Goal: Transaction & Acquisition: Book appointment/travel/reservation

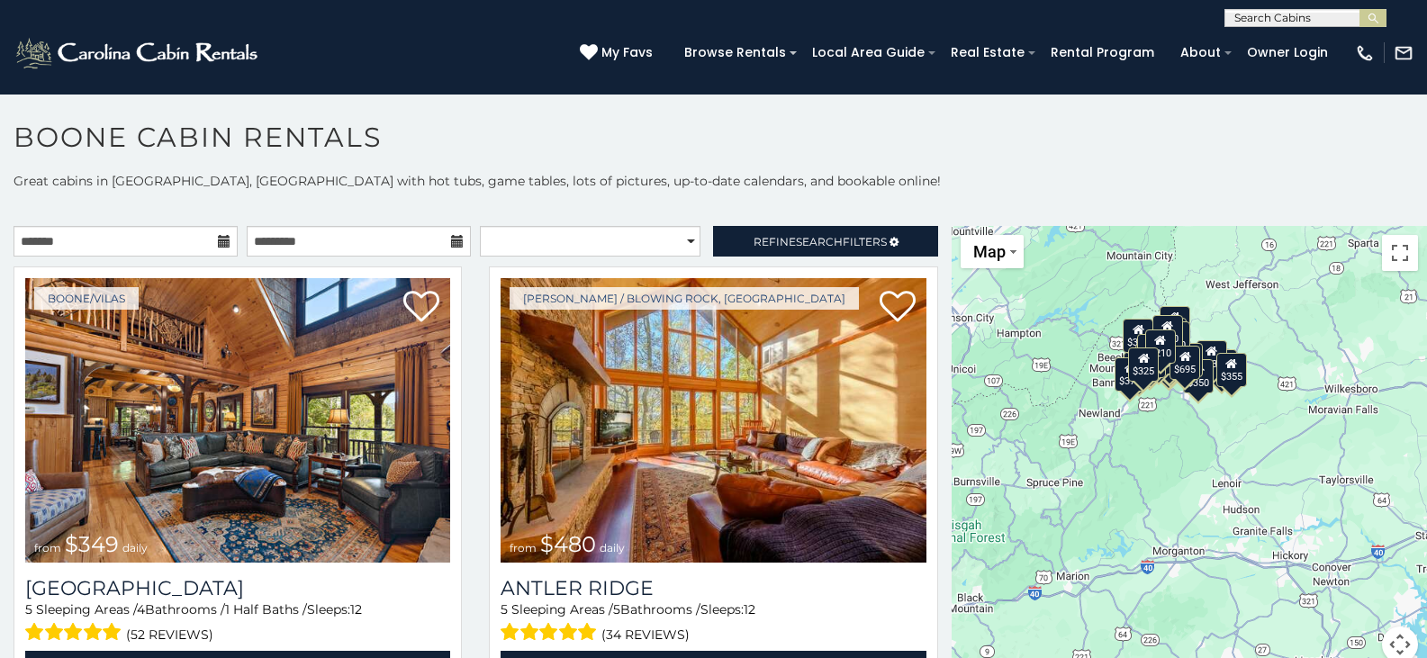
drag, startPoint x: 1294, startPoint y: 363, endPoint x: 1203, endPoint y: 284, distance: 120.6
click at [1203, 284] on div "$349 $480 $525 $315 $355 $675 $635 $930 $400 $451 $330 $400 $485 $460 $395 $255…" at bounding box center [1188, 455] width 475 height 458
click at [1221, 367] on div at bounding box center [1188, 455] width 475 height 458
click at [1164, 375] on div "$480" at bounding box center [1168, 362] width 31 height 34
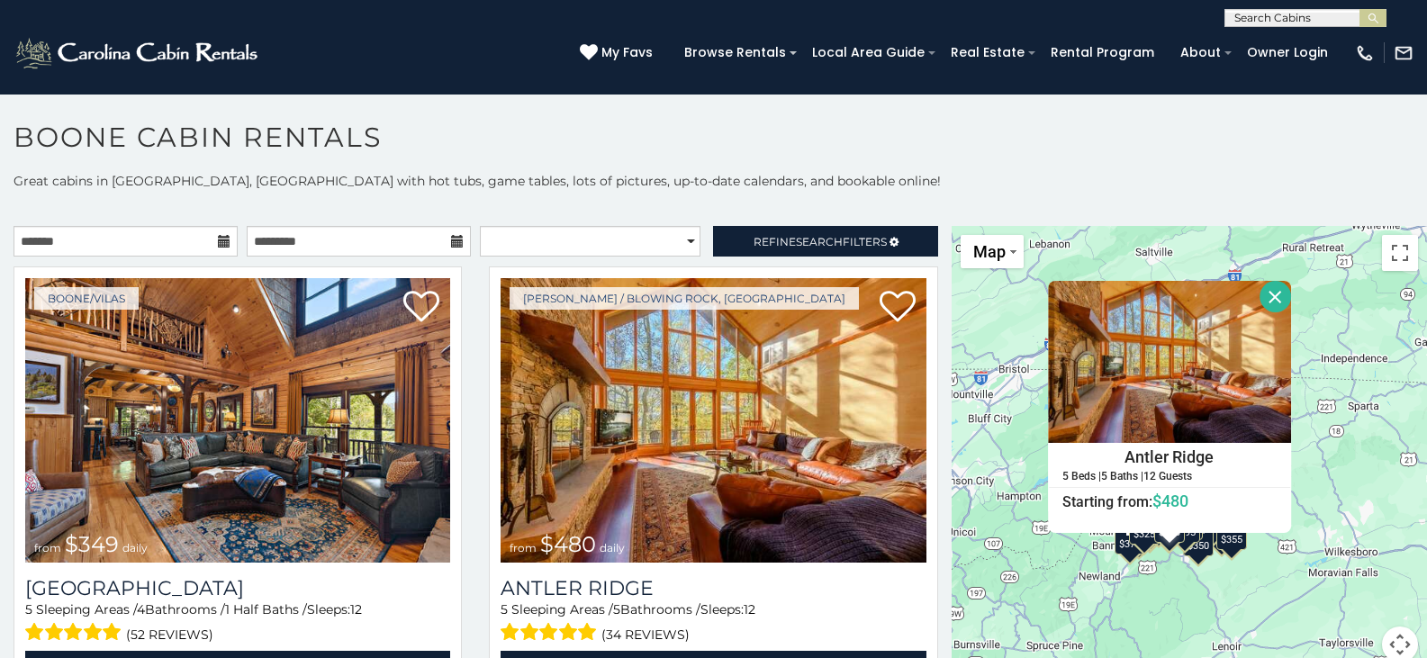
click at [1262, 294] on button "Close" at bounding box center [1275, 297] width 32 height 32
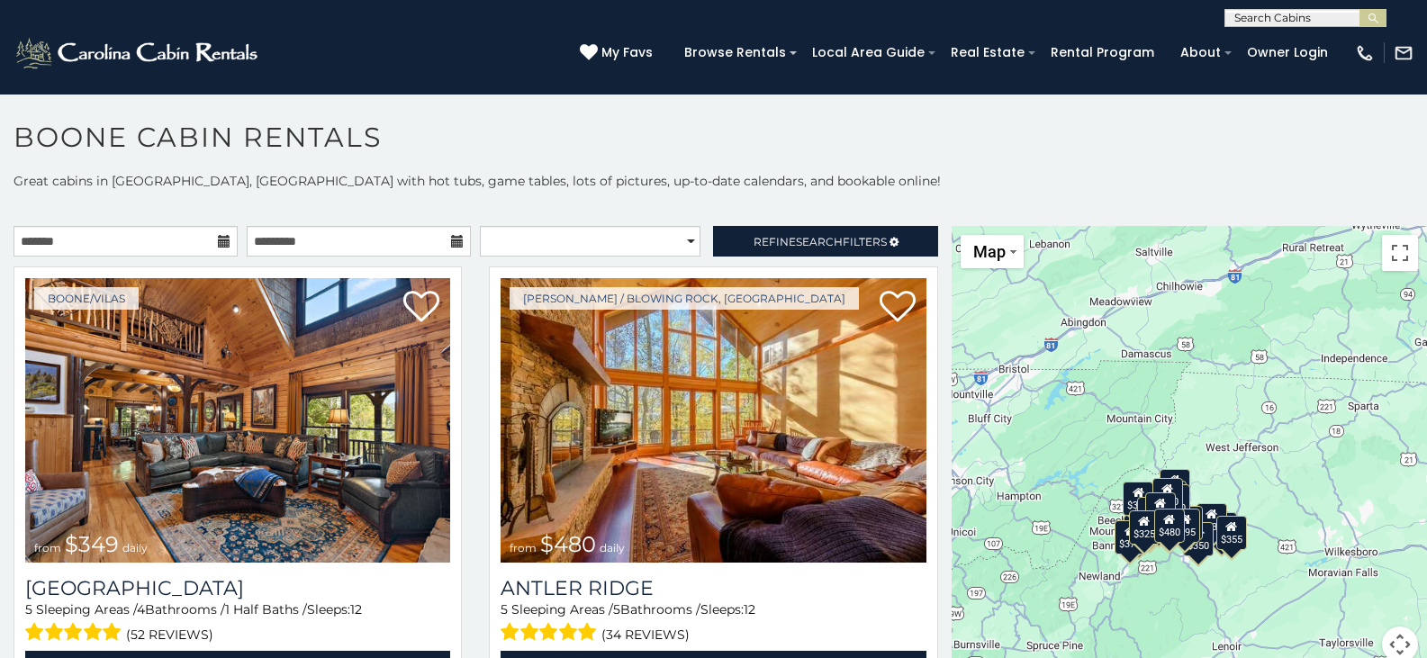
click at [1132, 529] on div "$325" at bounding box center [1143, 526] width 31 height 34
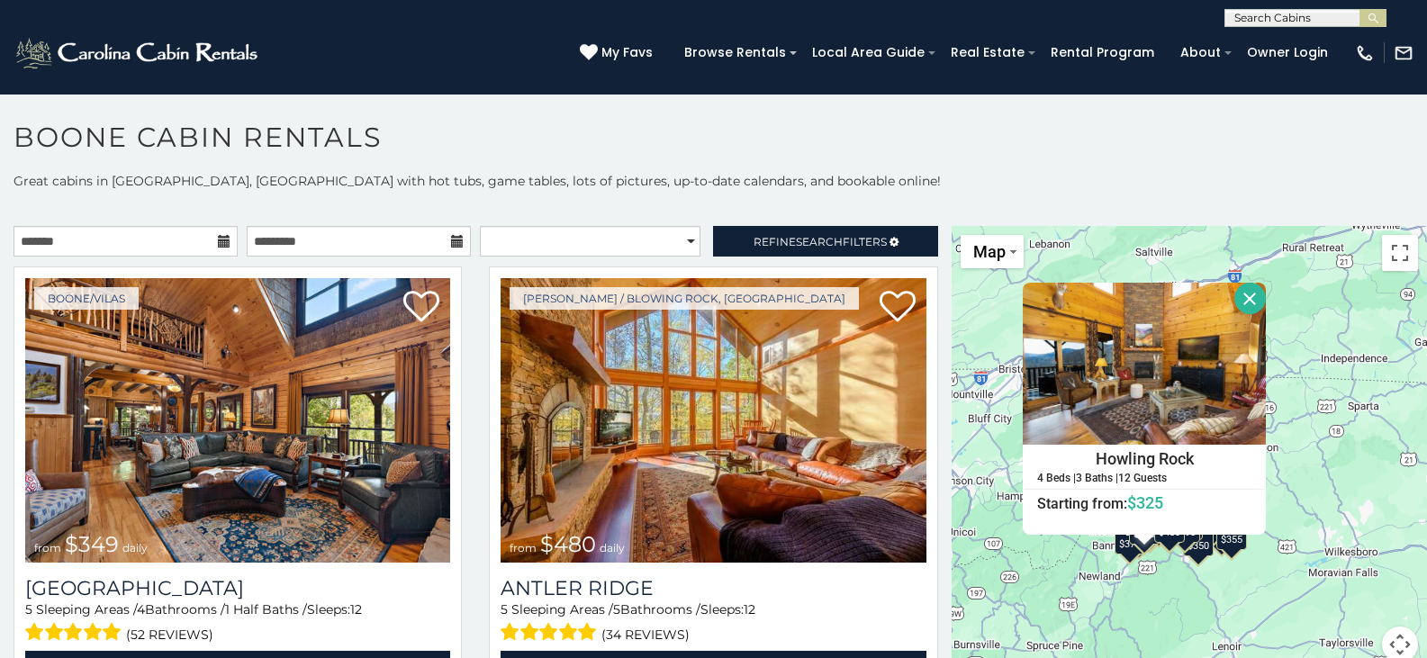
click at [1132, 529] on div "Howling Rock 4 Beds | 3 Baths | 12 Guests Distance from your point: %dist% %dis…" at bounding box center [1144, 409] width 243 height 252
click at [1240, 284] on button "Close" at bounding box center [1250, 299] width 32 height 32
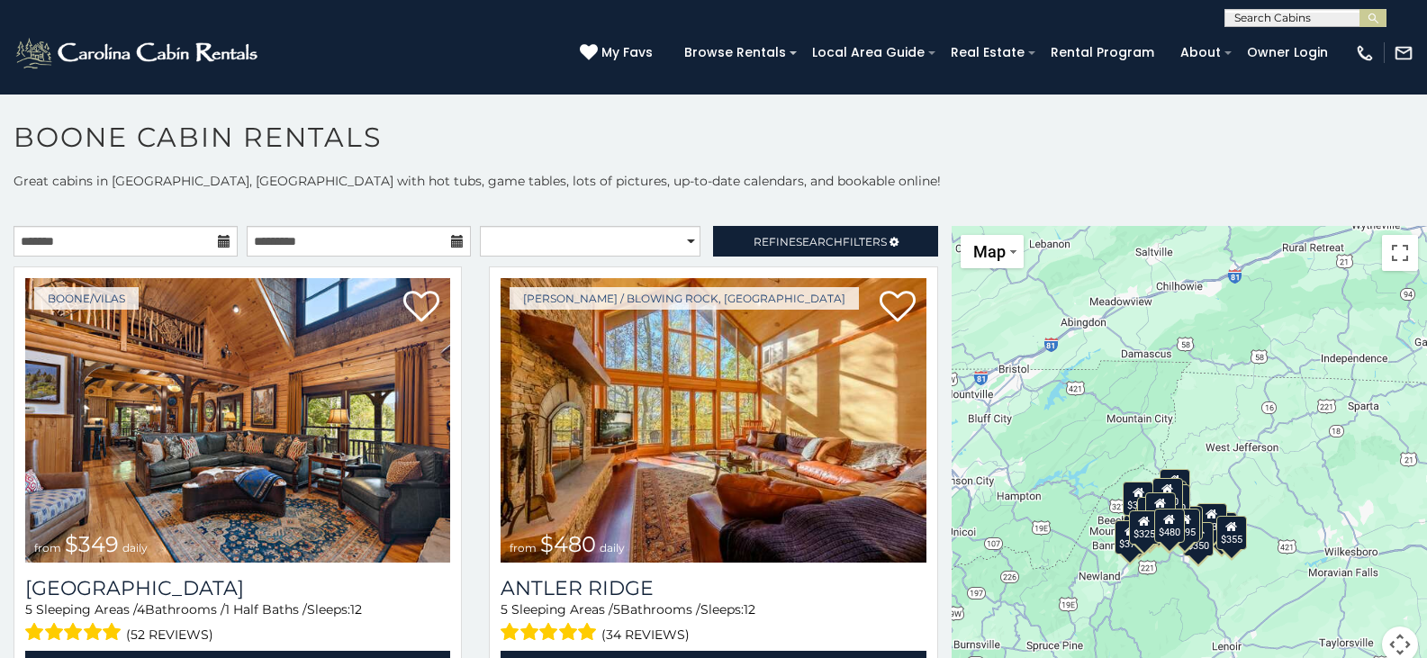
click at [1132, 492] on icon at bounding box center [1138, 491] width 12 height 13
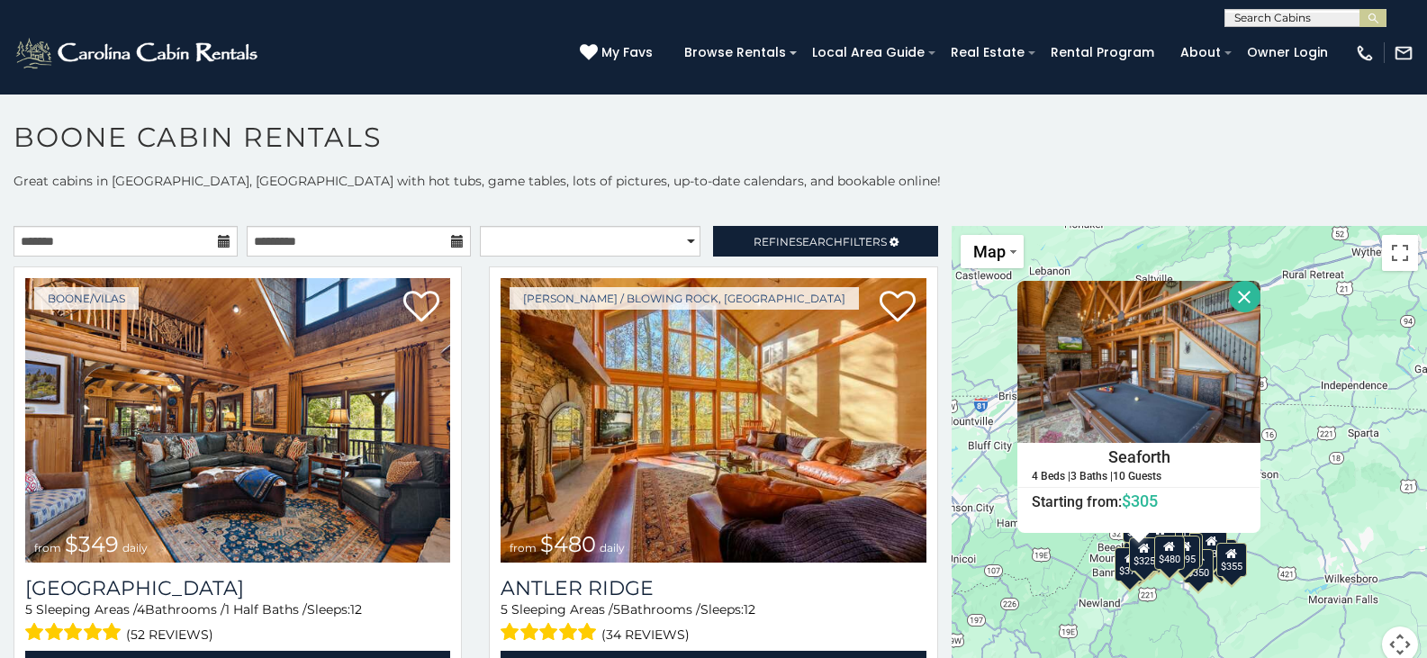
click at [1232, 293] on button "Close" at bounding box center [1245, 297] width 32 height 32
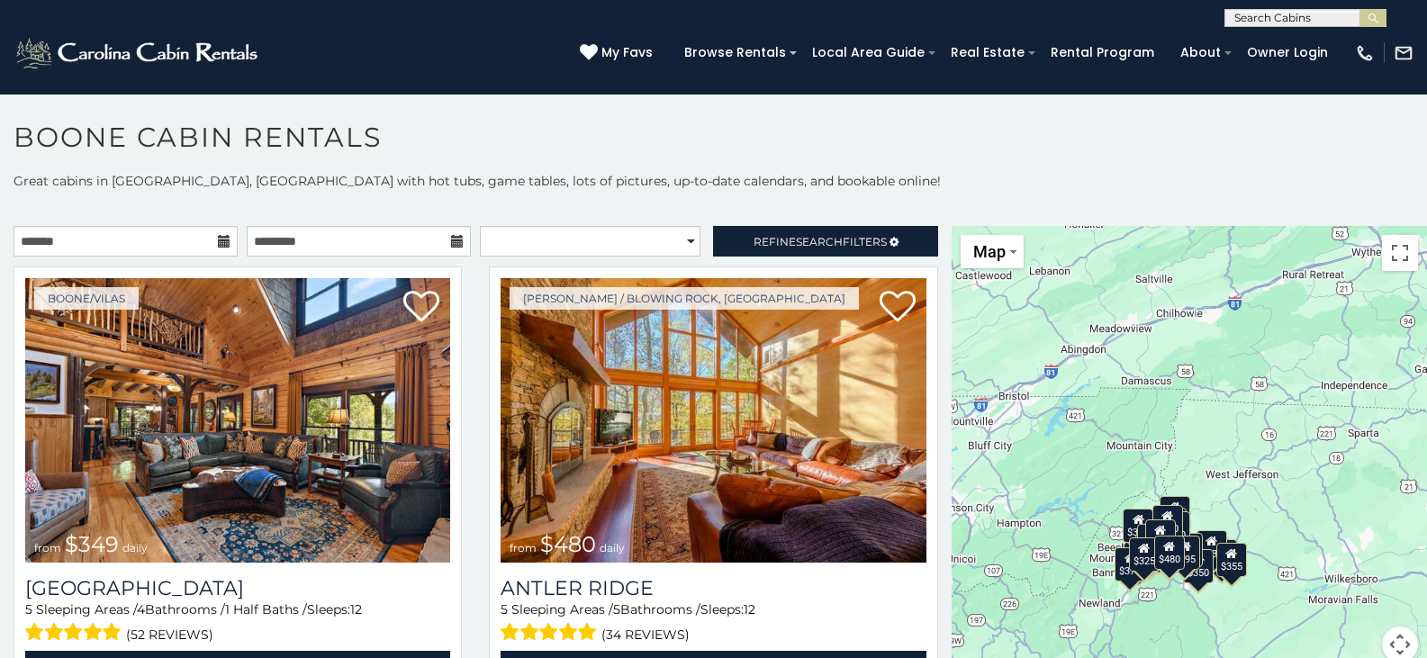
click at [1224, 564] on div "$355" at bounding box center [1231, 560] width 31 height 34
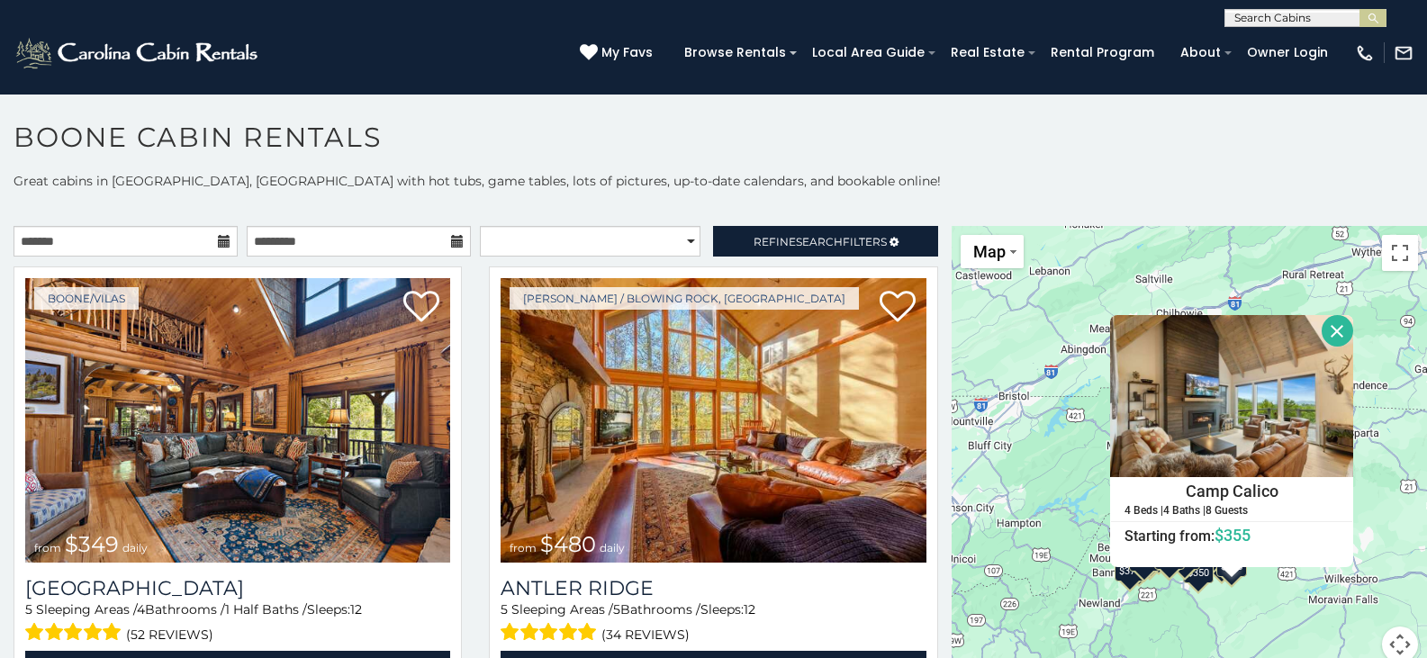
click at [1321, 332] on button "Close" at bounding box center [1337, 331] width 32 height 32
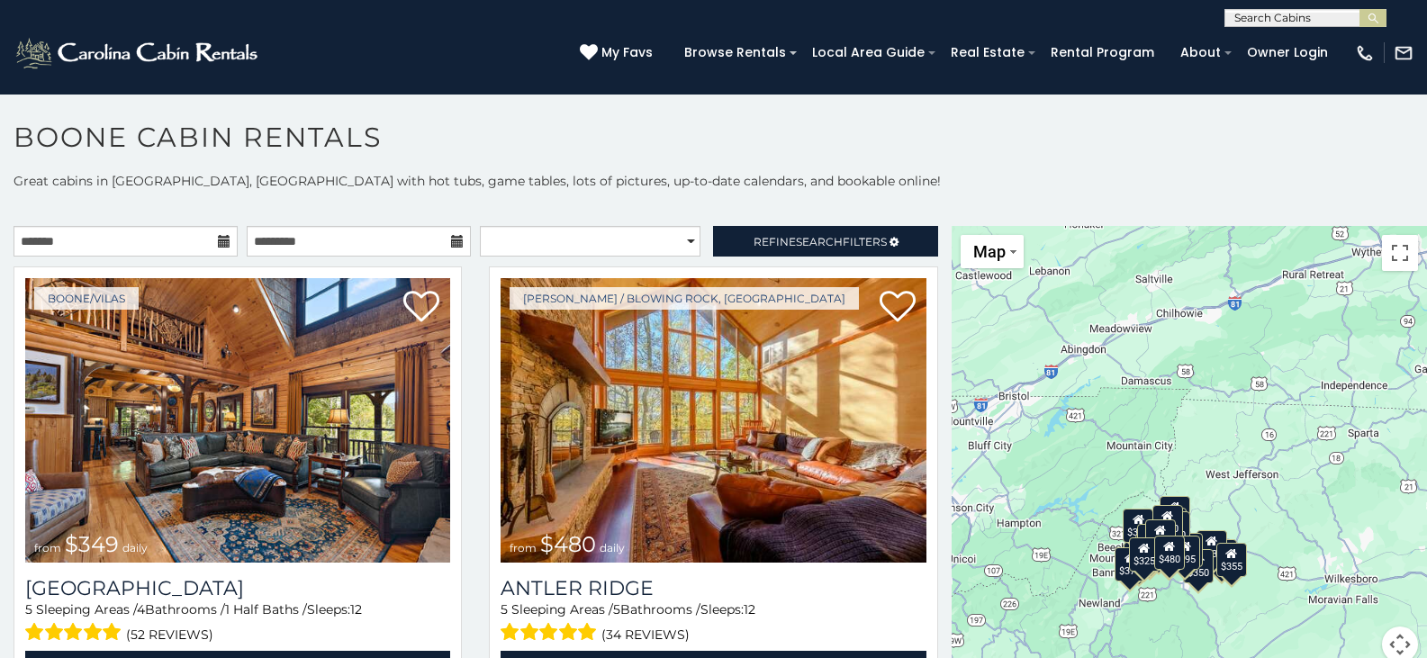
click at [1114, 578] on div "$375" at bounding box center [1129, 563] width 31 height 34
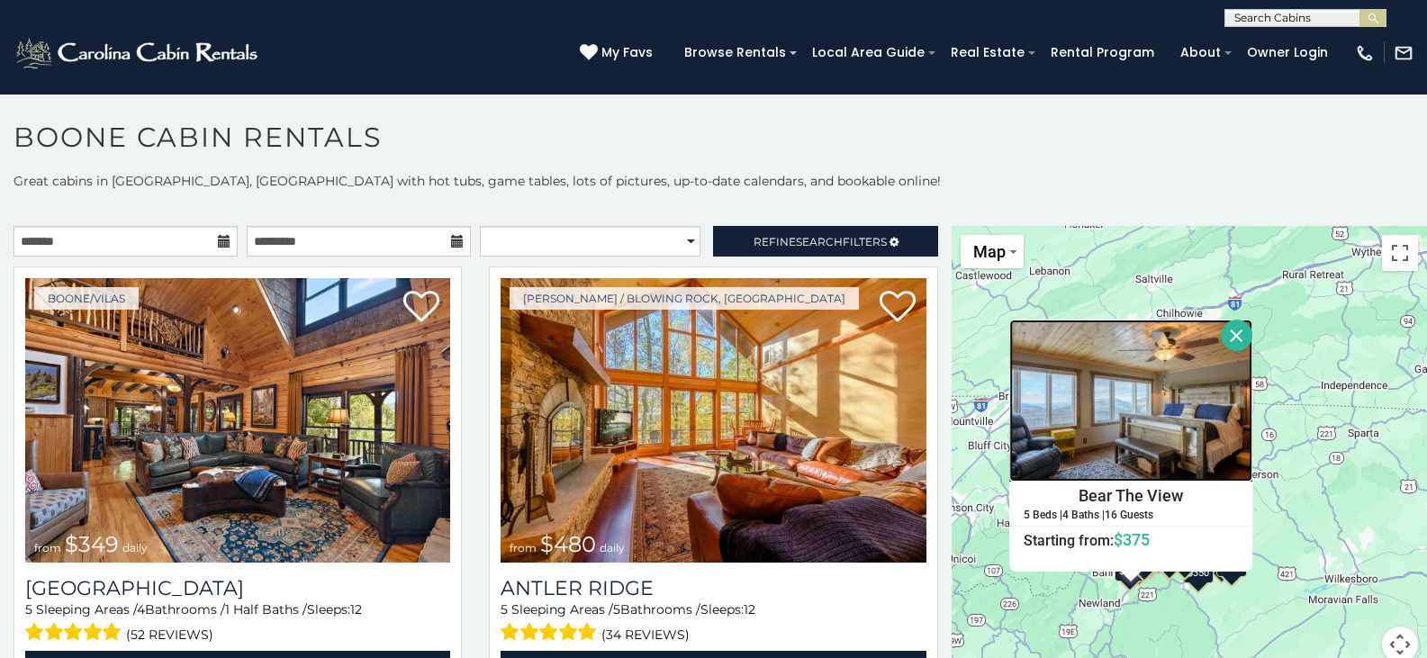
click at [1133, 394] on img at bounding box center [1130, 401] width 243 height 162
click at [1136, 414] on img at bounding box center [1130, 401] width 243 height 162
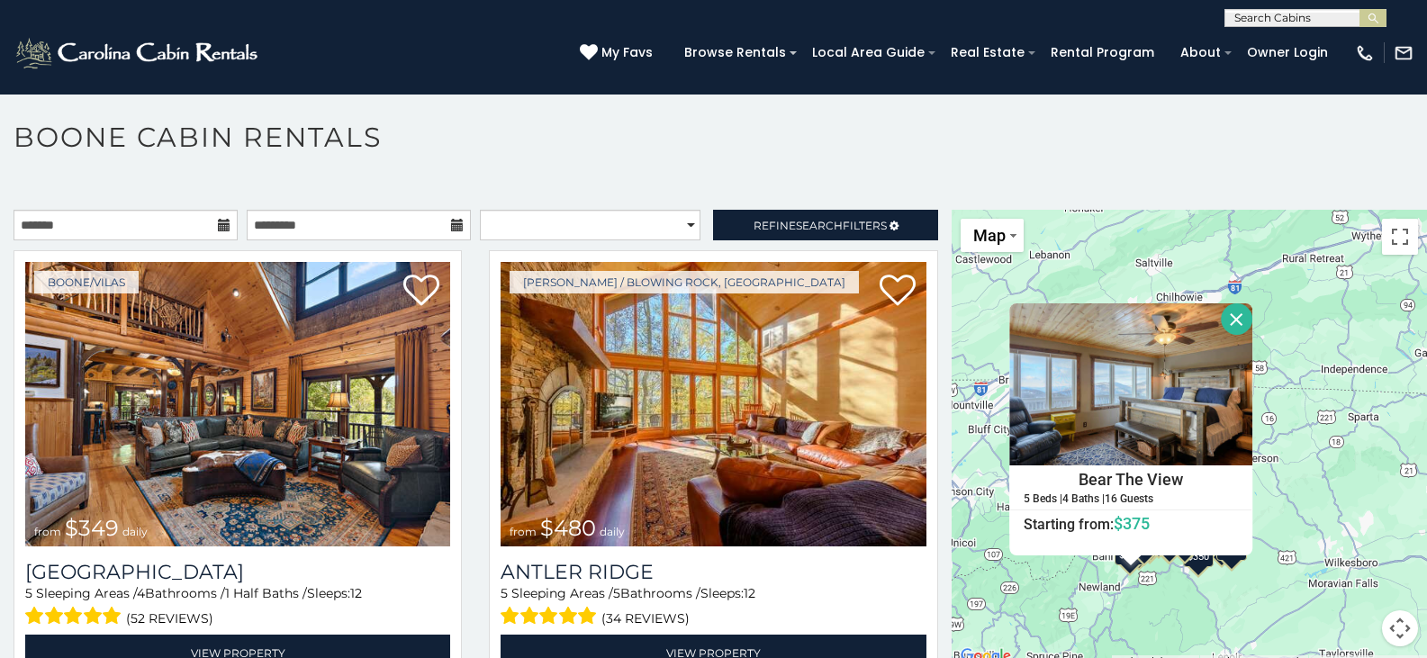
click at [1222, 313] on button "Close" at bounding box center [1237, 319] width 32 height 32
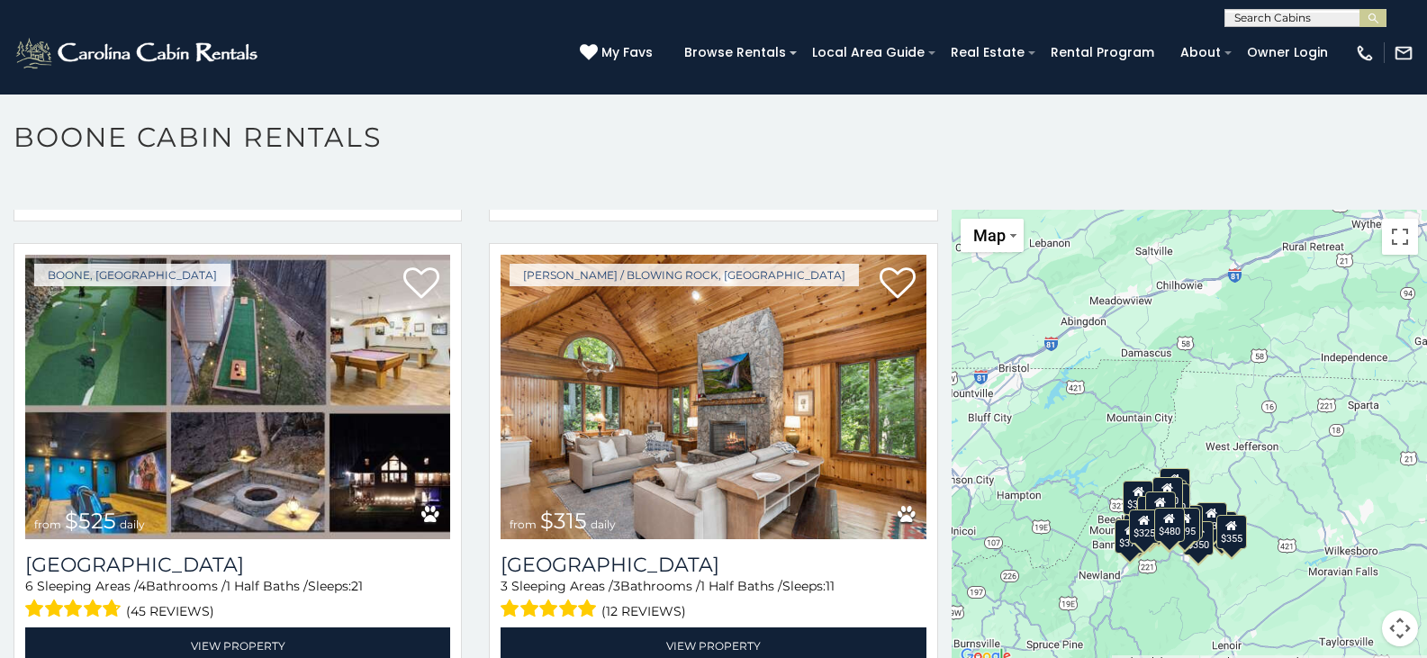
scroll to position [435, 0]
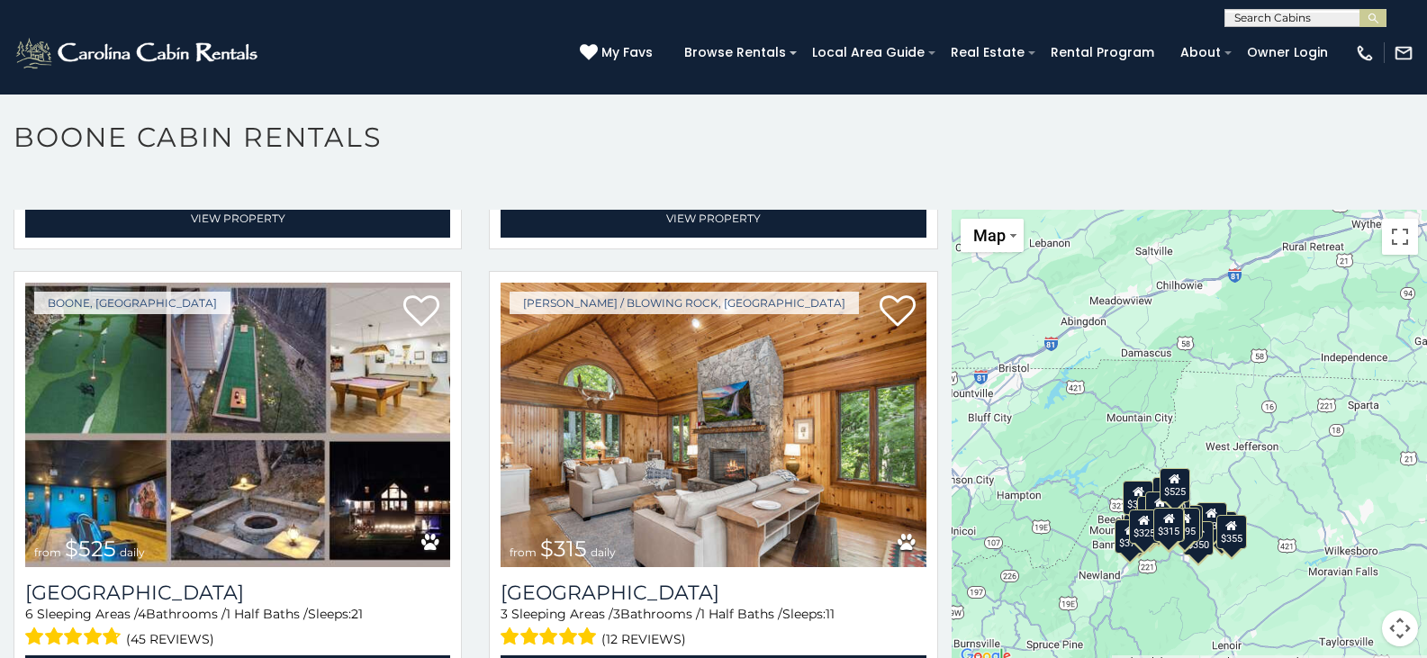
click at [1176, 493] on div "$525" at bounding box center [1174, 484] width 31 height 34
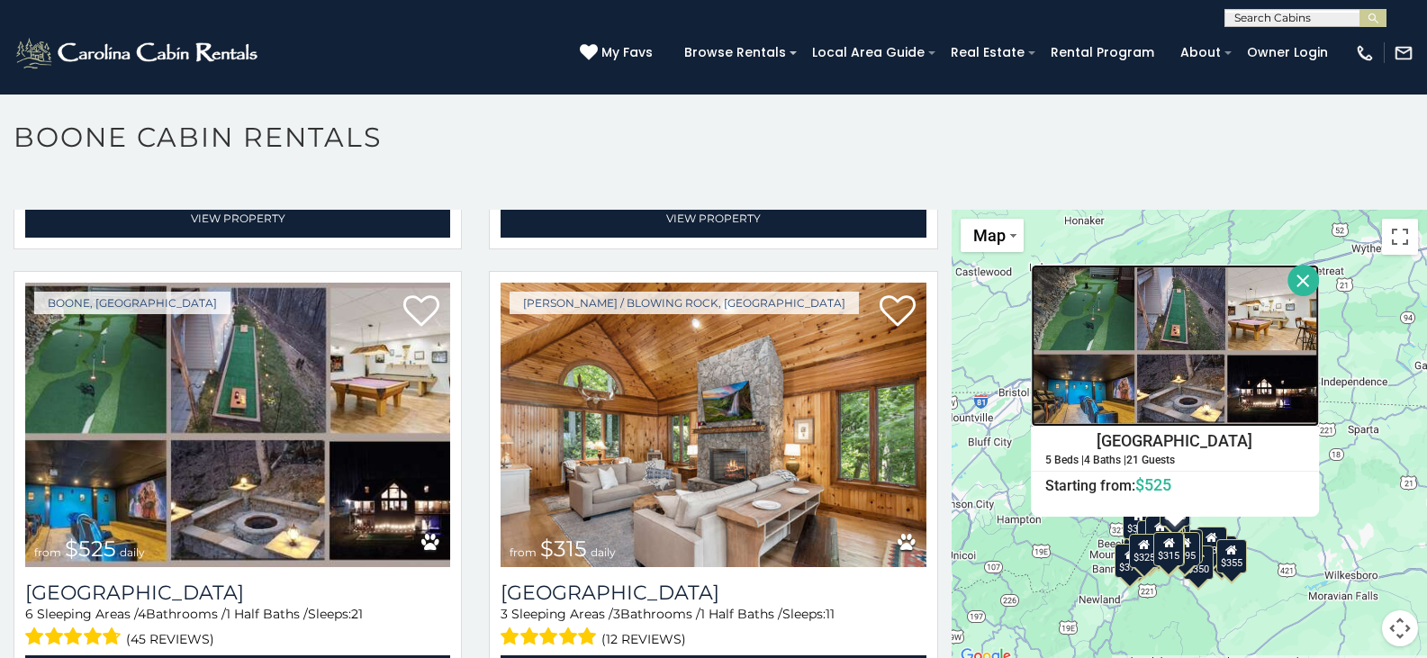
click at [1091, 317] on img at bounding box center [1175, 346] width 288 height 162
click at [1290, 277] on button "Close" at bounding box center [1303, 281] width 32 height 32
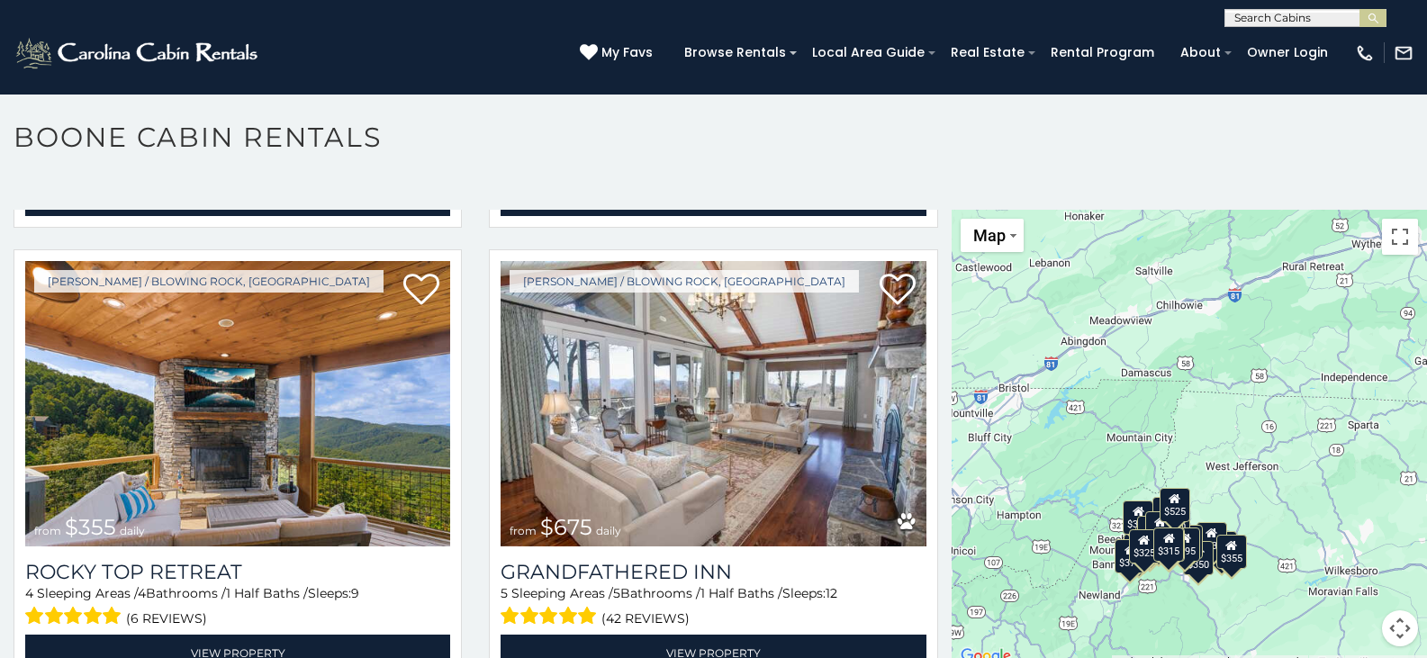
scroll to position [924, 0]
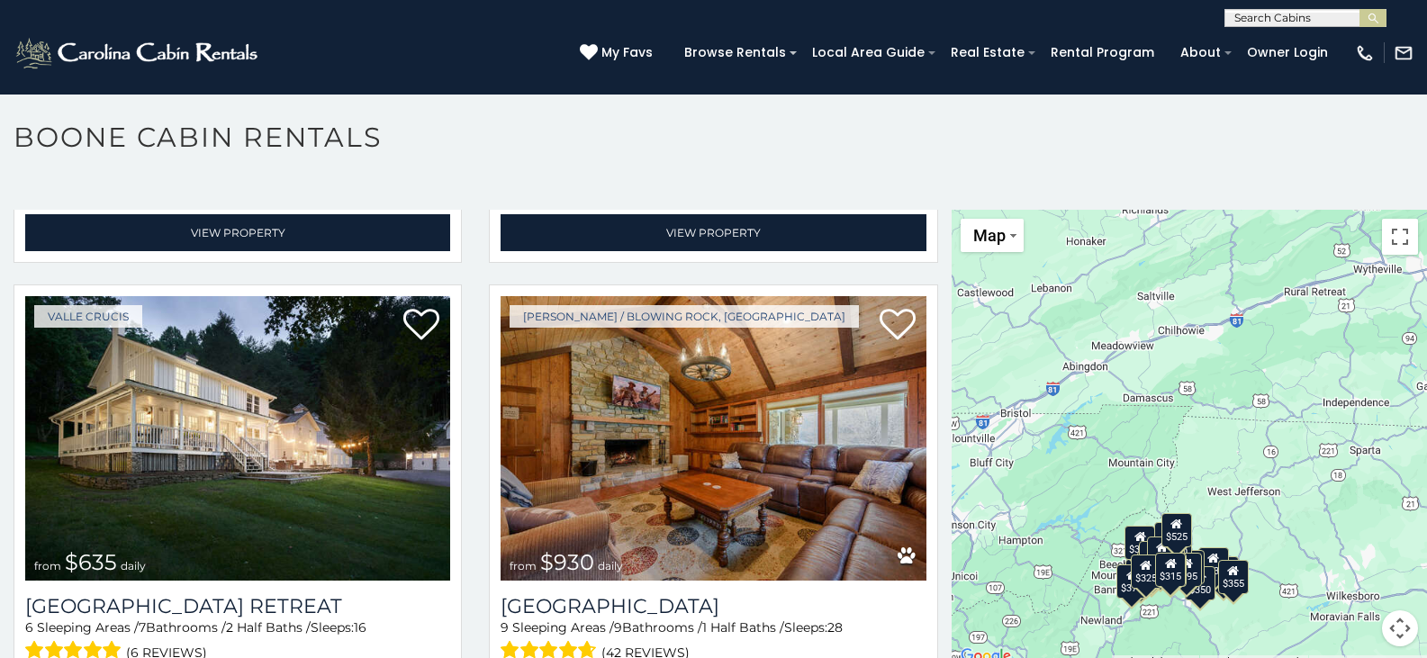
drag, startPoint x: 944, startPoint y: 283, endPoint x: 946, endPoint y: 310, distance: 27.1
click at [951, 310] on div "$349 $480 $525 $315 $355 $675 $635 $930 $400 $451 $330 $400 $485 $460 $395 $255…" at bounding box center [1188, 439] width 475 height 458
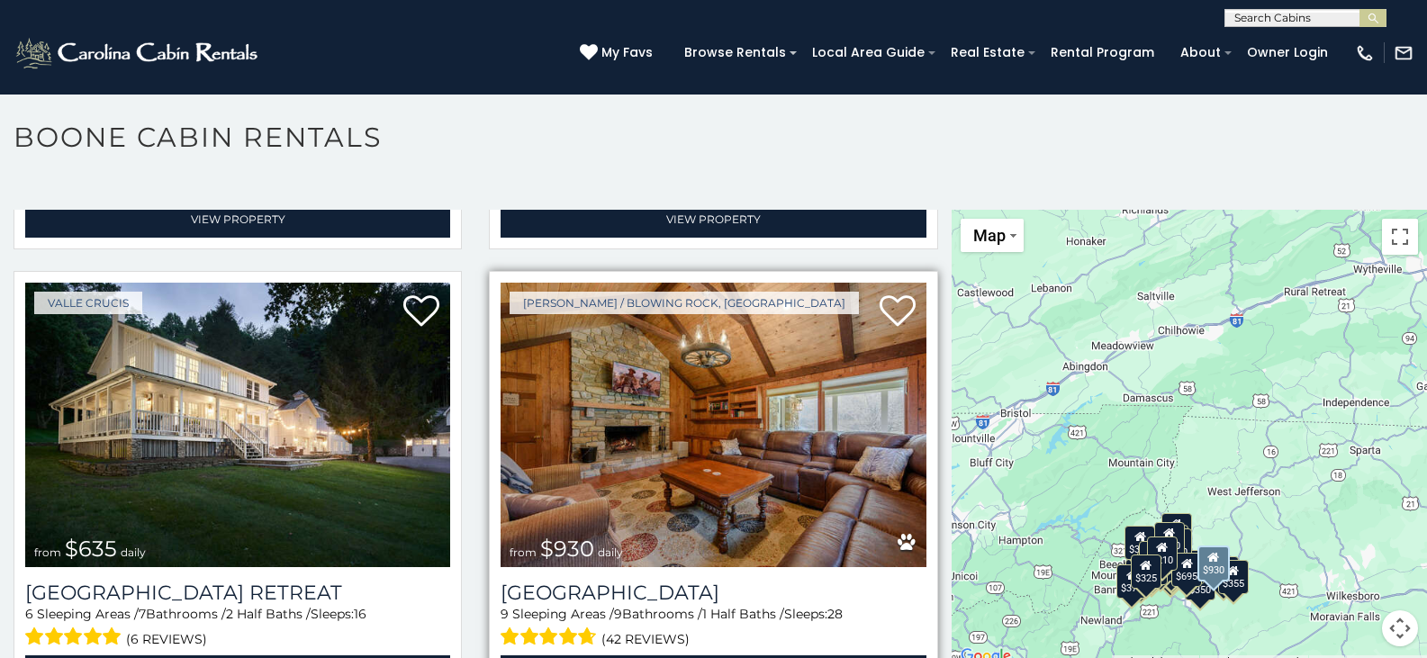
click at [718, 387] on img at bounding box center [712, 425] width 425 height 284
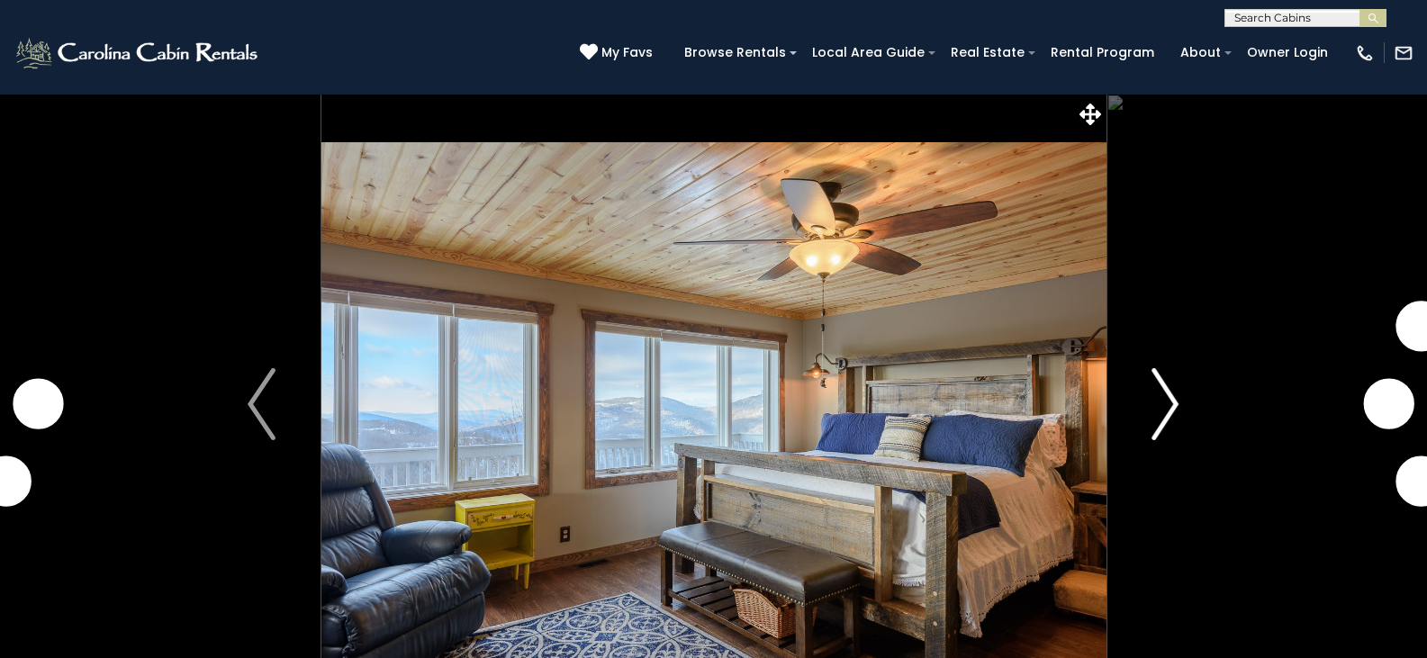
click at [1171, 397] on img "Next" at bounding box center [1164, 404] width 27 height 72
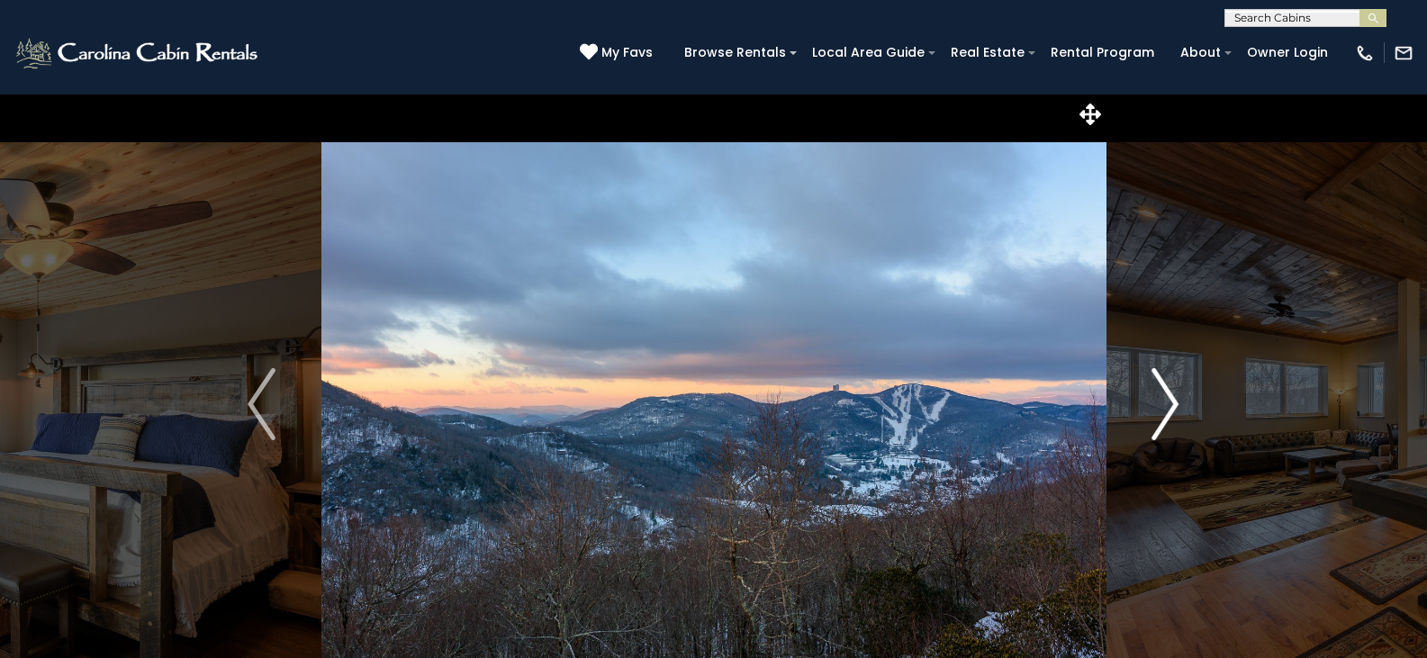
click at [1171, 397] on img "Next" at bounding box center [1164, 404] width 27 height 72
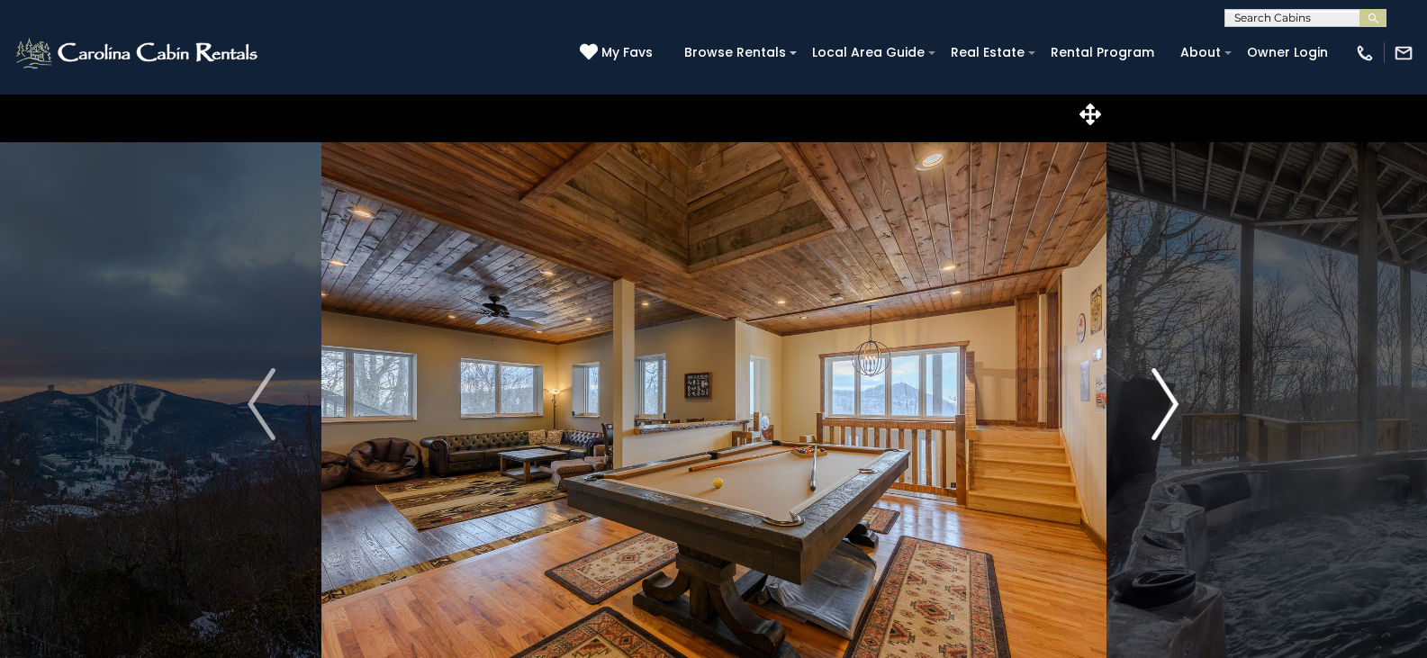
click at [1170, 399] on img "Next" at bounding box center [1164, 404] width 27 height 72
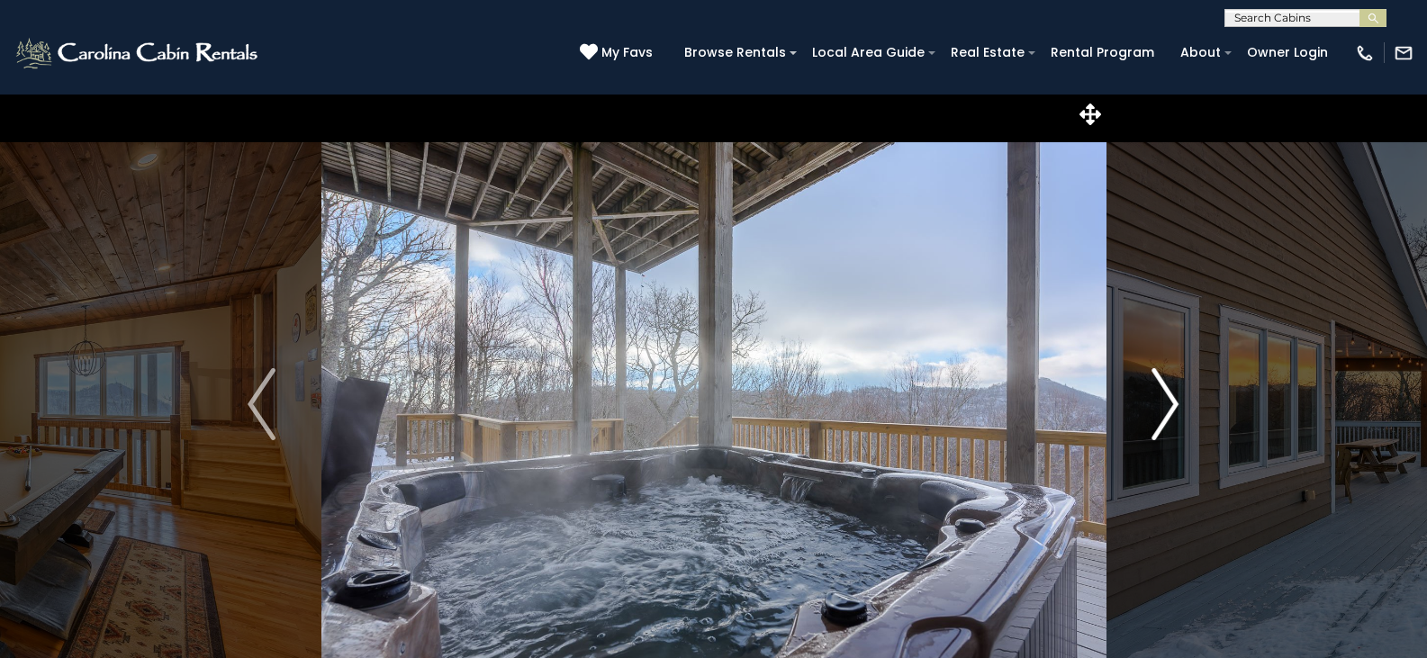
click at [1170, 399] on img "Next" at bounding box center [1164, 404] width 27 height 72
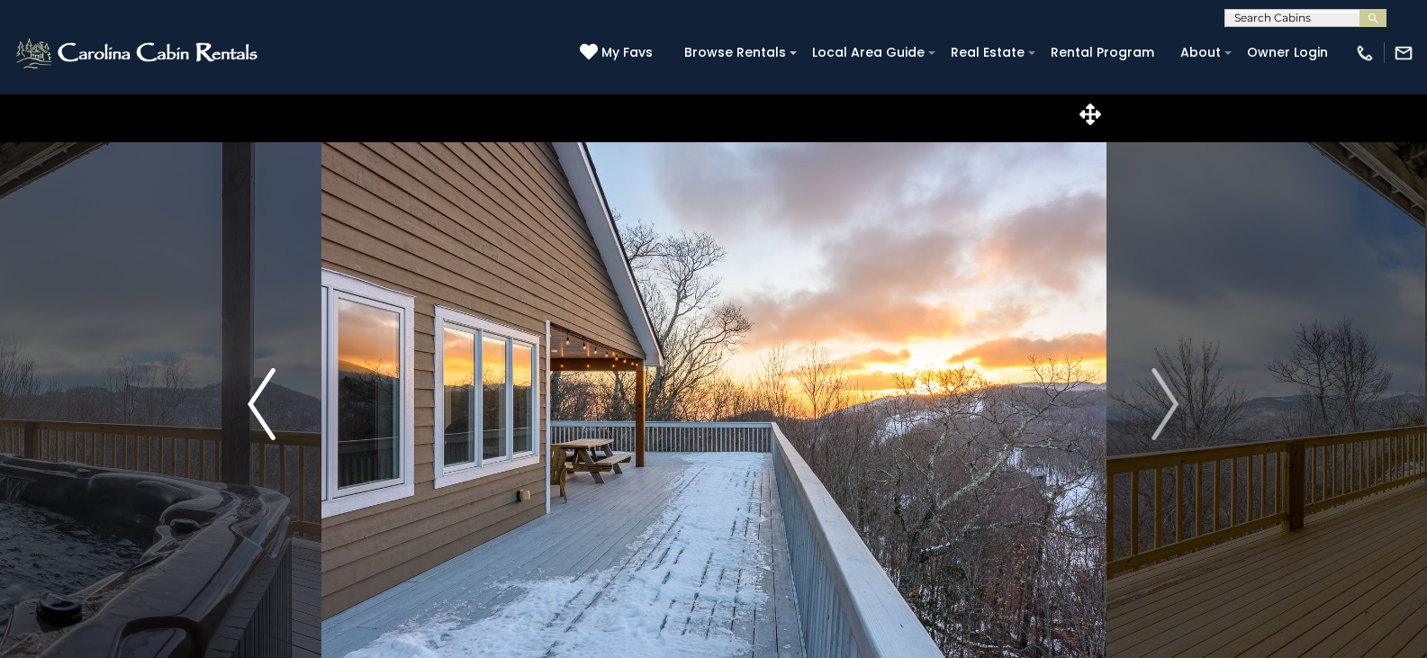
click at [263, 410] on img "Previous" at bounding box center [261, 404] width 27 height 72
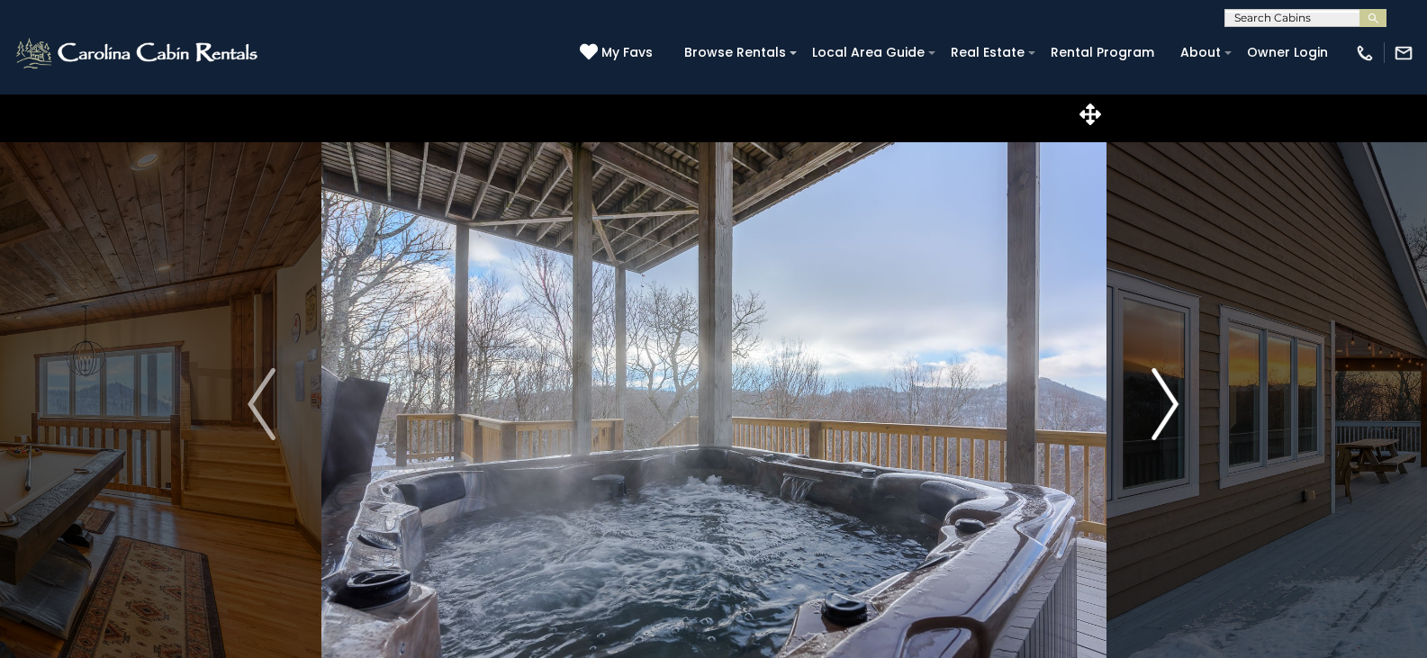
click at [1158, 401] on img "Next" at bounding box center [1164, 404] width 27 height 72
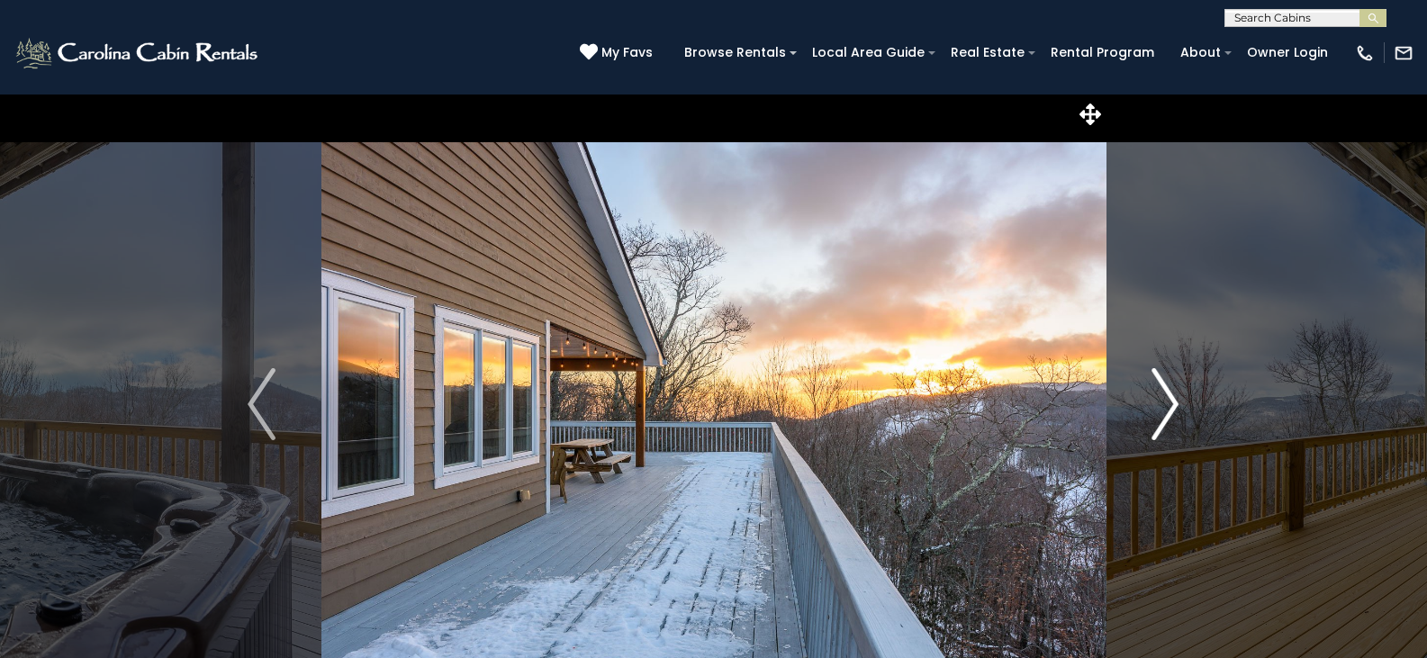
click at [1158, 401] on img "Next" at bounding box center [1164, 404] width 27 height 72
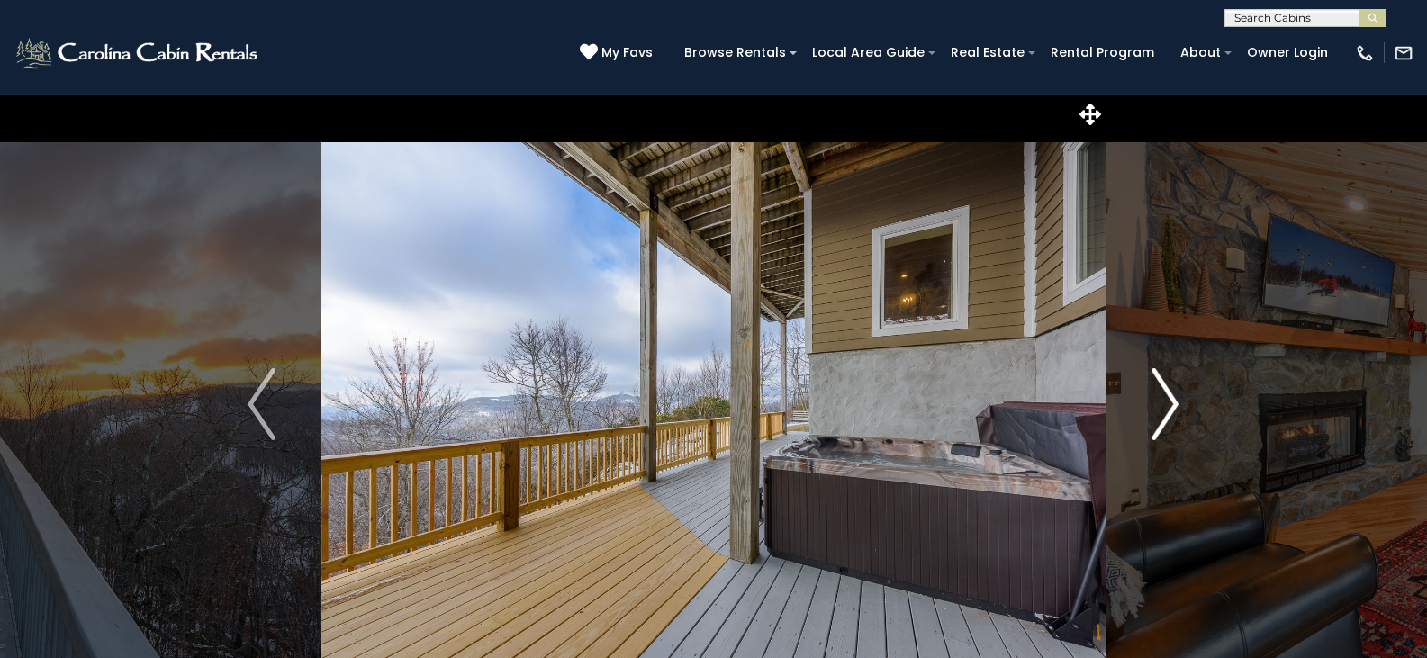
click at [1158, 401] on img "Next" at bounding box center [1164, 404] width 27 height 72
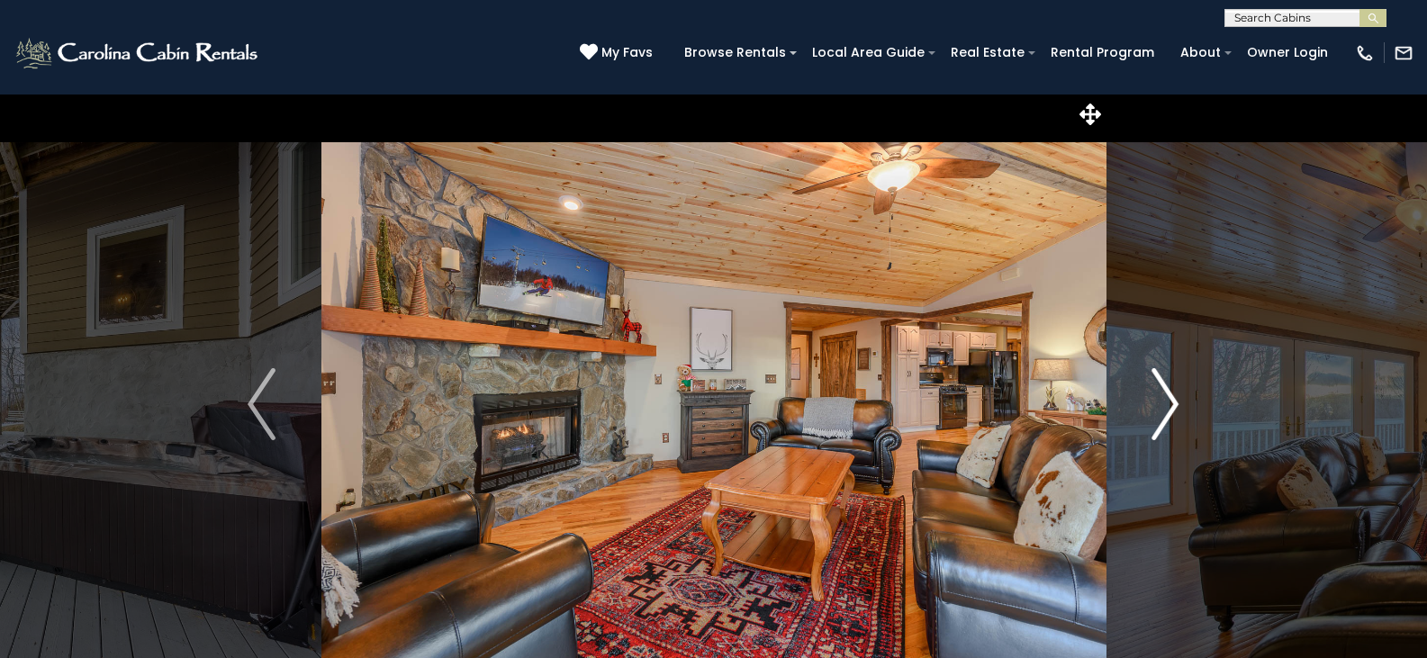
click at [1158, 401] on img "Next" at bounding box center [1164, 404] width 27 height 72
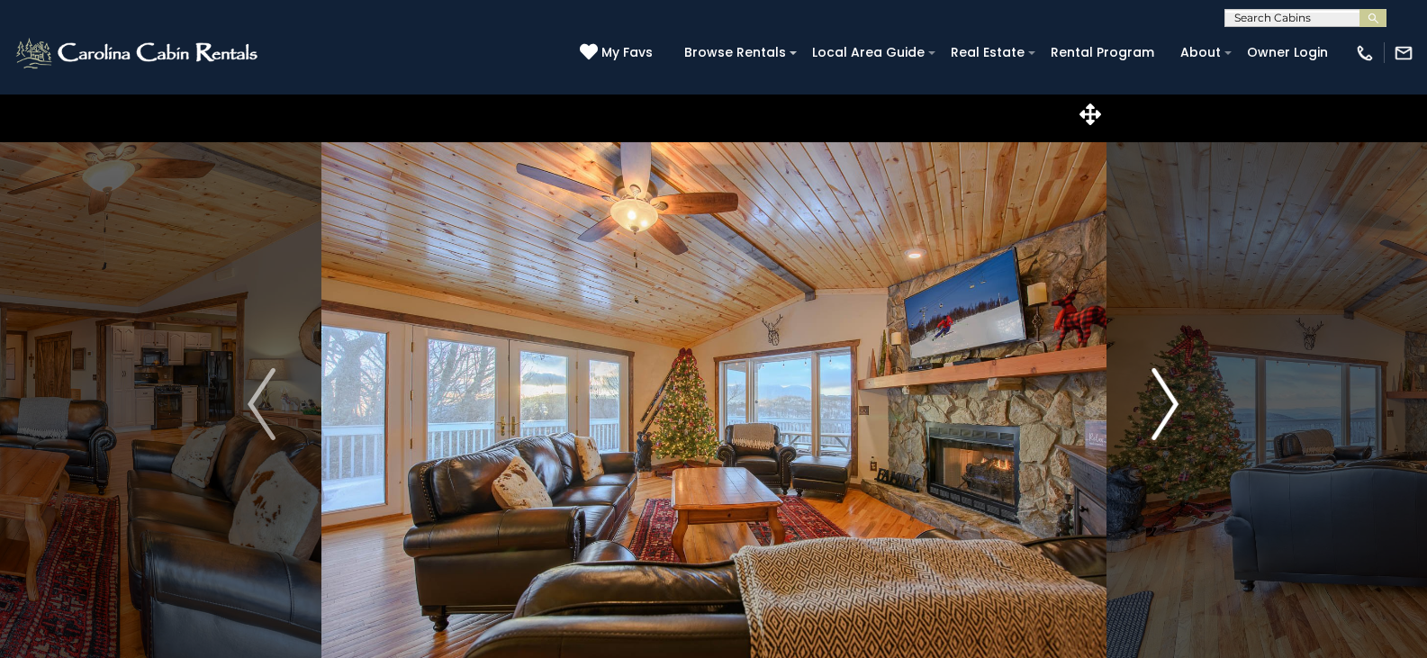
click at [1158, 401] on img "Next" at bounding box center [1164, 404] width 27 height 72
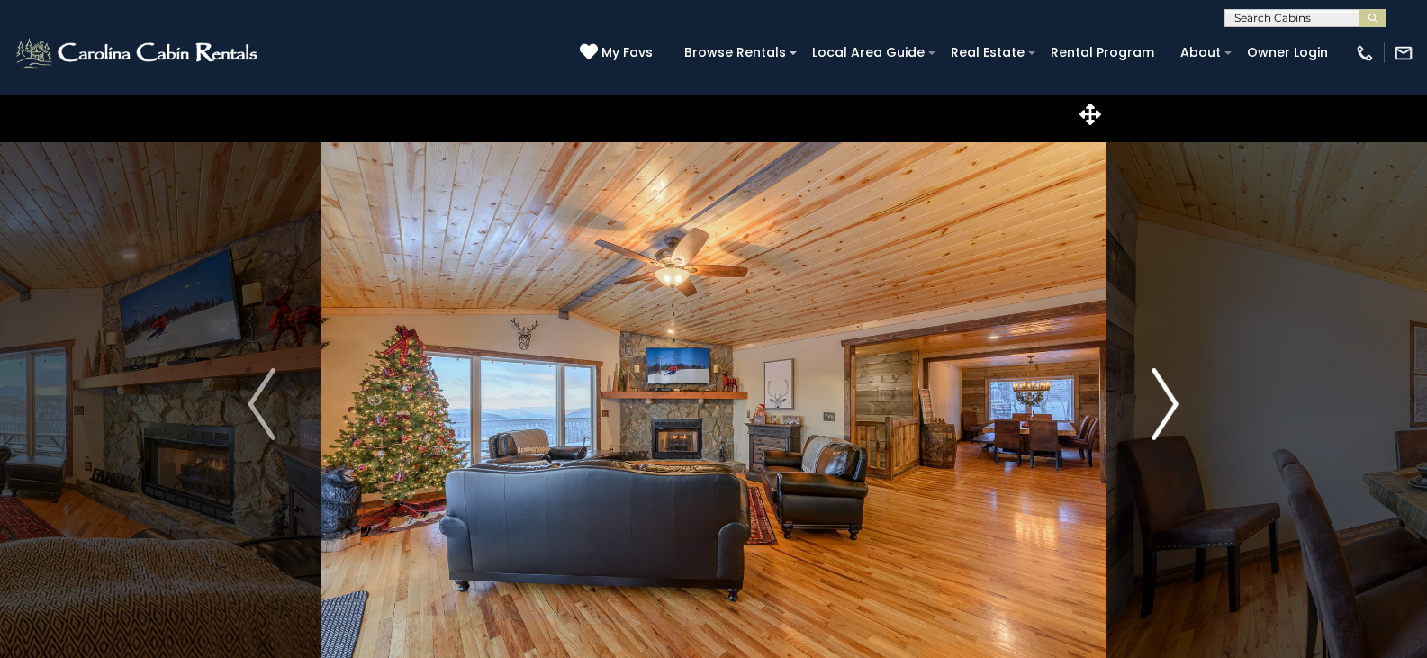
click at [1158, 401] on img "Next" at bounding box center [1164, 404] width 27 height 72
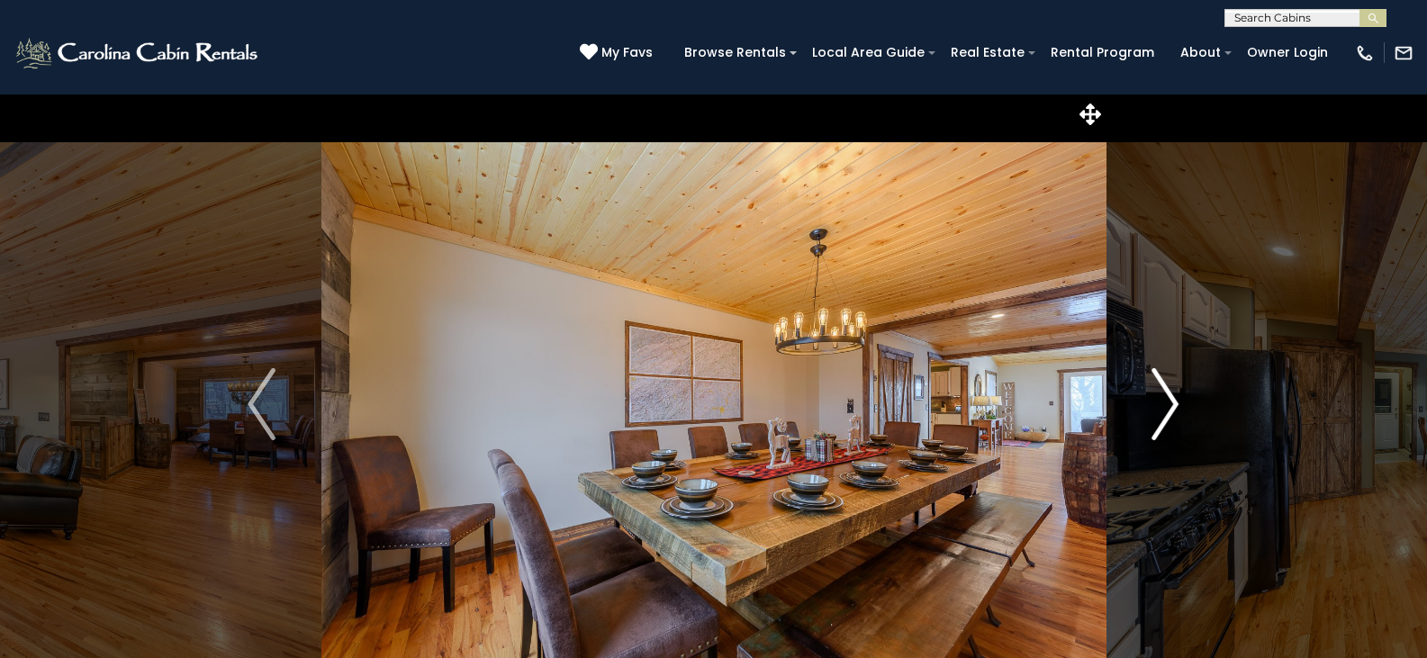
click at [1158, 401] on img "Next" at bounding box center [1164, 404] width 27 height 72
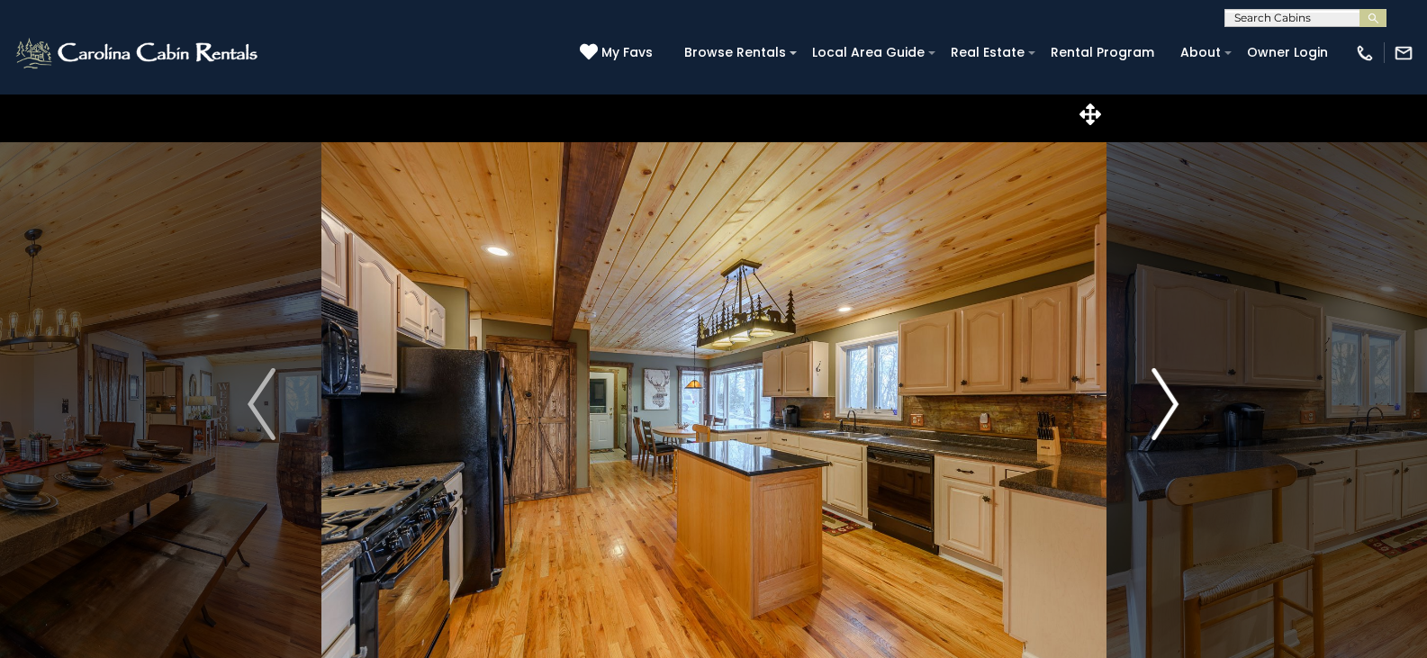
click at [1158, 401] on img "Next" at bounding box center [1164, 404] width 27 height 72
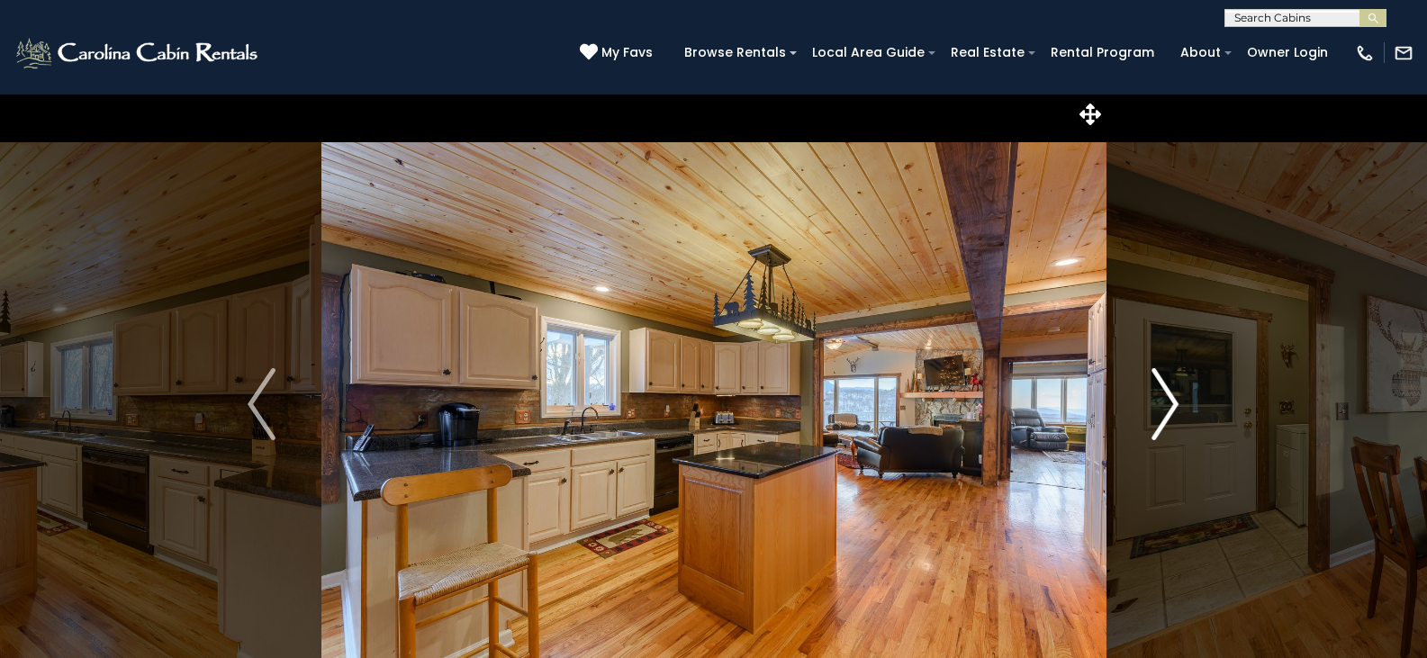
click at [1173, 401] on img "Next" at bounding box center [1164, 404] width 27 height 72
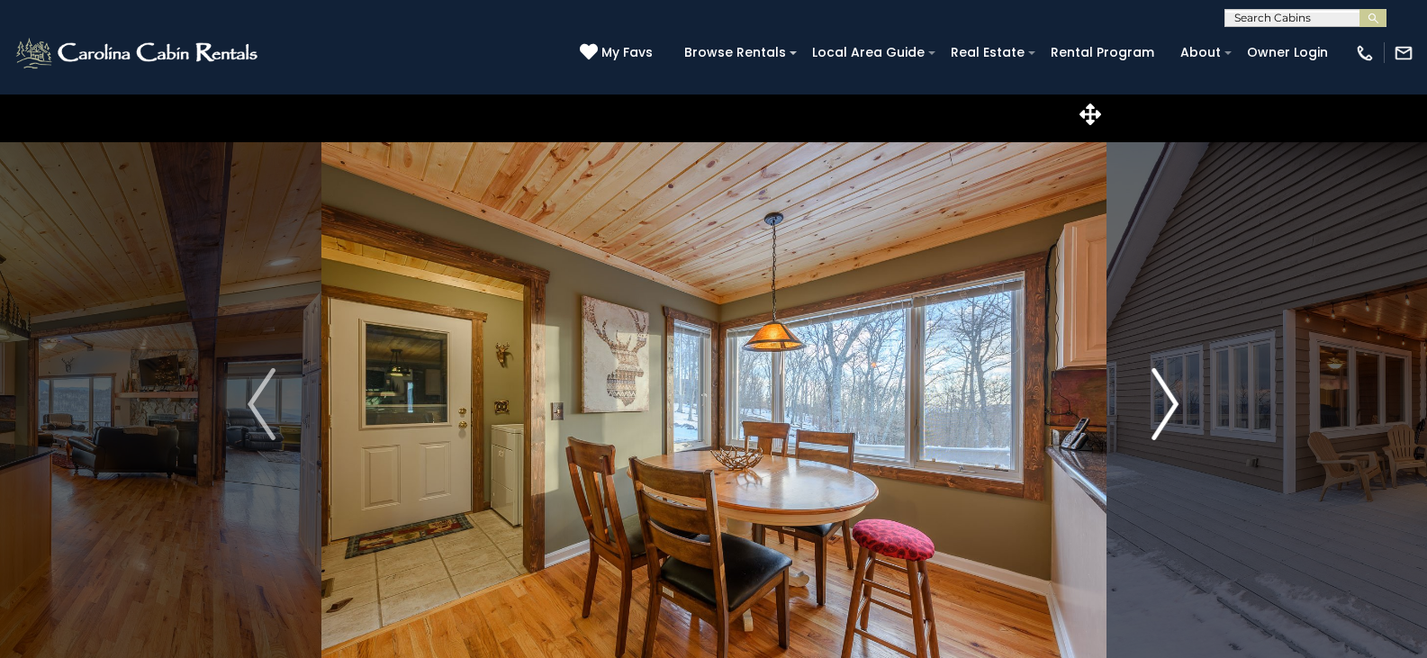
click at [1173, 401] on img "Next" at bounding box center [1164, 404] width 27 height 72
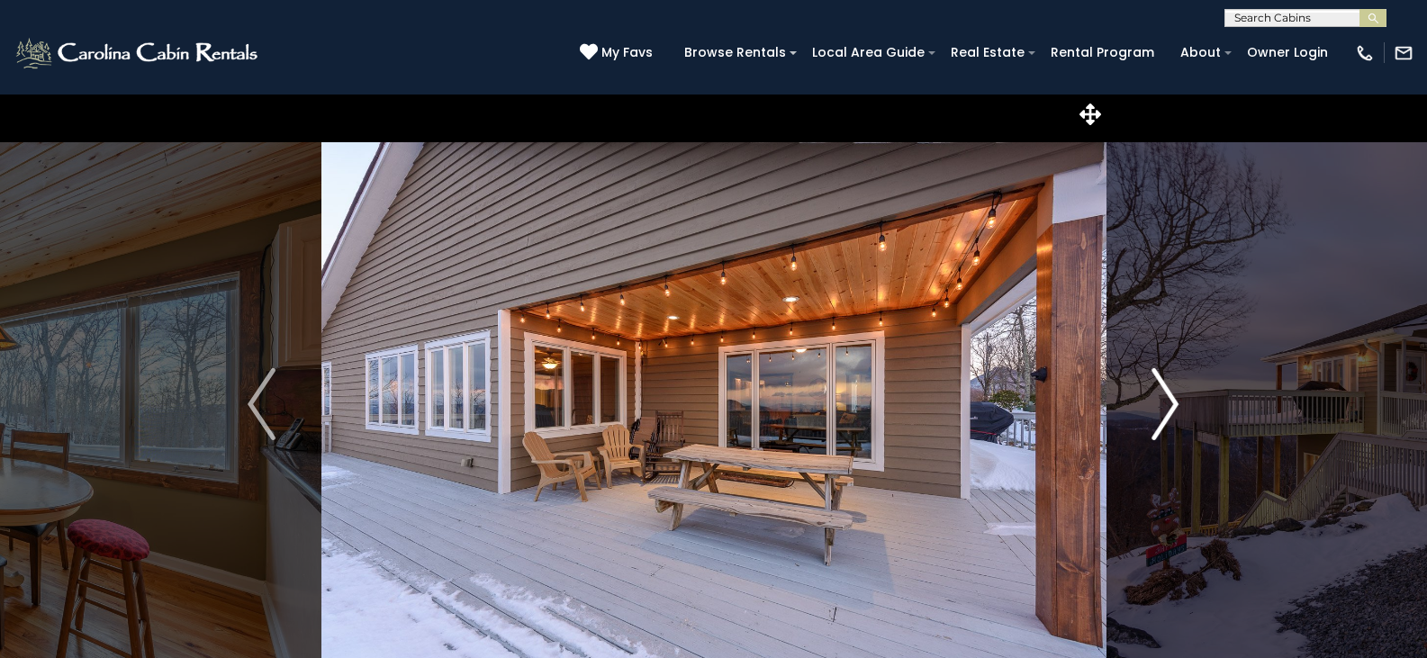
click at [1173, 401] on img "Next" at bounding box center [1164, 404] width 27 height 72
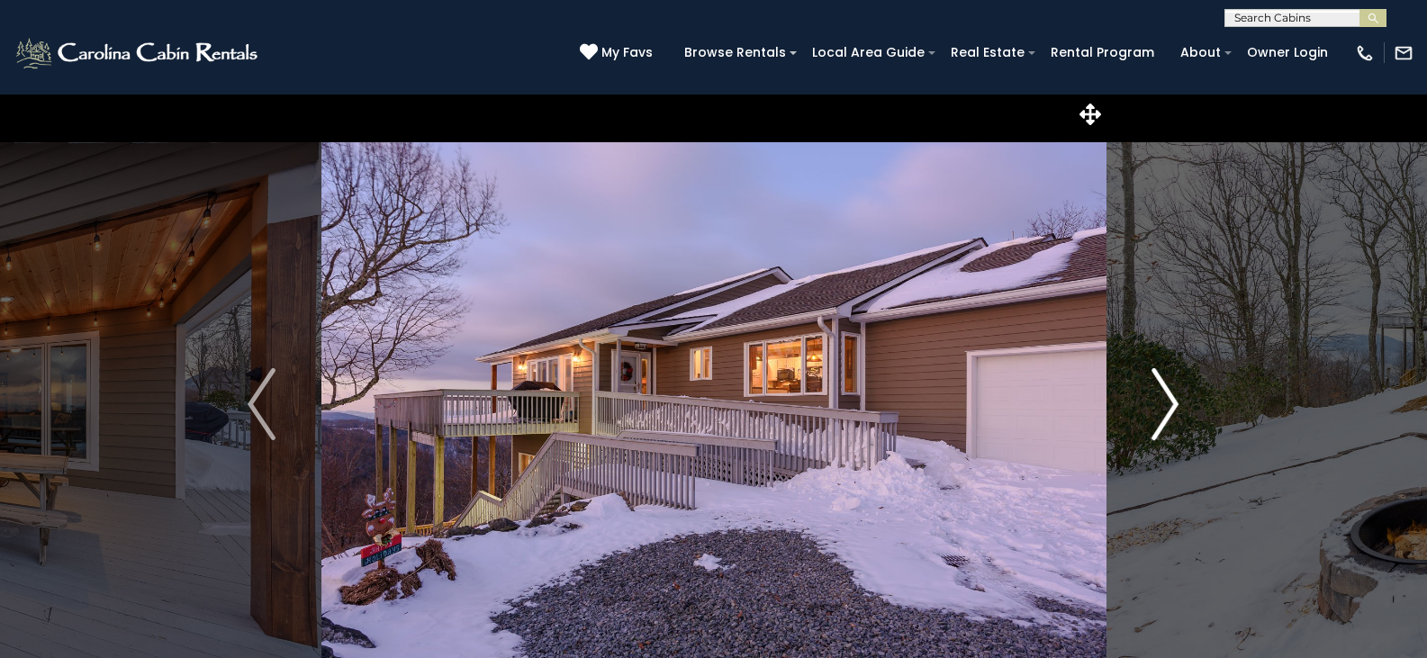
click at [1173, 401] on img "Next" at bounding box center [1164, 404] width 27 height 72
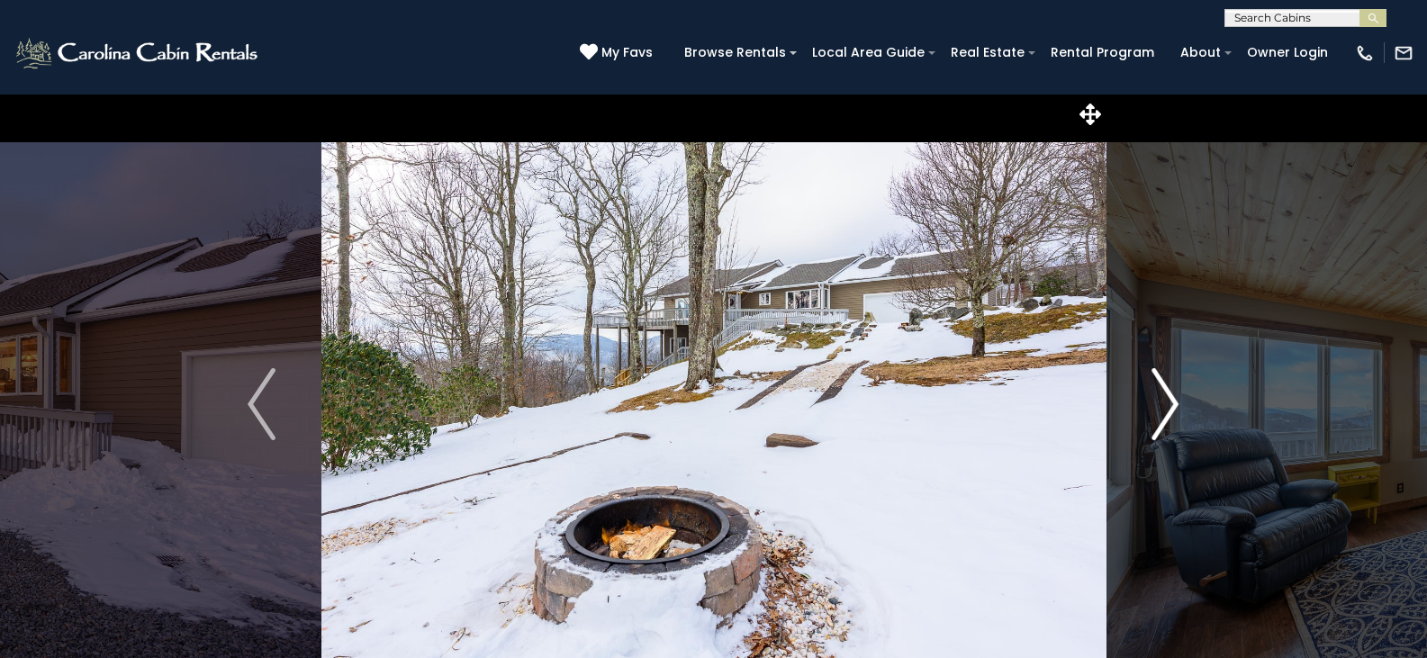
click at [1173, 401] on img "Next" at bounding box center [1164, 404] width 27 height 72
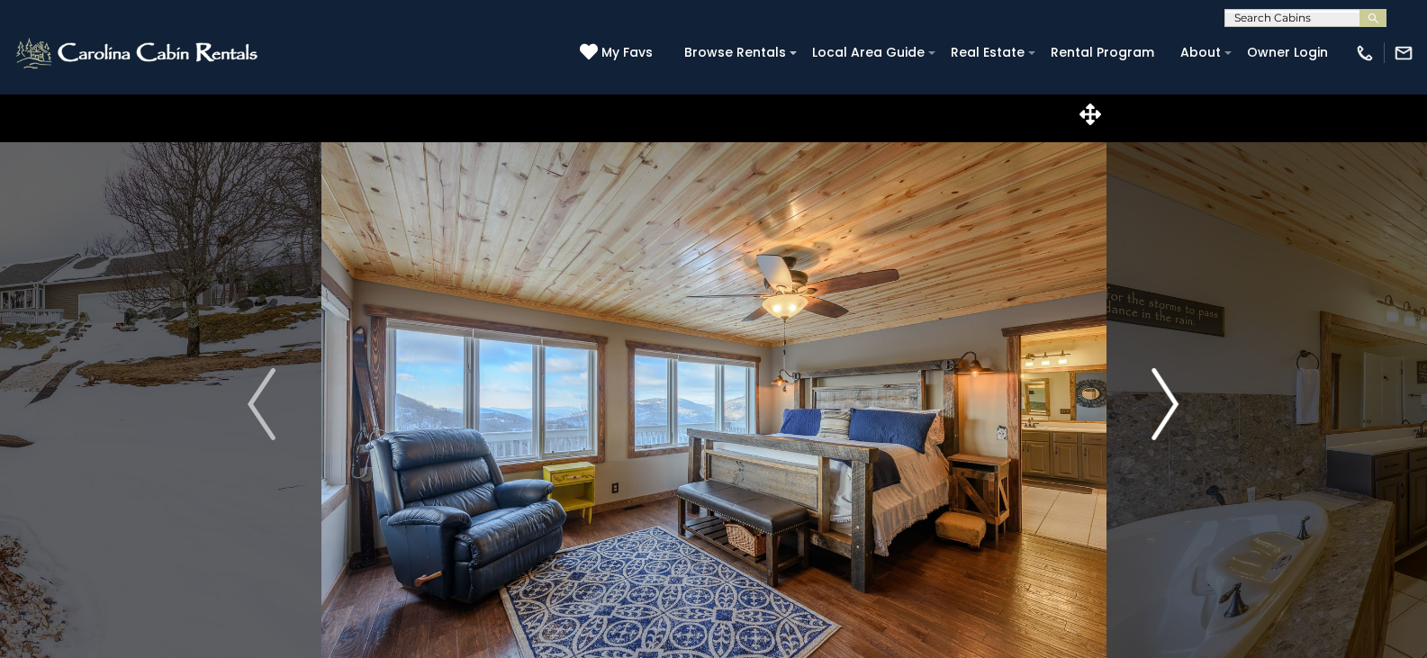
click at [1173, 401] on img "Next" at bounding box center [1164, 404] width 27 height 72
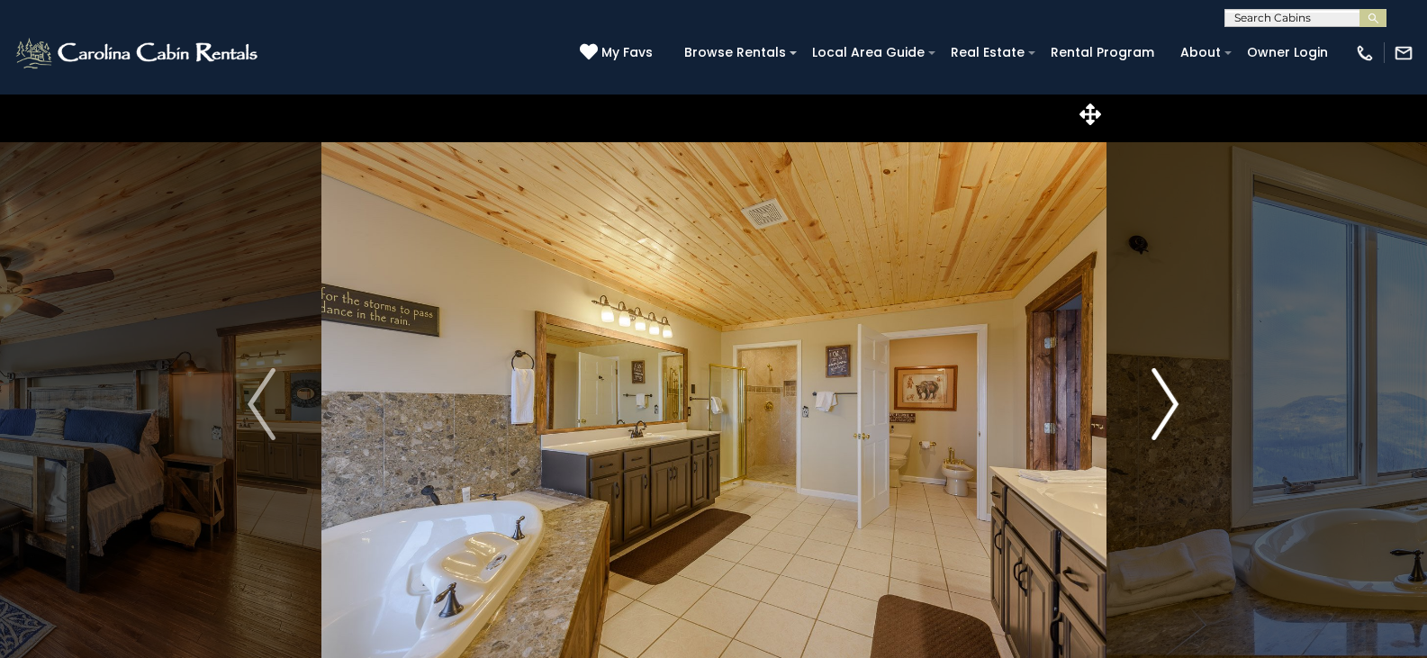
click at [1173, 401] on img "Next" at bounding box center [1164, 404] width 27 height 72
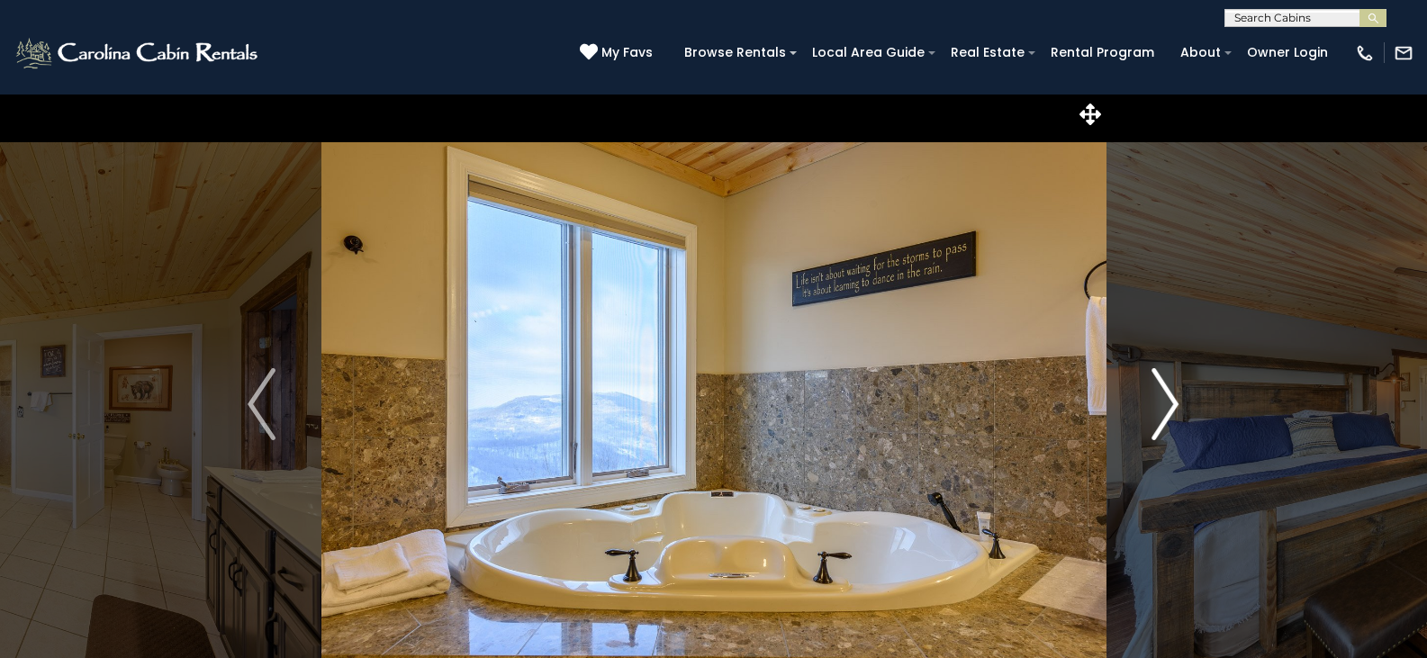
click at [1173, 401] on img "Next" at bounding box center [1164, 404] width 27 height 72
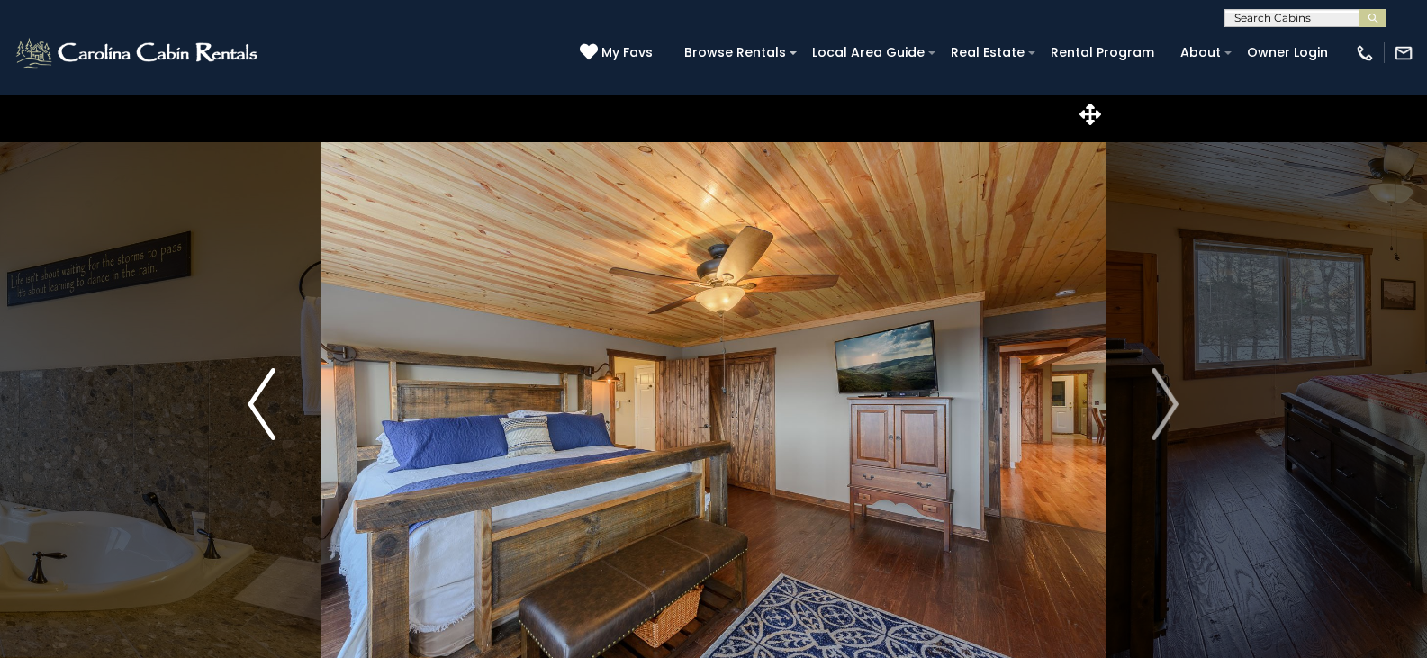
click at [252, 393] on img "Previous" at bounding box center [261, 404] width 27 height 72
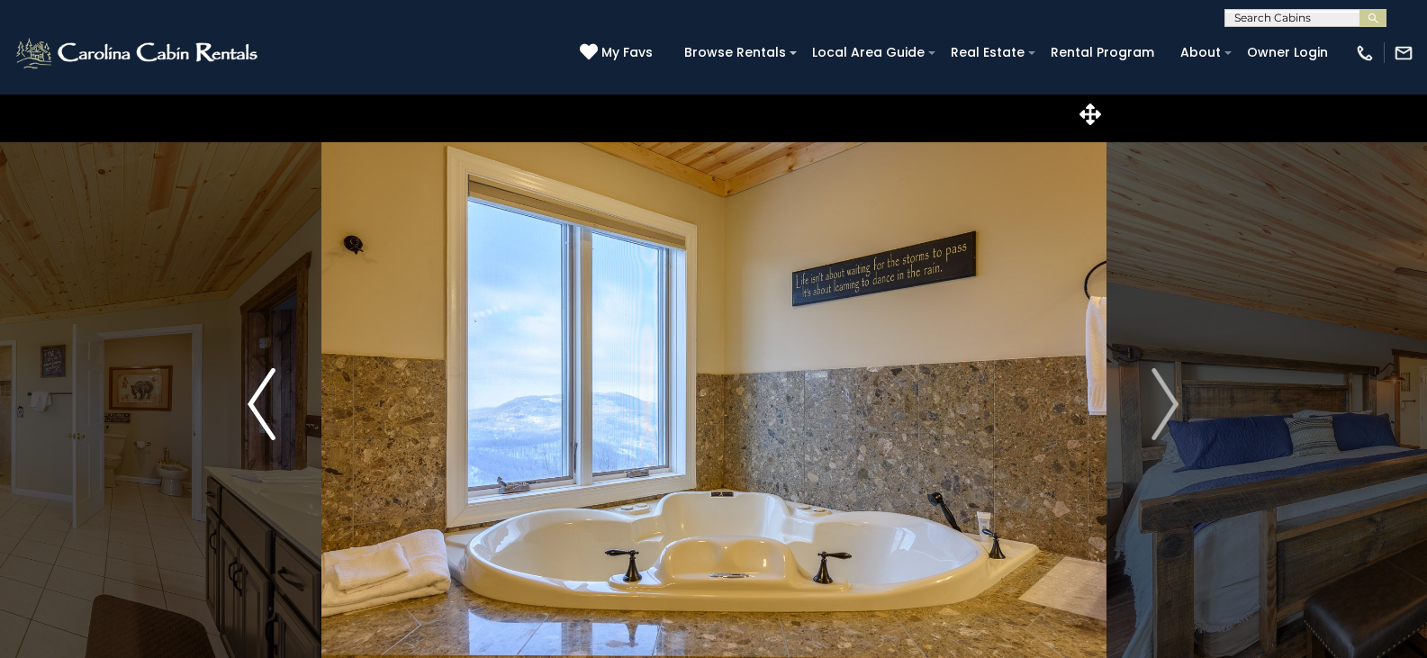
click at [250, 392] on img "Previous" at bounding box center [261, 404] width 27 height 72
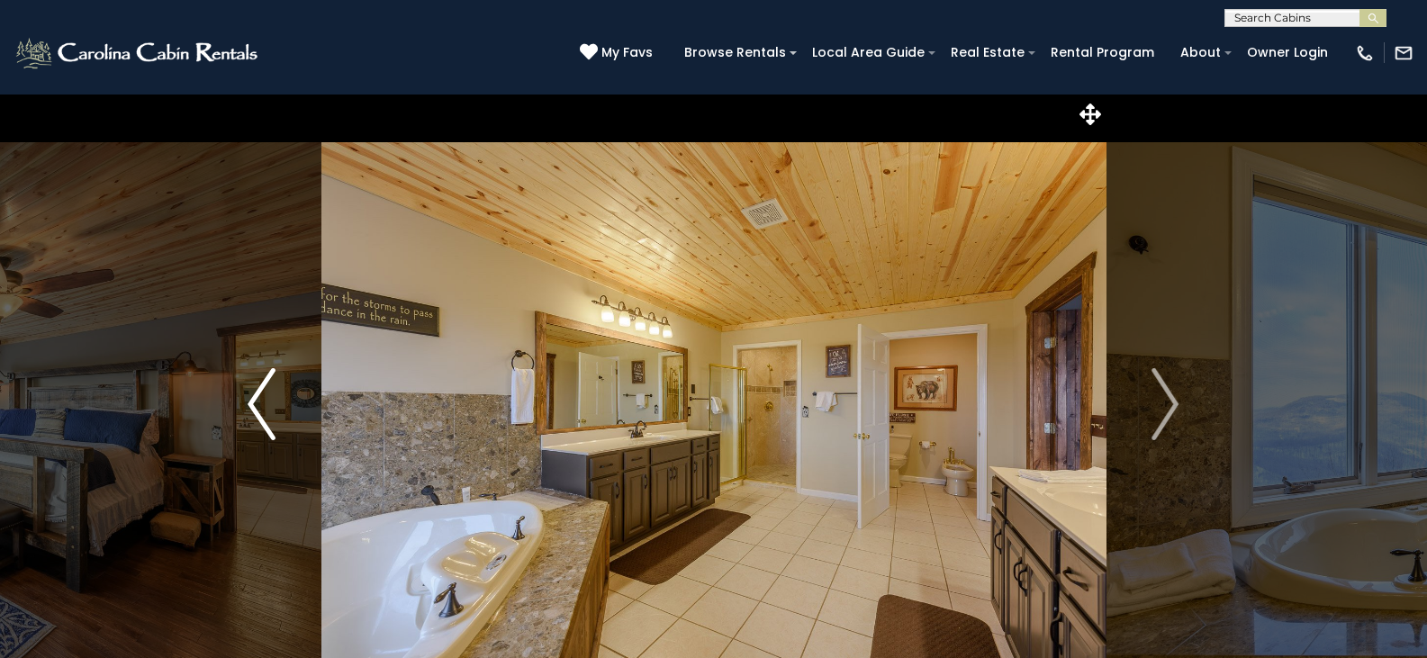
click at [257, 410] on img "Previous" at bounding box center [261, 404] width 27 height 72
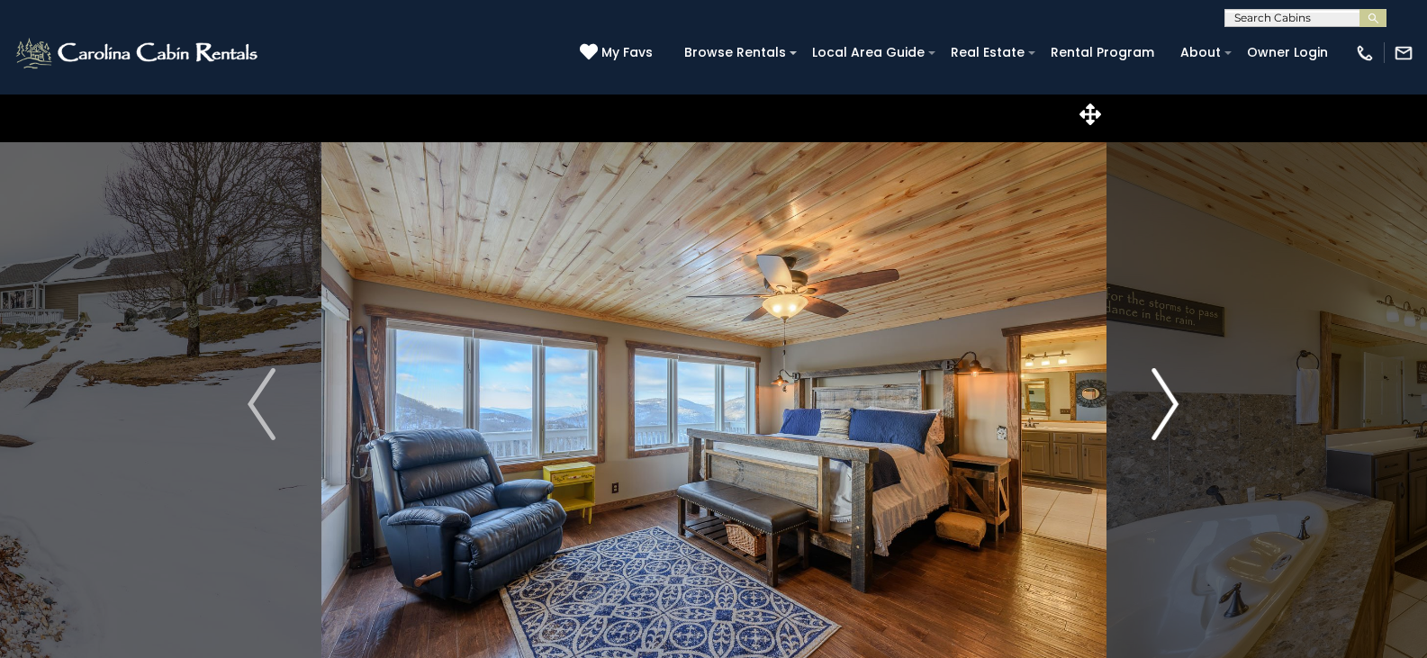
click at [1173, 402] on img "Next" at bounding box center [1164, 404] width 27 height 72
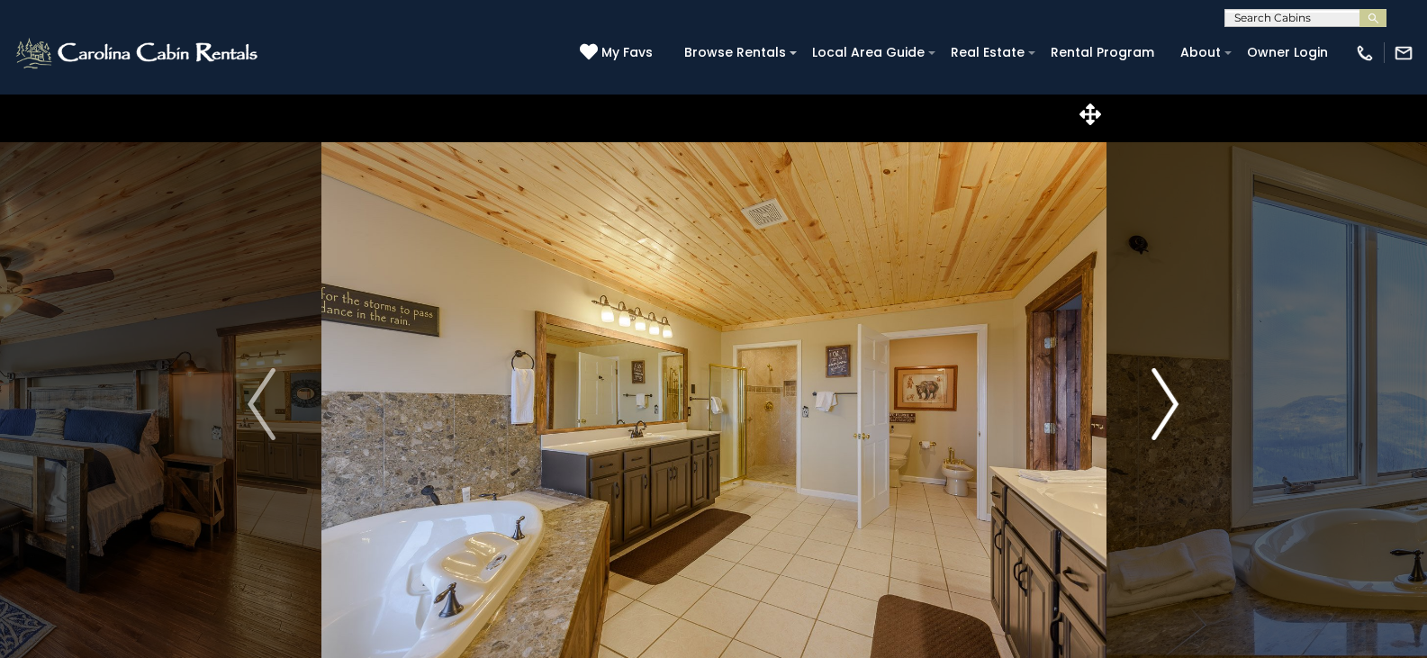
click at [1173, 402] on img "Next" at bounding box center [1164, 404] width 27 height 72
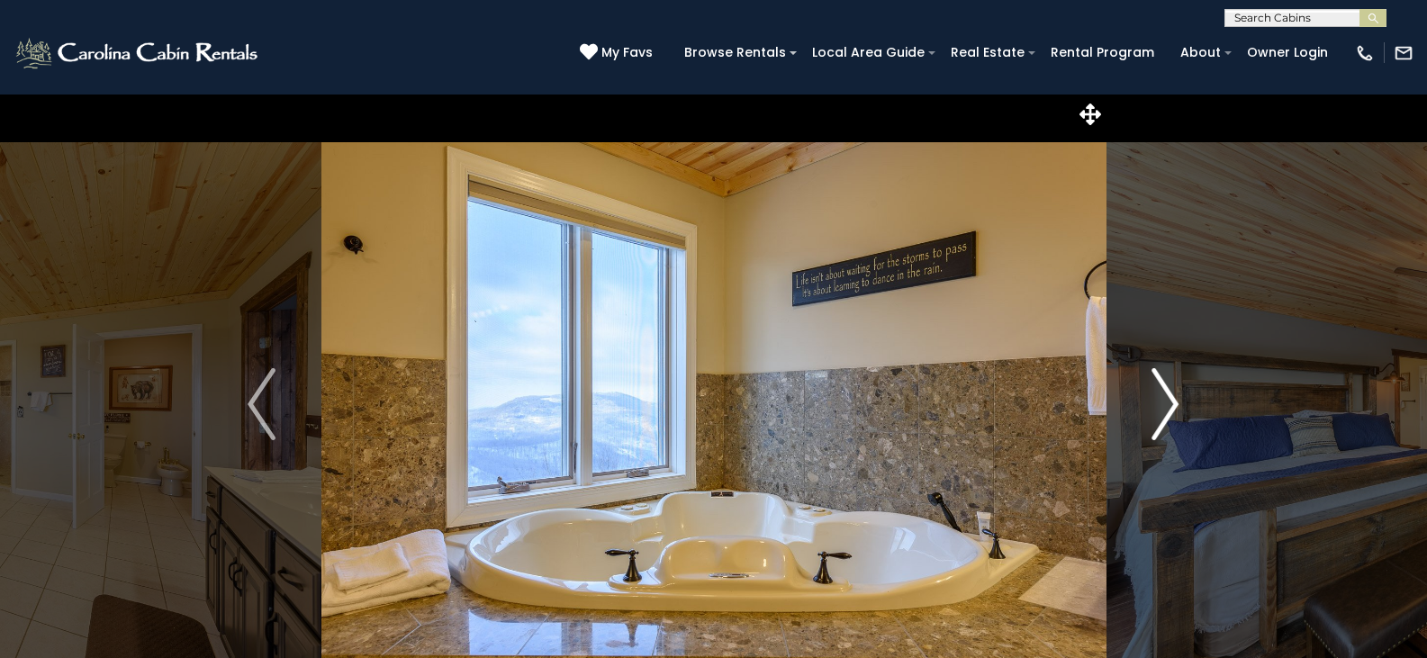
click at [1173, 402] on img "Next" at bounding box center [1164, 404] width 27 height 72
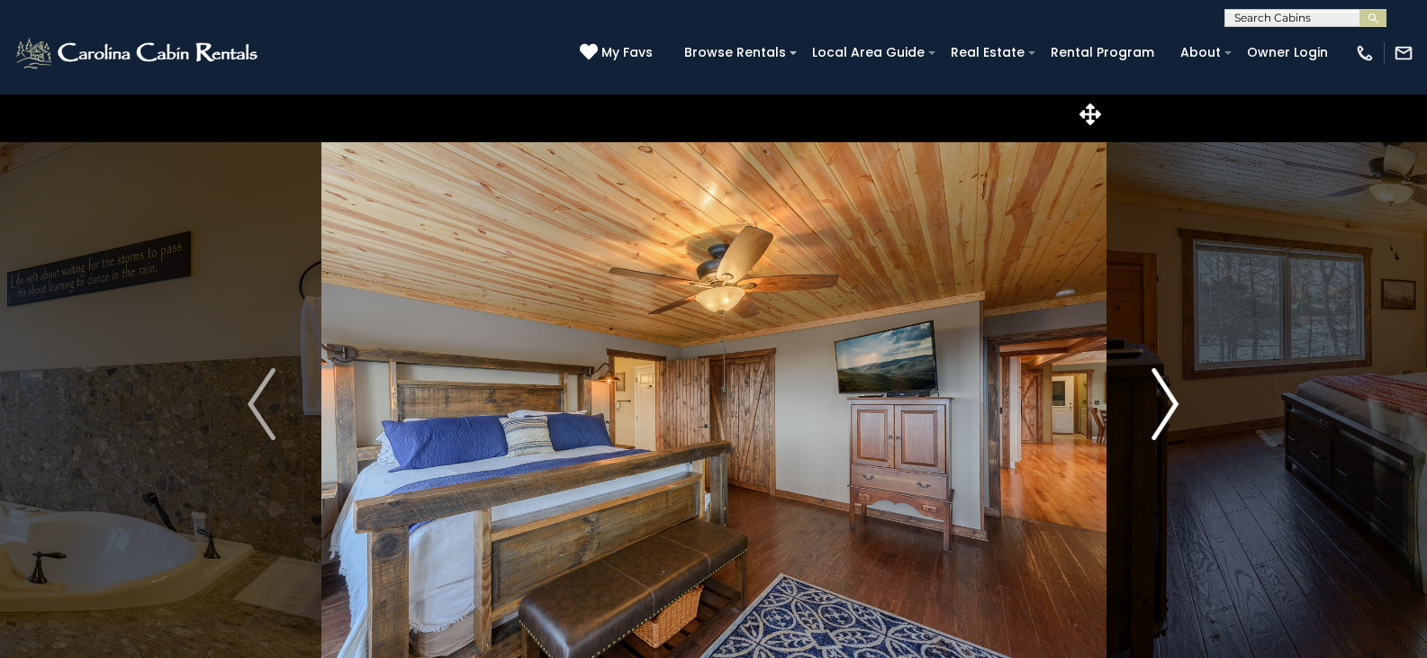
click at [1173, 402] on img "Next" at bounding box center [1164, 404] width 27 height 72
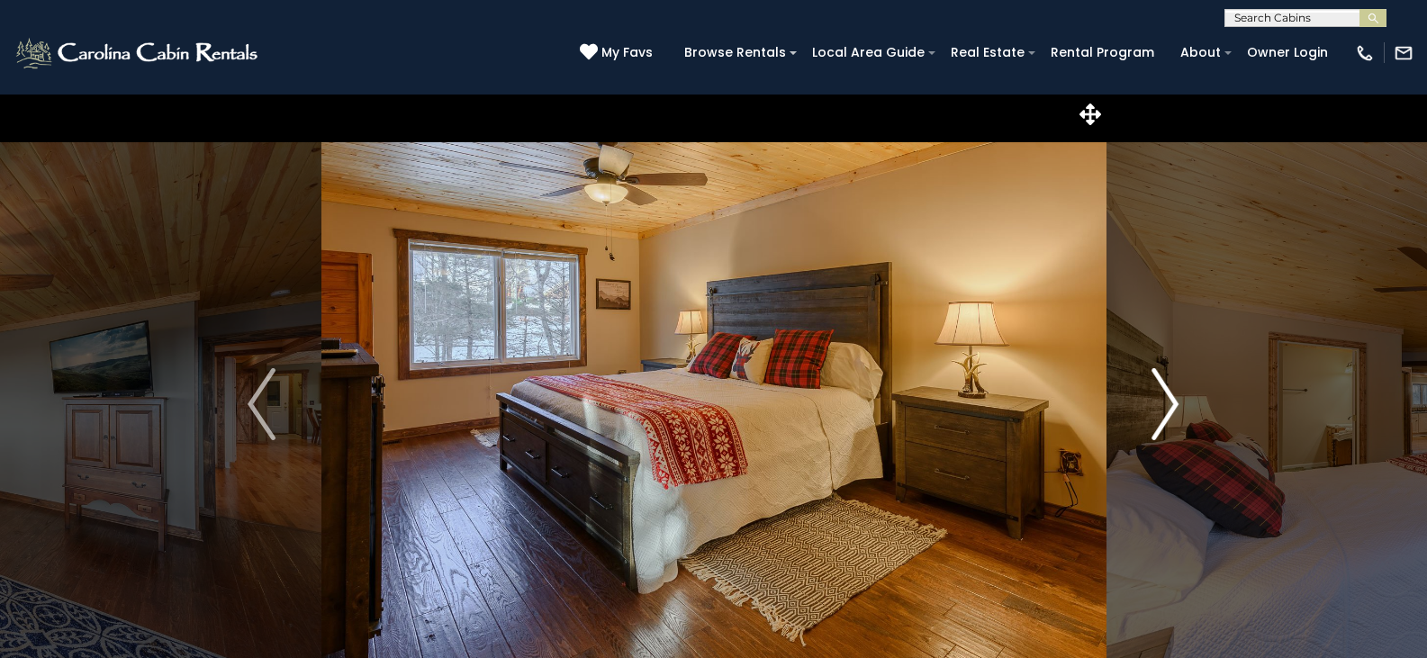
click at [1173, 402] on img "Next" at bounding box center [1164, 404] width 27 height 72
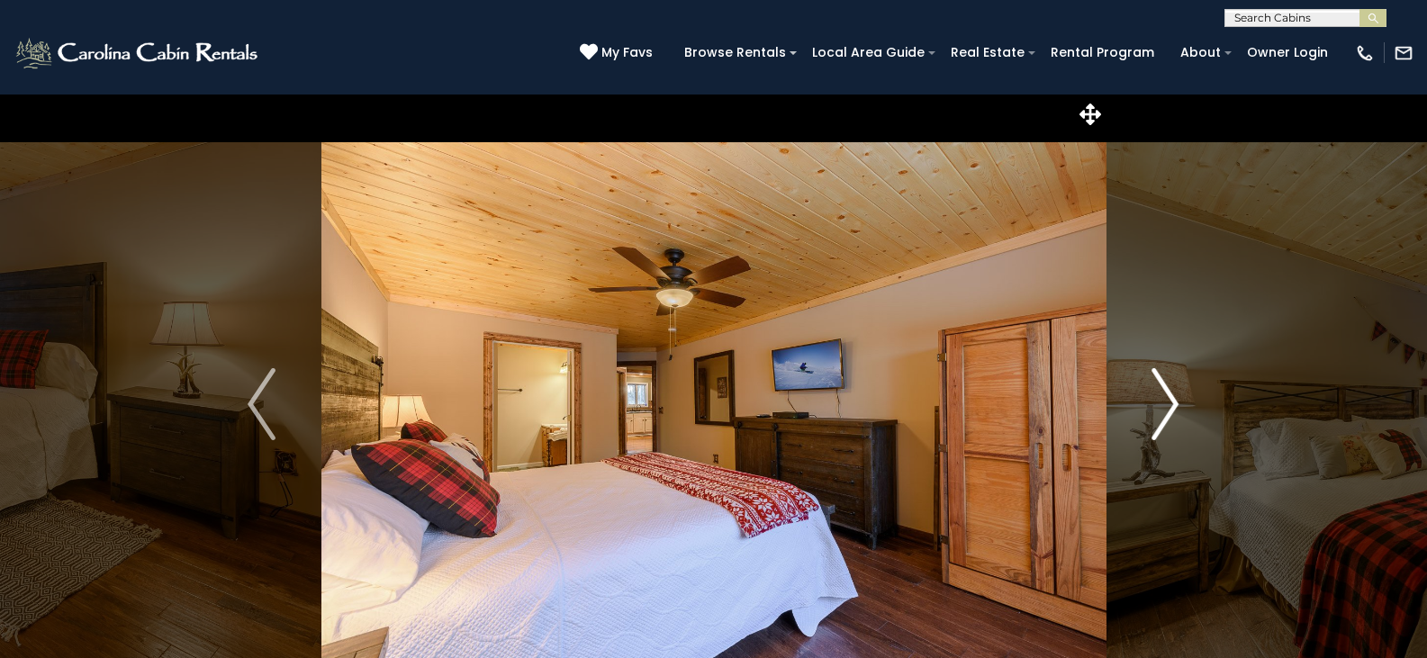
click at [1173, 402] on img "Next" at bounding box center [1164, 404] width 27 height 72
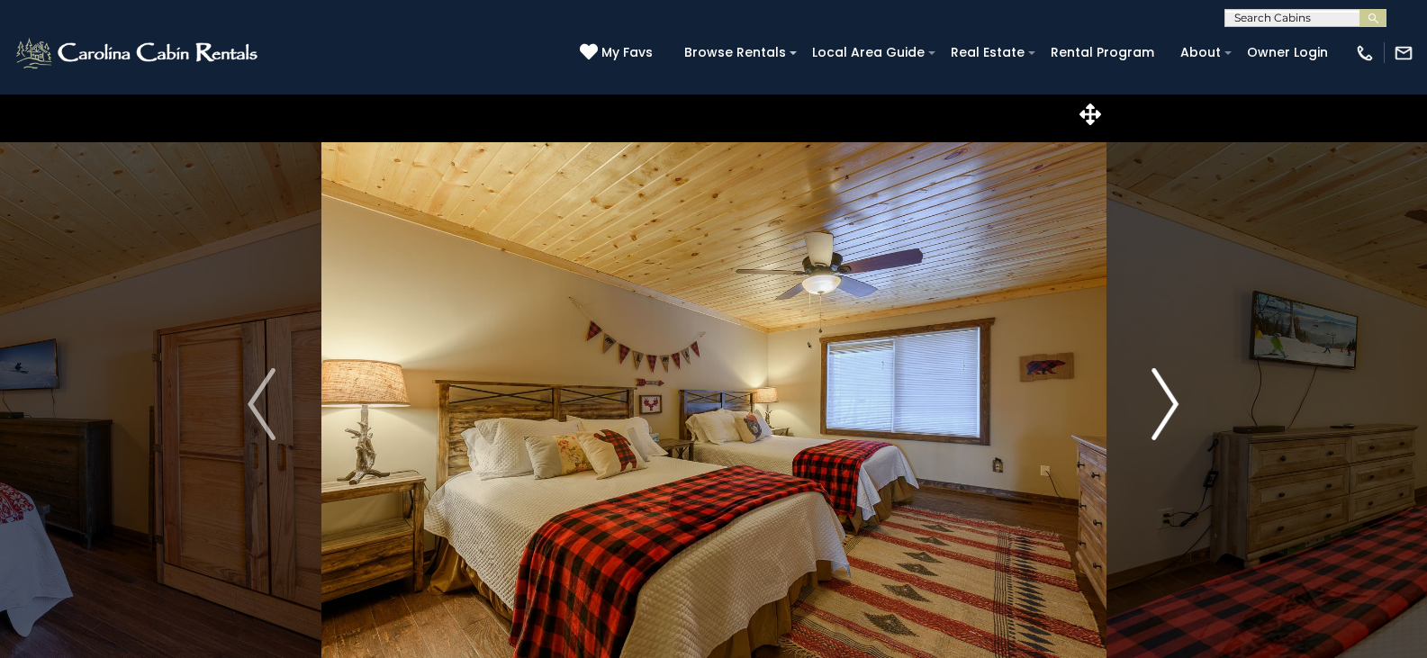
click at [1173, 402] on img "Next" at bounding box center [1164, 404] width 27 height 72
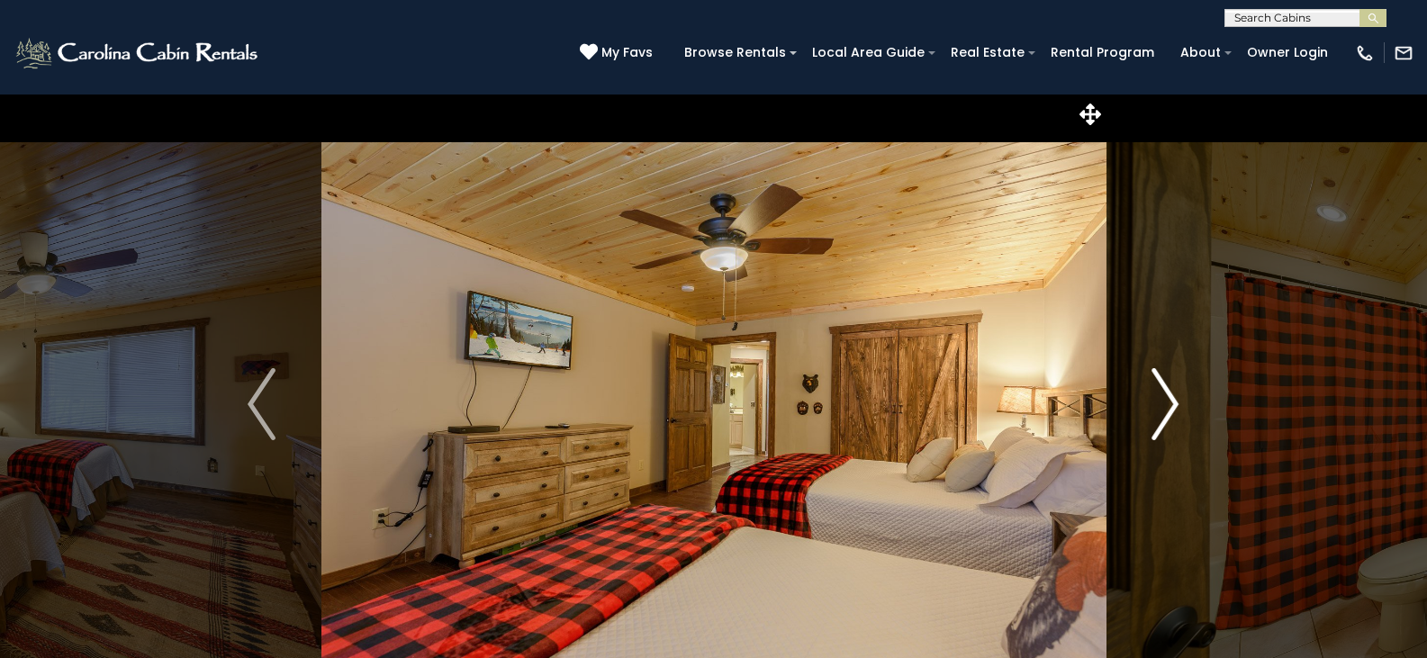
click at [1173, 402] on img "Next" at bounding box center [1164, 404] width 27 height 72
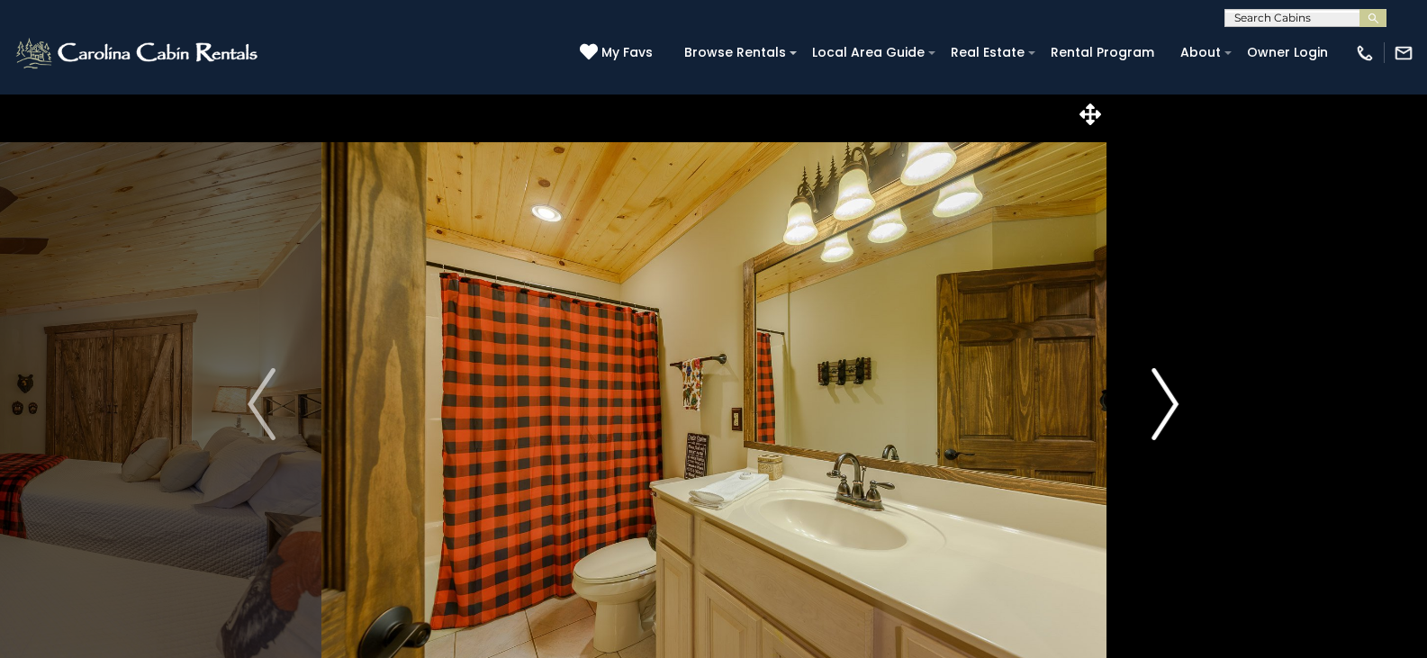
click at [1173, 402] on img "Next" at bounding box center [1164, 404] width 27 height 72
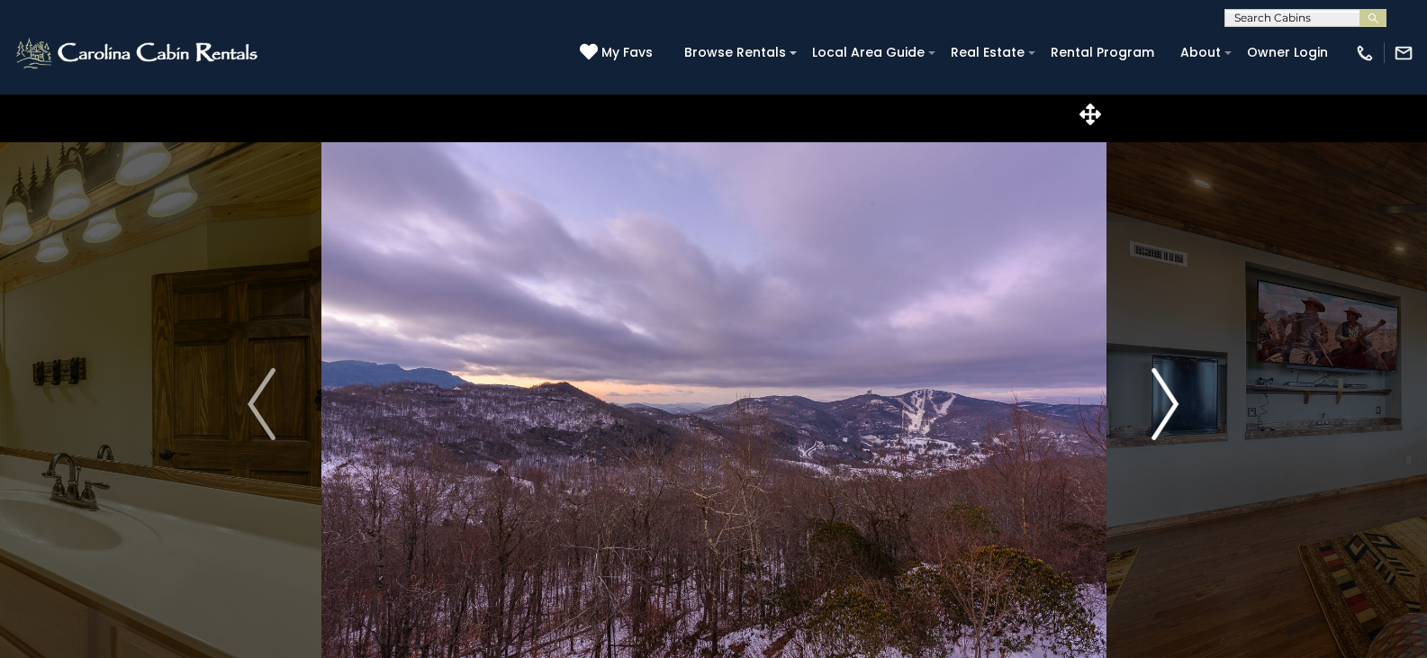
click at [1173, 402] on img "Next" at bounding box center [1164, 404] width 27 height 72
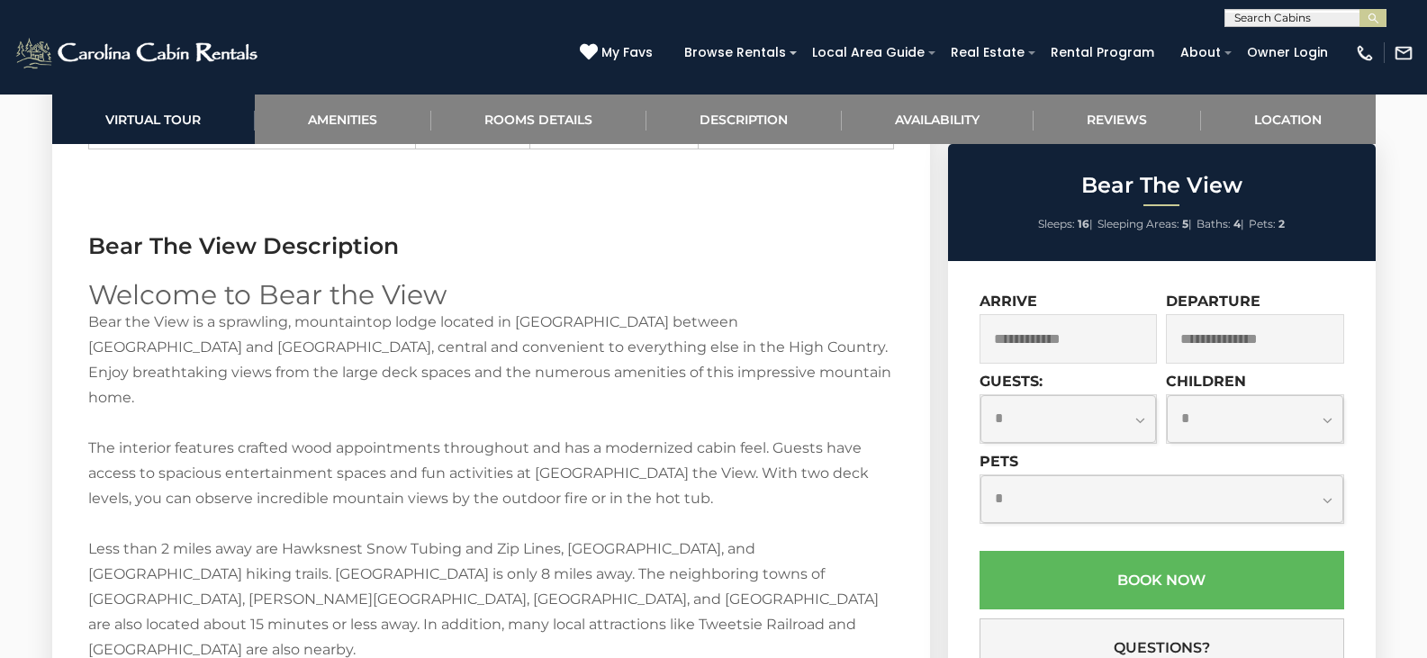
scroll to position [2628, 0]
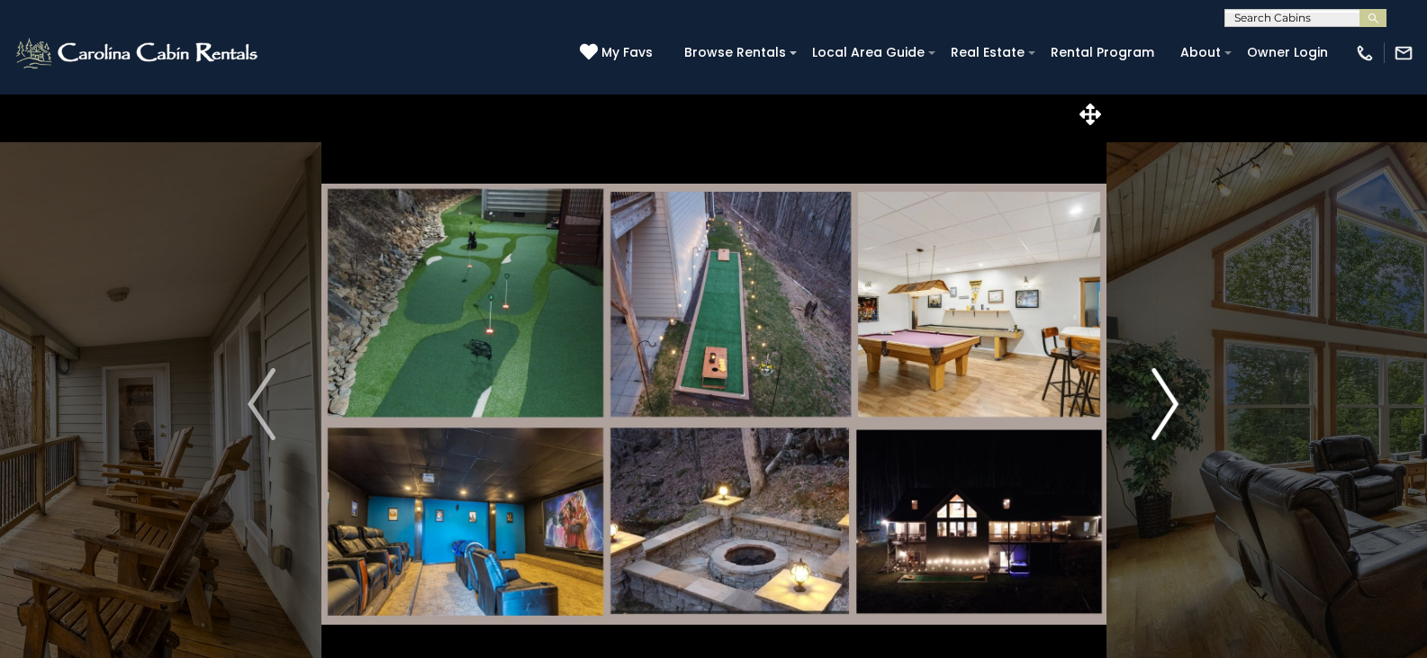
click at [1174, 401] on img "Next" at bounding box center [1164, 404] width 27 height 72
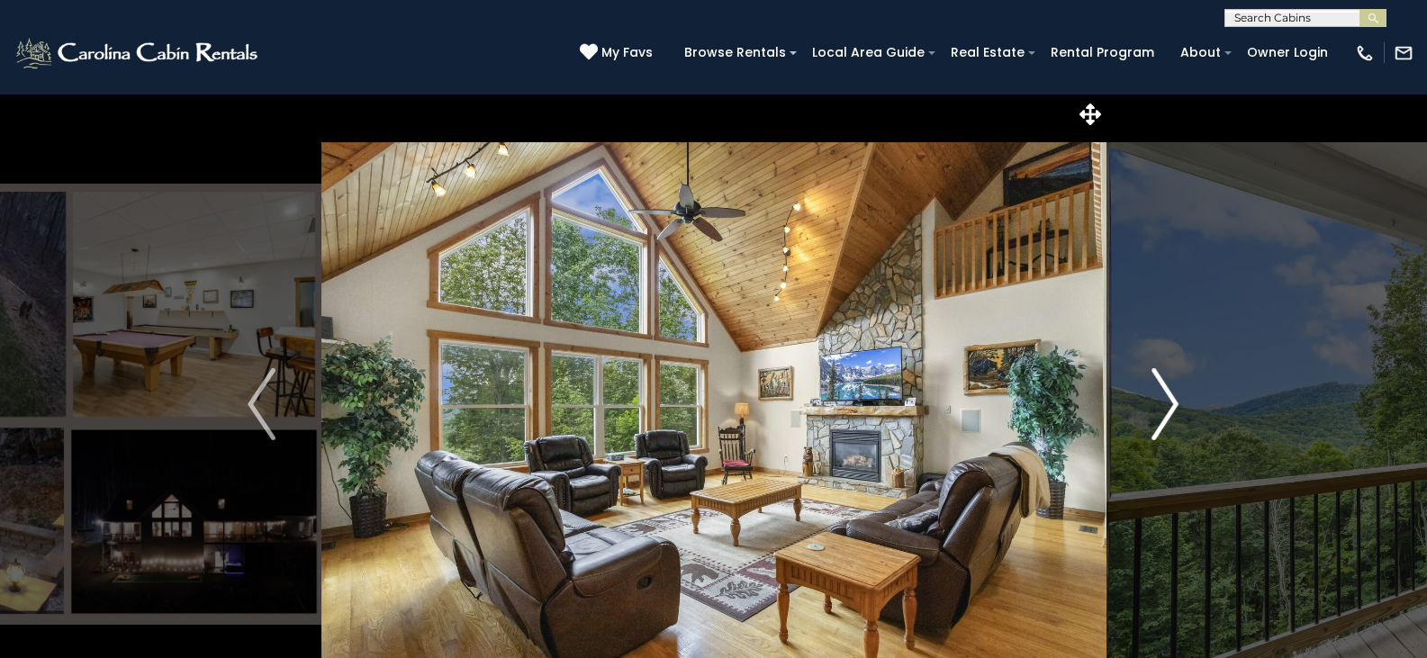
click at [1174, 401] on img "Next" at bounding box center [1164, 404] width 27 height 72
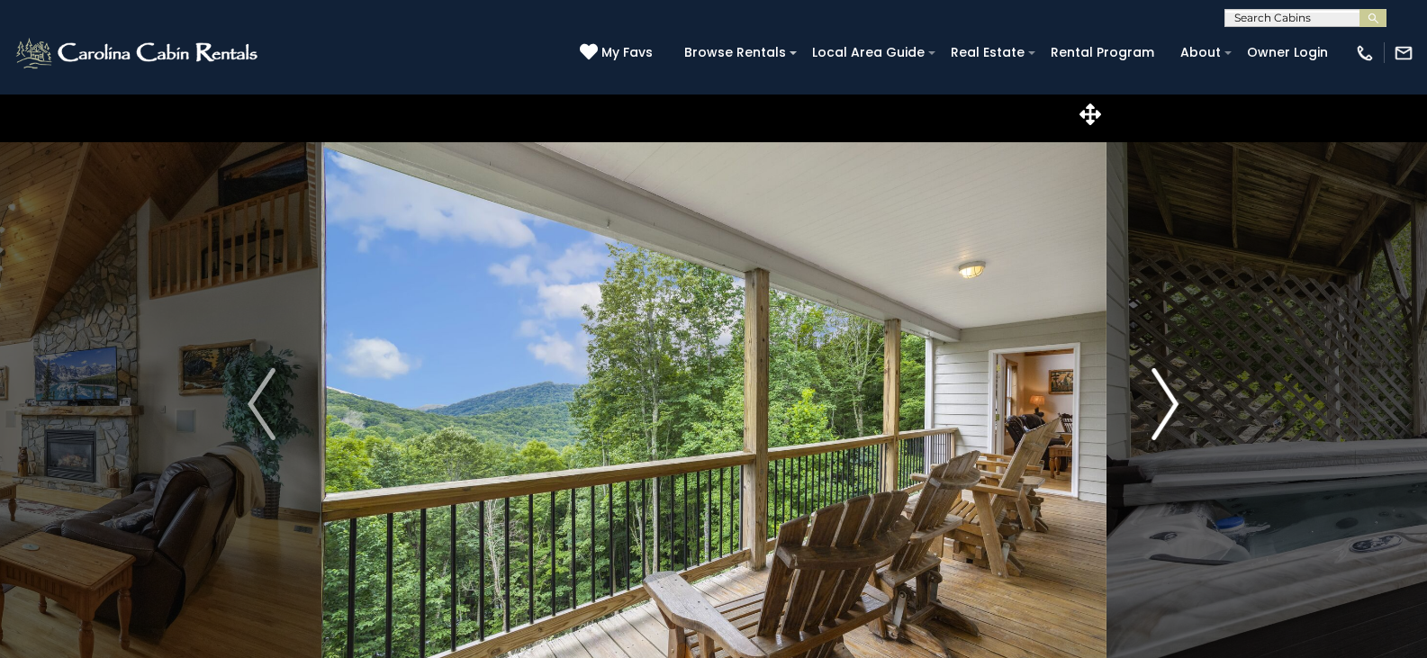
click at [1174, 401] on img "Next" at bounding box center [1164, 404] width 27 height 72
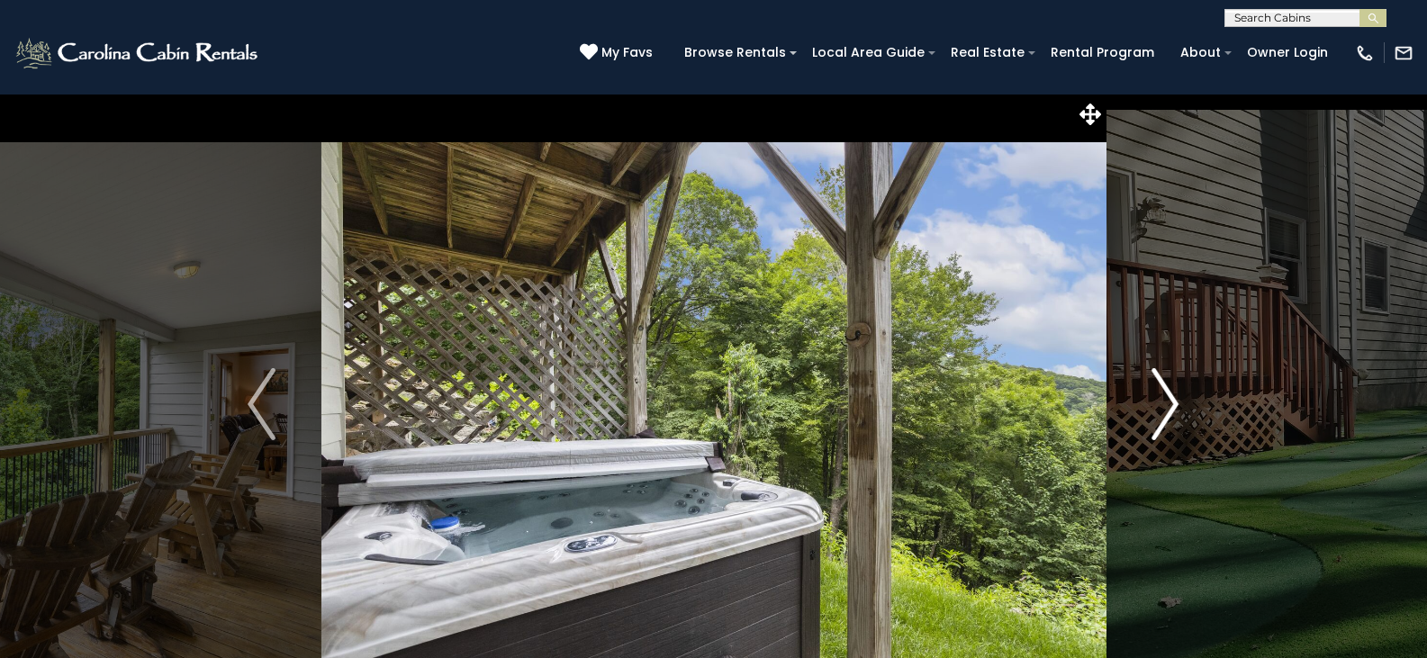
click at [1174, 401] on img "Next" at bounding box center [1164, 404] width 27 height 72
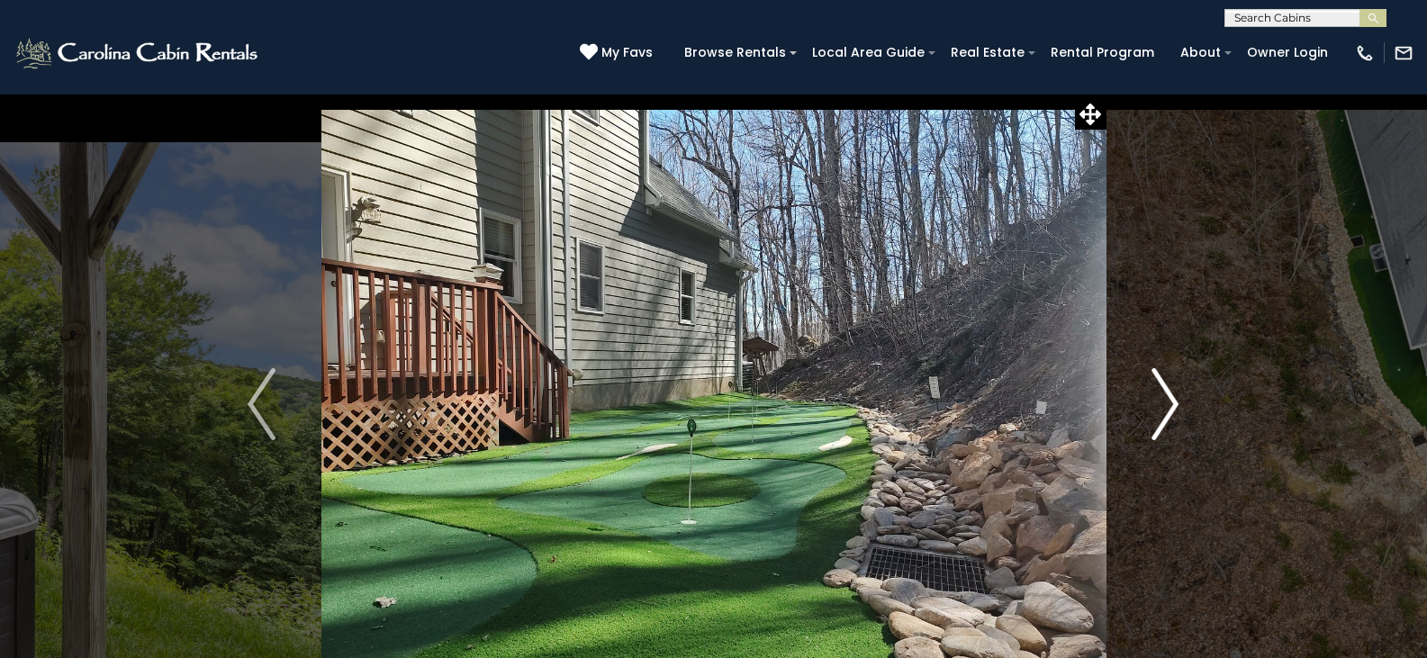
click at [1174, 401] on img "Next" at bounding box center [1164, 404] width 27 height 72
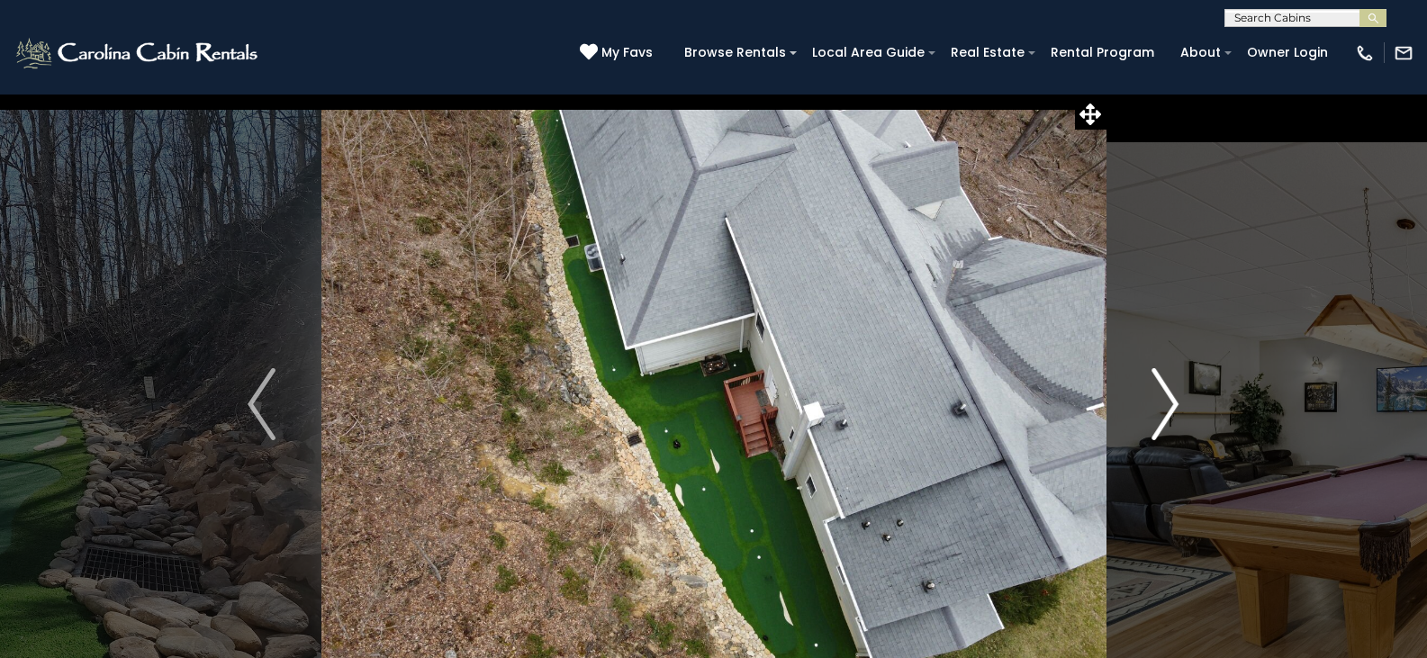
click at [1174, 401] on img "Next" at bounding box center [1164, 404] width 27 height 72
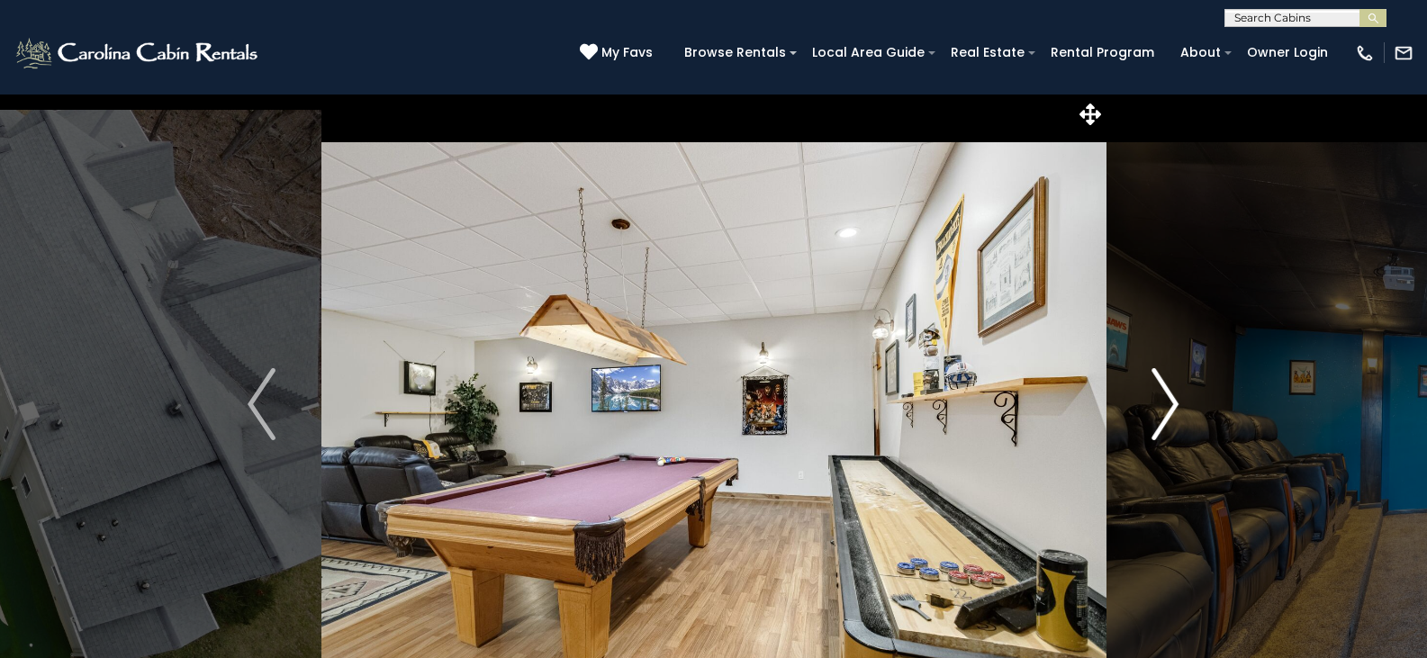
click at [1163, 404] on img "Next" at bounding box center [1164, 404] width 27 height 72
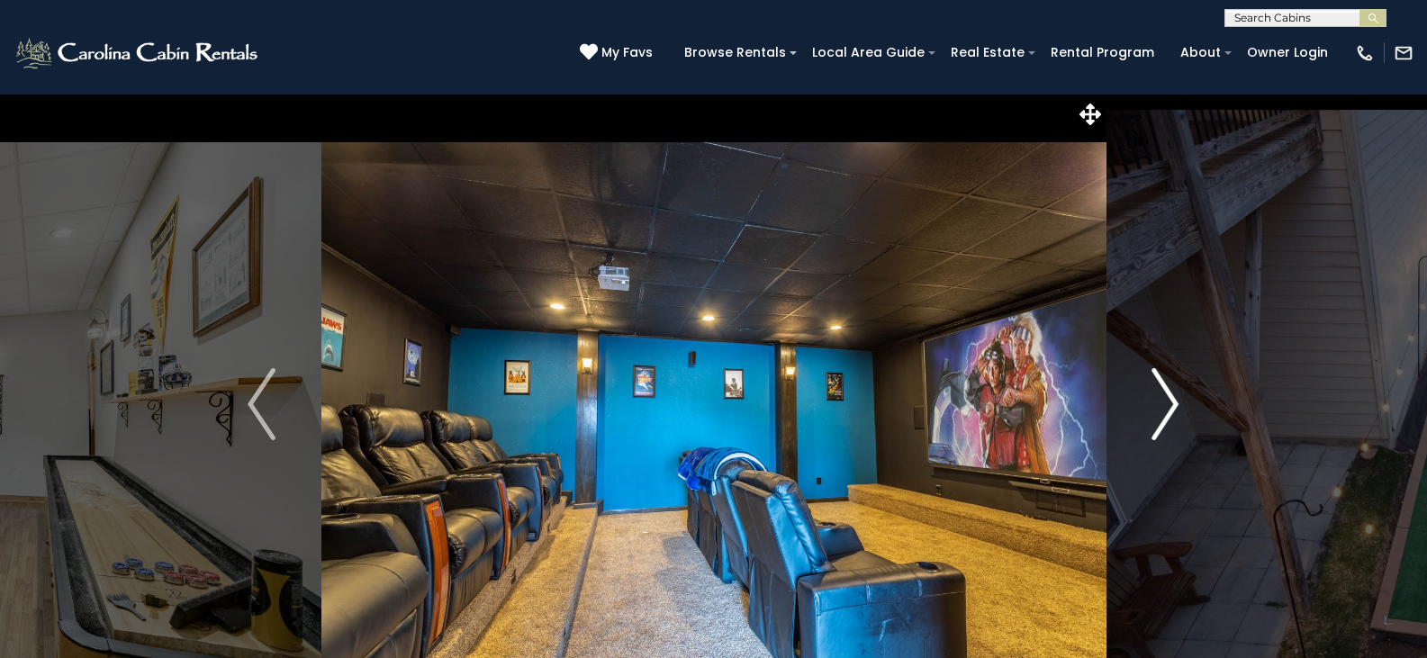
click at [1163, 404] on img "Next" at bounding box center [1164, 404] width 27 height 72
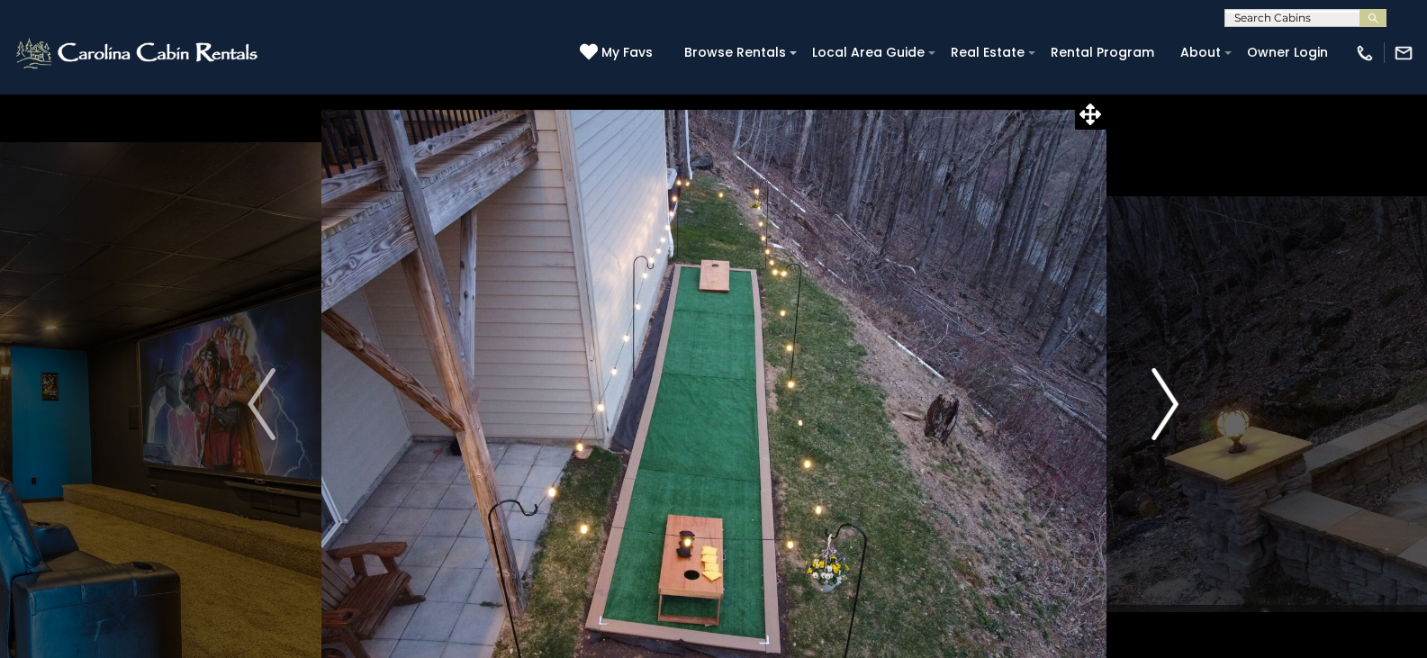
click at [1163, 404] on img "Next" at bounding box center [1164, 404] width 27 height 72
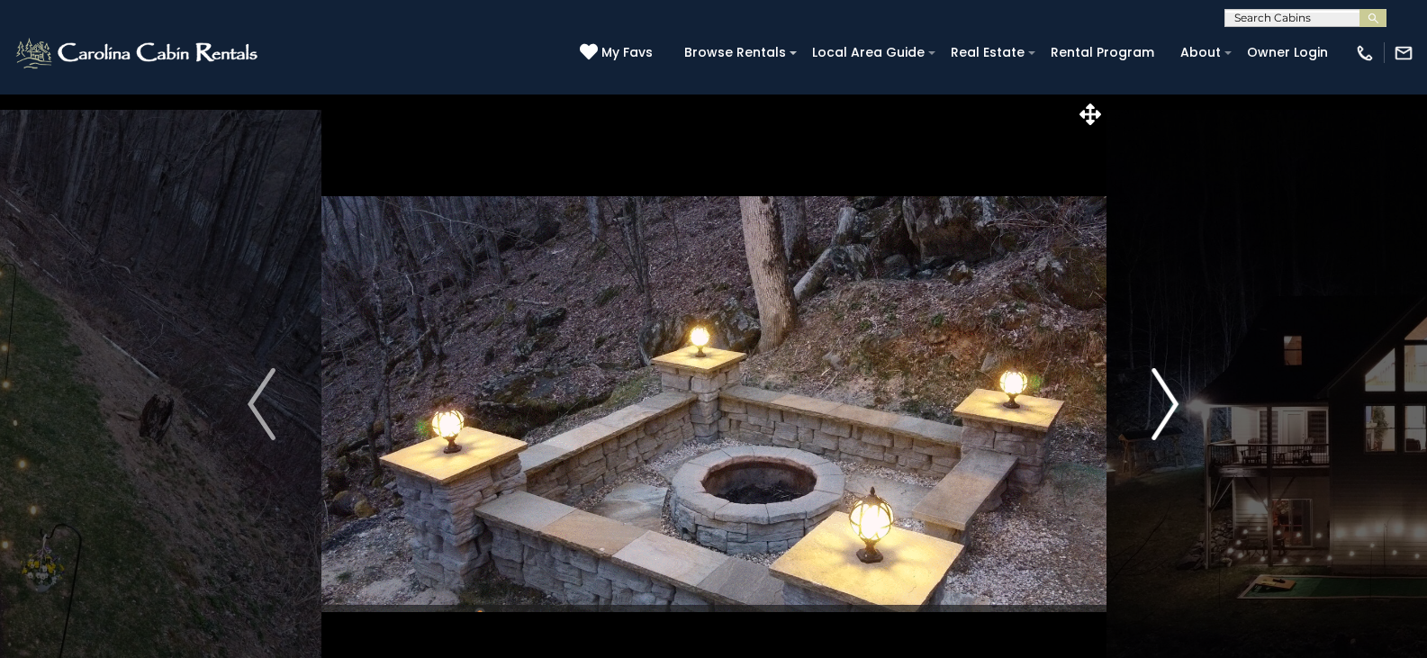
click at [1163, 404] on img "Next" at bounding box center [1164, 404] width 27 height 72
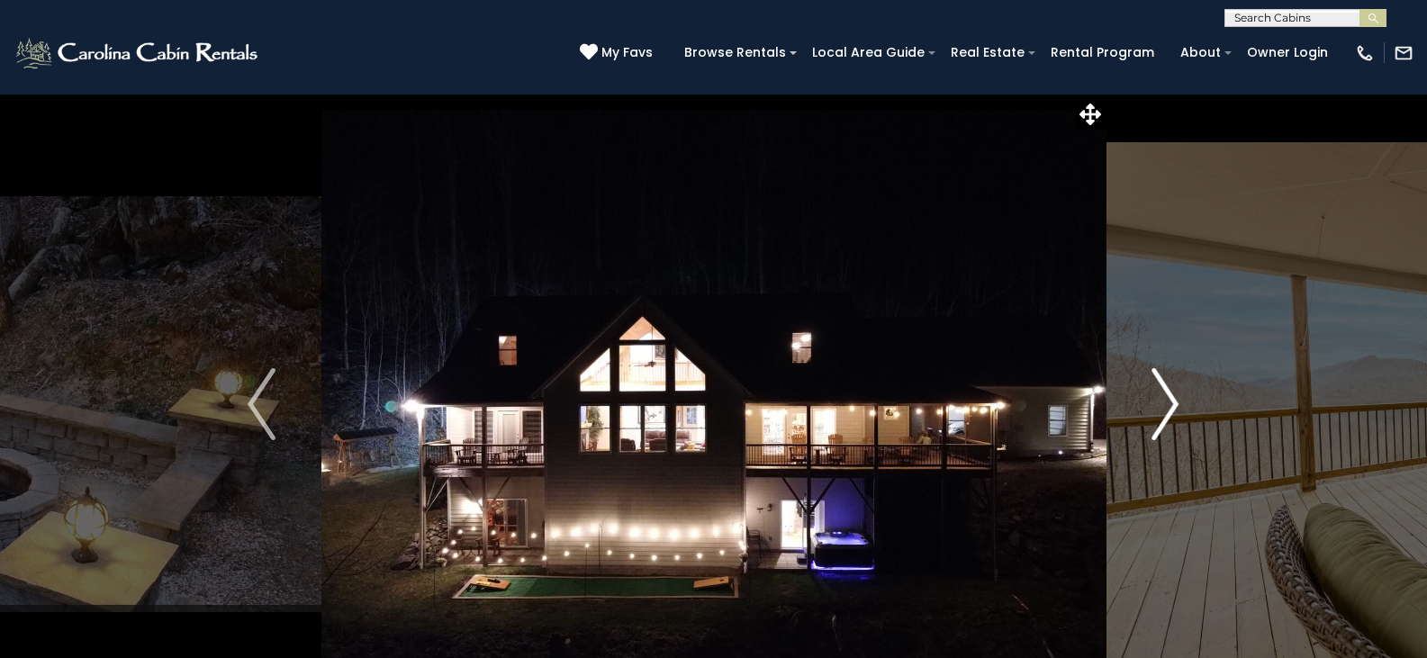
click at [1163, 404] on img "Next" at bounding box center [1164, 404] width 27 height 72
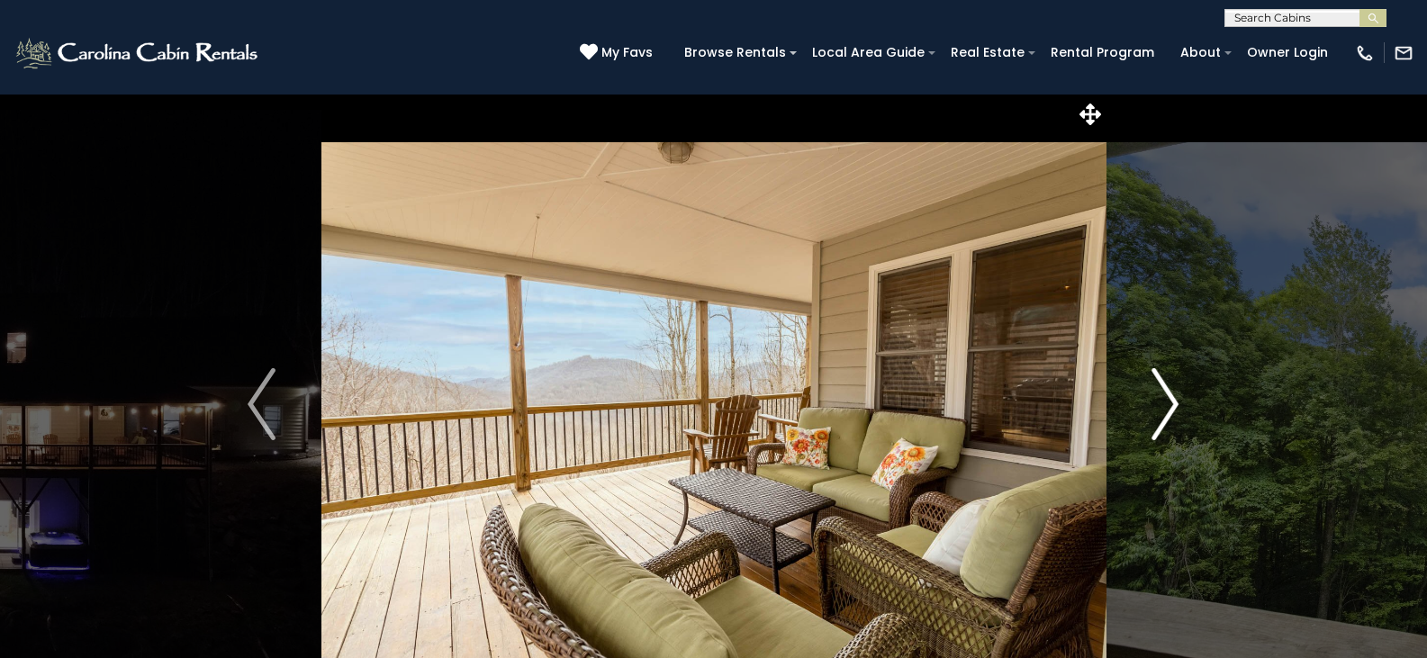
click at [1163, 404] on img "Next" at bounding box center [1164, 404] width 27 height 72
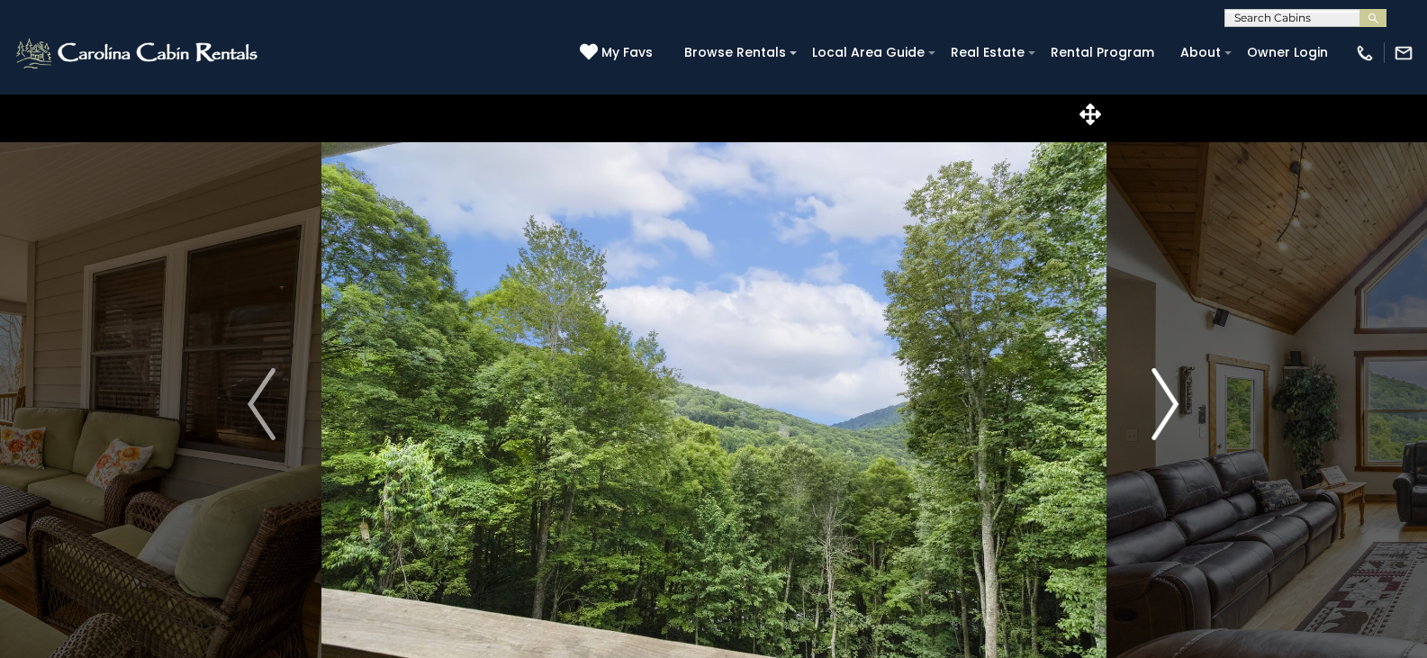
click at [1163, 404] on img "Next" at bounding box center [1164, 404] width 27 height 72
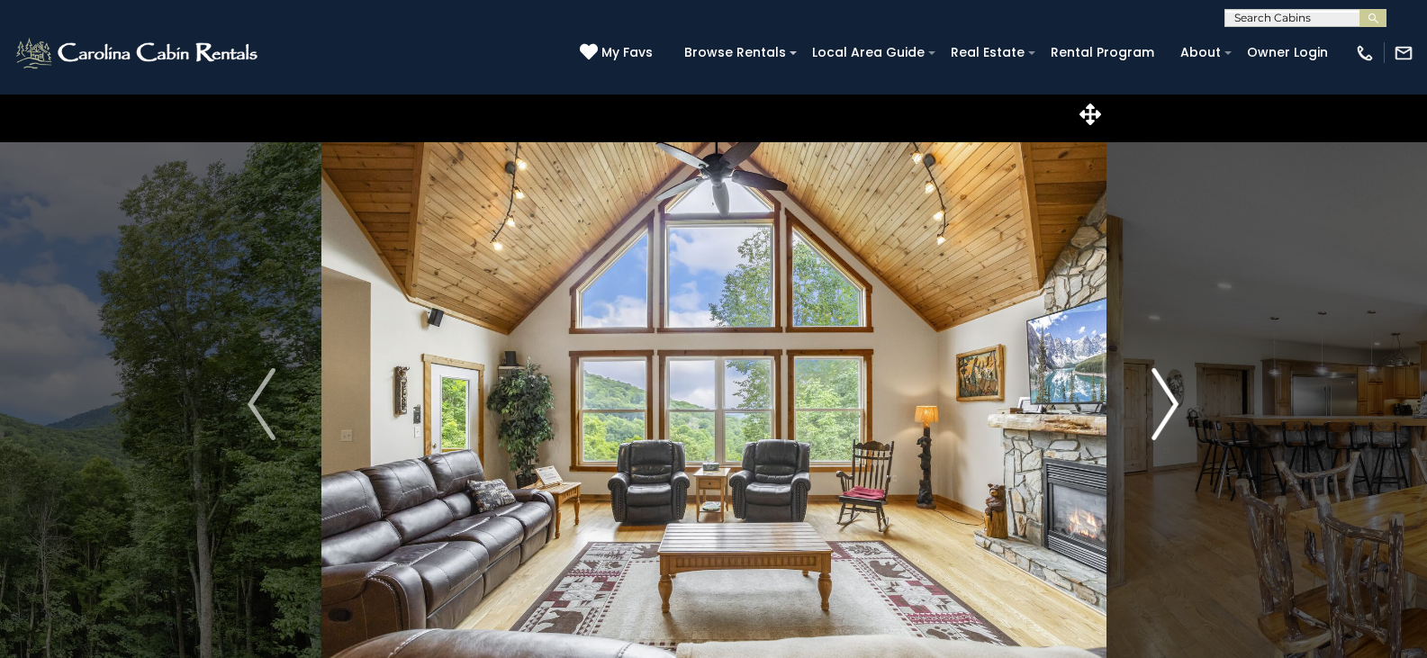
click at [1163, 404] on img "Next" at bounding box center [1164, 404] width 27 height 72
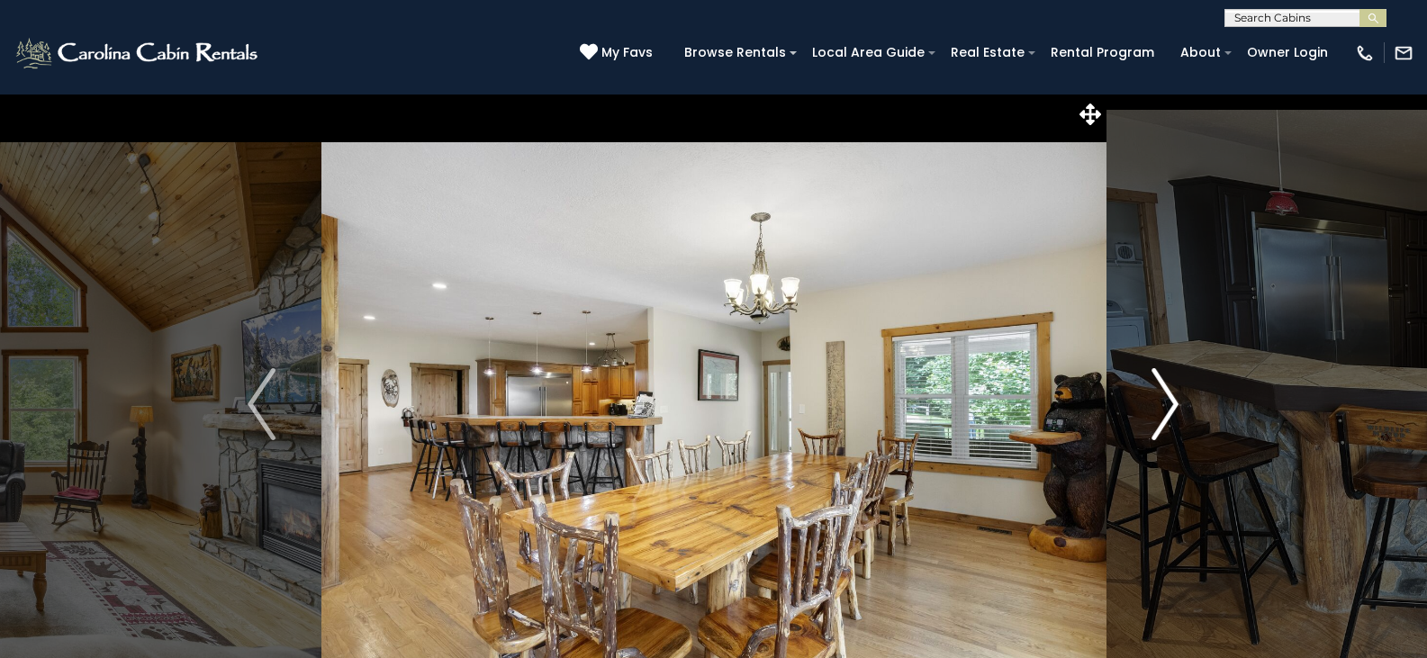
click at [1163, 404] on img "Next" at bounding box center [1164, 404] width 27 height 72
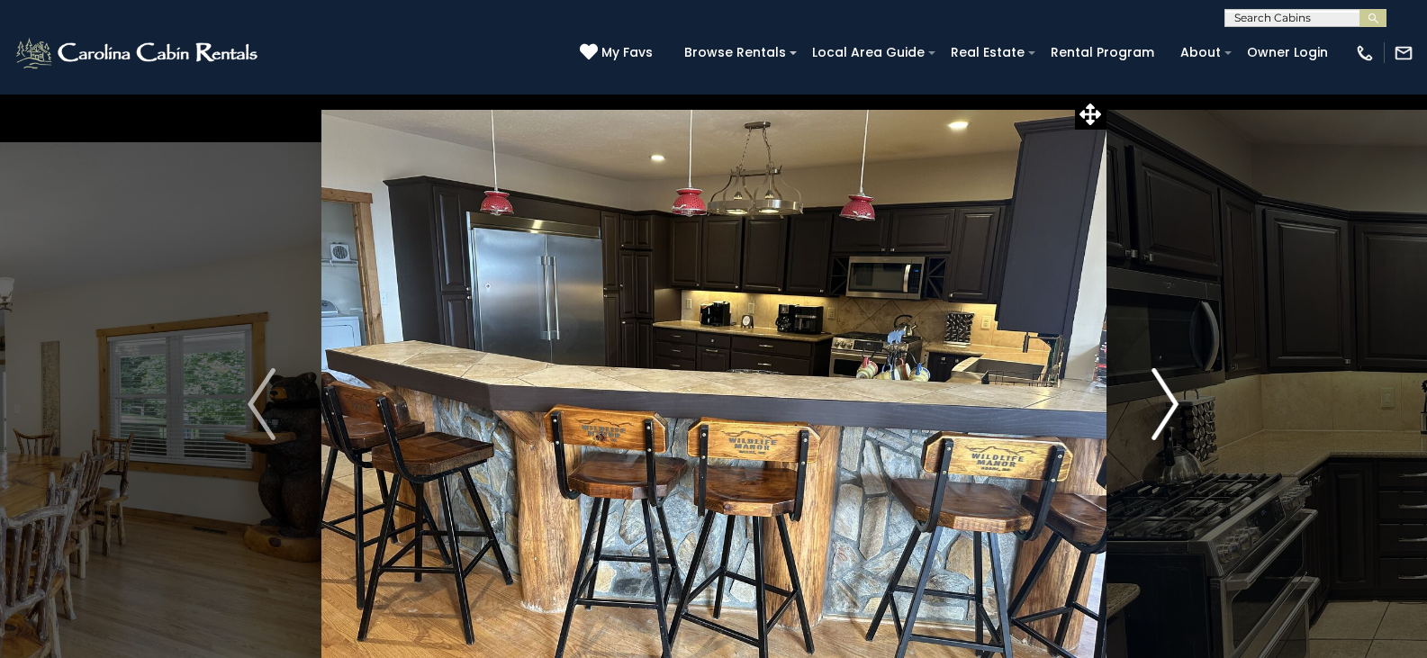
click at [1163, 404] on img "Next" at bounding box center [1164, 404] width 27 height 72
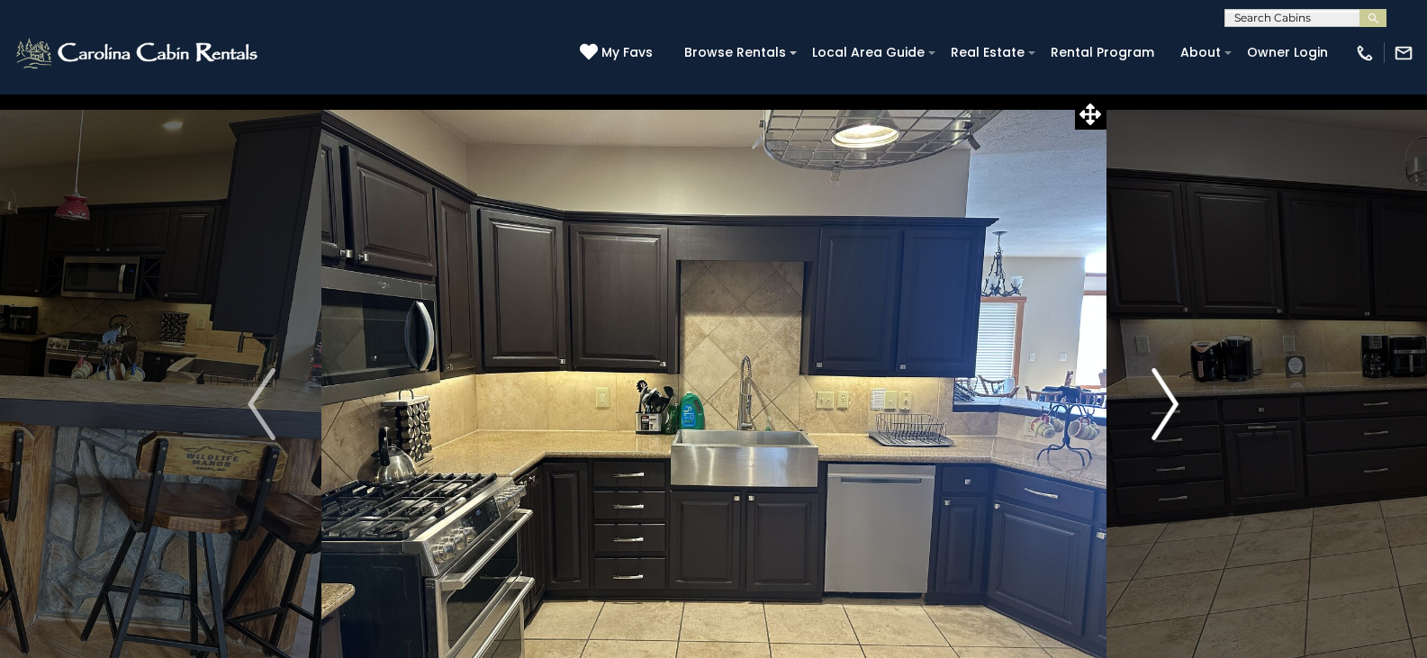
click at [1163, 404] on img "Next" at bounding box center [1164, 404] width 27 height 72
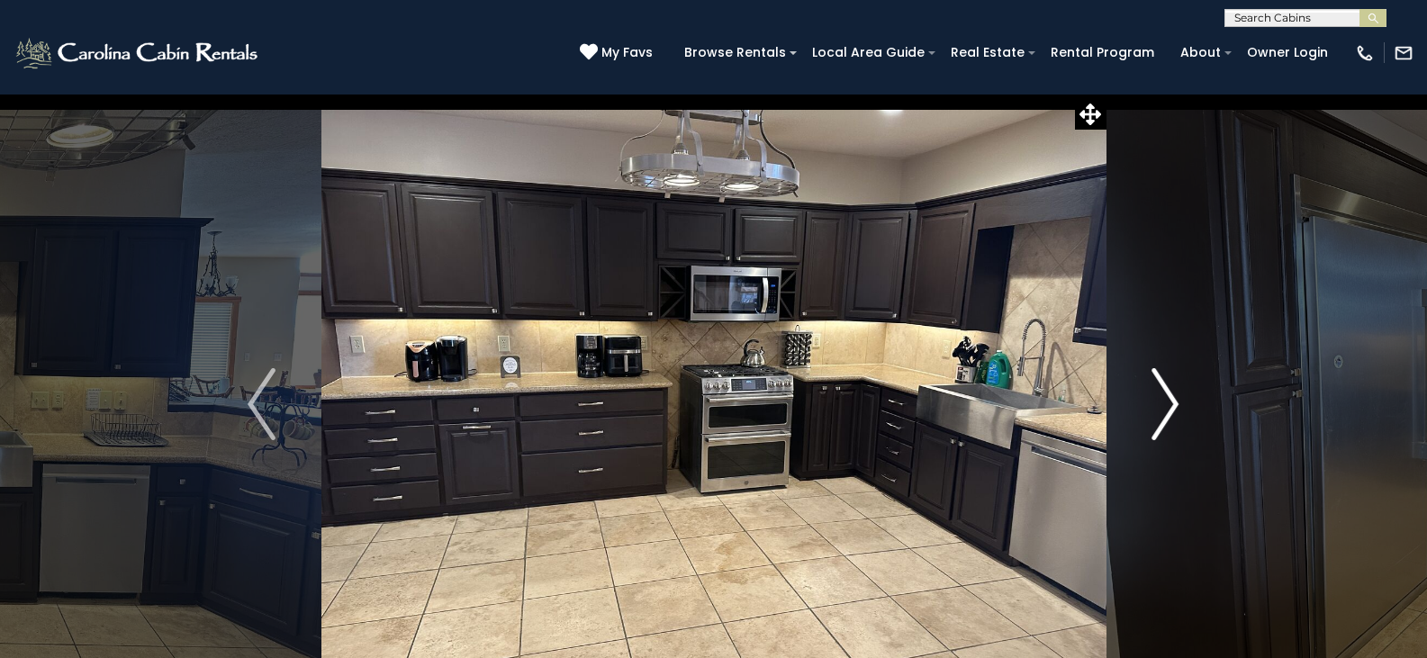
click at [1163, 404] on img "Next" at bounding box center [1164, 404] width 27 height 72
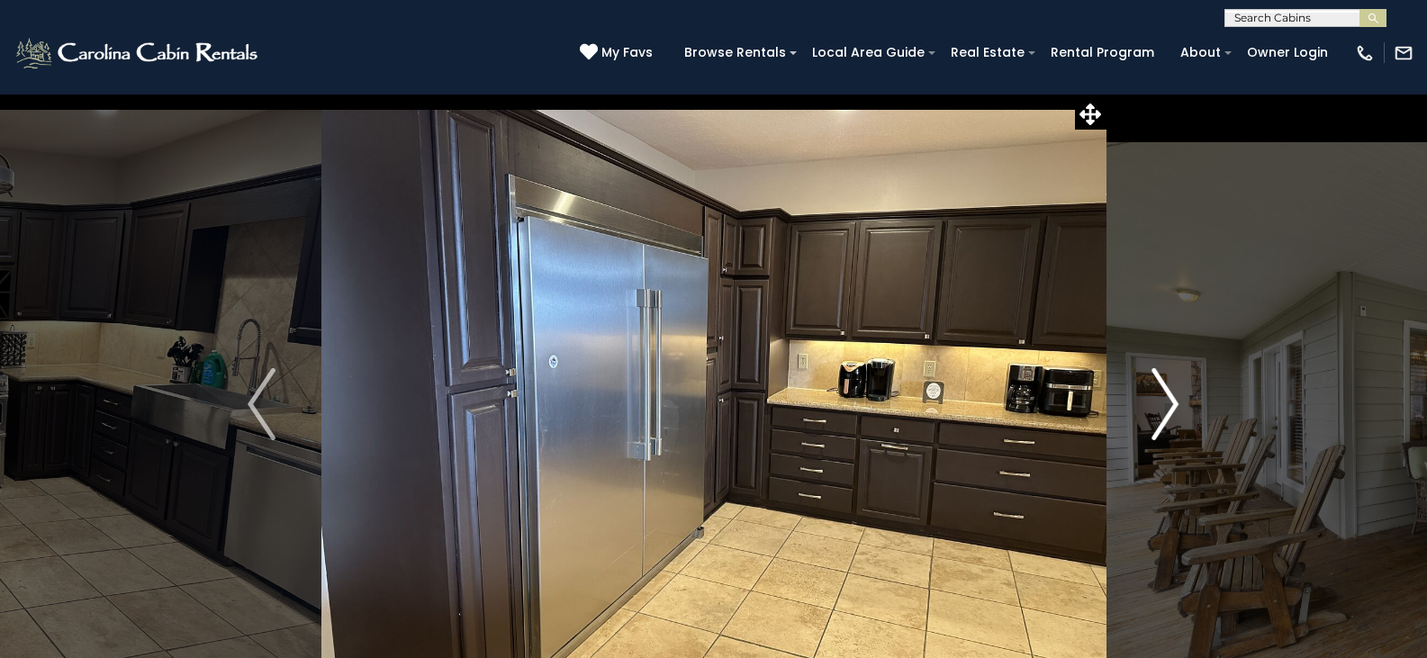
click at [1163, 403] on img "Next" at bounding box center [1164, 404] width 27 height 72
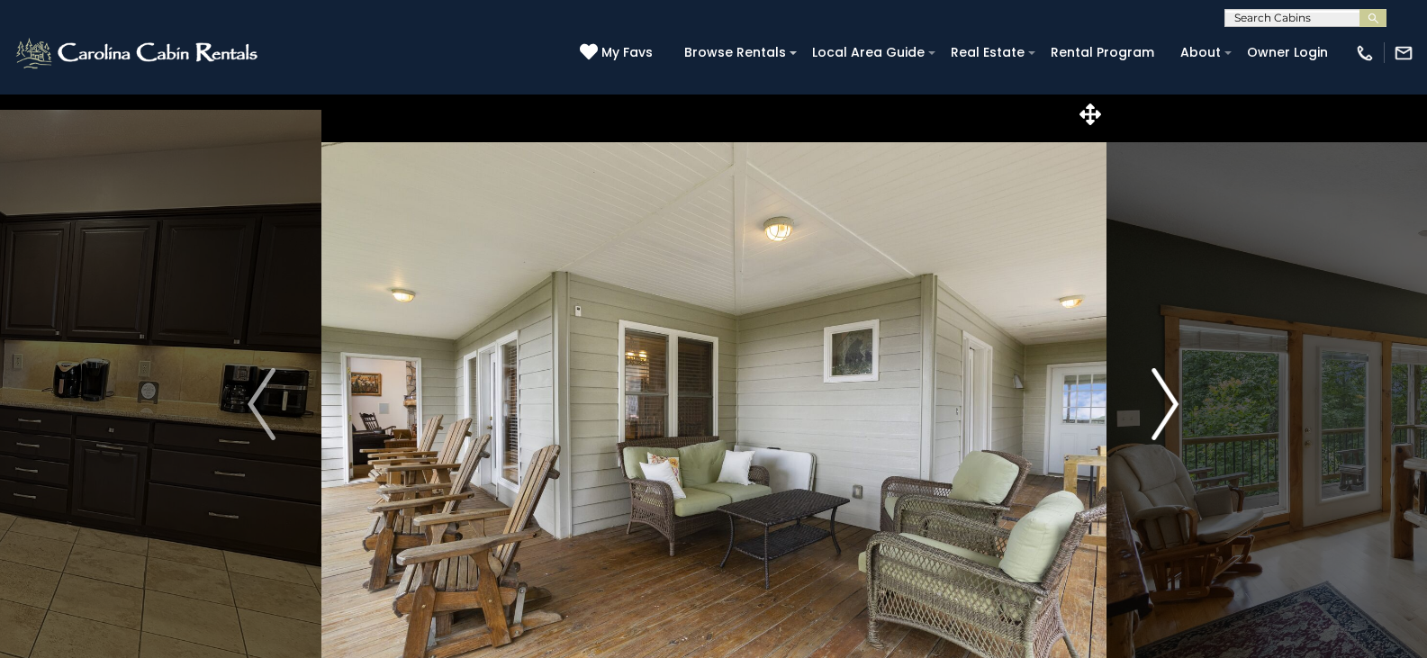
click at [1163, 403] on img "Next" at bounding box center [1164, 404] width 27 height 72
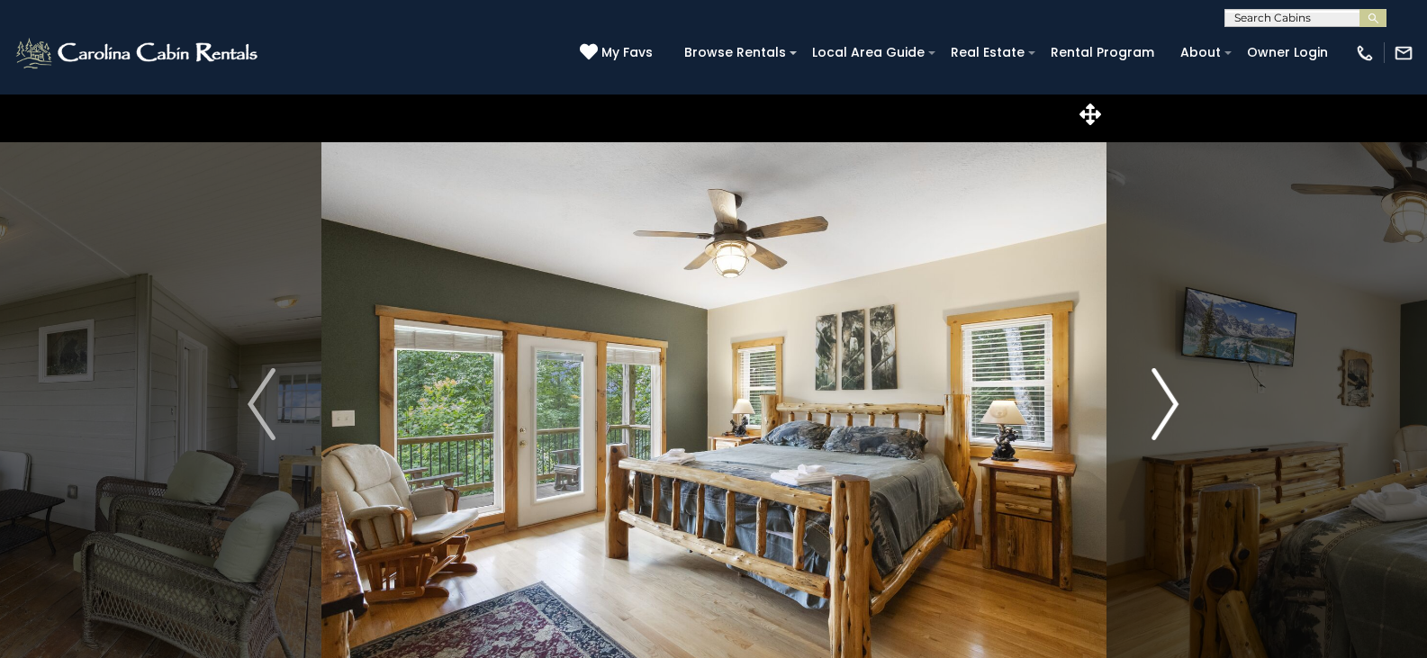
click at [1163, 403] on img "Next" at bounding box center [1164, 404] width 27 height 72
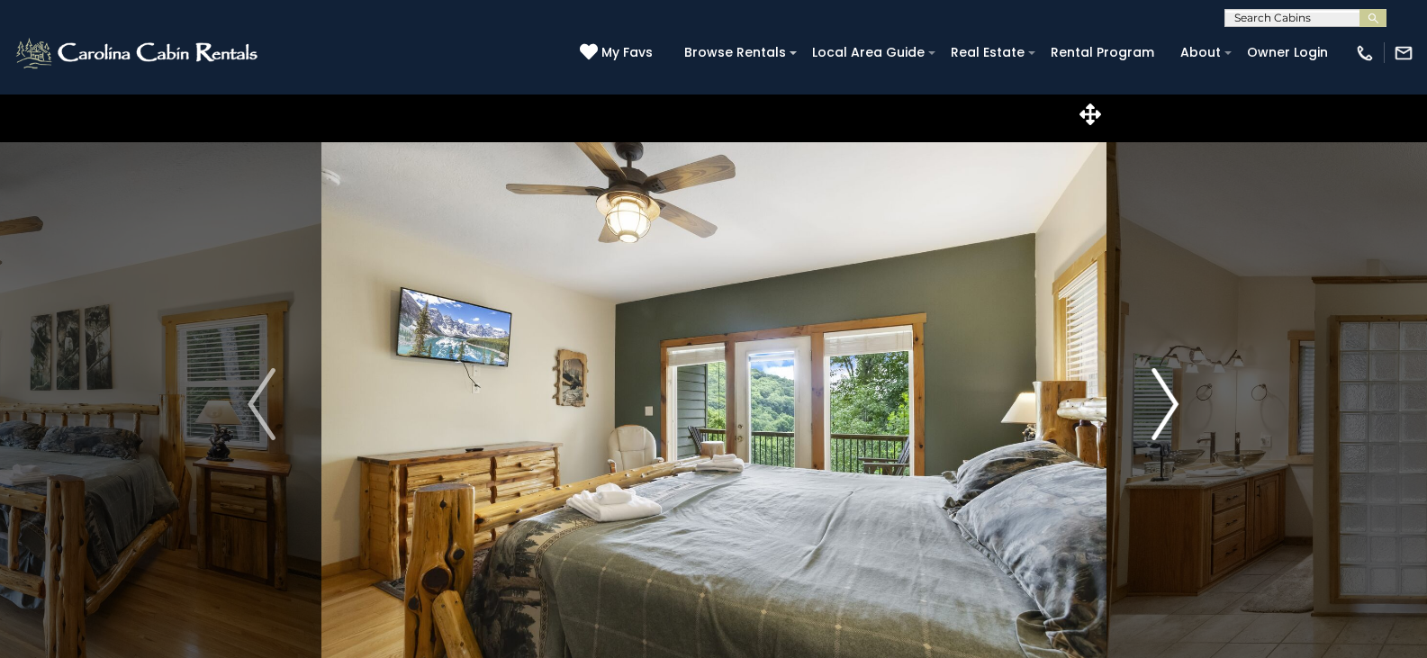
click at [1163, 403] on img "Next" at bounding box center [1164, 404] width 27 height 72
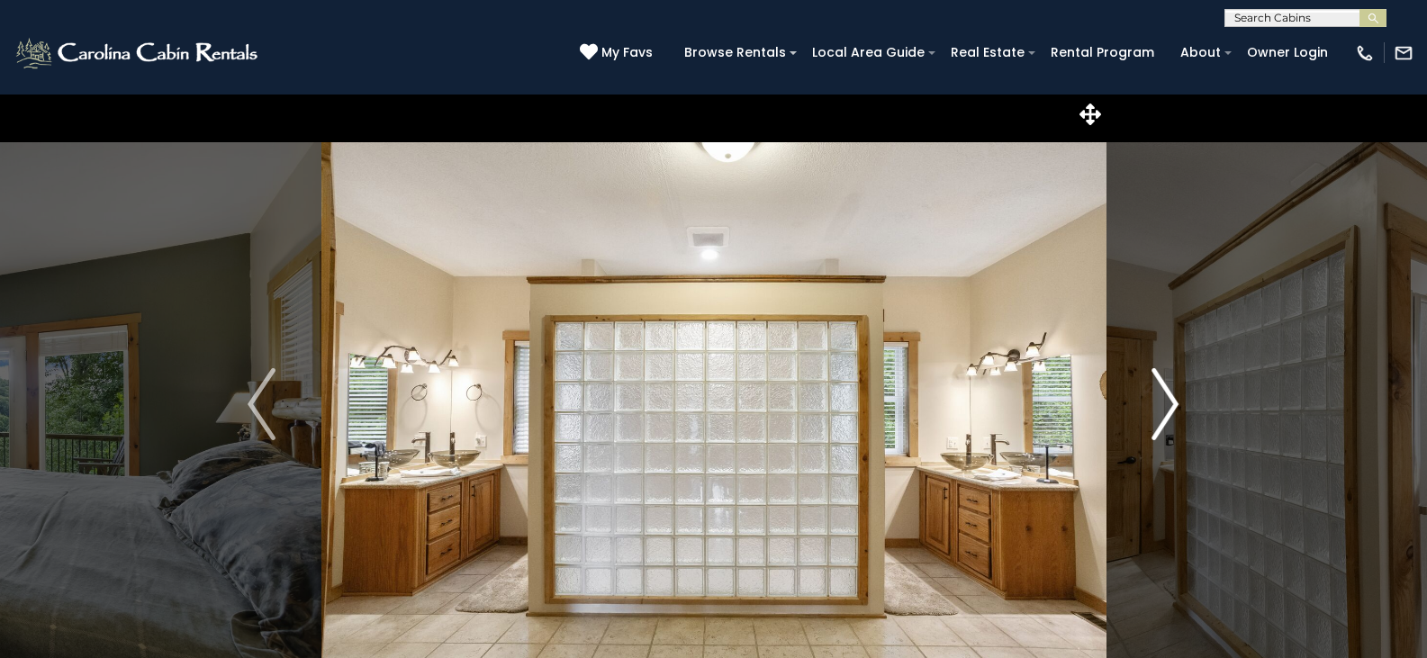
click at [1163, 403] on img "Next" at bounding box center [1164, 404] width 27 height 72
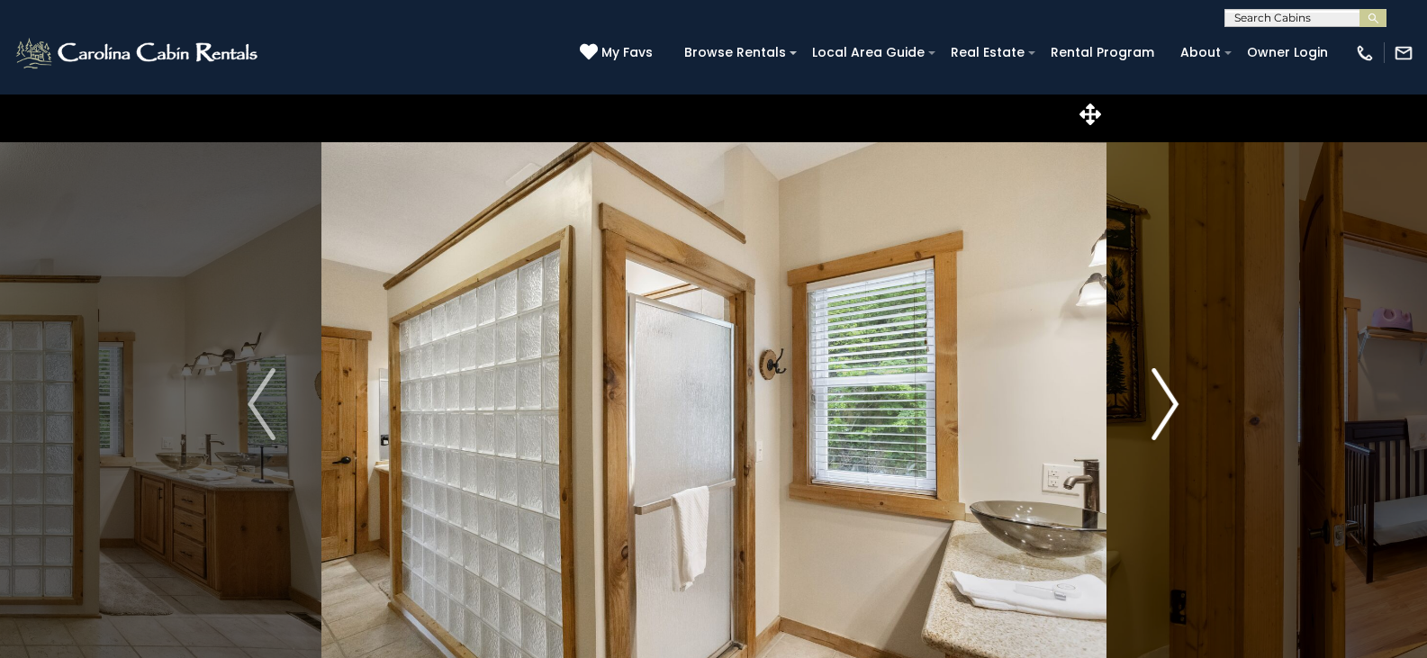
click at [1163, 403] on img "Next" at bounding box center [1164, 404] width 27 height 72
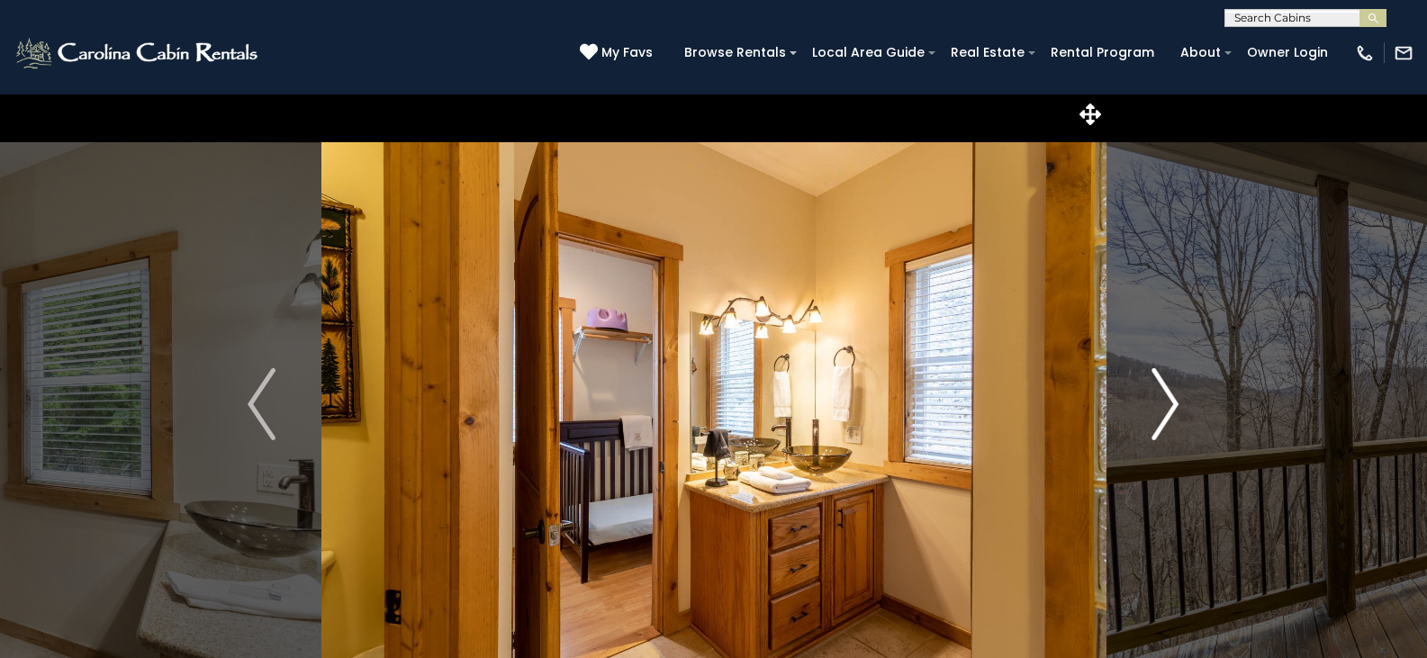
click at [1163, 403] on img "Next" at bounding box center [1164, 404] width 27 height 72
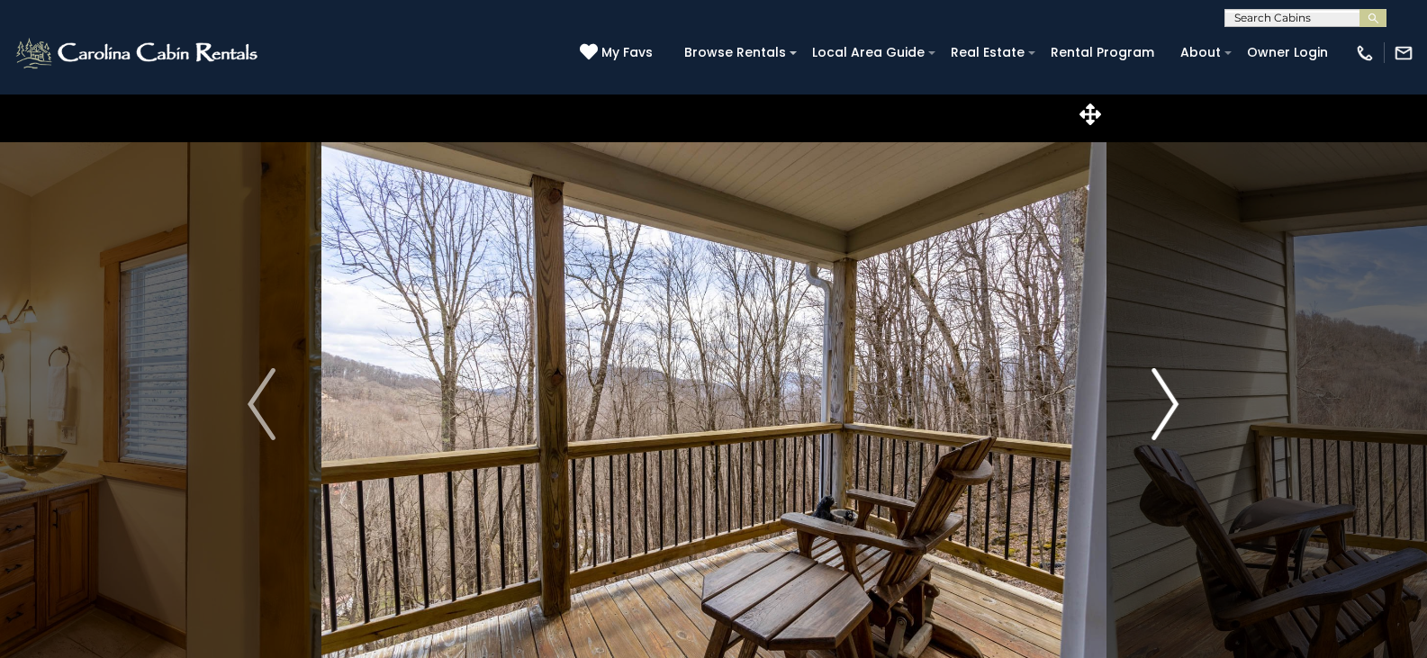
click at [1163, 403] on img "Next" at bounding box center [1164, 404] width 27 height 72
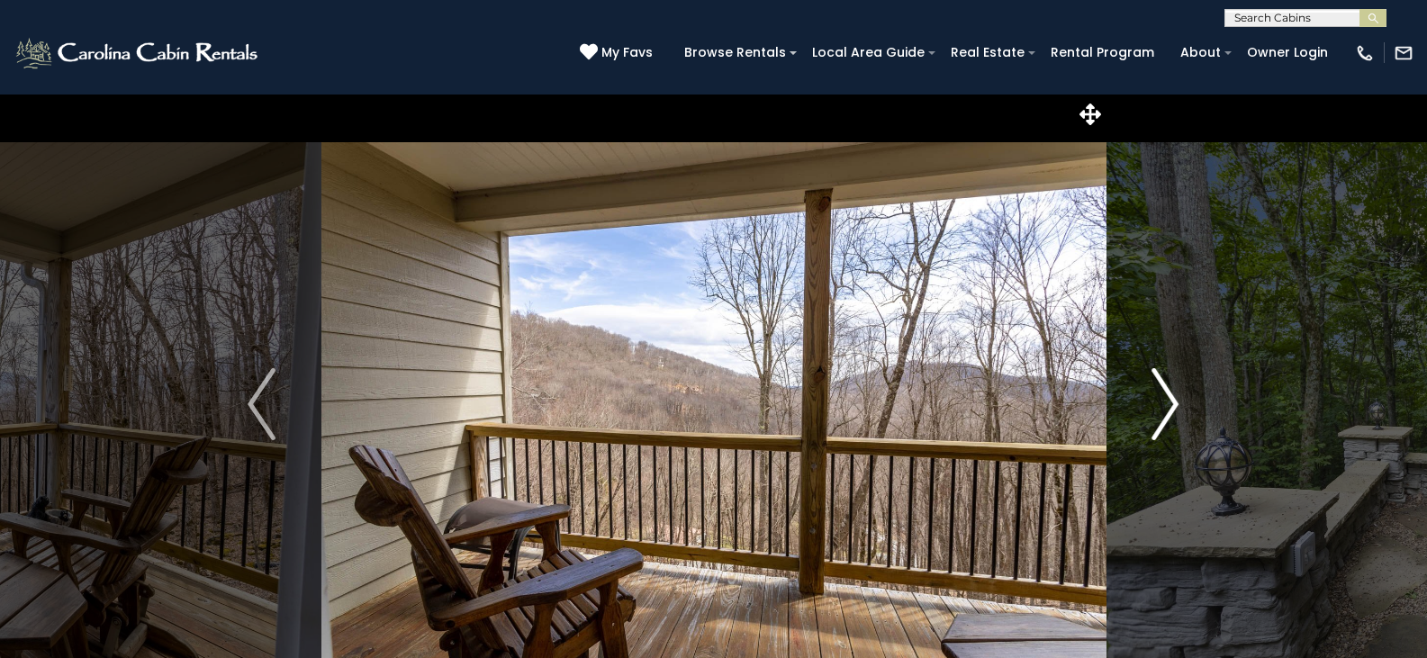
click at [1163, 403] on img "Next" at bounding box center [1164, 404] width 27 height 72
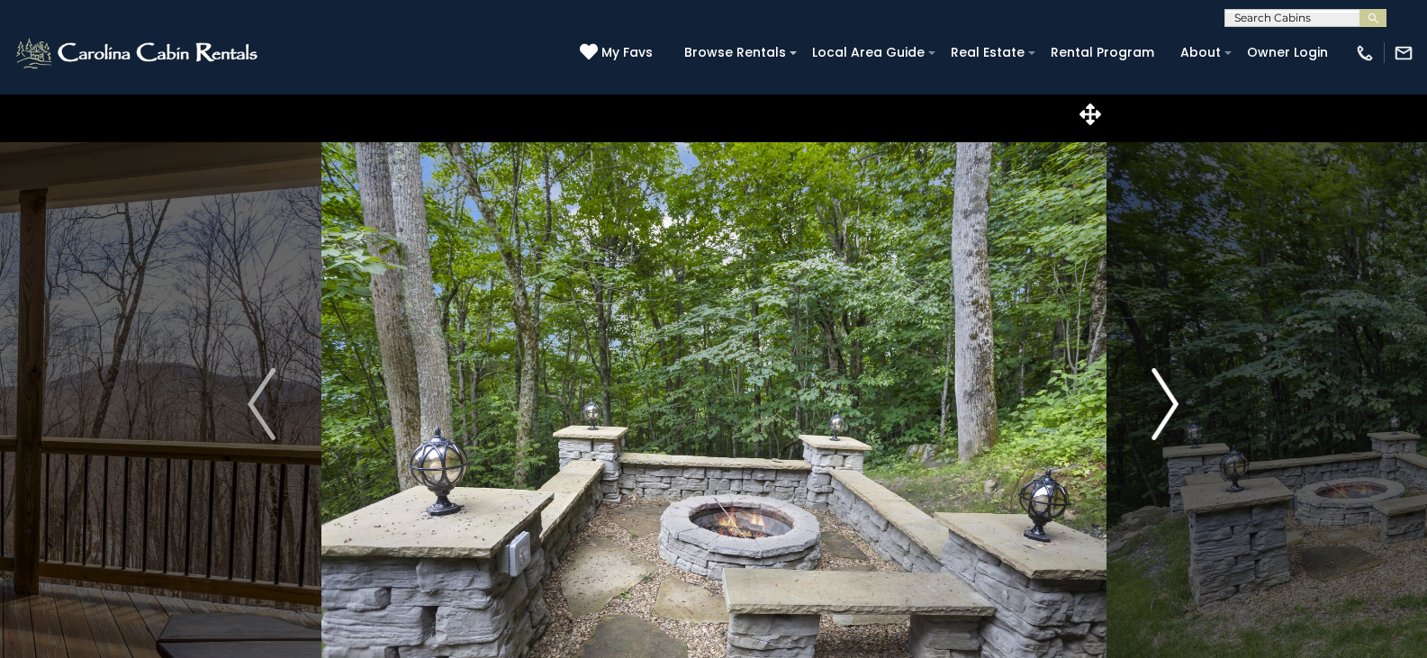
click at [1163, 403] on img "Next" at bounding box center [1164, 404] width 27 height 72
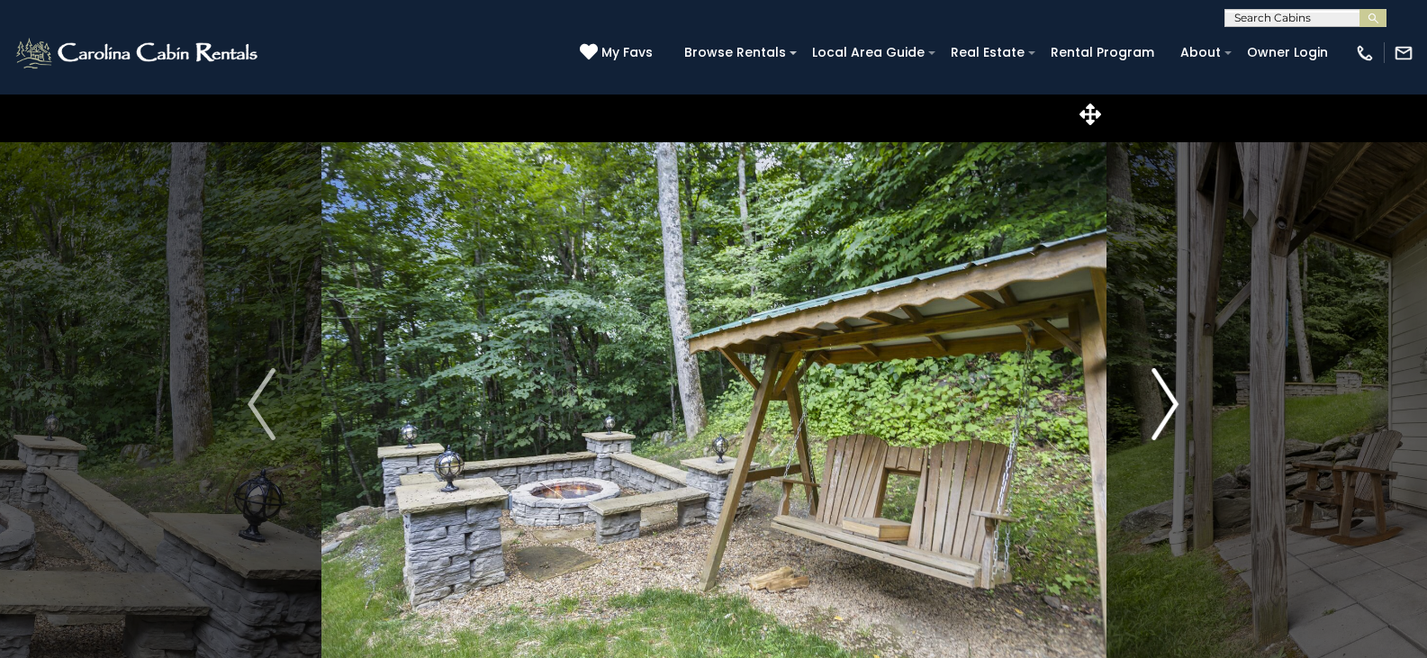
click at [1163, 403] on img "Next" at bounding box center [1164, 404] width 27 height 72
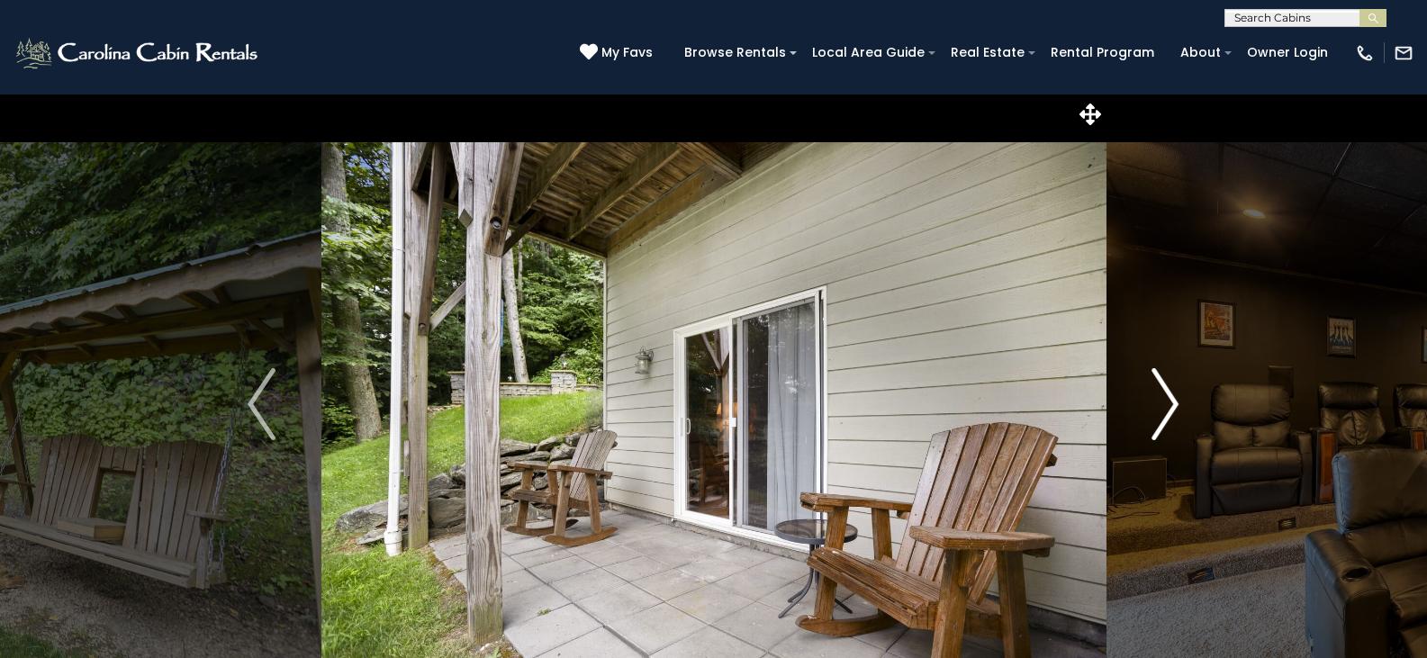
click at [1163, 403] on img "Next" at bounding box center [1164, 404] width 27 height 72
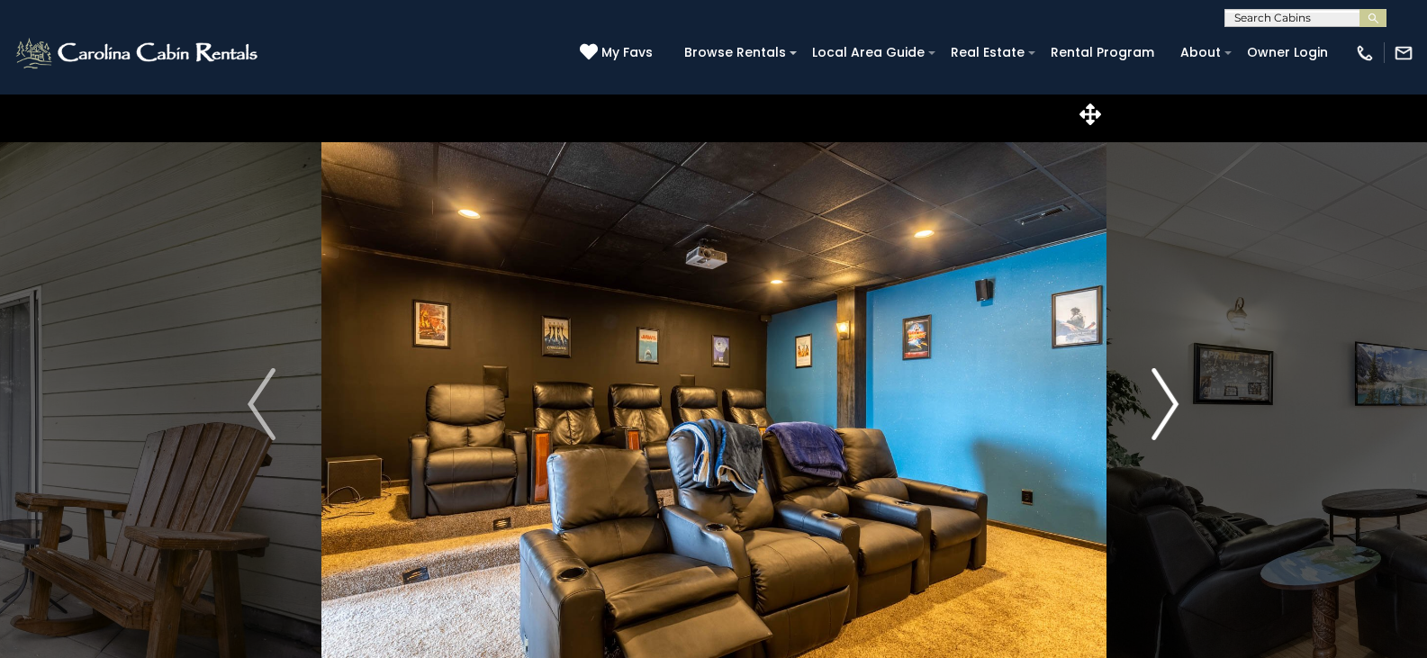
click at [1163, 403] on img "Next" at bounding box center [1164, 404] width 27 height 72
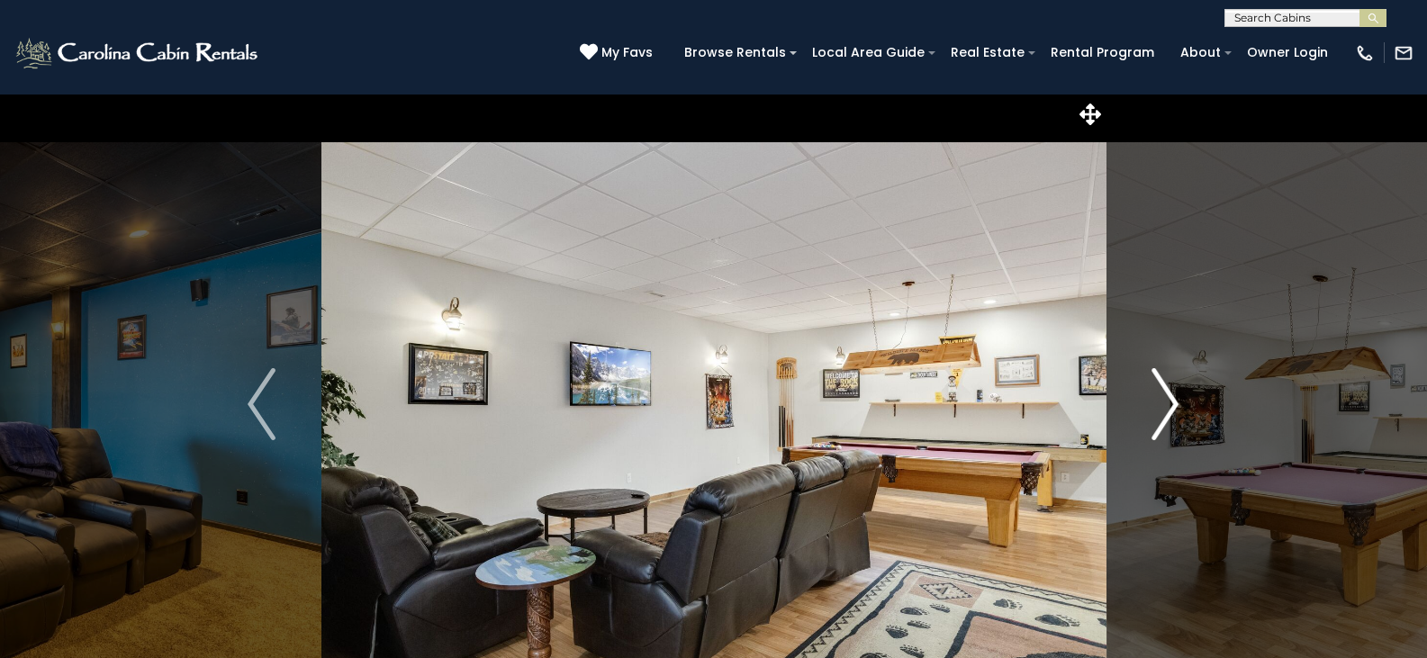
click at [1163, 403] on img "Next" at bounding box center [1164, 404] width 27 height 72
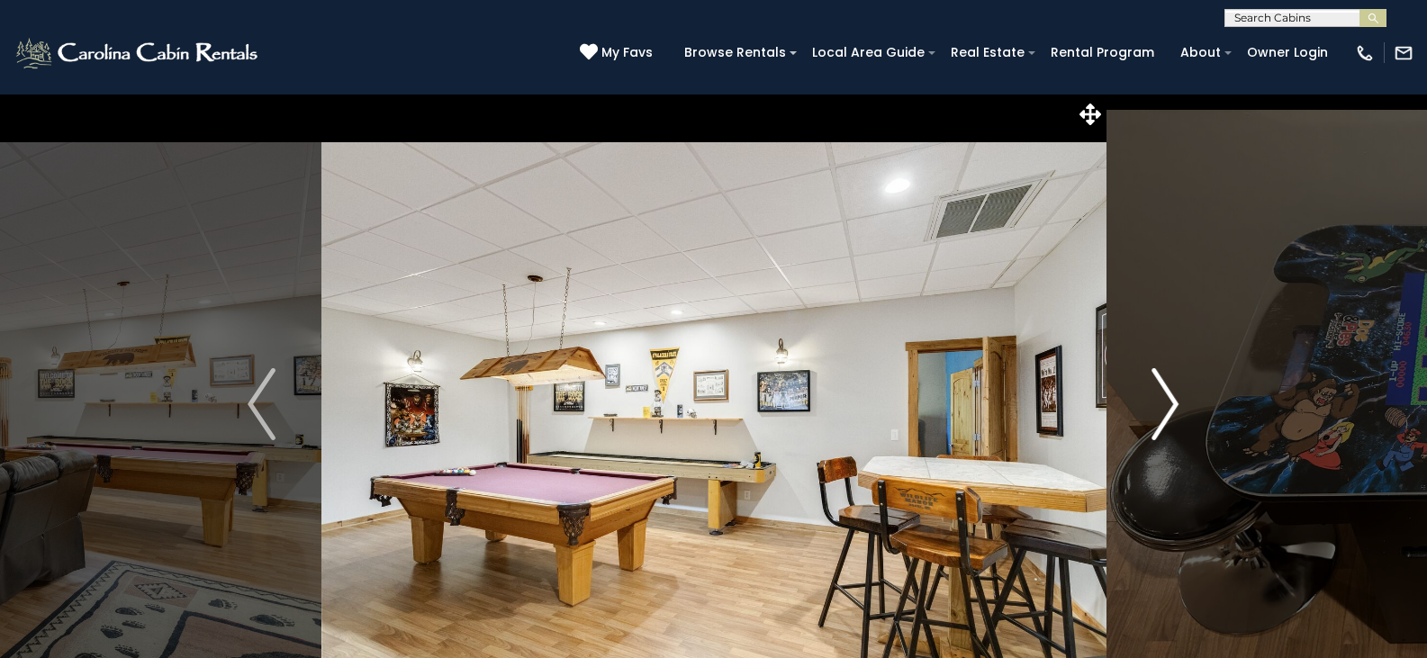
click at [1163, 403] on img "Next" at bounding box center [1164, 404] width 27 height 72
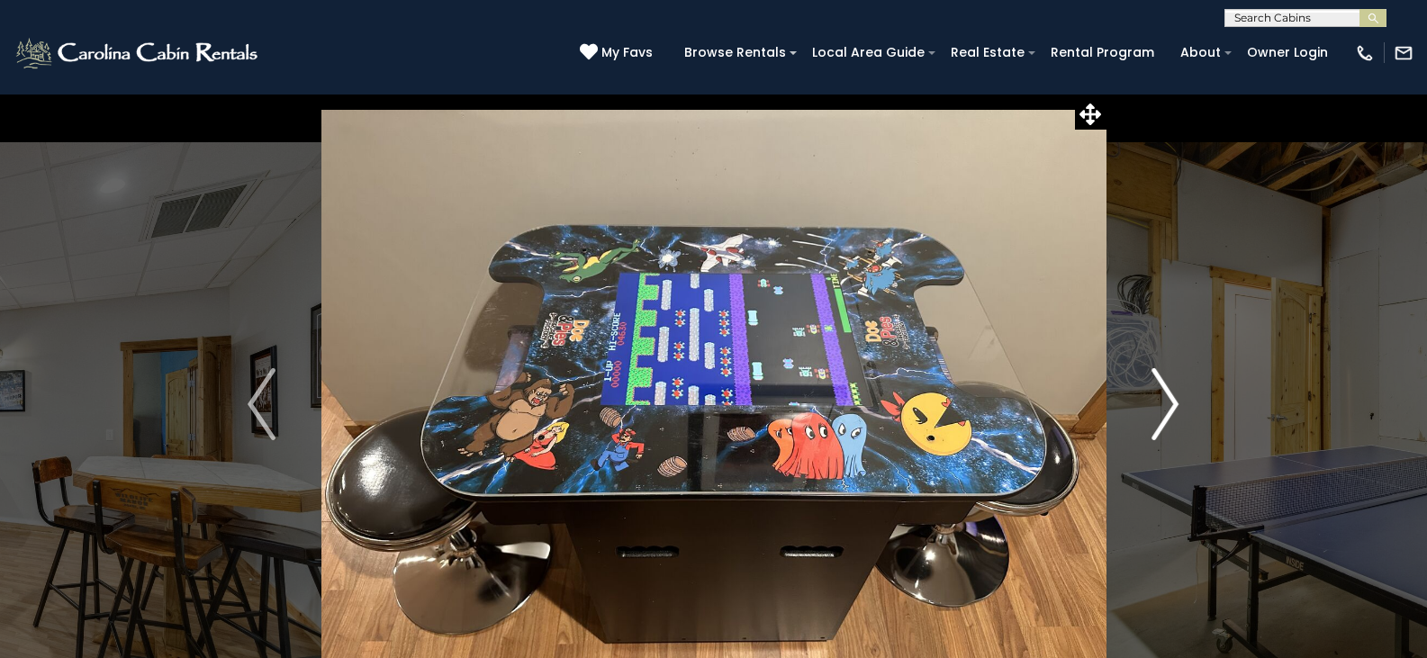
click at [1163, 403] on img "Next" at bounding box center [1164, 404] width 27 height 72
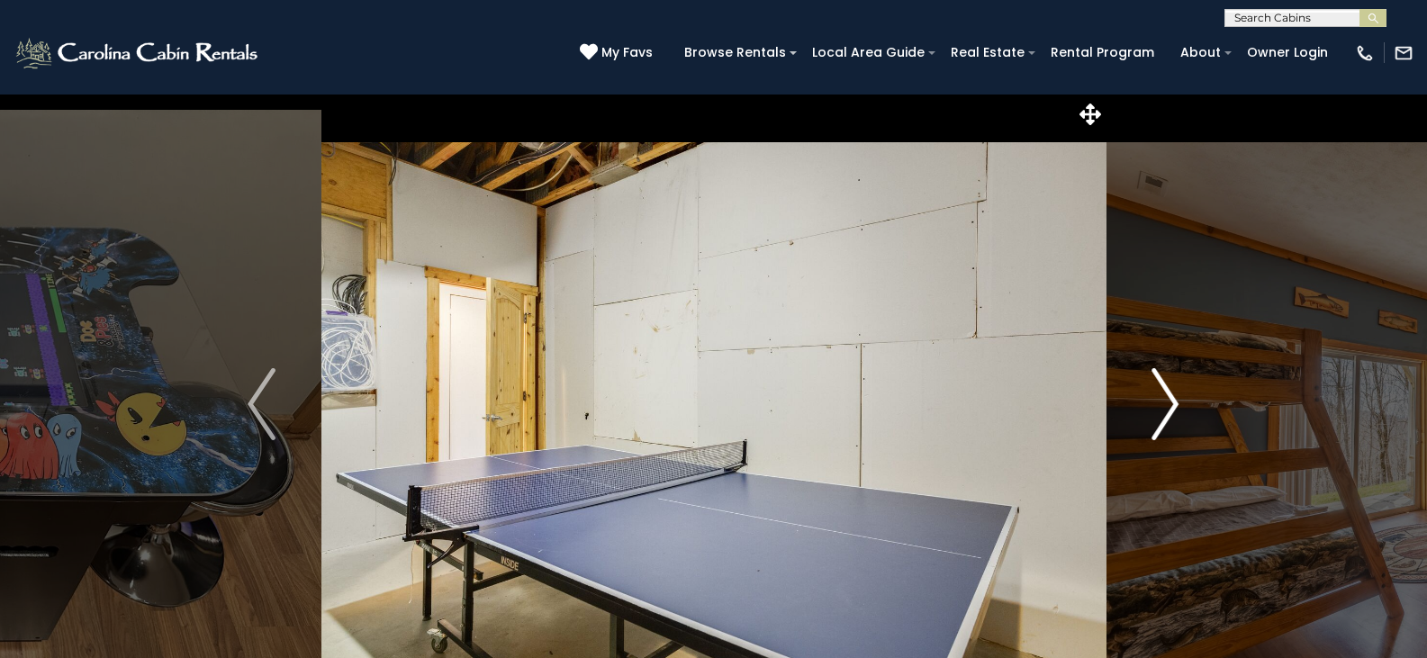
click at [1165, 402] on img "Next" at bounding box center [1164, 404] width 27 height 72
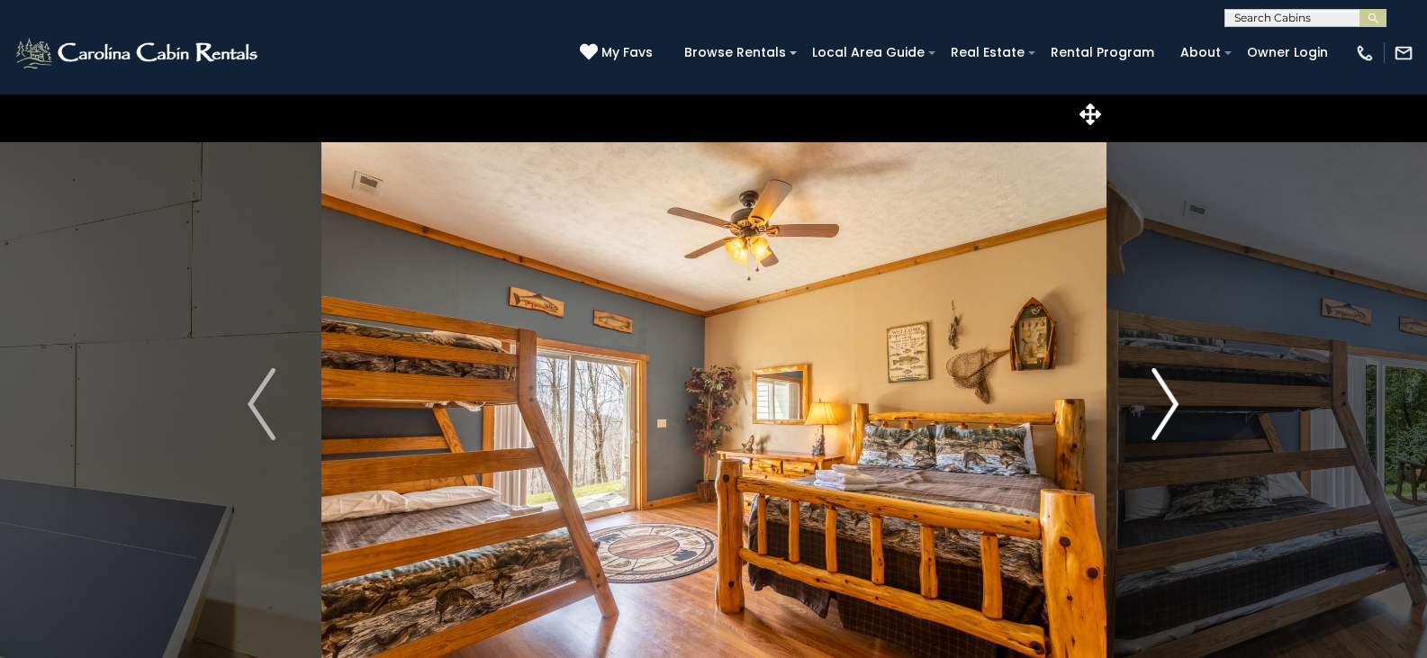
click at [1167, 401] on img "Next" at bounding box center [1164, 404] width 27 height 72
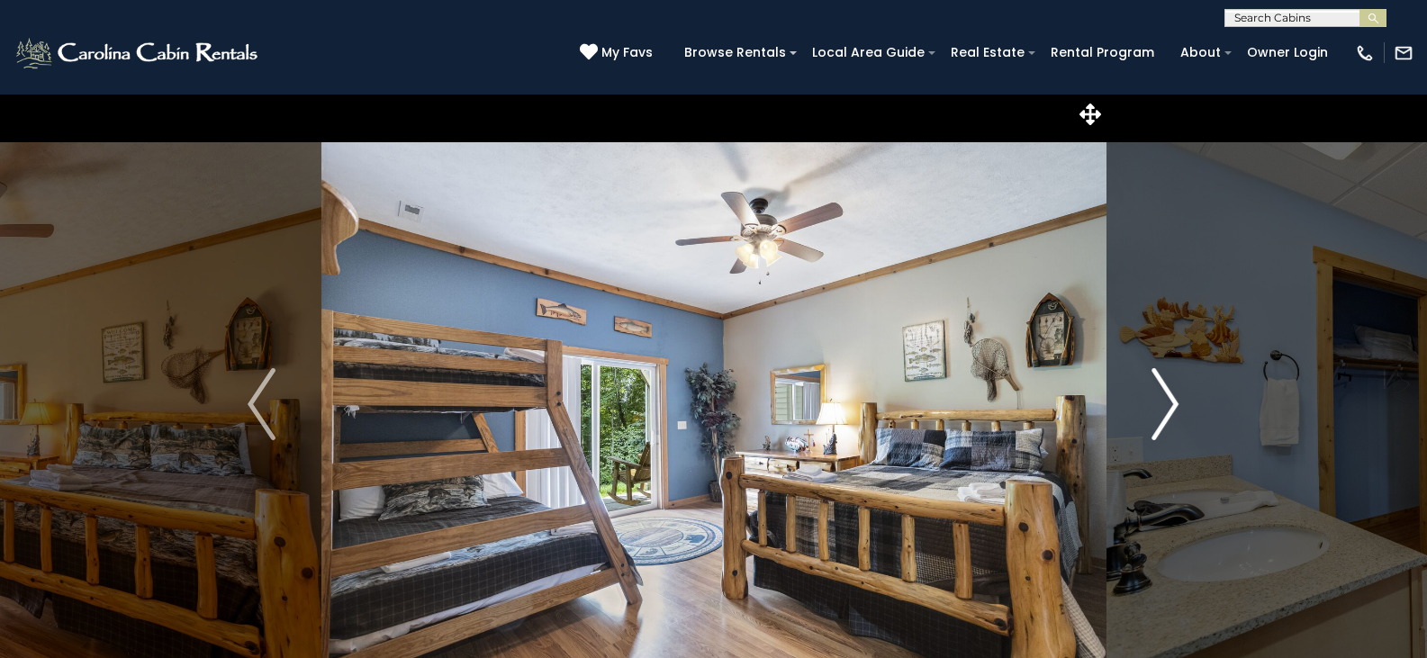
click at [1167, 401] on img "Next" at bounding box center [1164, 404] width 27 height 72
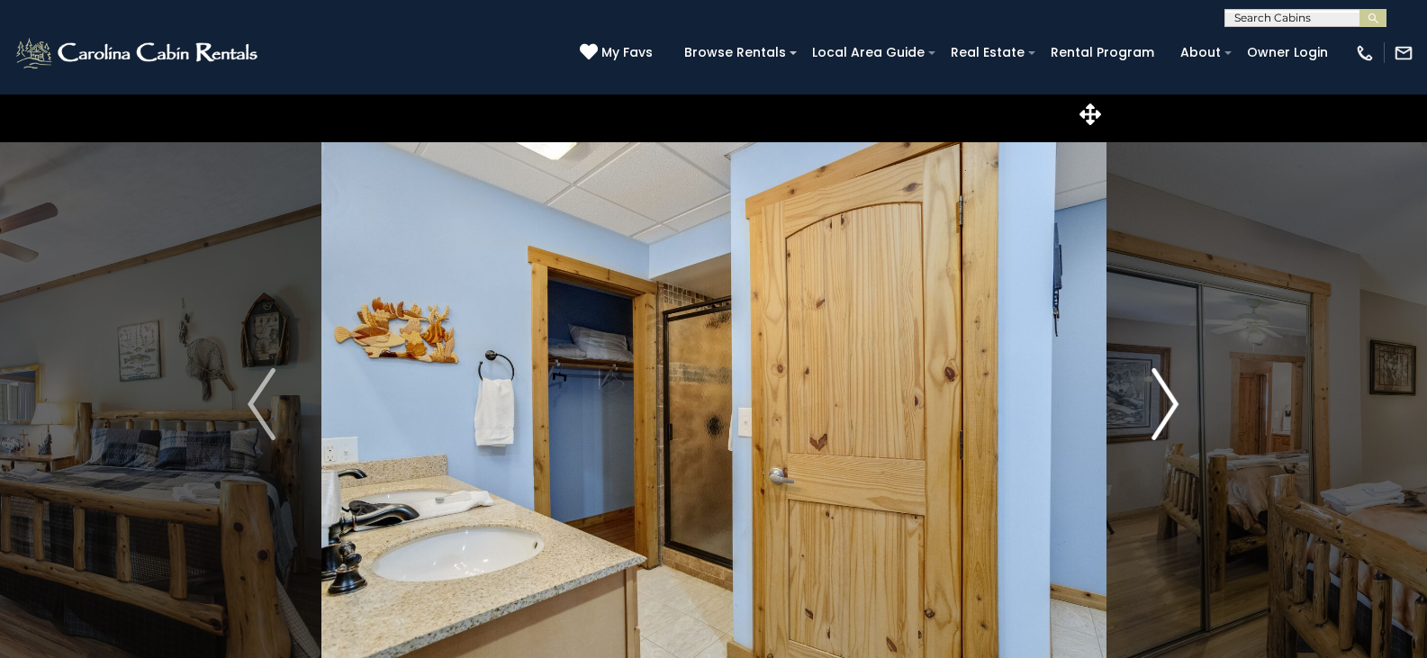
click at [1167, 401] on img "Next" at bounding box center [1164, 404] width 27 height 72
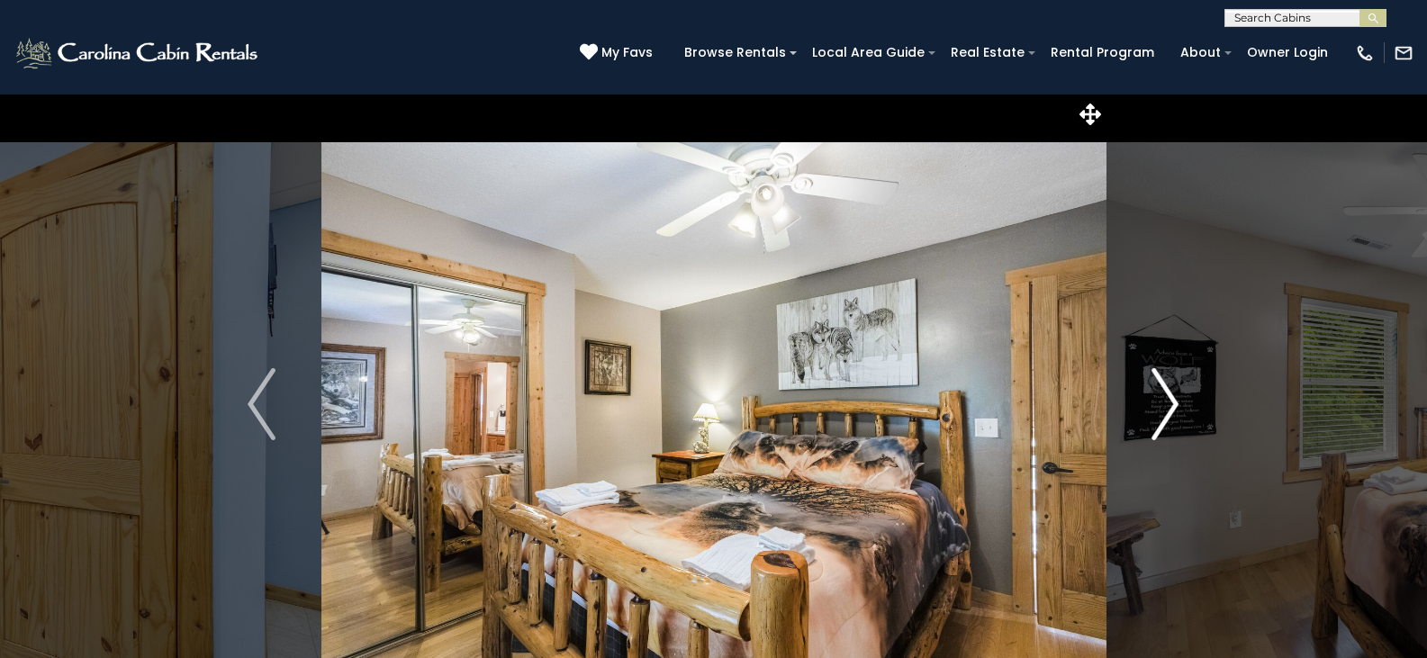
click at [1167, 401] on img "Next" at bounding box center [1164, 404] width 27 height 72
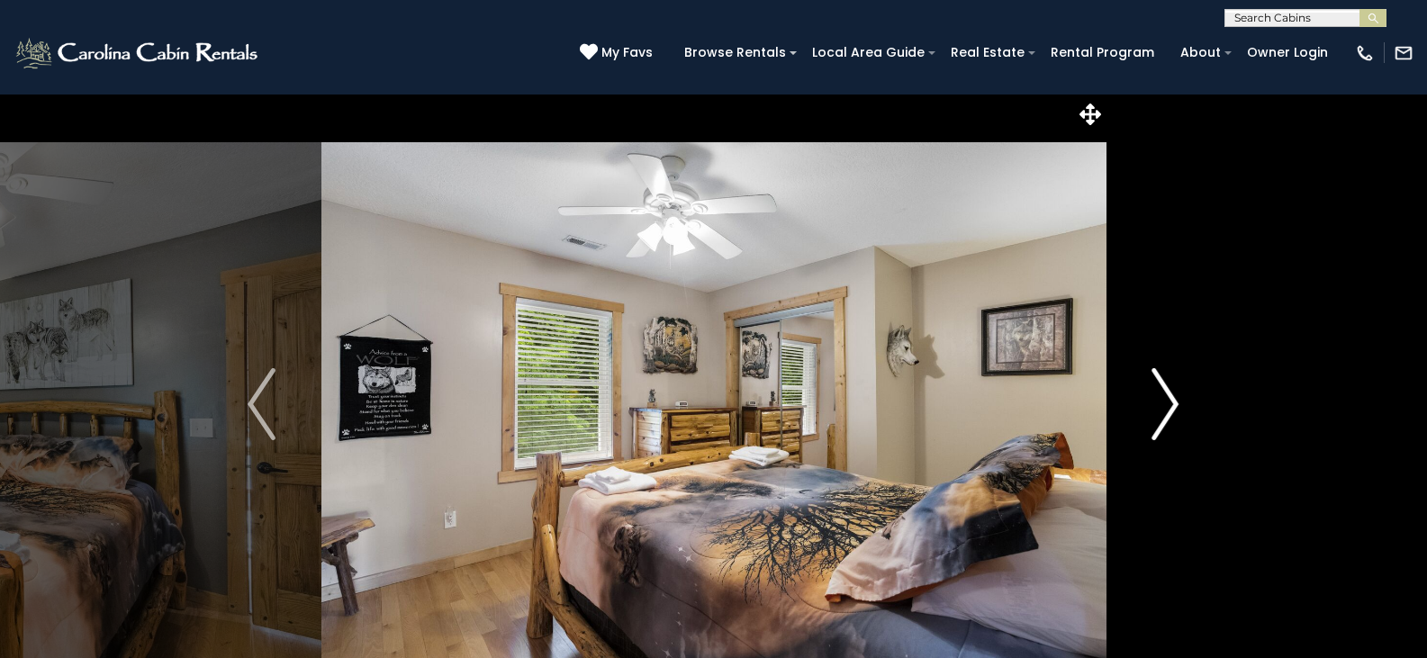
click at [1167, 401] on img "Next" at bounding box center [1164, 404] width 27 height 72
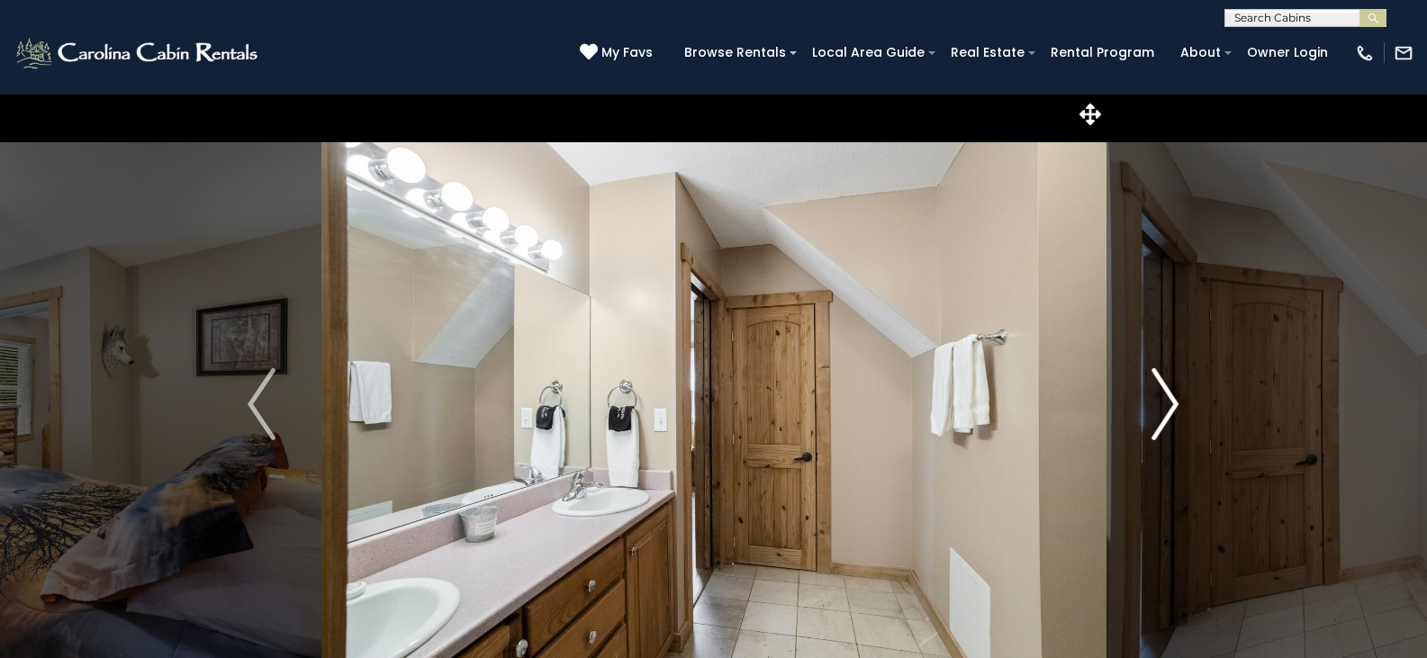
click at [1167, 401] on img "Next" at bounding box center [1164, 404] width 27 height 72
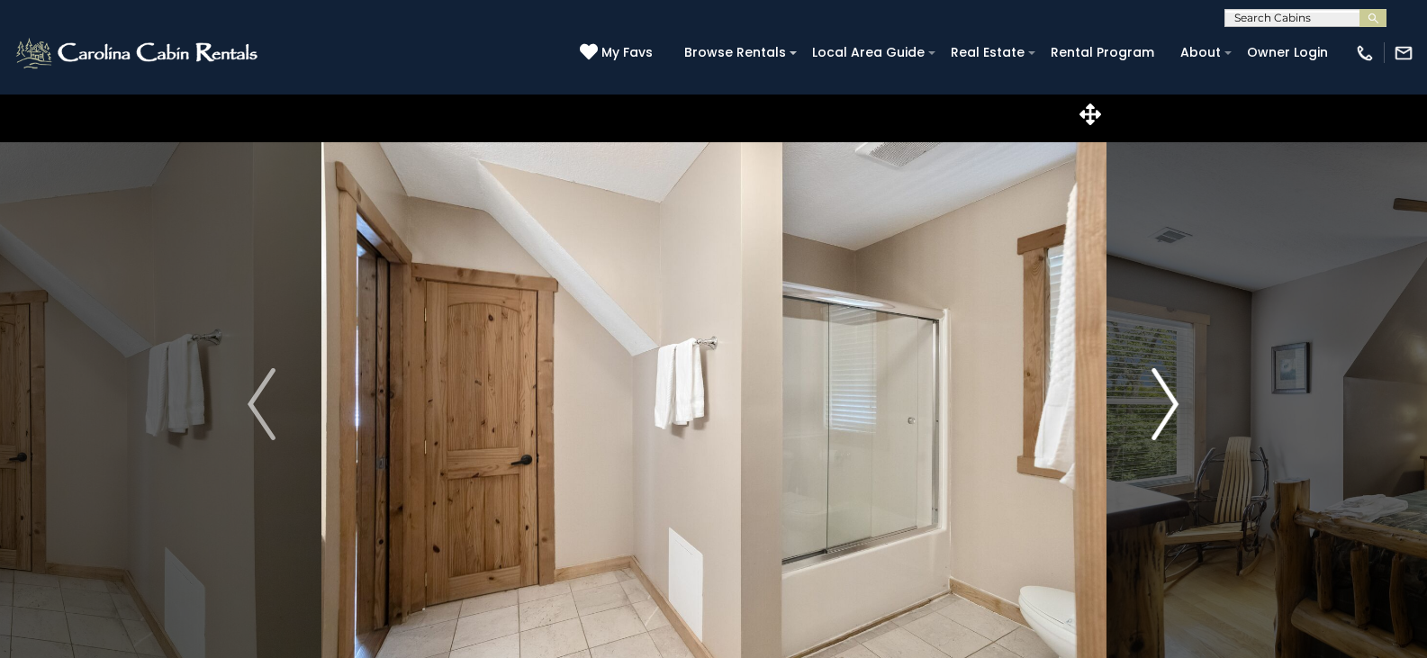
click at [1167, 401] on img "Next" at bounding box center [1164, 404] width 27 height 72
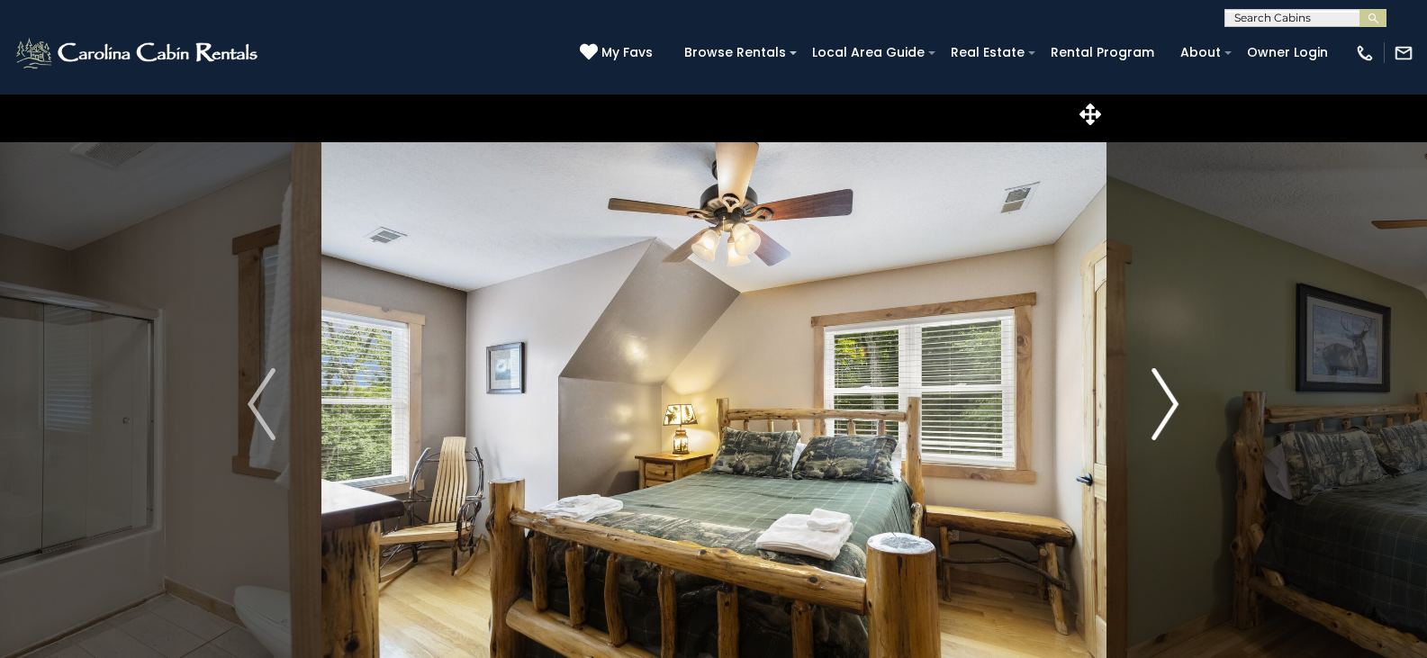
click at [1167, 401] on img "Next" at bounding box center [1164, 404] width 27 height 72
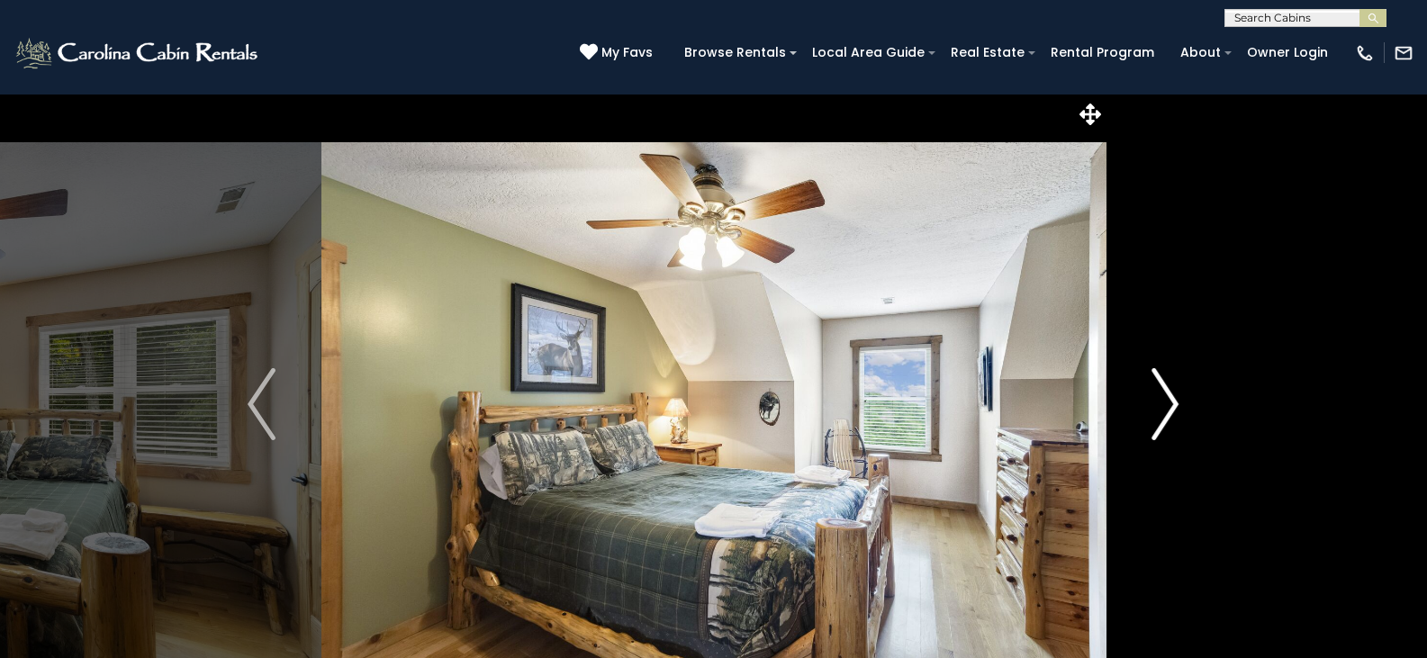
click at [1167, 401] on img "Next" at bounding box center [1164, 404] width 27 height 72
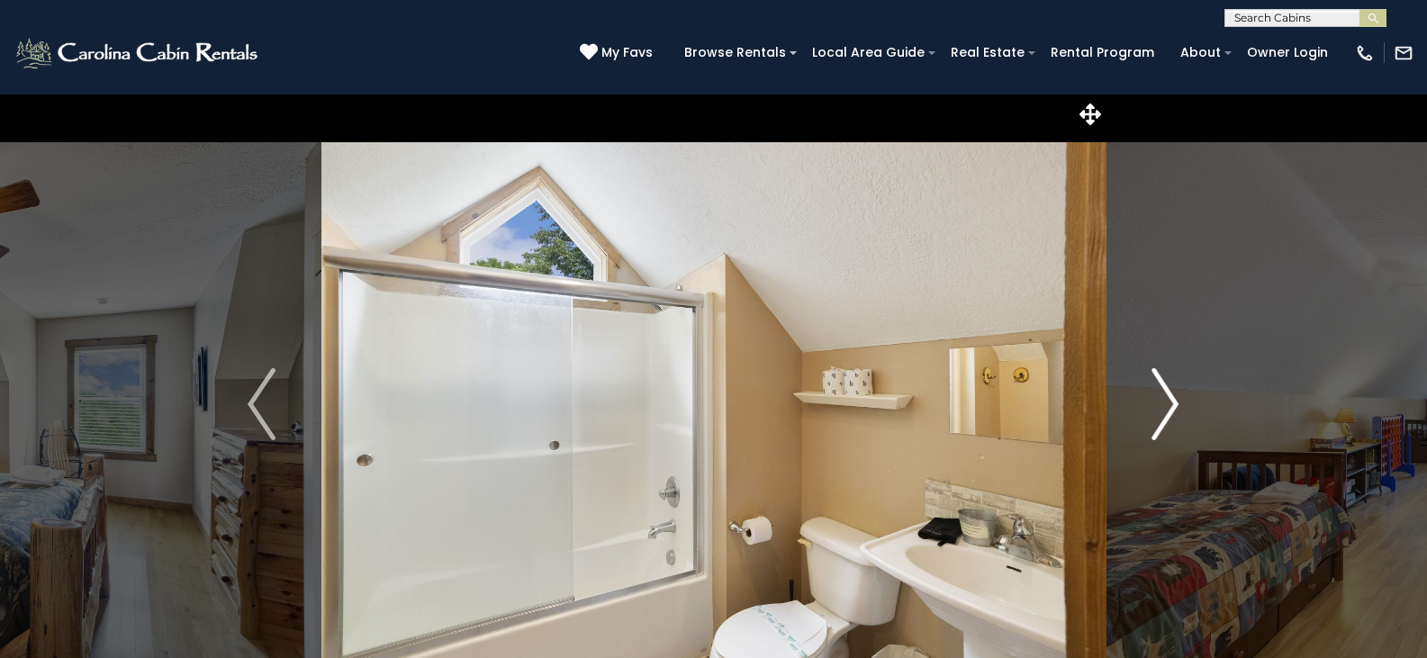
click at [1167, 401] on img "Next" at bounding box center [1164, 404] width 27 height 72
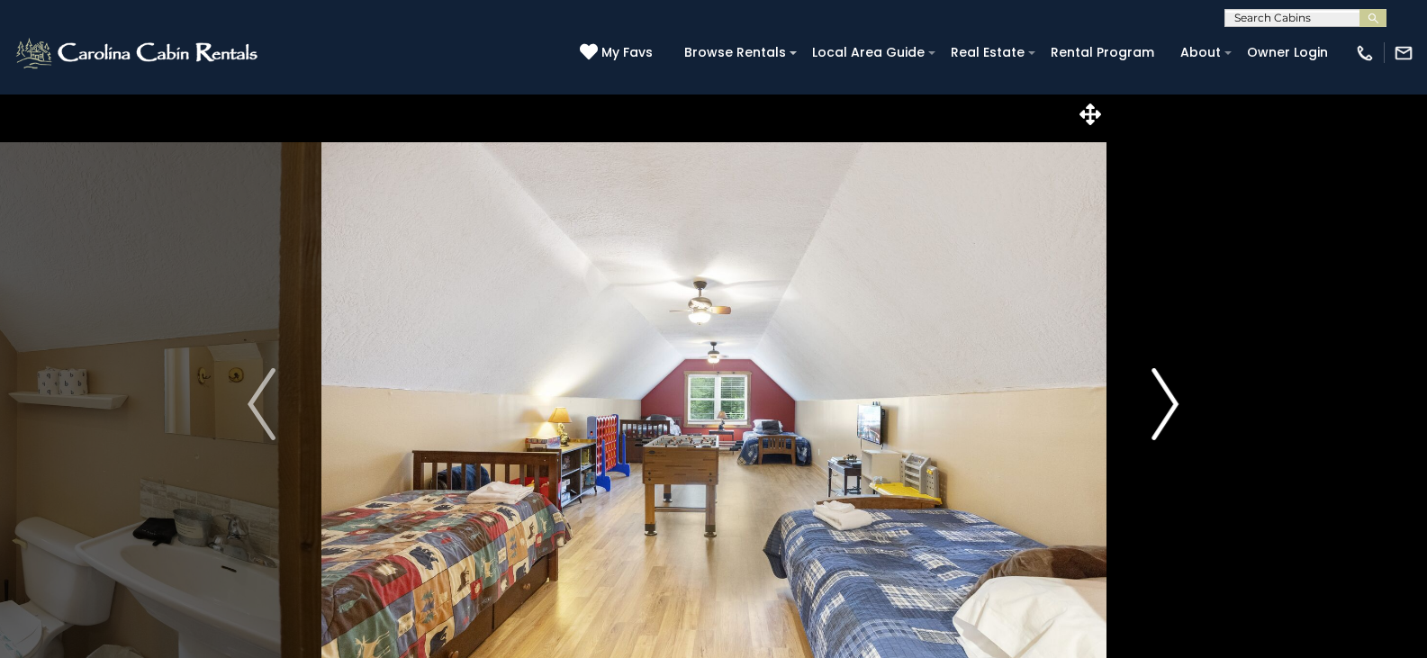
click at [1167, 401] on img "Next" at bounding box center [1164, 404] width 27 height 72
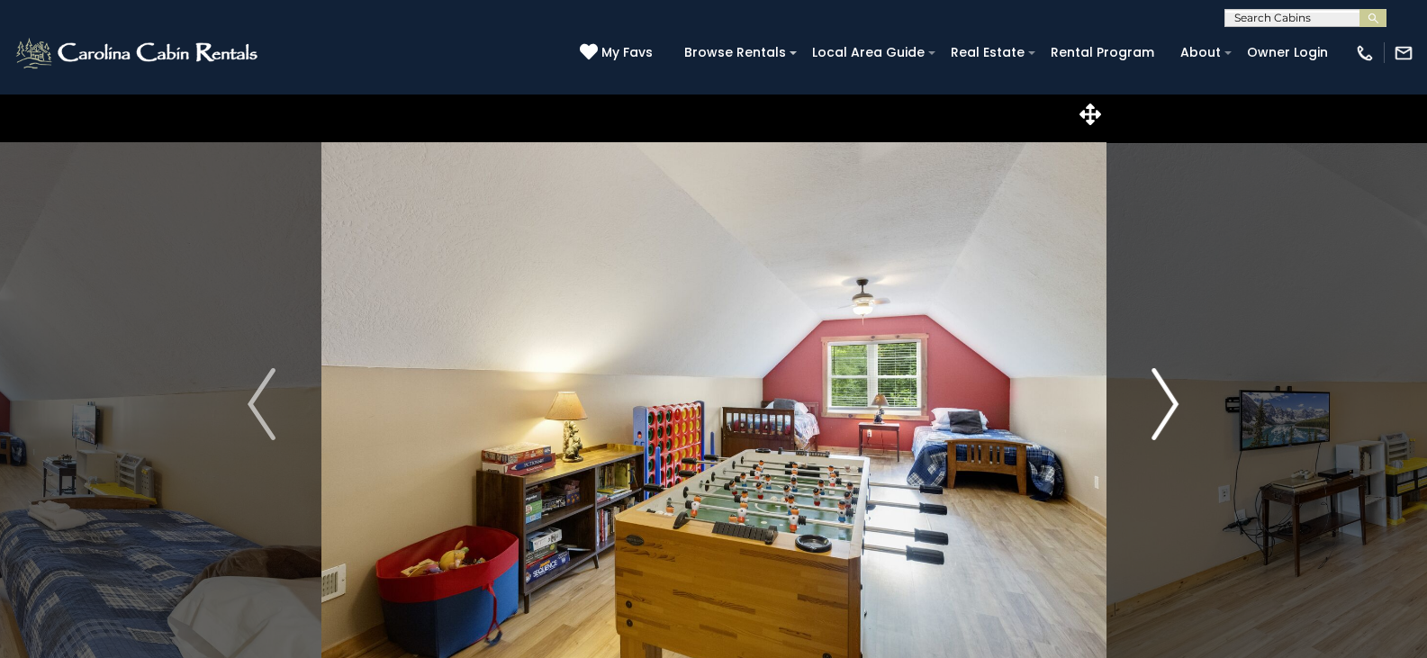
click at [1167, 401] on img "Next" at bounding box center [1164, 404] width 27 height 72
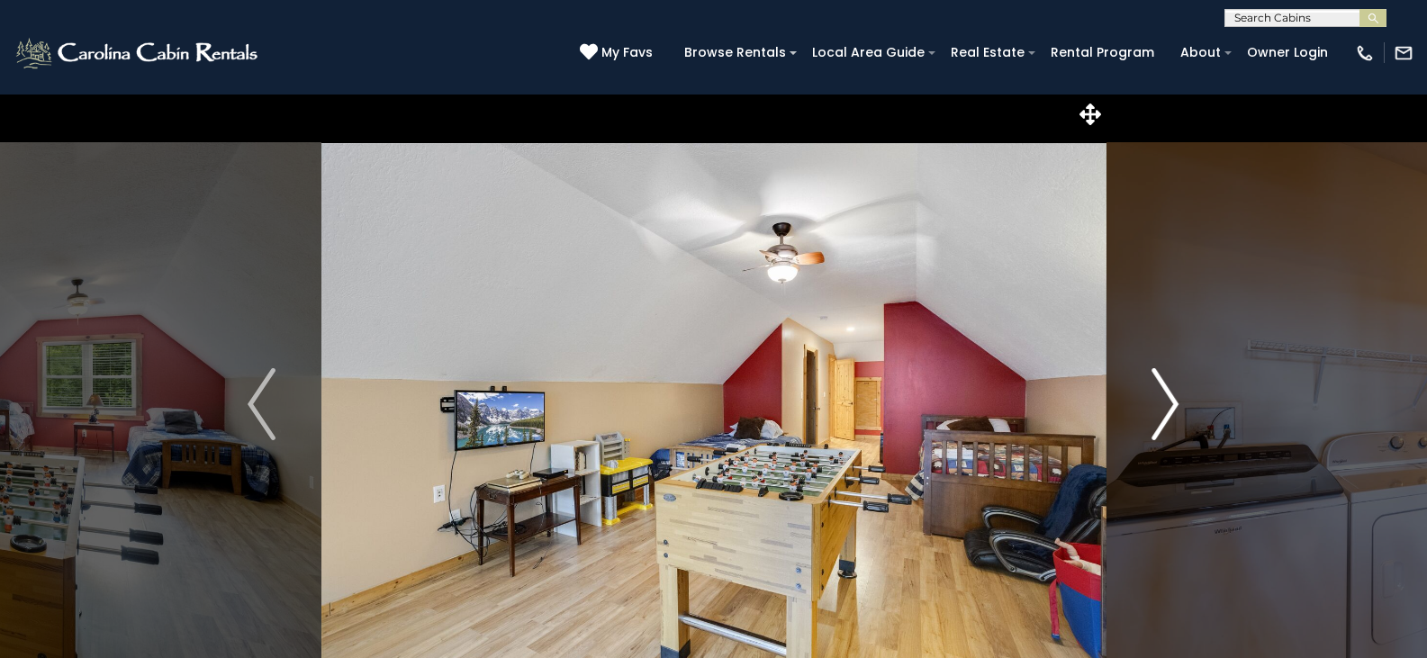
click at [1167, 401] on img "Next" at bounding box center [1164, 404] width 27 height 72
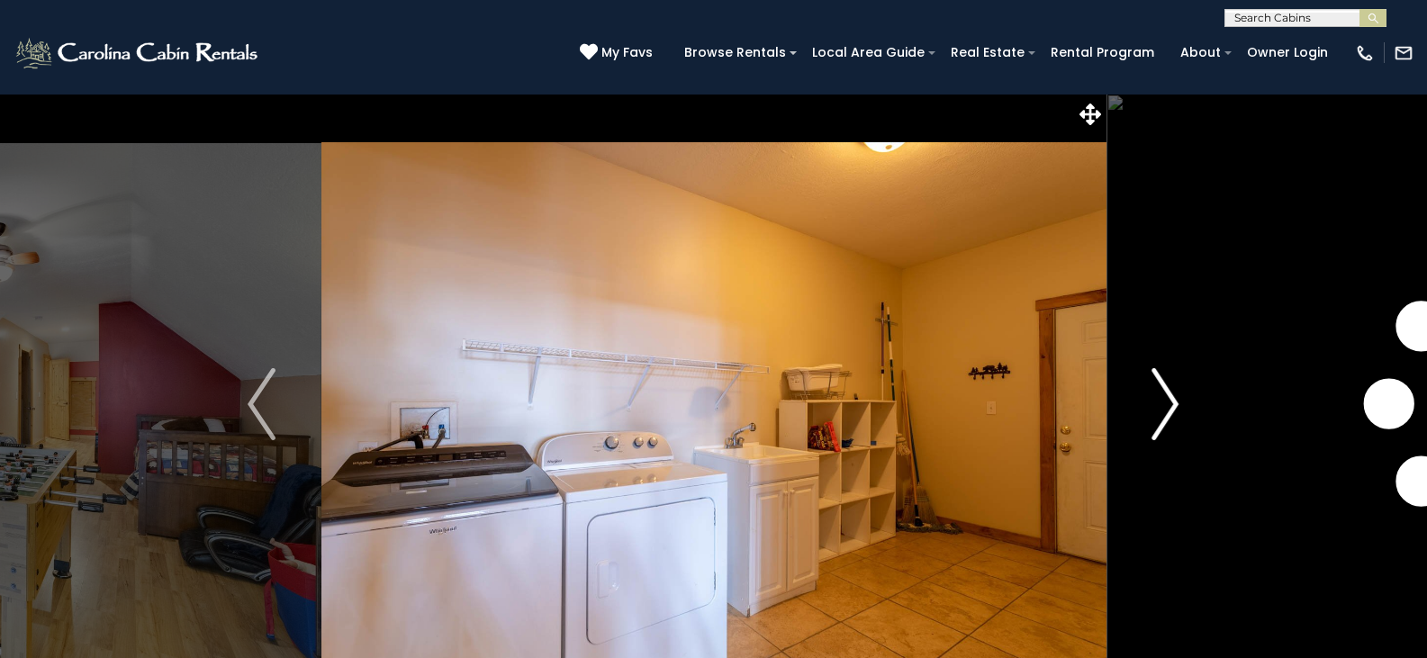
click at [1167, 401] on img "Next" at bounding box center [1164, 404] width 27 height 72
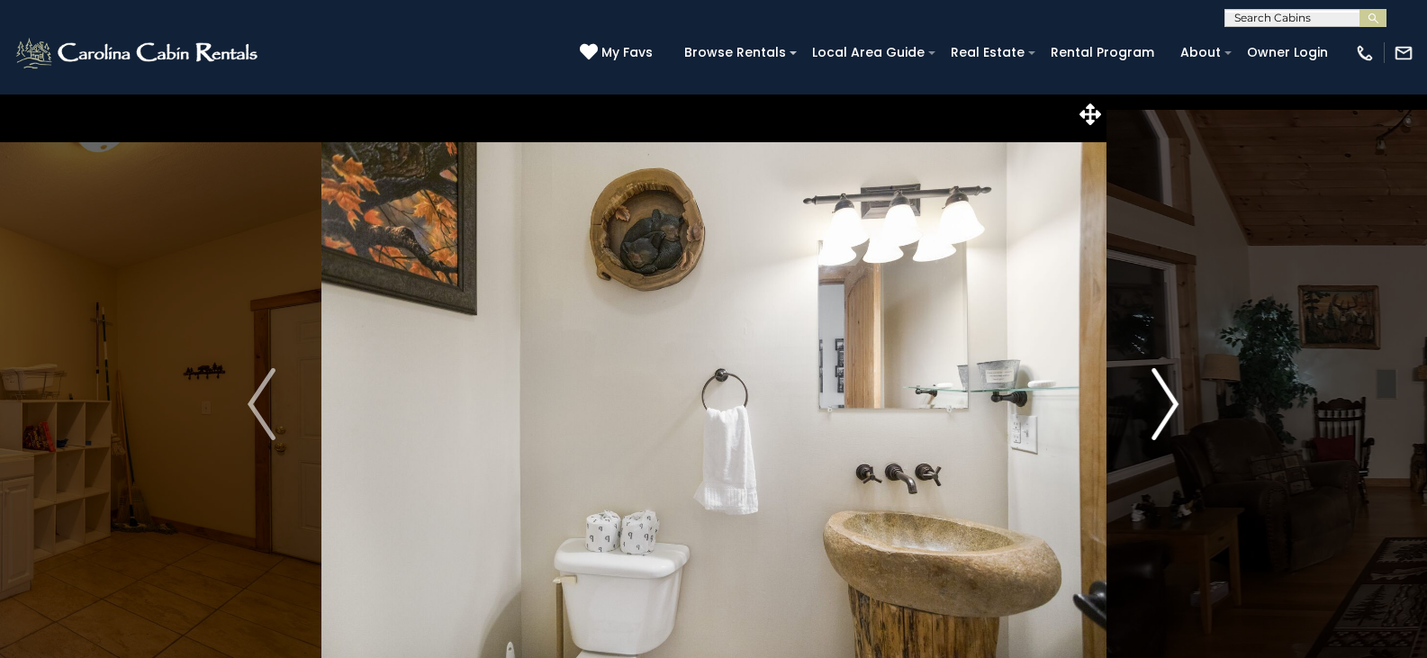
click at [1167, 401] on img "Next" at bounding box center [1164, 404] width 27 height 72
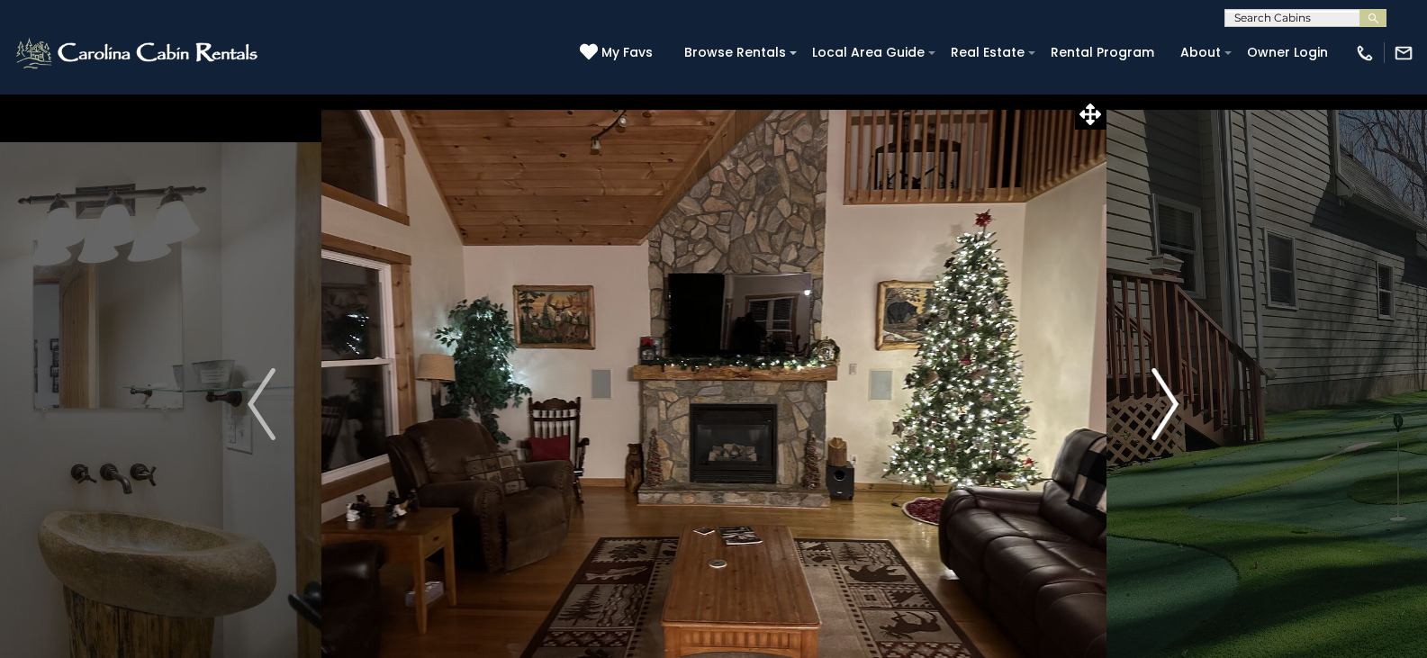
click at [1167, 401] on img "Next" at bounding box center [1164, 404] width 27 height 72
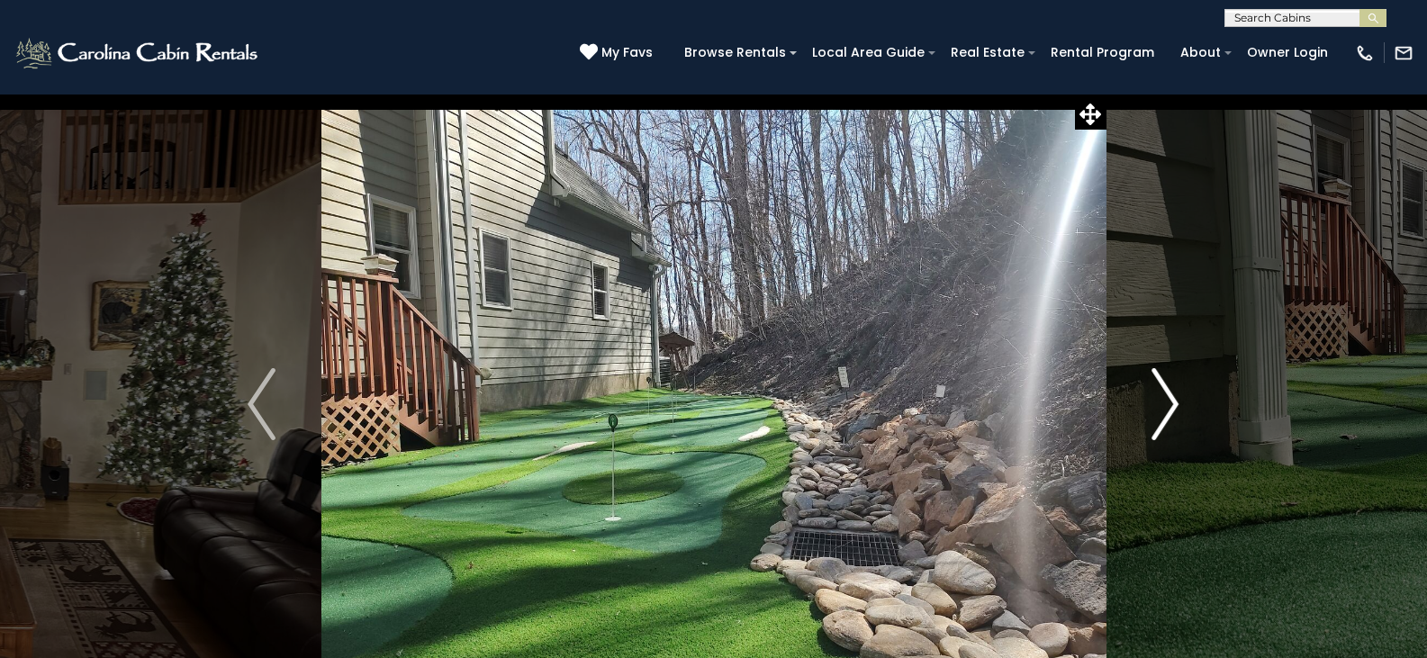
click at [1167, 401] on img "Next" at bounding box center [1164, 404] width 27 height 72
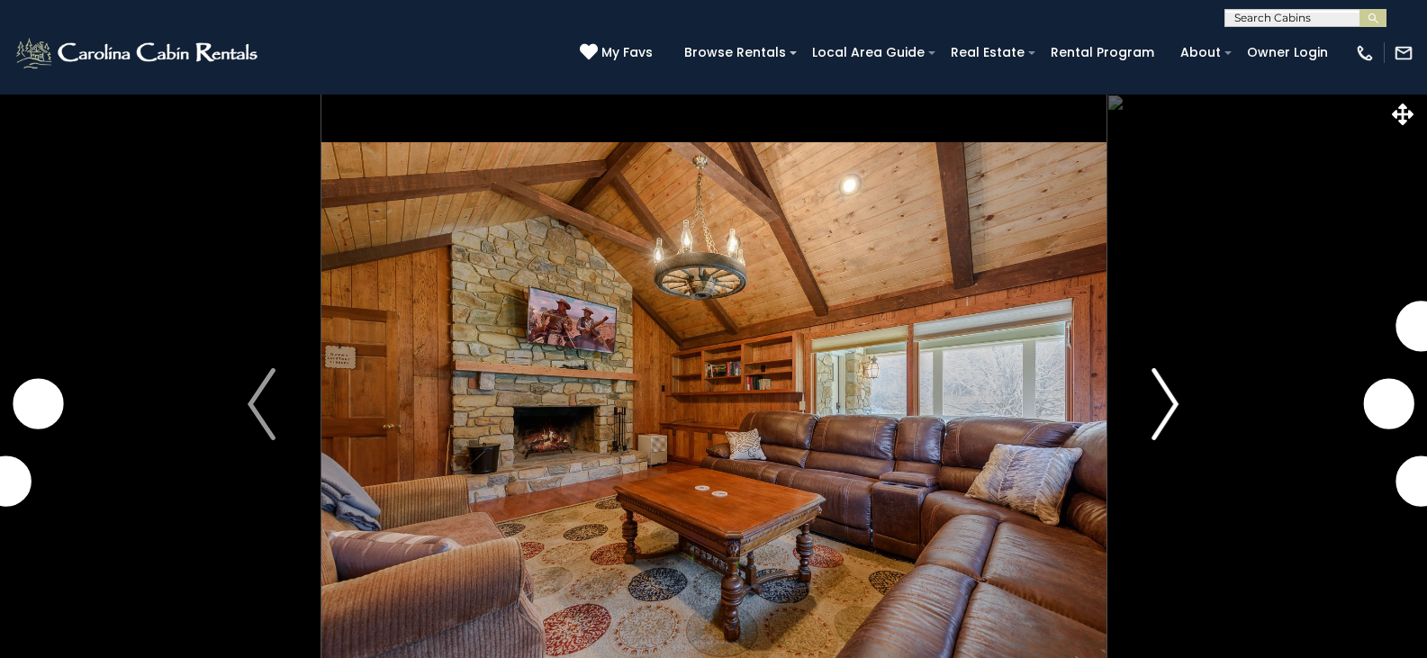
click at [1167, 392] on img "Next" at bounding box center [1164, 404] width 27 height 72
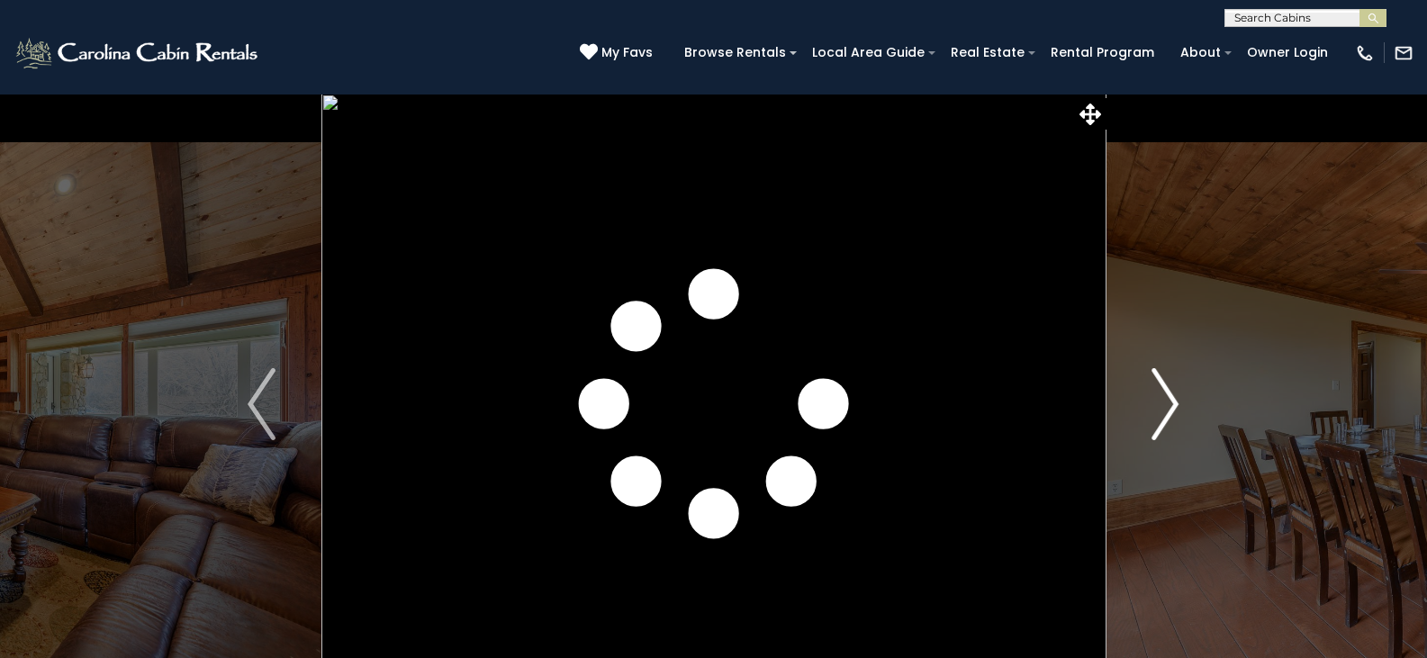
click at [1167, 392] on img "Next" at bounding box center [1164, 404] width 27 height 72
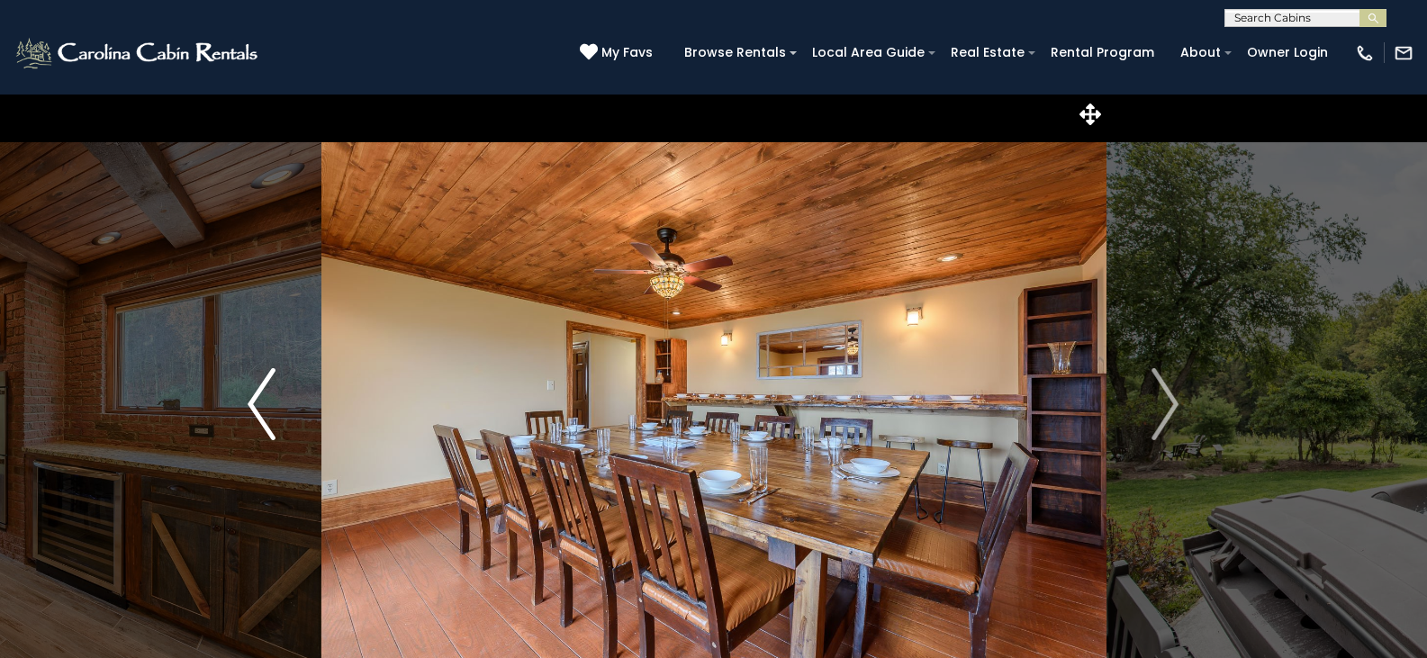
click at [246, 396] on button "Previous" at bounding box center [261, 404] width 119 height 621
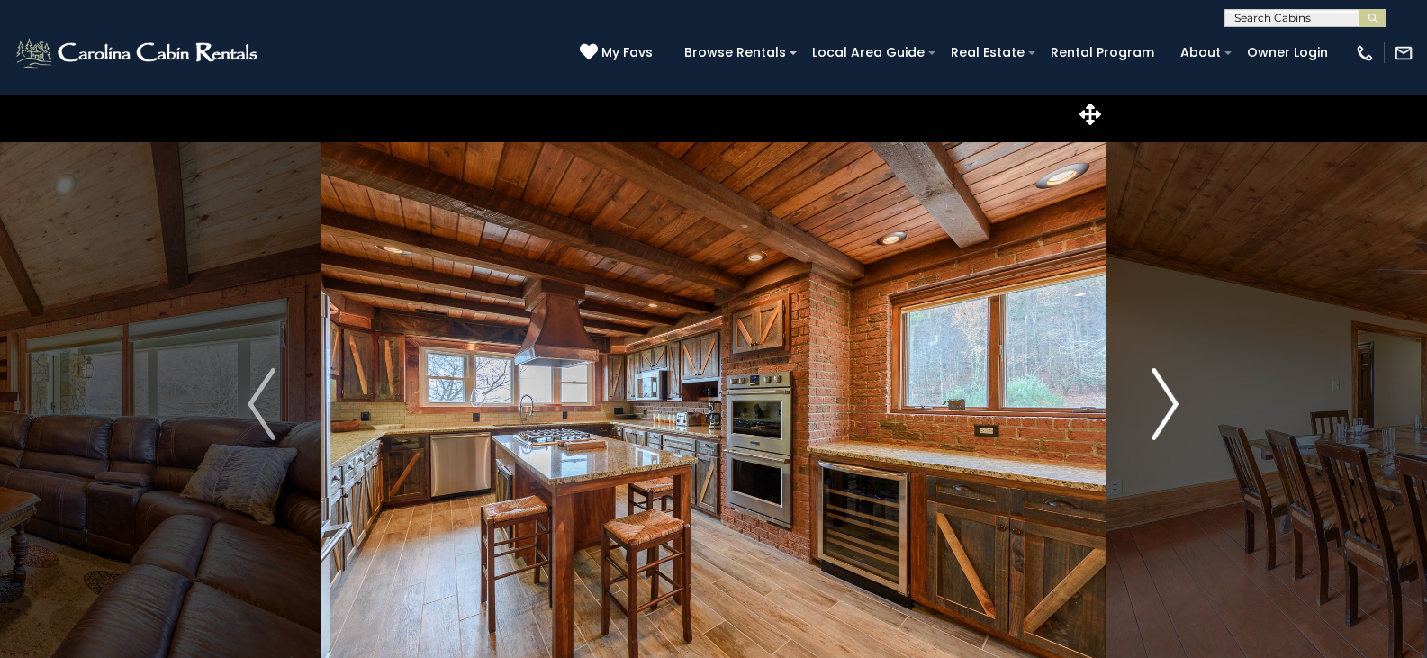
click at [1167, 395] on img "Next" at bounding box center [1164, 404] width 27 height 72
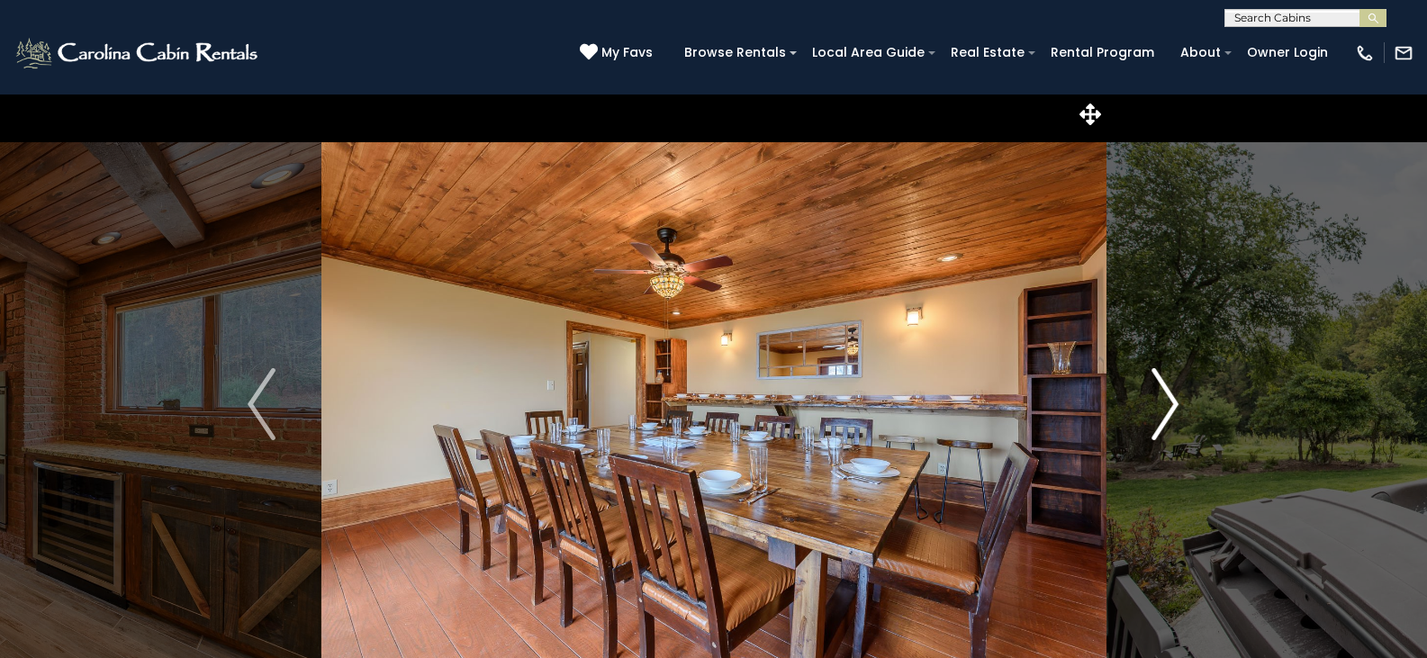
click at [1167, 395] on img "Next" at bounding box center [1164, 404] width 27 height 72
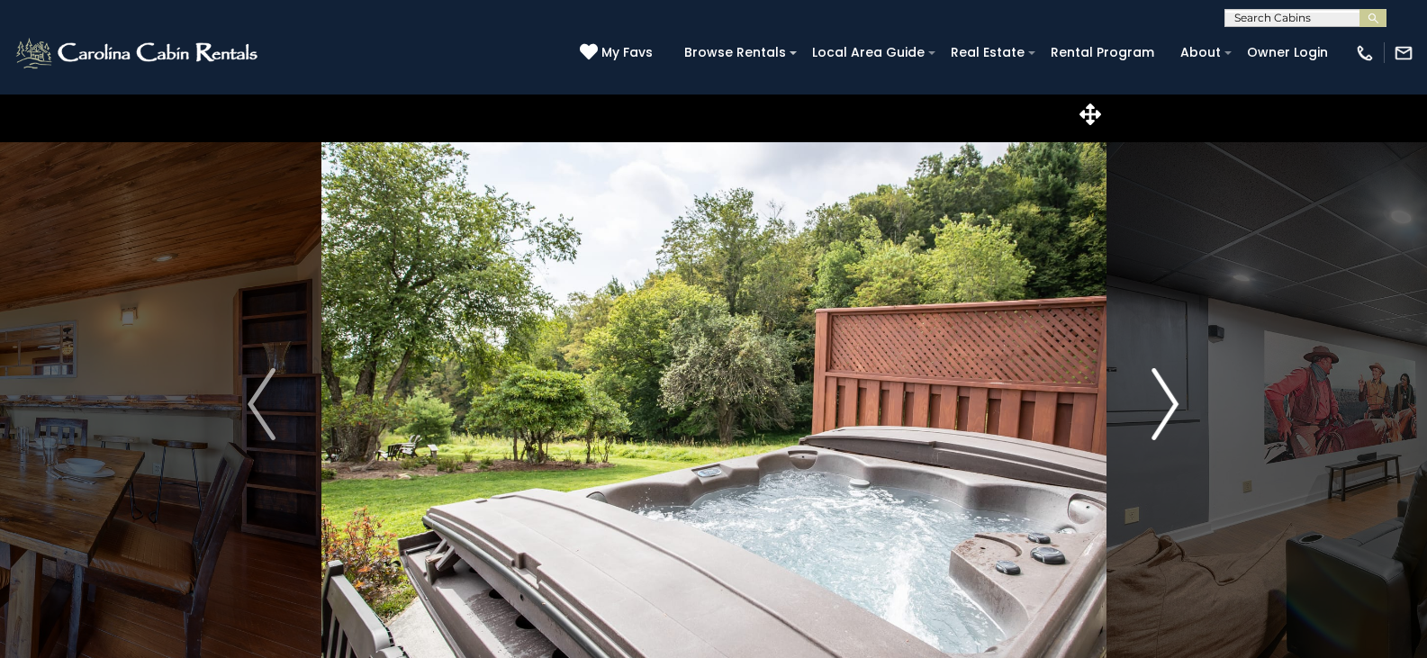
click at [1167, 395] on img "Next" at bounding box center [1164, 404] width 27 height 72
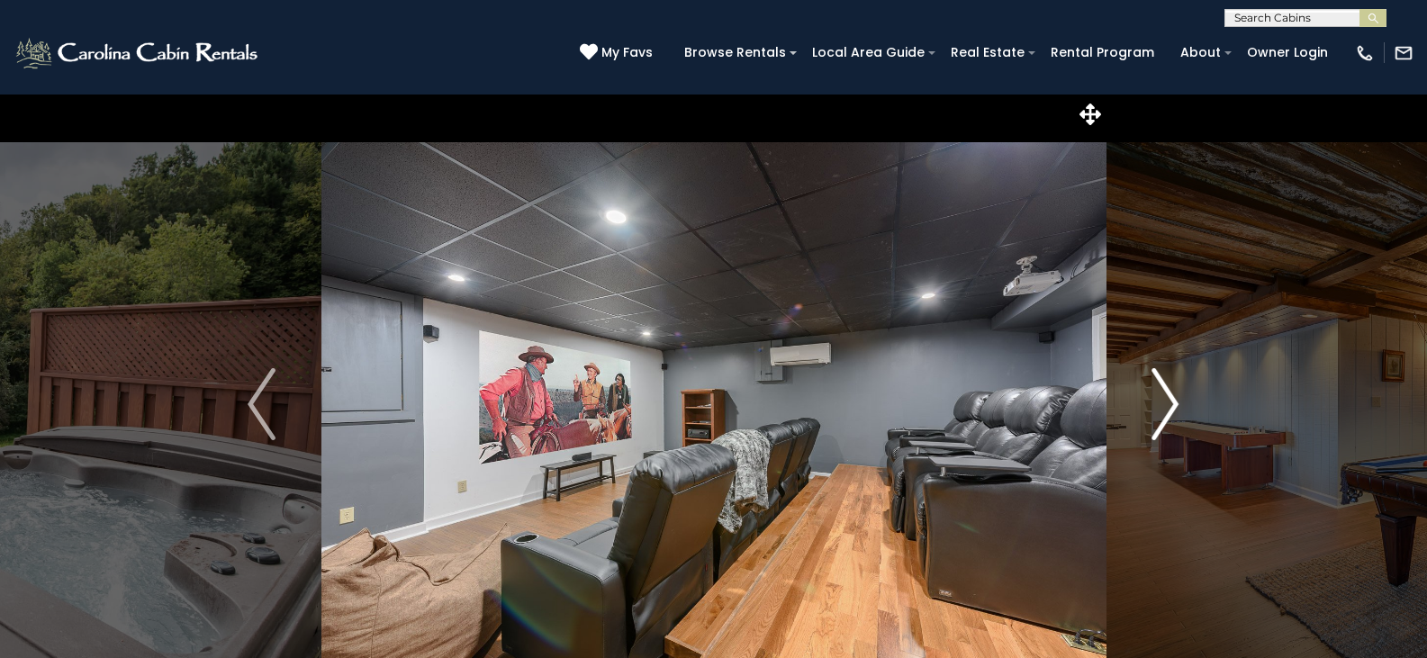
click at [1167, 395] on img "Next" at bounding box center [1164, 404] width 27 height 72
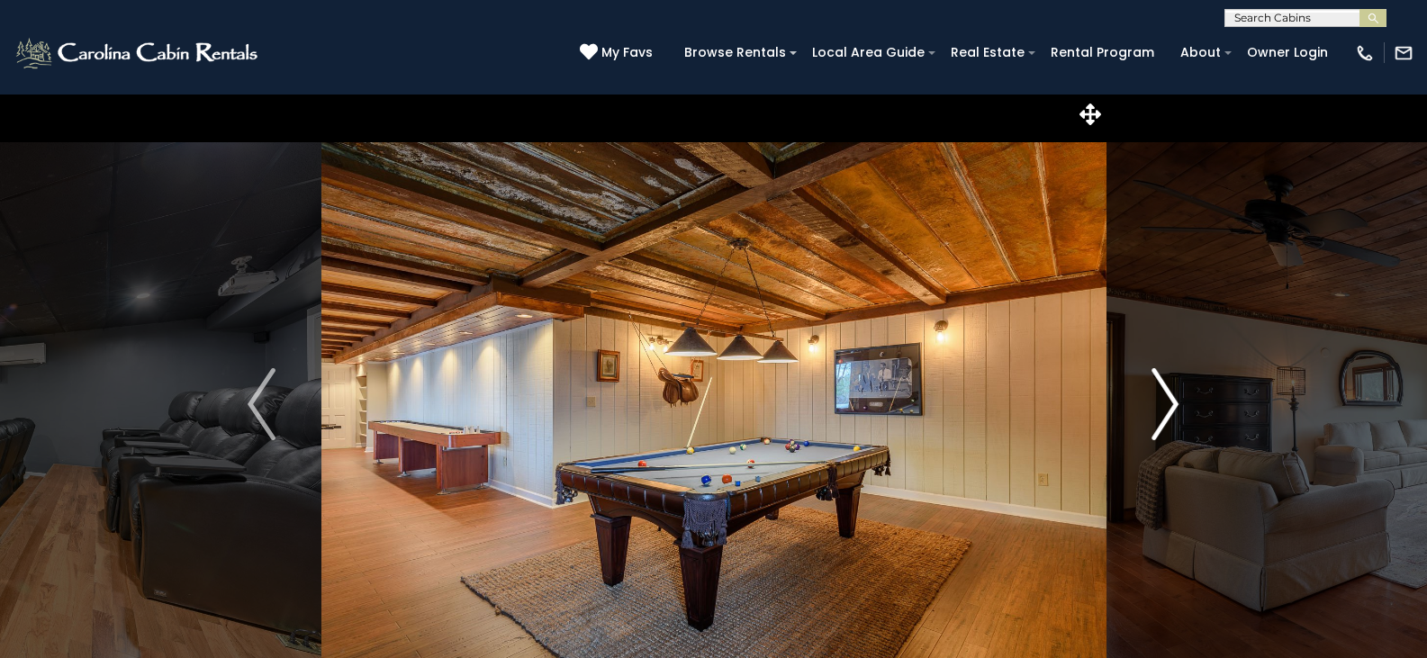
click at [1167, 395] on img "Next" at bounding box center [1164, 404] width 27 height 72
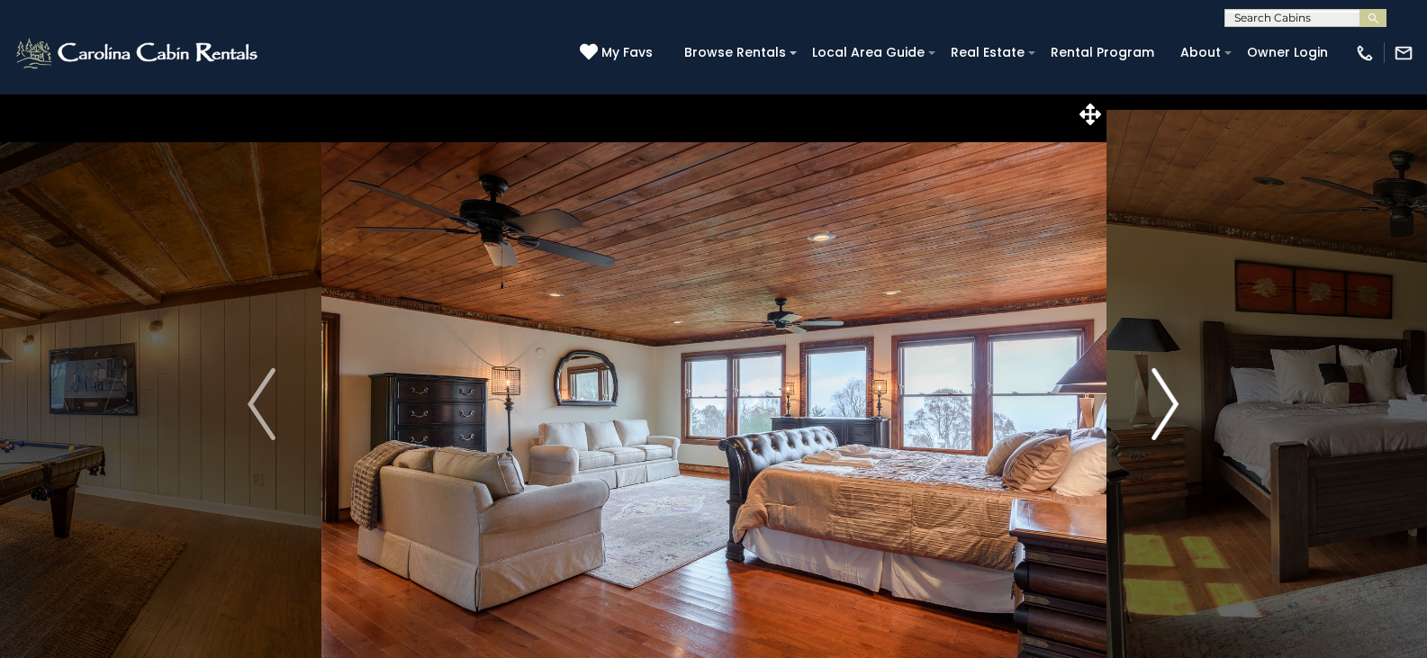
click at [1167, 395] on img "Next" at bounding box center [1164, 404] width 27 height 72
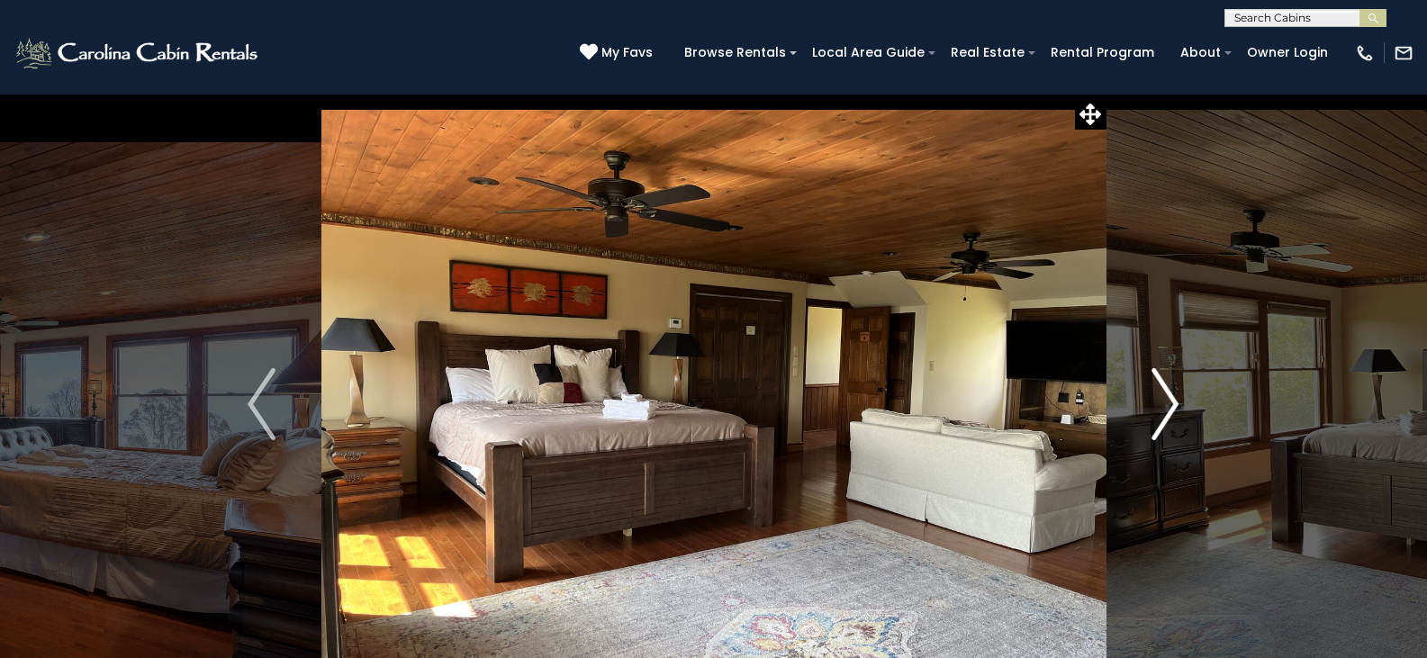
click at [1167, 395] on img "Next" at bounding box center [1164, 404] width 27 height 72
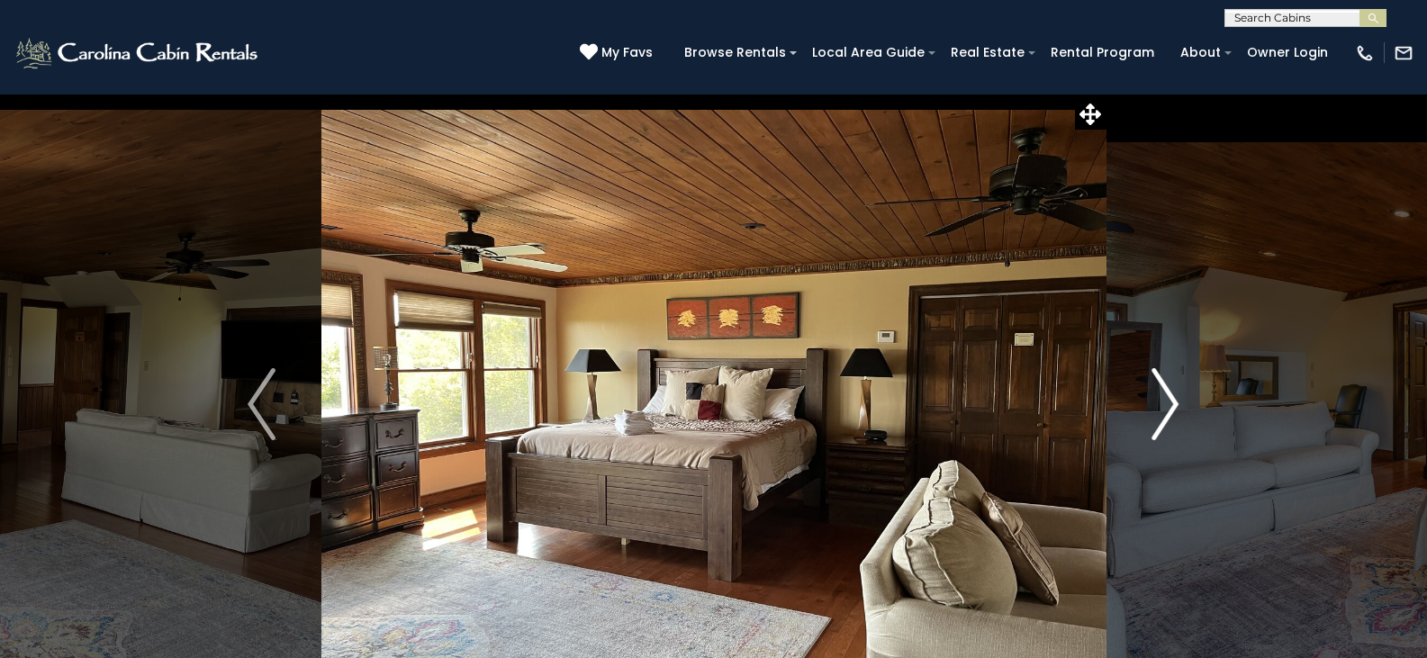
click at [1167, 395] on img "Next" at bounding box center [1164, 404] width 27 height 72
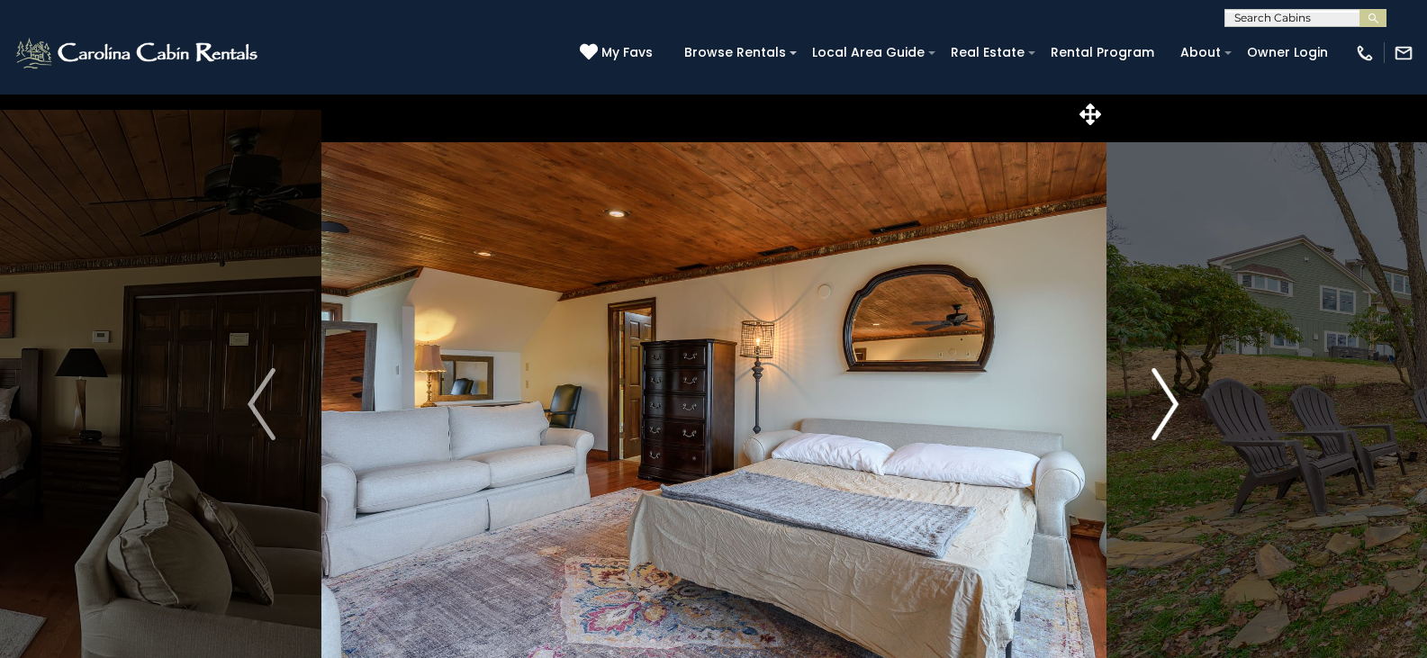
click at [1167, 395] on img "Next" at bounding box center [1164, 404] width 27 height 72
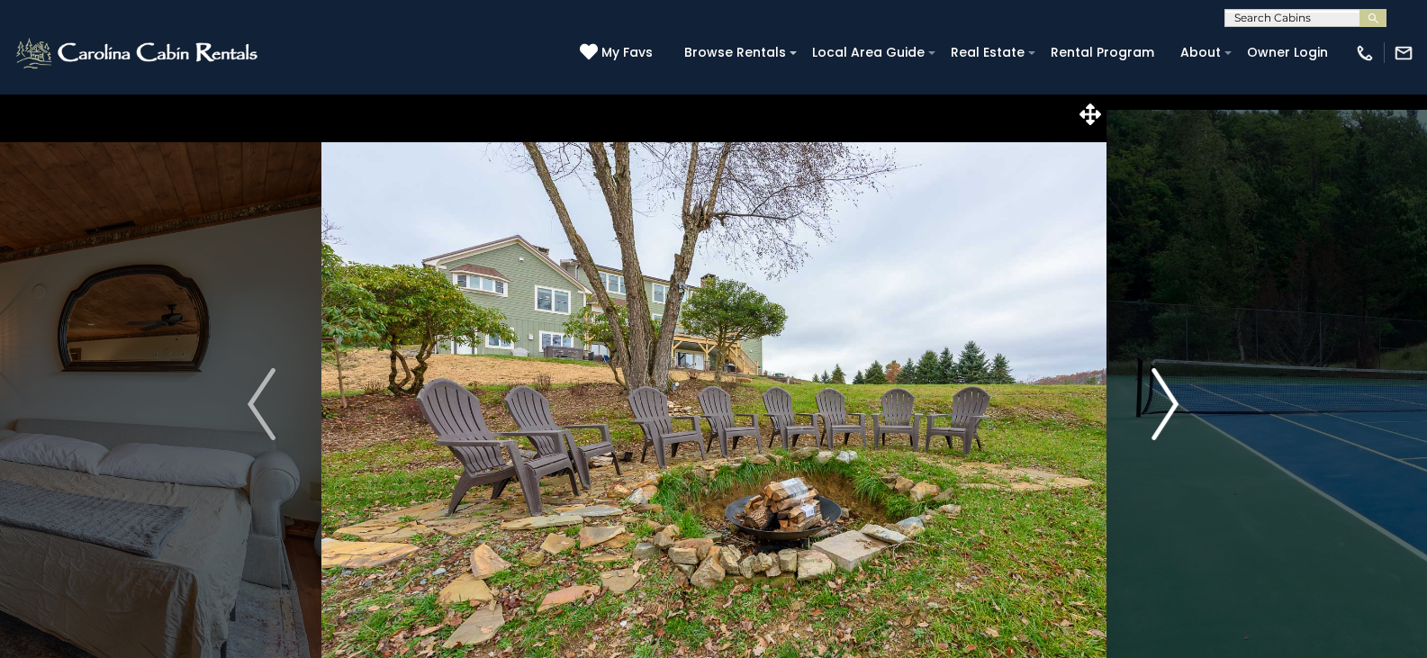
click at [1167, 395] on img "Next" at bounding box center [1164, 404] width 27 height 72
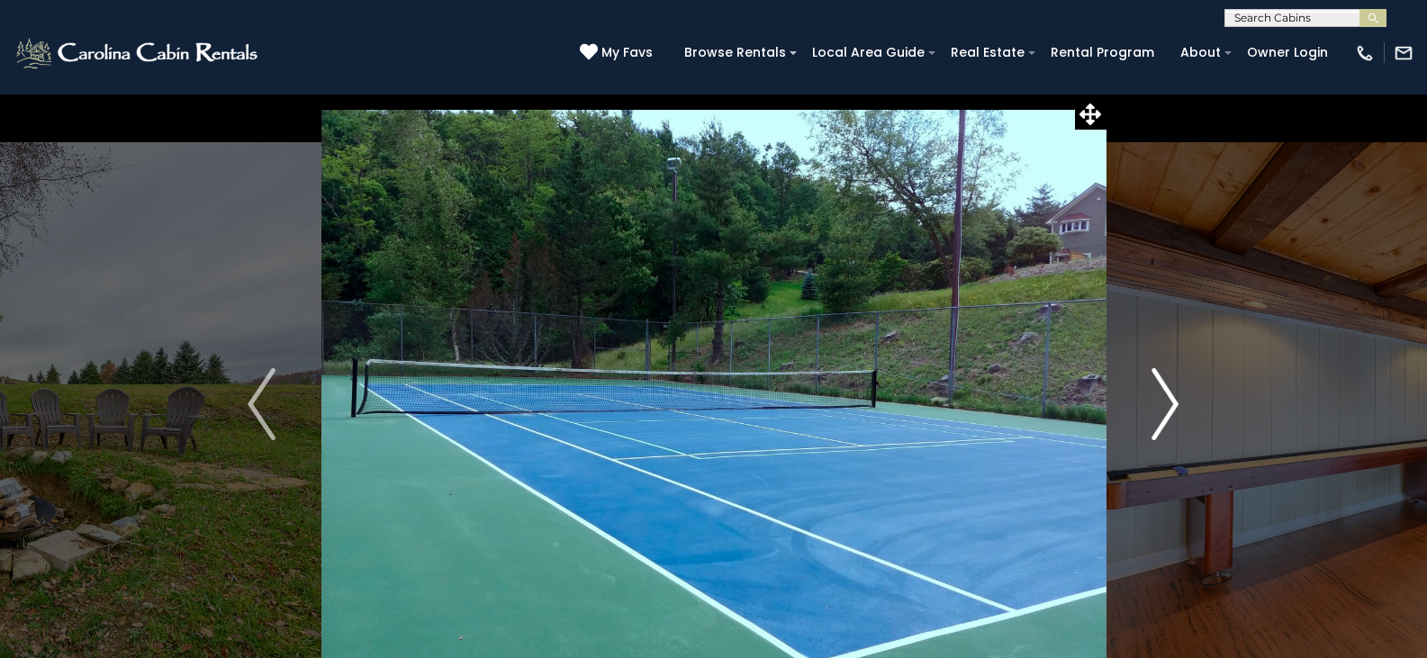
click at [1167, 395] on img "Next" at bounding box center [1164, 404] width 27 height 72
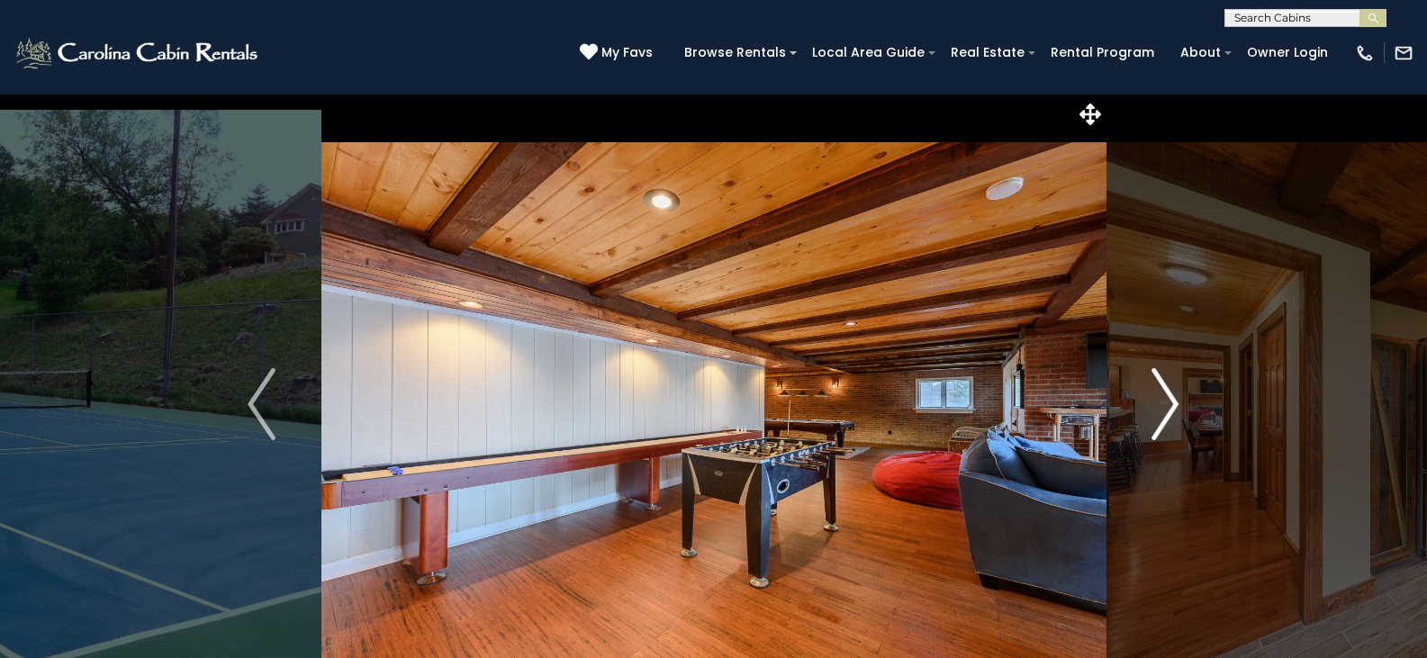
click at [1167, 395] on img "Next" at bounding box center [1164, 404] width 27 height 72
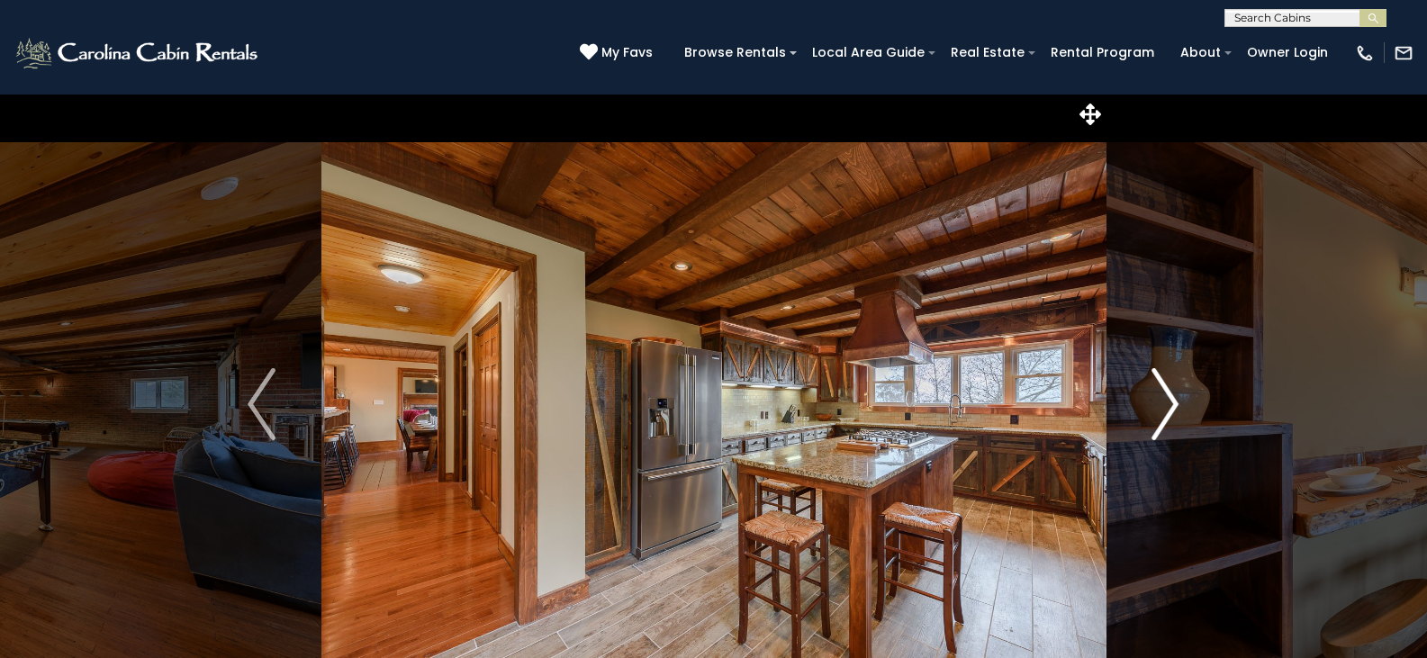
click at [1167, 395] on img "Next" at bounding box center [1164, 404] width 27 height 72
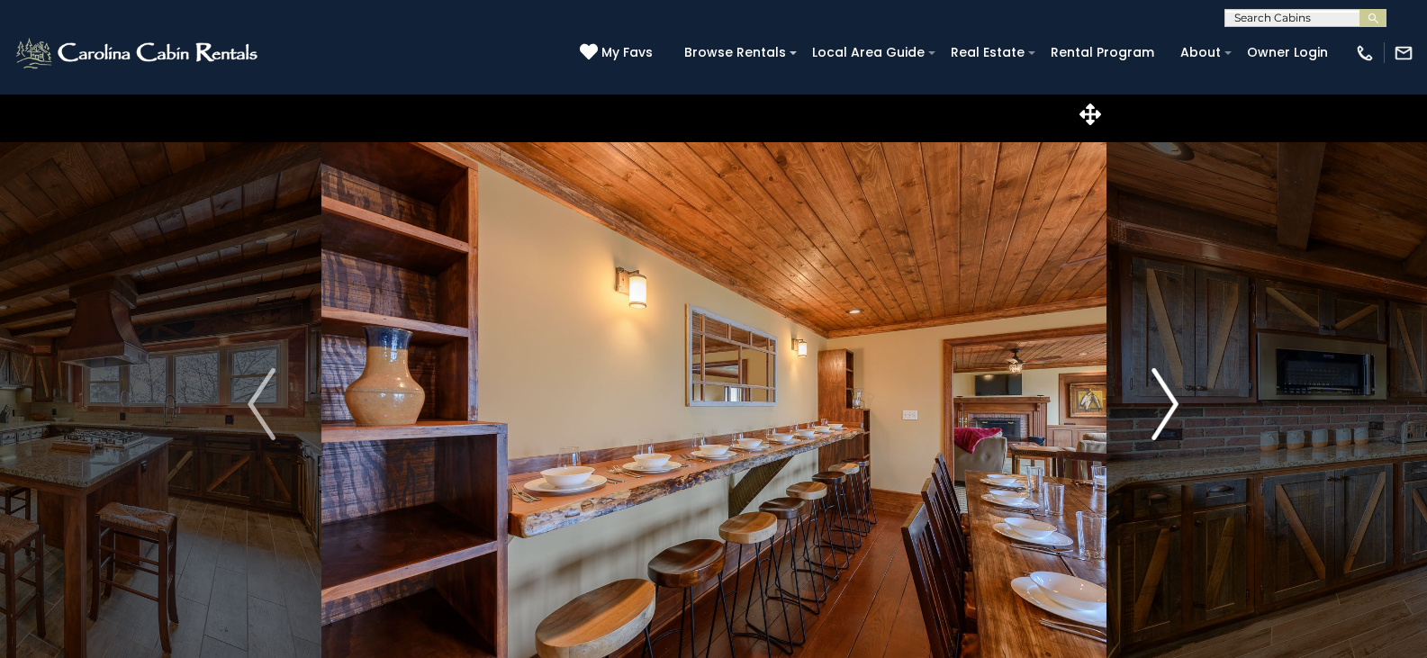
click at [1167, 395] on img "Next" at bounding box center [1164, 404] width 27 height 72
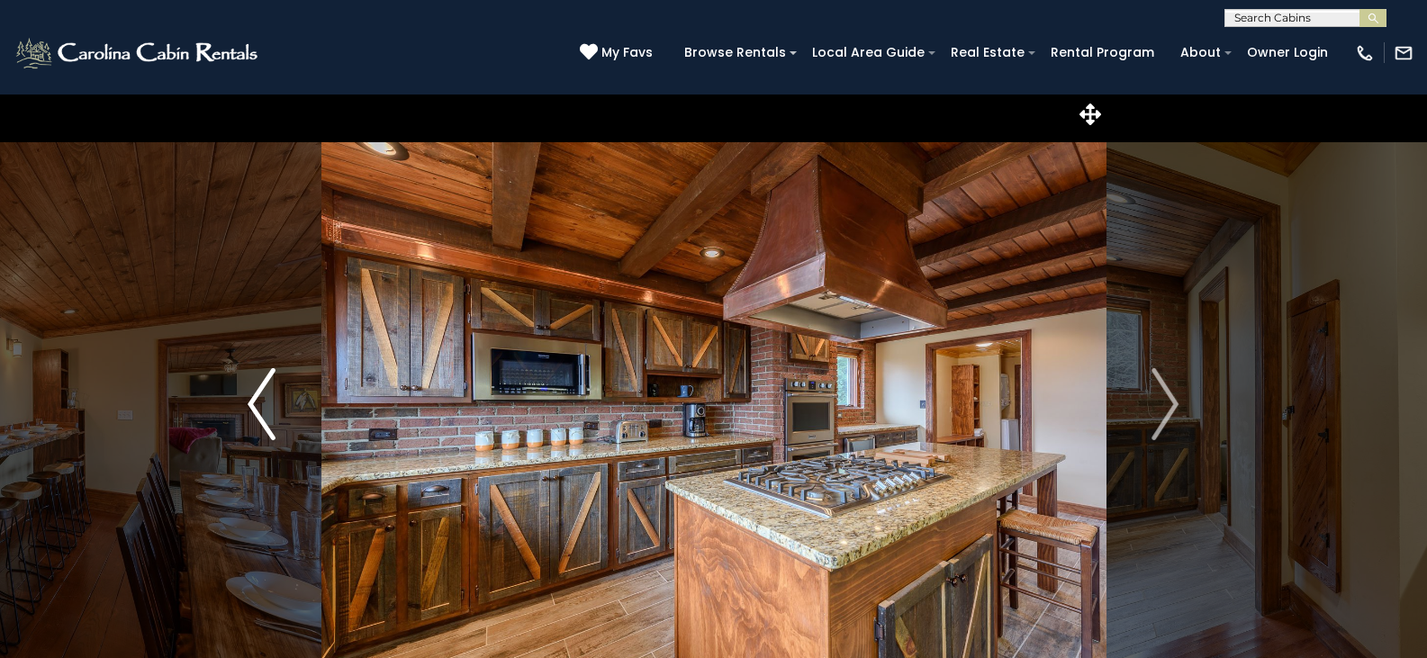
click at [269, 404] on img "Previous" at bounding box center [261, 404] width 27 height 72
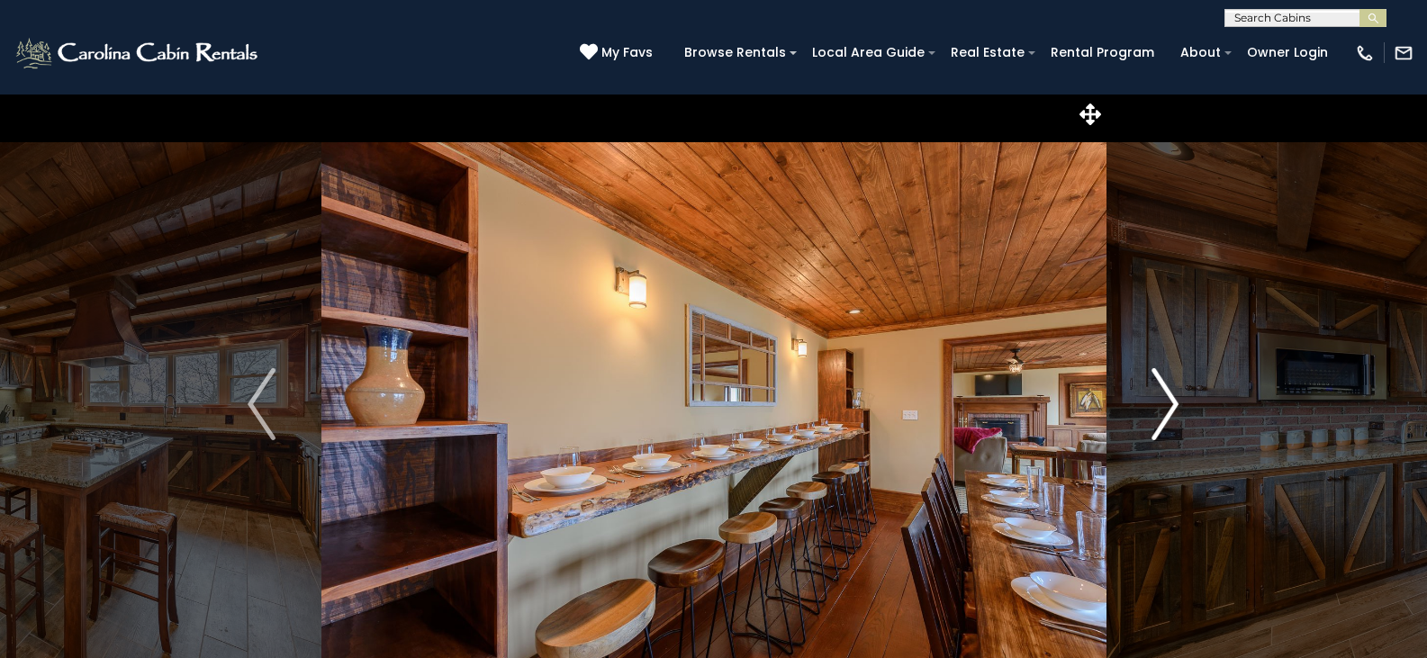
click at [1176, 397] on img "Next" at bounding box center [1164, 404] width 27 height 72
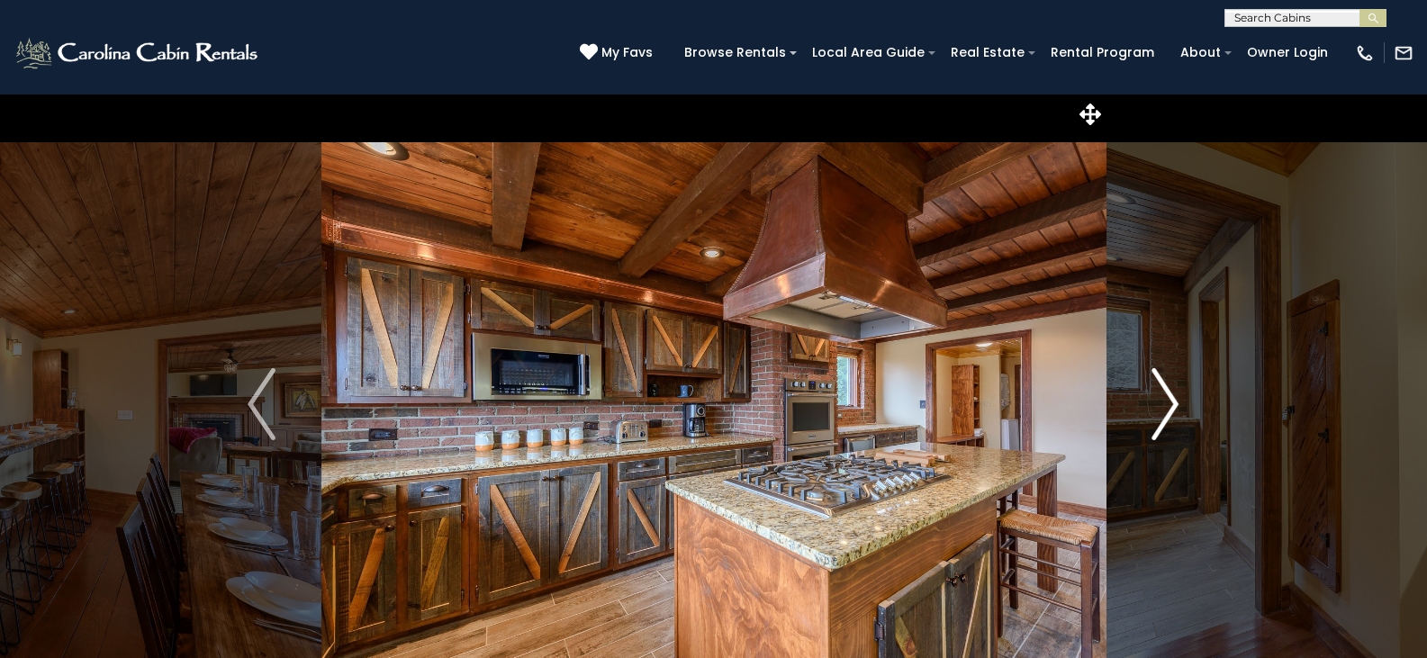
click at [1176, 397] on img "Next" at bounding box center [1164, 404] width 27 height 72
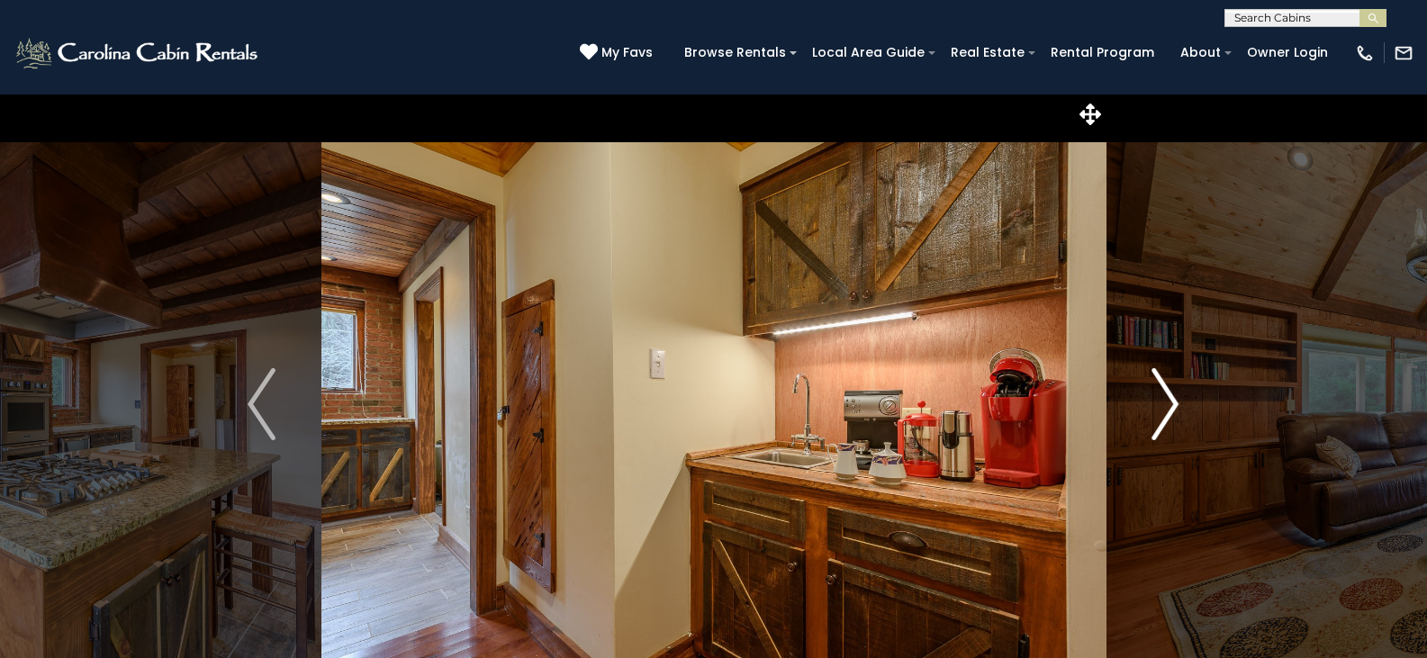
click at [1176, 397] on img "Next" at bounding box center [1164, 404] width 27 height 72
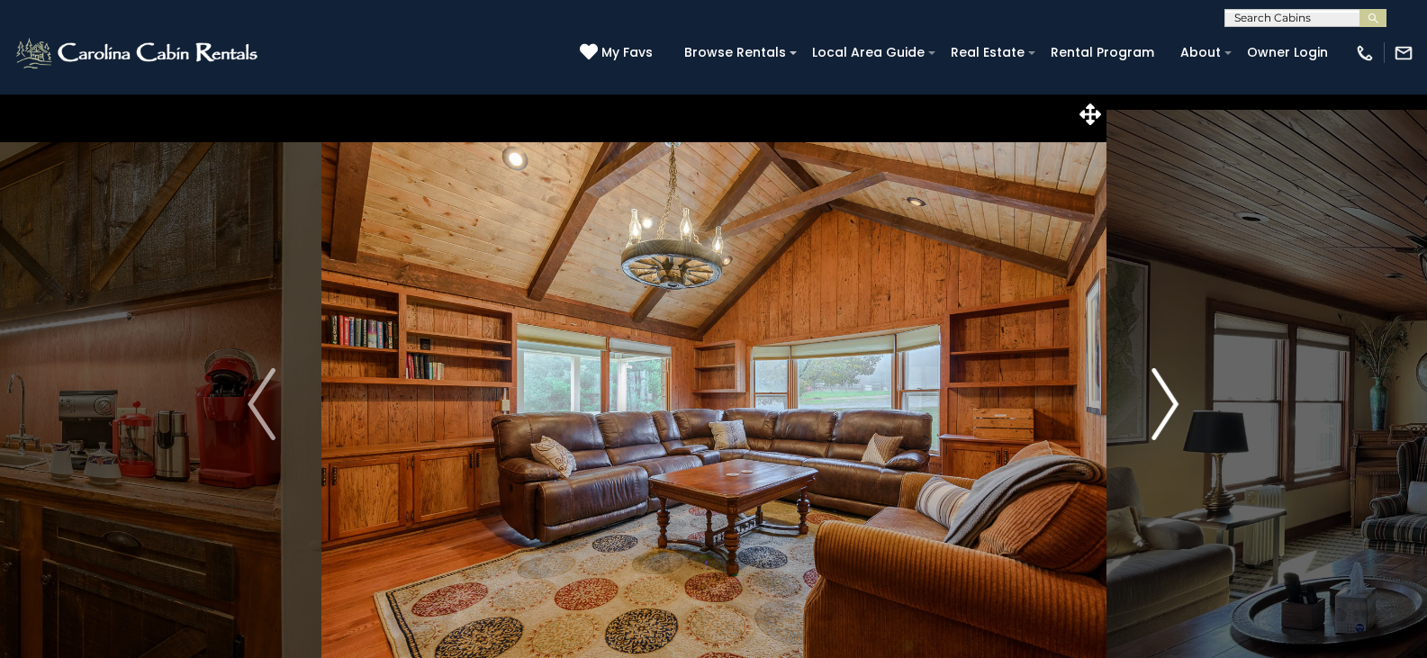
click at [1176, 397] on img "Next" at bounding box center [1164, 404] width 27 height 72
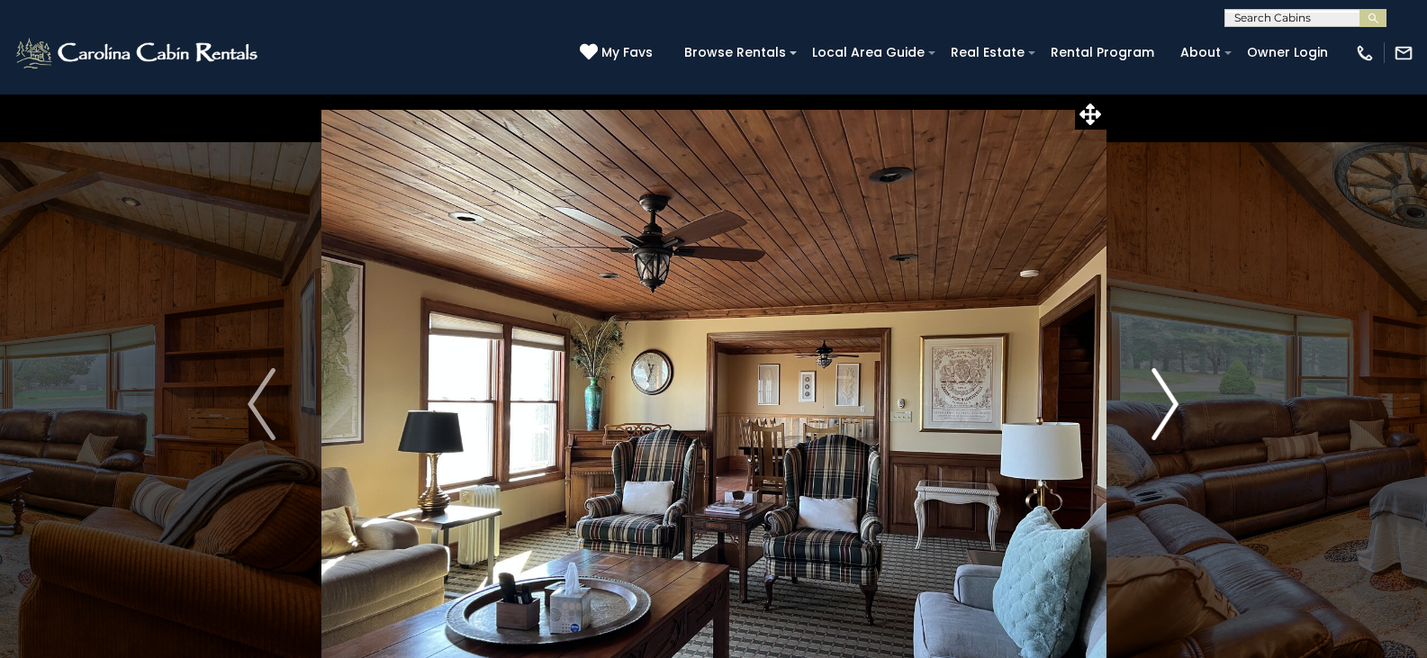
click at [1176, 397] on img "Next" at bounding box center [1164, 404] width 27 height 72
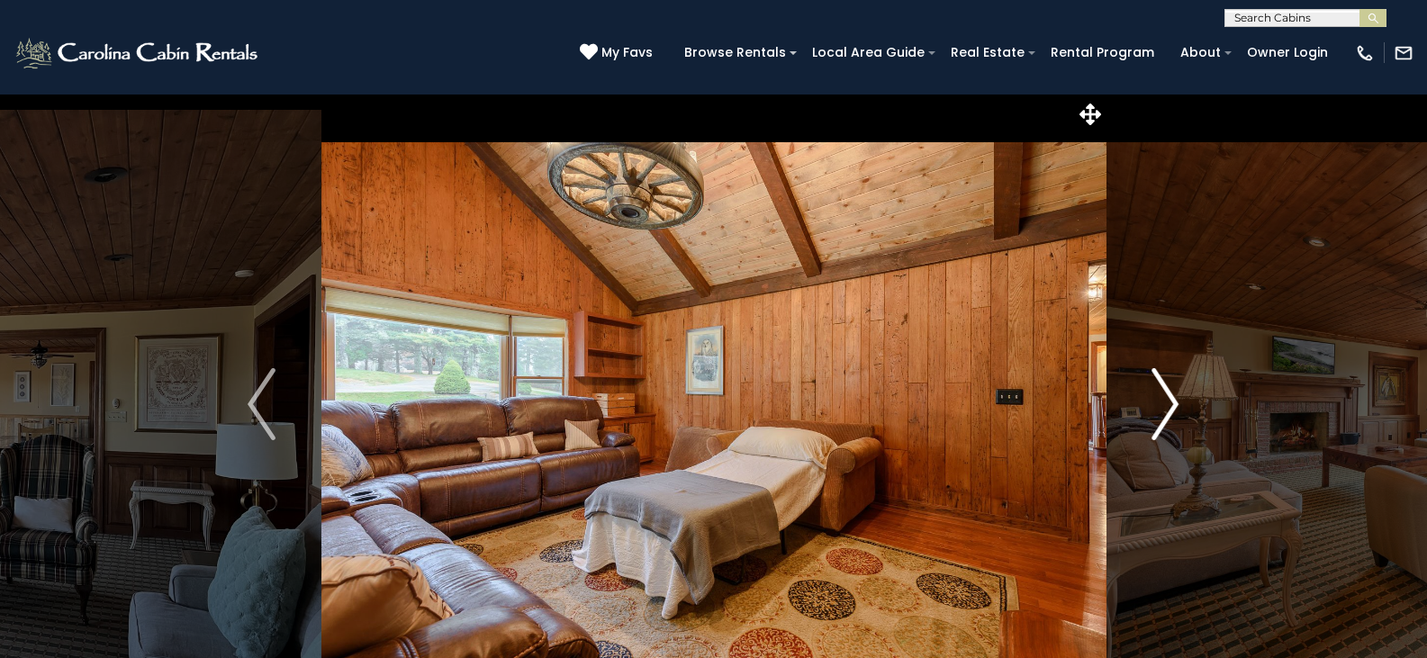
click at [1176, 397] on img "Next" at bounding box center [1164, 404] width 27 height 72
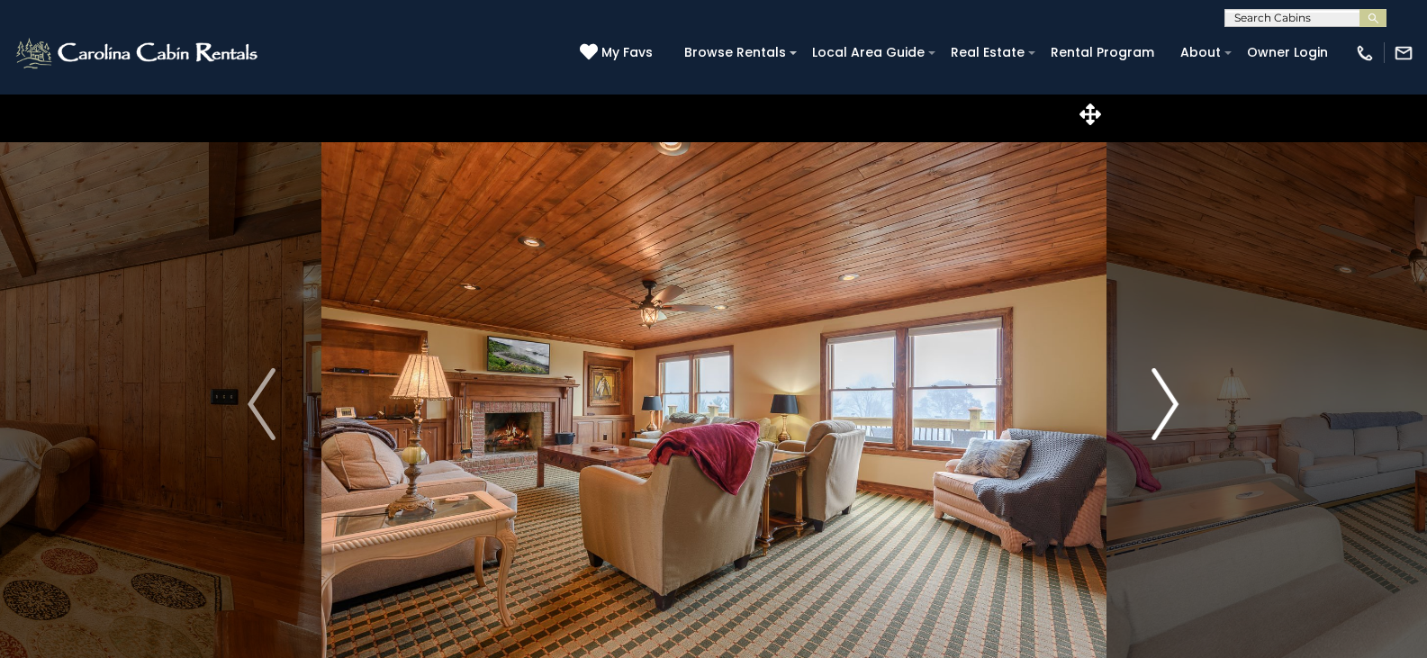
click at [1176, 397] on img "Next" at bounding box center [1164, 404] width 27 height 72
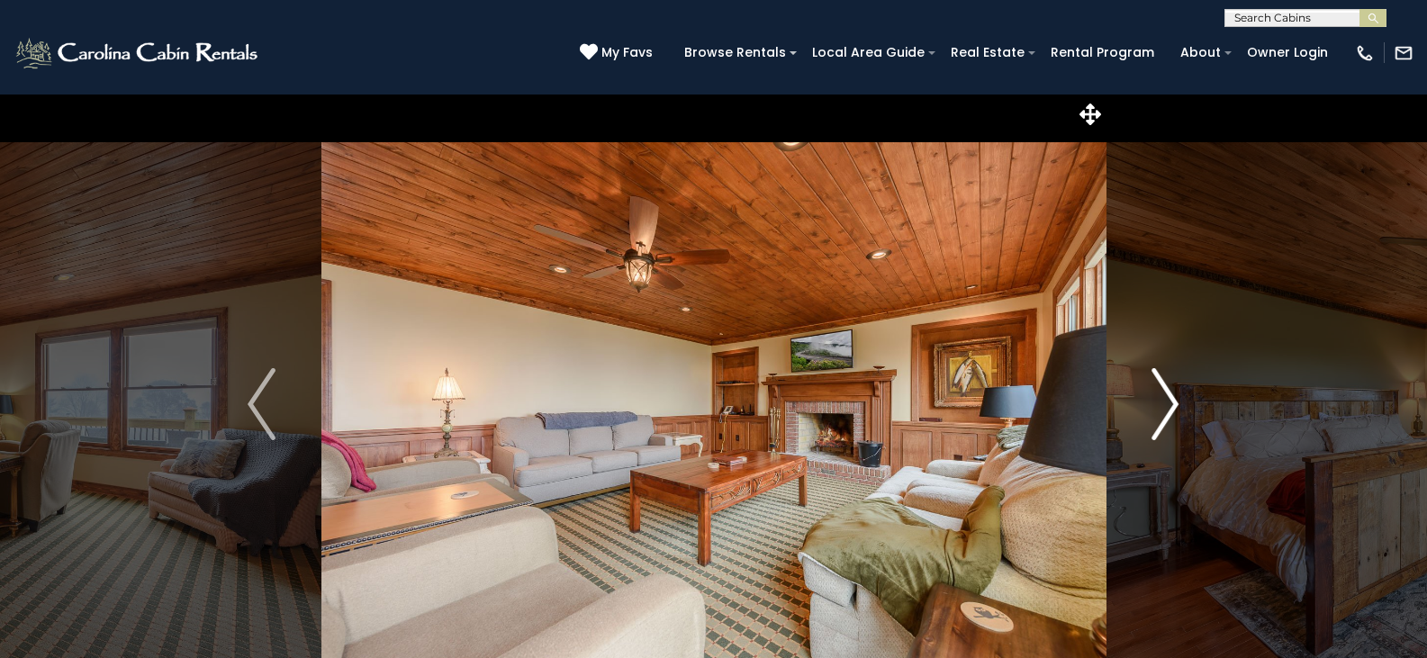
click at [1176, 397] on img "Next" at bounding box center [1164, 404] width 27 height 72
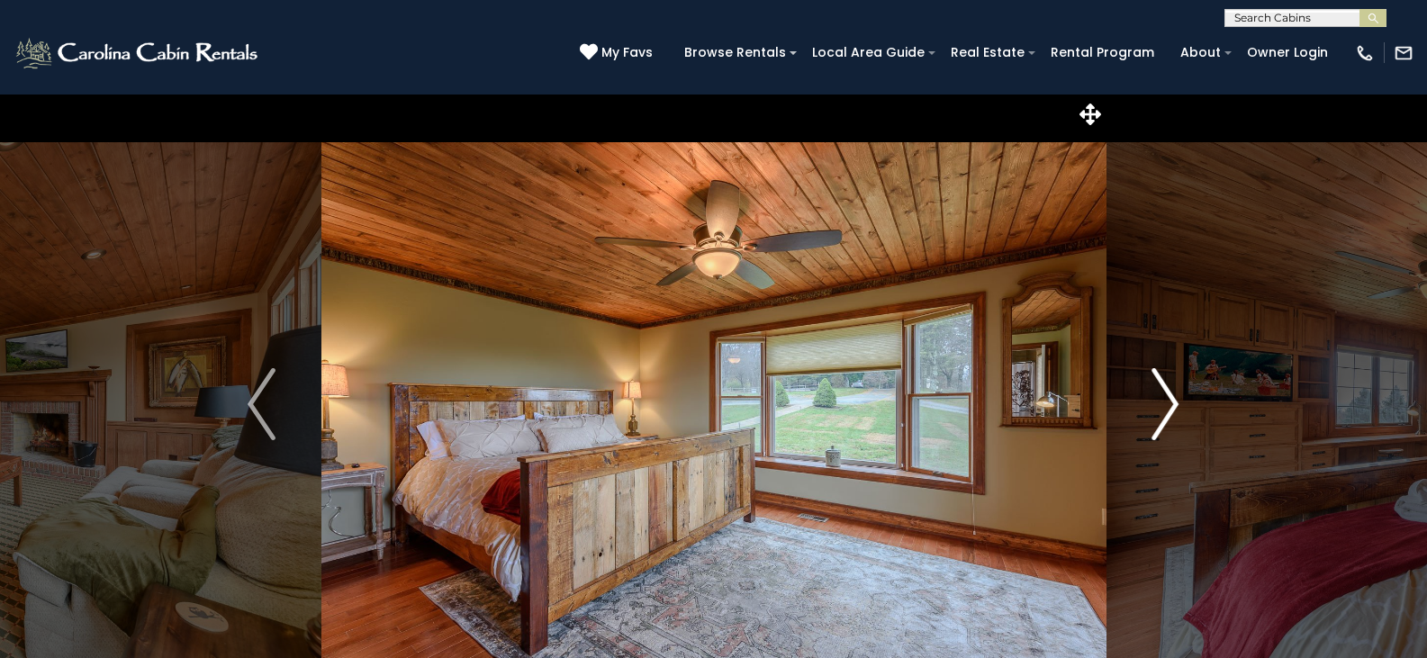
click at [1176, 397] on img "Next" at bounding box center [1164, 404] width 27 height 72
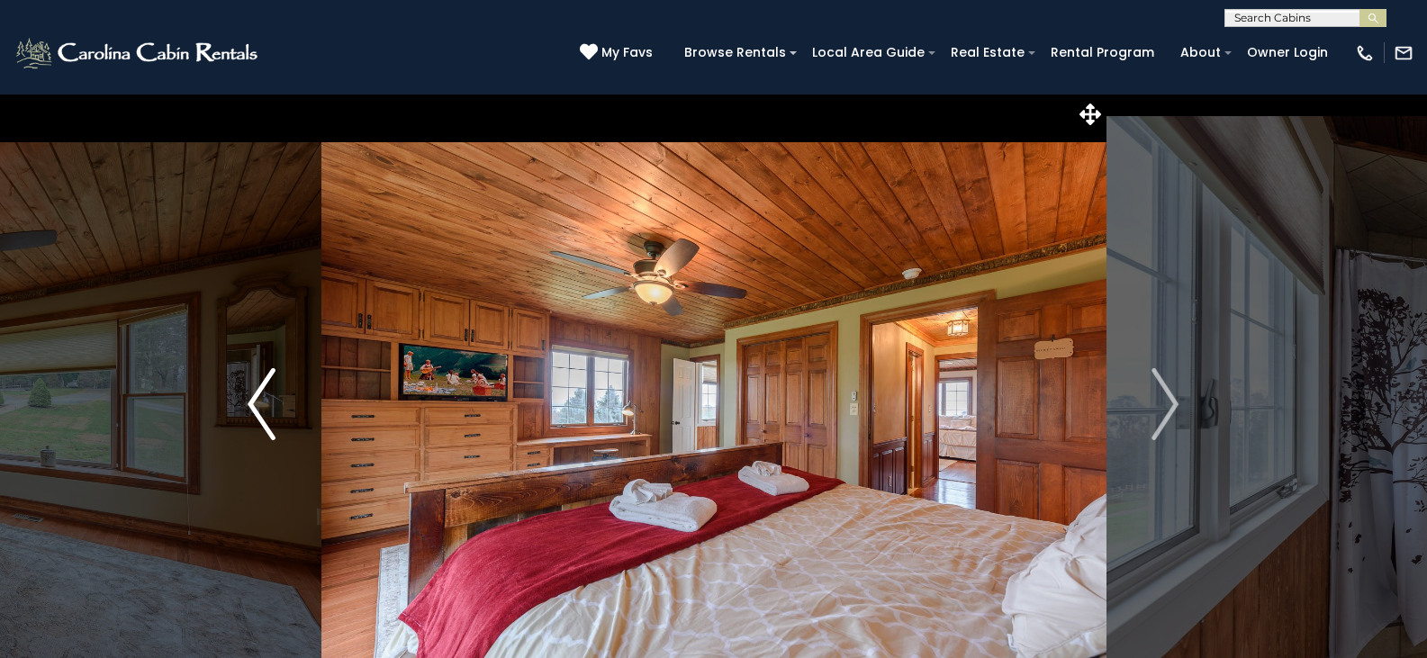
click at [244, 408] on button "Previous" at bounding box center [261, 404] width 119 height 621
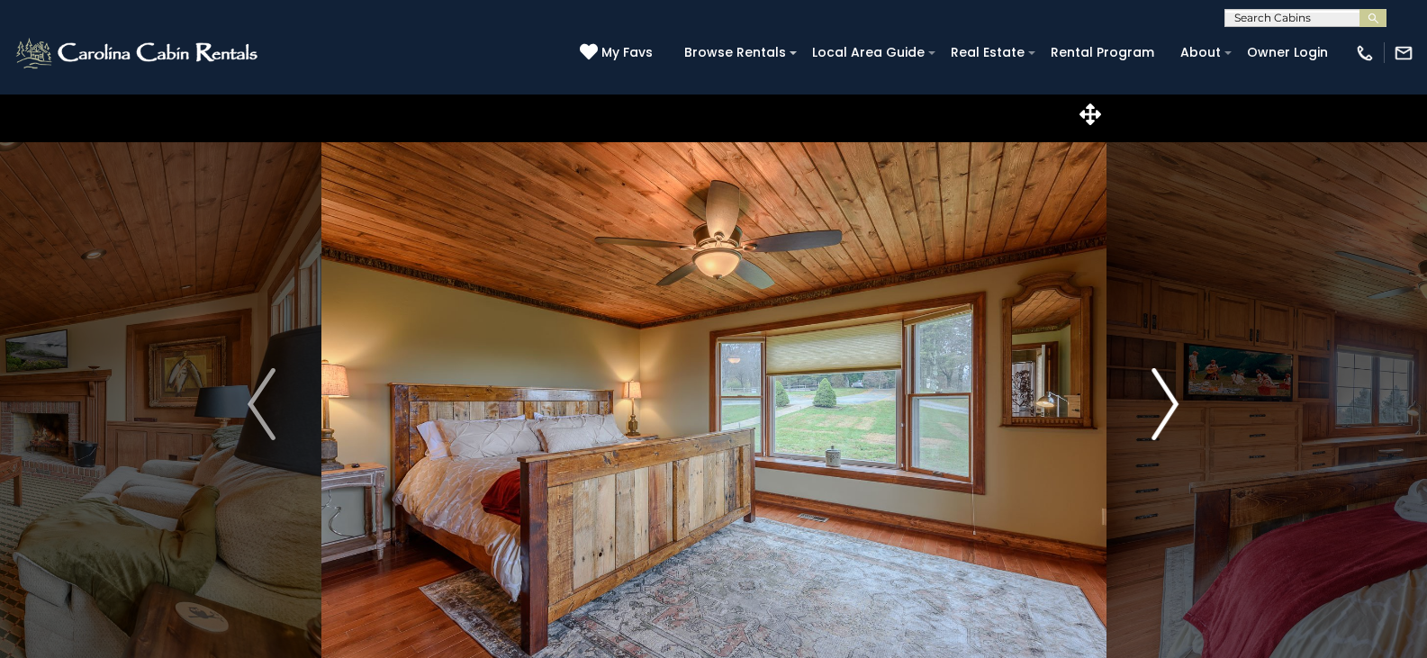
click at [1188, 401] on button "Next" at bounding box center [1164, 404] width 119 height 621
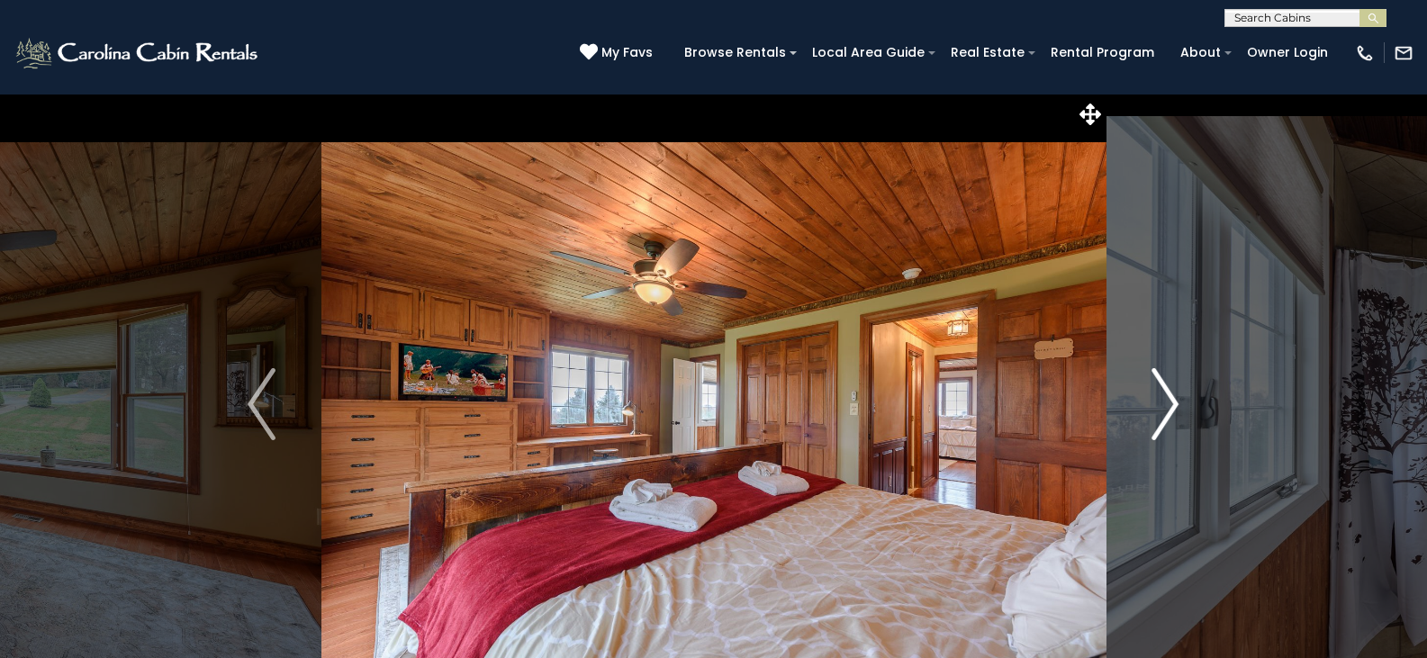
click at [1188, 401] on button "Next" at bounding box center [1164, 404] width 119 height 621
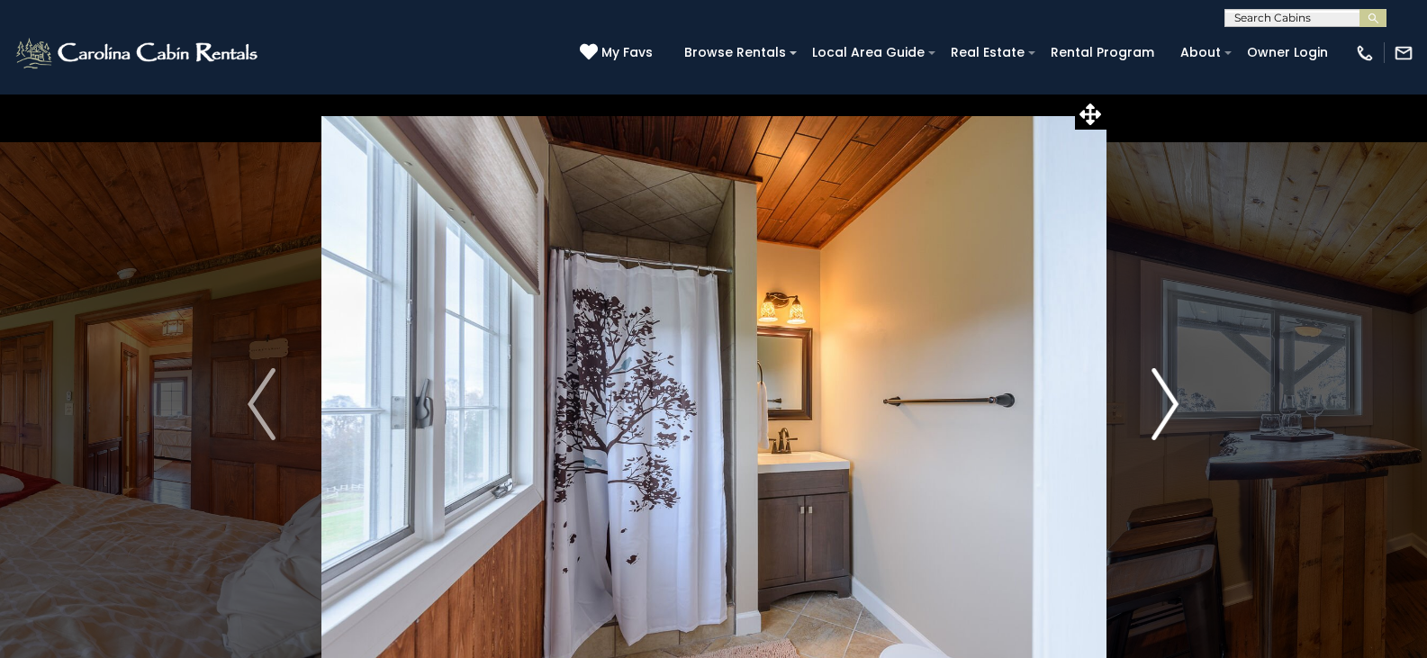
click at [1188, 401] on button "Next" at bounding box center [1164, 404] width 119 height 621
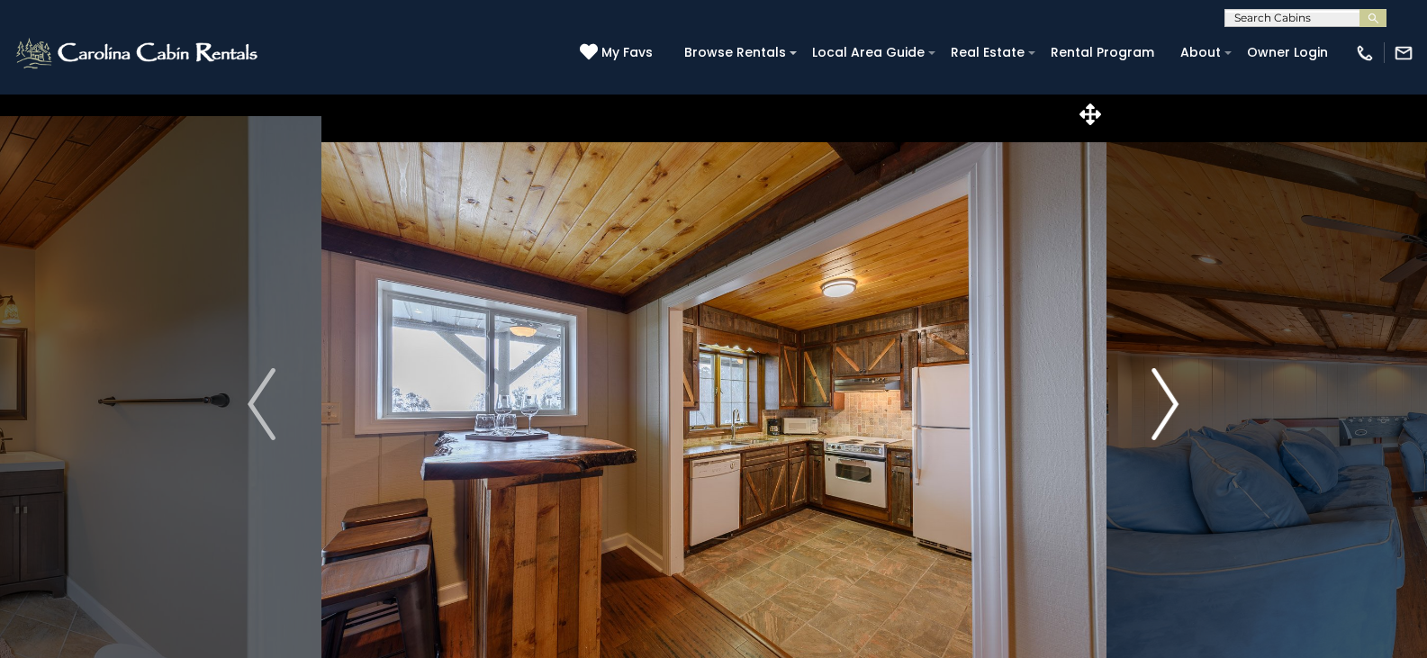
click at [1188, 401] on button "Next" at bounding box center [1164, 404] width 119 height 621
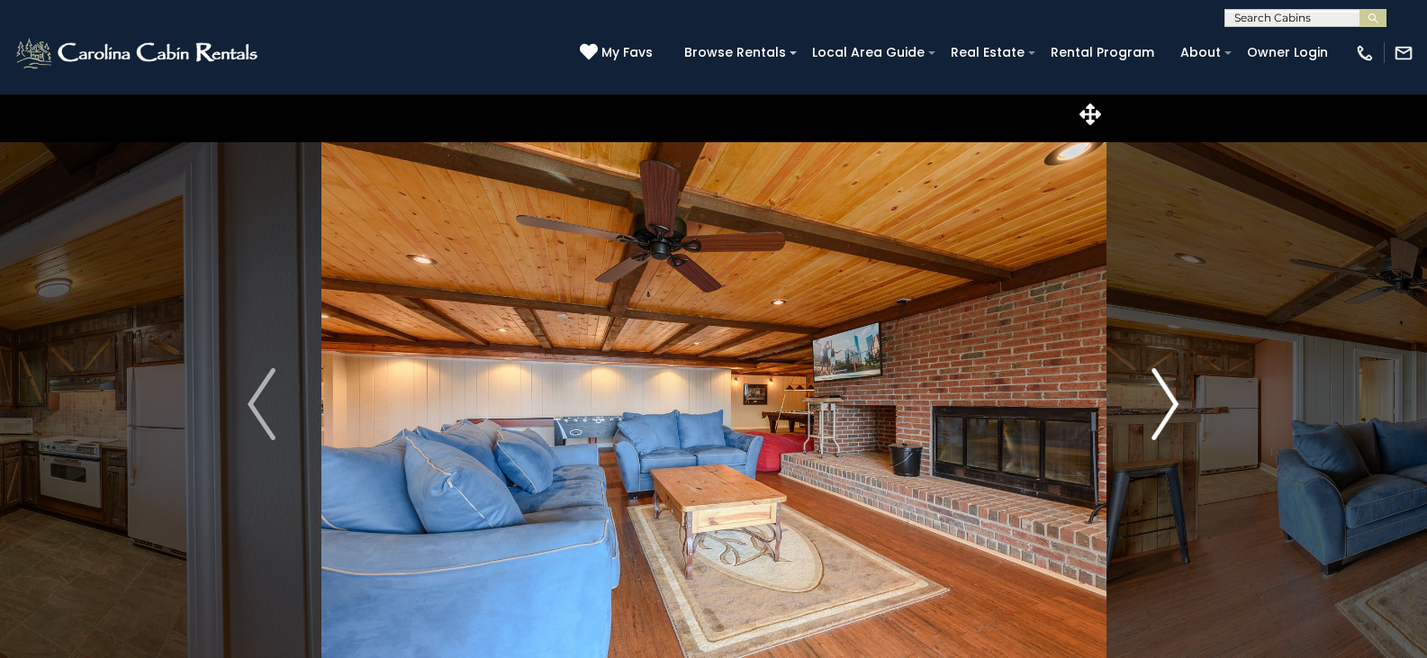
click at [1188, 401] on button "Next" at bounding box center [1164, 404] width 119 height 621
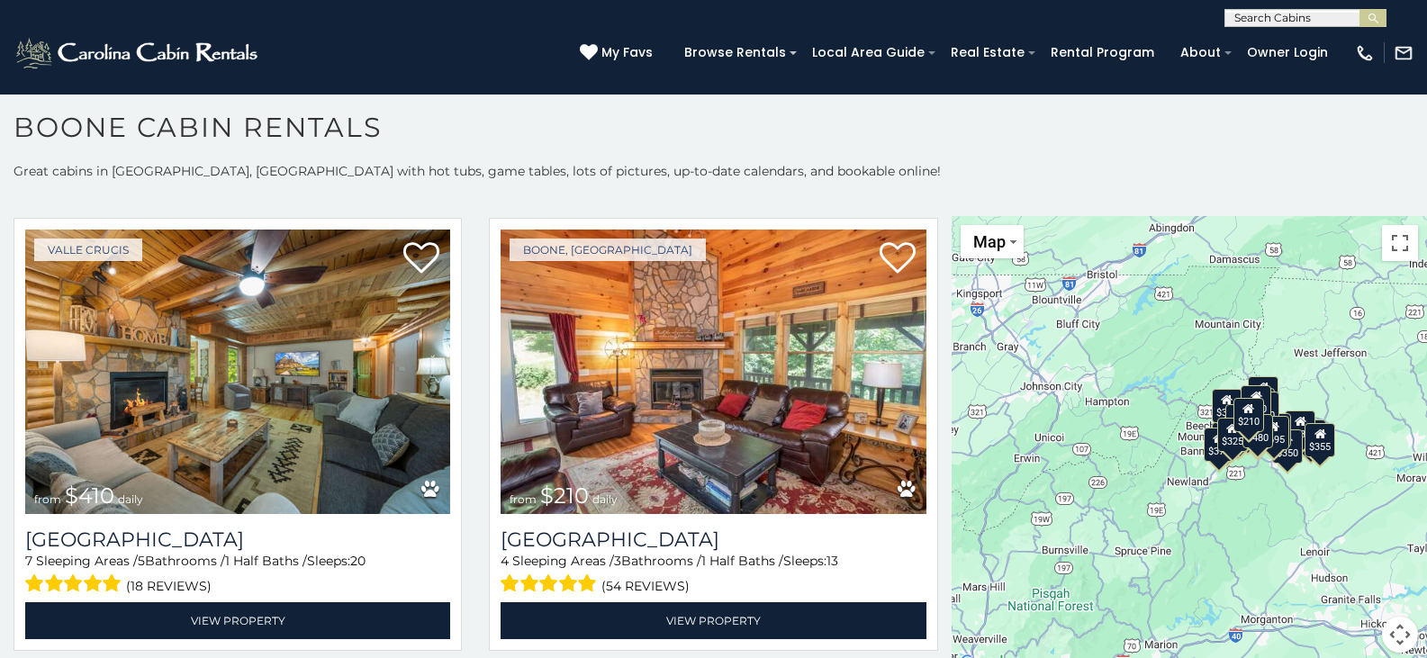
scroll to position [5913, 0]
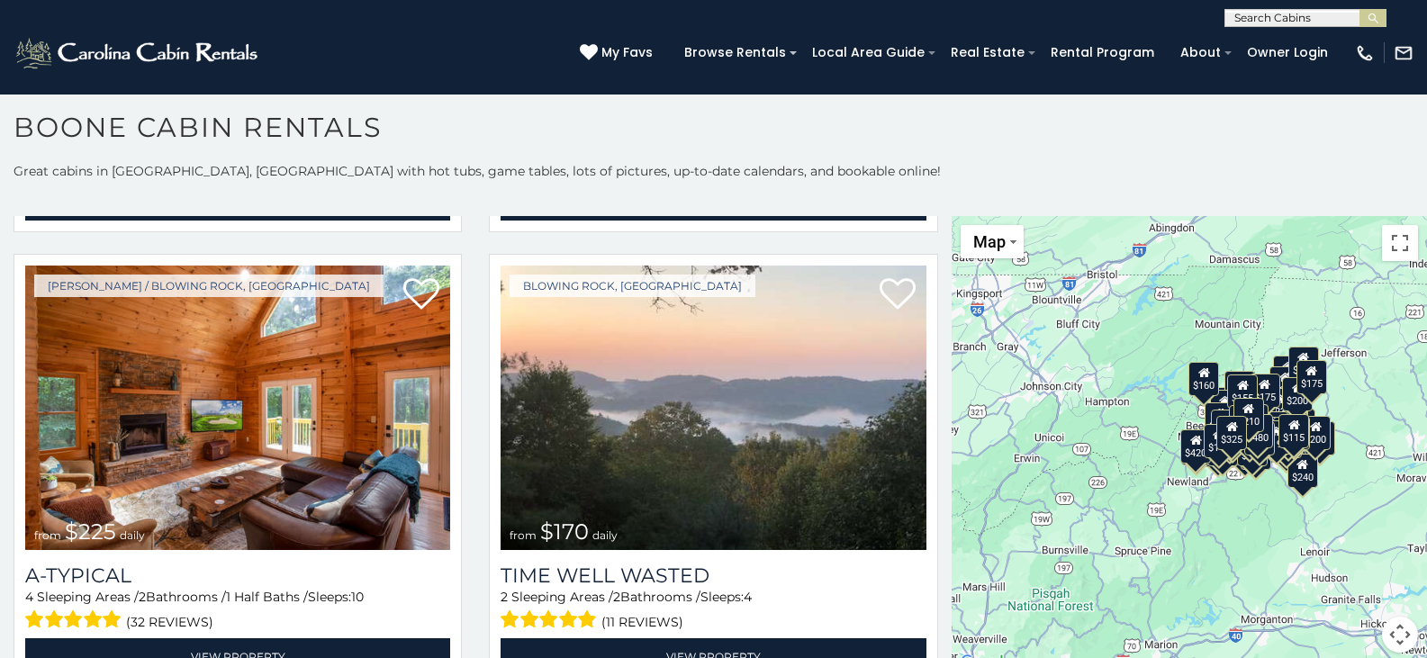
scroll to position [21447, 0]
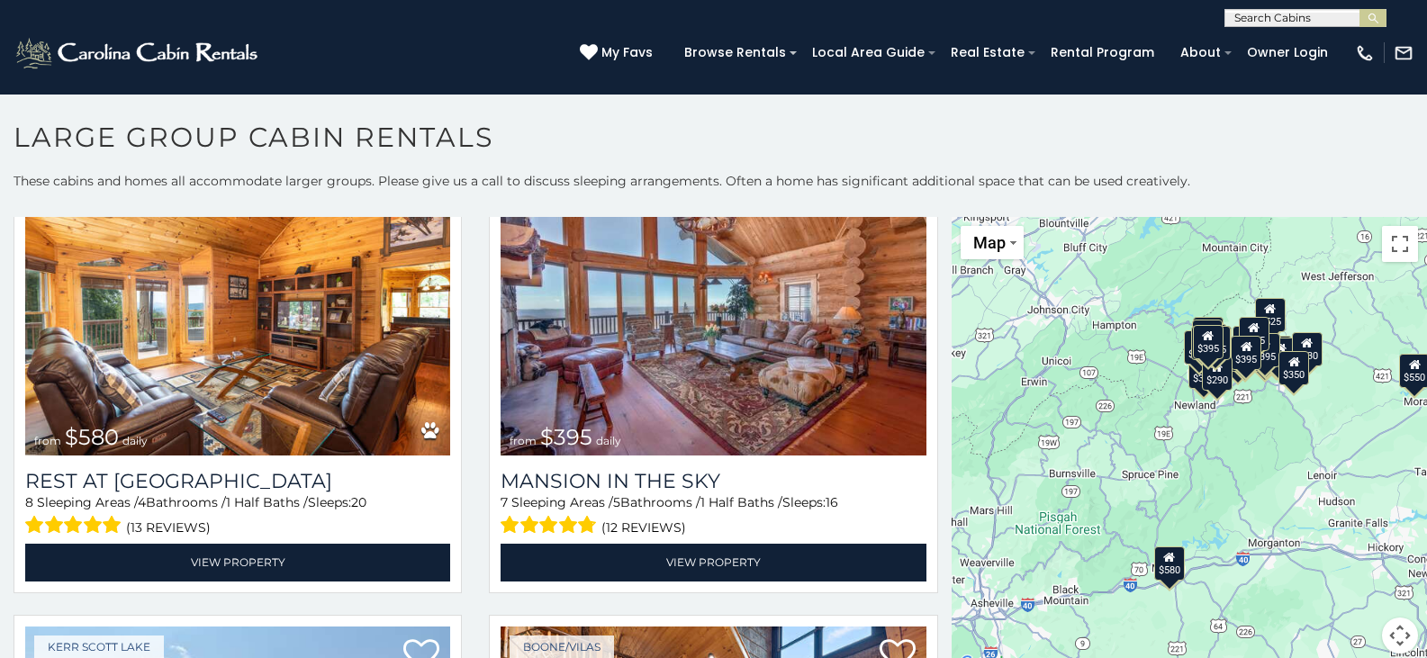
scroll to position [113, 0]
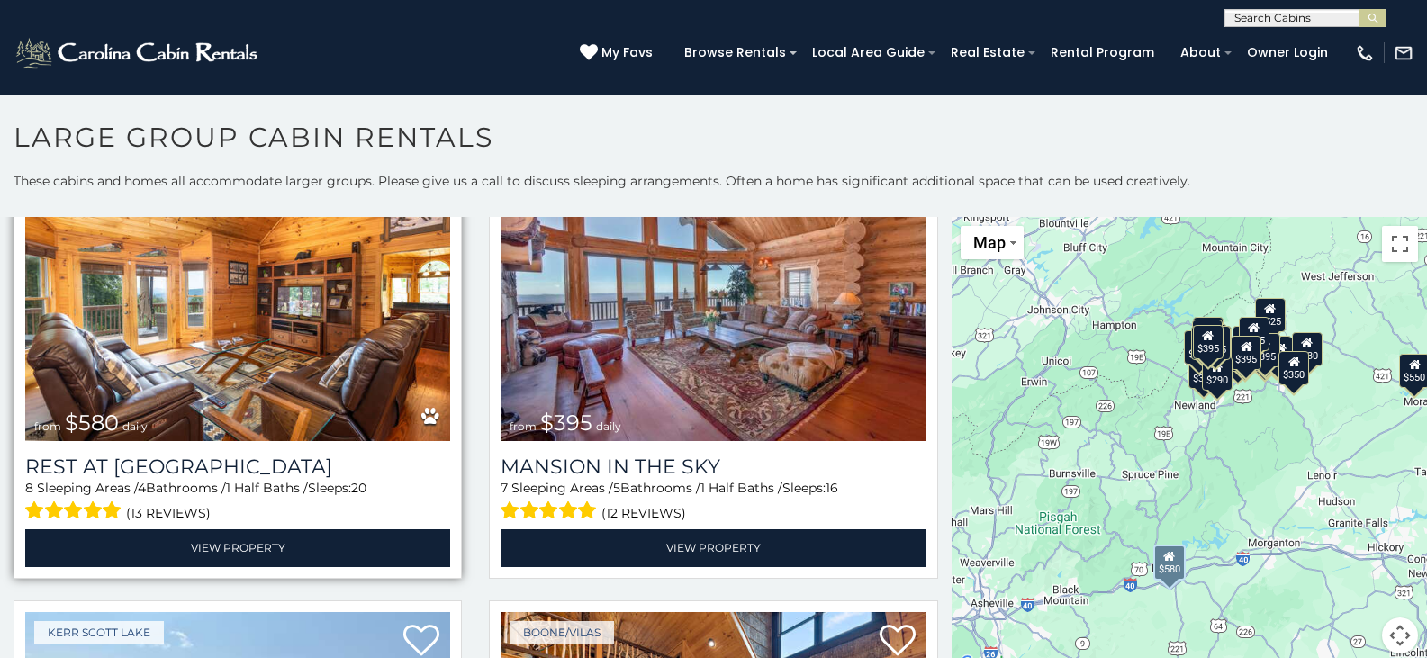
click at [308, 288] on img at bounding box center [237, 299] width 425 height 284
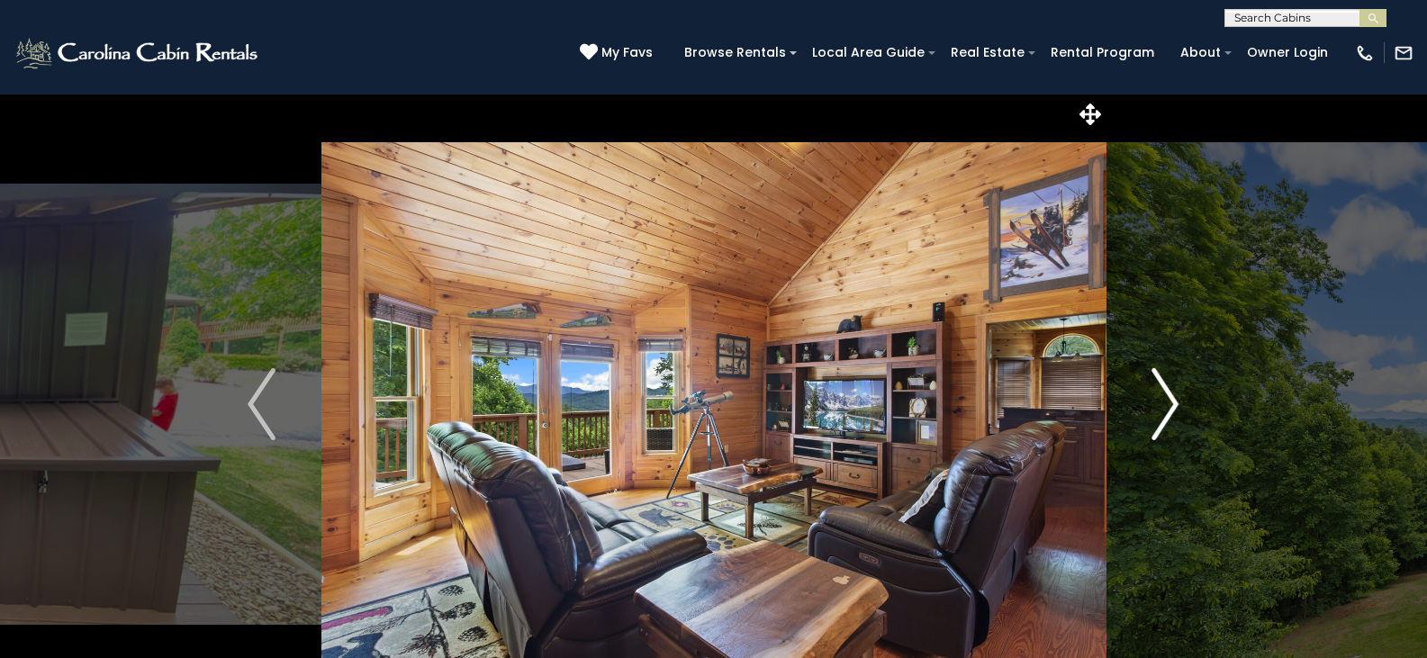
click at [1167, 400] on img "Next" at bounding box center [1164, 404] width 27 height 72
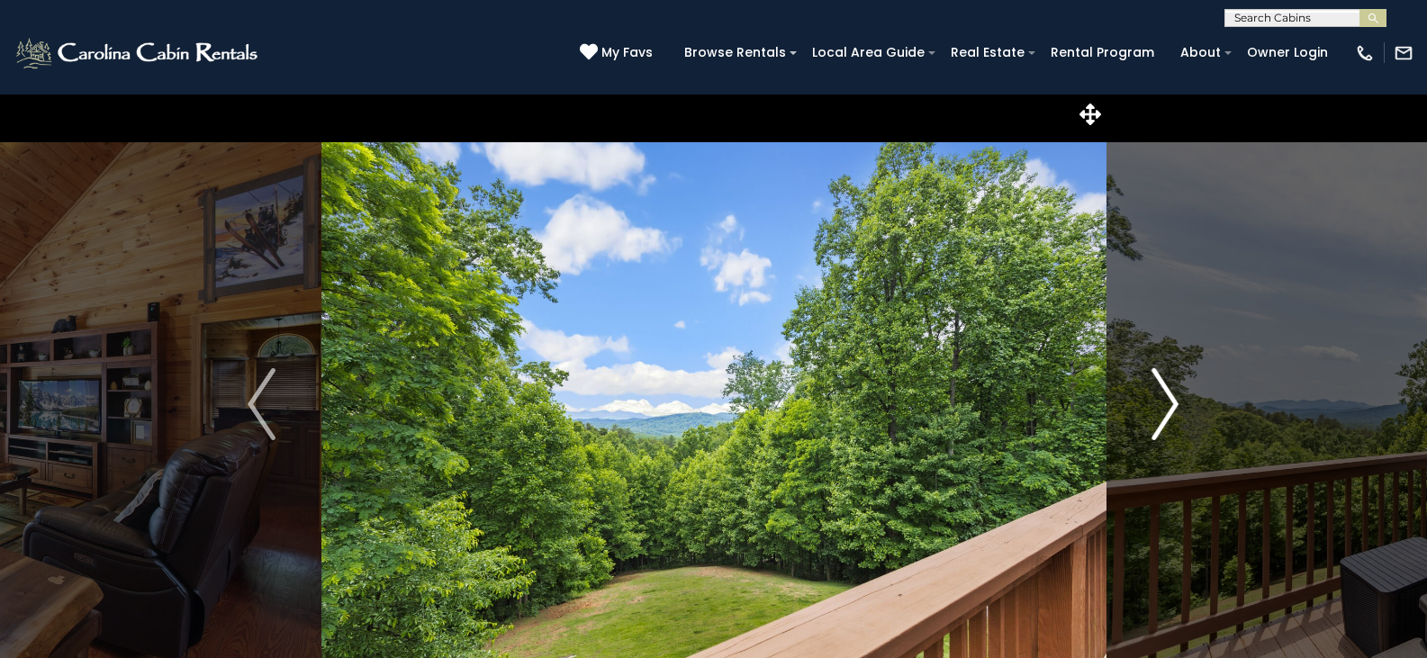
click at [1167, 400] on img "Next" at bounding box center [1164, 404] width 27 height 72
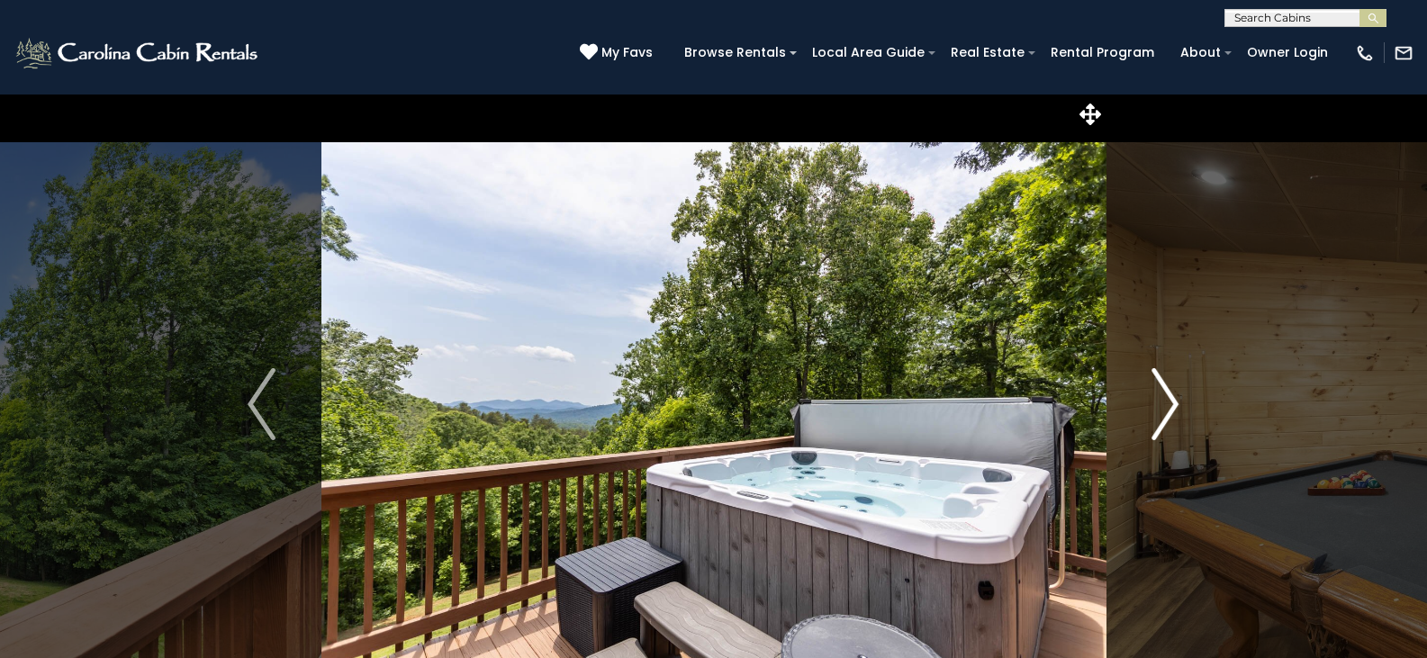
click at [1167, 400] on img "Next" at bounding box center [1164, 404] width 27 height 72
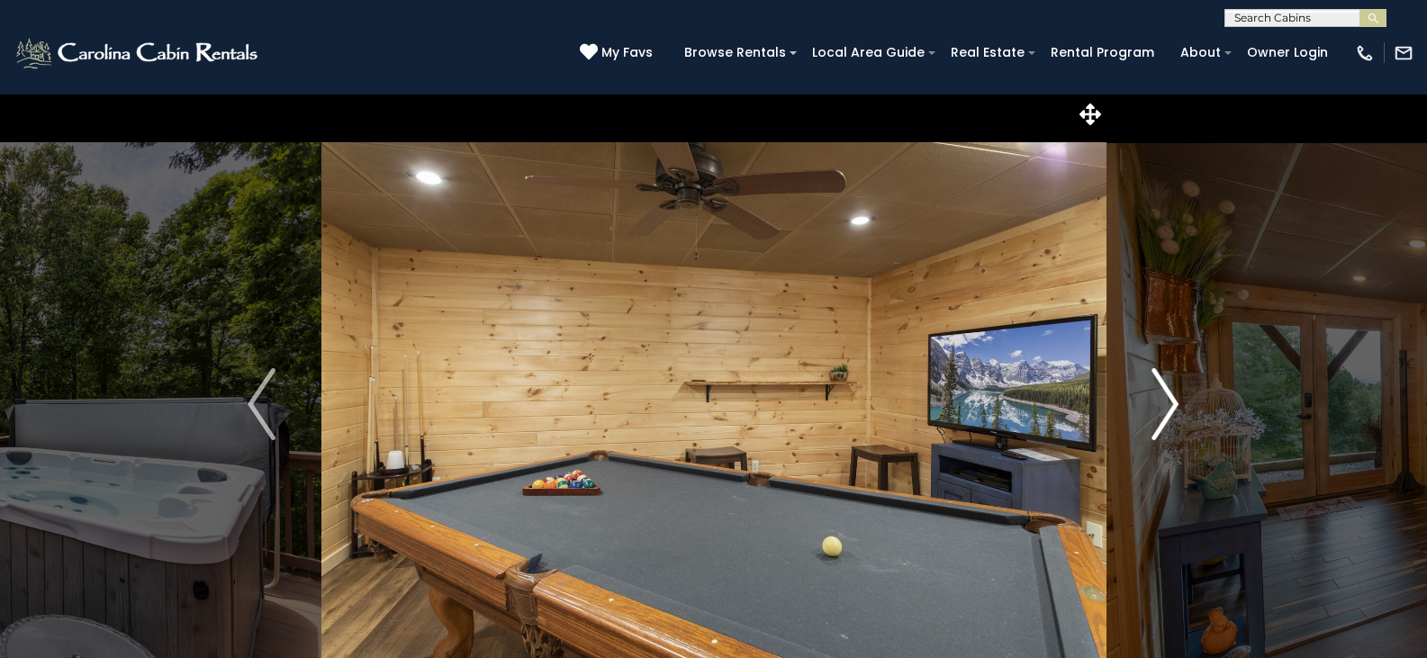
click at [1167, 400] on img "Next" at bounding box center [1164, 404] width 27 height 72
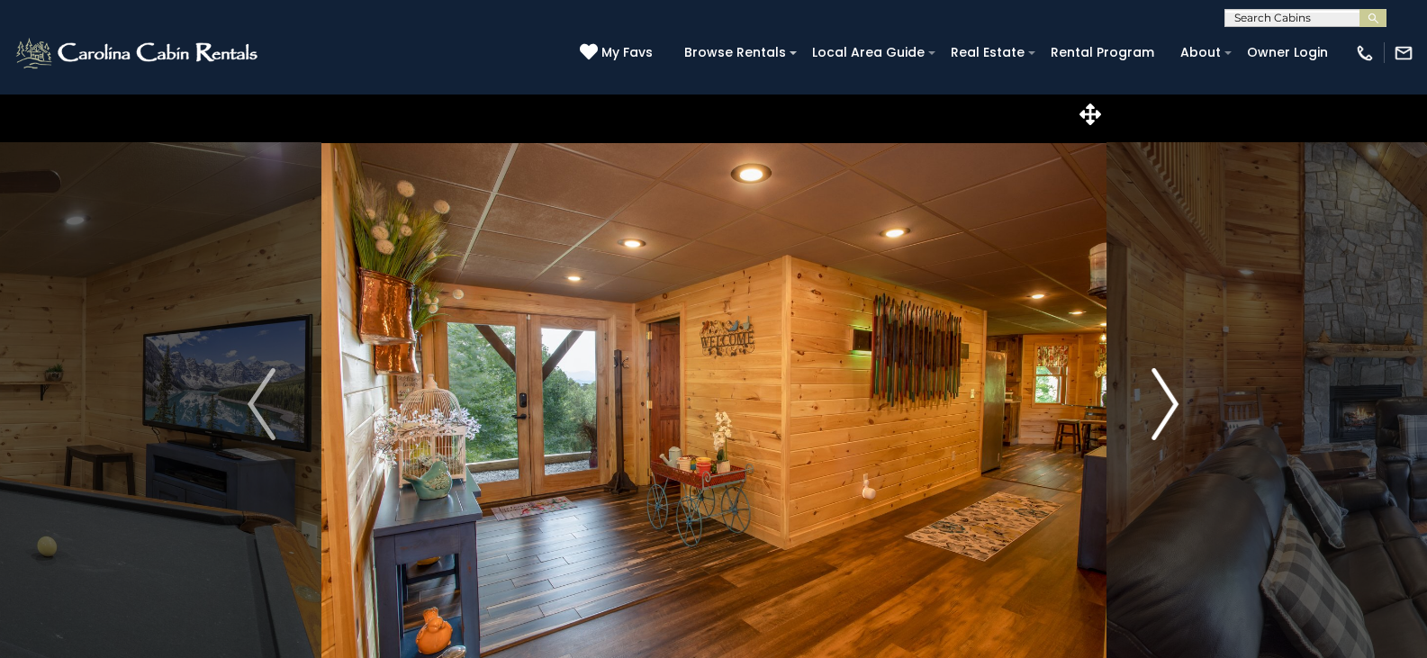
click at [1167, 400] on img "Next" at bounding box center [1164, 404] width 27 height 72
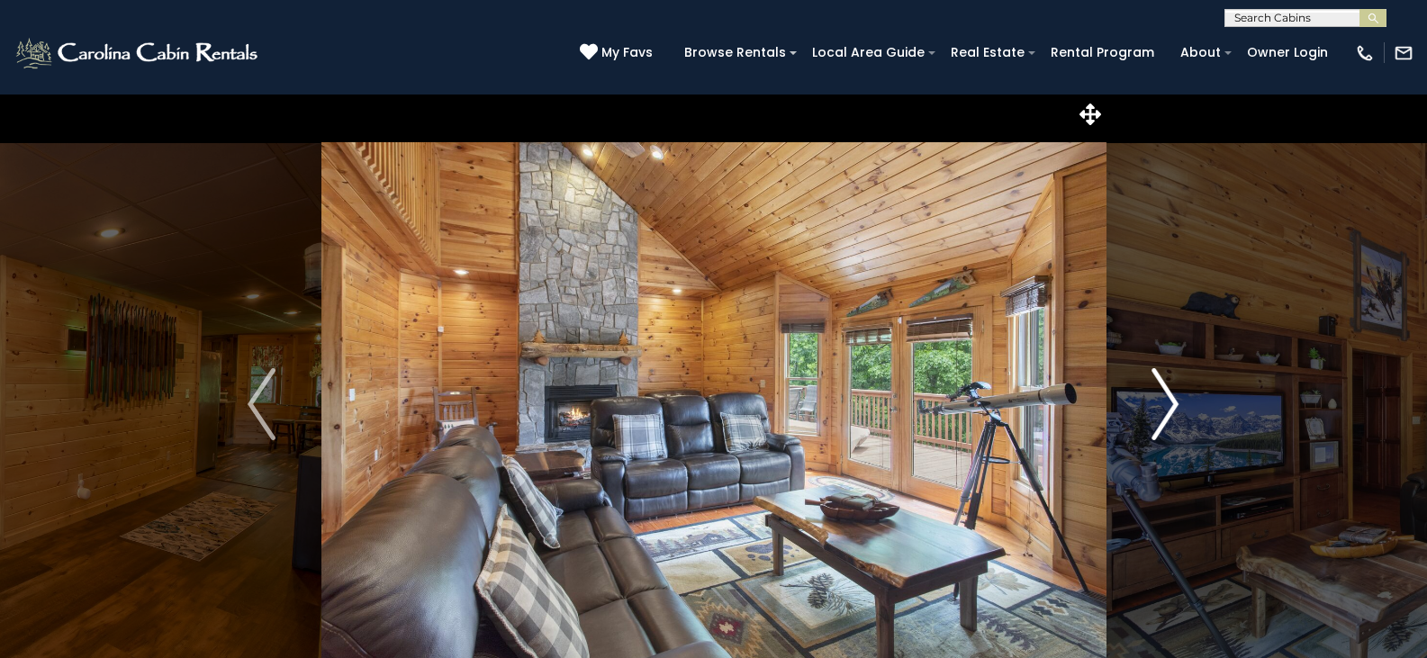
click at [1167, 400] on img "Next" at bounding box center [1164, 404] width 27 height 72
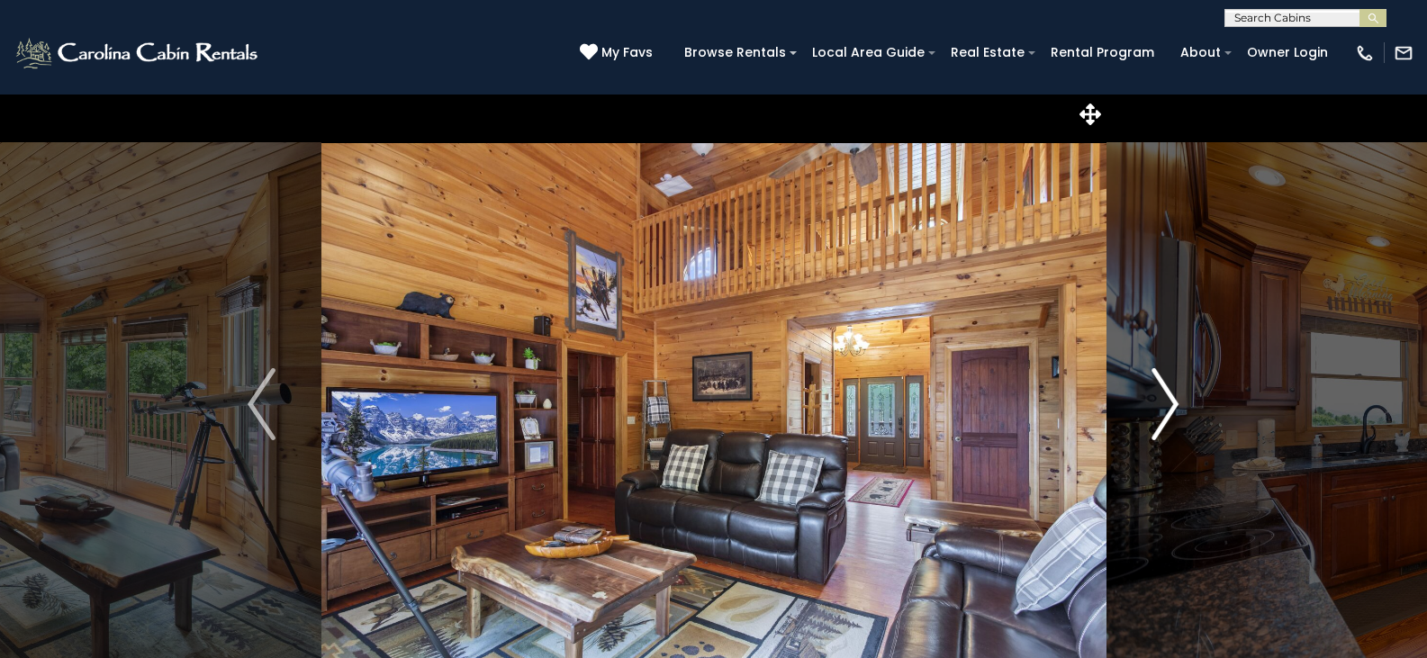
click at [1167, 400] on img "Next" at bounding box center [1164, 404] width 27 height 72
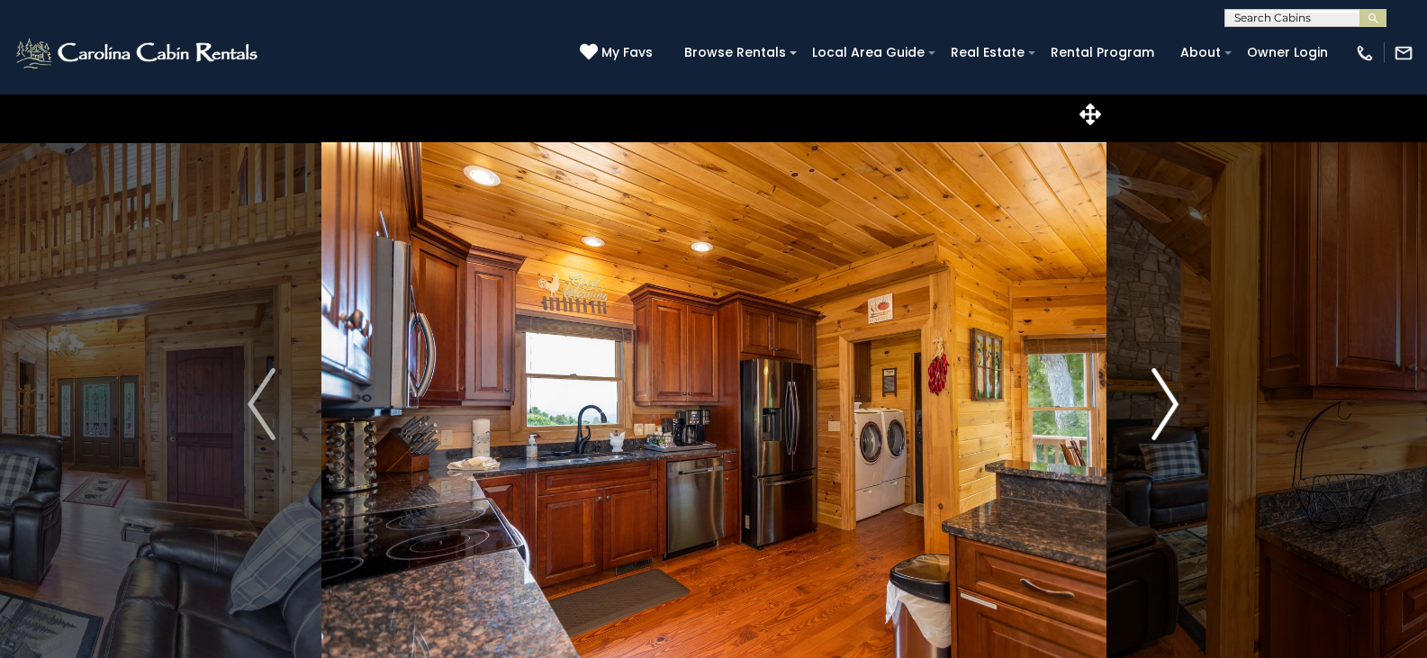
click at [1167, 400] on img "Next" at bounding box center [1164, 404] width 27 height 72
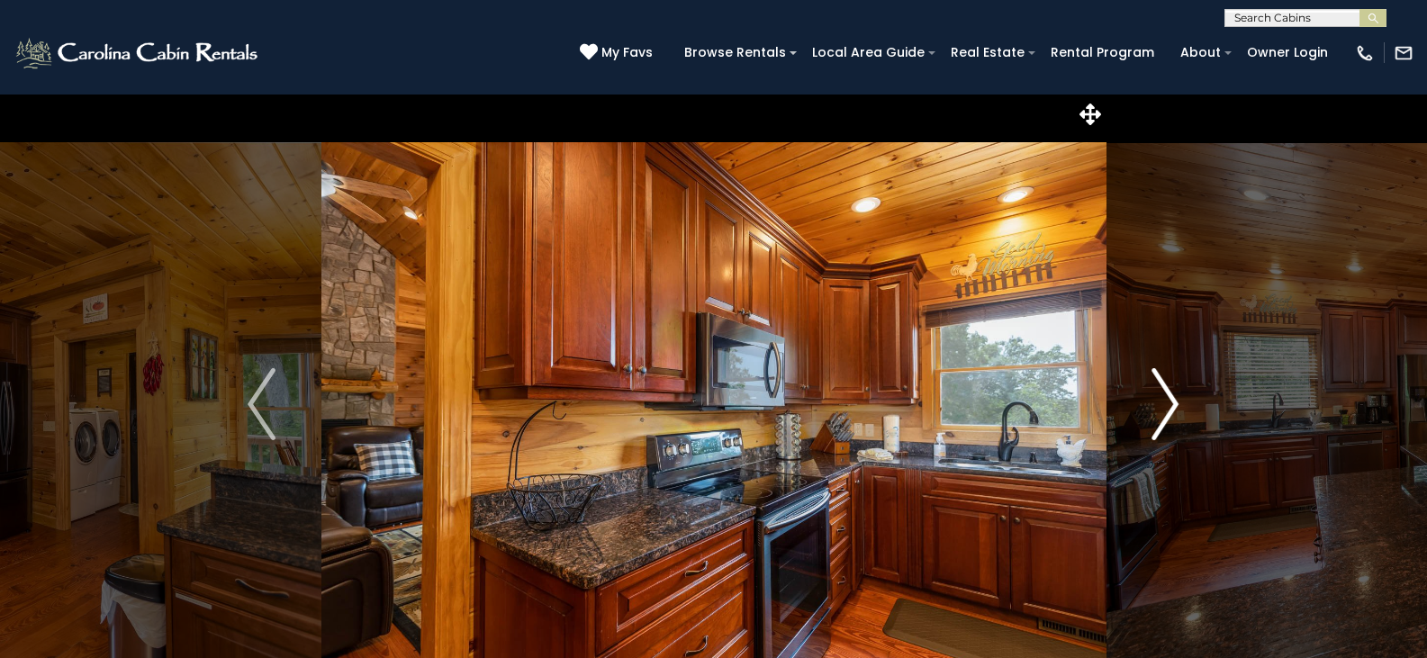
click at [1167, 400] on img "Next" at bounding box center [1164, 404] width 27 height 72
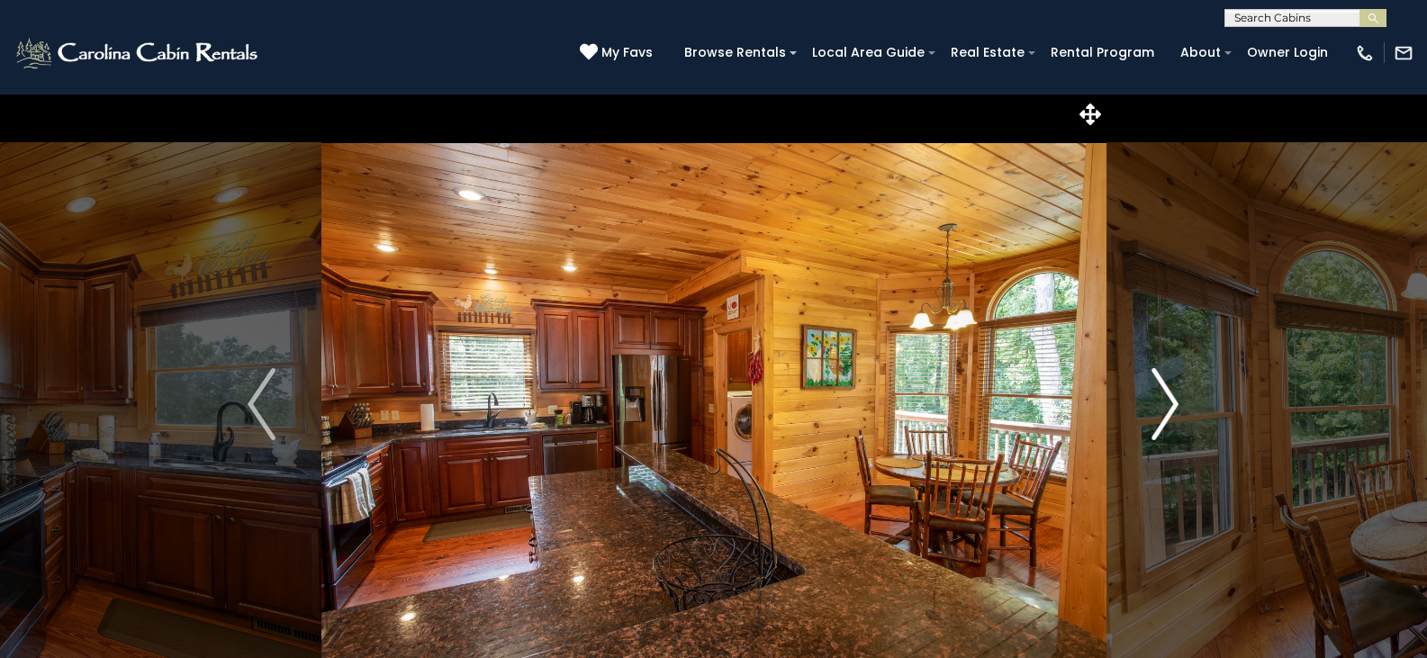
click at [1167, 400] on img "Next" at bounding box center [1164, 404] width 27 height 72
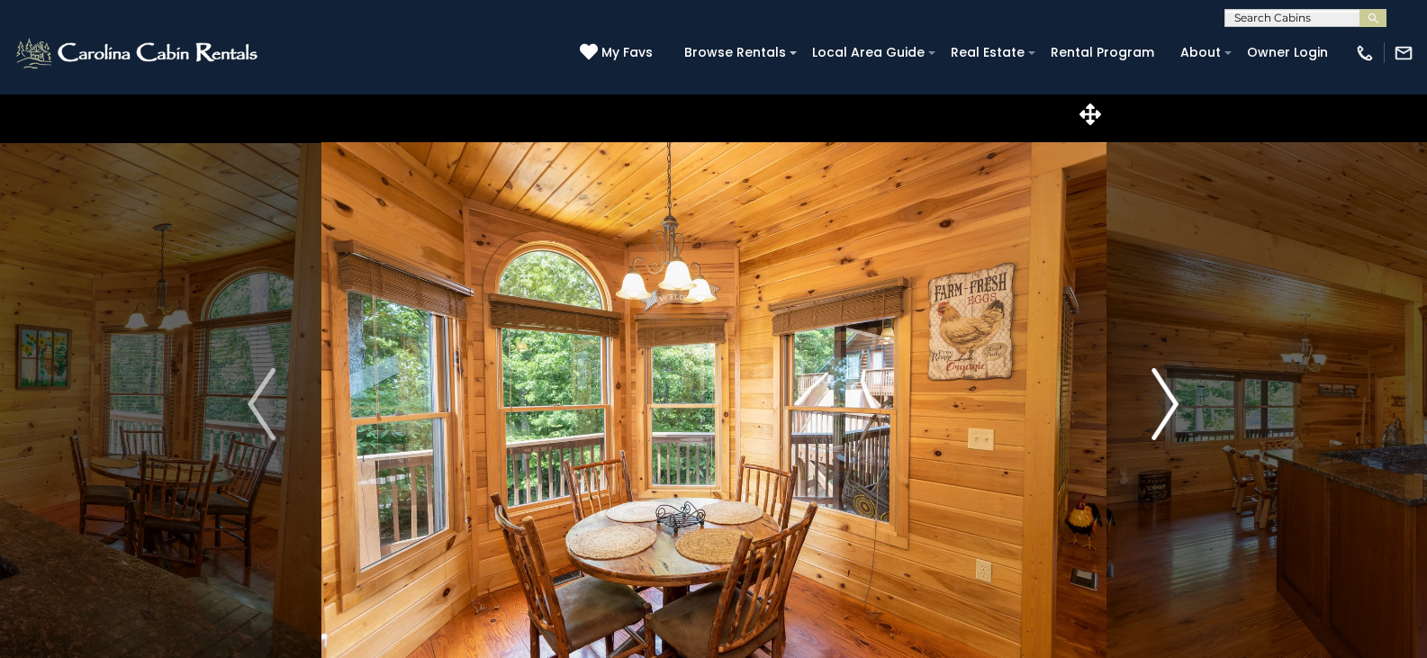
click at [1167, 400] on img "Next" at bounding box center [1164, 404] width 27 height 72
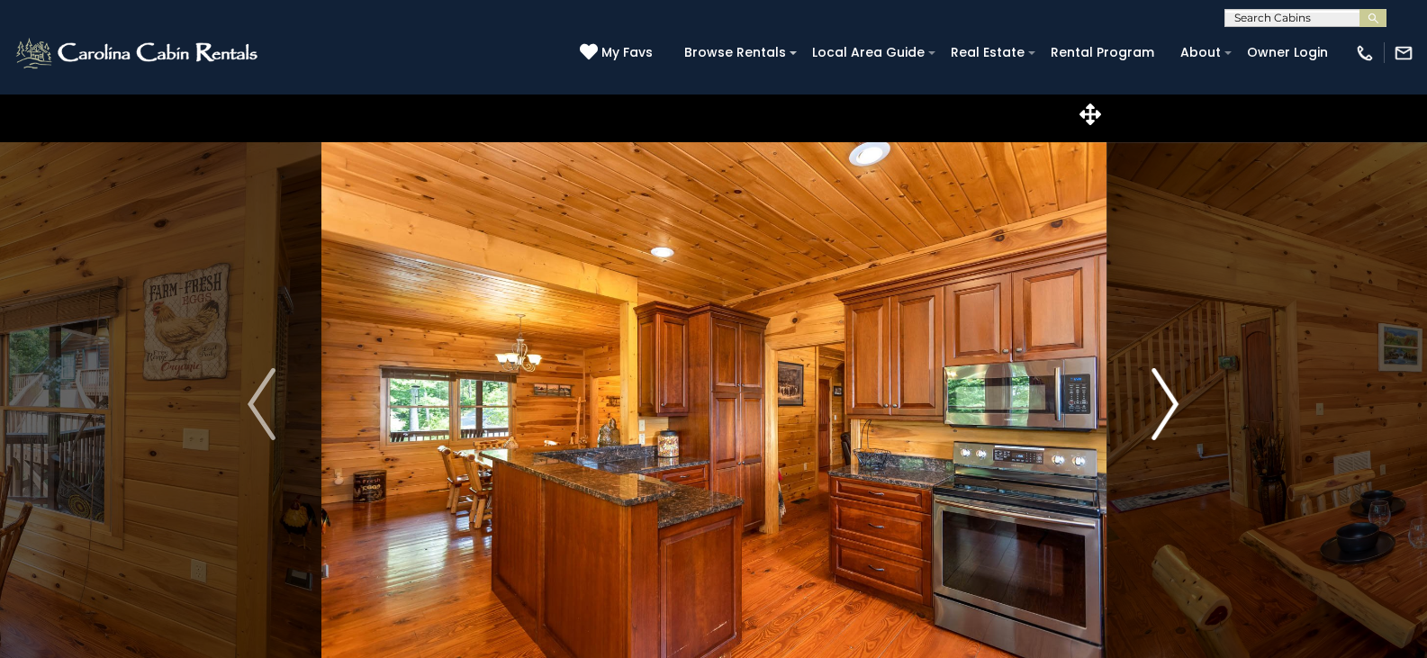
click at [1167, 400] on img "Next" at bounding box center [1164, 404] width 27 height 72
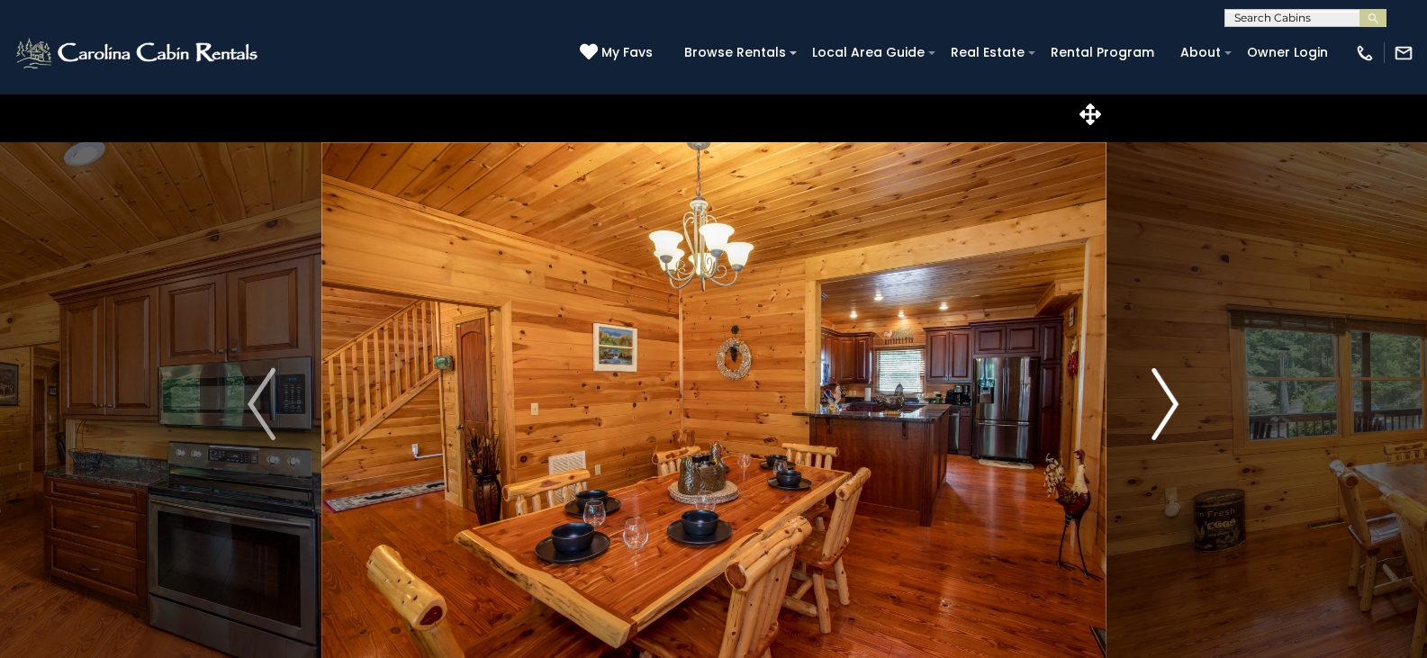
click at [1167, 400] on img "Next" at bounding box center [1164, 404] width 27 height 72
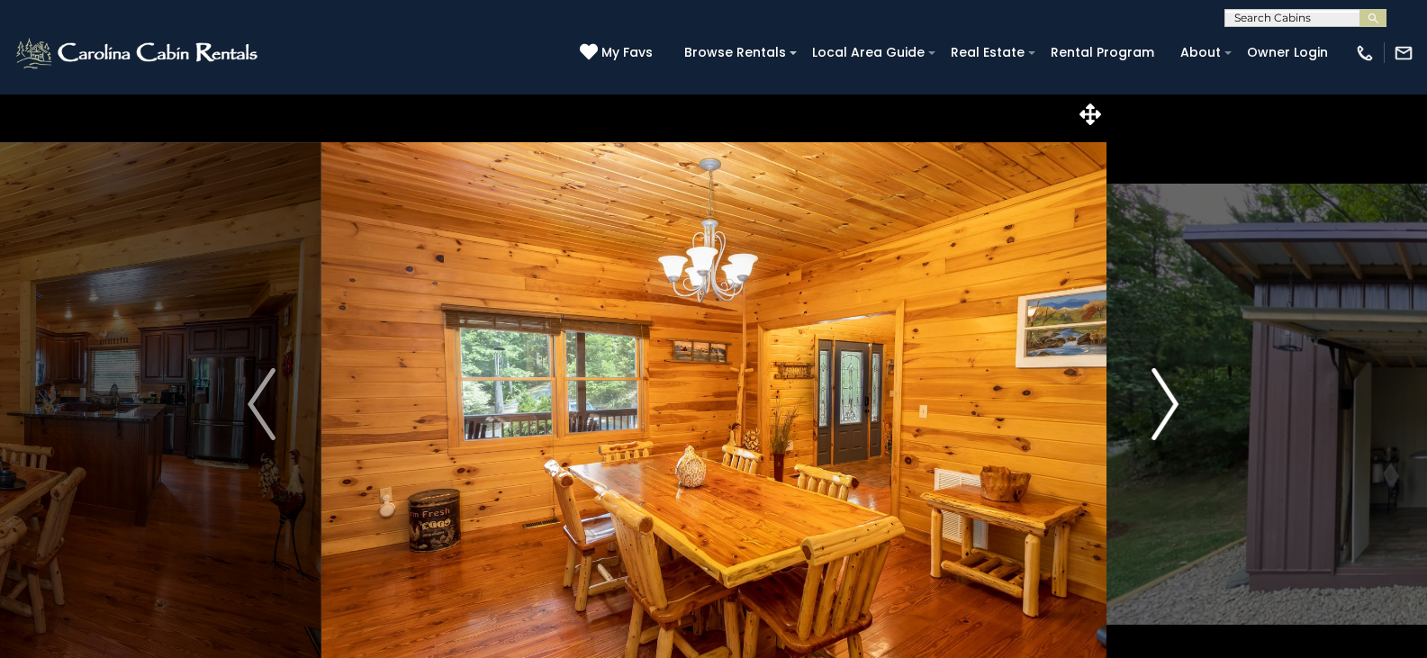
click at [1167, 400] on img "Next" at bounding box center [1164, 404] width 27 height 72
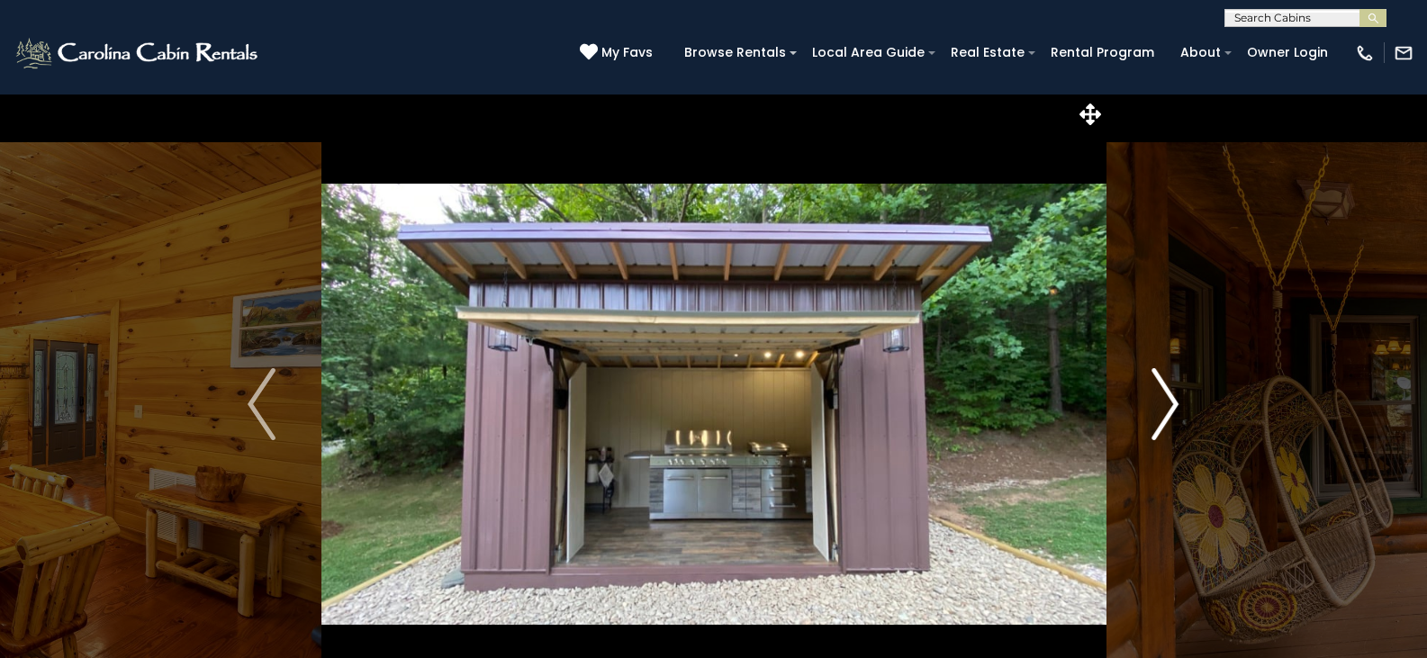
click at [1167, 400] on img "Next" at bounding box center [1164, 404] width 27 height 72
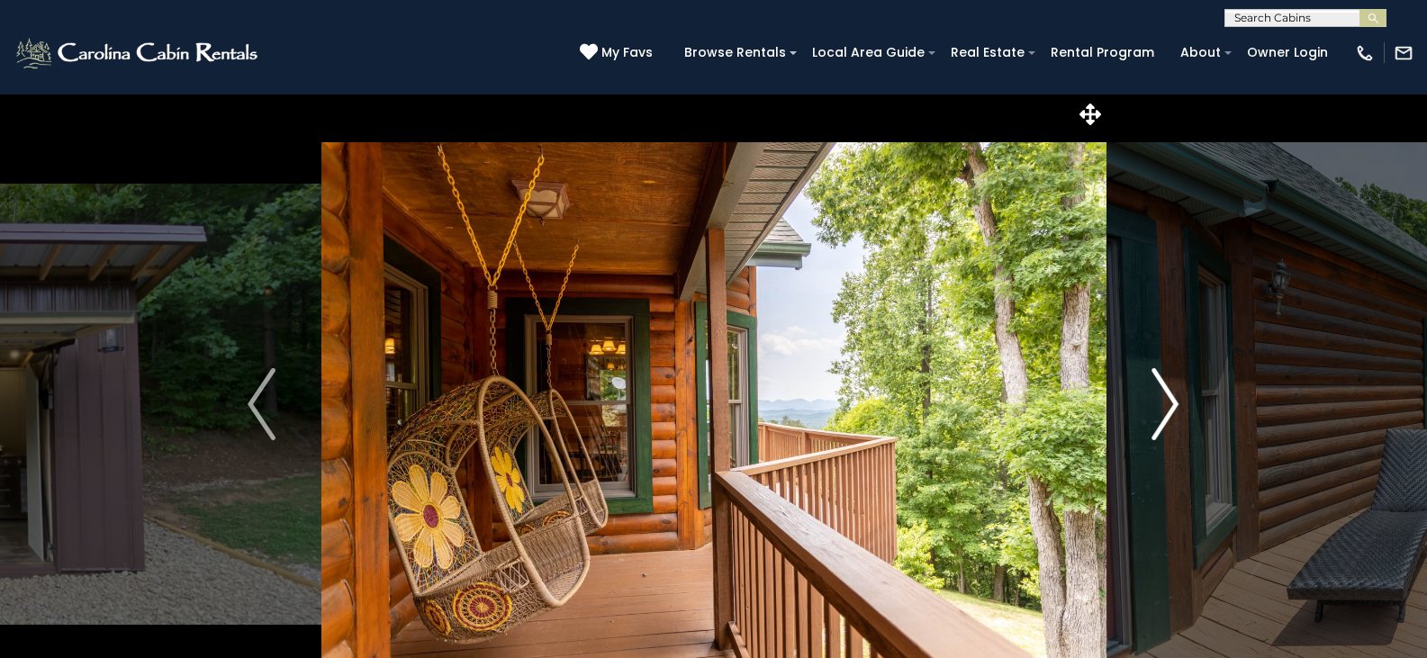
click at [1167, 400] on img "Next" at bounding box center [1164, 404] width 27 height 72
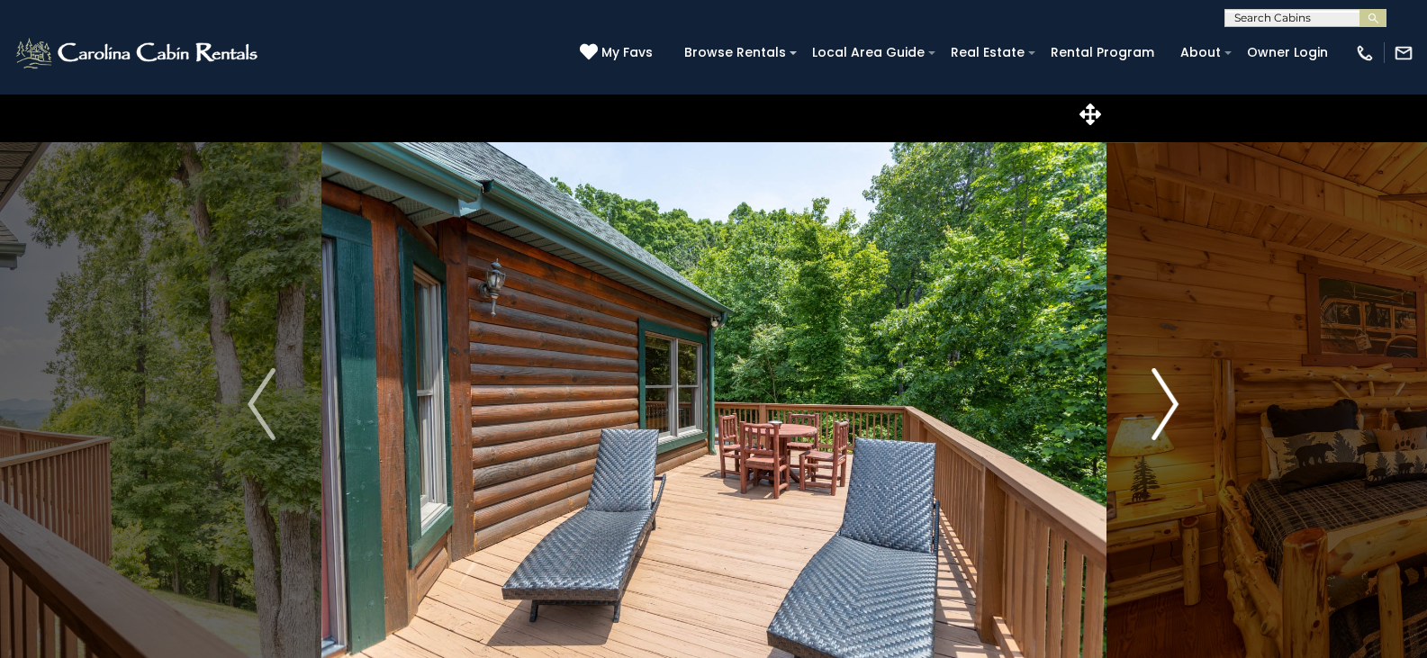
click at [1167, 400] on img "Next" at bounding box center [1164, 404] width 27 height 72
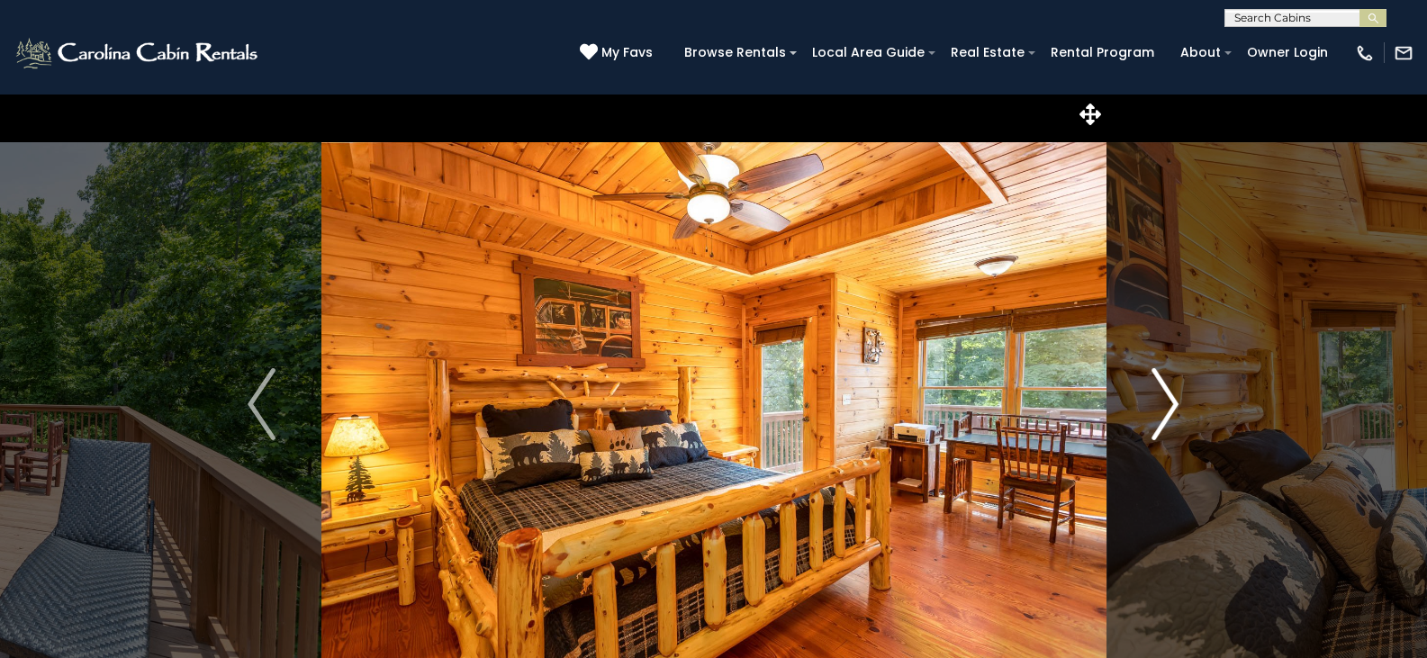
click at [1167, 400] on img "Next" at bounding box center [1164, 404] width 27 height 72
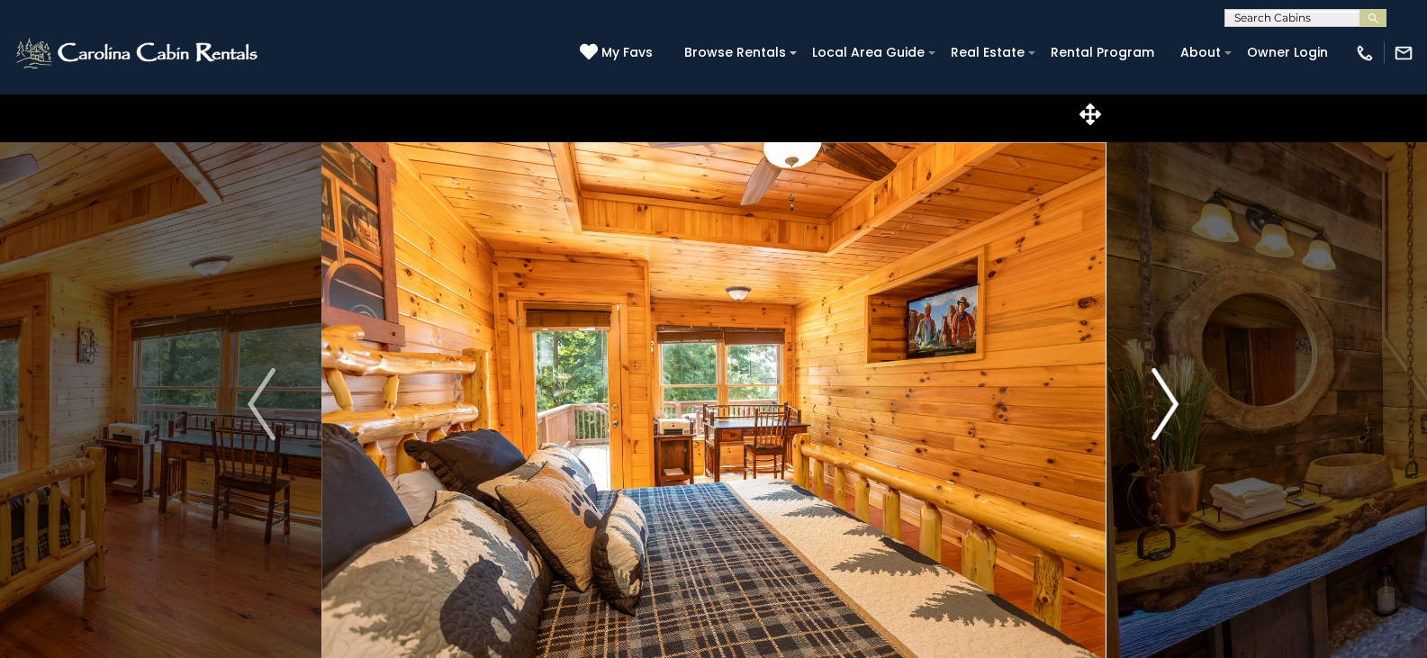
click at [1167, 400] on img "Next" at bounding box center [1164, 404] width 27 height 72
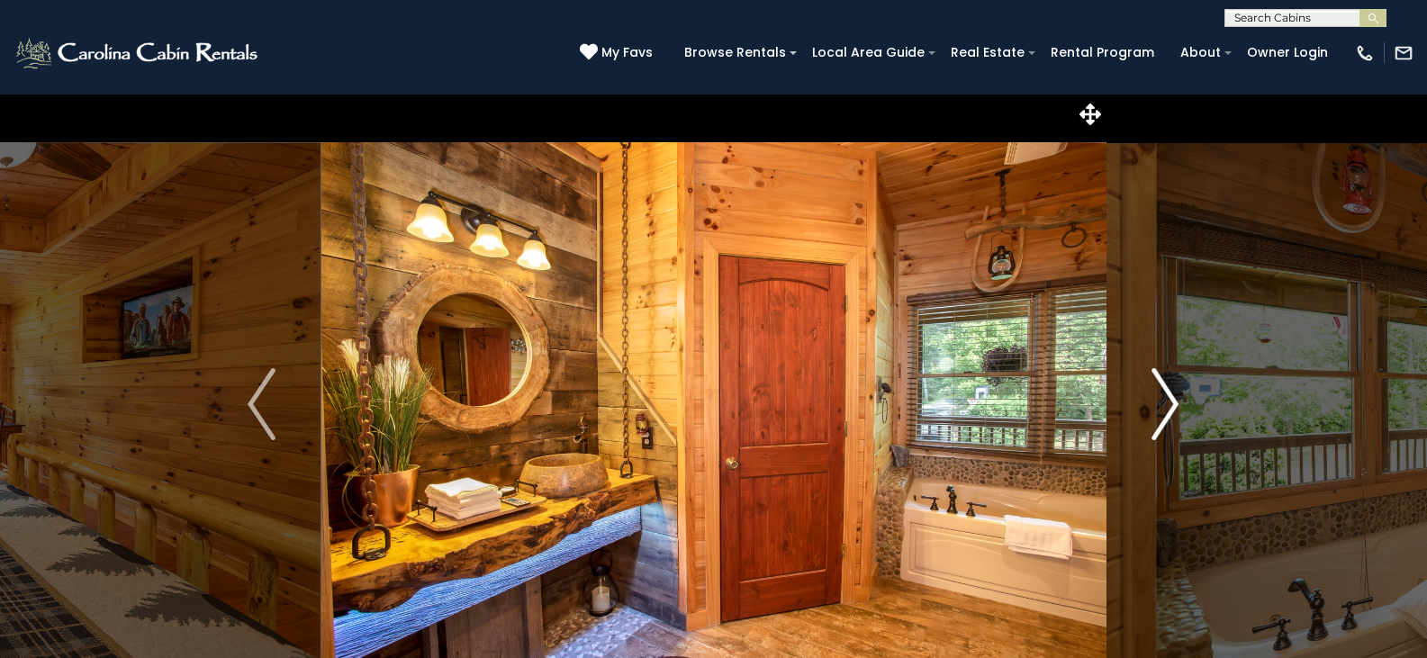
click at [1167, 400] on img "Next" at bounding box center [1164, 404] width 27 height 72
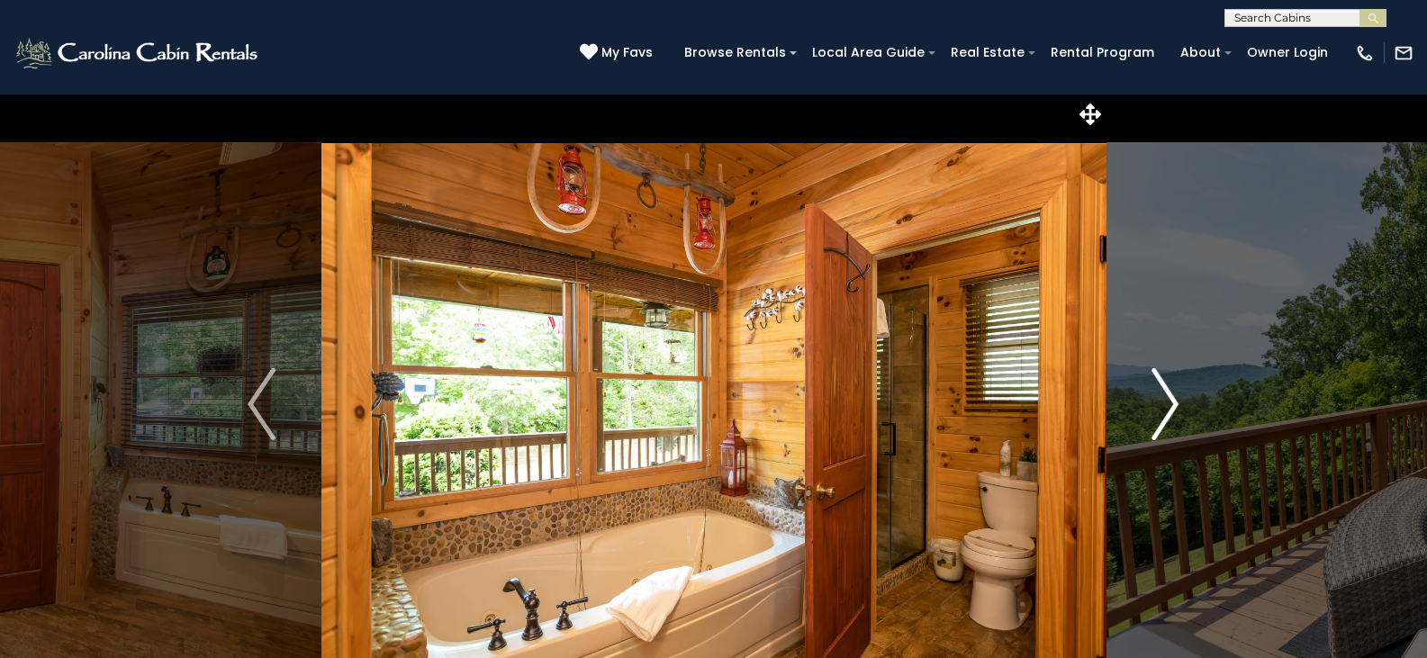
click at [1167, 400] on img "Next" at bounding box center [1164, 404] width 27 height 72
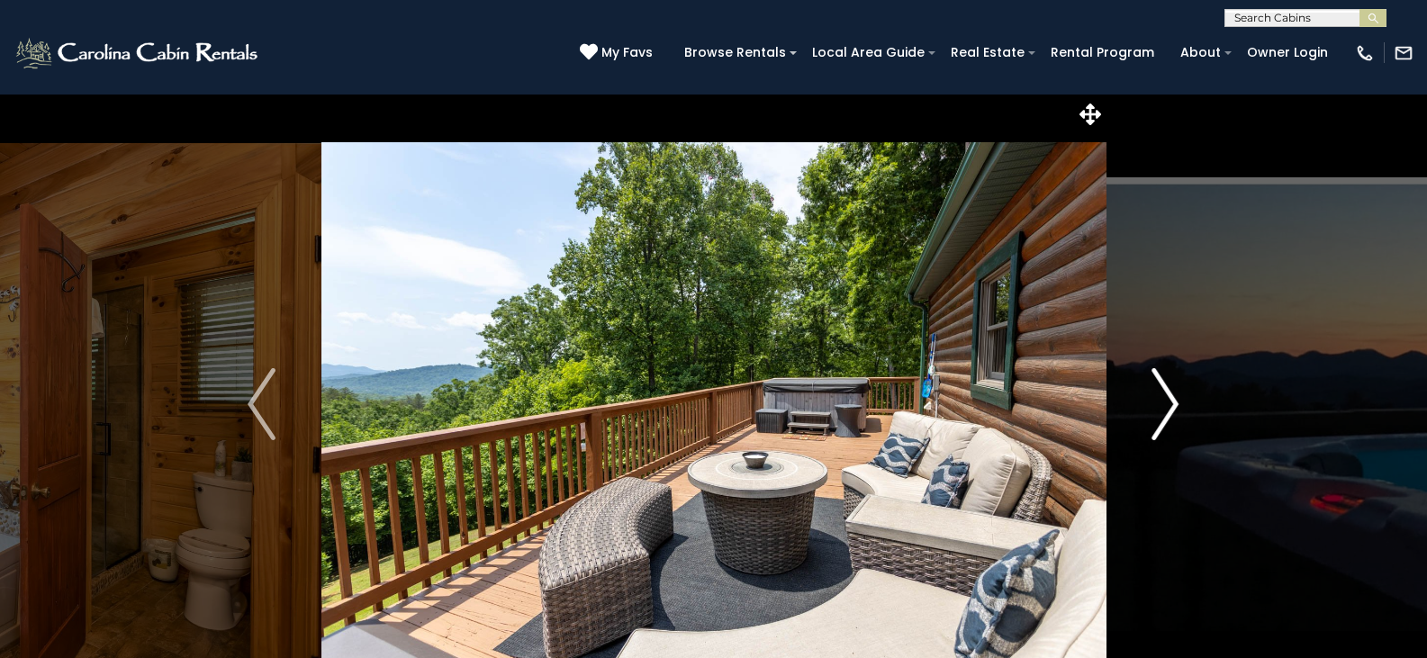
click at [1167, 400] on img "Next" at bounding box center [1164, 404] width 27 height 72
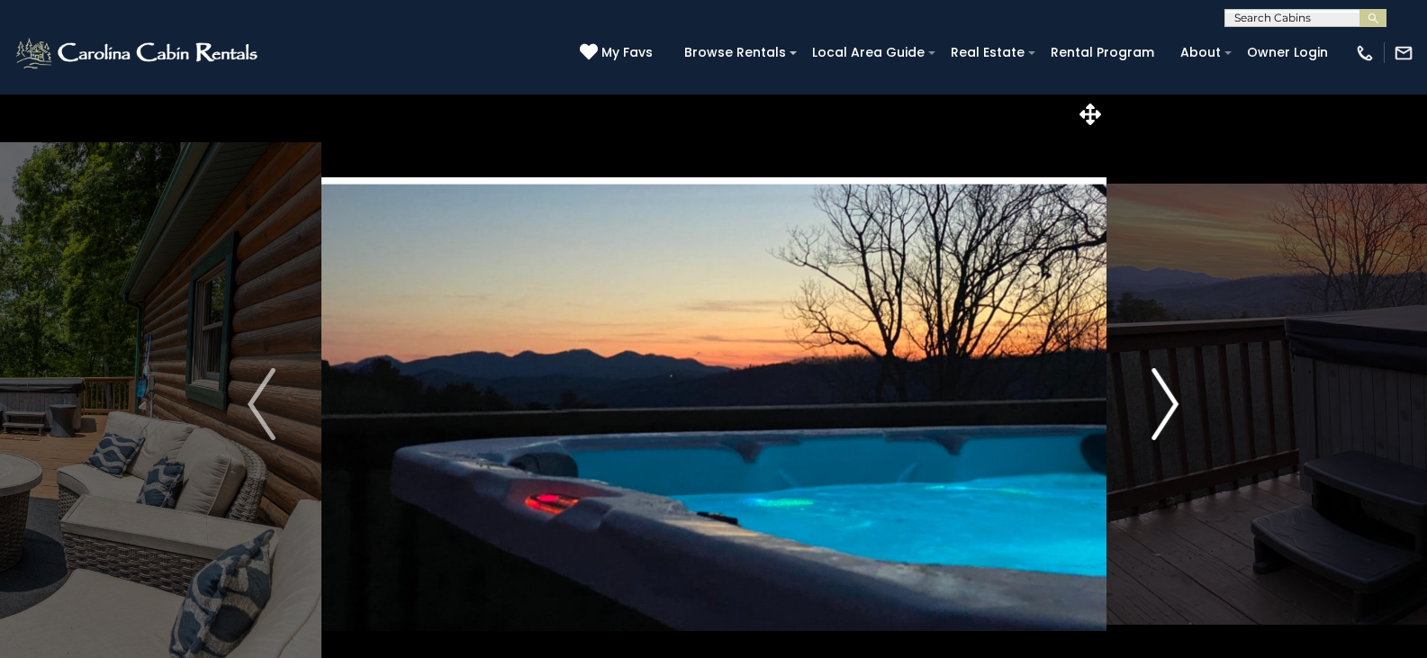
click at [1167, 400] on img "Next" at bounding box center [1164, 404] width 27 height 72
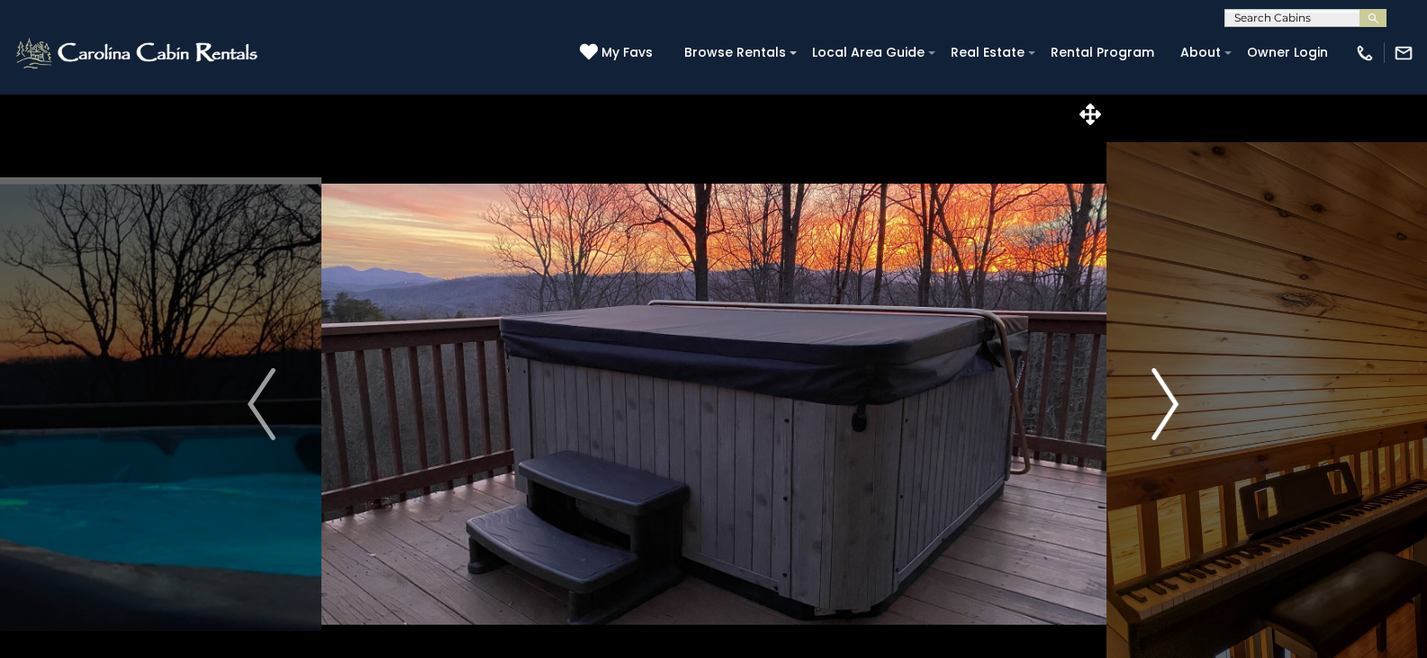
click at [1167, 400] on img "Next" at bounding box center [1164, 404] width 27 height 72
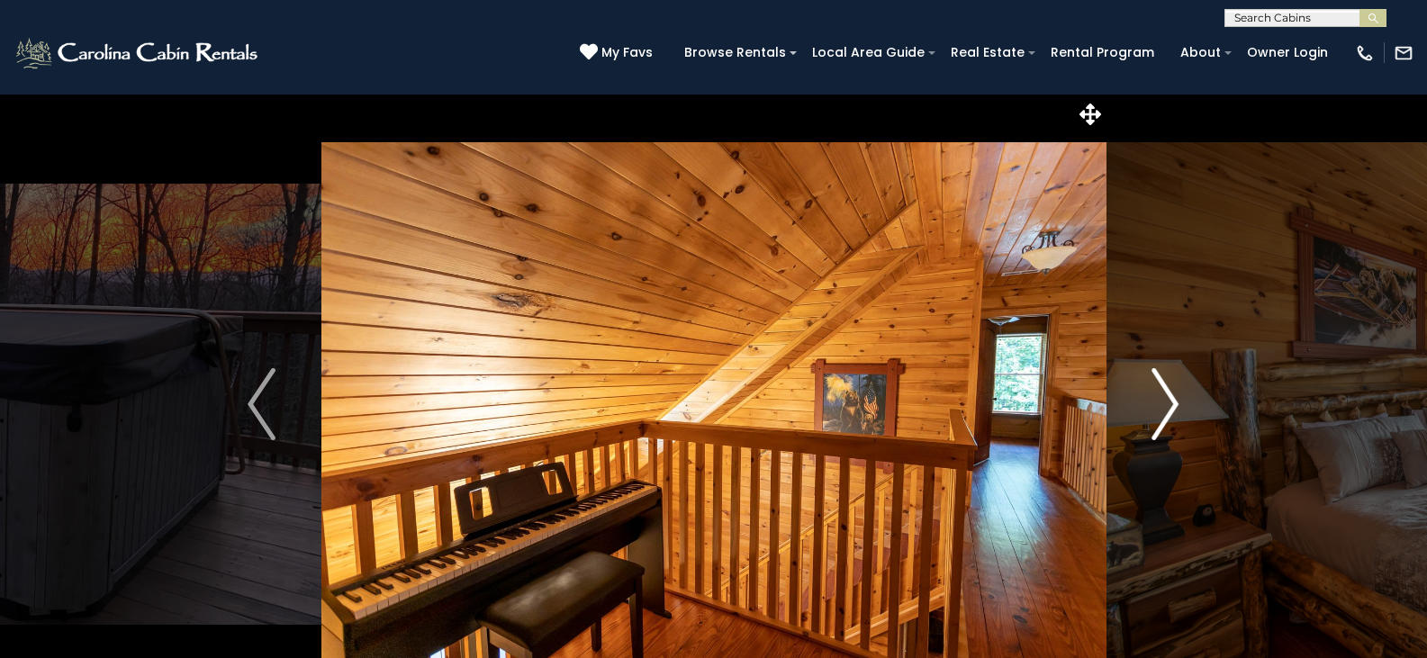
click at [1167, 400] on img "Next" at bounding box center [1164, 404] width 27 height 72
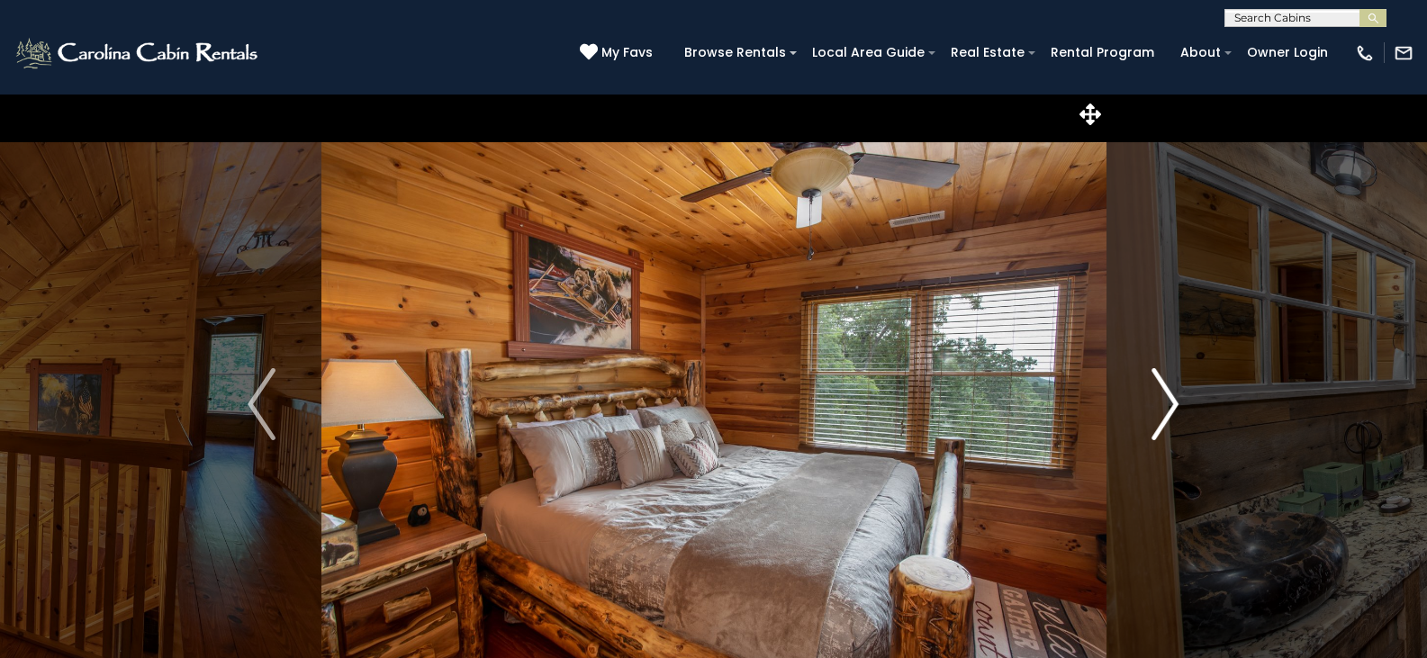
click at [1167, 400] on img "Next" at bounding box center [1164, 404] width 27 height 72
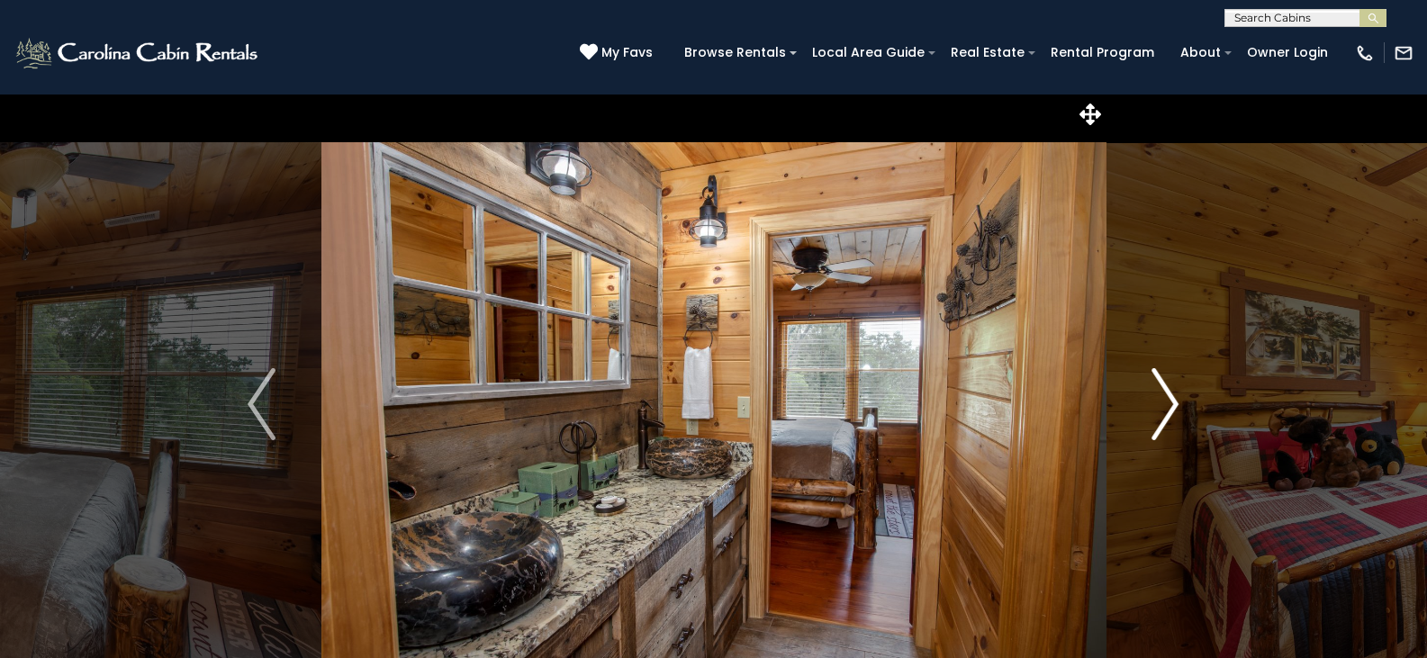
click at [1167, 400] on img "Next" at bounding box center [1164, 404] width 27 height 72
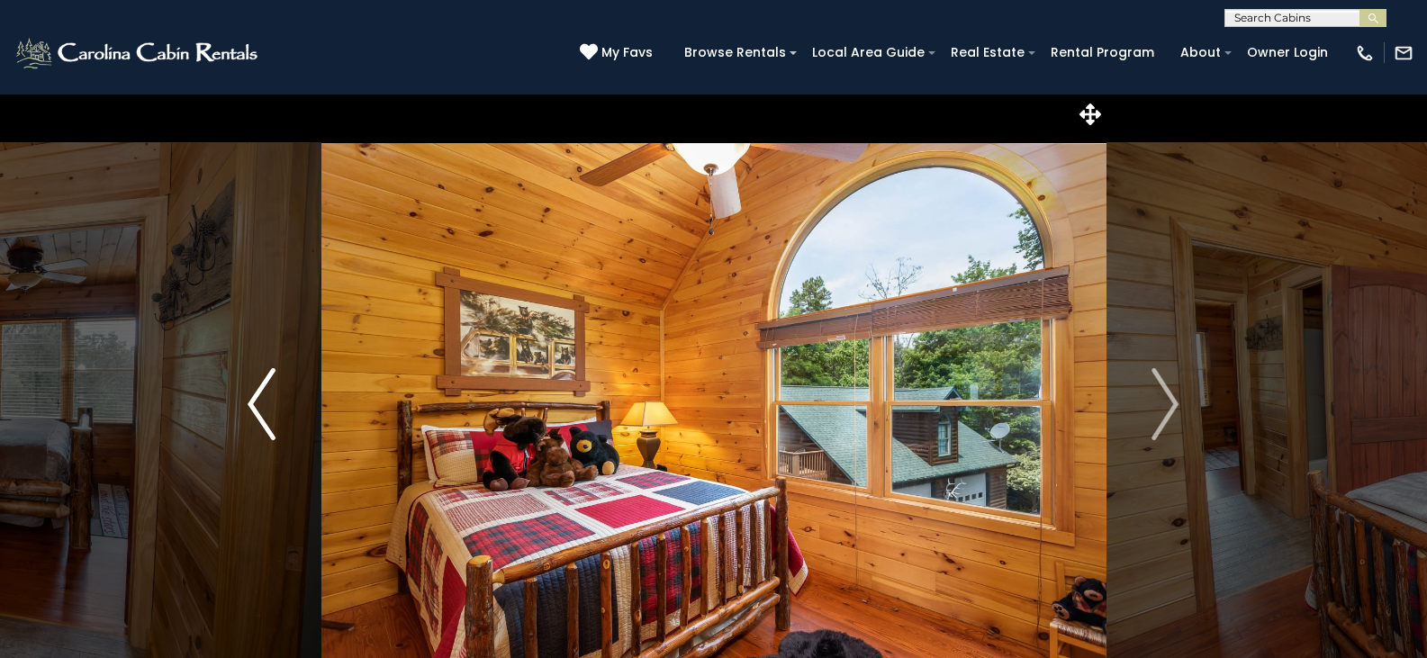
click at [261, 396] on img "Previous" at bounding box center [261, 404] width 27 height 72
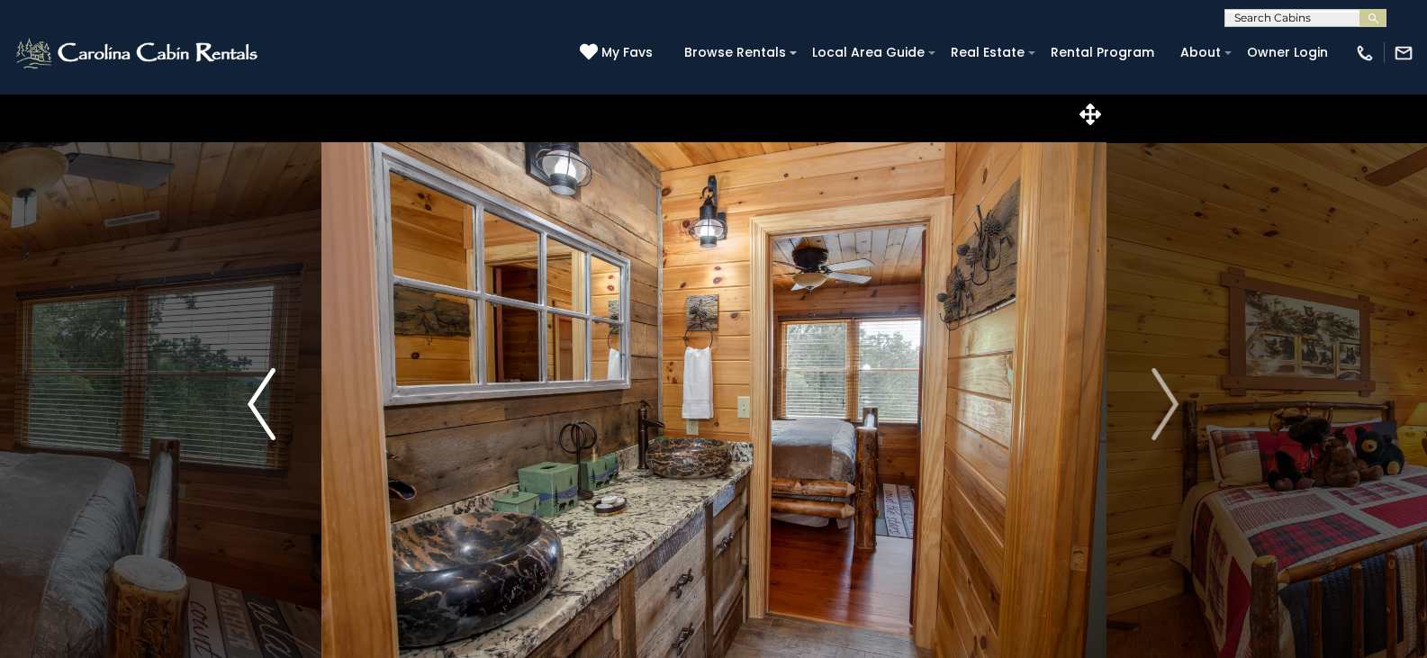
click at [261, 396] on img "Previous" at bounding box center [261, 404] width 27 height 72
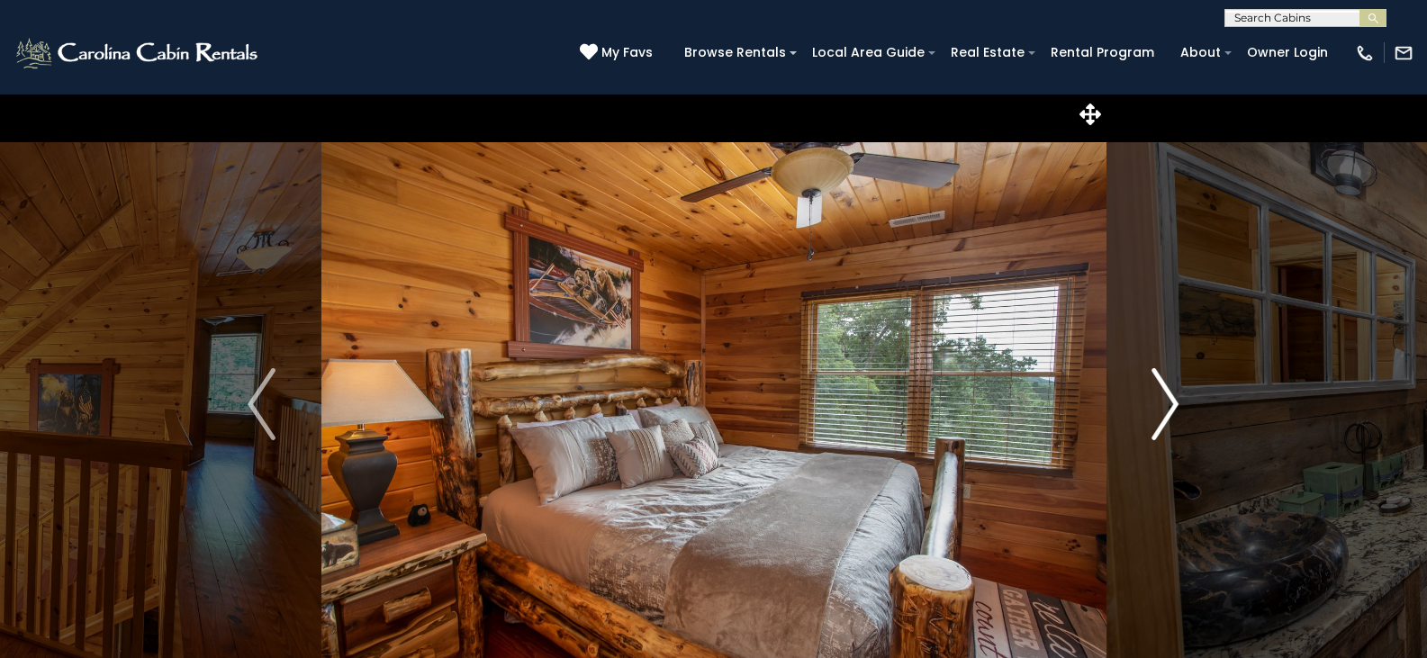
click at [1182, 398] on button "Next" at bounding box center [1164, 404] width 119 height 621
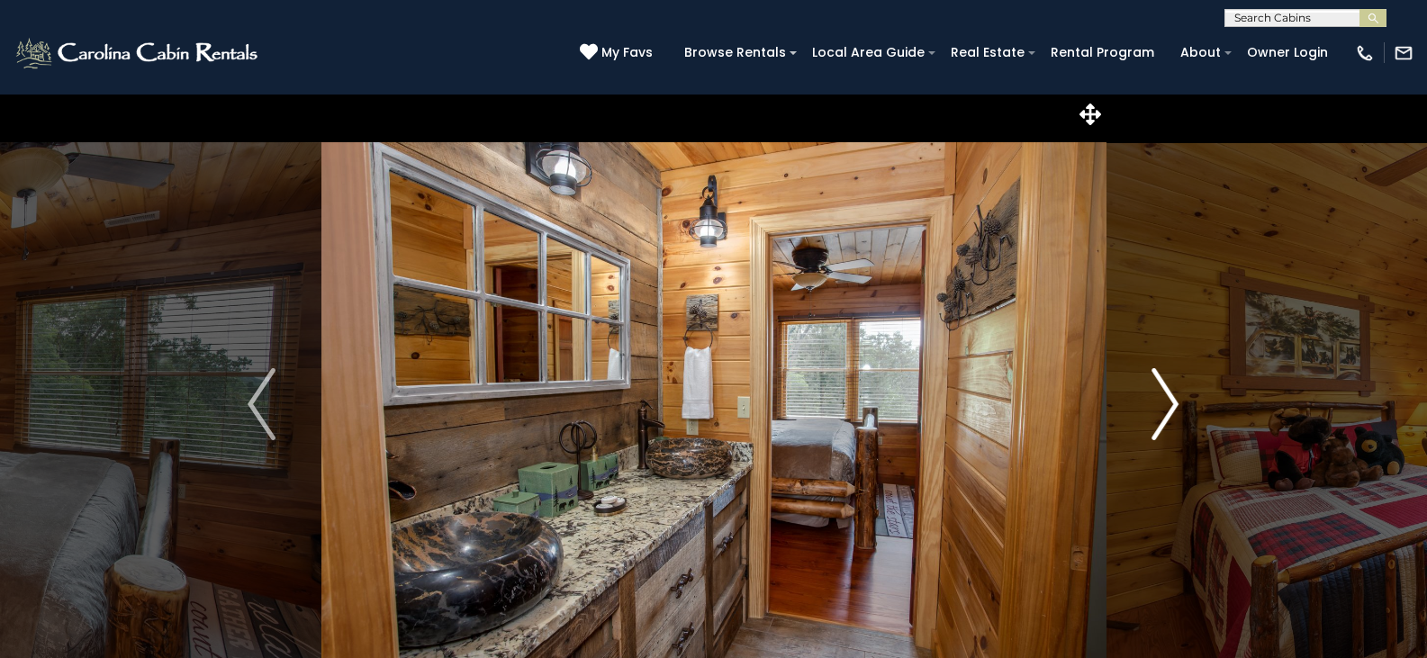
click at [1169, 401] on img "Next" at bounding box center [1164, 404] width 27 height 72
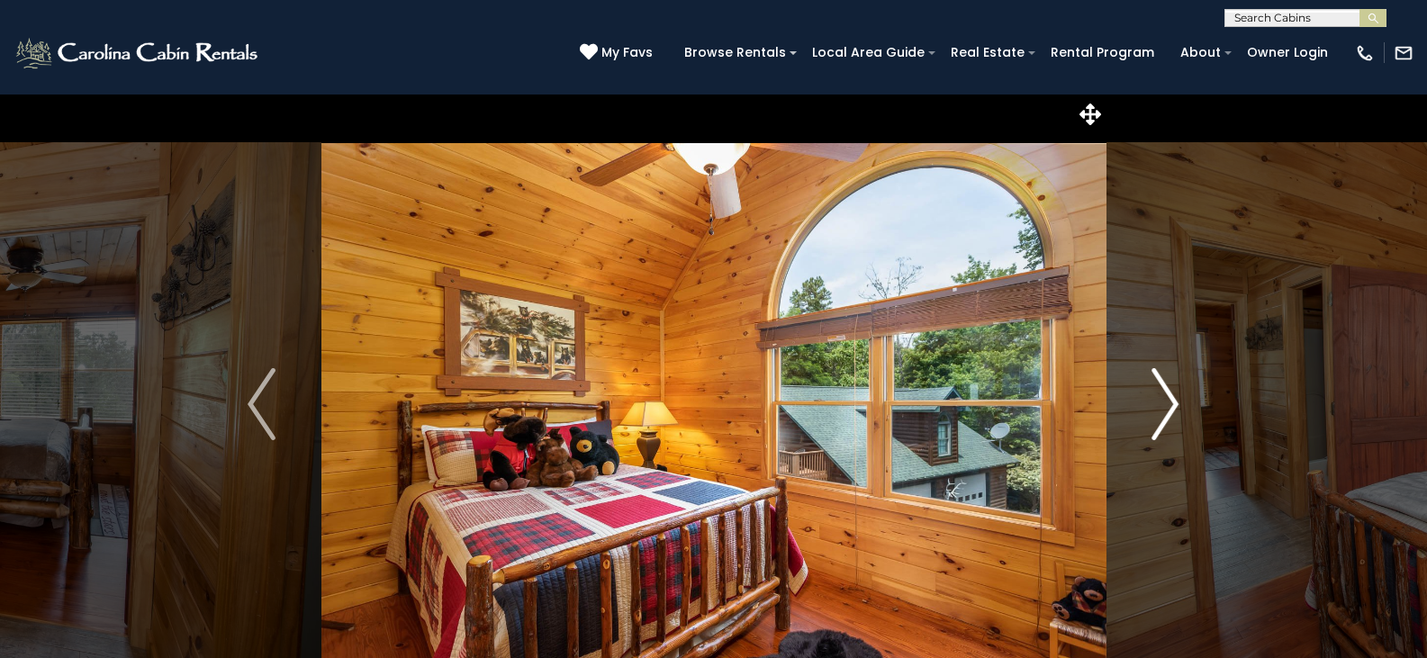
click at [1169, 401] on img "Next" at bounding box center [1164, 404] width 27 height 72
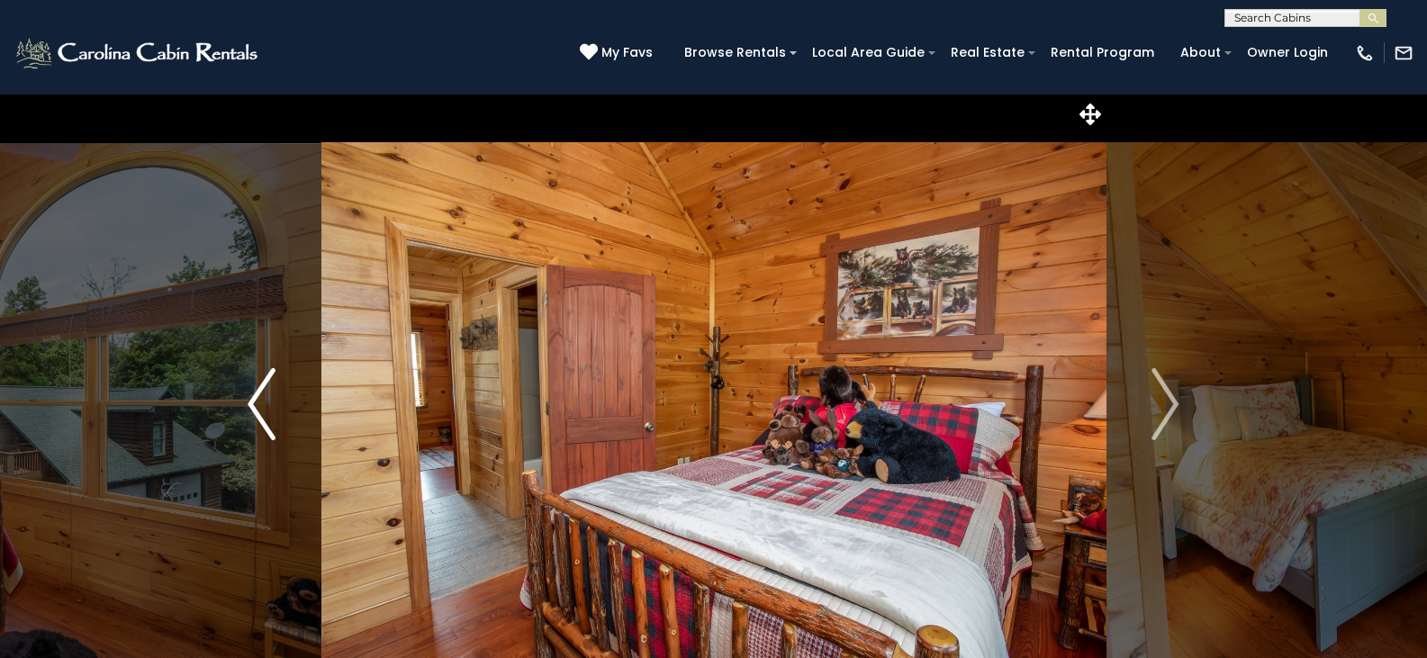
click at [242, 390] on button "Previous" at bounding box center [261, 404] width 119 height 621
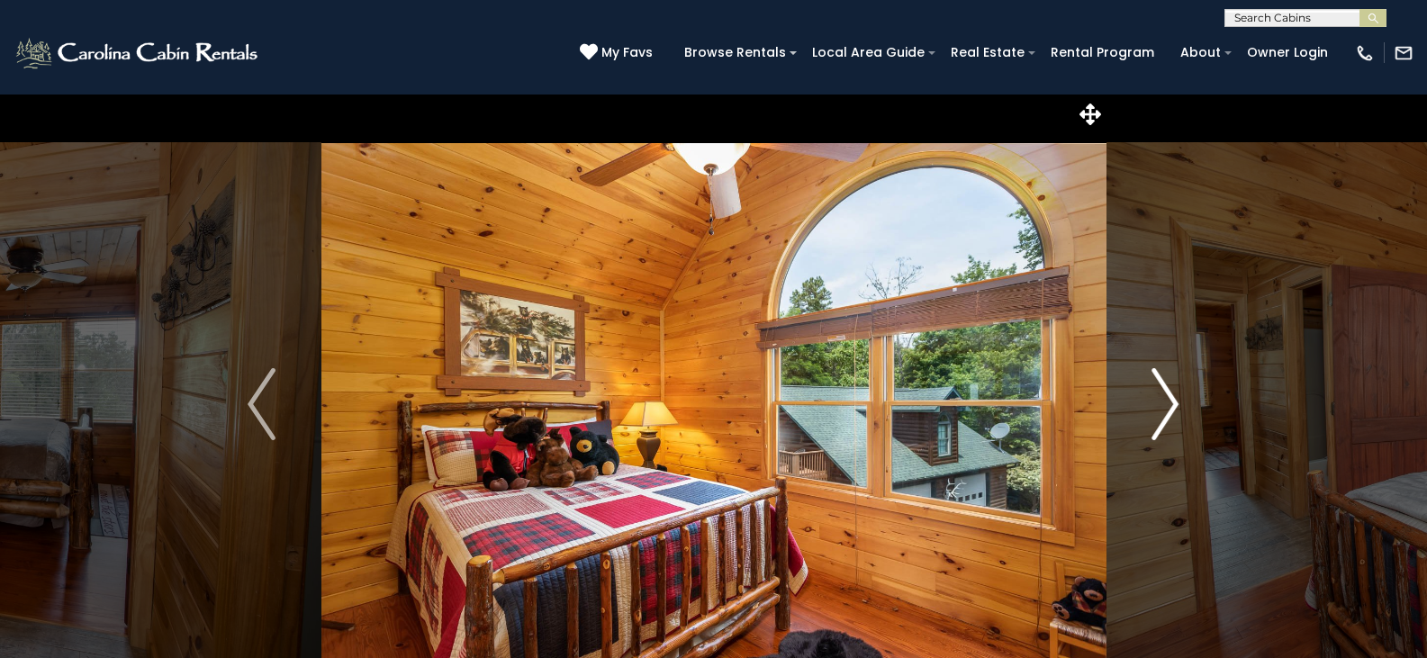
click at [1169, 406] on img "Next" at bounding box center [1164, 404] width 27 height 72
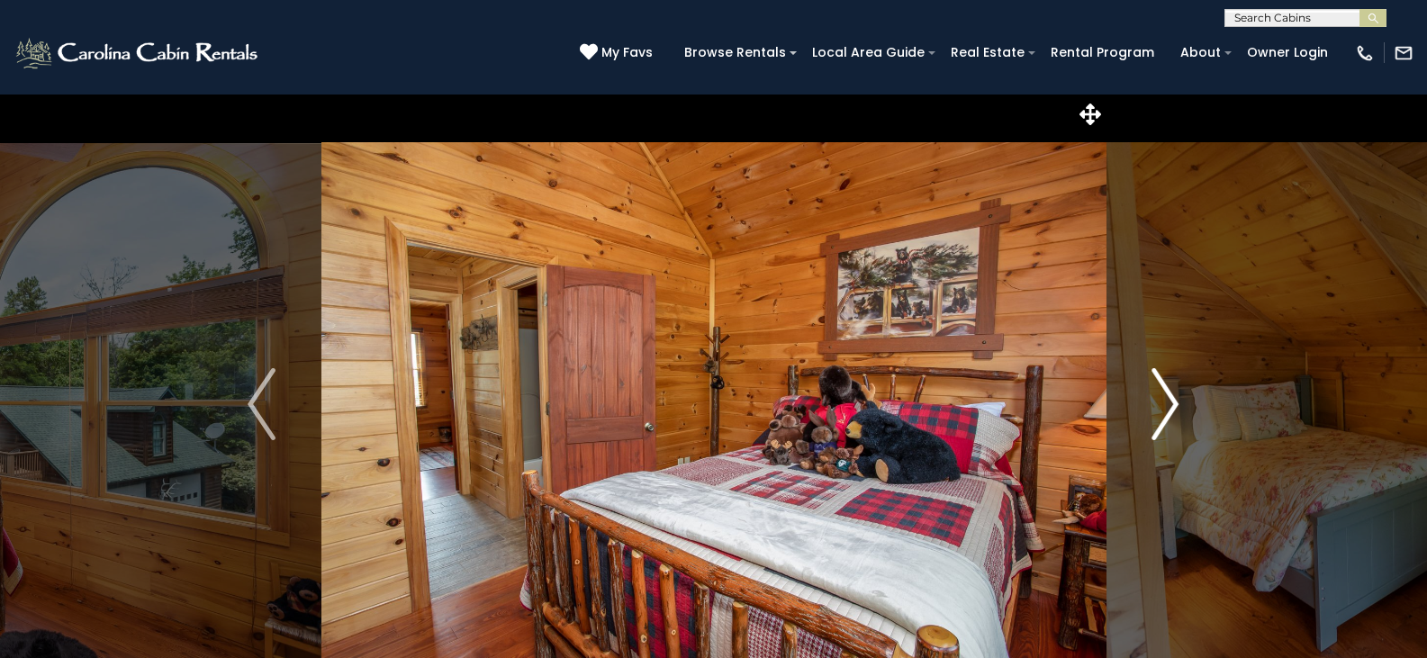
click at [1169, 406] on img "Next" at bounding box center [1164, 404] width 27 height 72
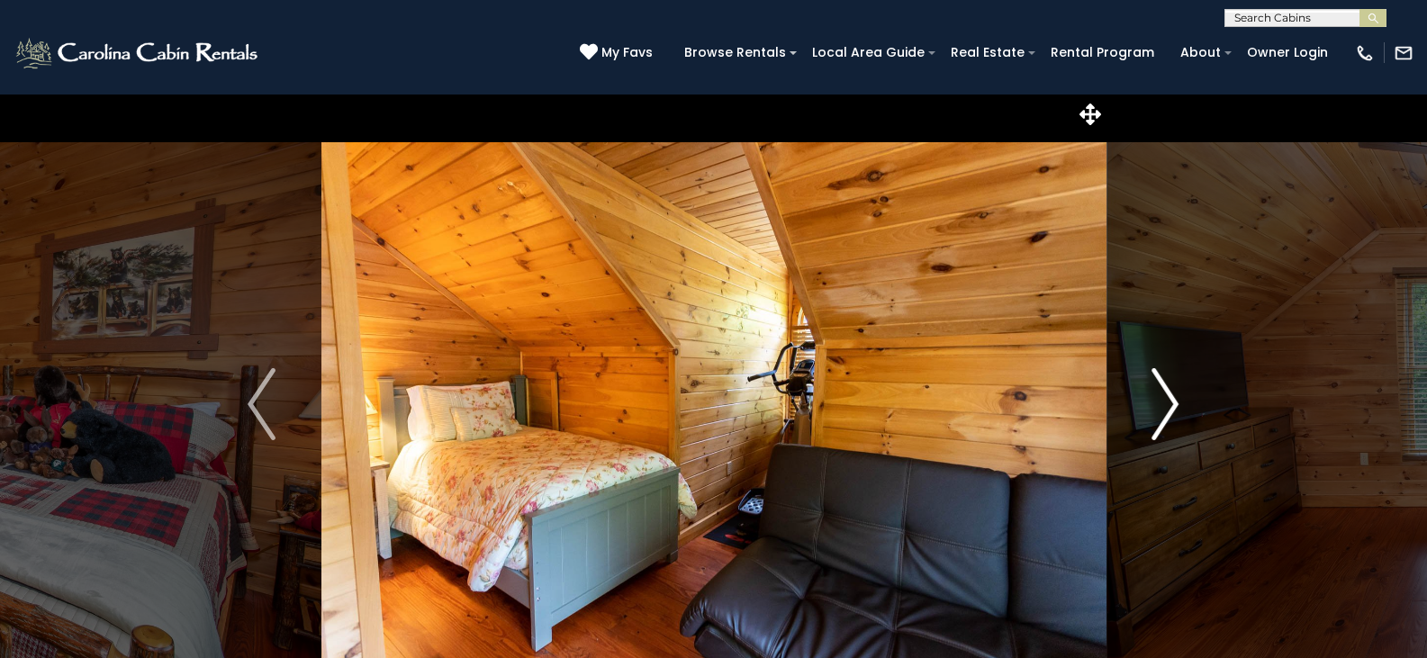
click at [1169, 406] on img "Next" at bounding box center [1164, 404] width 27 height 72
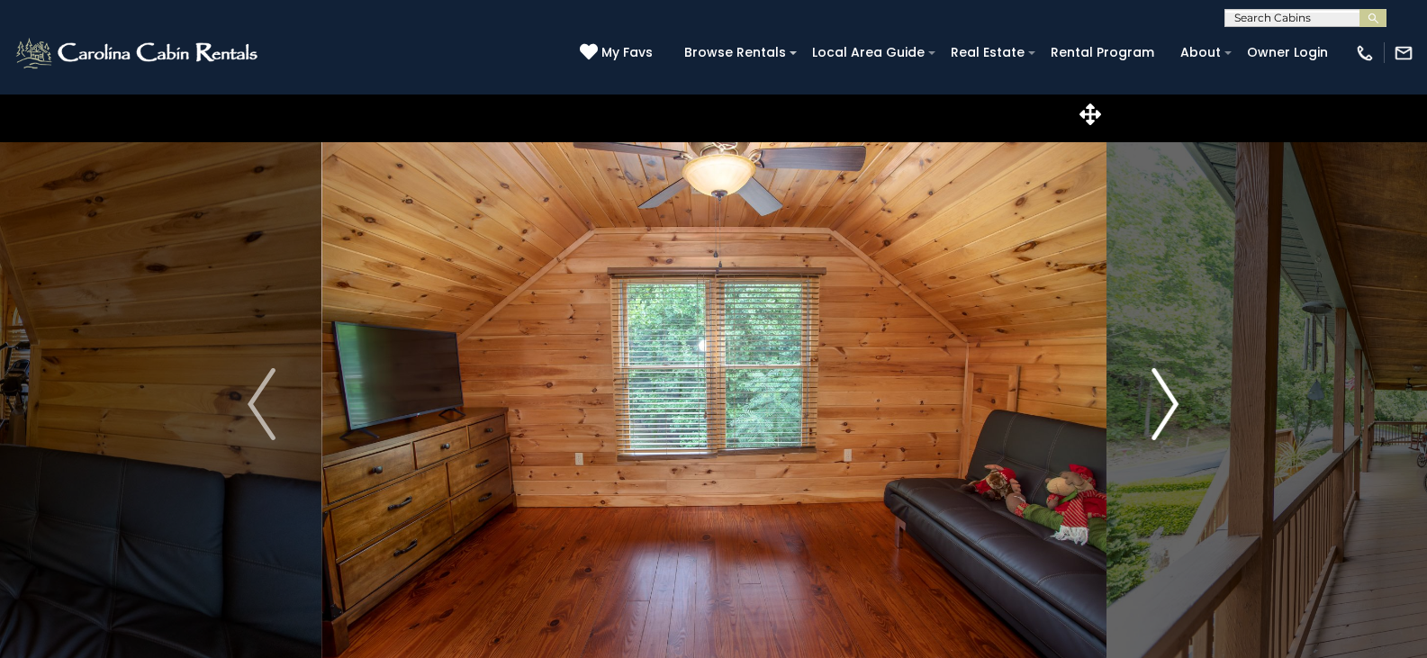
click at [1169, 406] on img "Next" at bounding box center [1164, 404] width 27 height 72
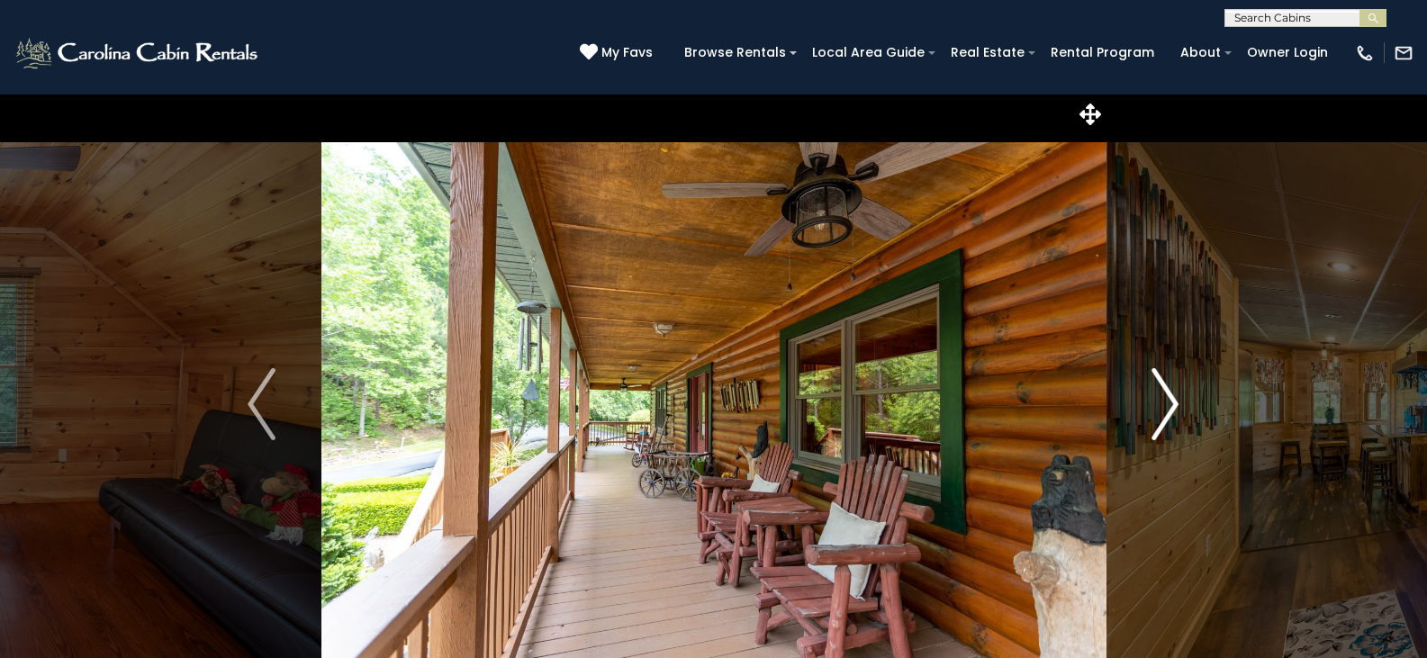
click at [1169, 406] on img "Next" at bounding box center [1164, 404] width 27 height 72
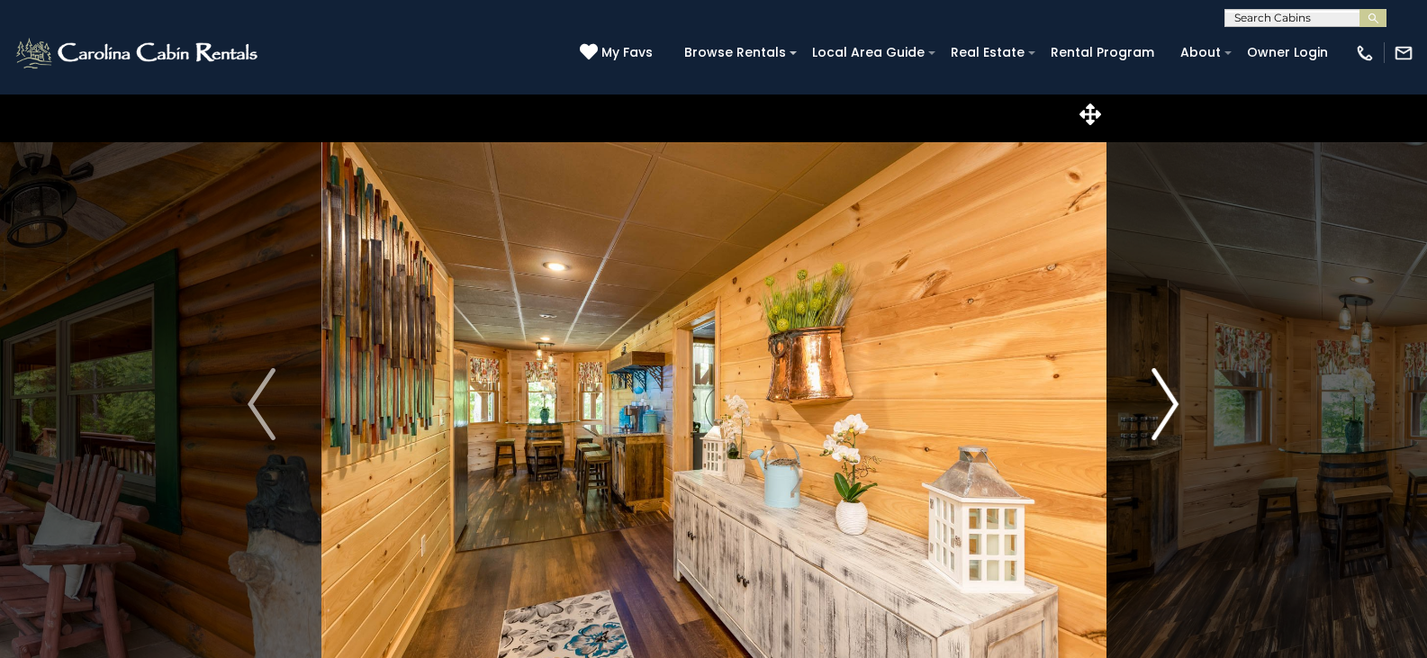
click at [1169, 406] on img "Next" at bounding box center [1164, 404] width 27 height 72
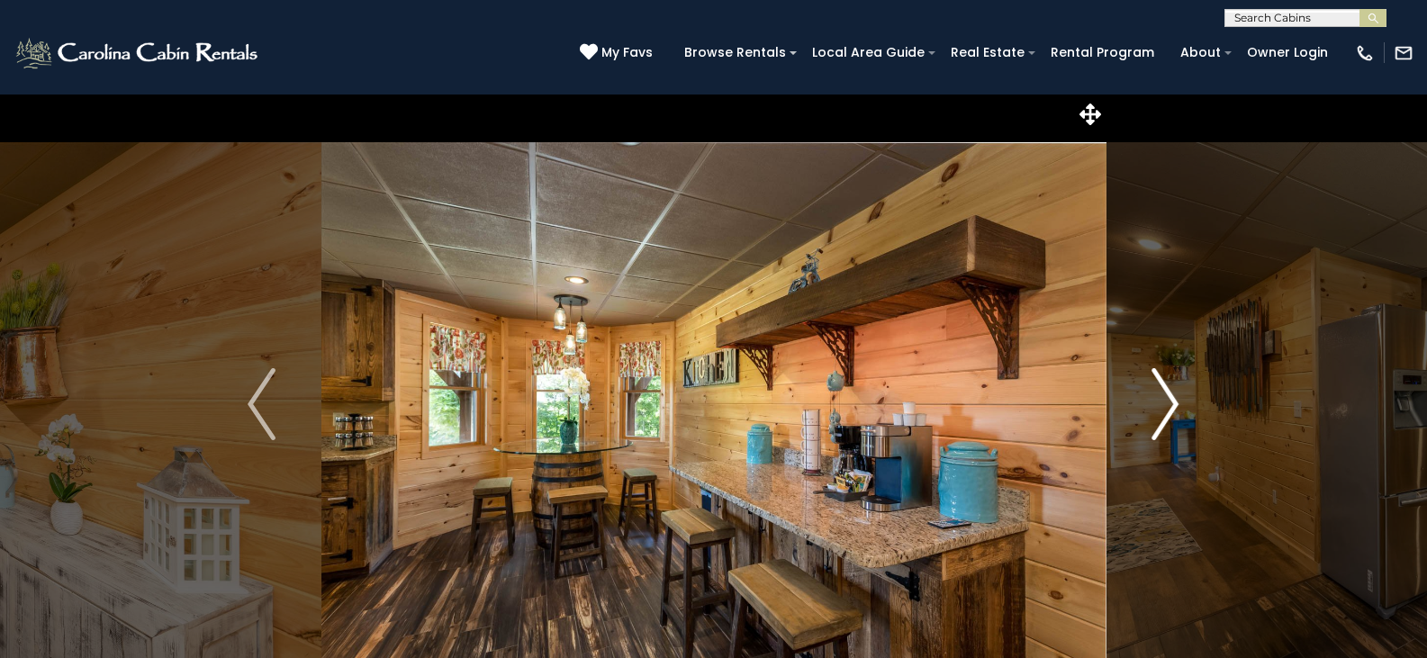
click at [1169, 406] on img "Next" at bounding box center [1164, 404] width 27 height 72
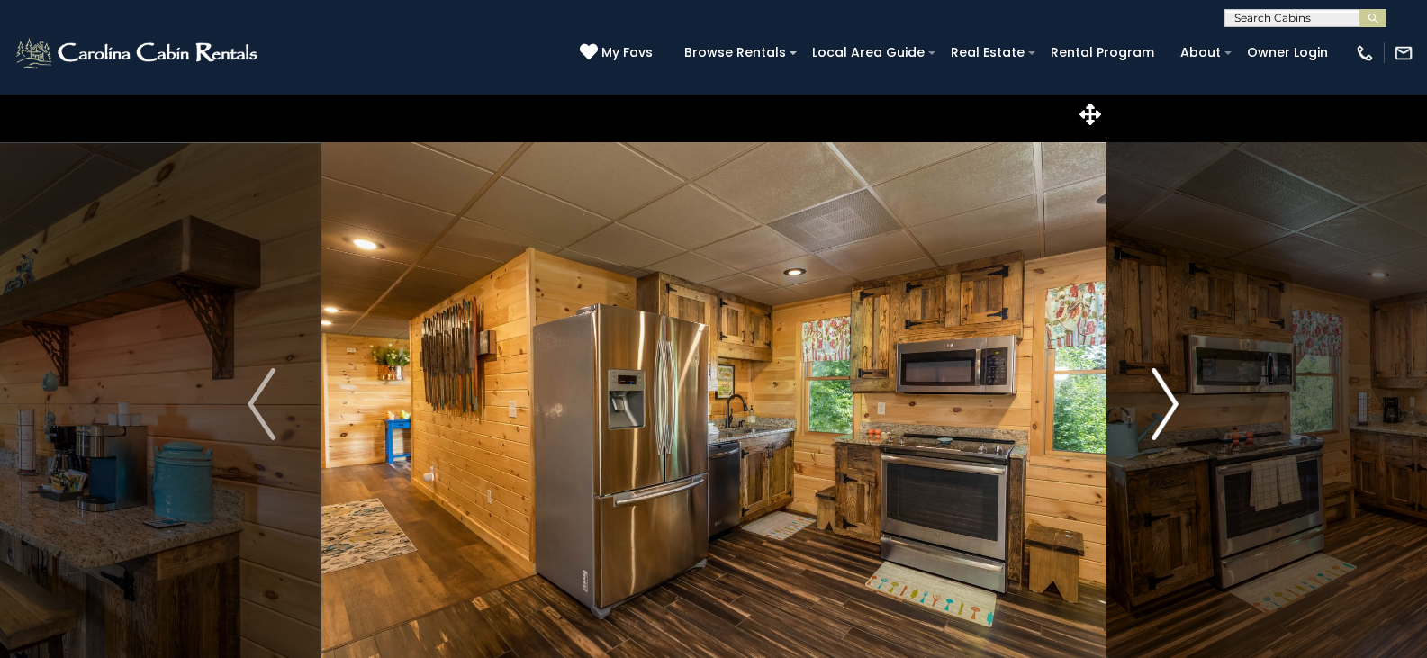
click at [1169, 406] on img "Next" at bounding box center [1164, 404] width 27 height 72
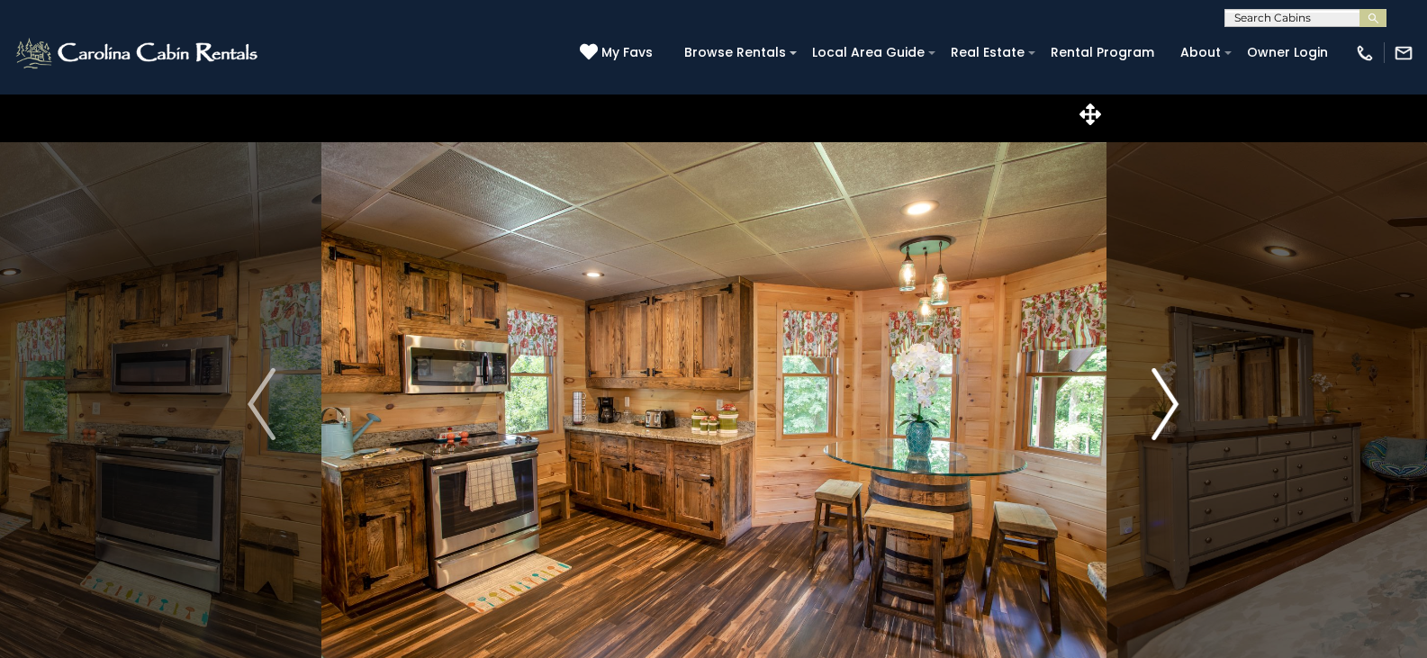
click at [1169, 406] on img "Next" at bounding box center [1164, 404] width 27 height 72
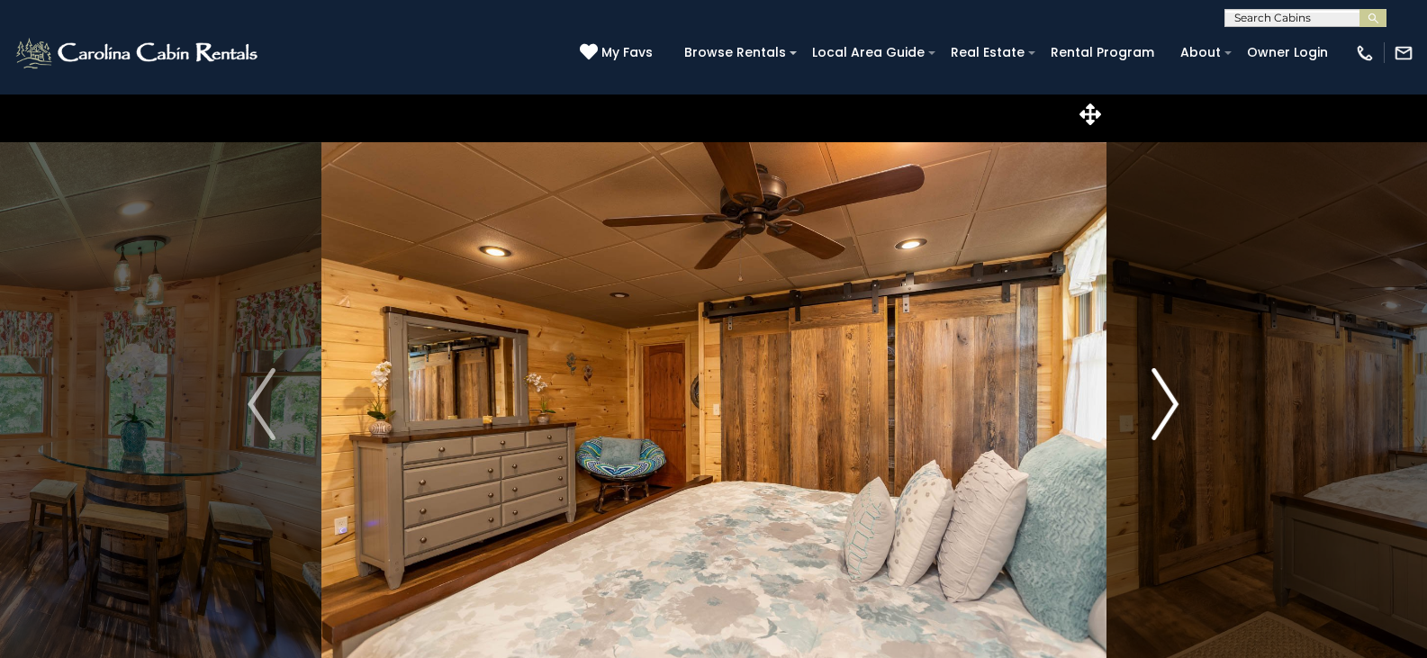
click at [1169, 406] on img "Next" at bounding box center [1164, 404] width 27 height 72
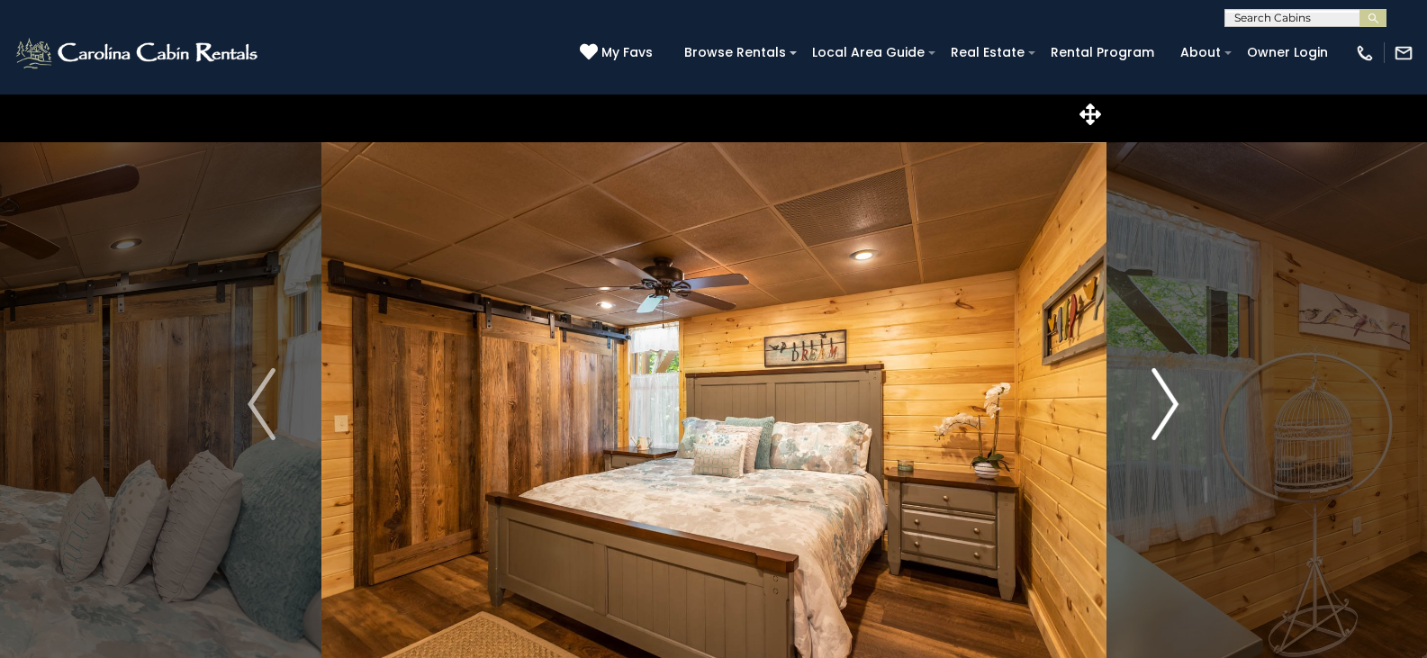
click at [1169, 406] on img "Next" at bounding box center [1164, 404] width 27 height 72
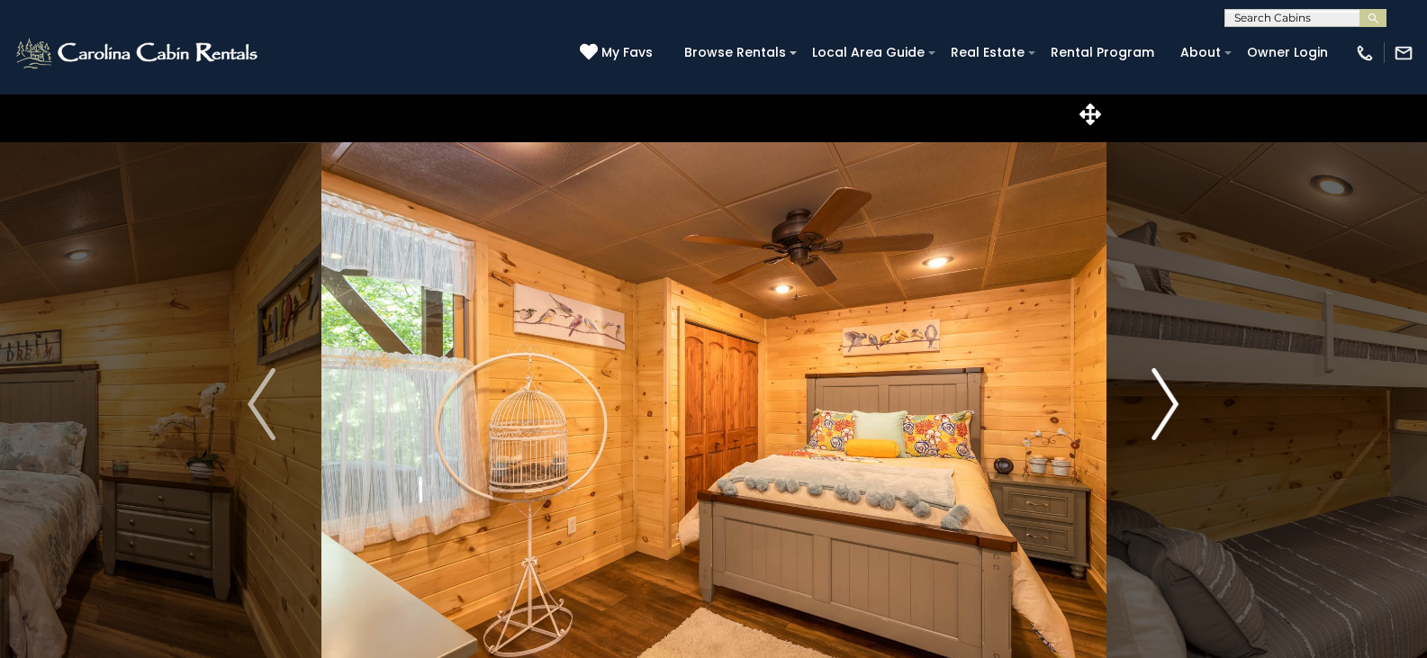
click at [1169, 406] on img "Next" at bounding box center [1164, 404] width 27 height 72
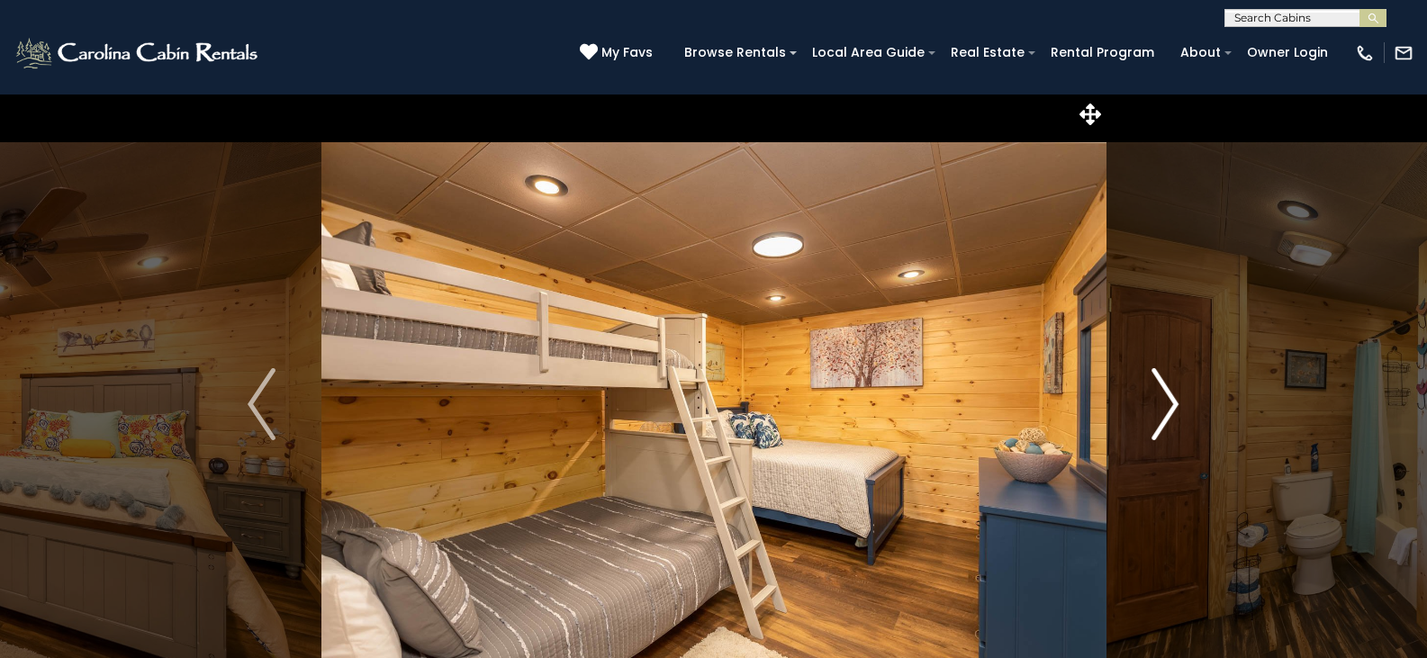
click at [1169, 406] on img "Next" at bounding box center [1164, 404] width 27 height 72
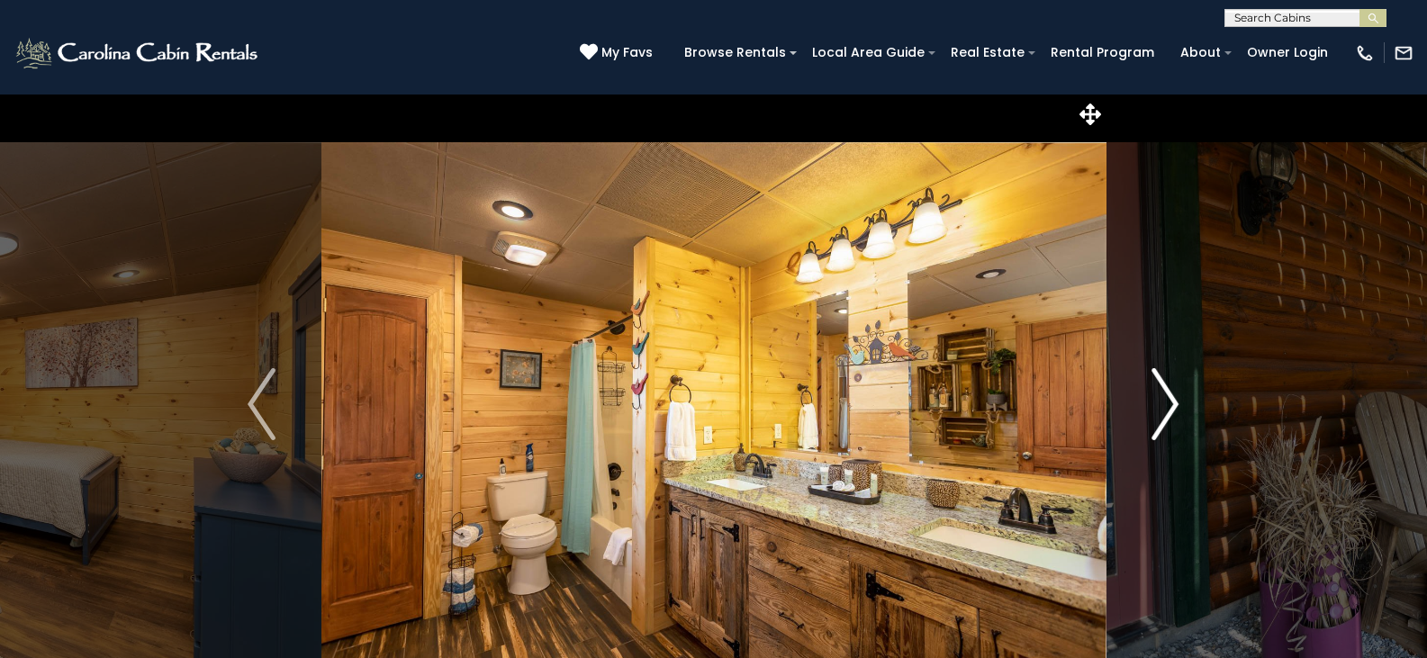
click at [1169, 406] on img "Next" at bounding box center [1164, 404] width 27 height 72
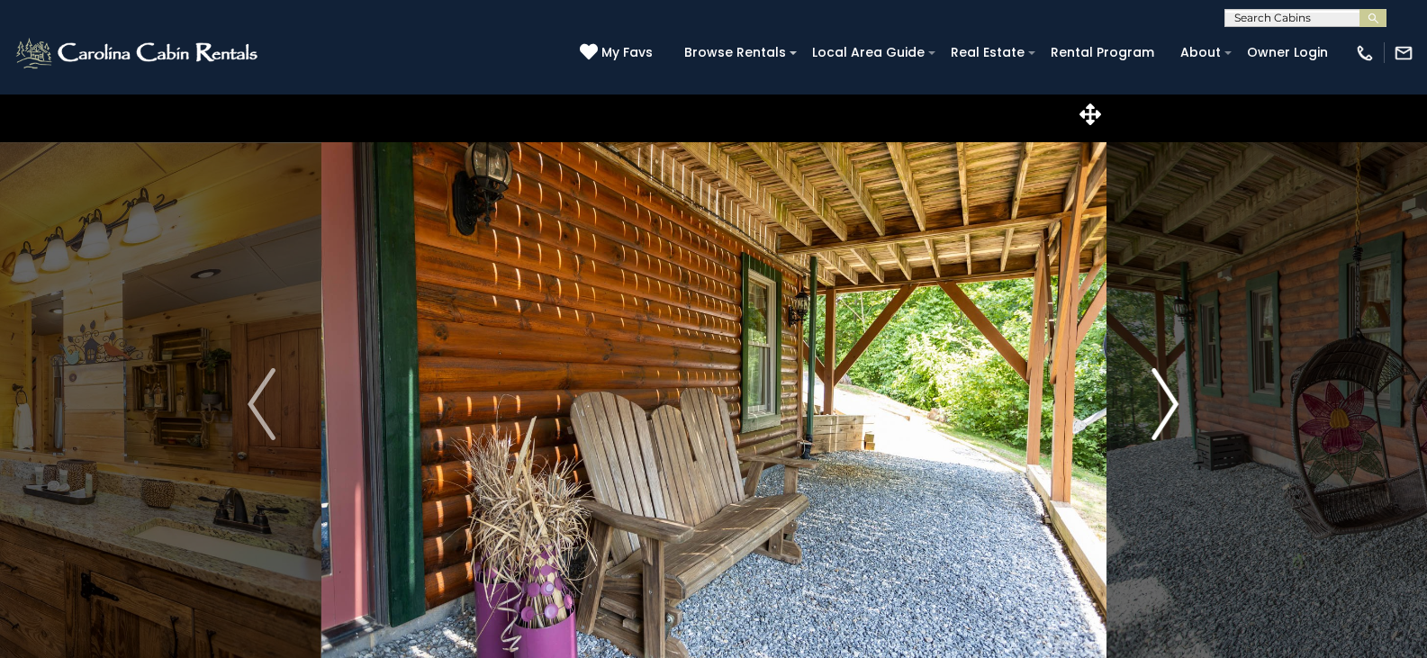
click at [1169, 406] on img "Next" at bounding box center [1164, 404] width 27 height 72
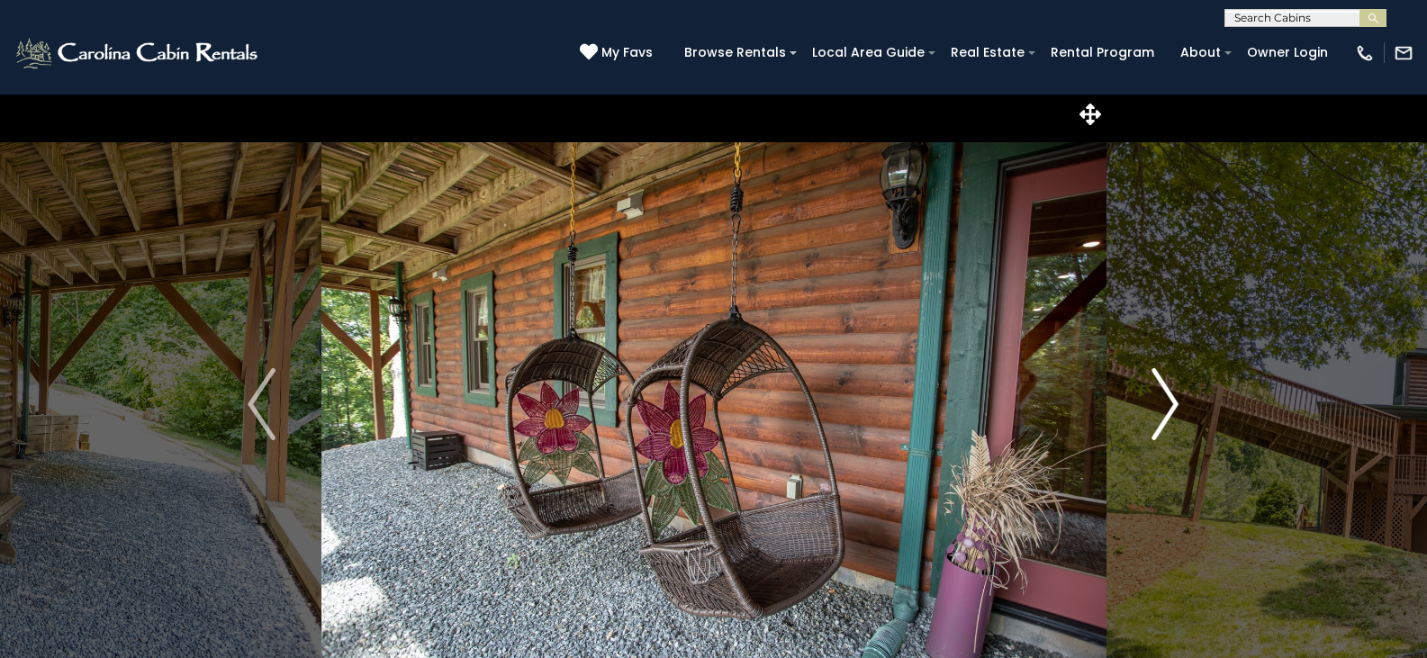
click at [1169, 406] on img "Next" at bounding box center [1164, 404] width 27 height 72
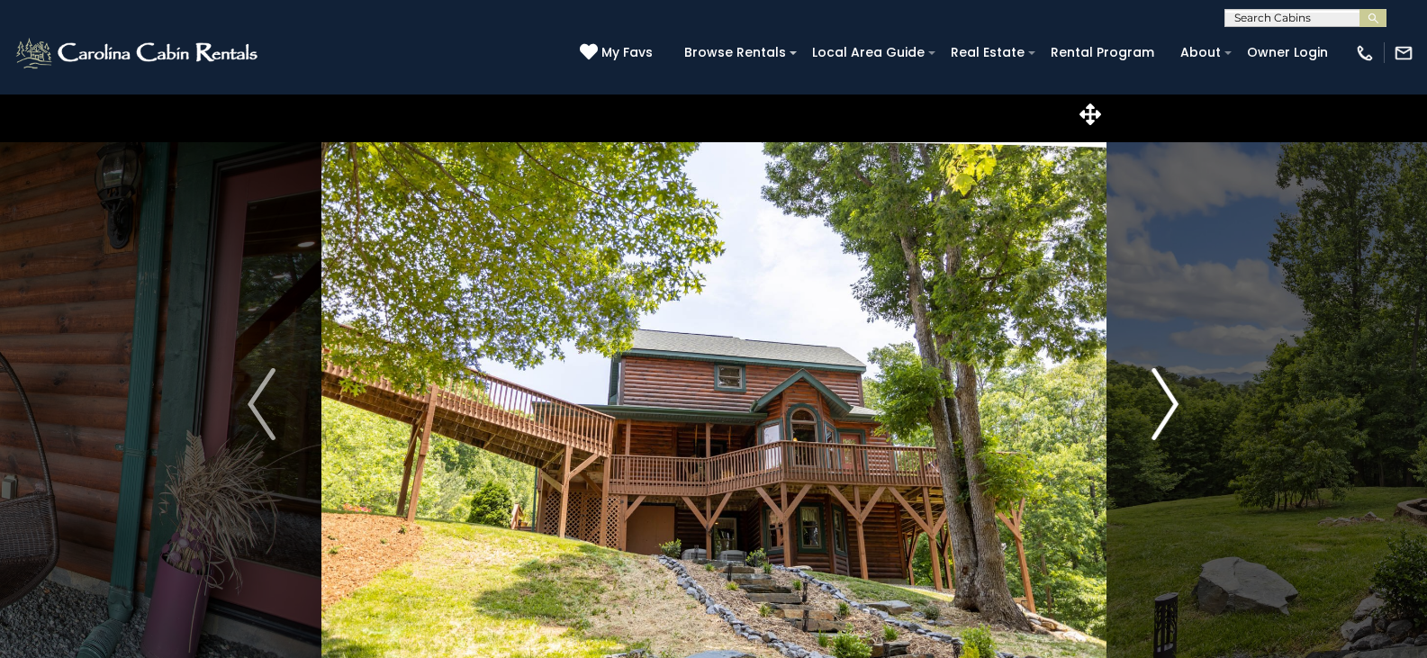
click at [1169, 406] on img "Next" at bounding box center [1164, 404] width 27 height 72
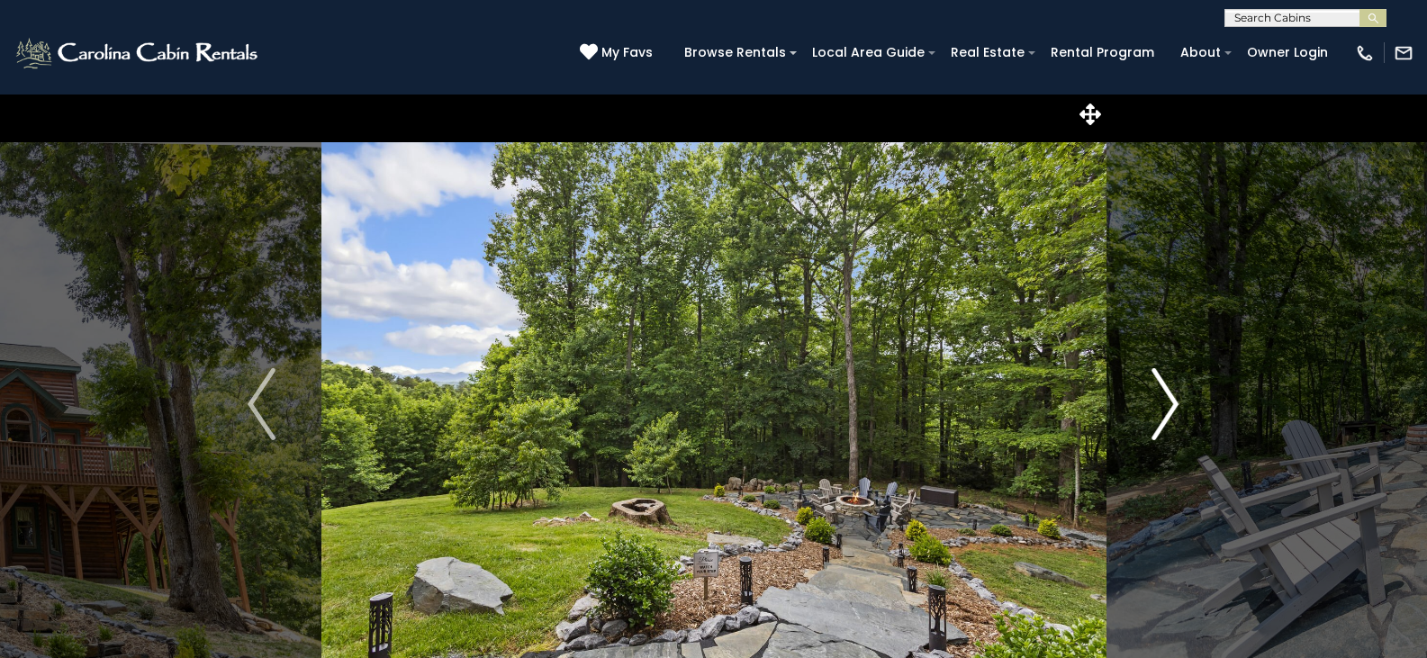
click at [1169, 406] on img "Next" at bounding box center [1164, 404] width 27 height 72
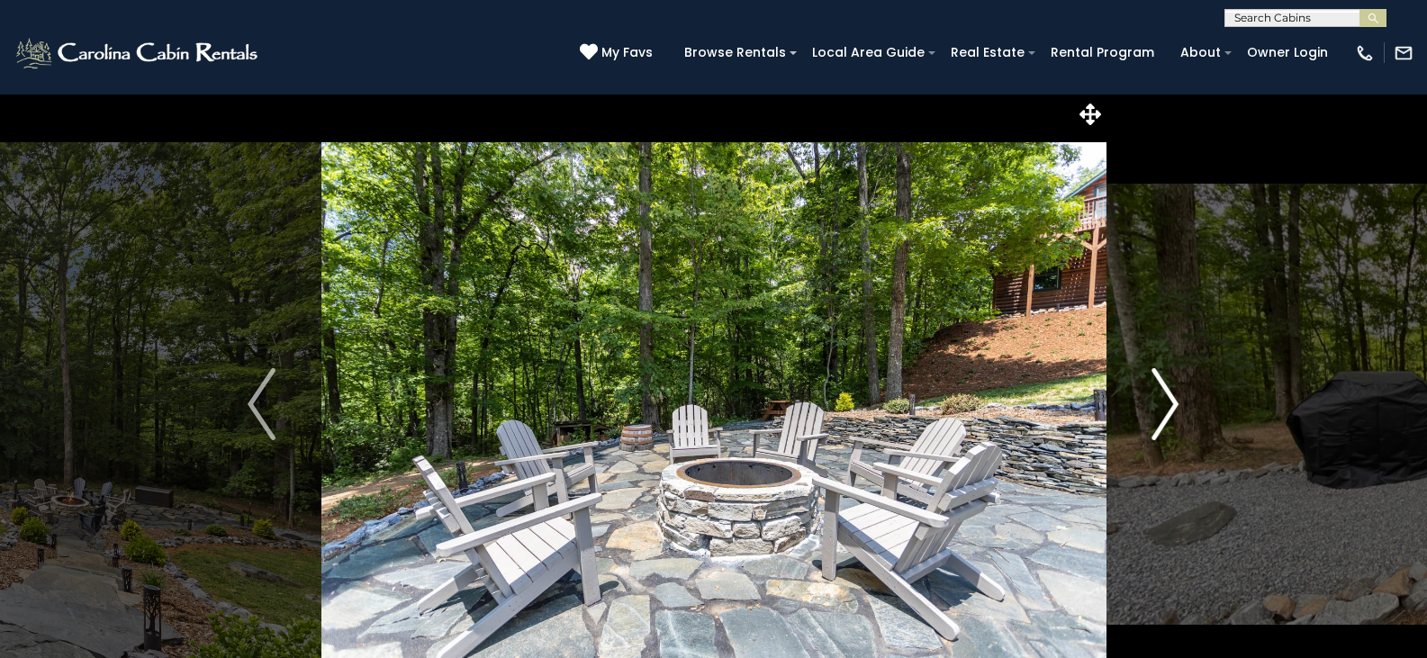
click at [1169, 406] on img "Next" at bounding box center [1164, 404] width 27 height 72
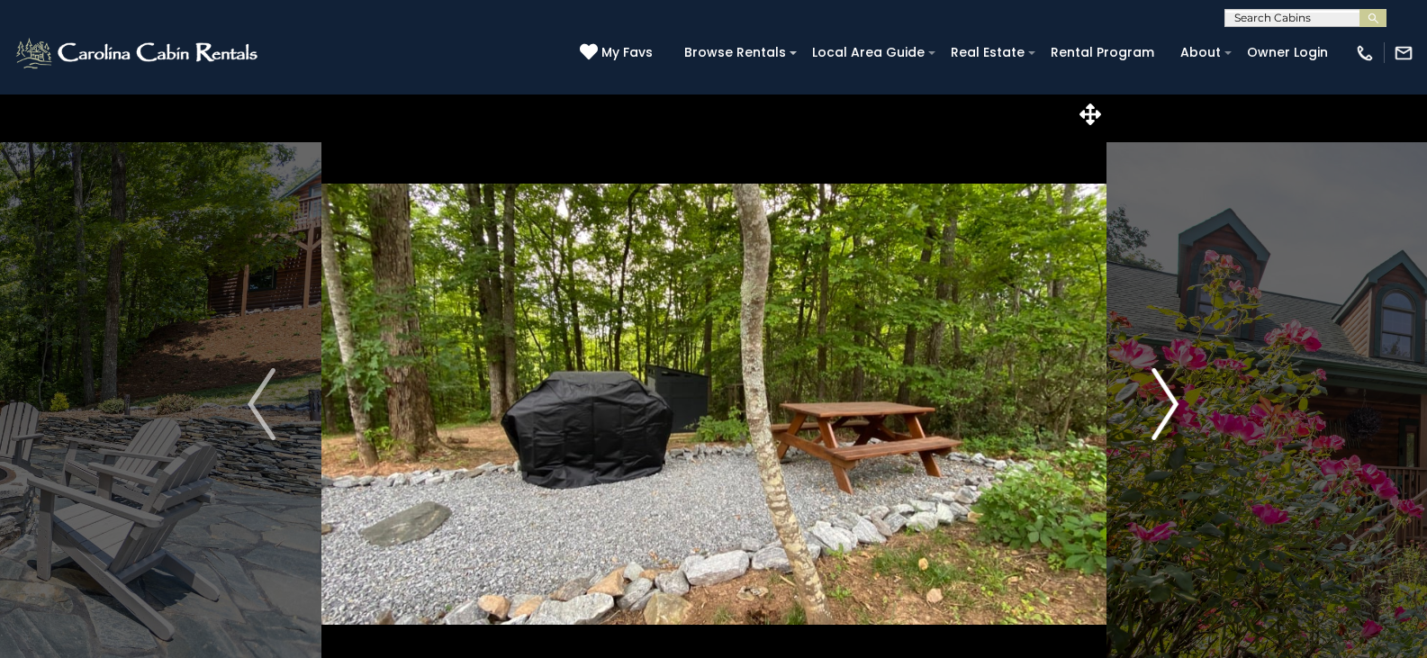
click at [1169, 406] on img "Next" at bounding box center [1164, 404] width 27 height 72
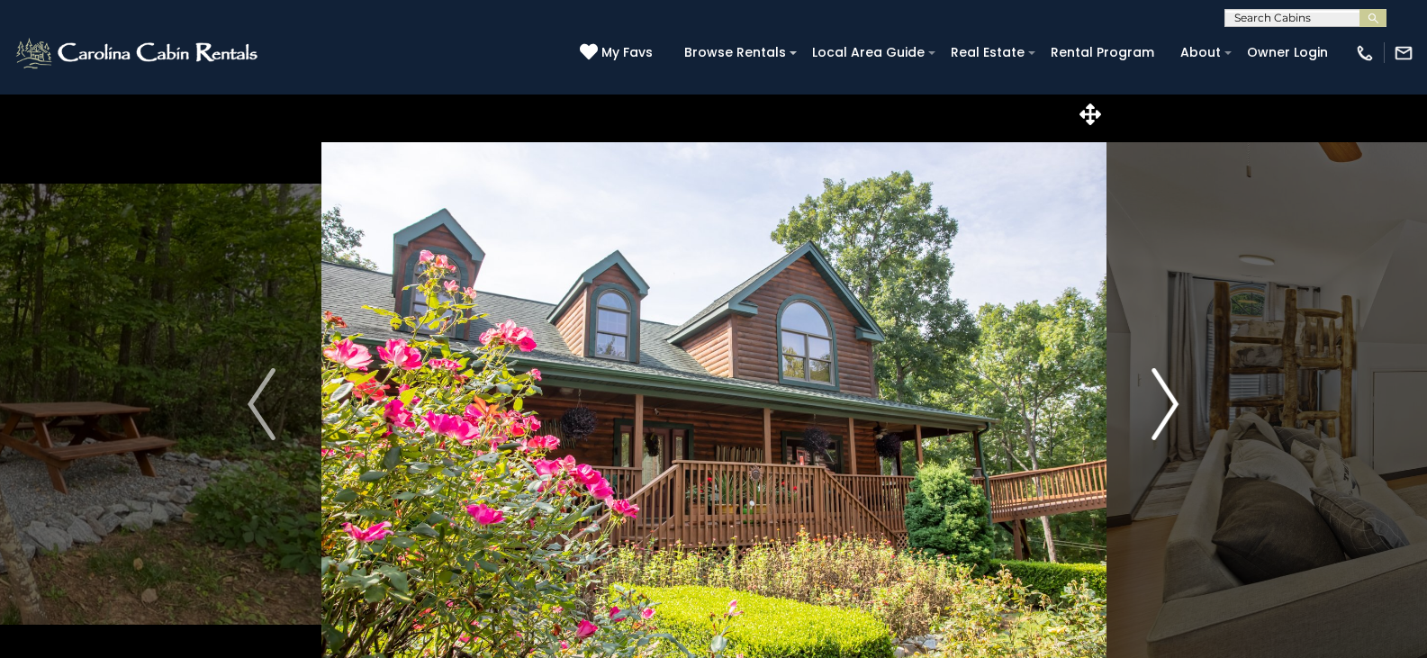
click at [1169, 406] on img "Next" at bounding box center [1164, 404] width 27 height 72
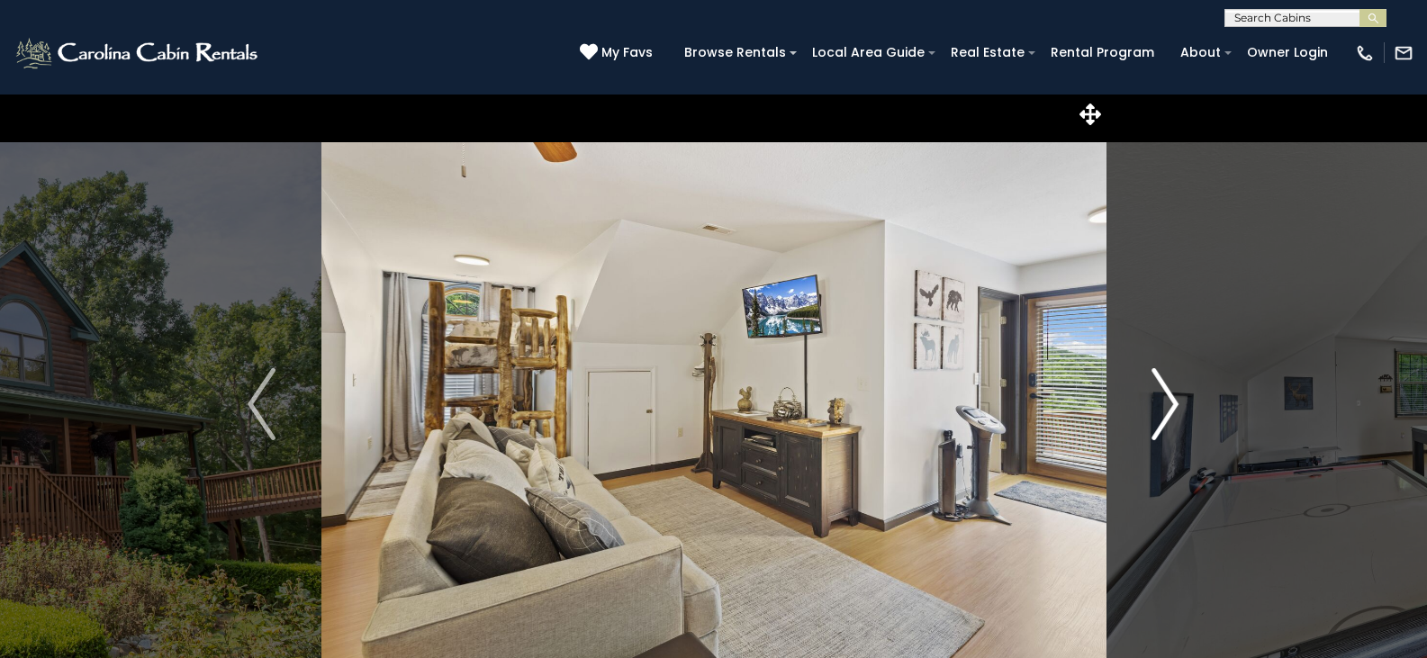
click at [1169, 406] on img "Next" at bounding box center [1164, 404] width 27 height 72
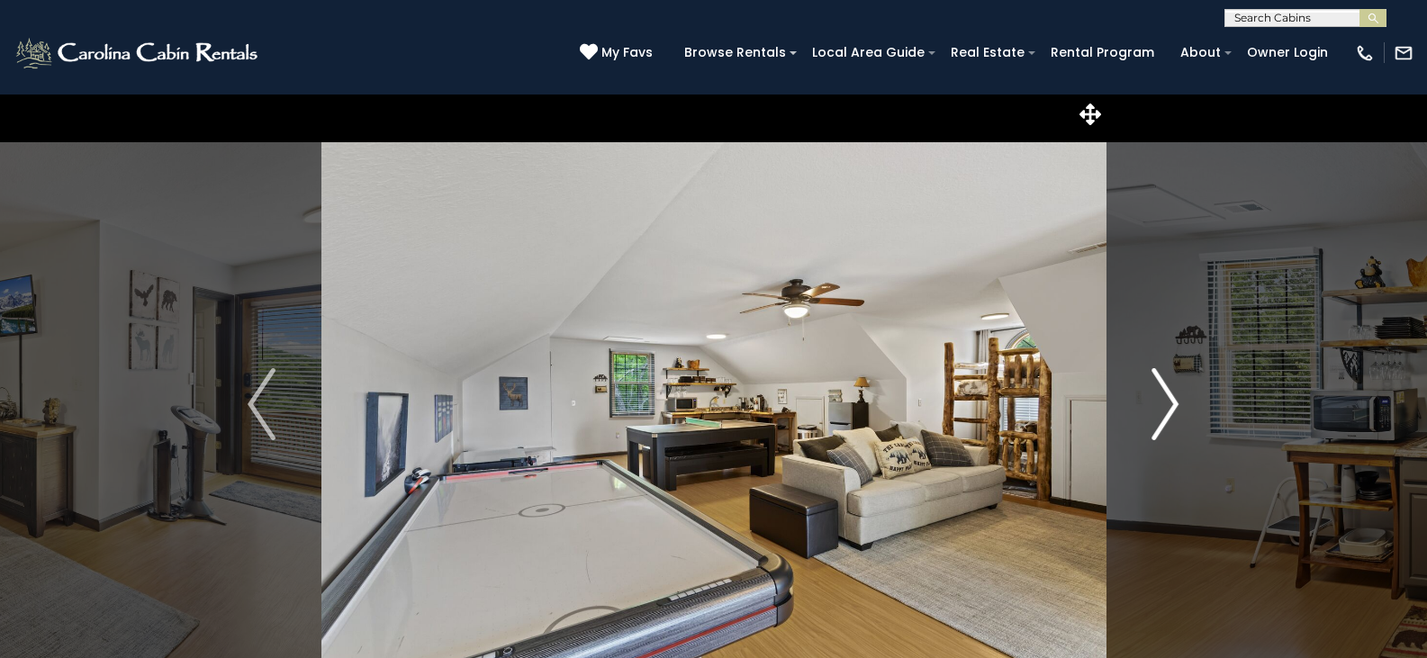
click at [1169, 406] on img "Next" at bounding box center [1164, 404] width 27 height 72
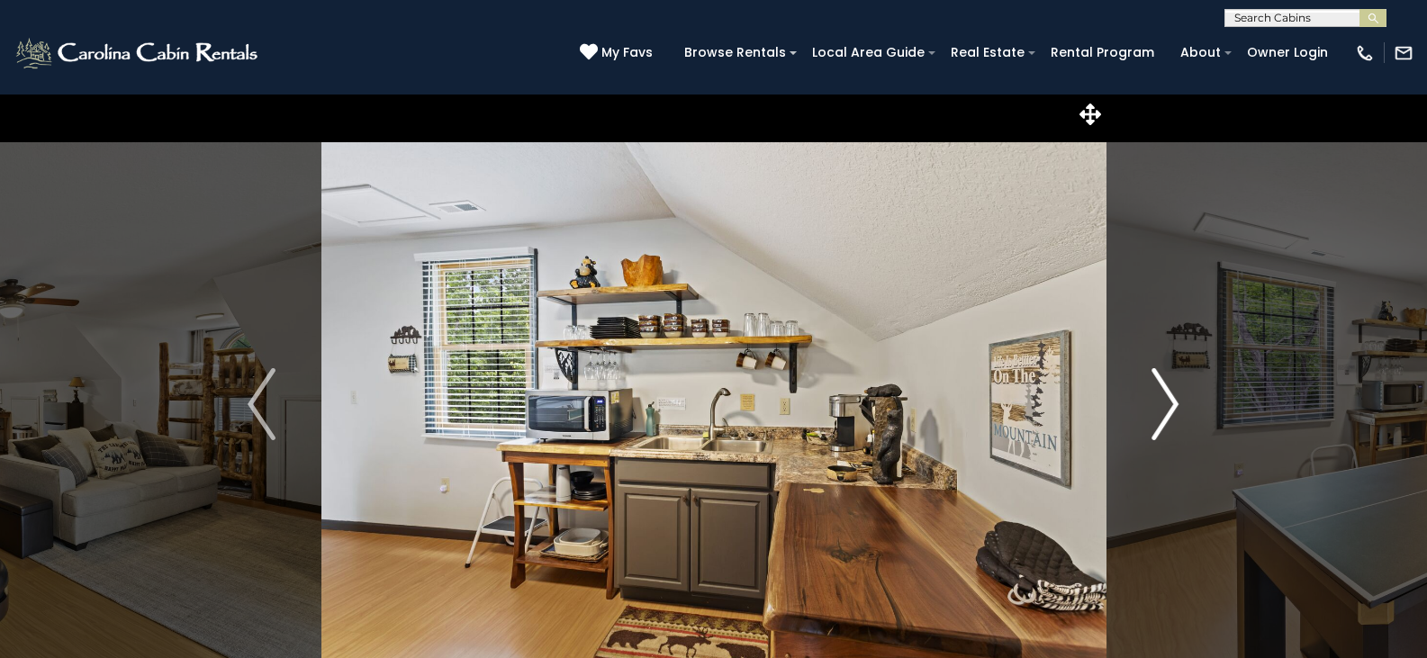
click at [1169, 406] on img "Next" at bounding box center [1164, 404] width 27 height 72
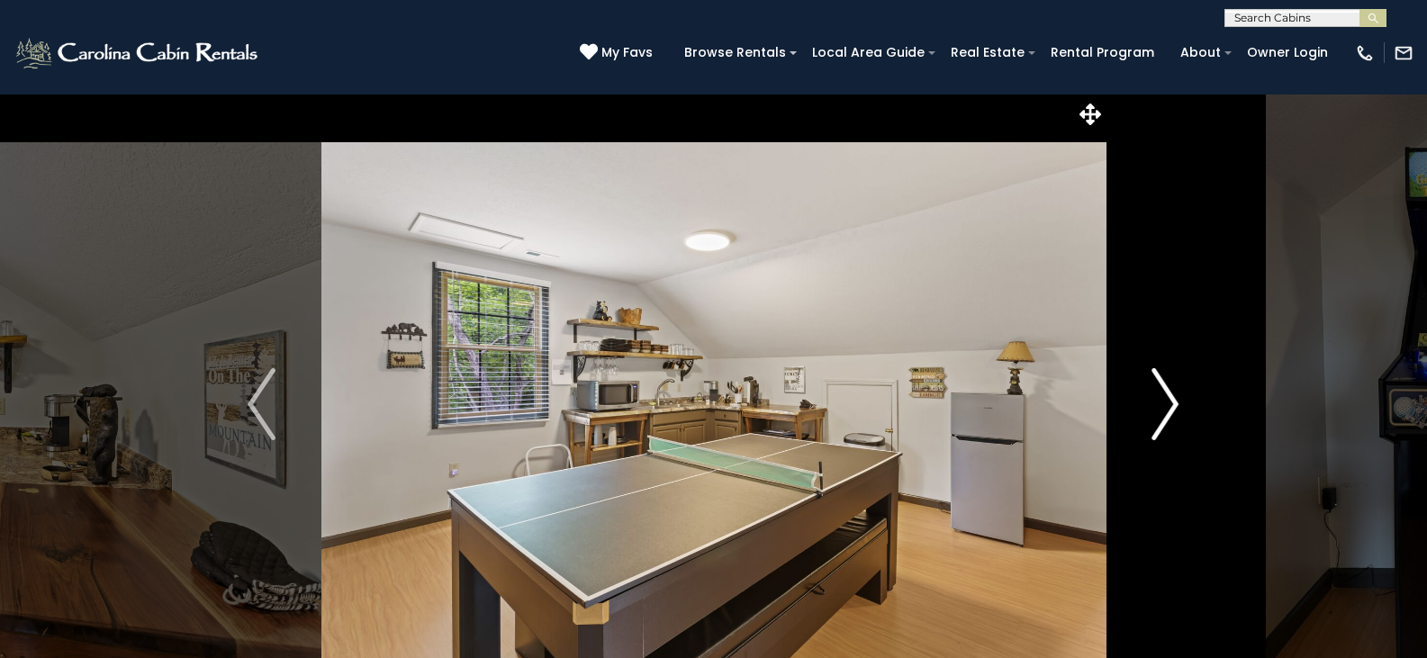
click at [1169, 406] on img "Next" at bounding box center [1164, 404] width 27 height 72
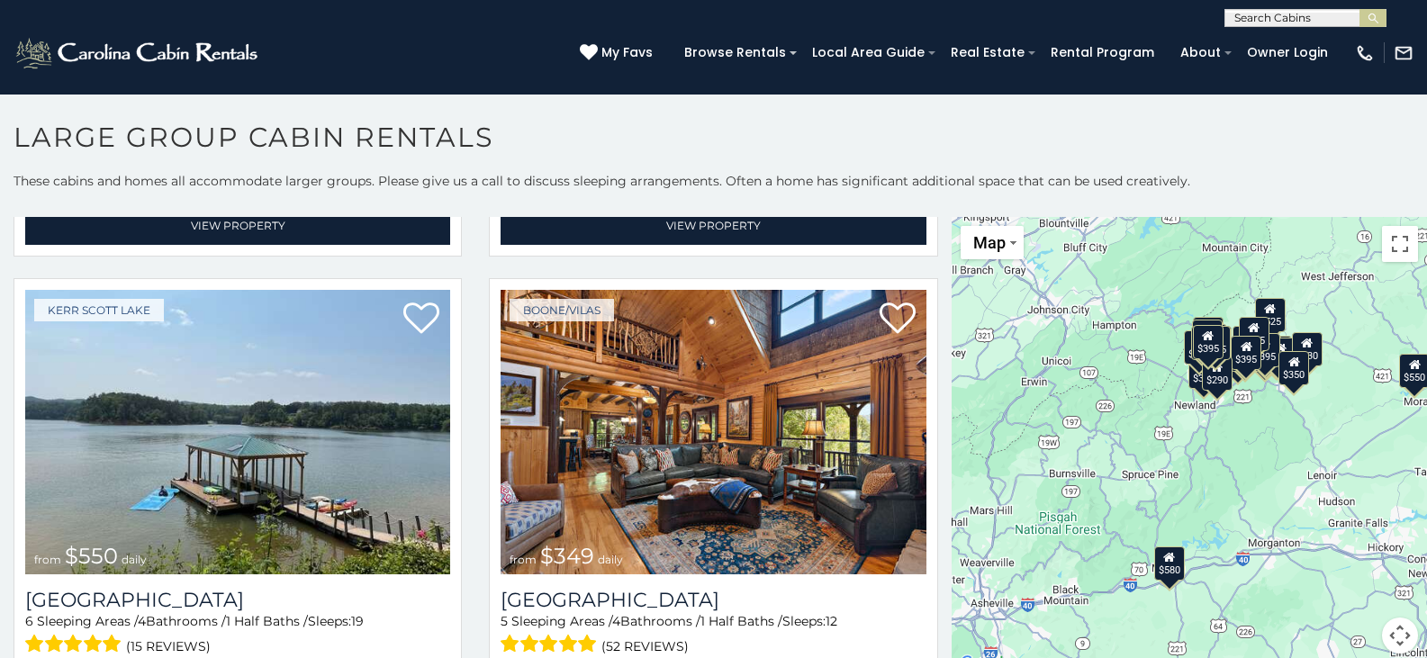
scroll to position [491, 0]
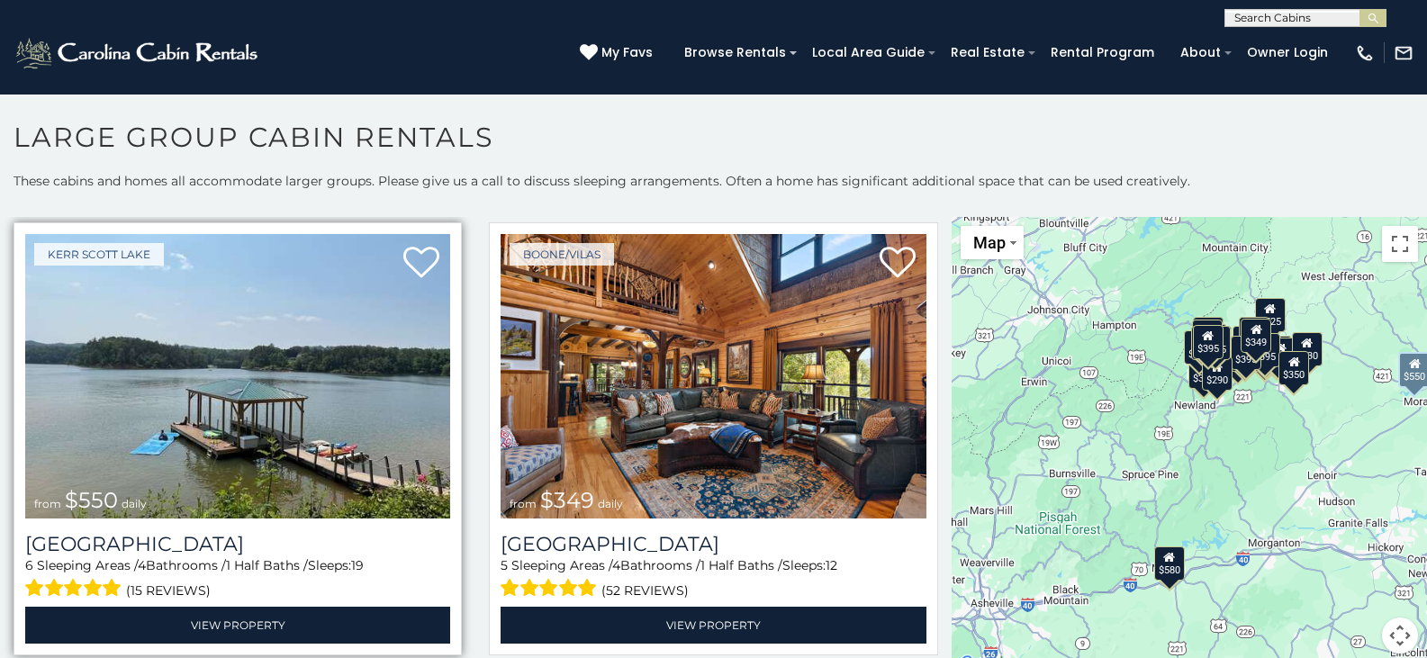
click at [233, 369] on img at bounding box center [237, 376] width 425 height 284
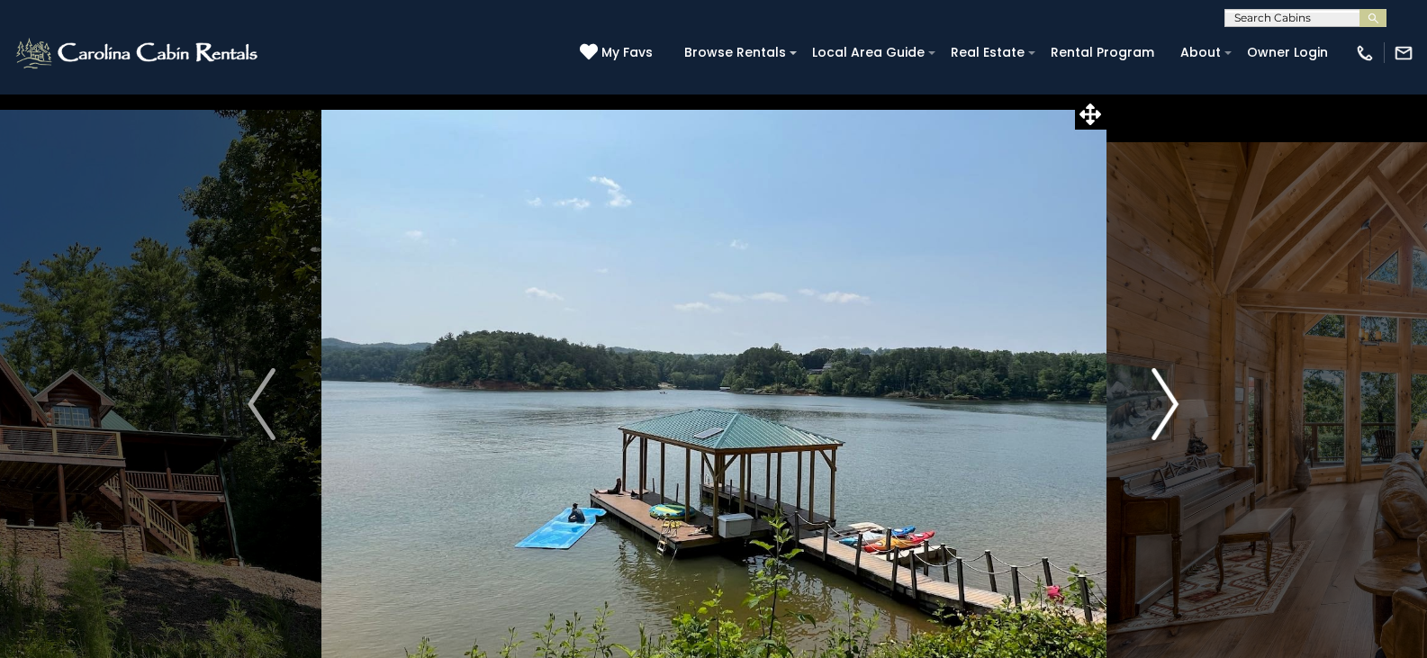
click at [1174, 402] on img "Next" at bounding box center [1164, 404] width 27 height 72
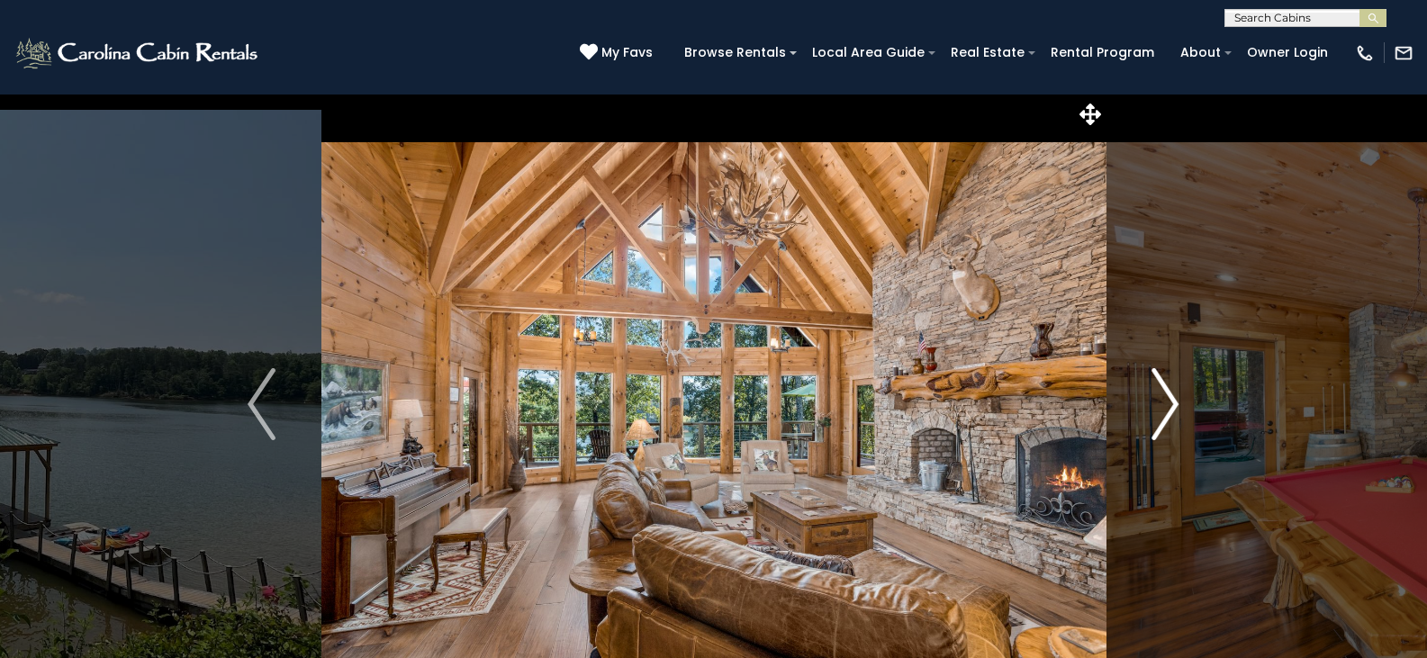
click at [1174, 402] on img "Next" at bounding box center [1164, 404] width 27 height 72
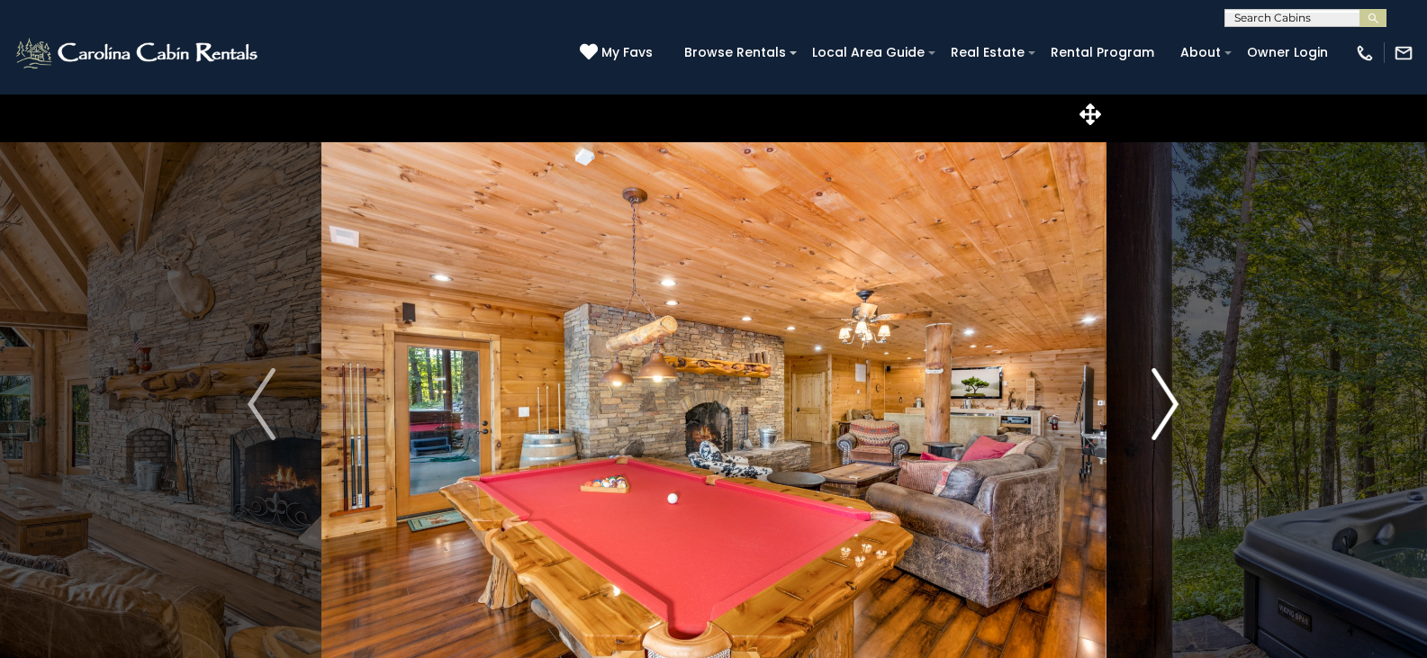
click at [1174, 402] on img "Next" at bounding box center [1164, 404] width 27 height 72
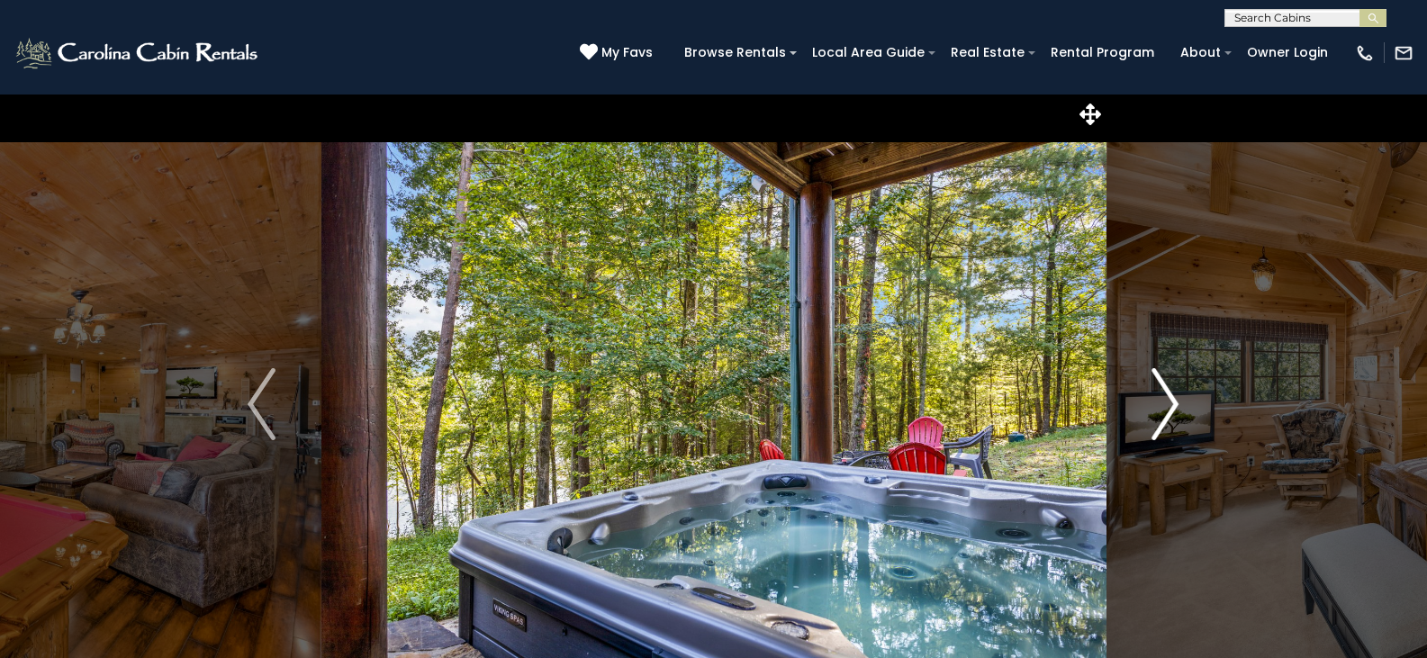
click at [1174, 402] on img "Next" at bounding box center [1164, 404] width 27 height 72
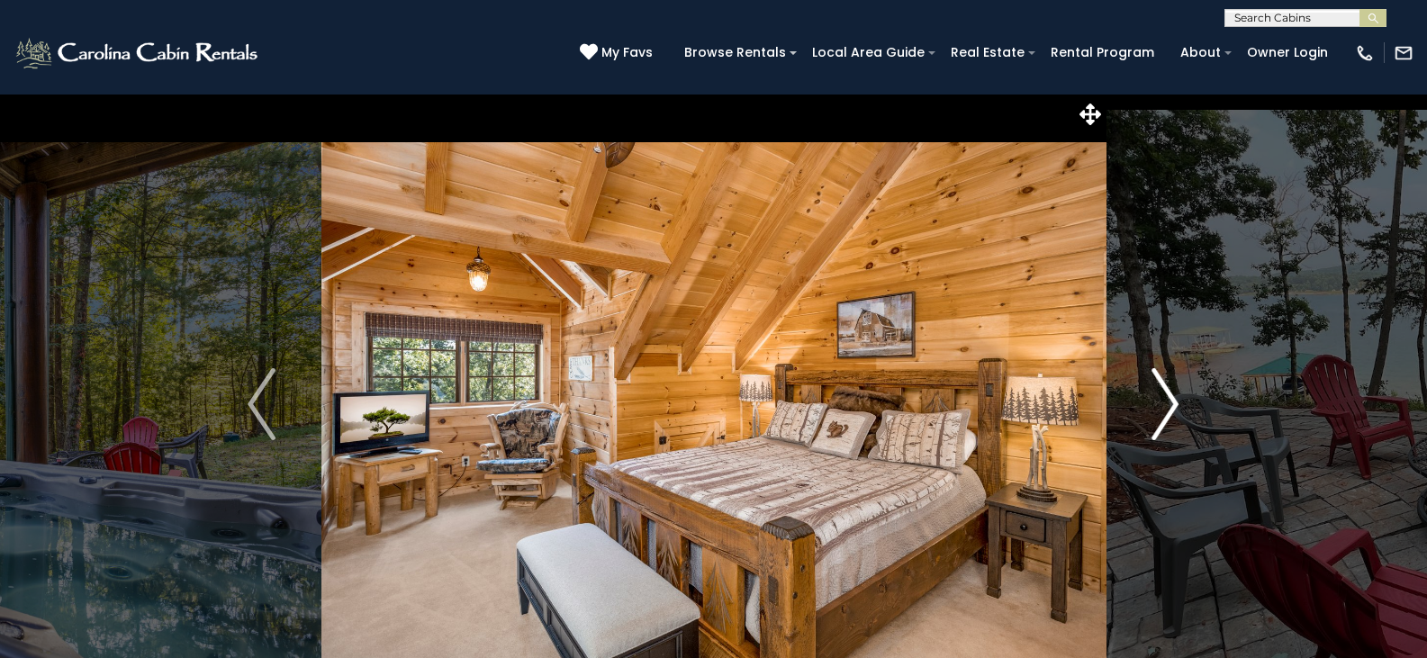
click at [1174, 402] on img "Next" at bounding box center [1164, 404] width 27 height 72
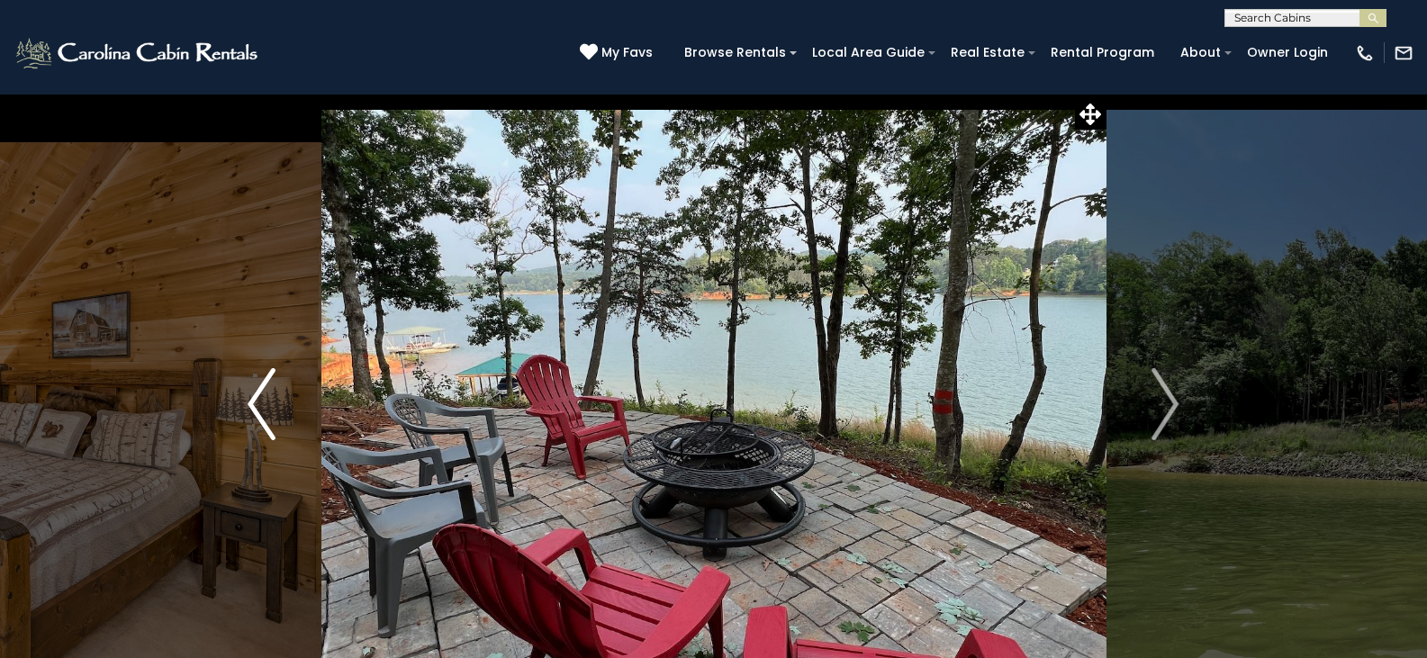
click at [269, 394] on img "Previous" at bounding box center [261, 404] width 27 height 72
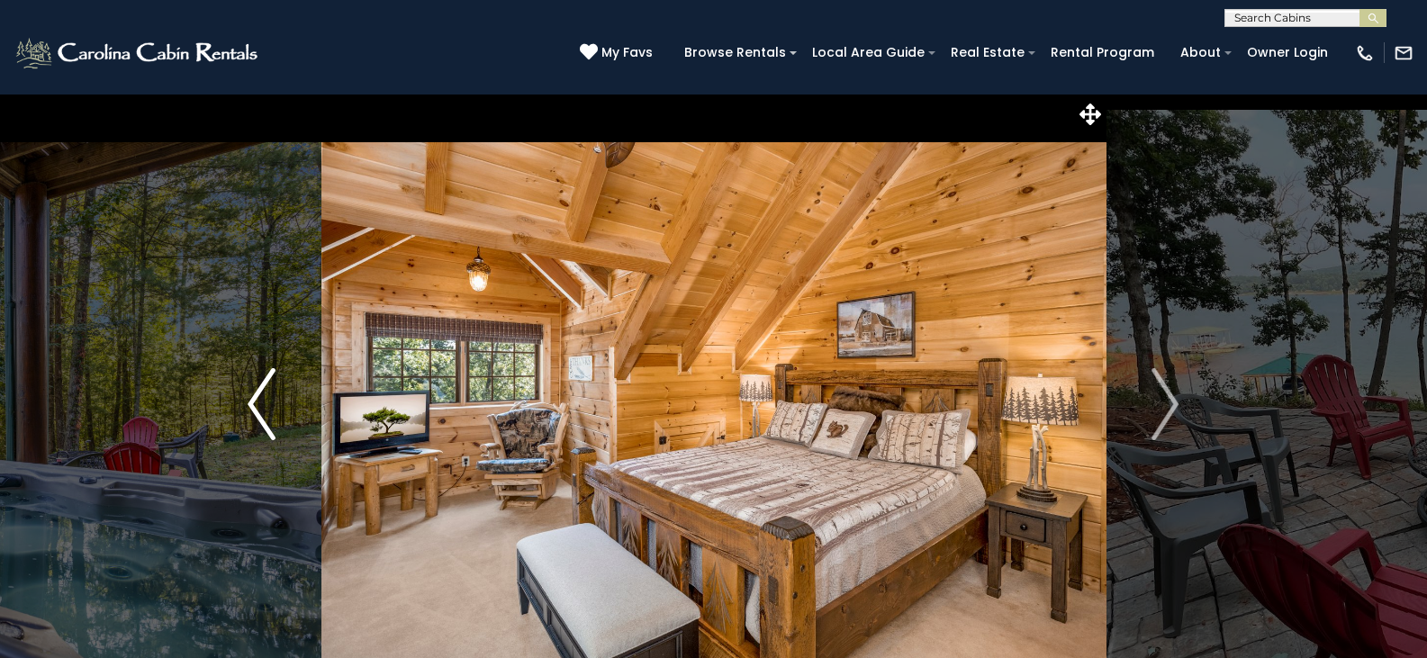
click at [269, 394] on img "Previous" at bounding box center [261, 404] width 27 height 72
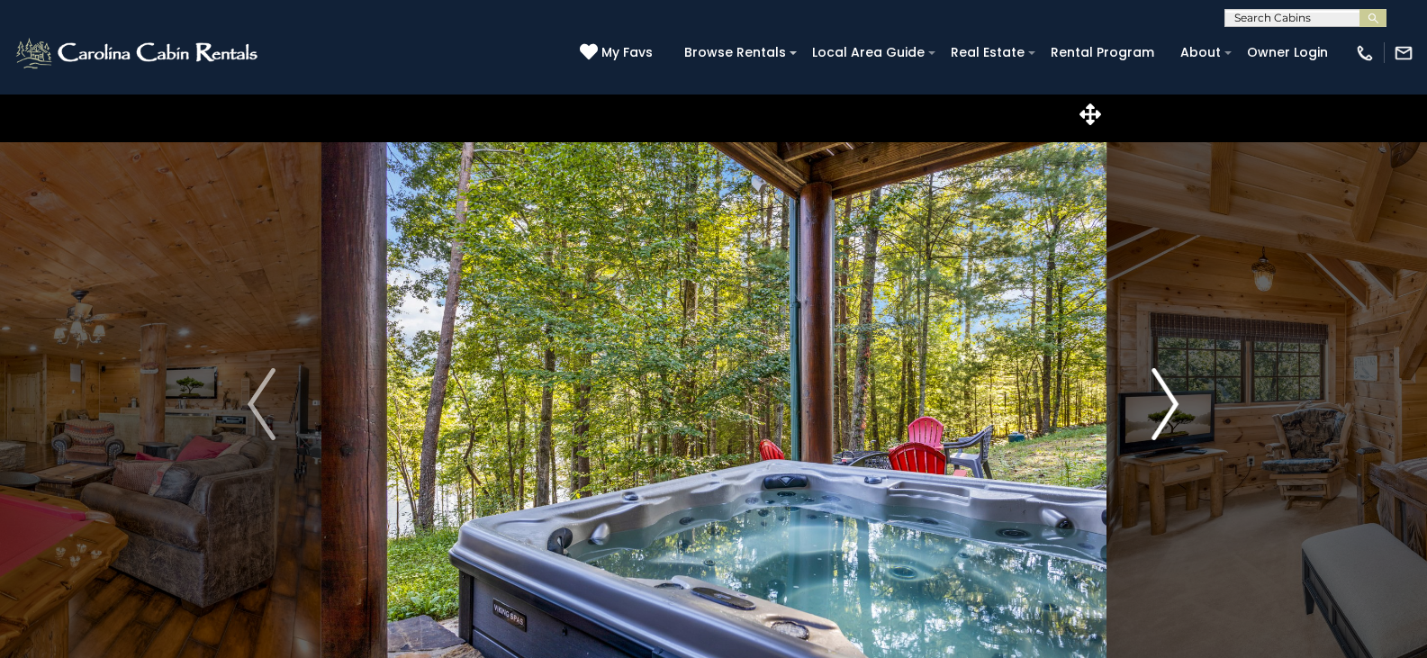
click at [1176, 399] on img "Next" at bounding box center [1164, 404] width 27 height 72
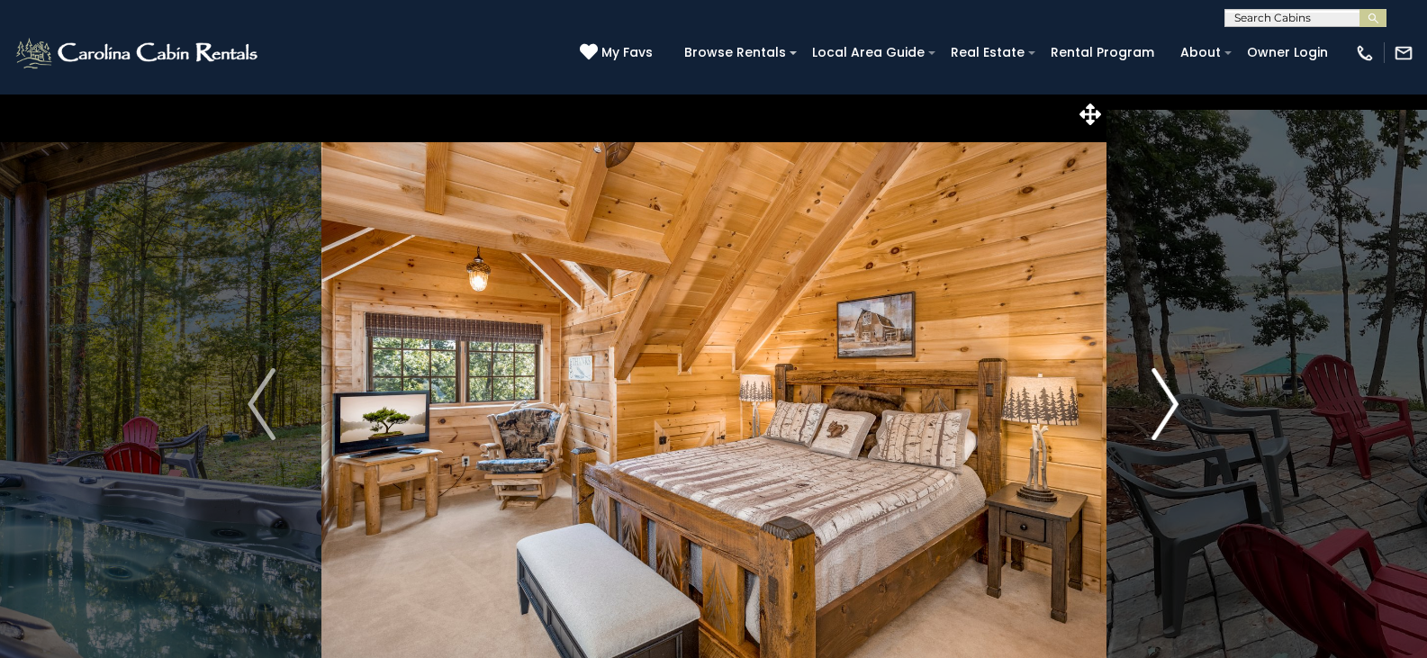
click at [1176, 399] on img "Next" at bounding box center [1164, 404] width 27 height 72
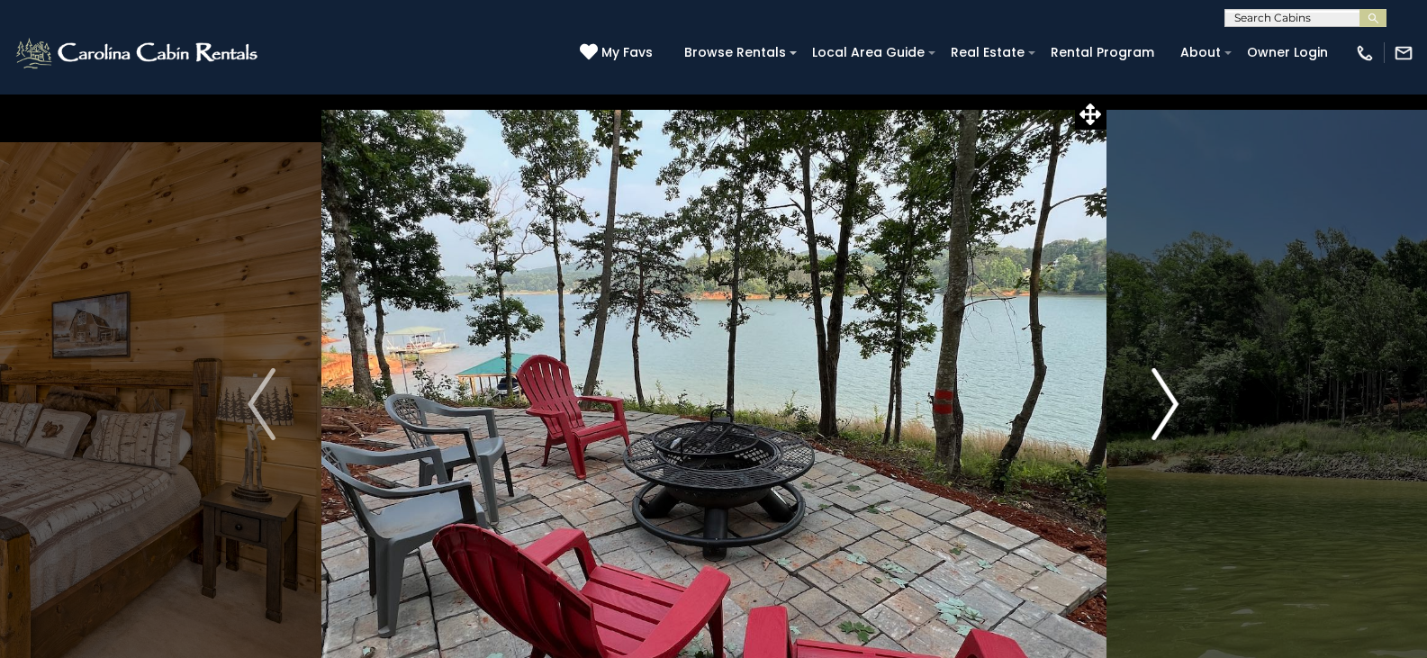
click at [1176, 399] on img "Next" at bounding box center [1164, 404] width 27 height 72
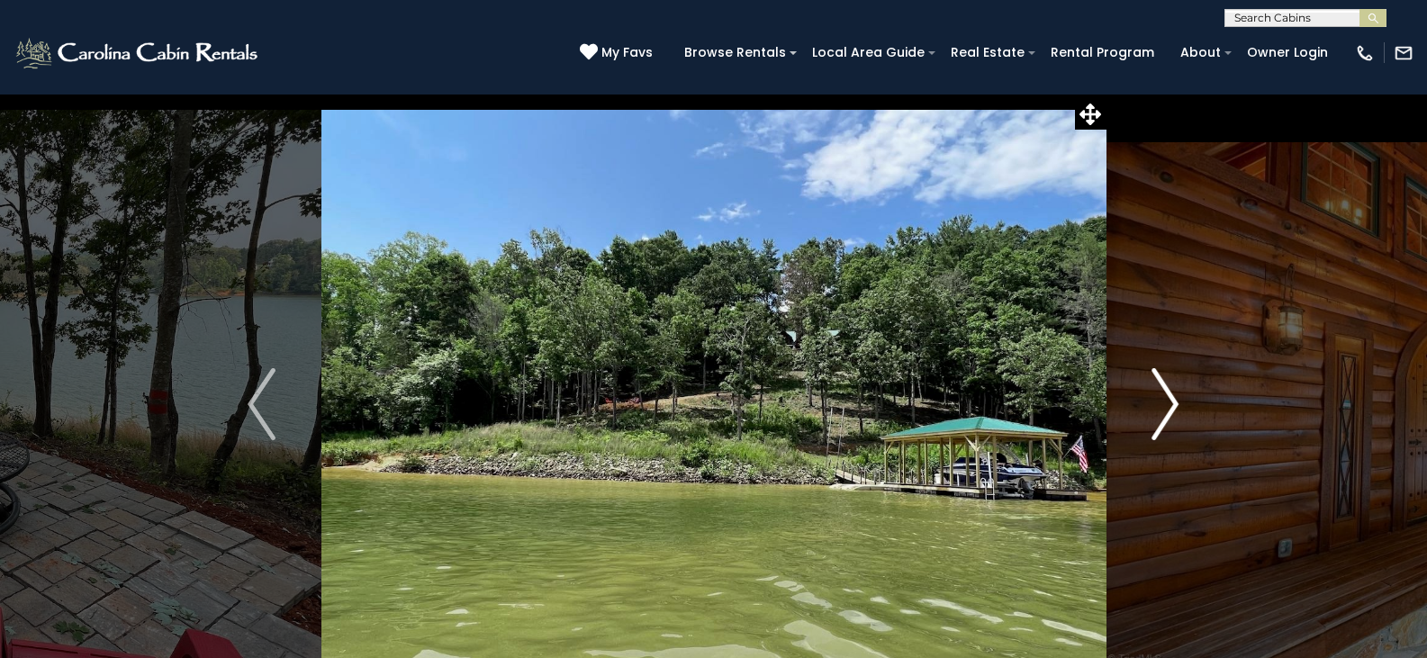
click at [1176, 399] on img "Next" at bounding box center [1164, 404] width 27 height 72
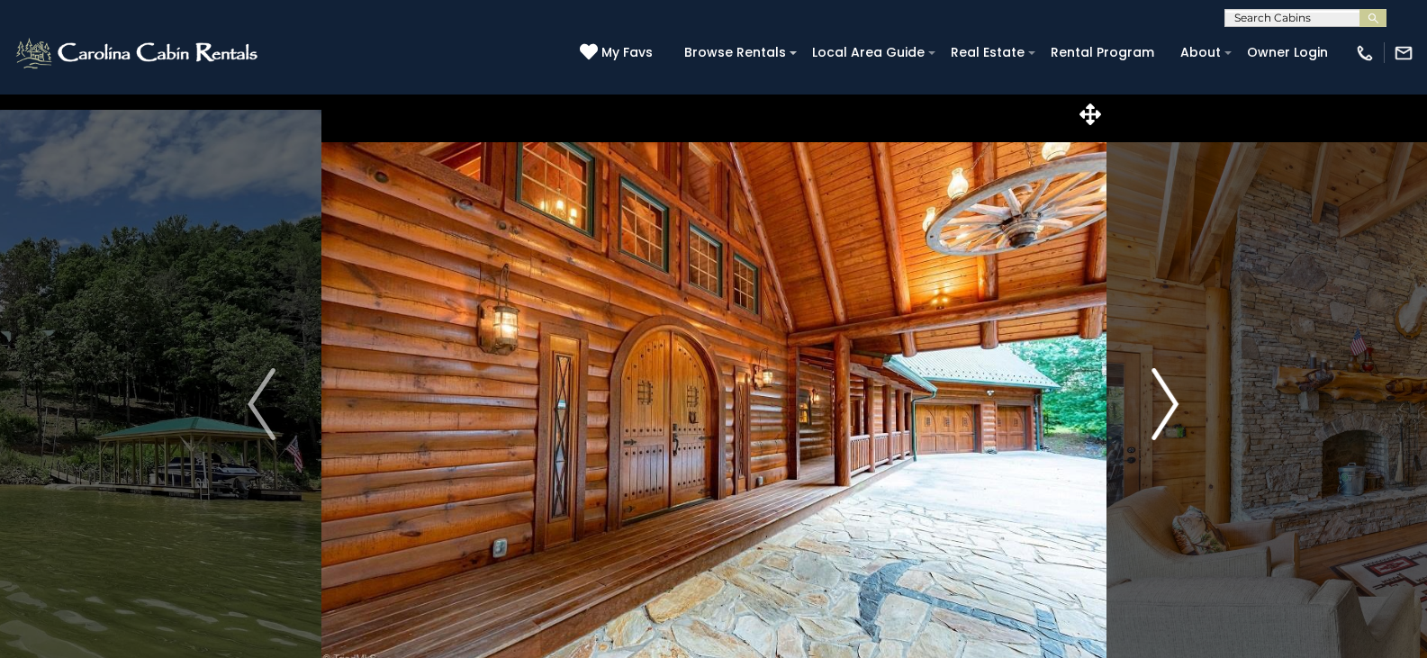
click at [1176, 399] on img "Next" at bounding box center [1164, 404] width 27 height 72
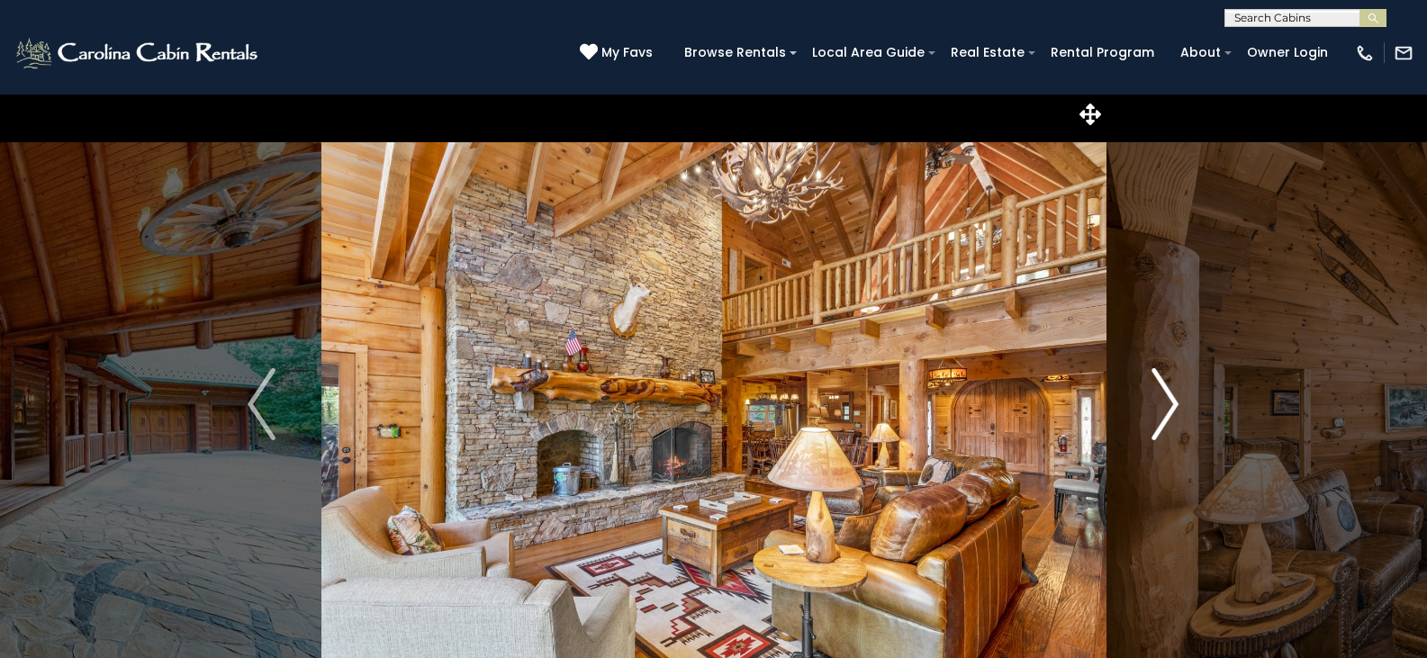
click at [1176, 399] on img "Next" at bounding box center [1164, 404] width 27 height 72
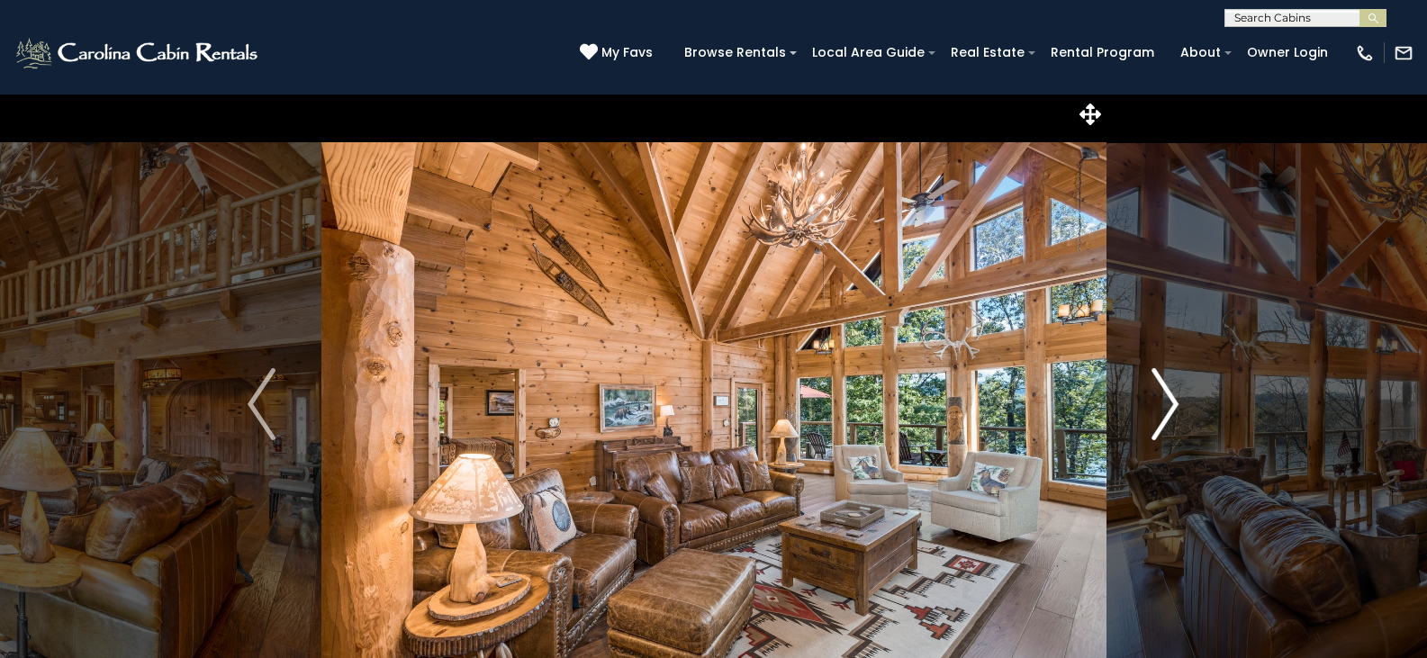
click at [1176, 399] on img "Next" at bounding box center [1164, 404] width 27 height 72
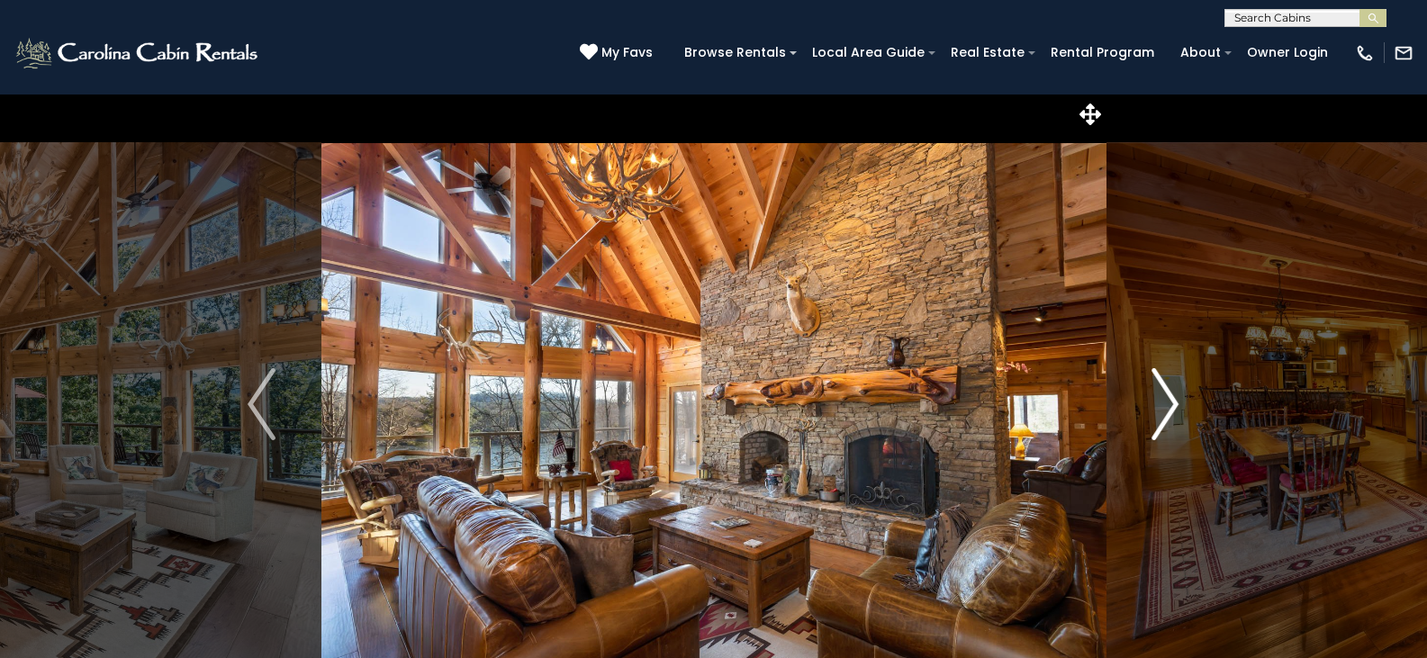
click at [1176, 399] on img "Next" at bounding box center [1164, 404] width 27 height 72
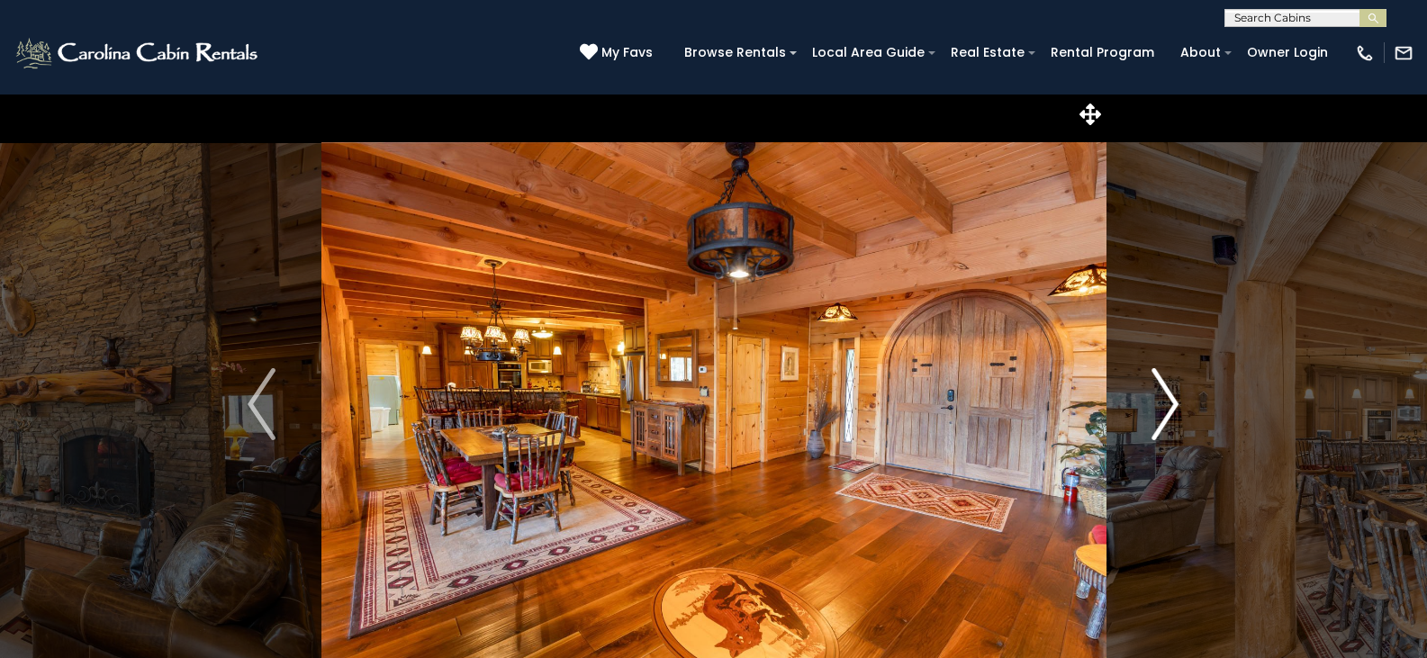
click at [1176, 399] on img "Next" at bounding box center [1164, 404] width 27 height 72
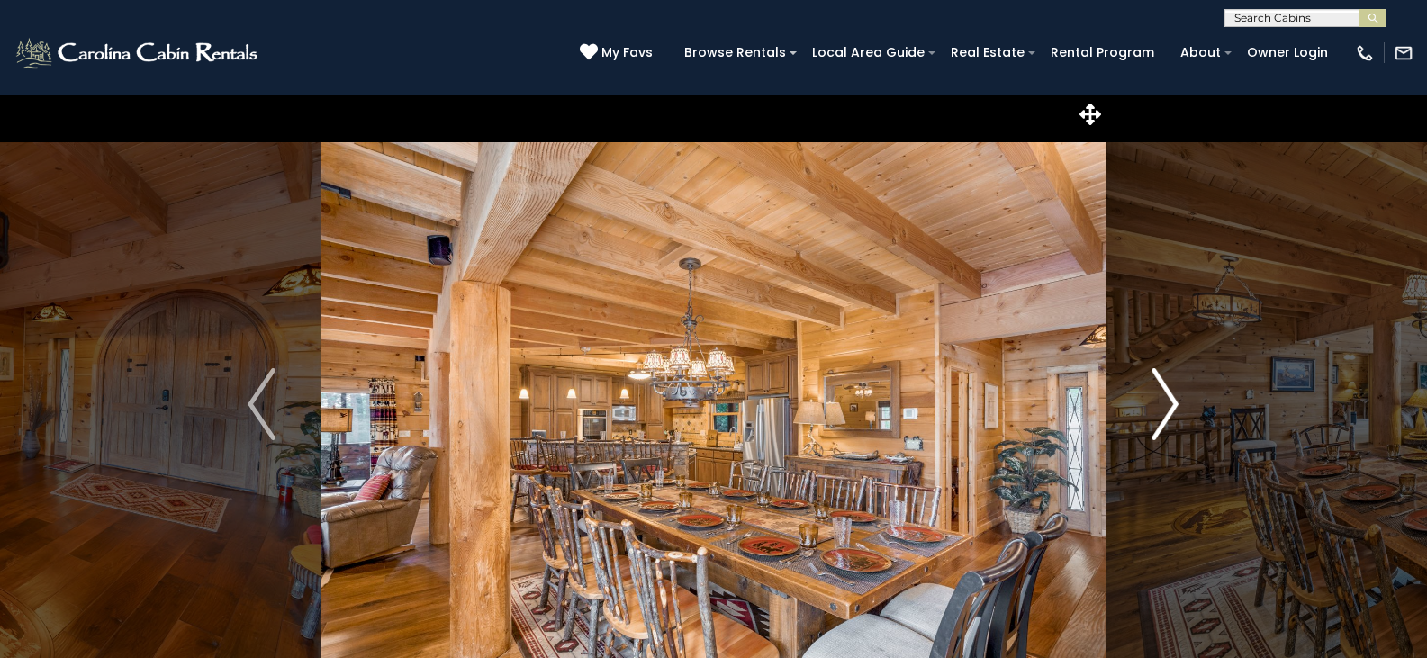
click at [1176, 399] on img "Next" at bounding box center [1164, 404] width 27 height 72
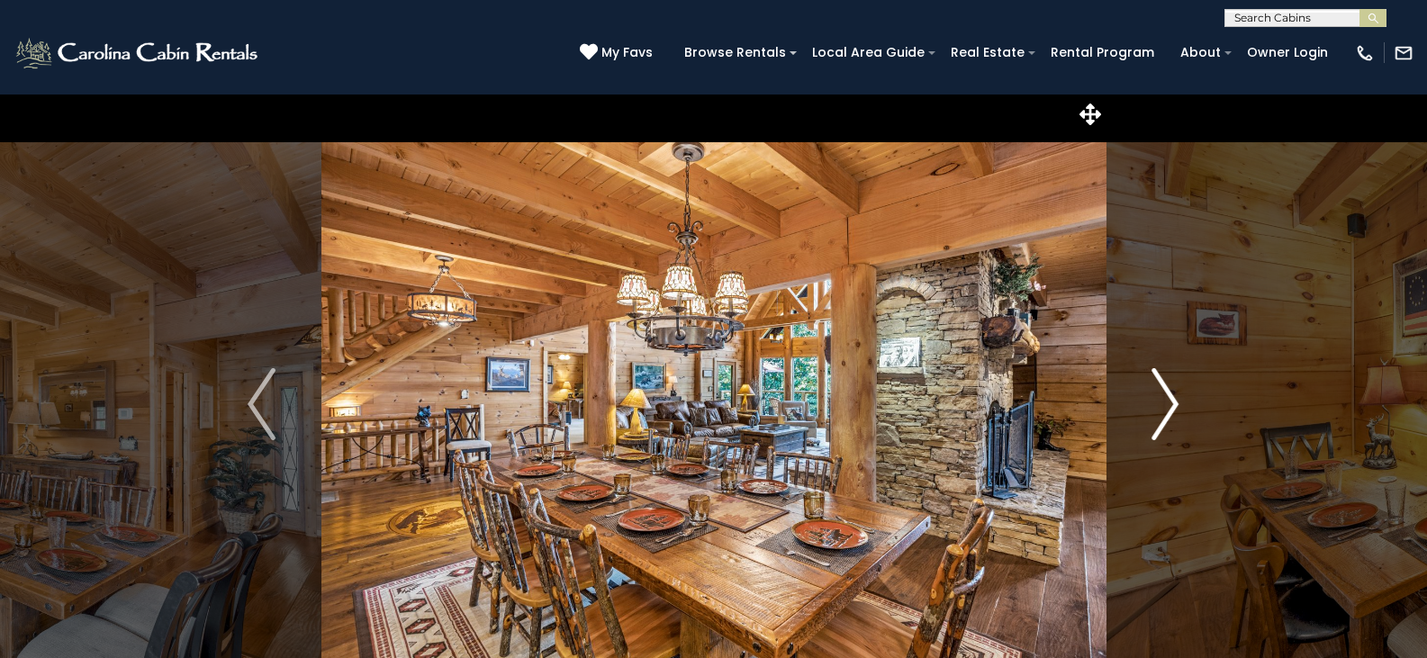
click at [1176, 399] on img "Next" at bounding box center [1164, 404] width 27 height 72
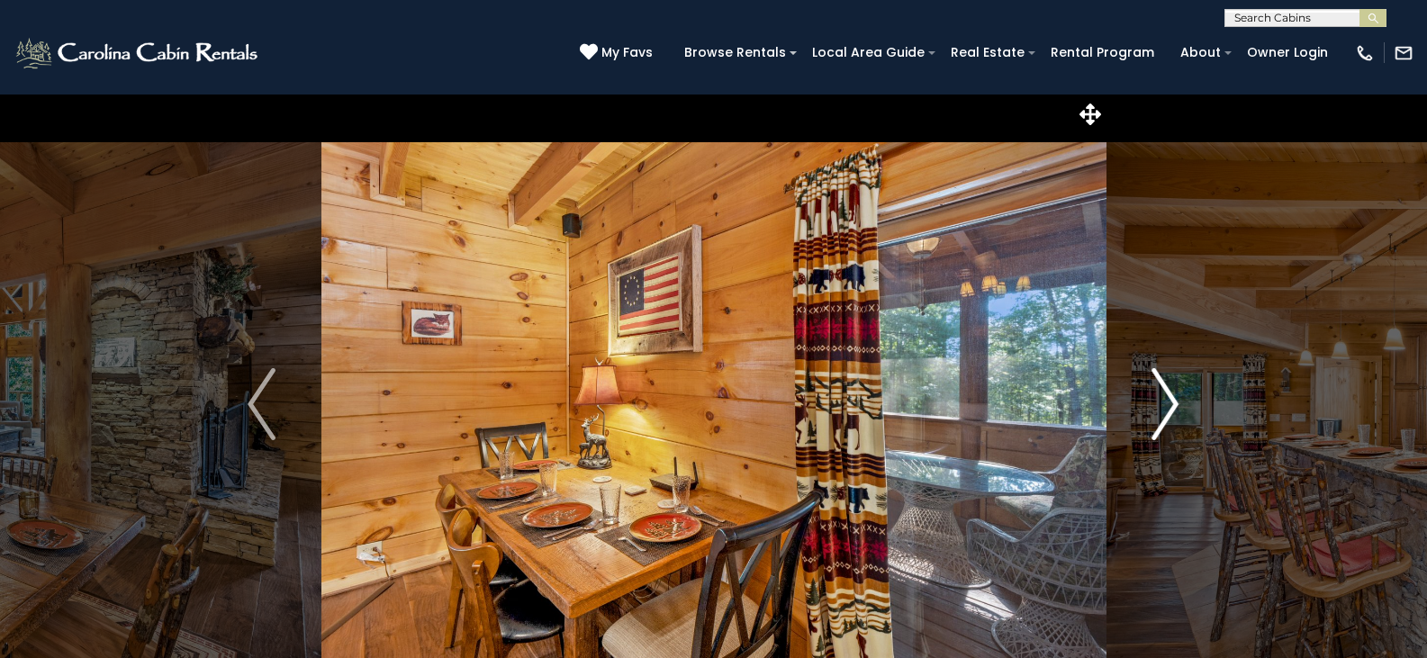
click at [1176, 399] on img "Next" at bounding box center [1164, 404] width 27 height 72
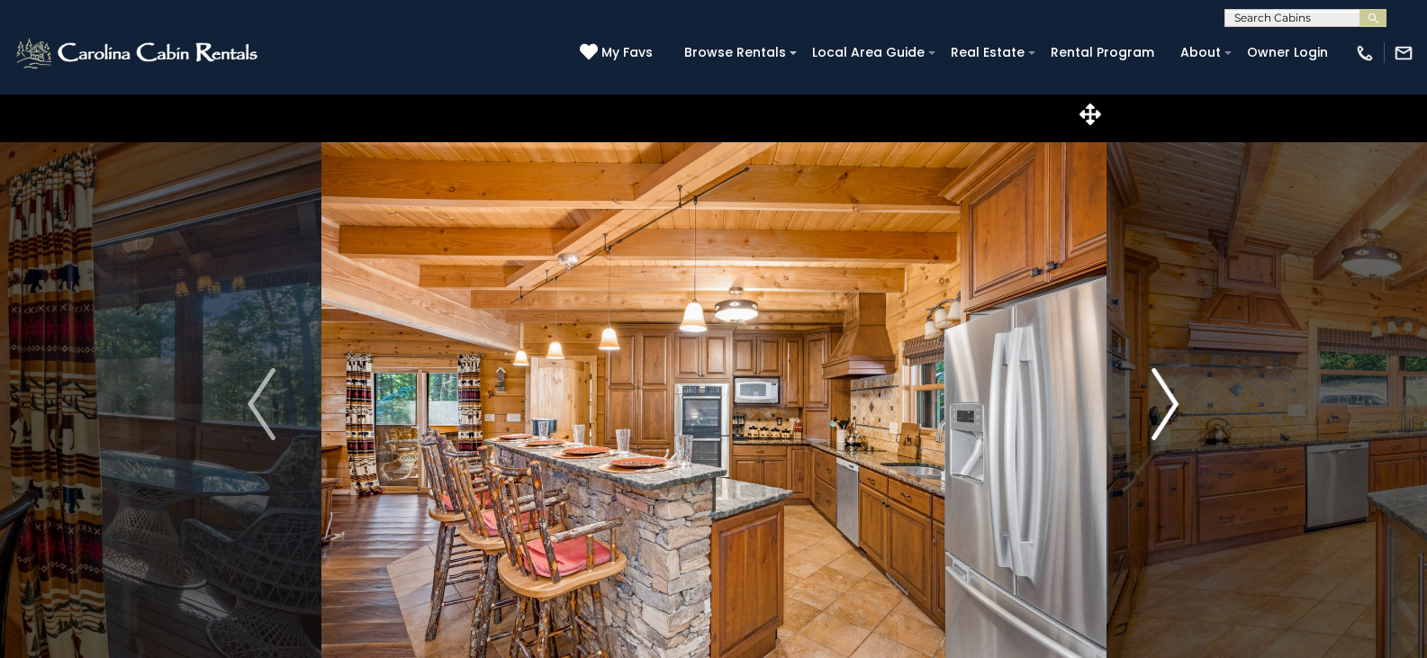
click at [1166, 399] on img "Next" at bounding box center [1164, 404] width 27 height 72
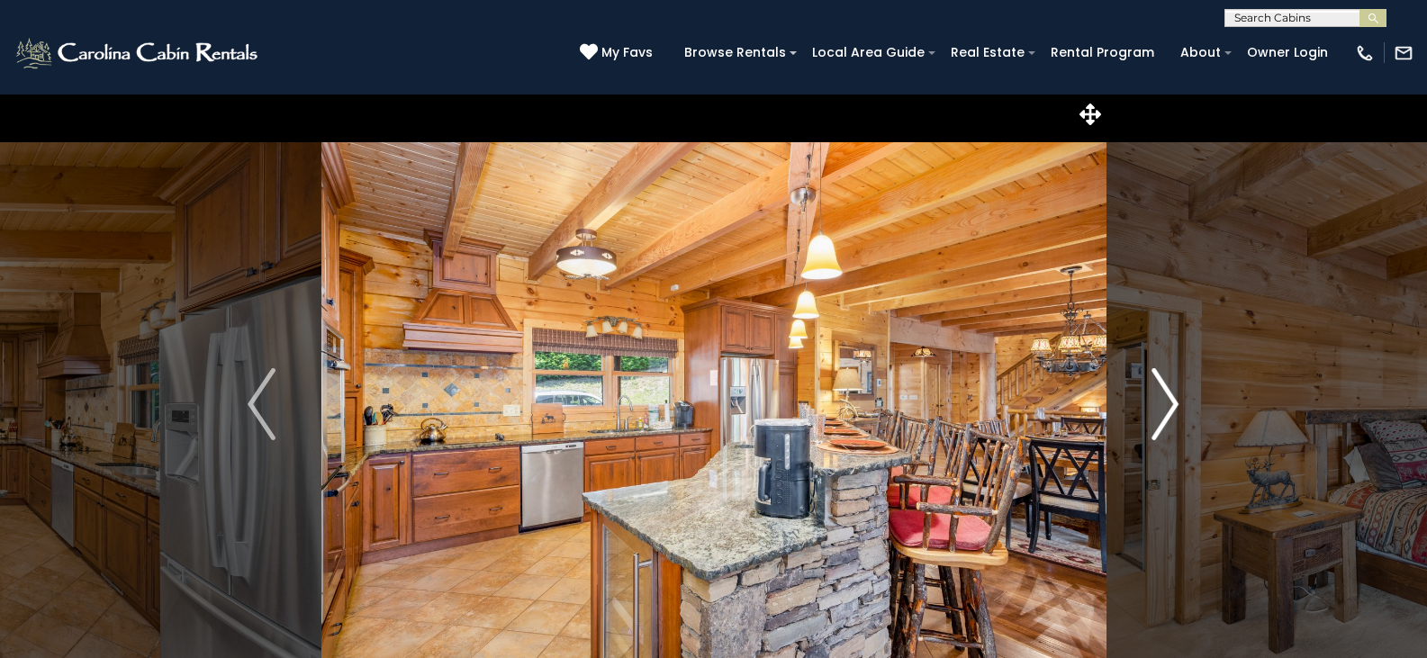
click at [1166, 399] on img "Next" at bounding box center [1164, 404] width 27 height 72
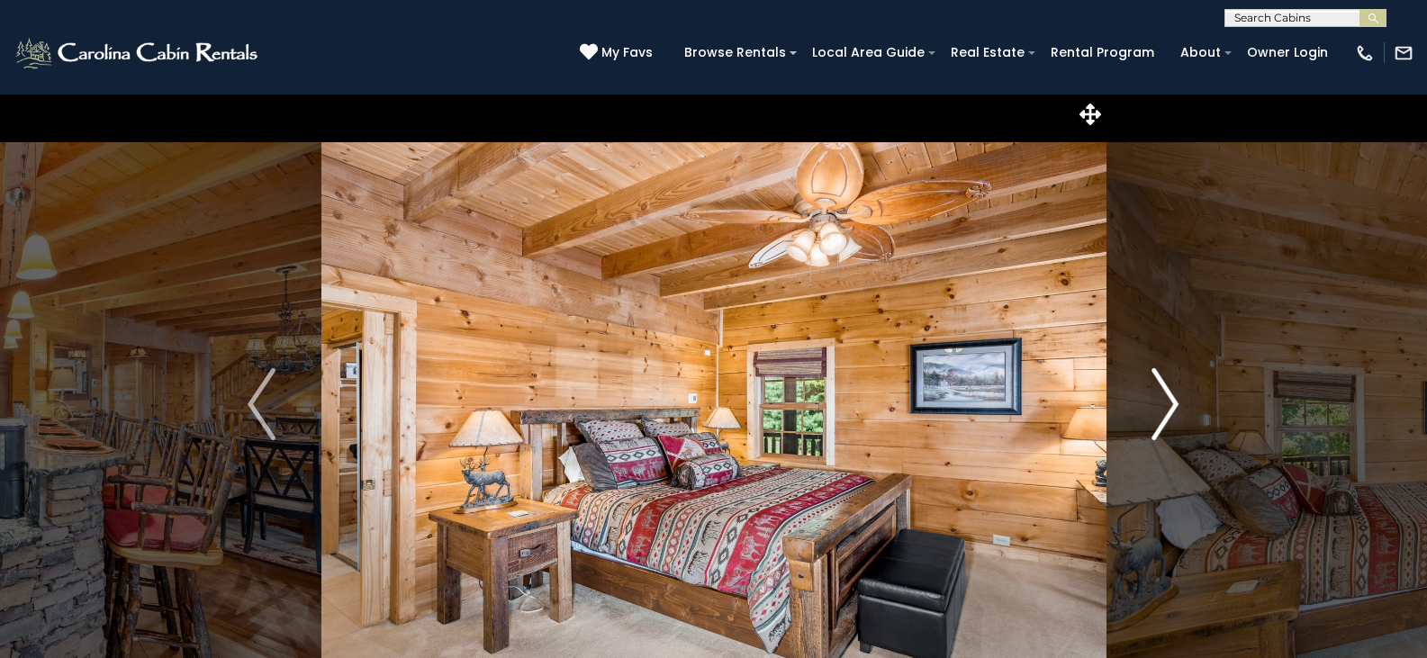
click at [1166, 399] on img "Next" at bounding box center [1164, 404] width 27 height 72
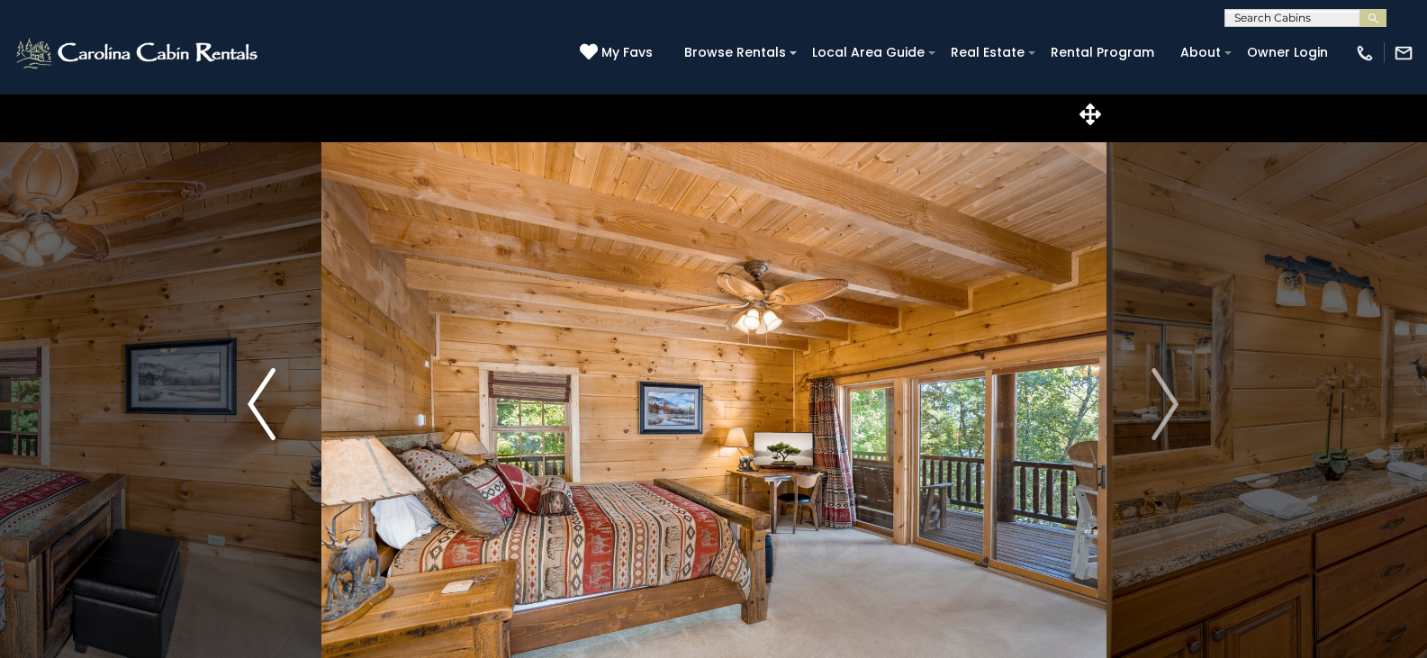
click at [250, 409] on img "Previous" at bounding box center [261, 404] width 27 height 72
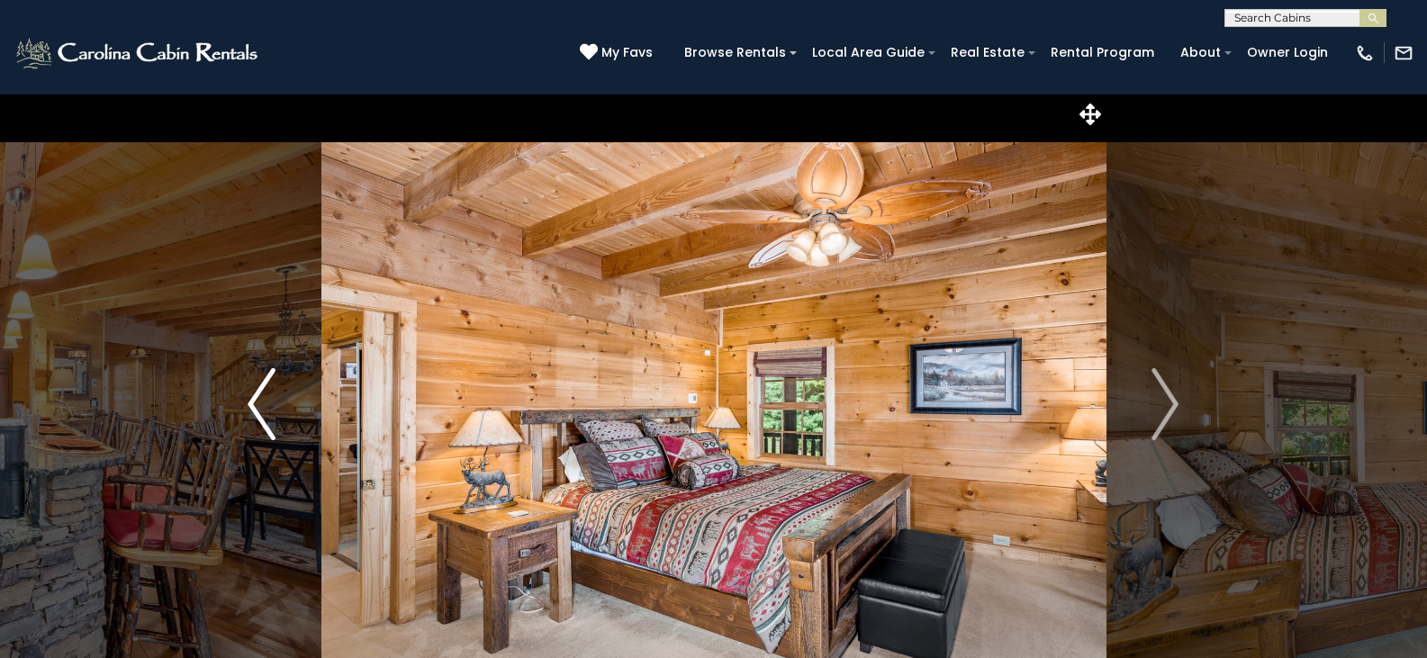
click at [250, 409] on img "Previous" at bounding box center [261, 404] width 27 height 72
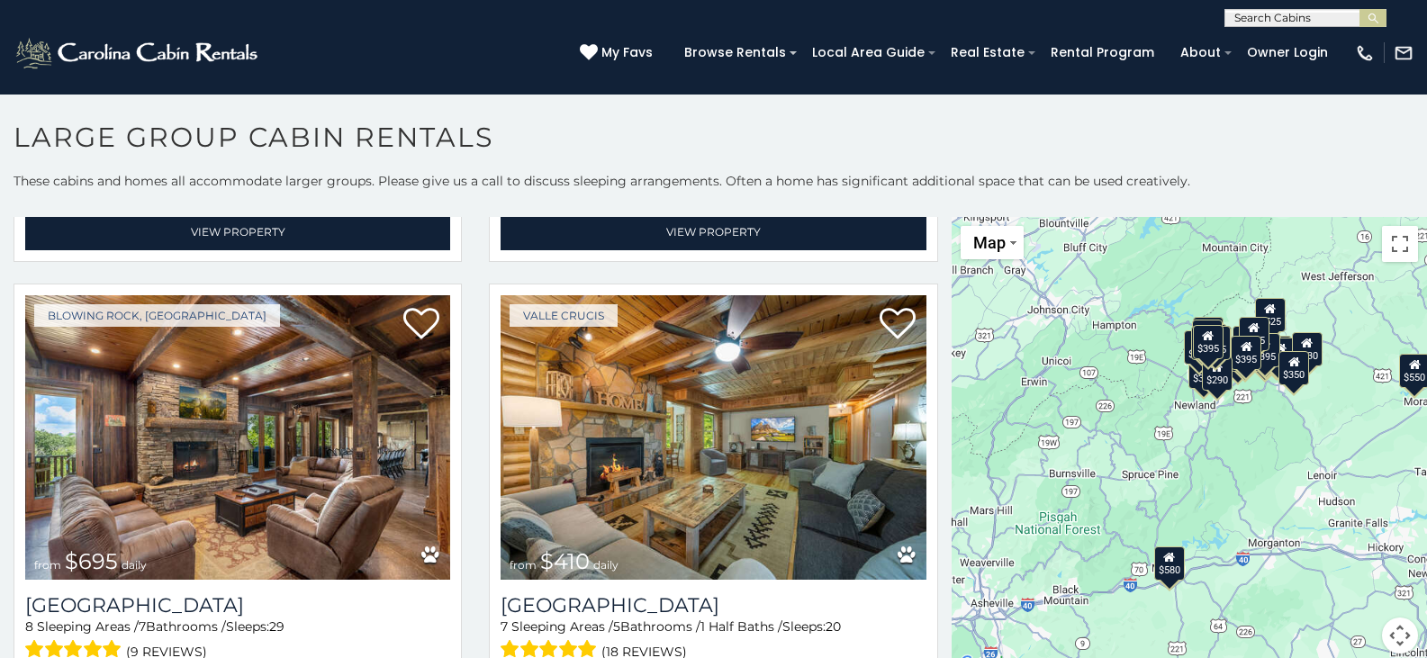
scroll to position [3629, 0]
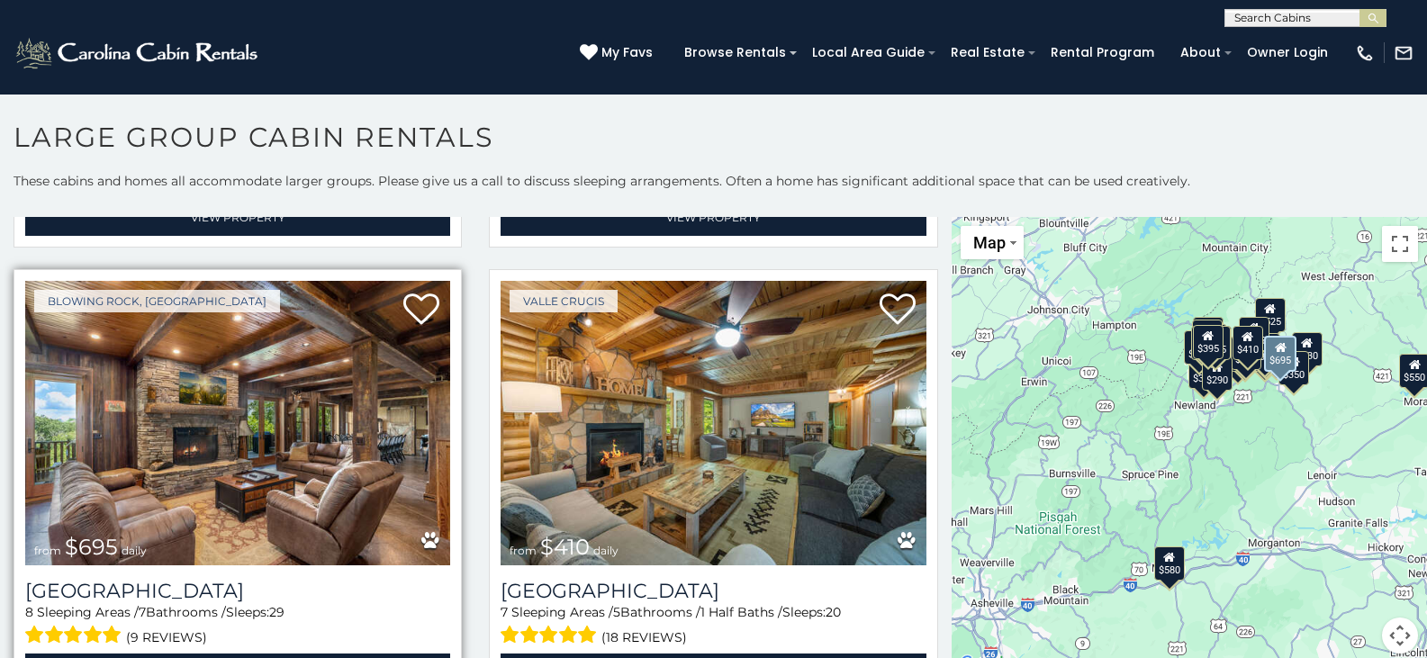
click at [245, 368] on img at bounding box center [237, 423] width 425 height 284
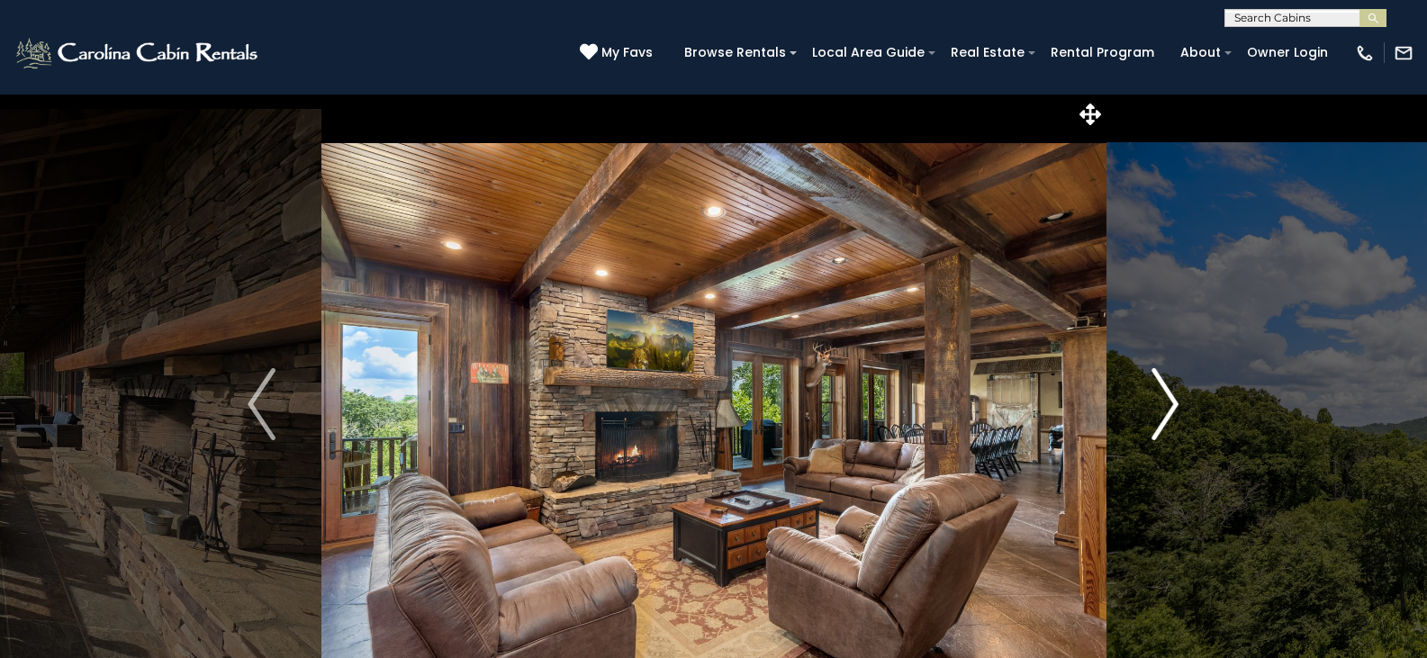
click at [1166, 402] on img "Next" at bounding box center [1164, 404] width 27 height 72
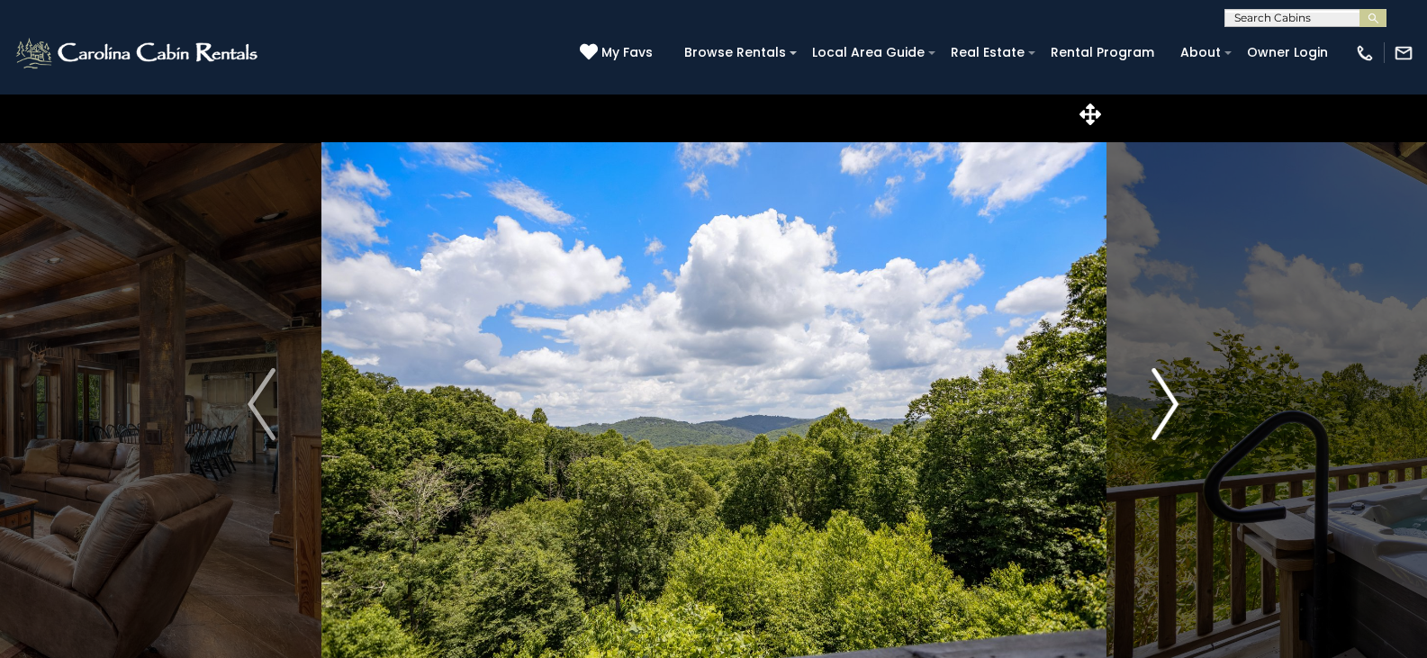
click at [1166, 402] on img "Next" at bounding box center [1164, 404] width 27 height 72
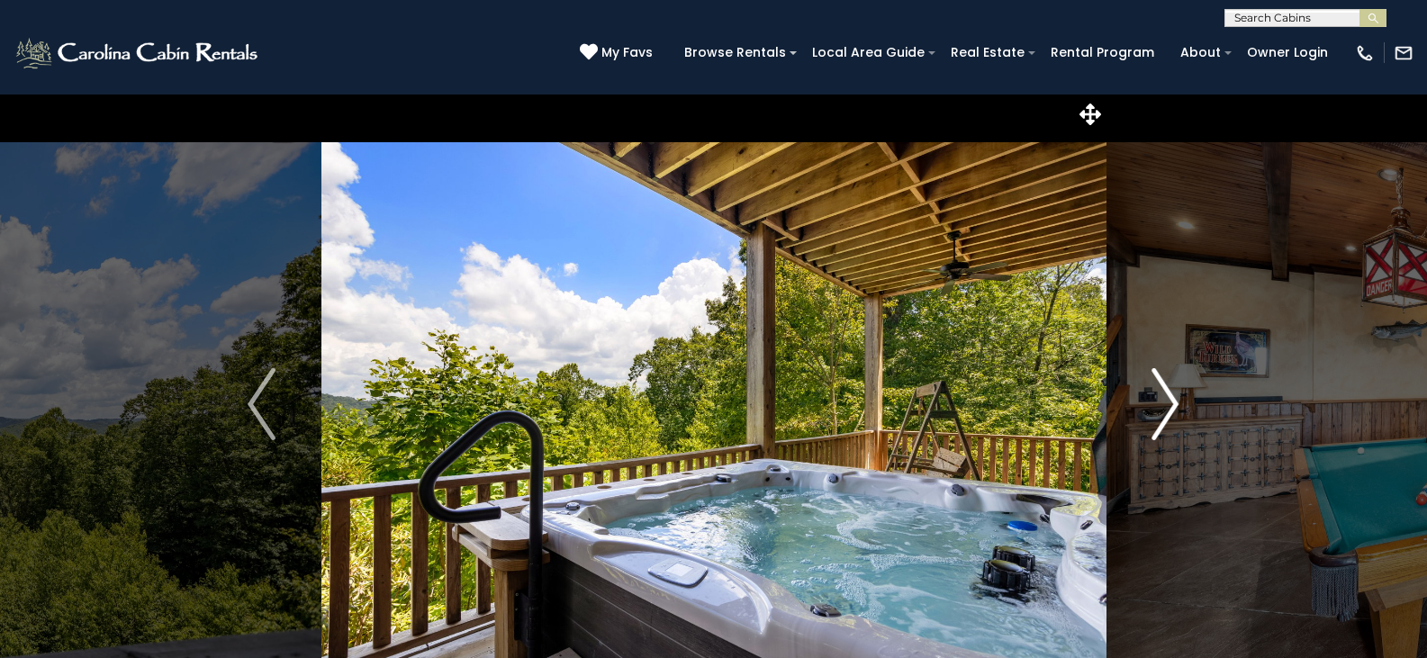
click at [1166, 402] on img "Next" at bounding box center [1164, 404] width 27 height 72
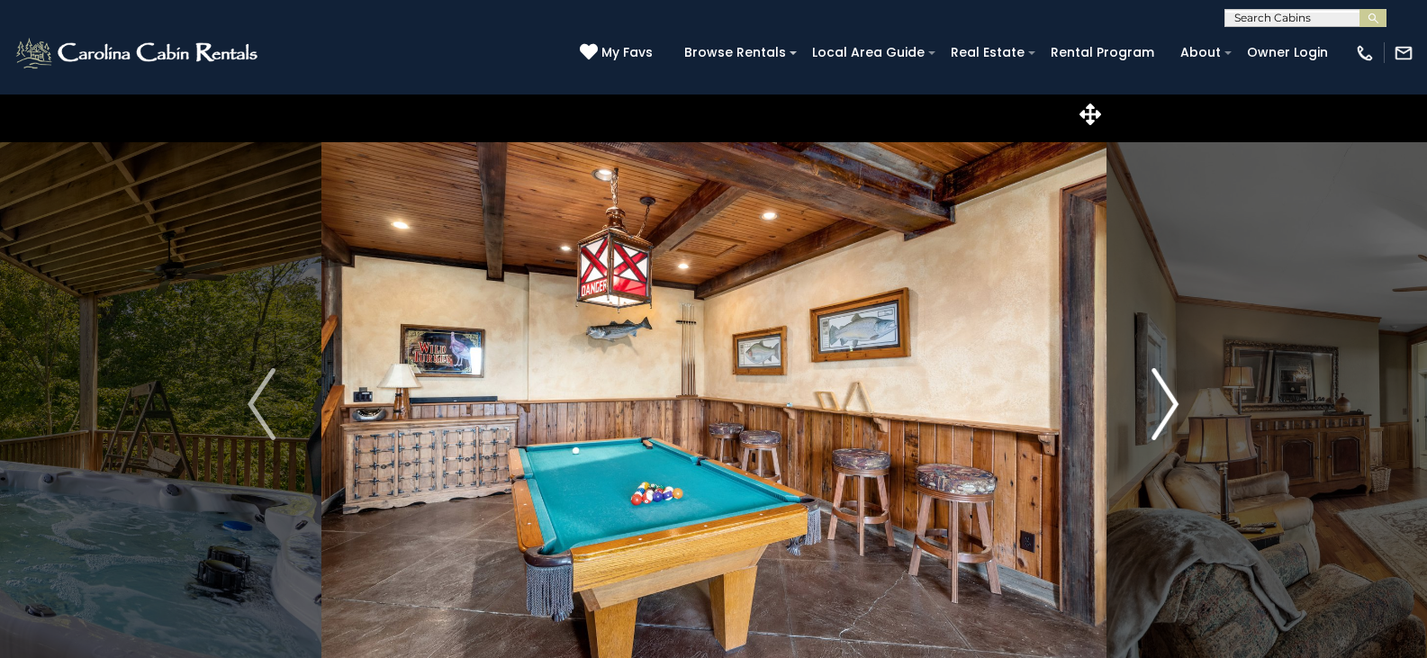
click at [1166, 402] on img "Next" at bounding box center [1164, 404] width 27 height 72
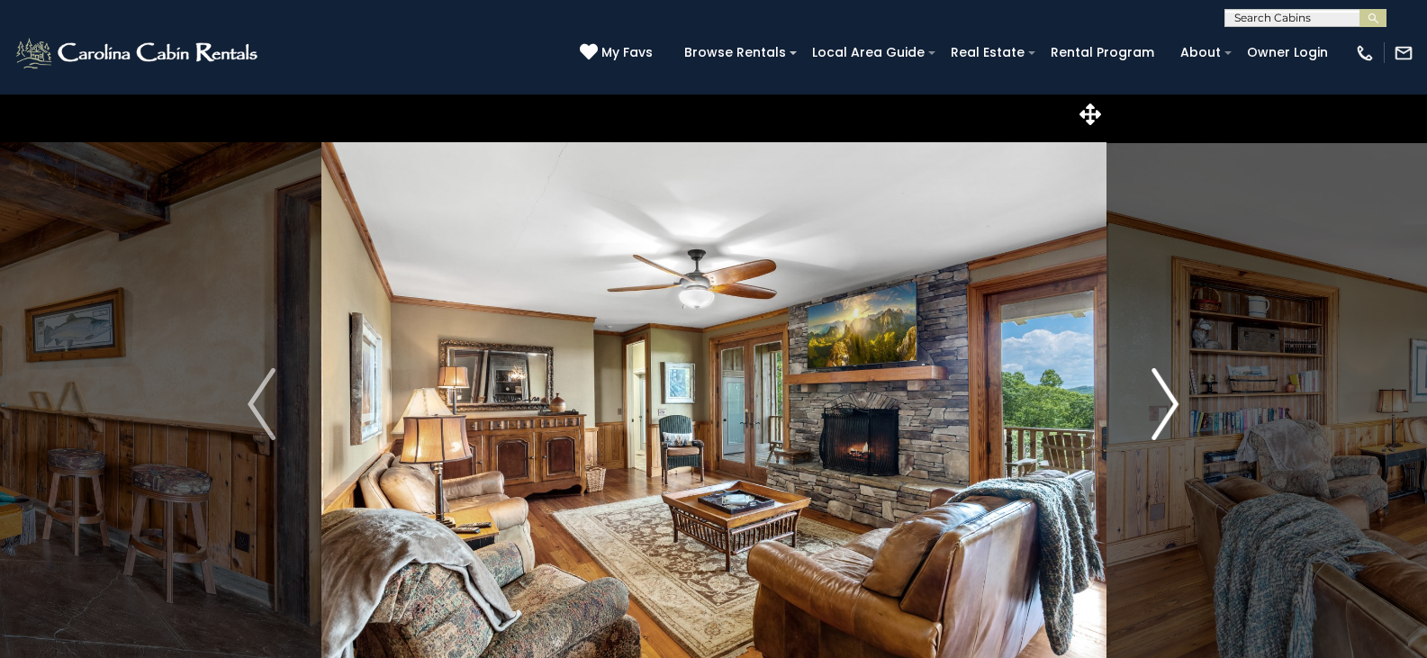
click at [1166, 402] on img "Next" at bounding box center [1164, 404] width 27 height 72
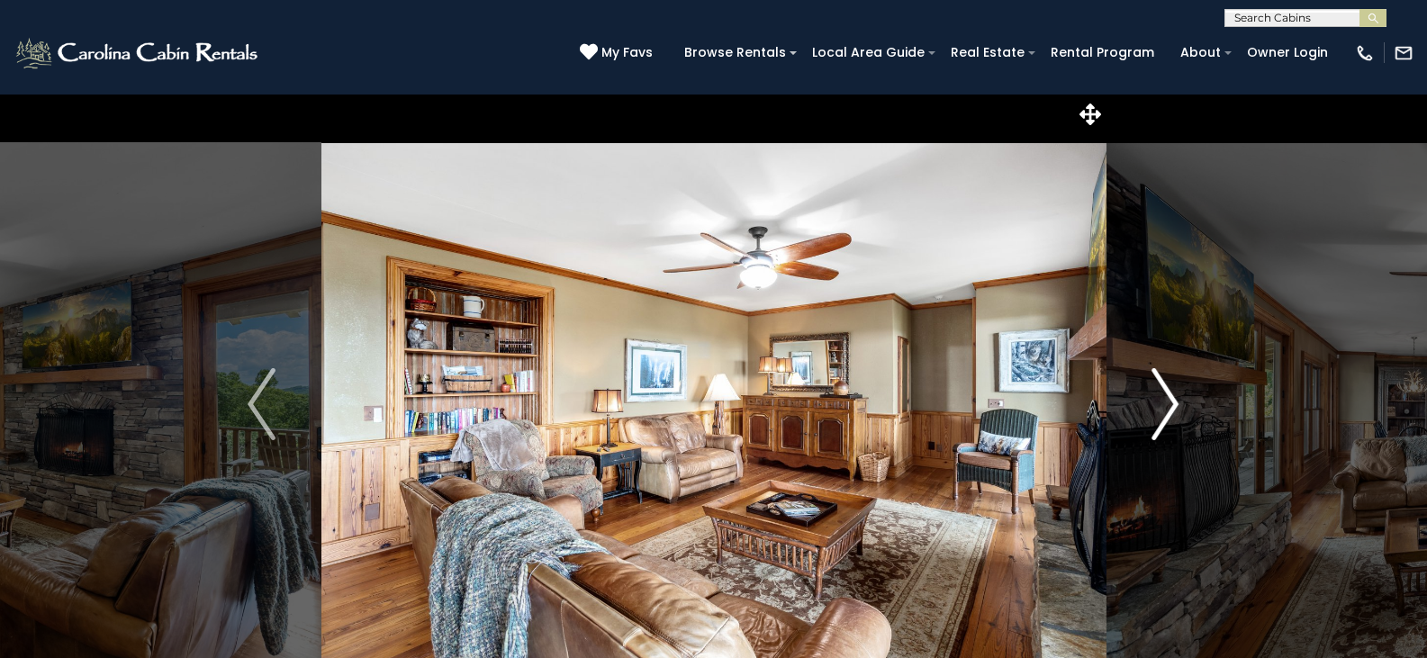
click at [1166, 402] on img "Next" at bounding box center [1164, 404] width 27 height 72
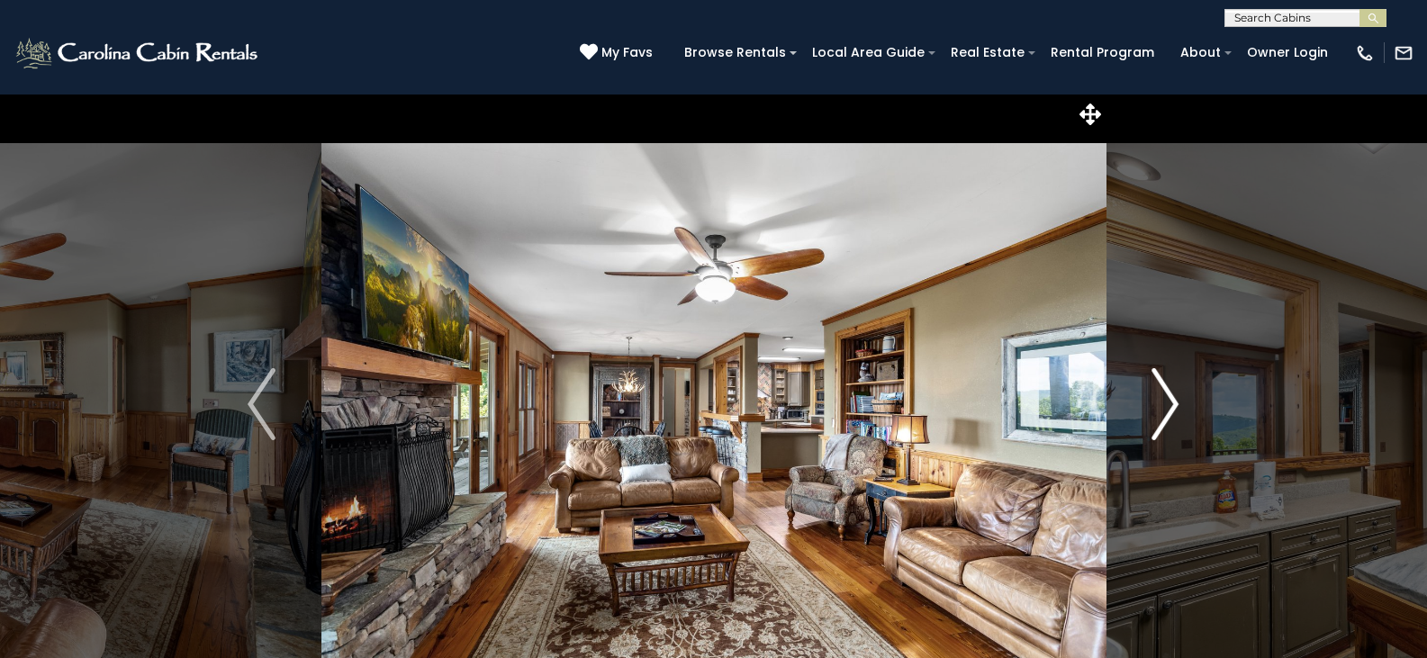
click at [1166, 402] on img "Next" at bounding box center [1164, 404] width 27 height 72
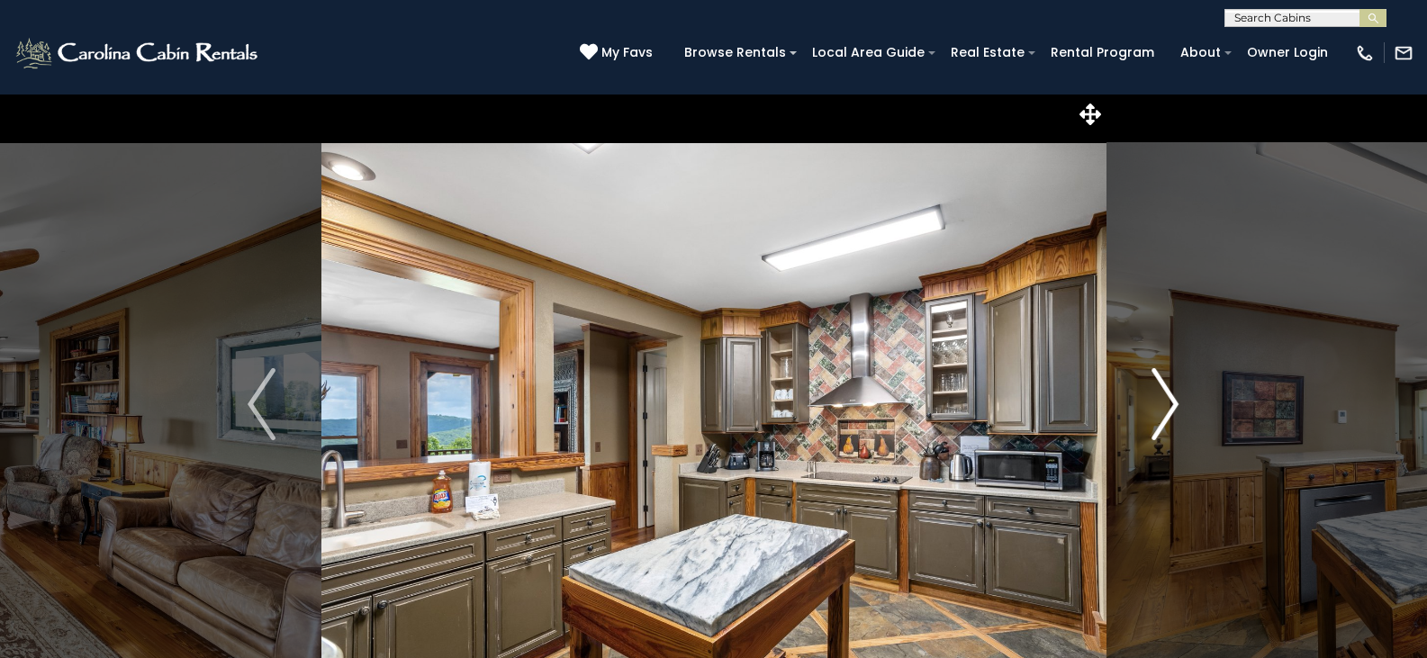
click at [1166, 402] on img "Next" at bounding box center [1164, 404] width 27 height 72
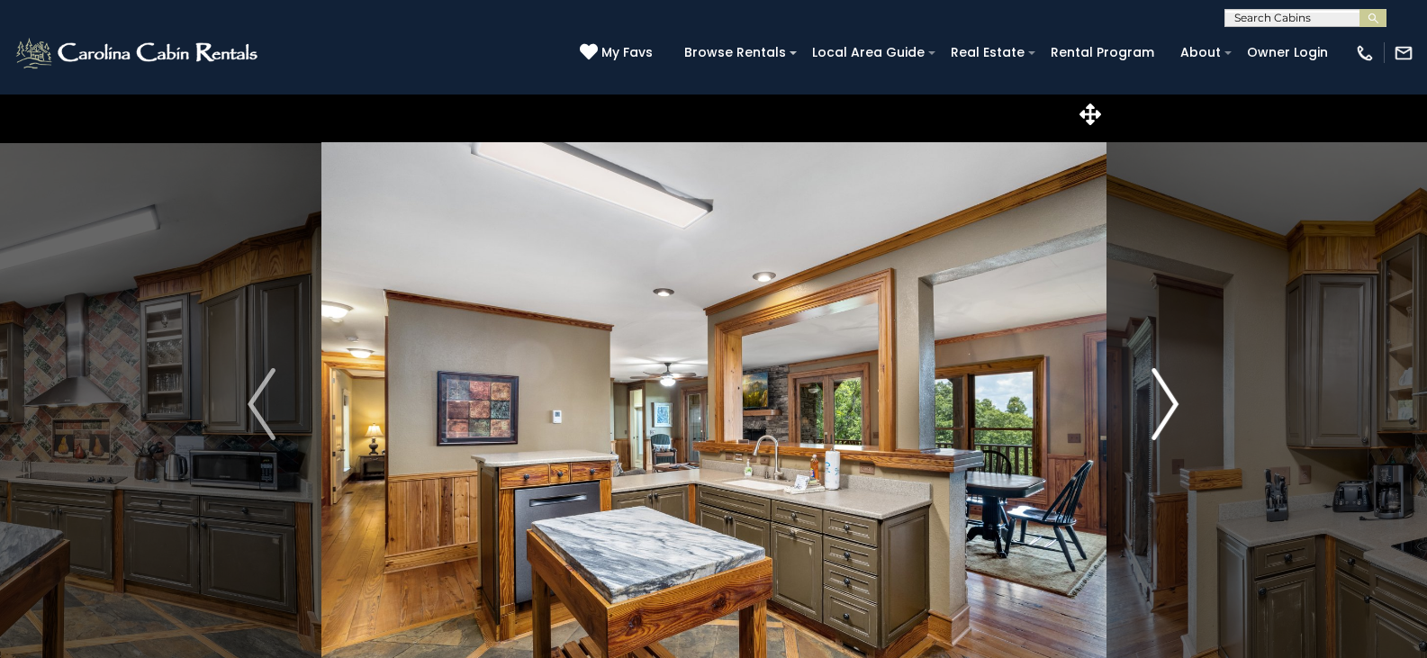
click at [1166, 402] on img "Next" at bounding box center [1164, 404] width 27 height 72
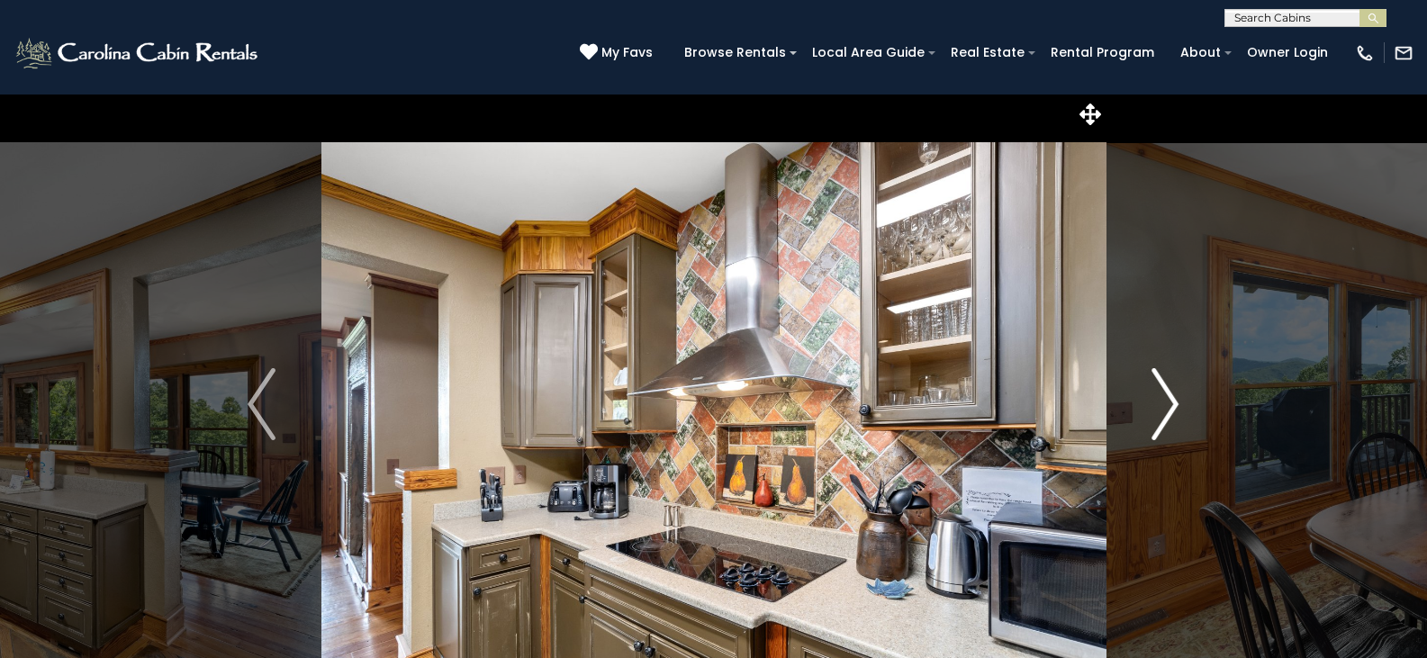
click at [1166, 402] on img "Next" at bounding box center [1164, 404] width 27 height 72
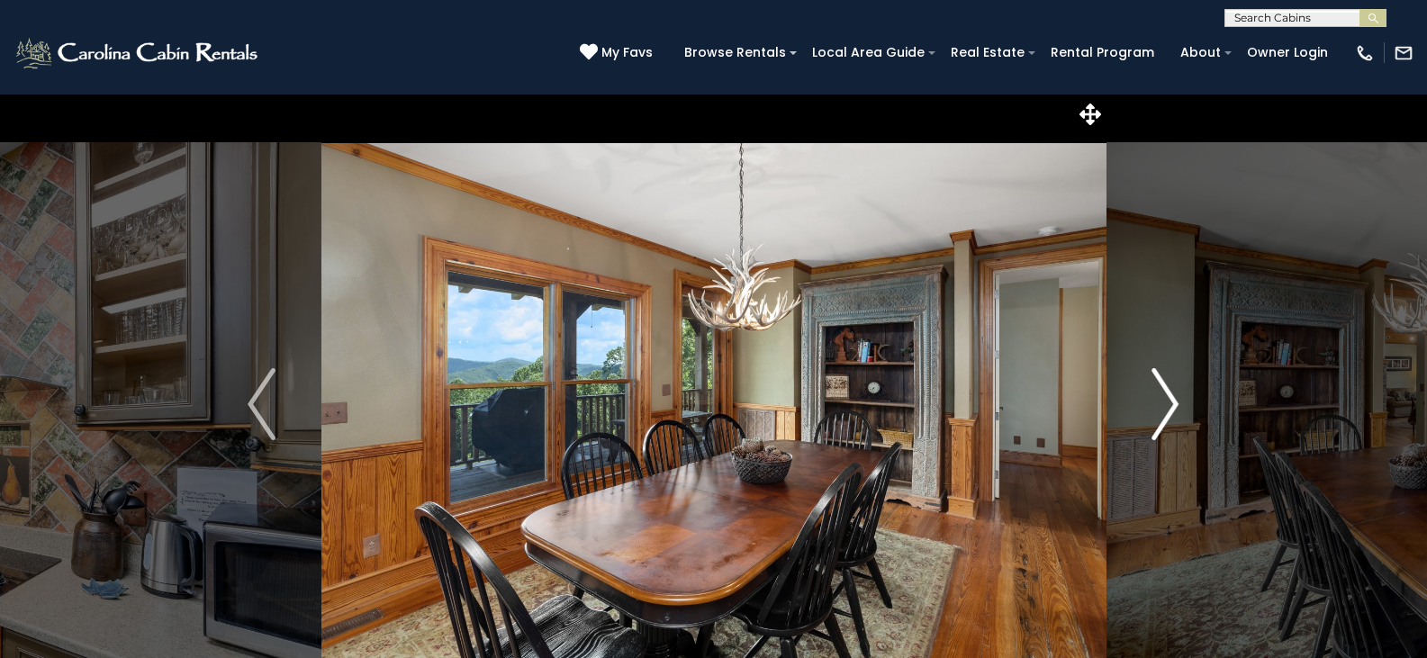
click at [1166, 402] on img "Next" at bounding box center [1164, 404] width 27 height 72
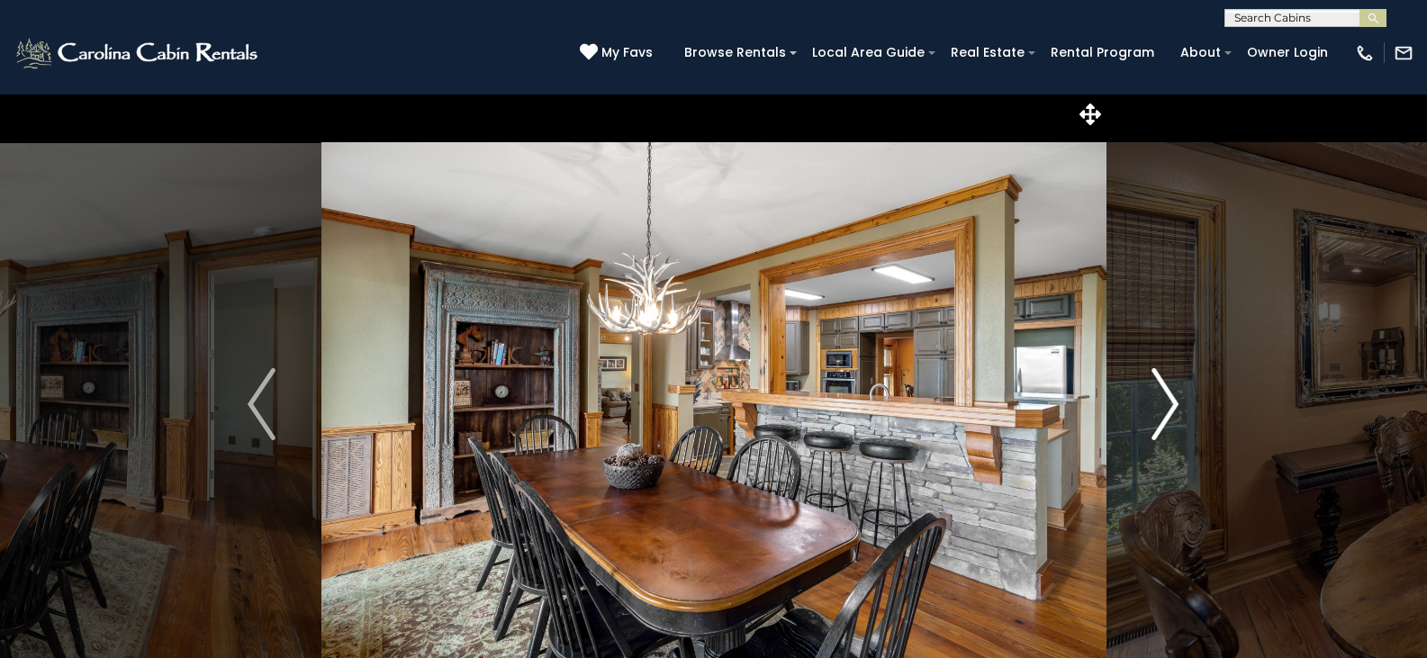
click at [1166, 402] on img "Next" at bounding box center [1164, 404] width 27 height 72
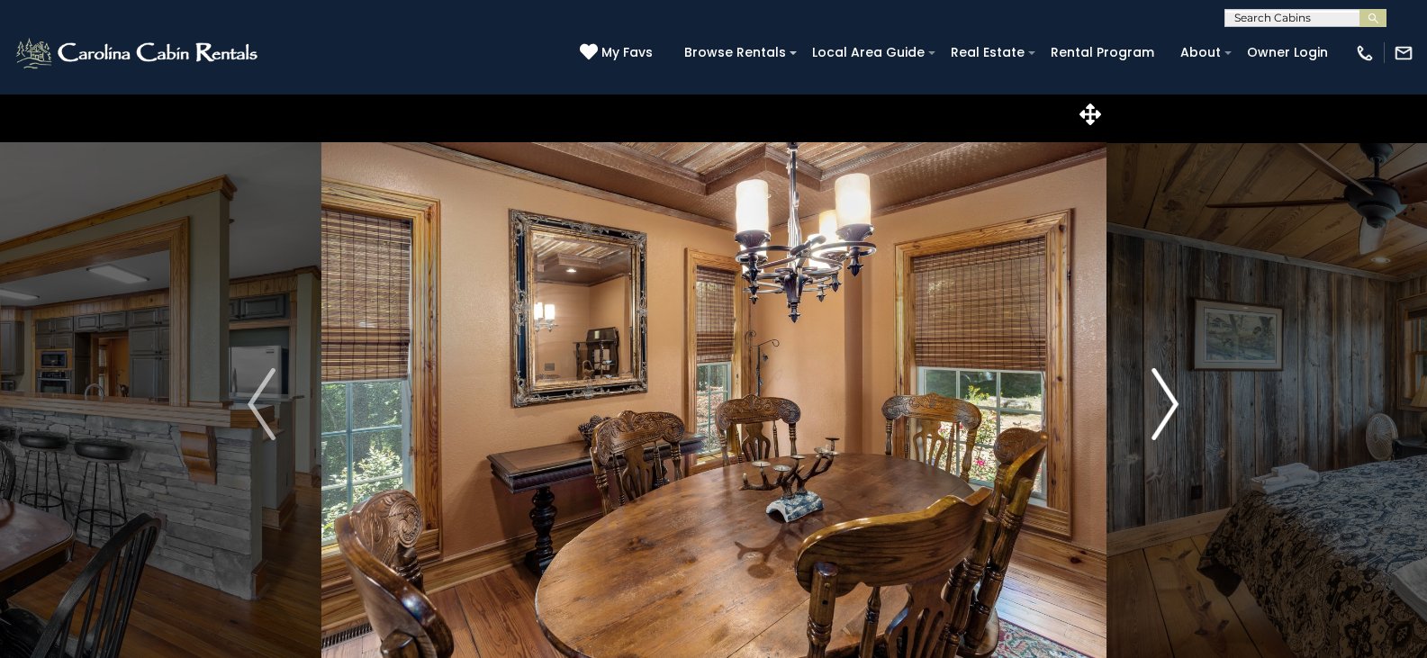
click at [1166, 402] on img "Next" at bounding box center [1164, 404] width 27 height 72
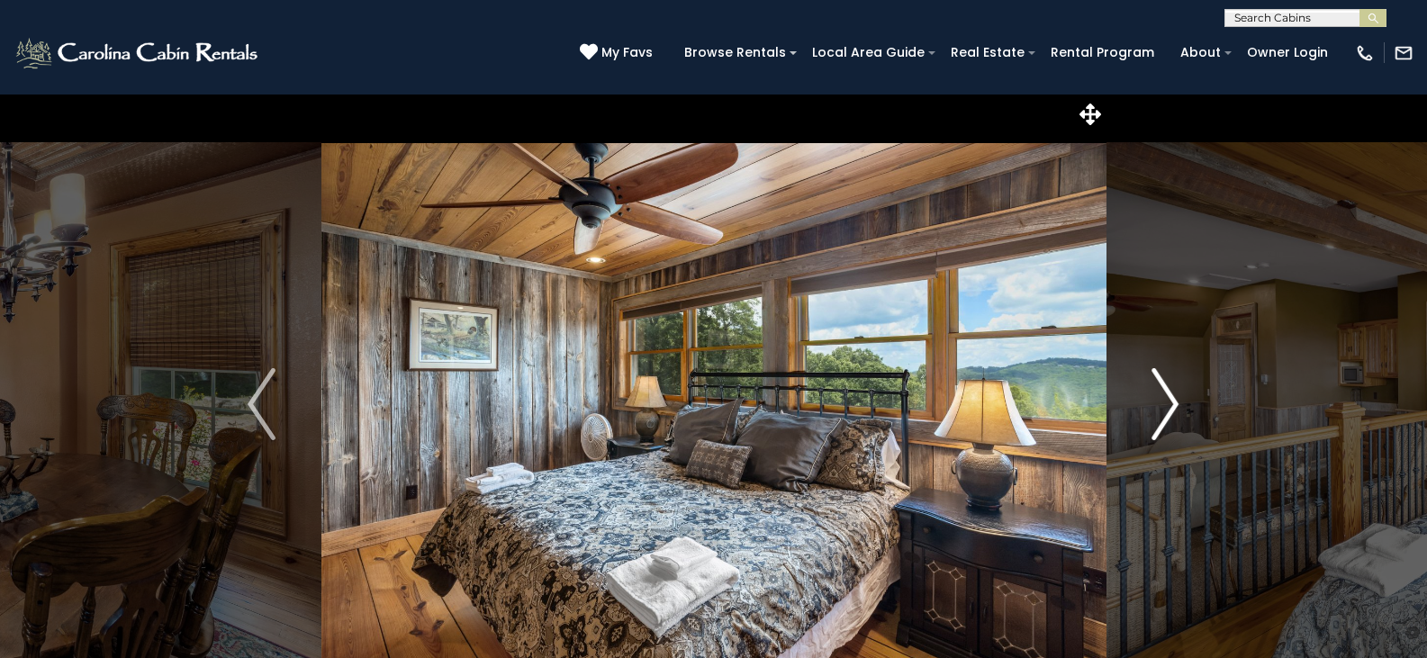
click at [1161, 395] on img "Next" at bounding box center [1164, 404] width 27 height 72
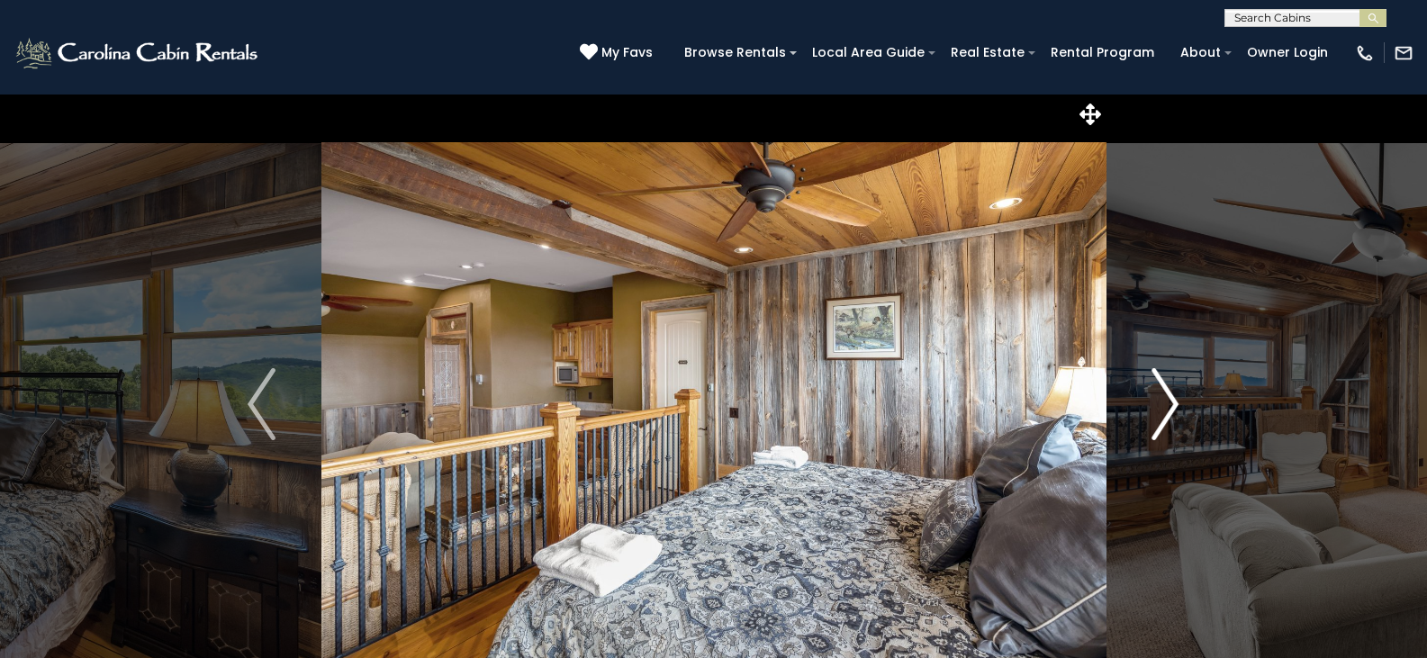
click at [1161, 395] on img "Next" at bounding box center [1164, 404] width 27 height 72
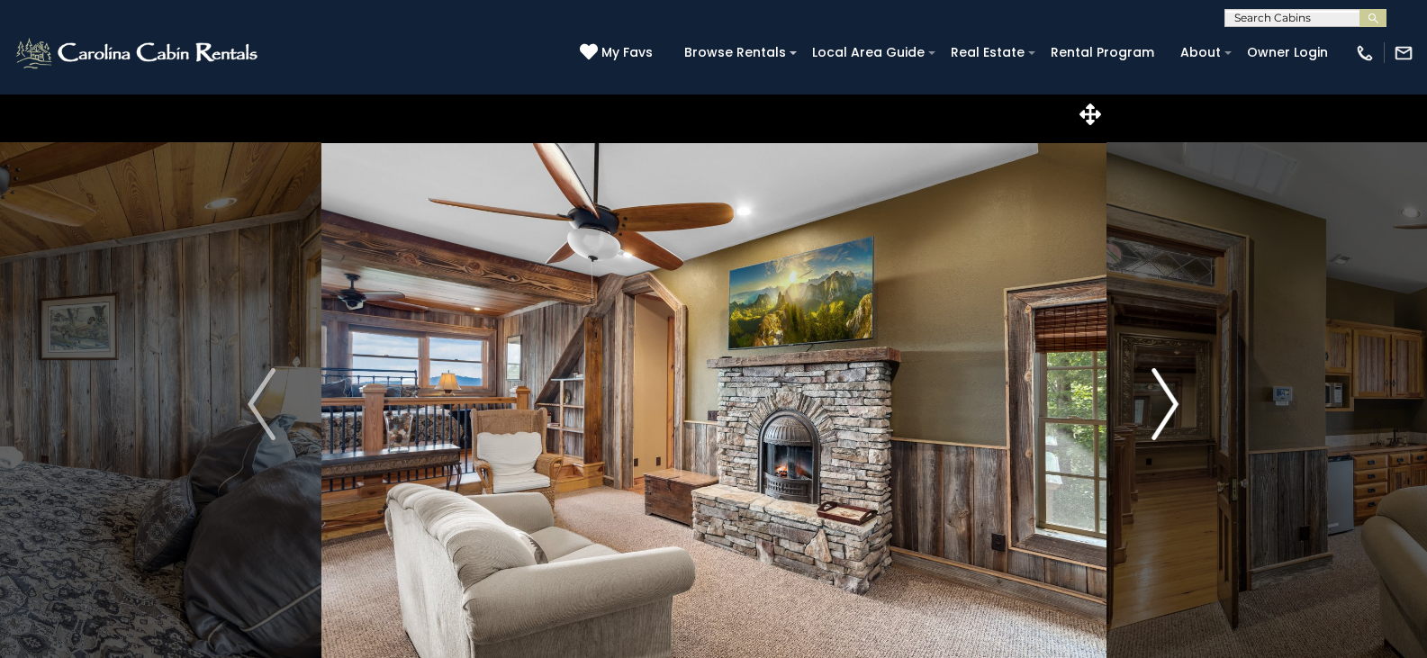
click at [1161, 395] on img "Next" at bounding box center [1164, 404] width 27 height 72
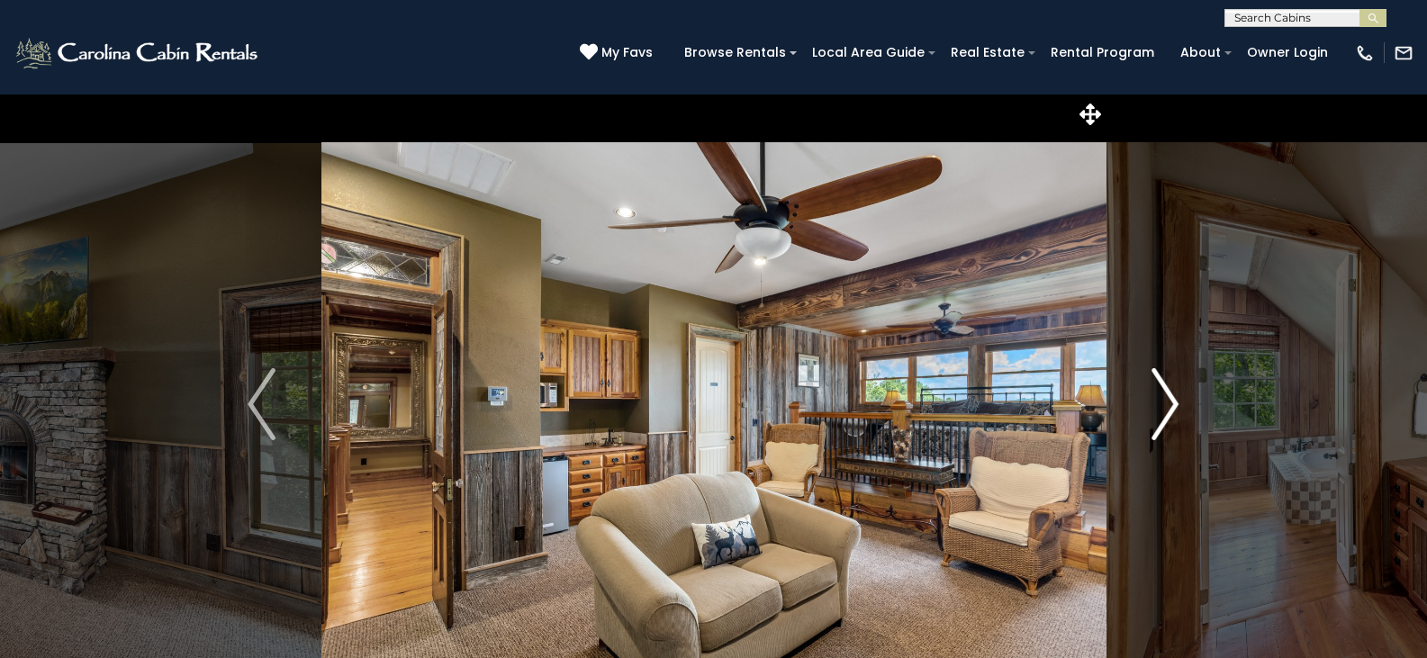
click at [1160, 395] on img "Next" at bounding box center [1164, 404] width 27 height 72
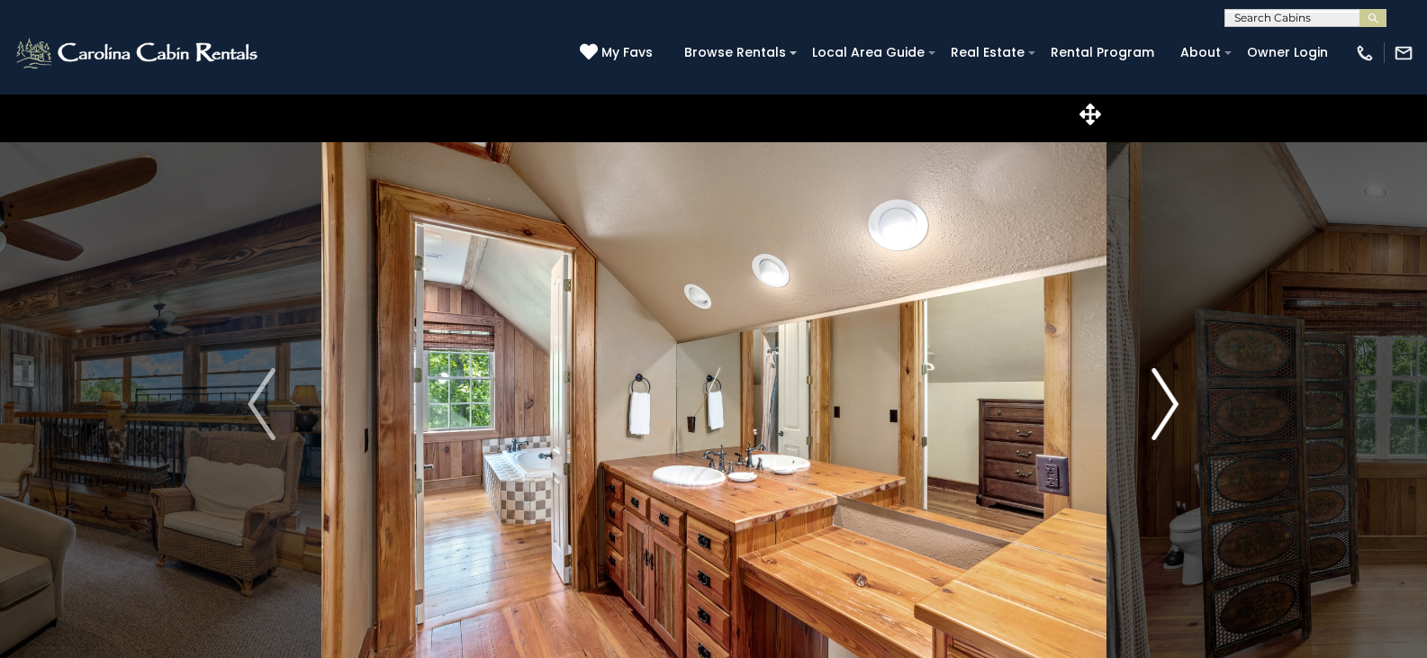
click at [1160, 395] on img "Next" at bounding box center [1164, 404] width 27 height 72
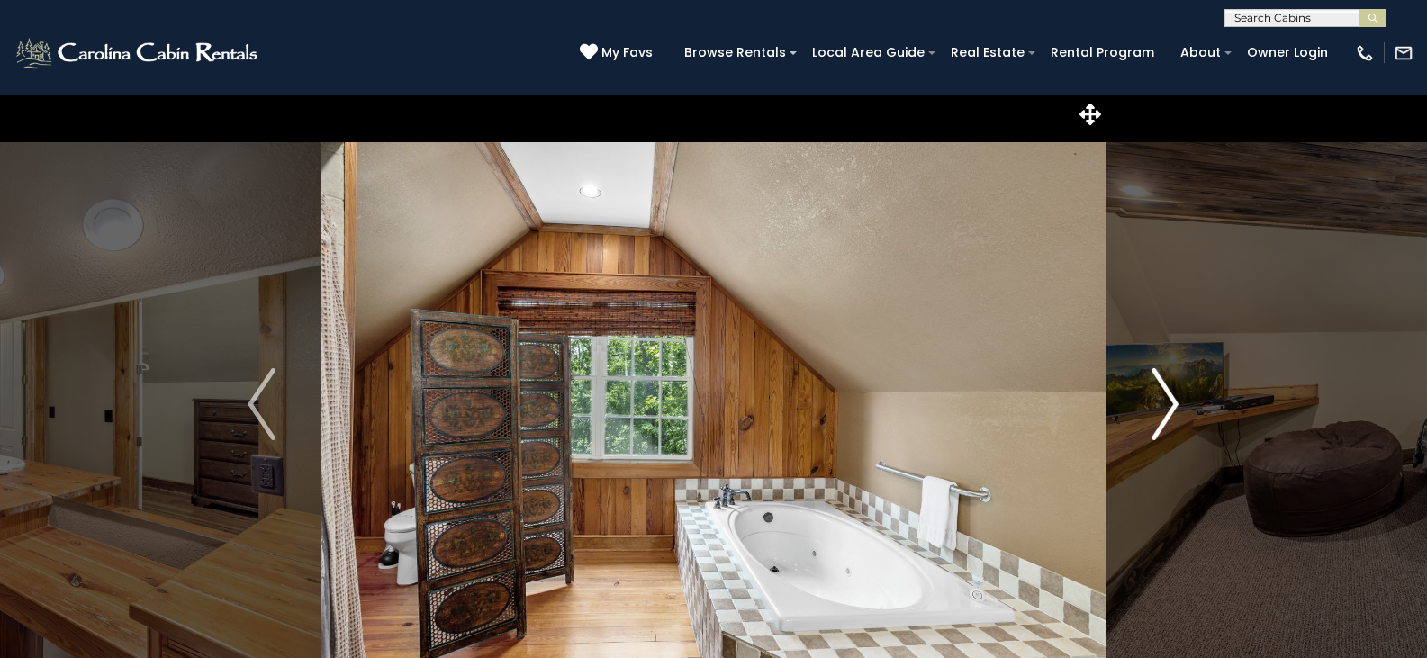
click at [1160, 395] on img "Next" at bounding box center [1164, 404] width 27 height 72
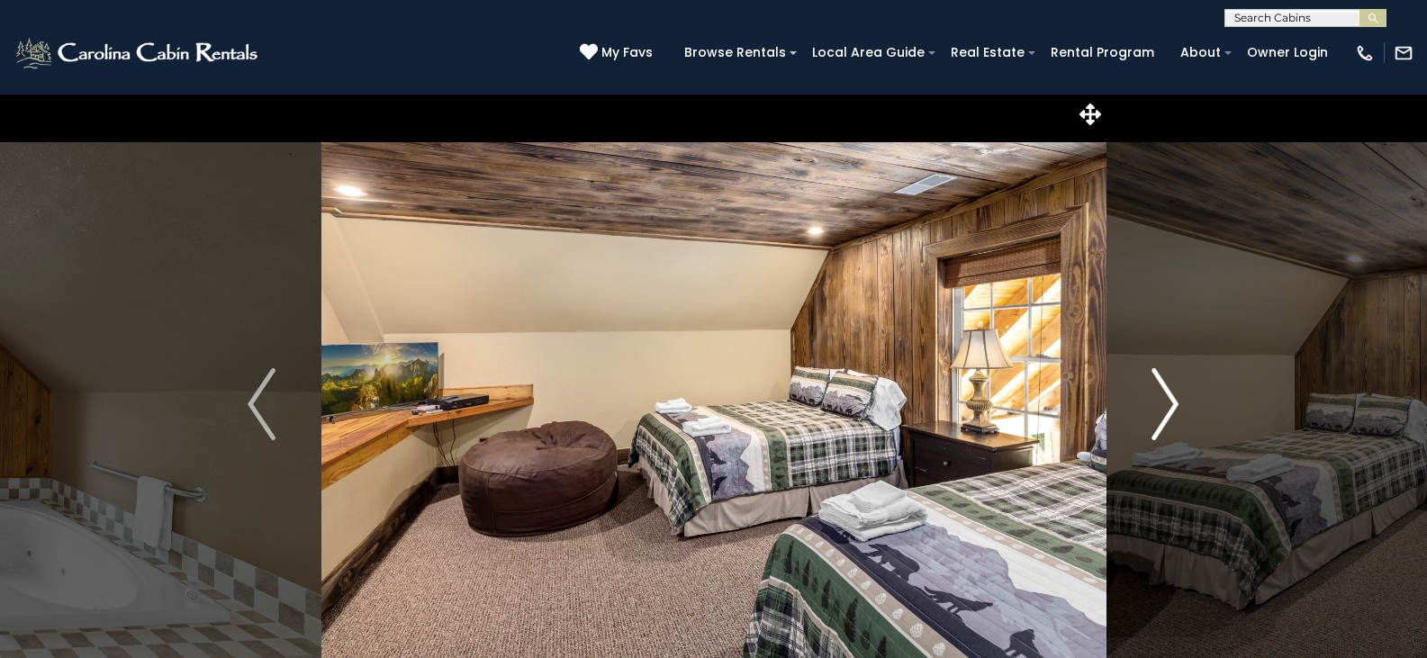
click at [1160, 395] on img "Next" at bounding box center [1164, 404] width 27 height 72
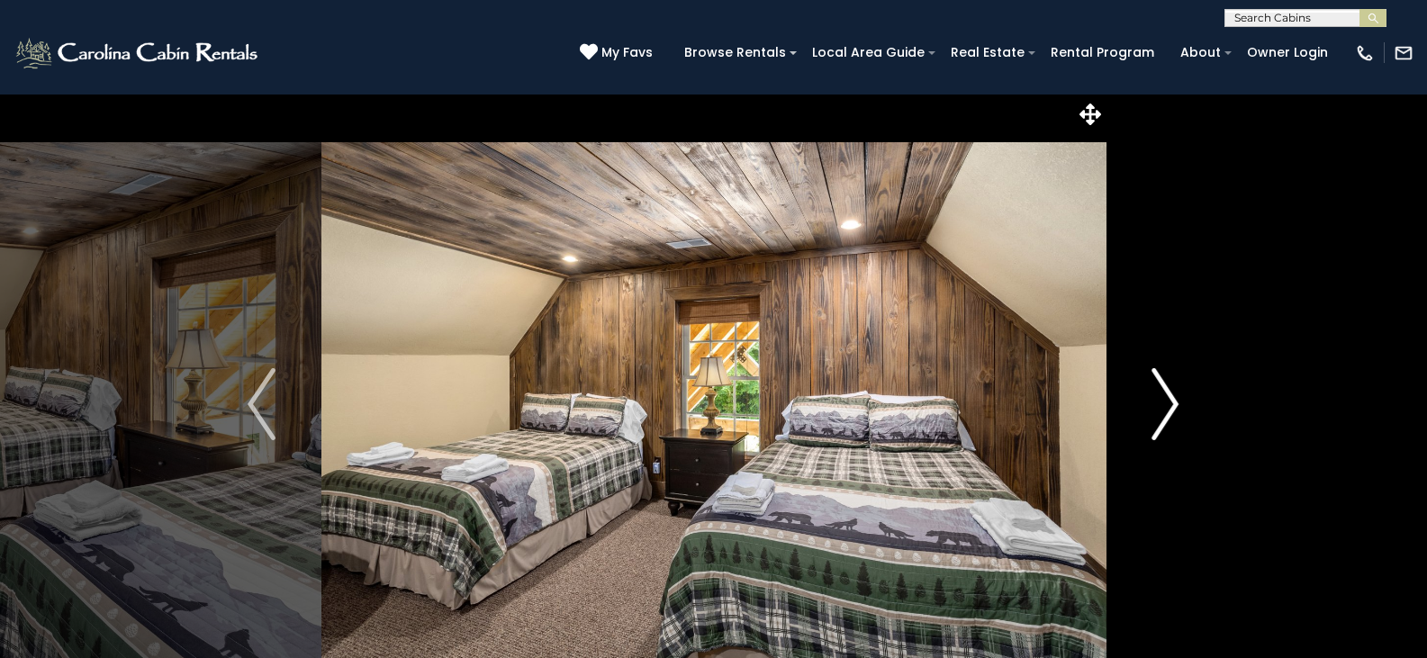
click at [1160, 395] on img "Next" at bounding box center [1164, 404] width 27 height 72
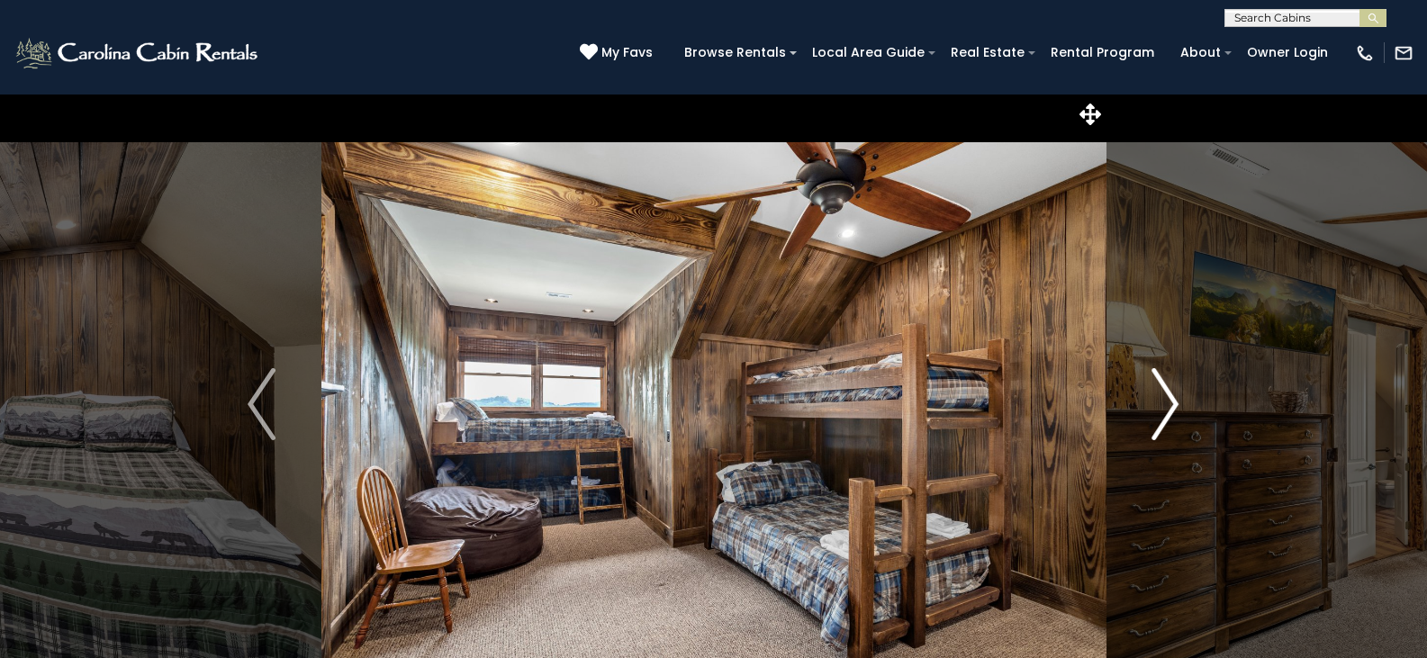
click at [1160, 395] on img "Next" at bounding box center [1164, 404] width 27 height 72
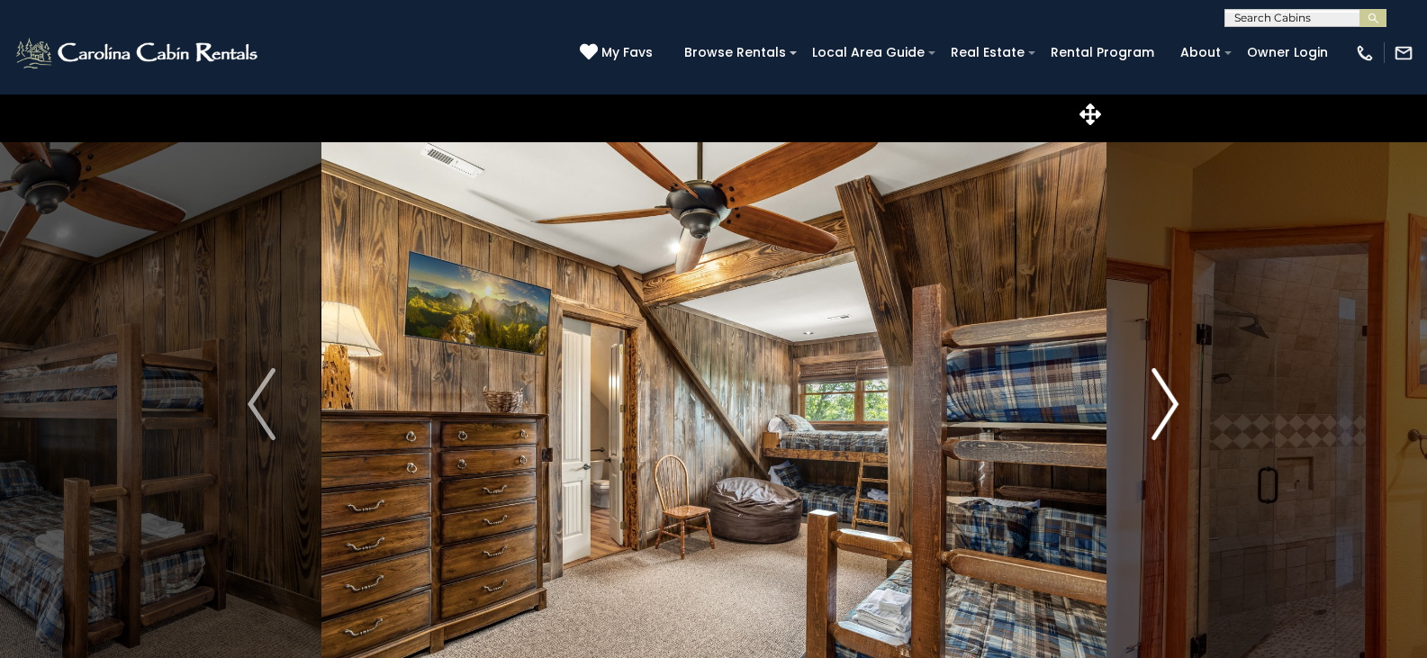
click at [1160, 395] on img "Next" at bounding box center [1164, 404] width 27 height 72
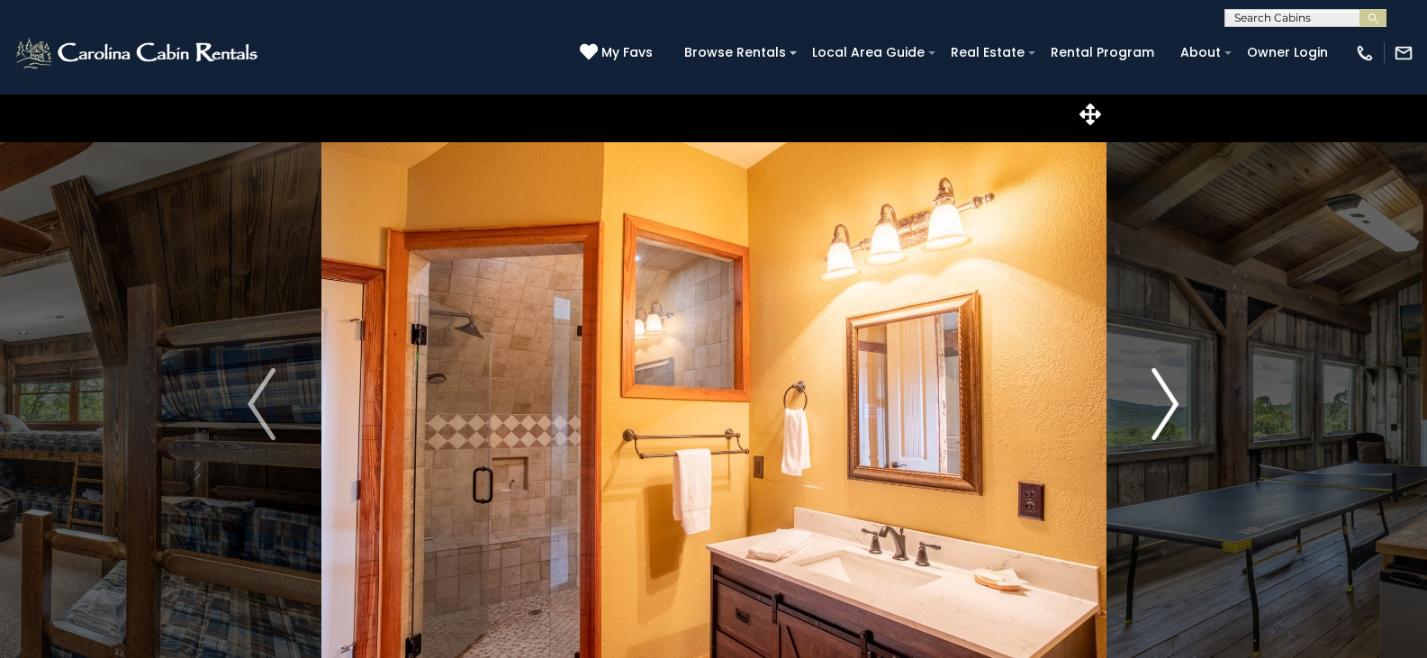
click at [1160, 395] on img "Next" at bounding box center [1164, 404] width 27 height 72
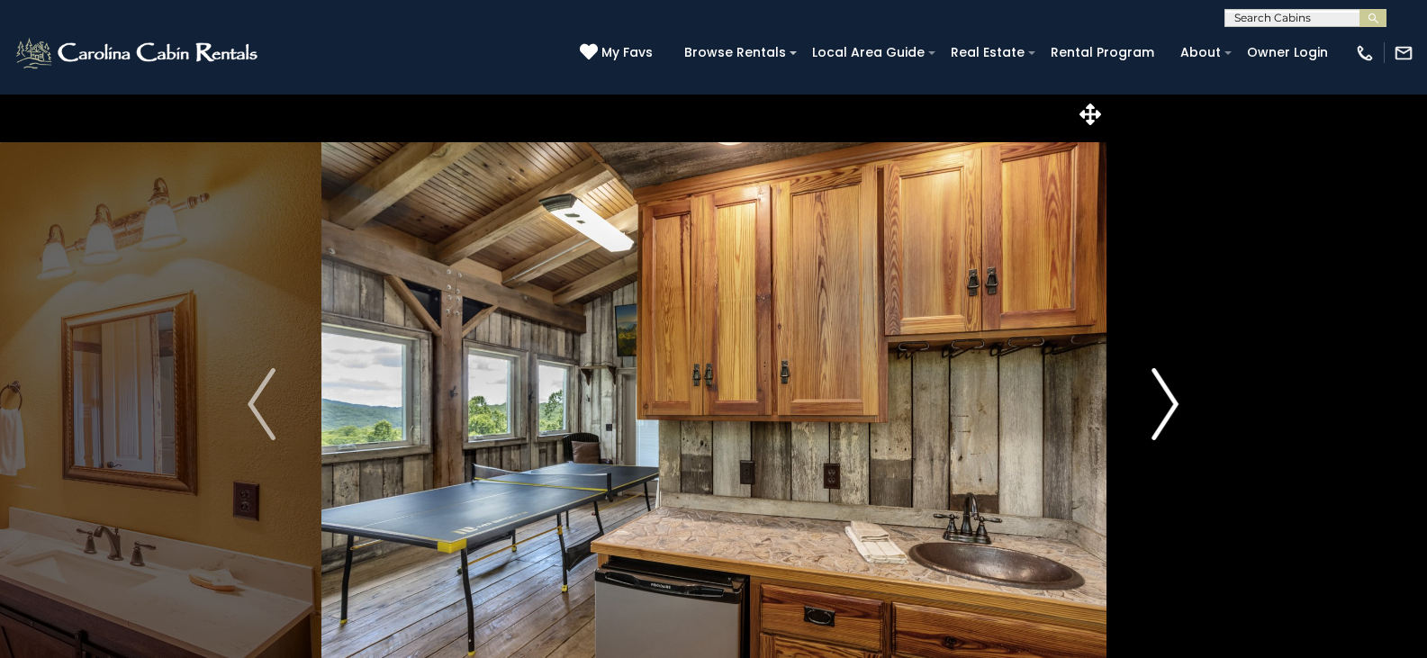
click at [1160, 395] on img "Next" at bounding box center [1164, 404] width 27 height 72
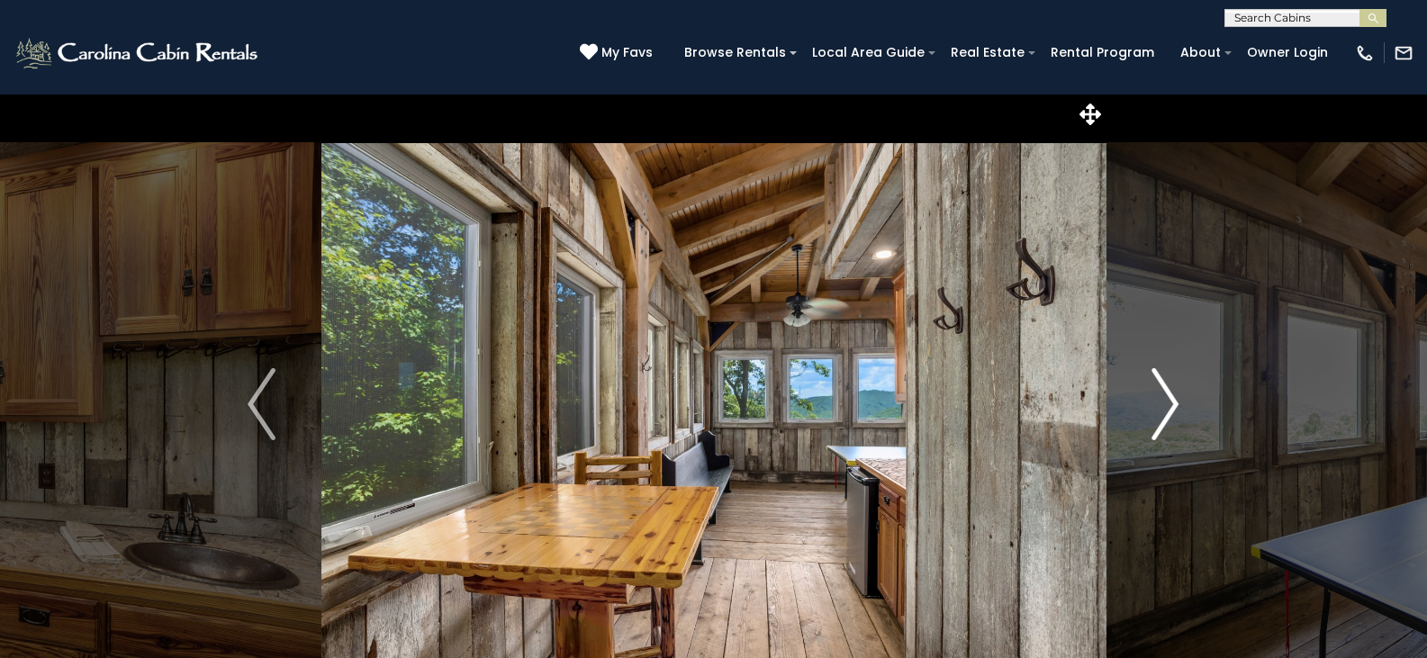
click at [1160, 395] on img "Next" at bounding box center [1164, 404] width 27 height 72
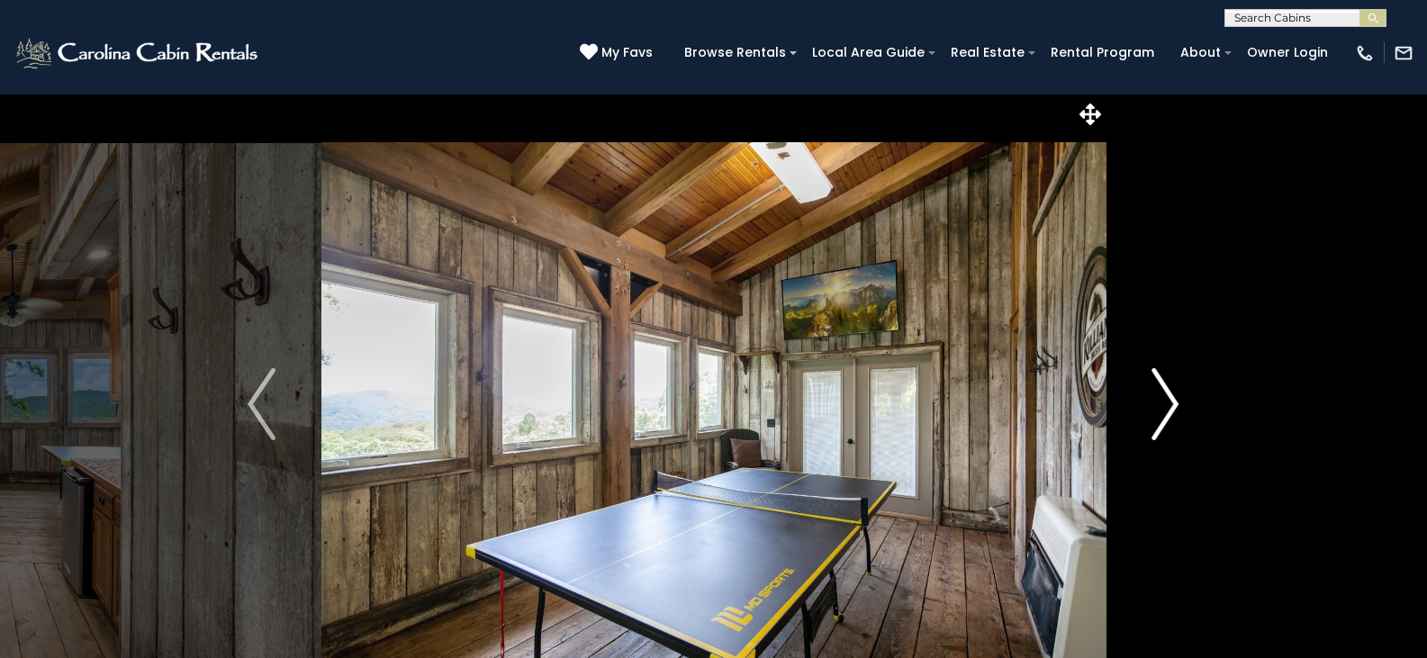
click at [1160, 395] on img "Next" at bounding box center [1164, 404] width 27 height 72
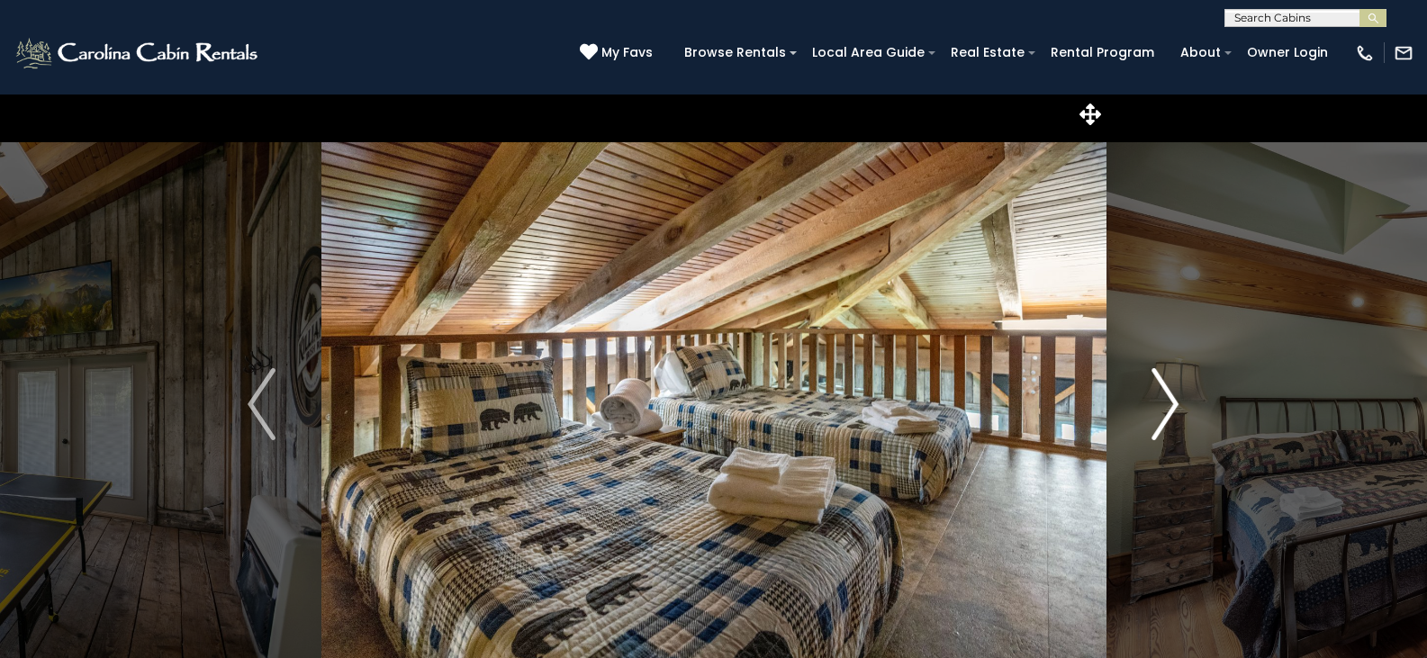
click at [1160, 395] on img "Next" at bounding box center [1164, 404] width 27 height 72
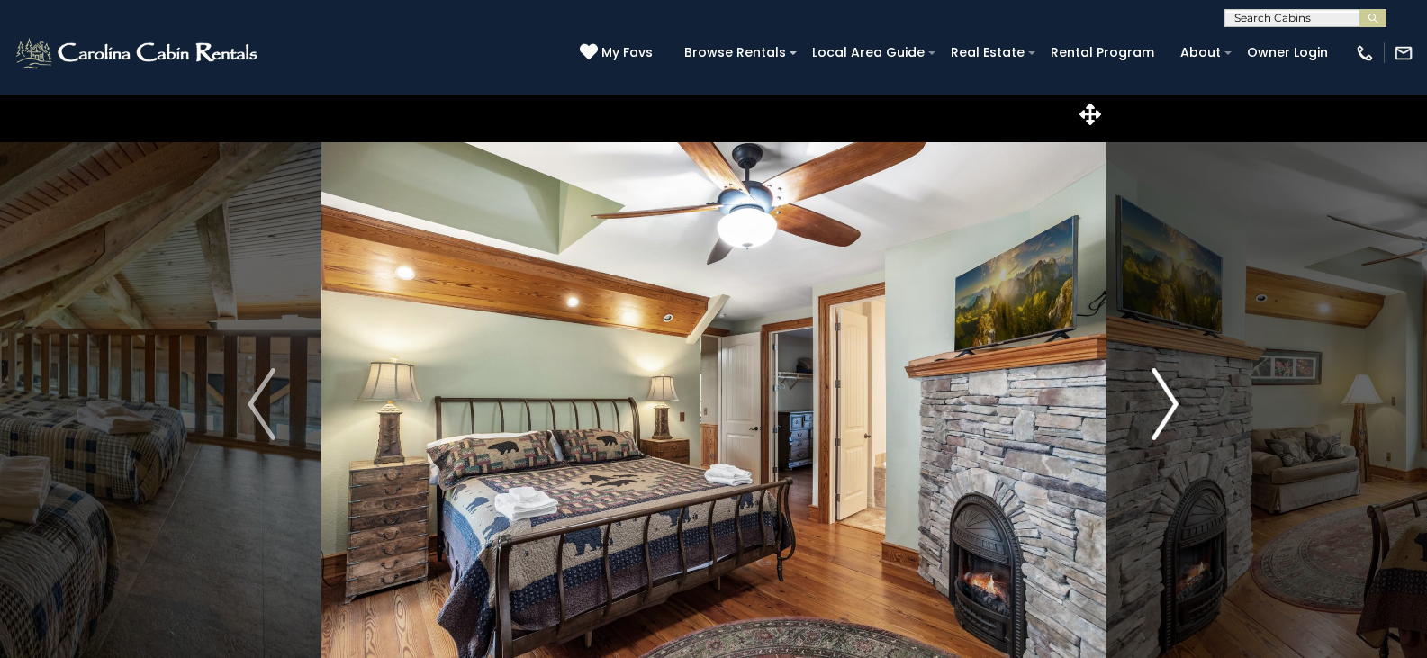
click at [1160, 395] on img "Next" at bounding box center [1164, 404] width 27 height 72
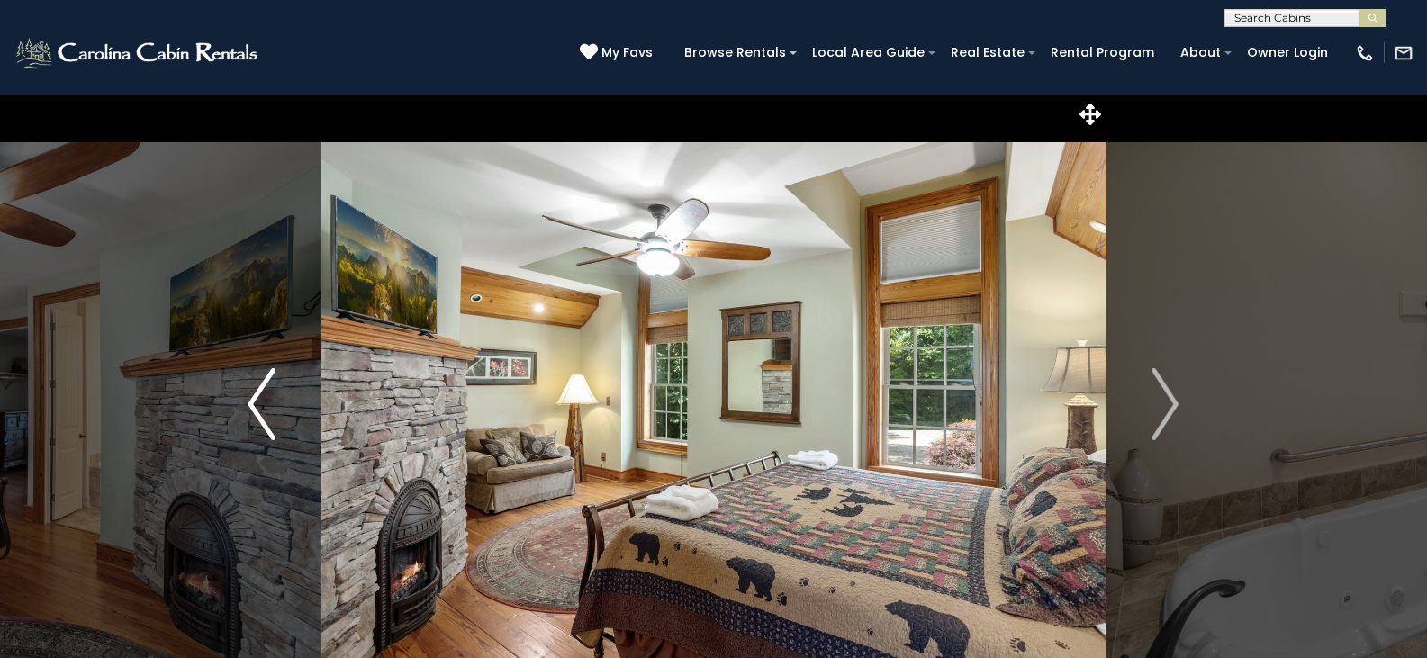
click at [254, 401] on img "Previous" at bounding box center [261, 404] width 27 height 72
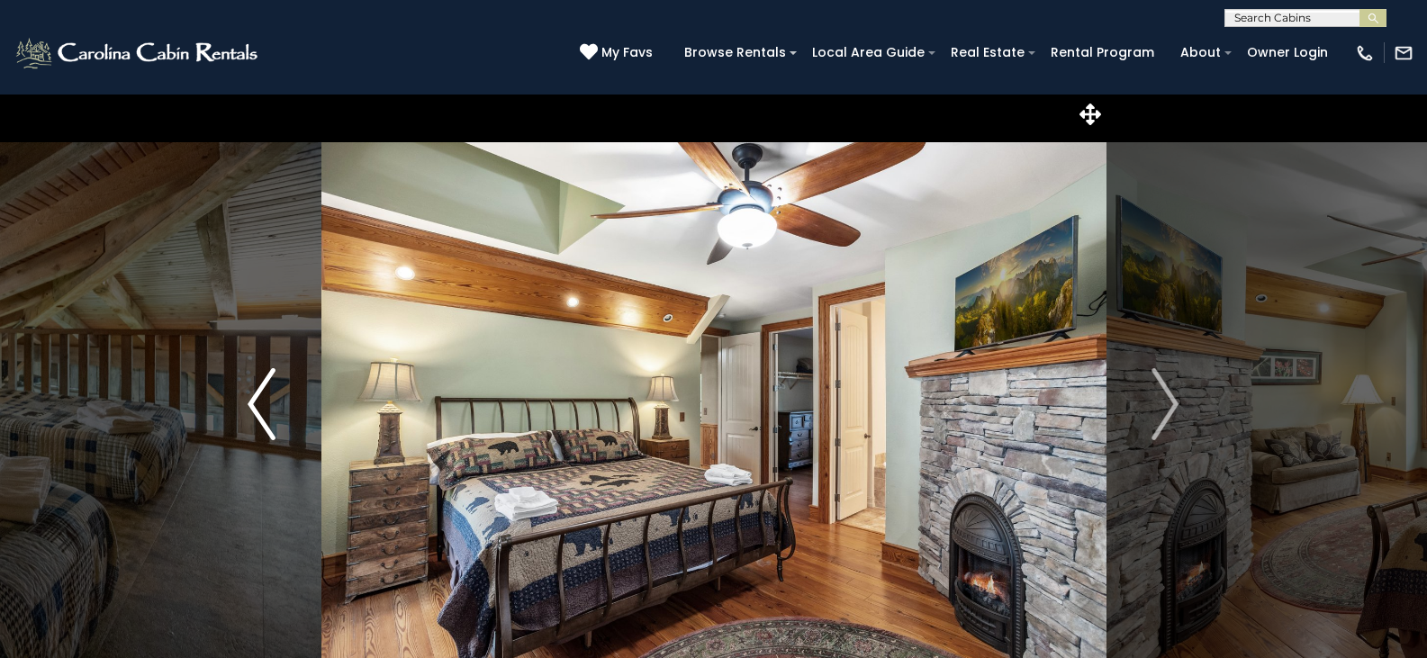
click at [254, 401] on img "Previous" at bounding box center [261, 404] width 27 height 72
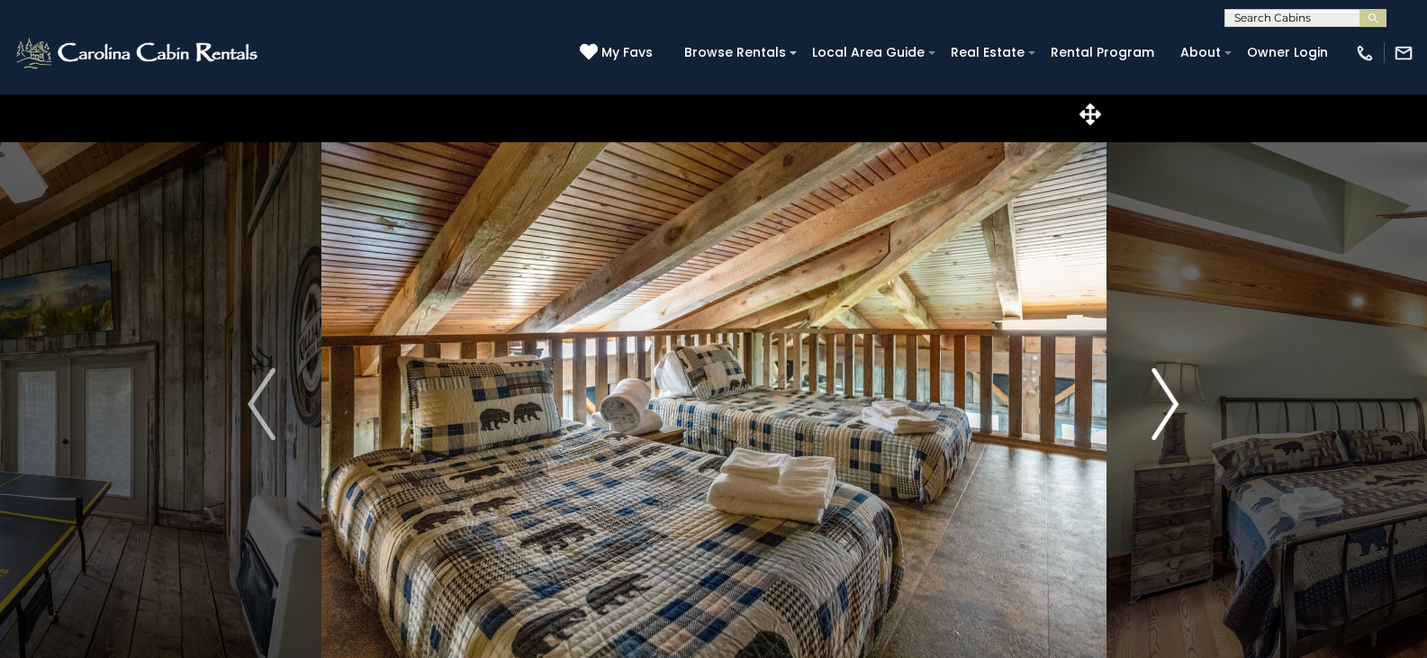
click at [1181, 407] on button "Next" at bounding box center [1164, 404] width 119 height 621
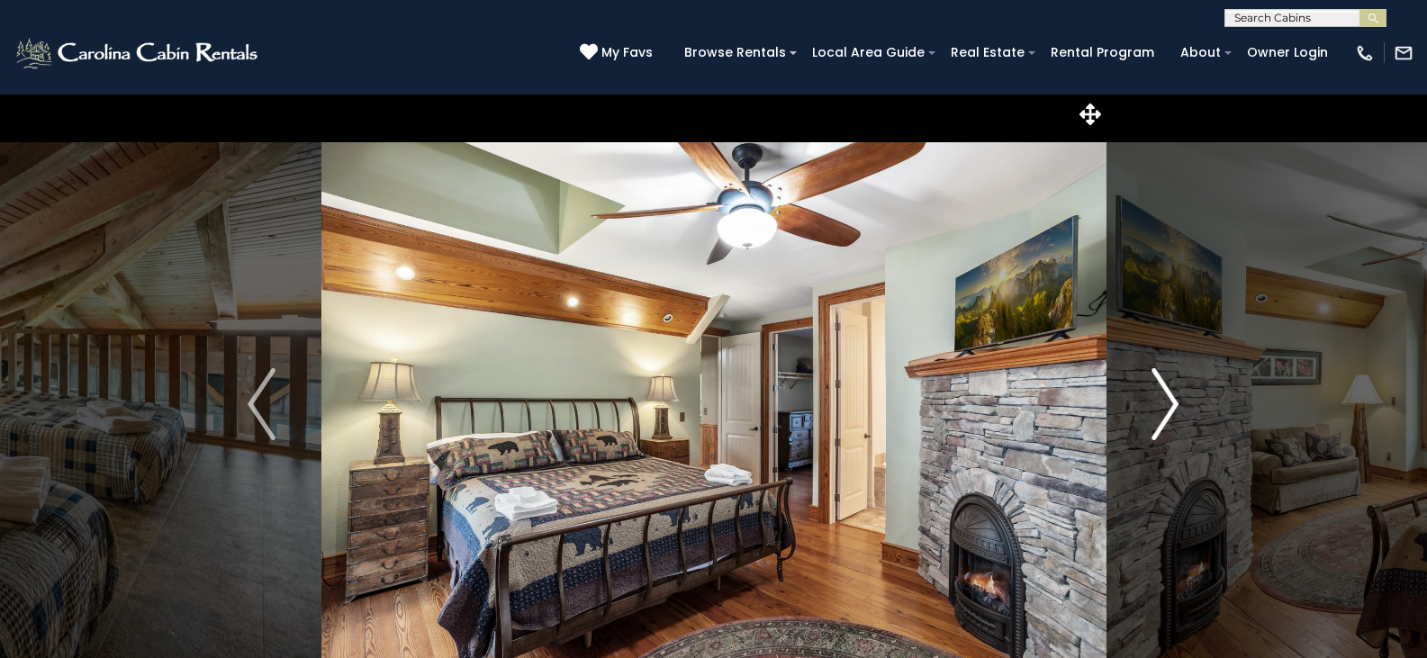
click at [1171, 408] on img "Next" at bounding box center [1164, 404] width 27 height 72
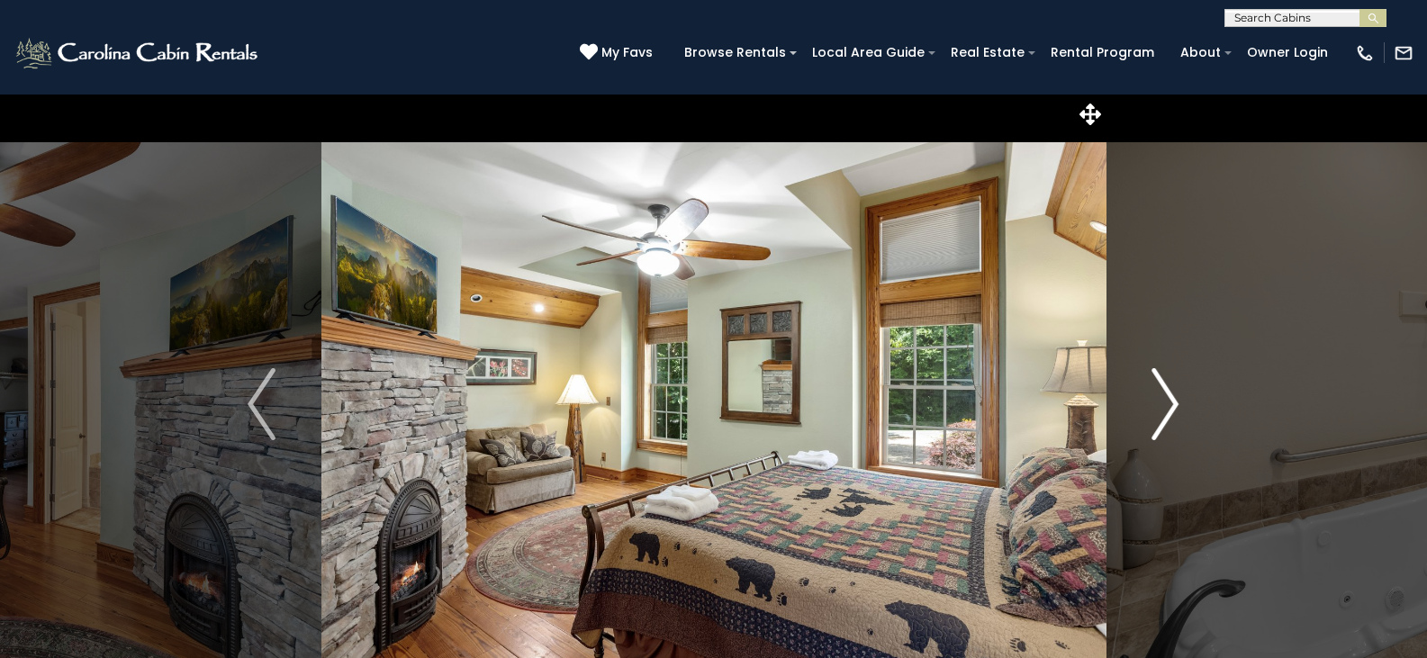
click at [1171, 408] on img "Next" at bounding box center [1164, 404] width 27 height 72
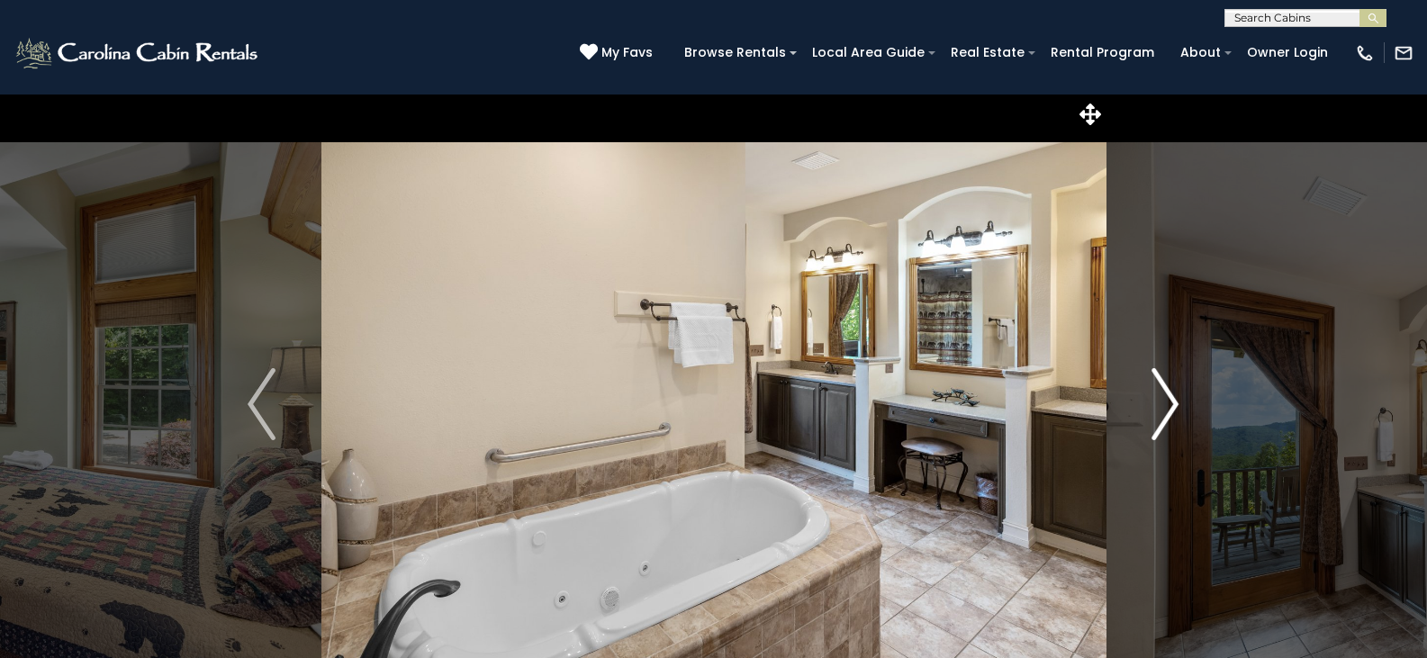
click at [1167, 405] on img "Next" at bounding box center [1164, 404] width 27 height 72
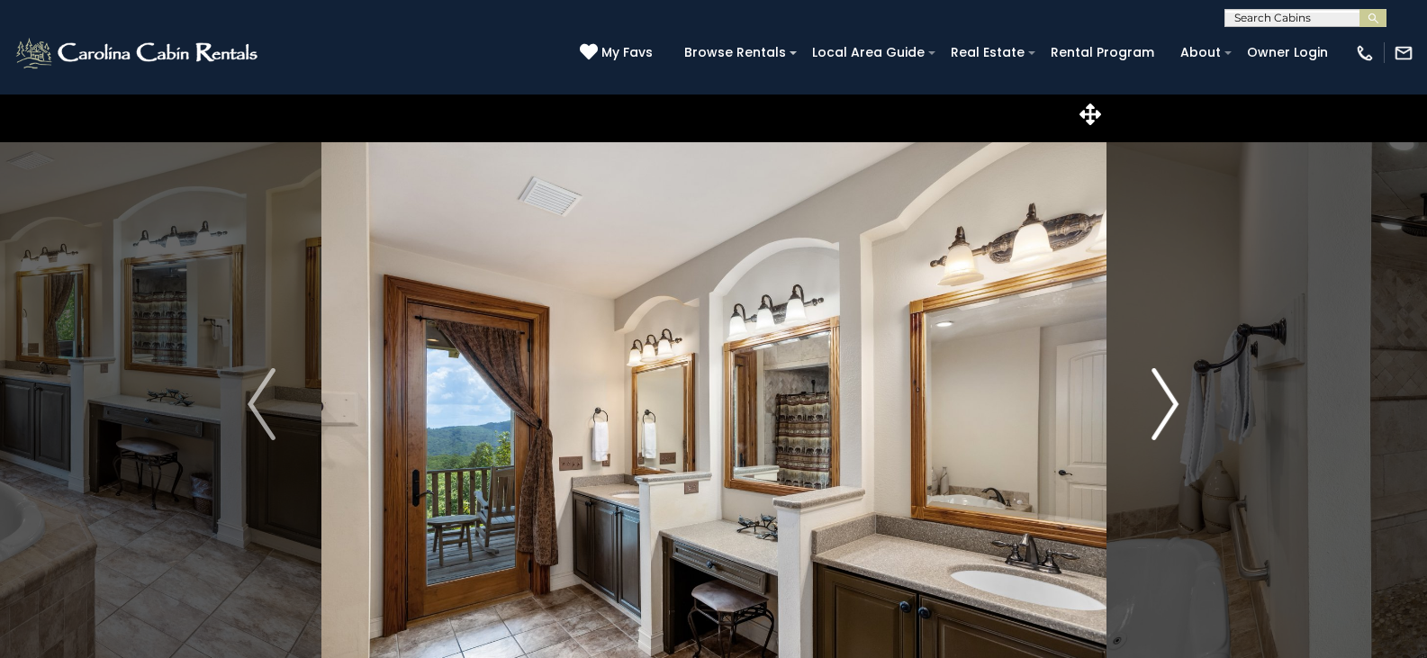
click at [1167, 405] on img "Next" at bounding box center [1164, 404] width 27 height 72
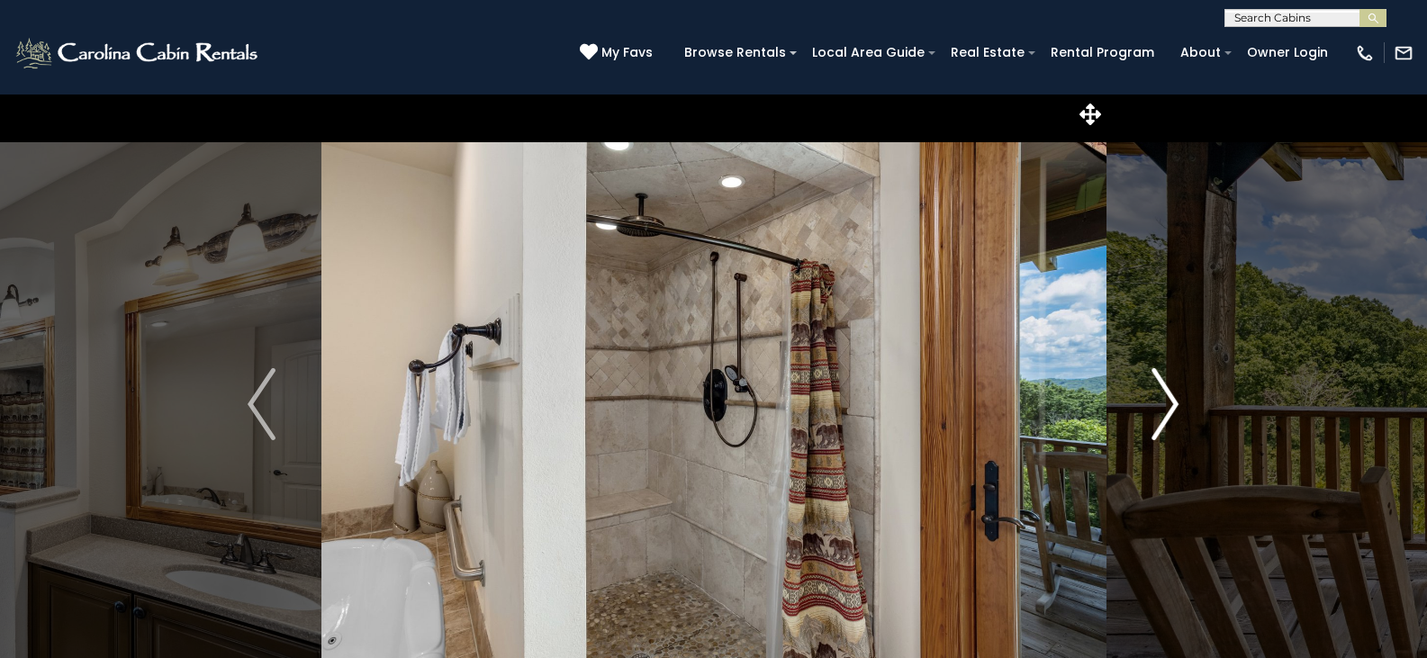
click at [1167, 405] on img "Next" at bounding box center [1164, 404] width 27 height 72
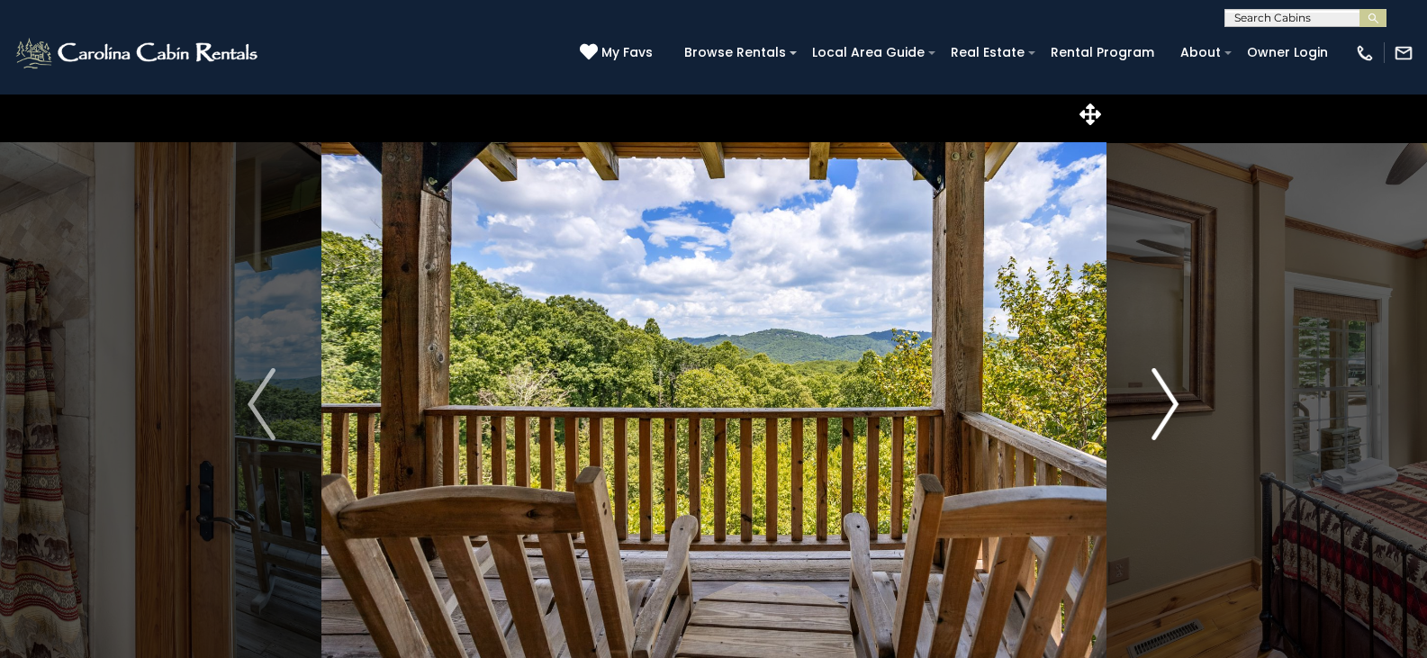
click at [1167, 405] on img "Next" at bounding box center [1164, 404] width 27 height 72
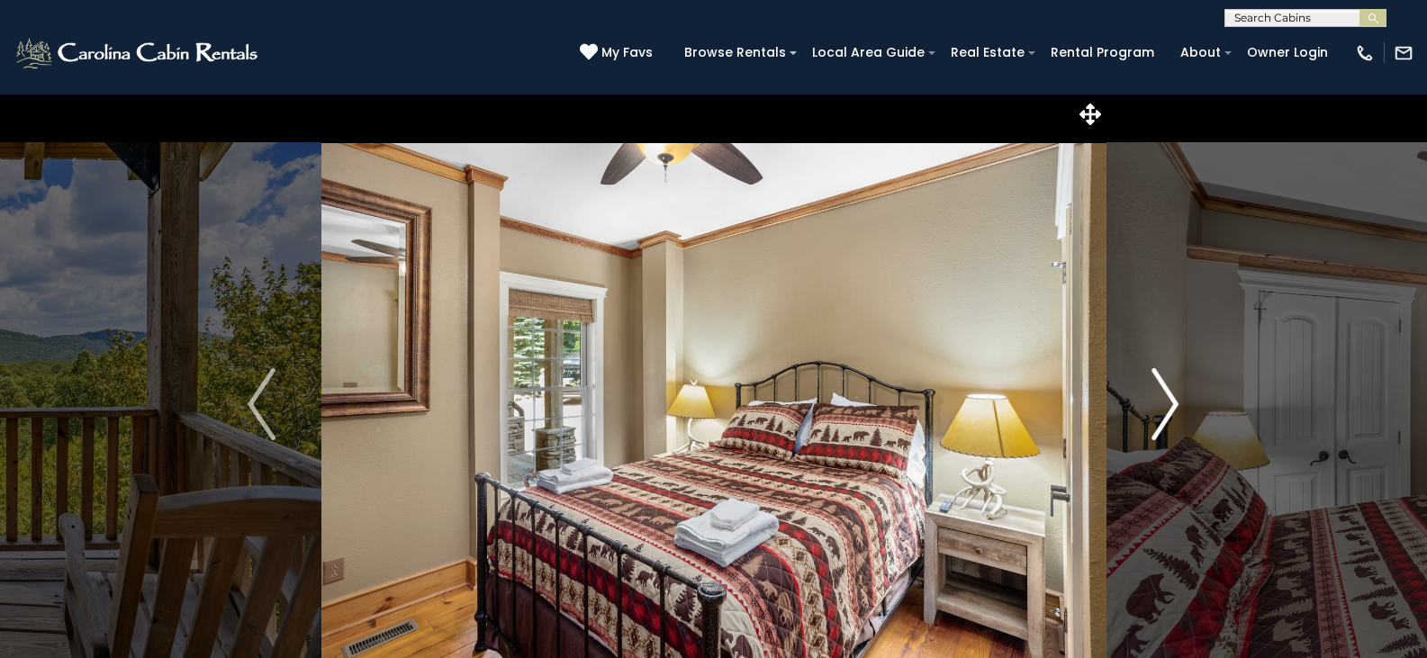
click at [1167, 405] on img "Next" at bounding box center [1164, 404] width 27 height 72
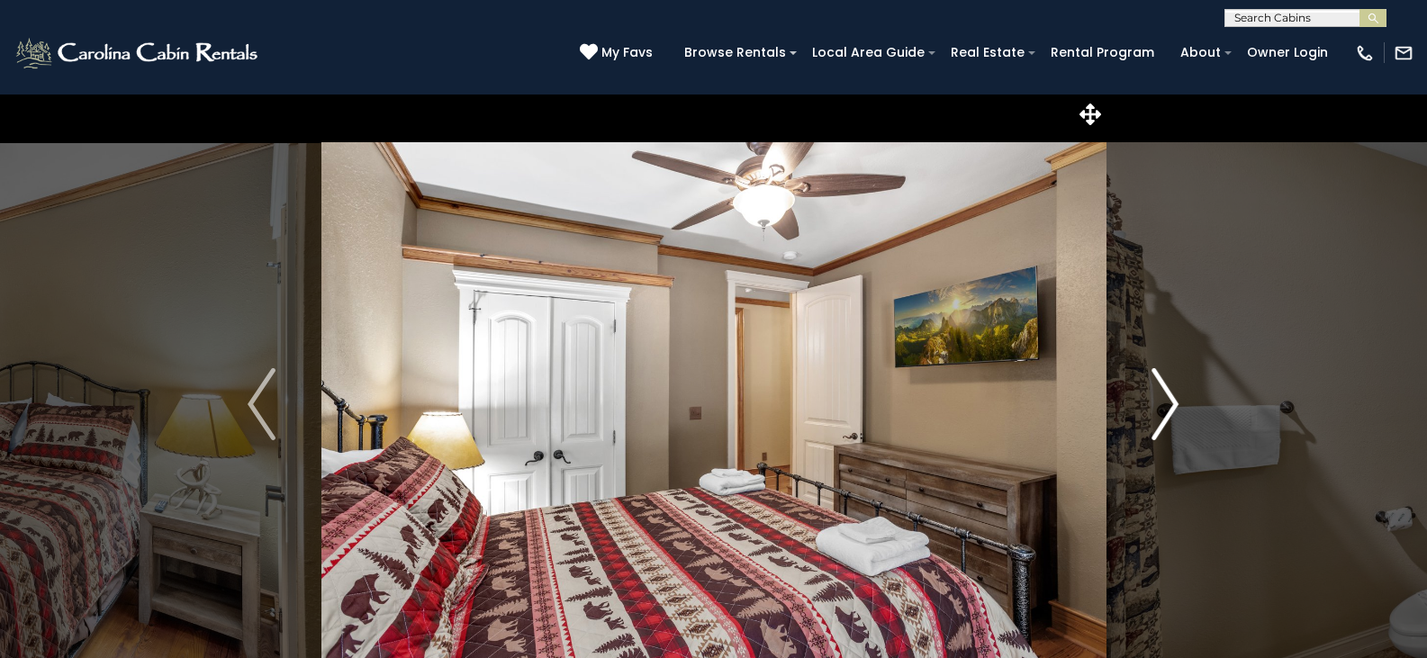
click at [1167, 405] on img "Next" at bounding box center [1164, 404] width 27 height 72
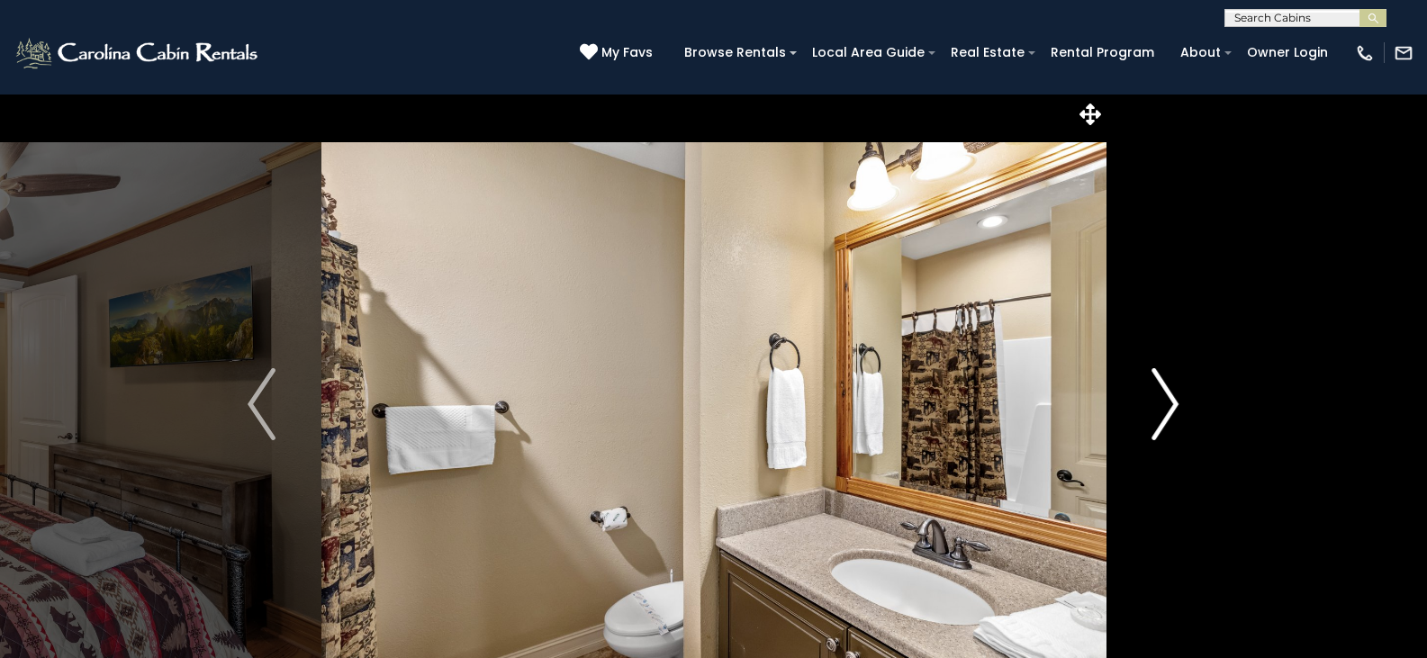
click at [1167, 405] on img "Next" at bounding box center [1164, 404] width 27 height 72
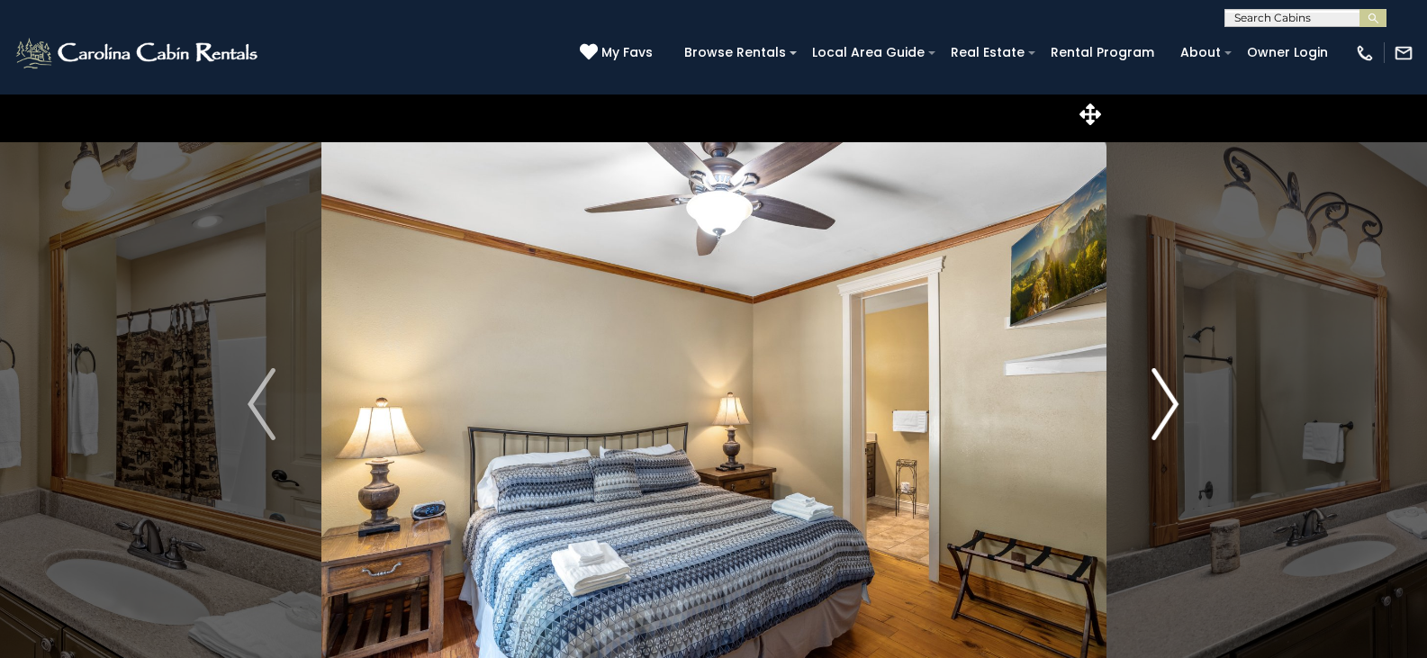
click at [1167, 405] on img "Next" at bounding box center [1164, 404] width 27 height 72
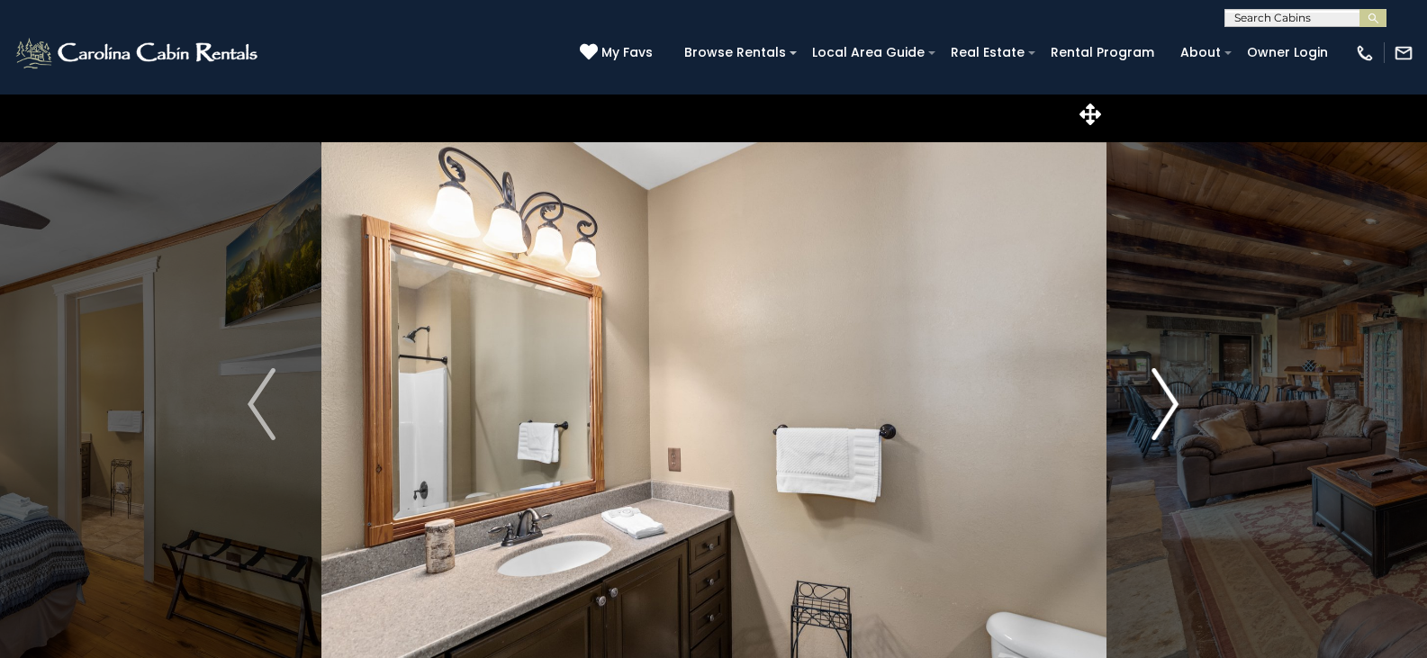
click at [1167, 405] on img "Next" at bounding box center [1164, 404] width 27 height 72
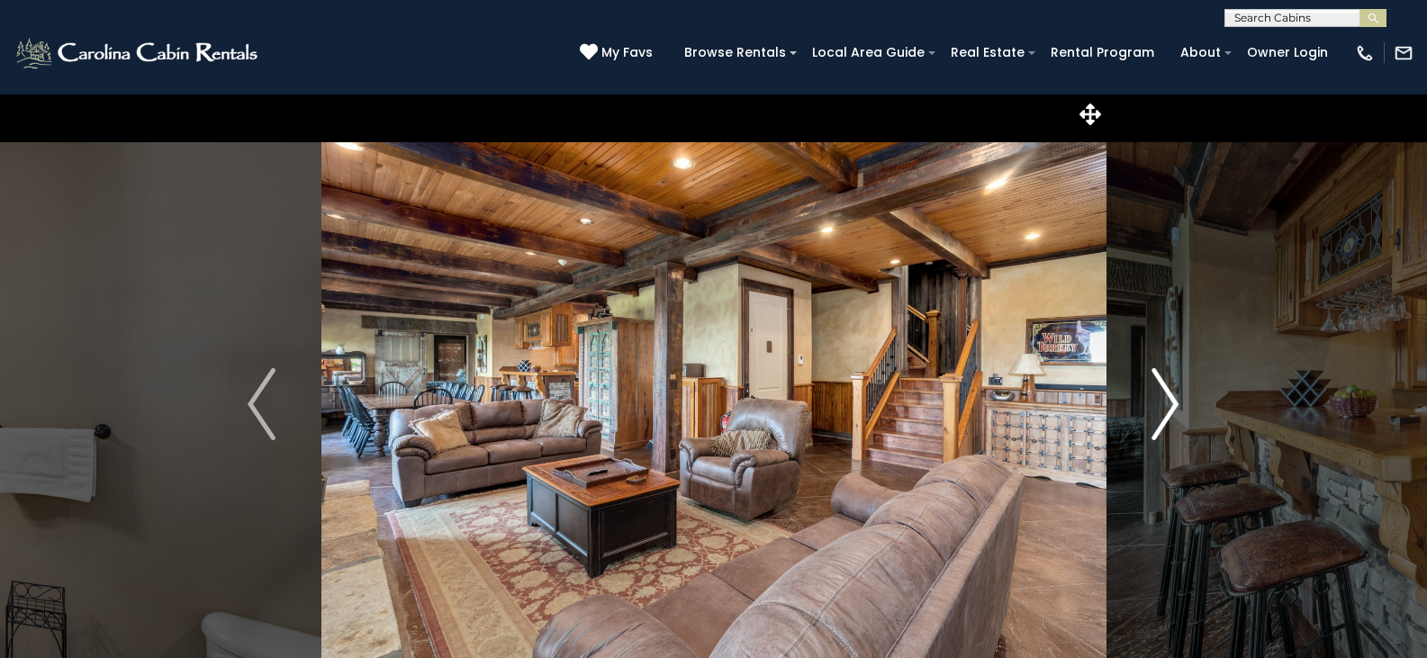
click at [1167, 405] on img "Next" at bounding box center [1164, 404] width 27 height 72
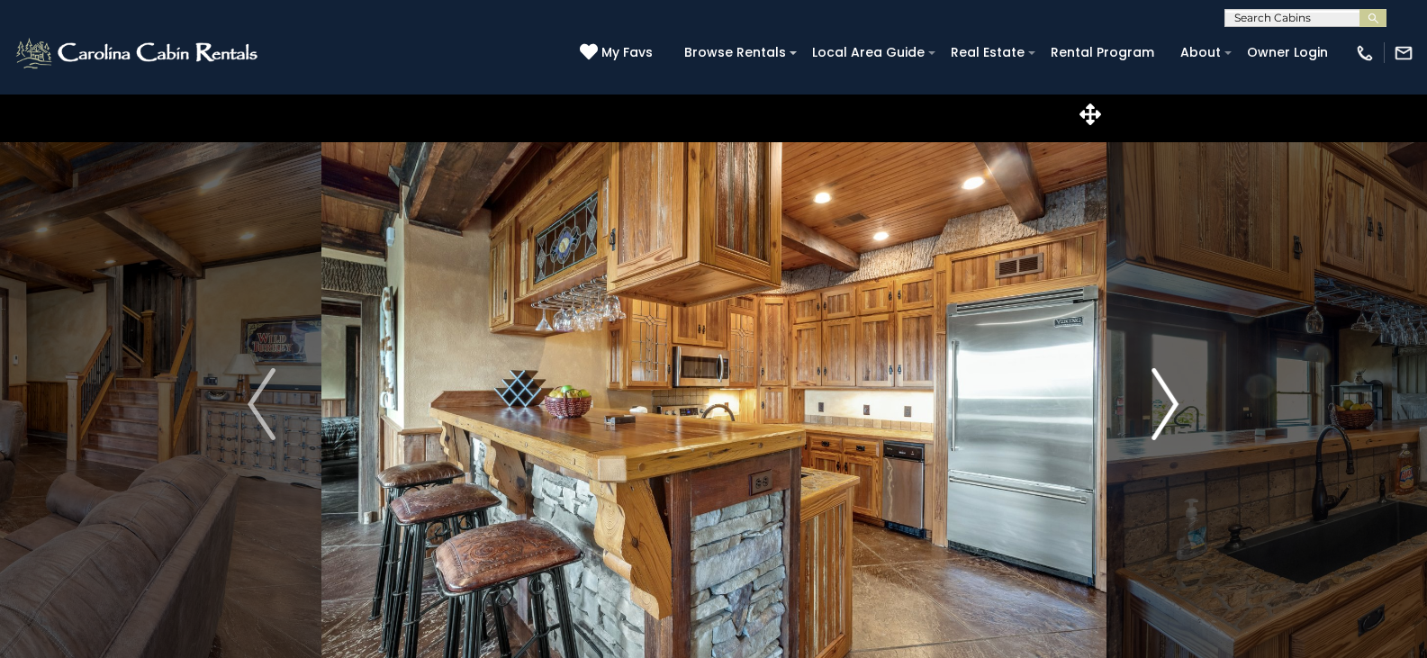
click at [1167, 405] on img "Next" at bounding box center [1164, 404] width 27 height 72
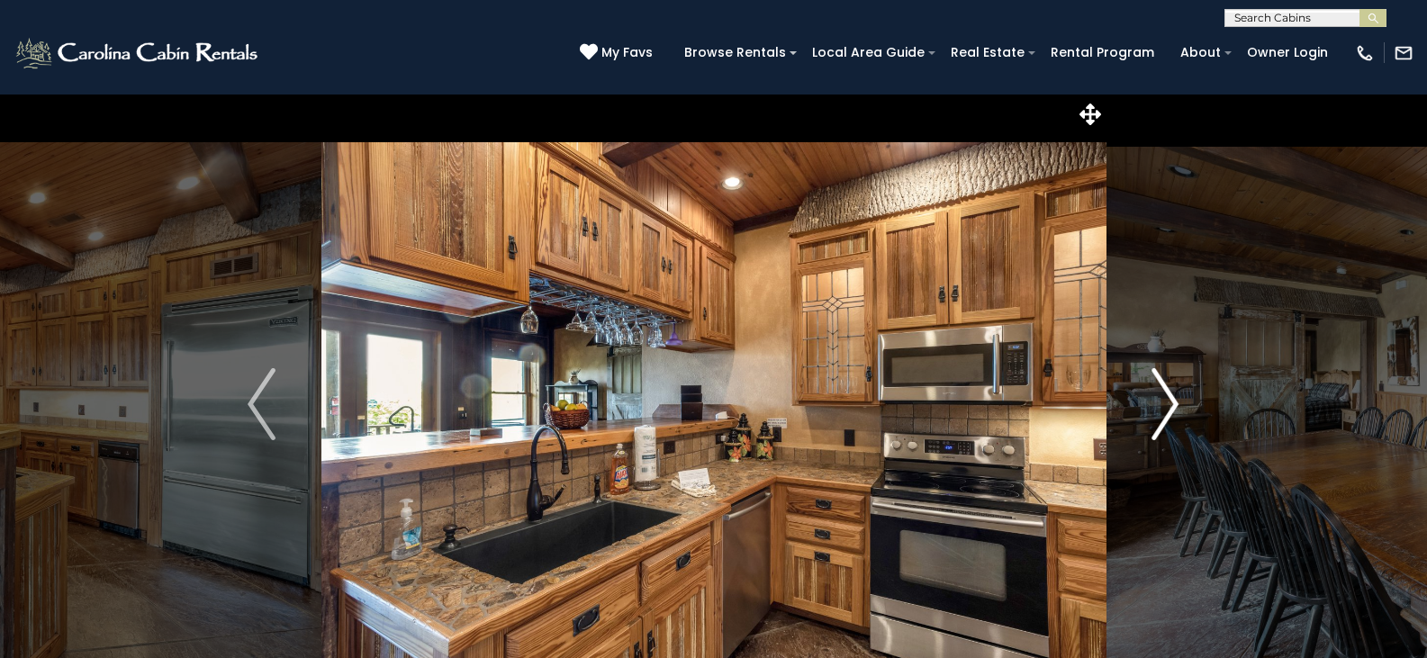
click at [1167, 405] on img "Next" at bounding box center [1164, 404] width 27 height 72
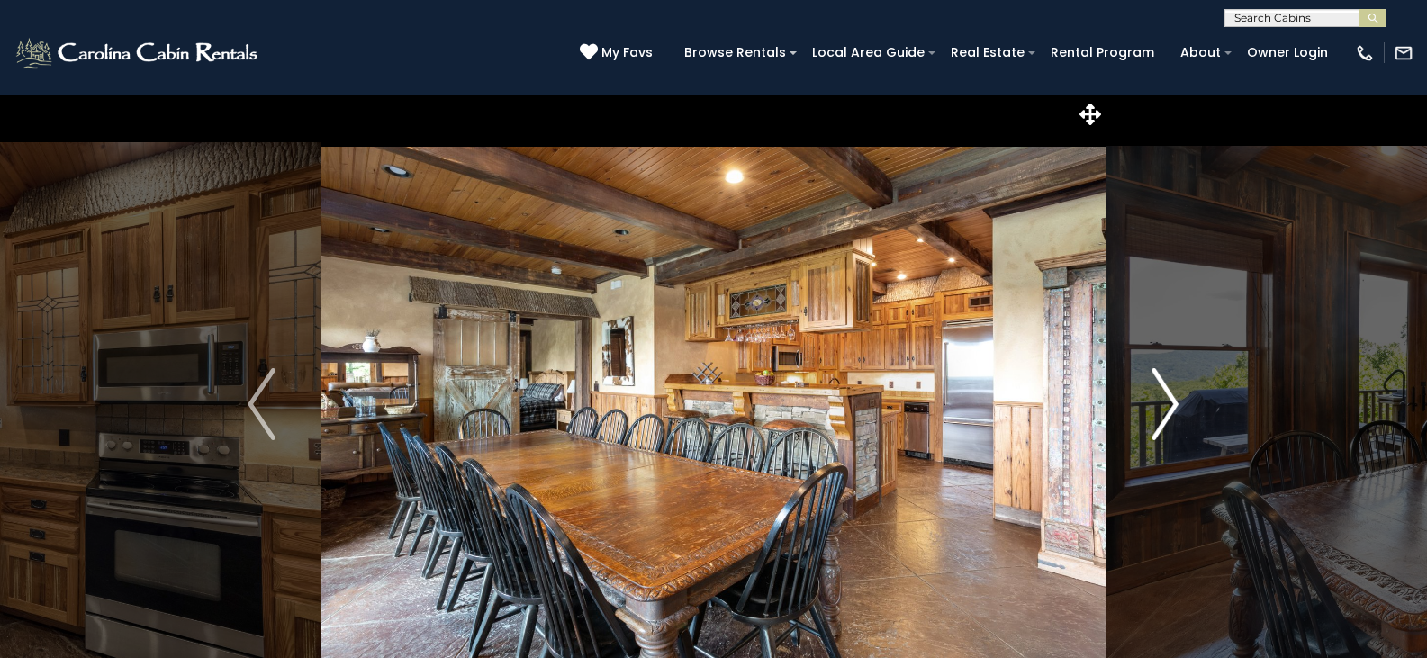
click at [1167, 405] on img "Next" at bounding box center [1164, 404] width 27 height 72
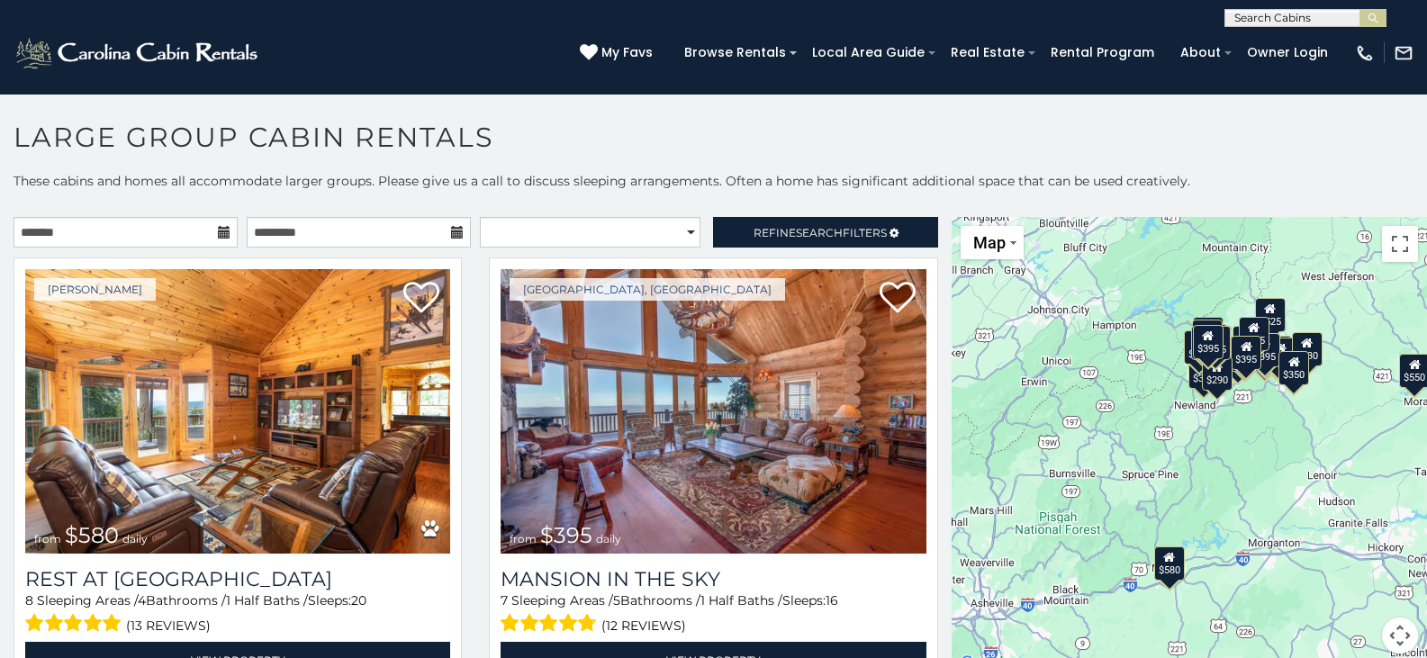
click at [935, 243] on div "**********" at bounding box center [475, 237] width 951 height 40
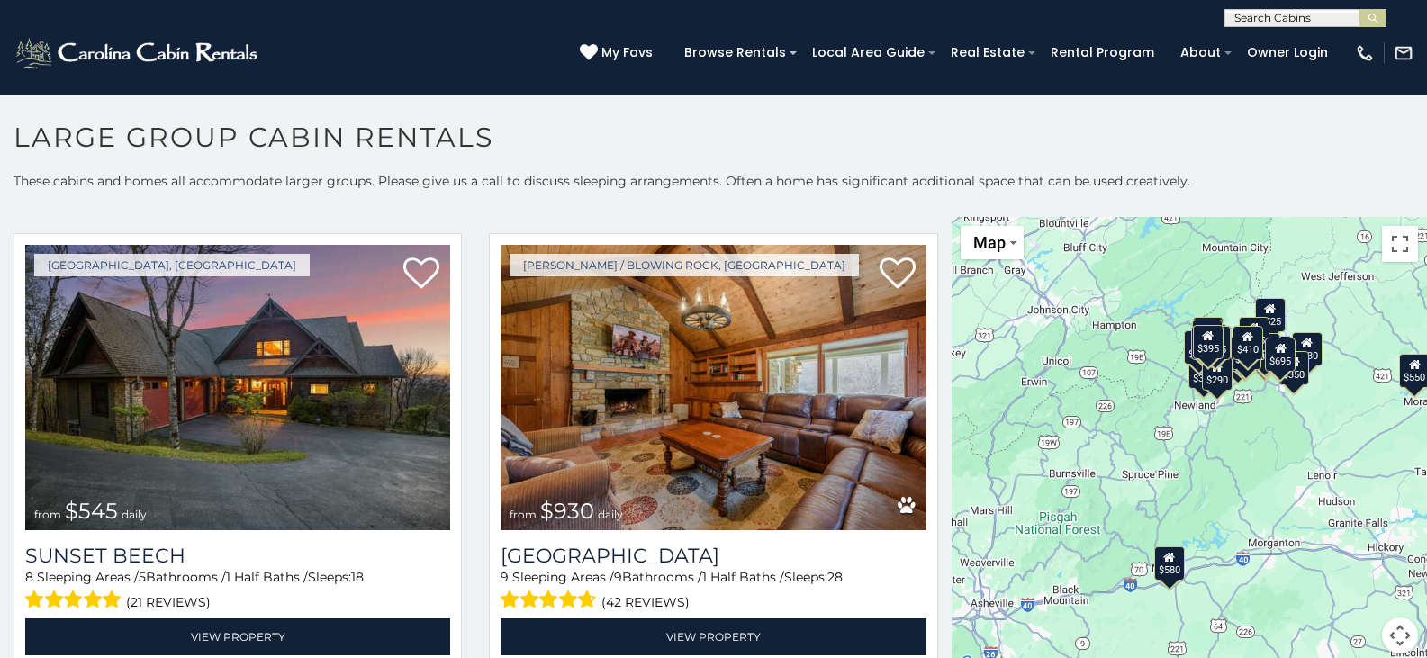
scroll to position [4063, 0]
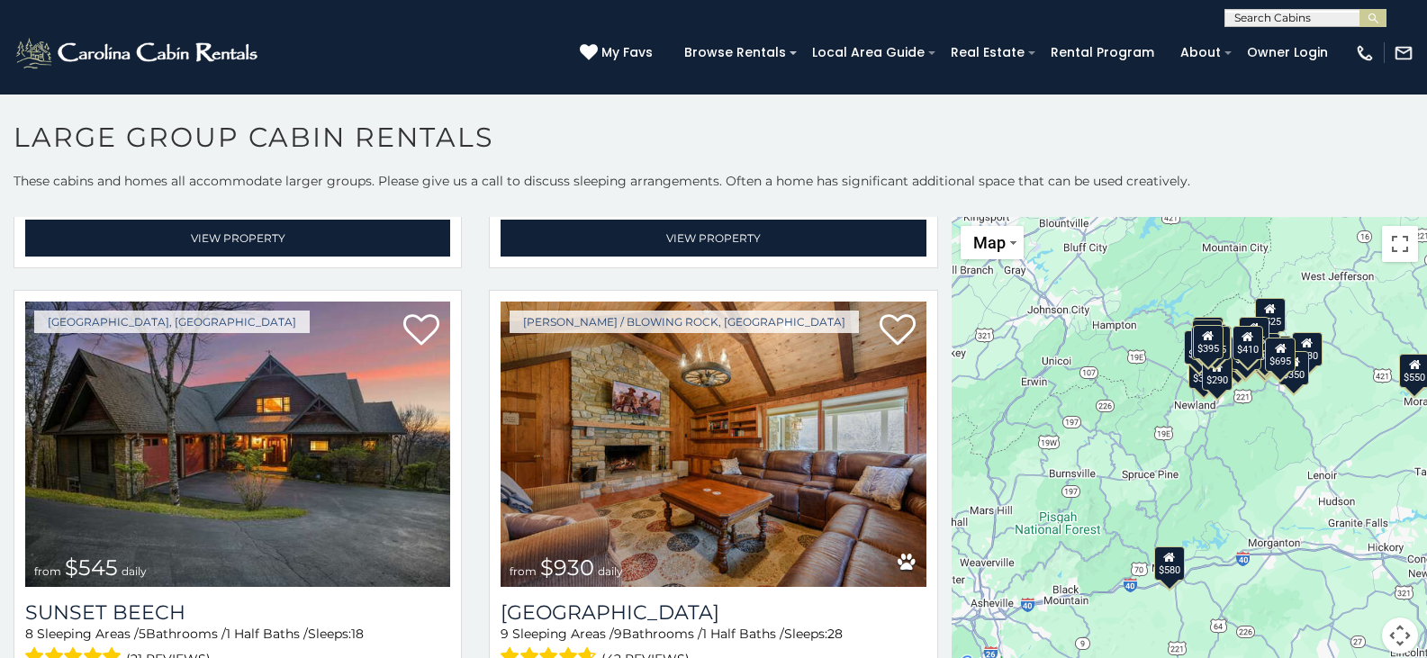
click at [951, 497] on div "$580 $395 $550 $349 $535 $480 $400 $325 $451 $460 $525 $315 $230 $355 $650 $675…" at bounding box center [1188, 446] width 475 height 458
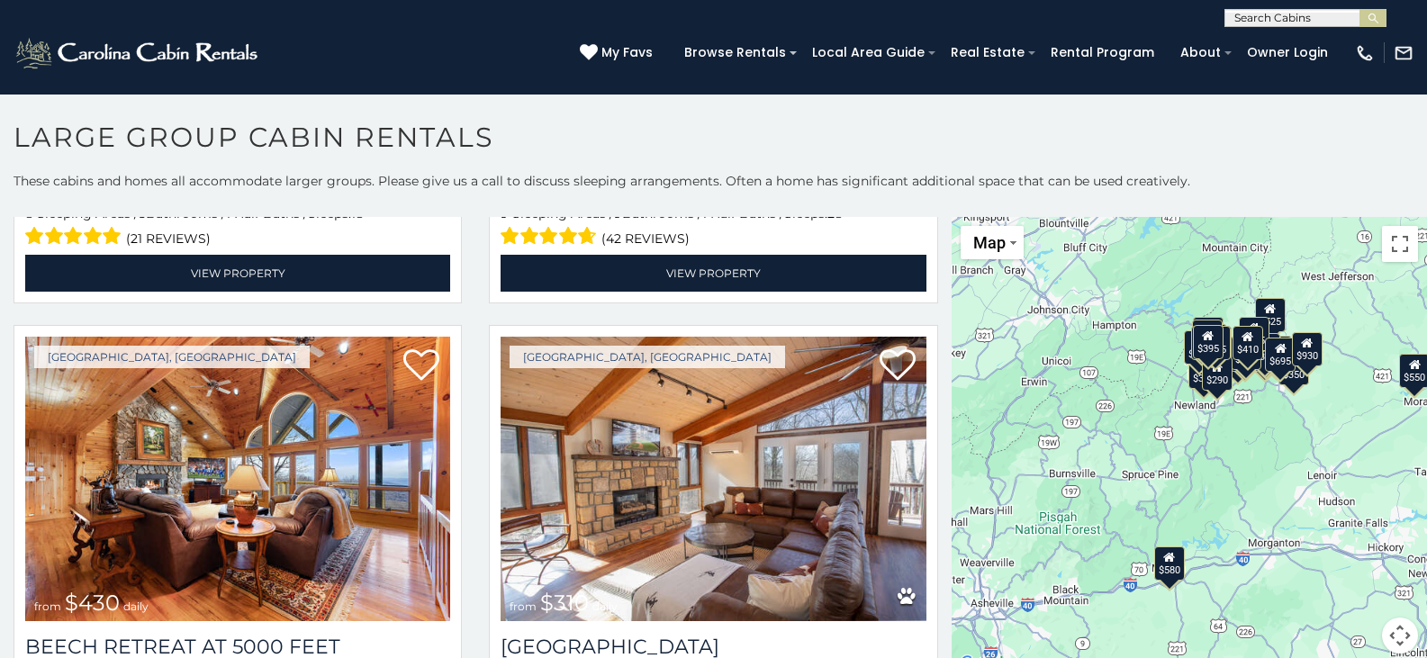
scroll to position [4498, 0]
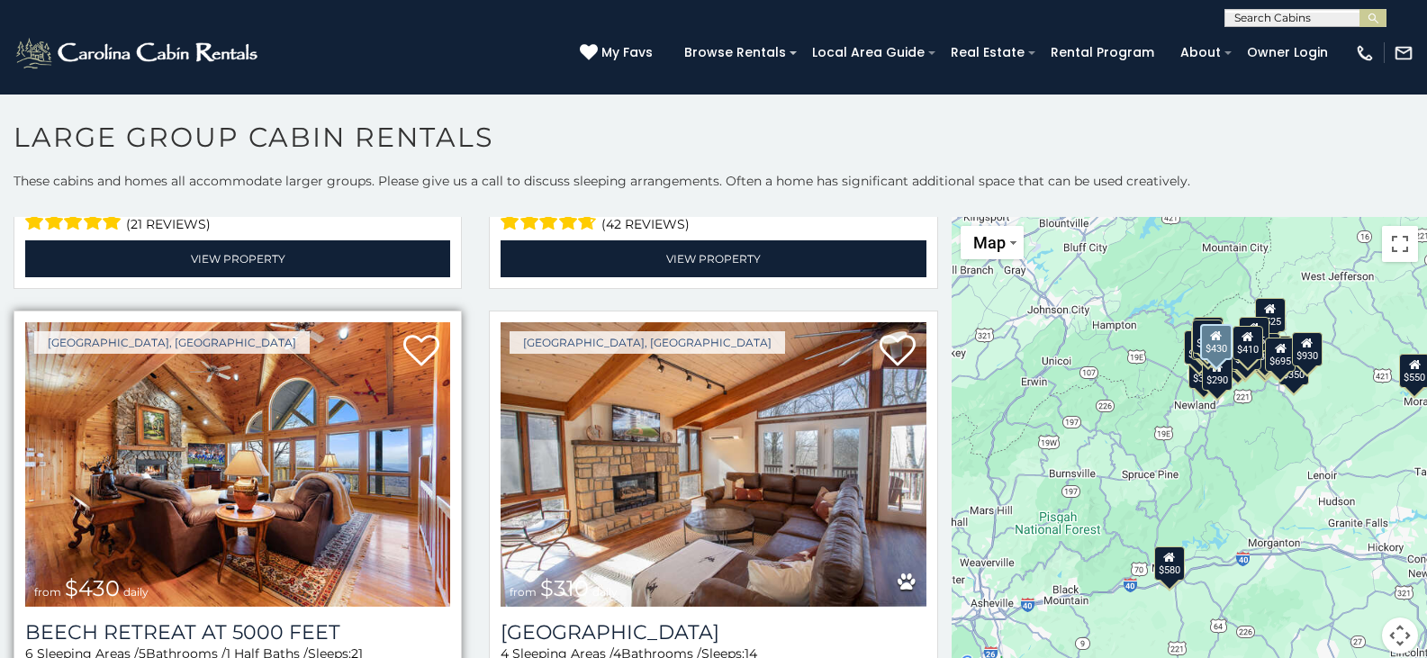
click at [221, 397] on img at bounding box center [237, 464] width 425 height 284
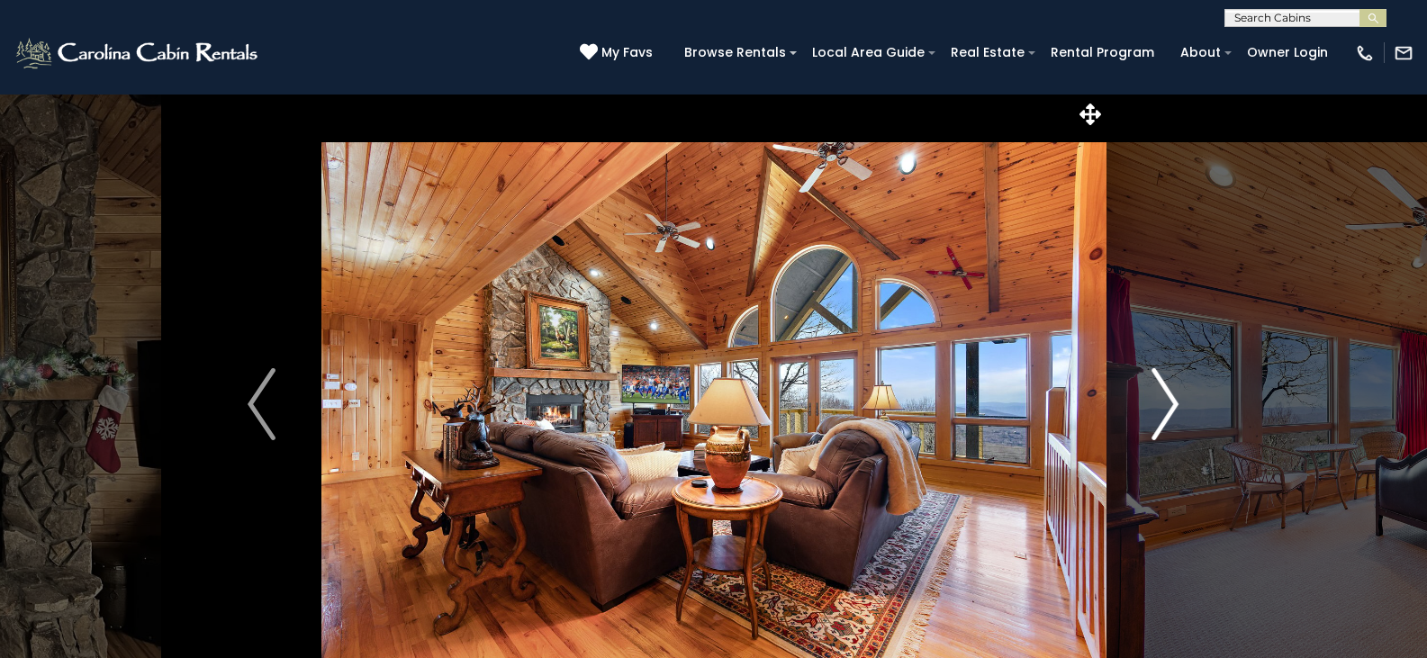
click at [1172, 401] on img "Next" at bounding box center [1164, 404] width 27 height 72
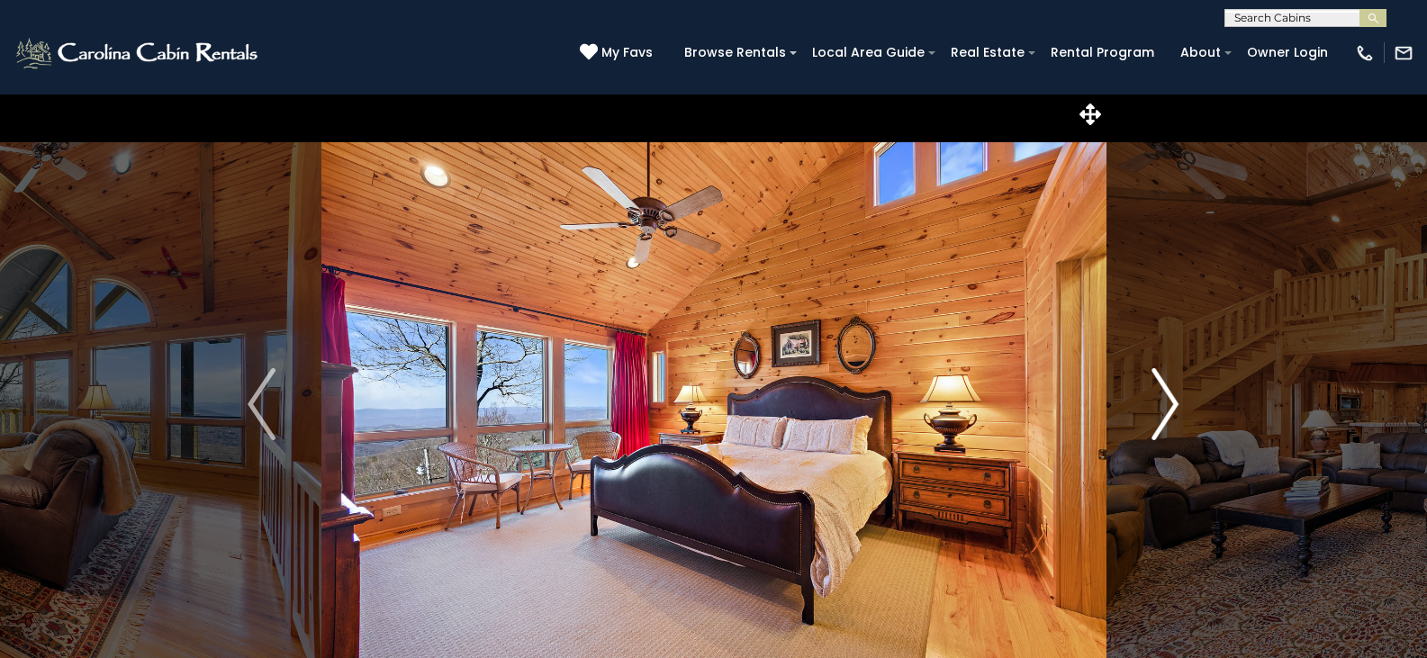
click at [1172, 401] on img "Next" at bounding box center [1164, 404] width 27 height 72
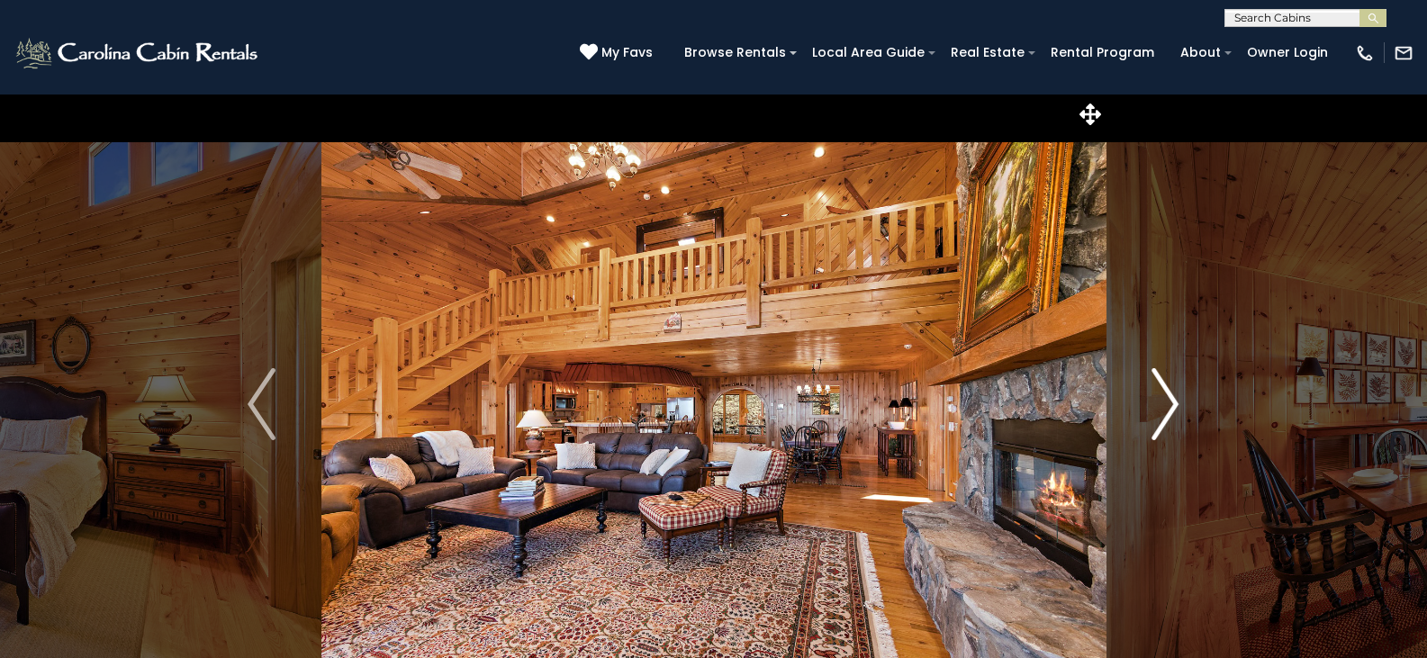
click at [1172, 401] on img "Next" at bounding box center [1164, 404] width 27 height 72
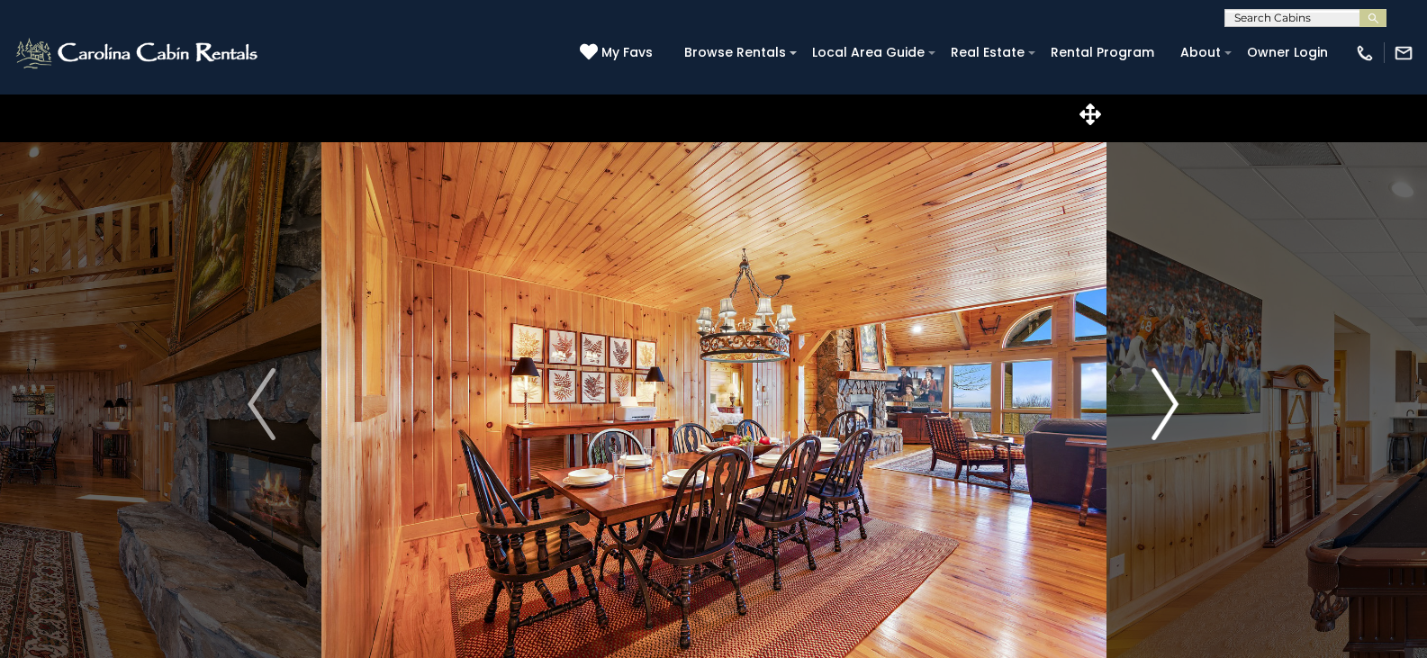
click at [1172, 401] on img "Next" at bounding box center [1164, 404] width 27 height 72
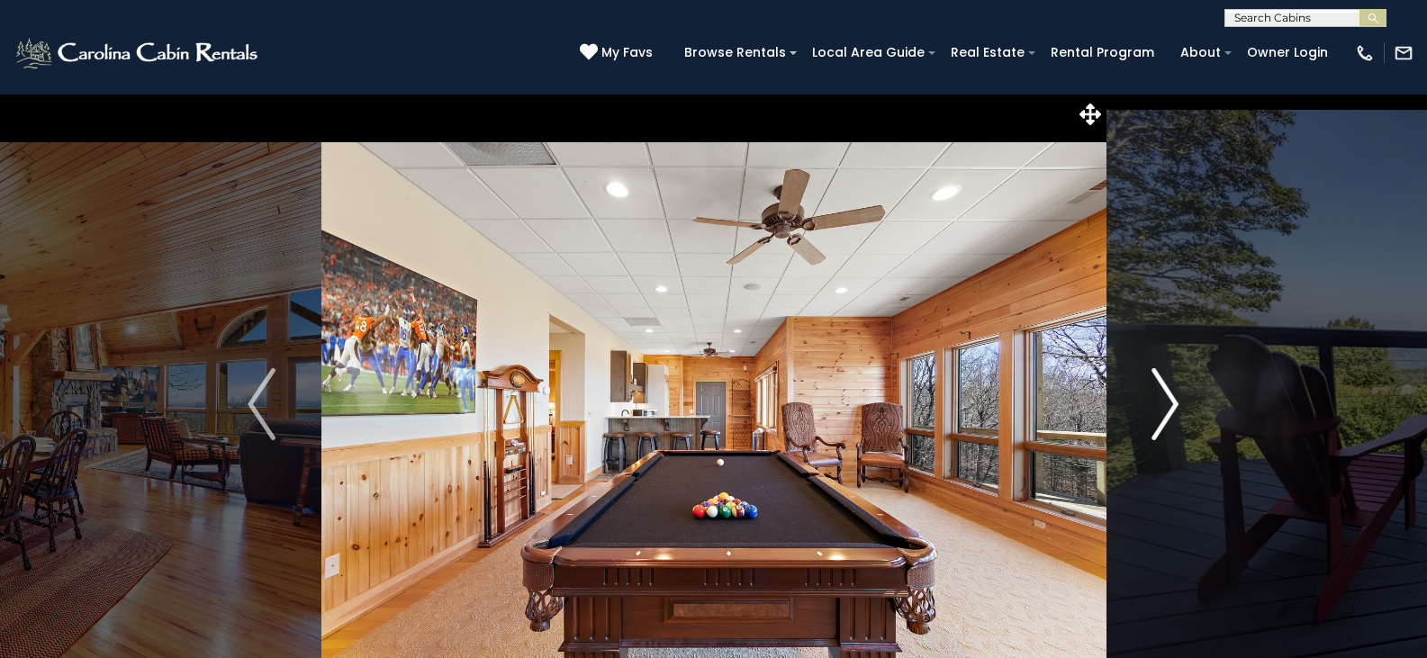
click at [1172, 401] on img "Next" at bounding box center [1164, 404] width 27 height 72
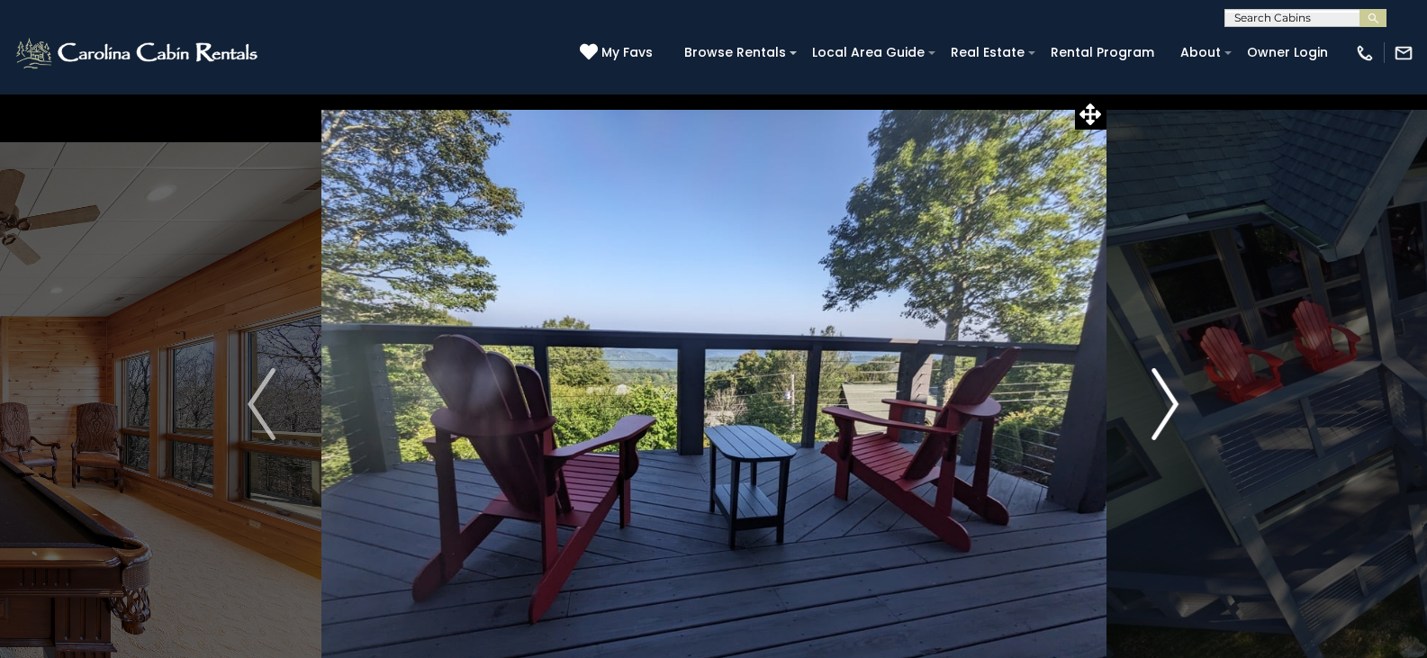
click at [1172, 401] on img "Next" at bounding box center [1164, 404] width 27 height 72
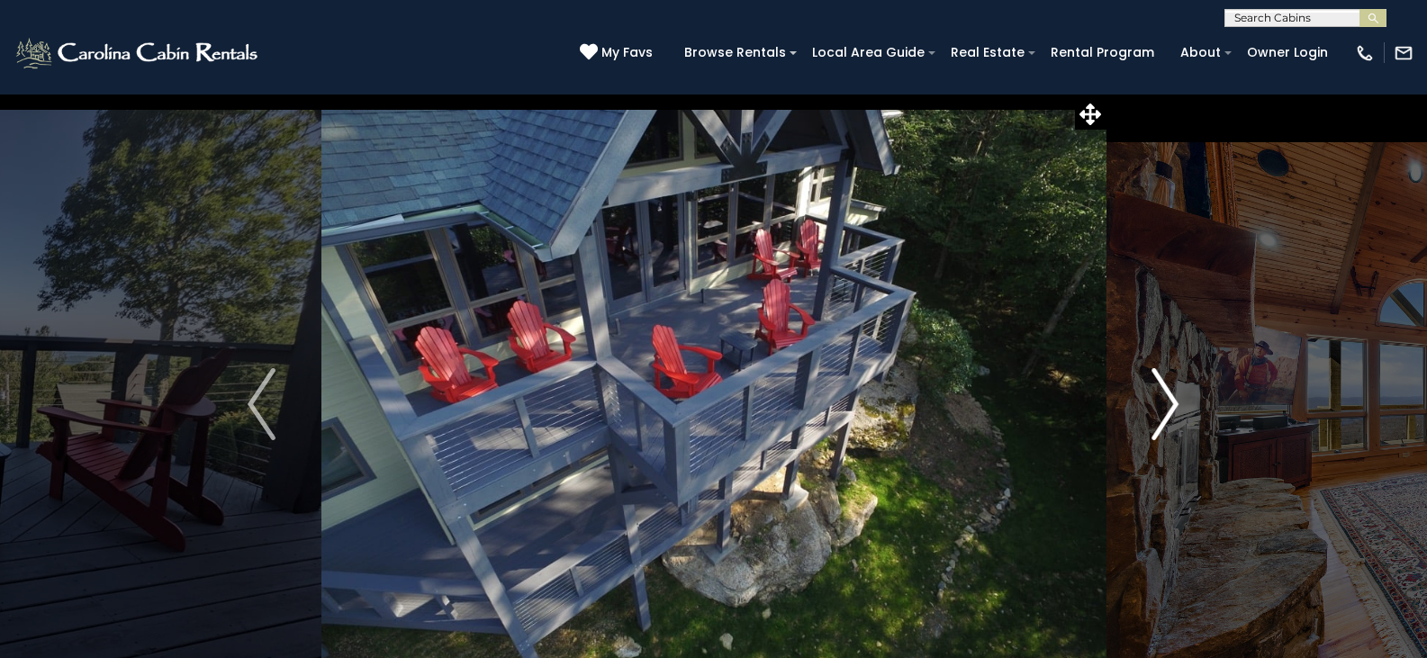
click at [1172, 401] on img "Next" at bounding box center [1164, 404] width 27 height 72
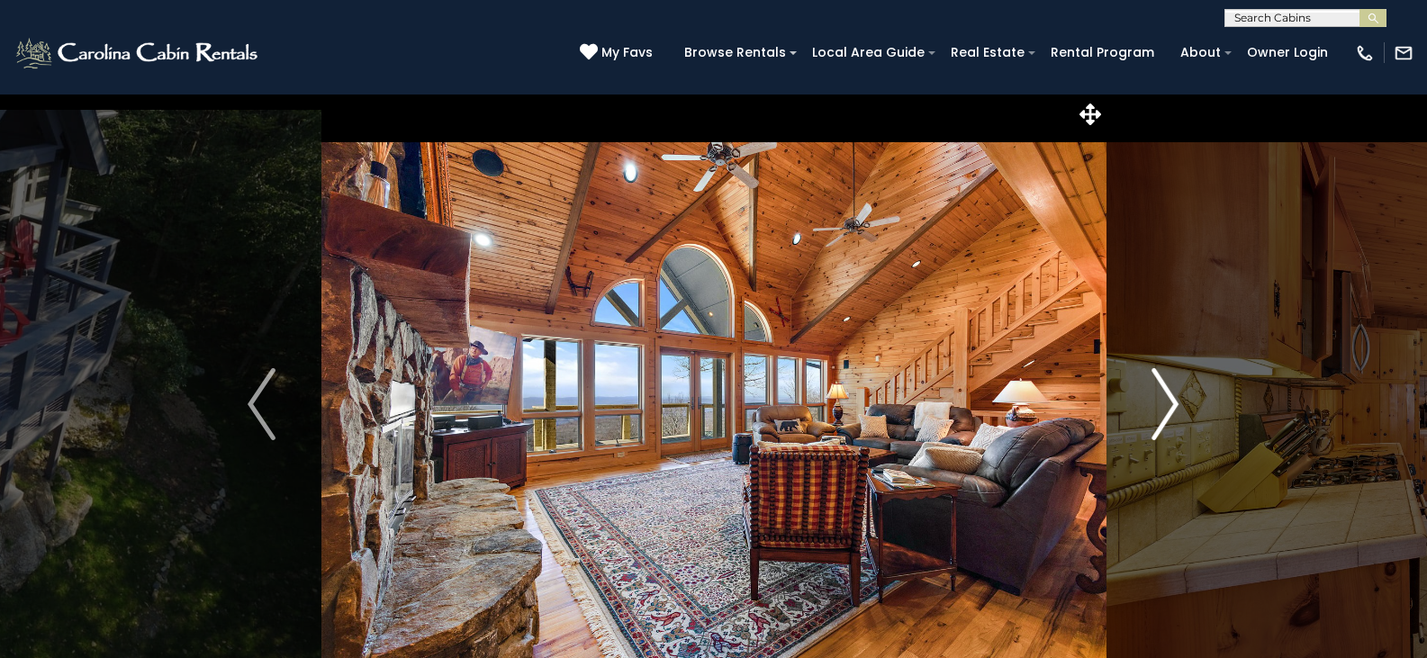
click at [1172, 401] on img "Next" at bounding box center [1164, 404] width 27 height 72
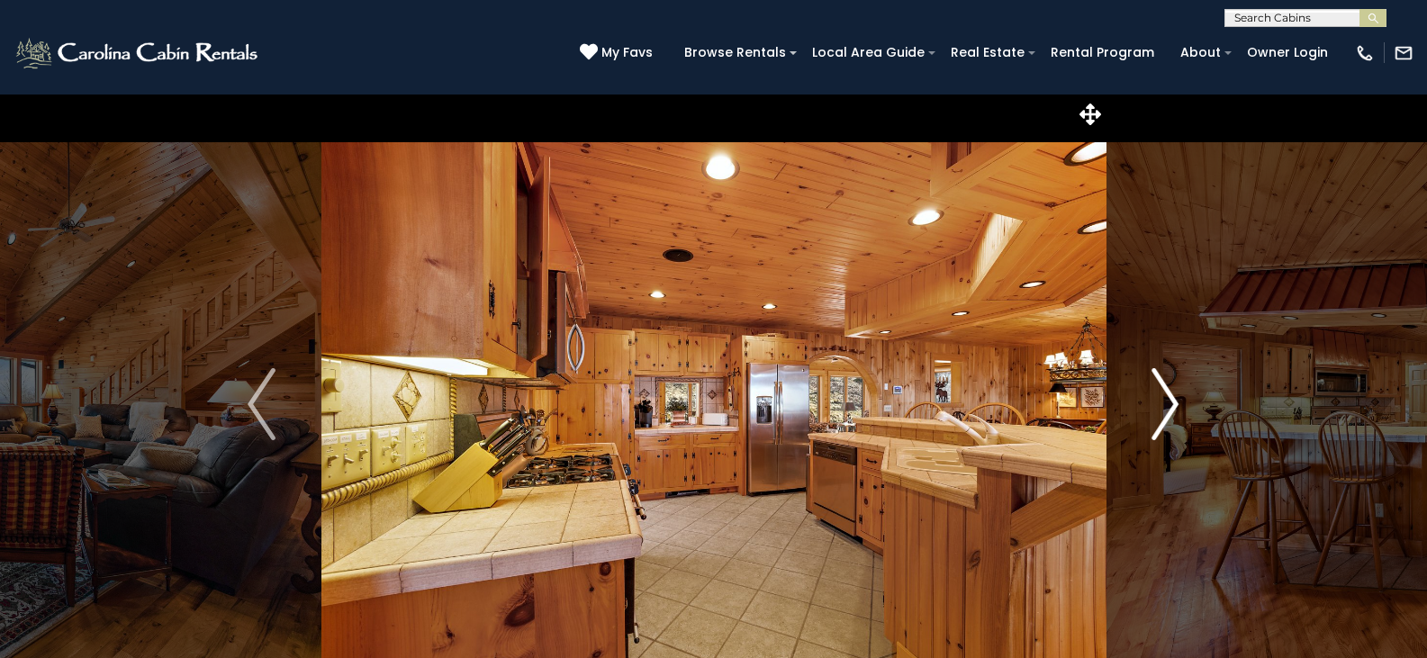
click at [1172, 401] on img "Next" at bounding box center [1164, 404] width 27 height 72
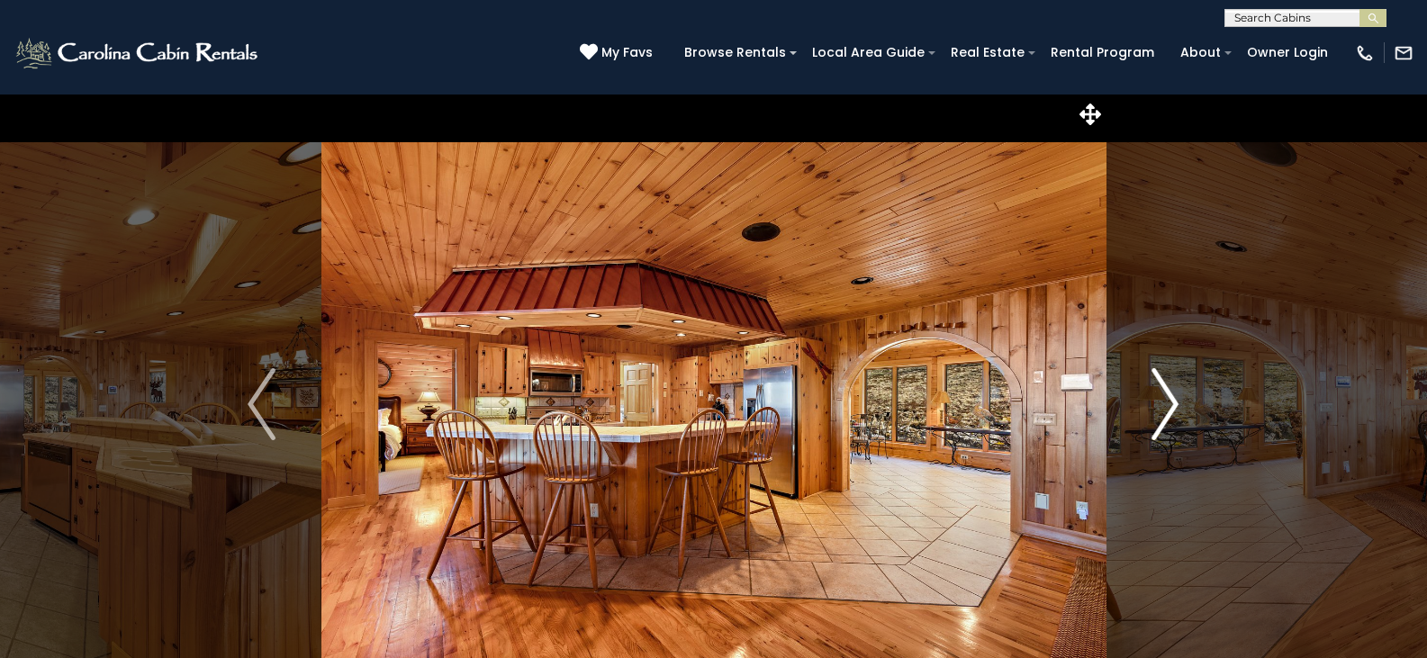
click at [1172, 401] on img "Next" at bounding box center [1164, 404] width 27 height 72
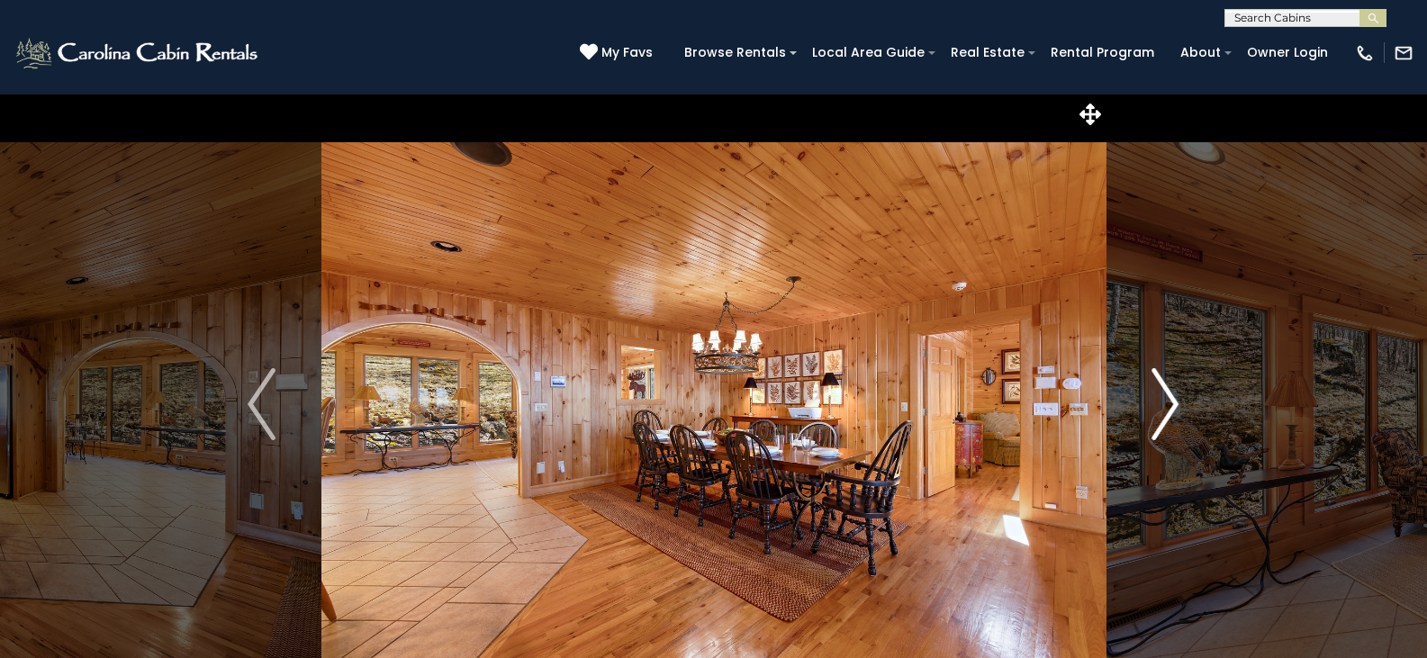
click at [1172, 401] on img "Next" at bounding box center [1164, 404] width 27 height 72
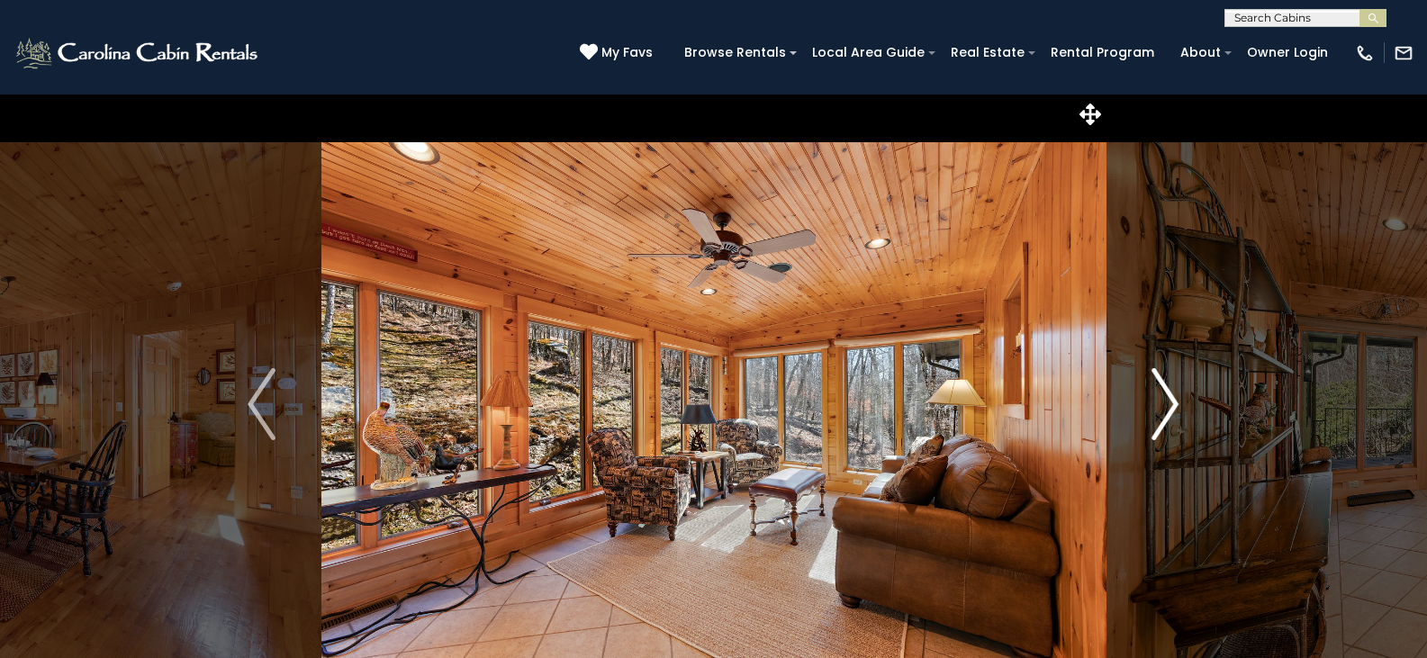
click at [1172, 401] on img "Next" at bounding box center [1164, 404] width 27 height 72
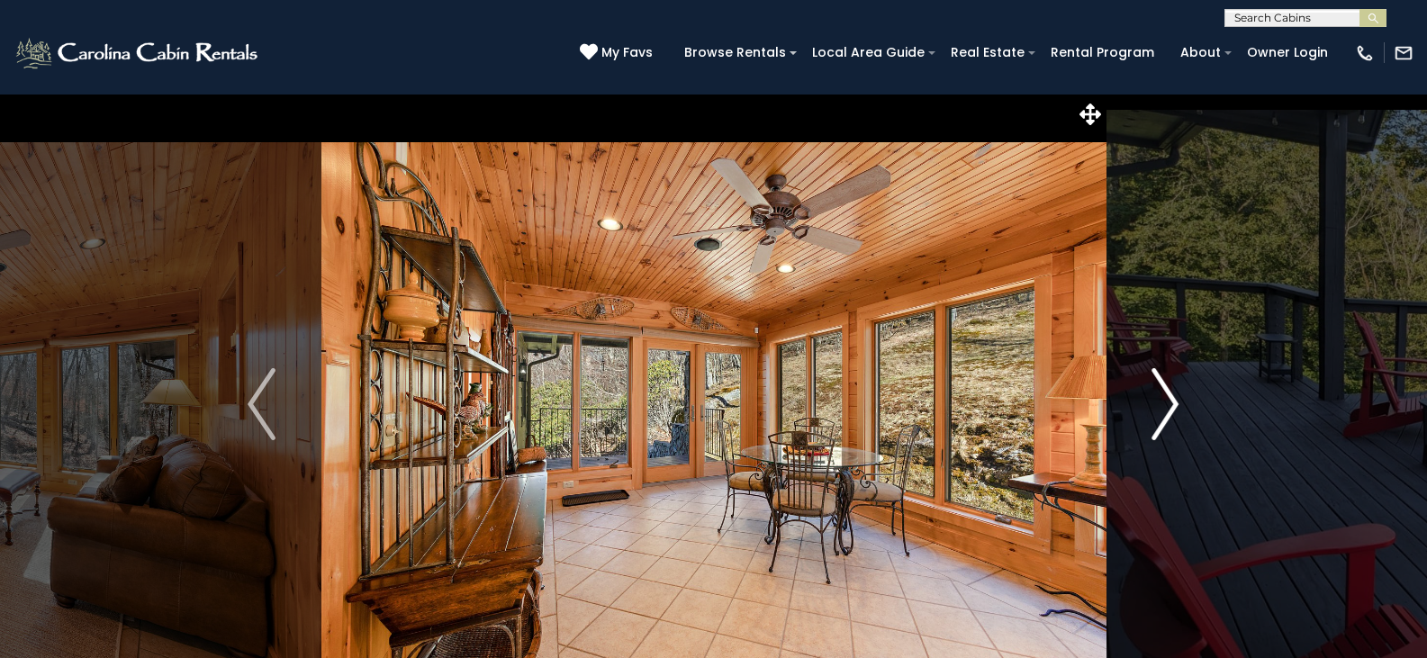
click at [1172, 401] on img "Next" at bounding box center [1164, 404] width 27 height 72
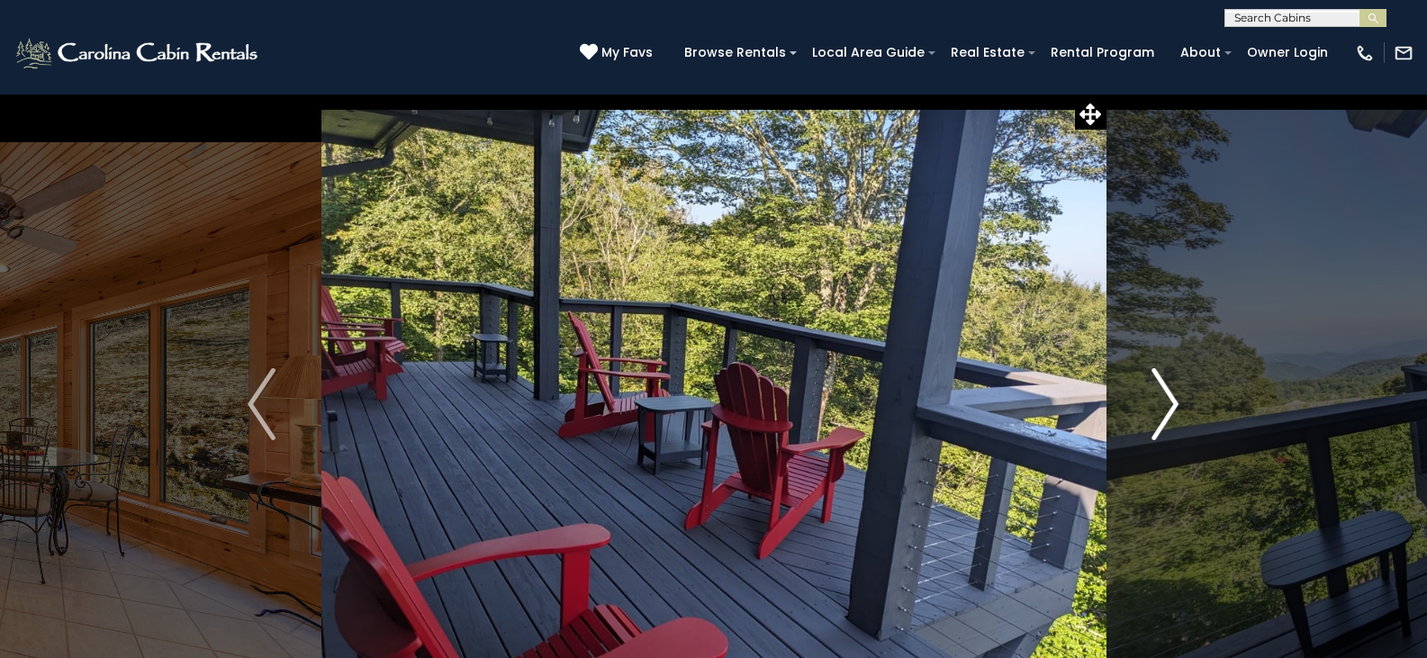
click at [1172, 401] on img "Next" at bounding box center [1164, 404] width 27 height 72
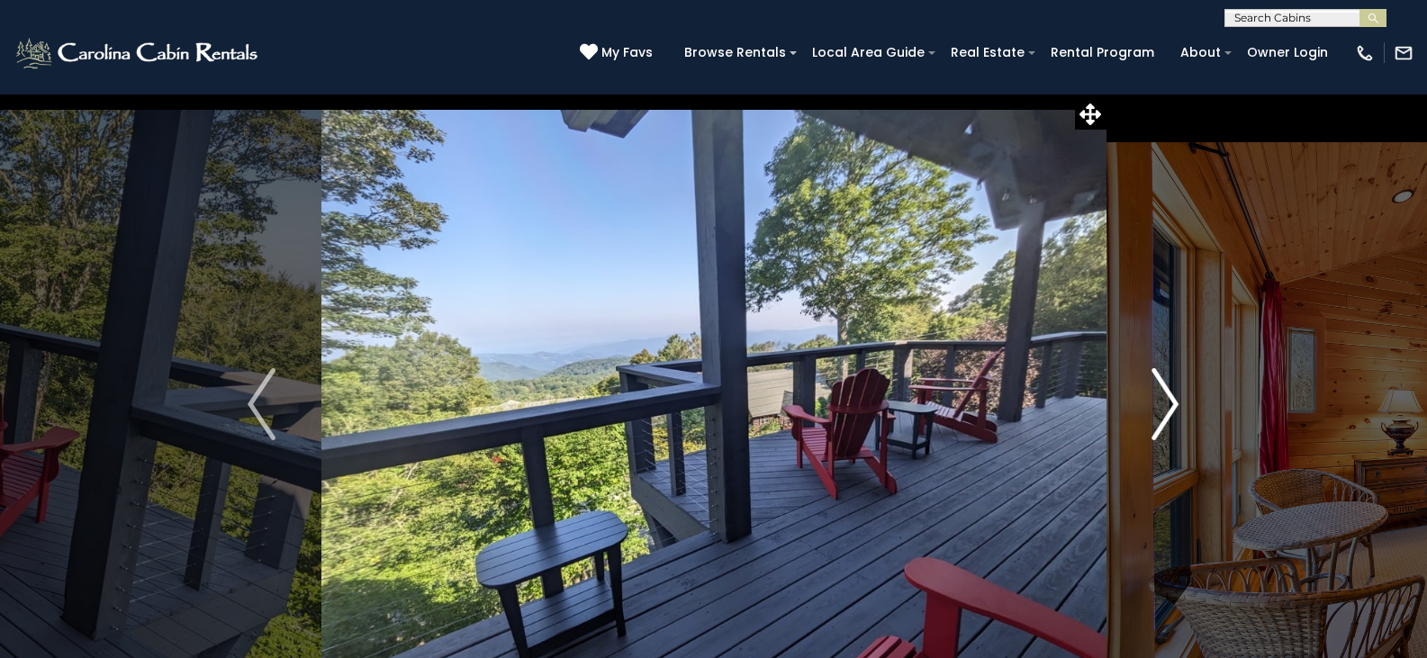
click at [1172, 401] on img "Next" at bounding box center [1164, 404] width 27 height 72
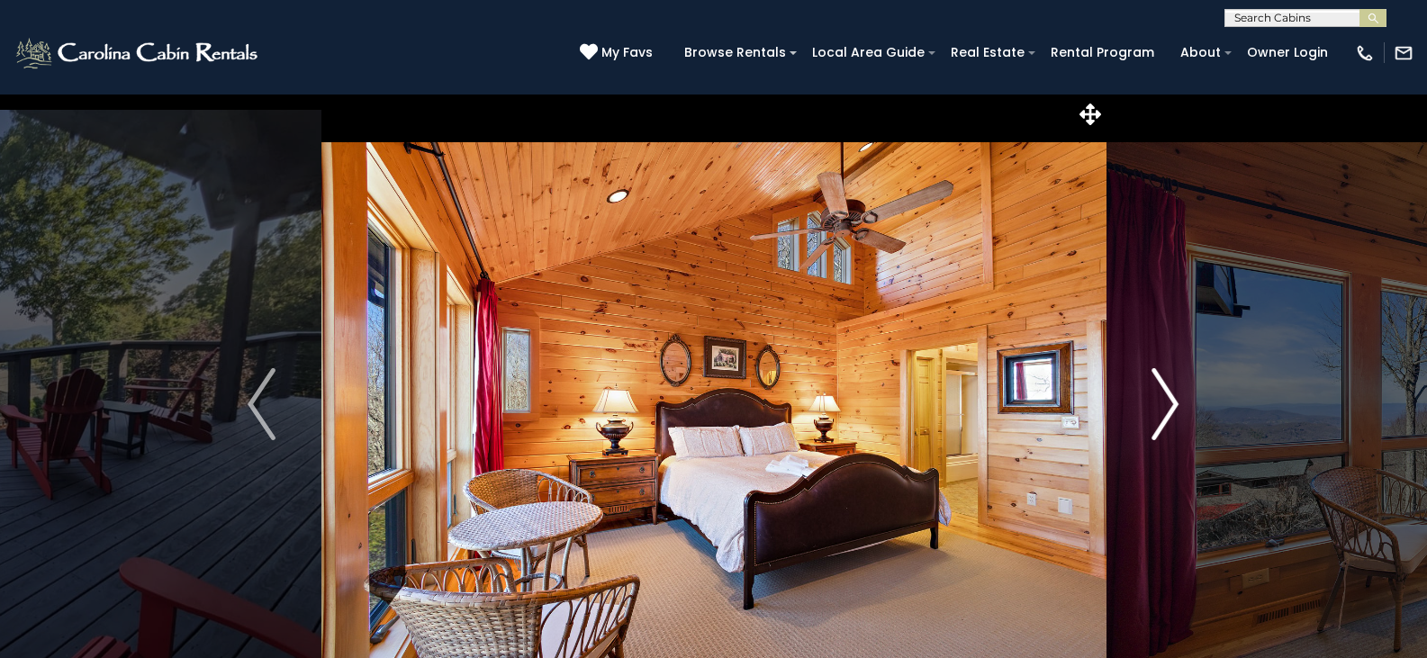
click at [1172, 401] on img "Next" at bounding box center [1164, 404] width 27 height 72
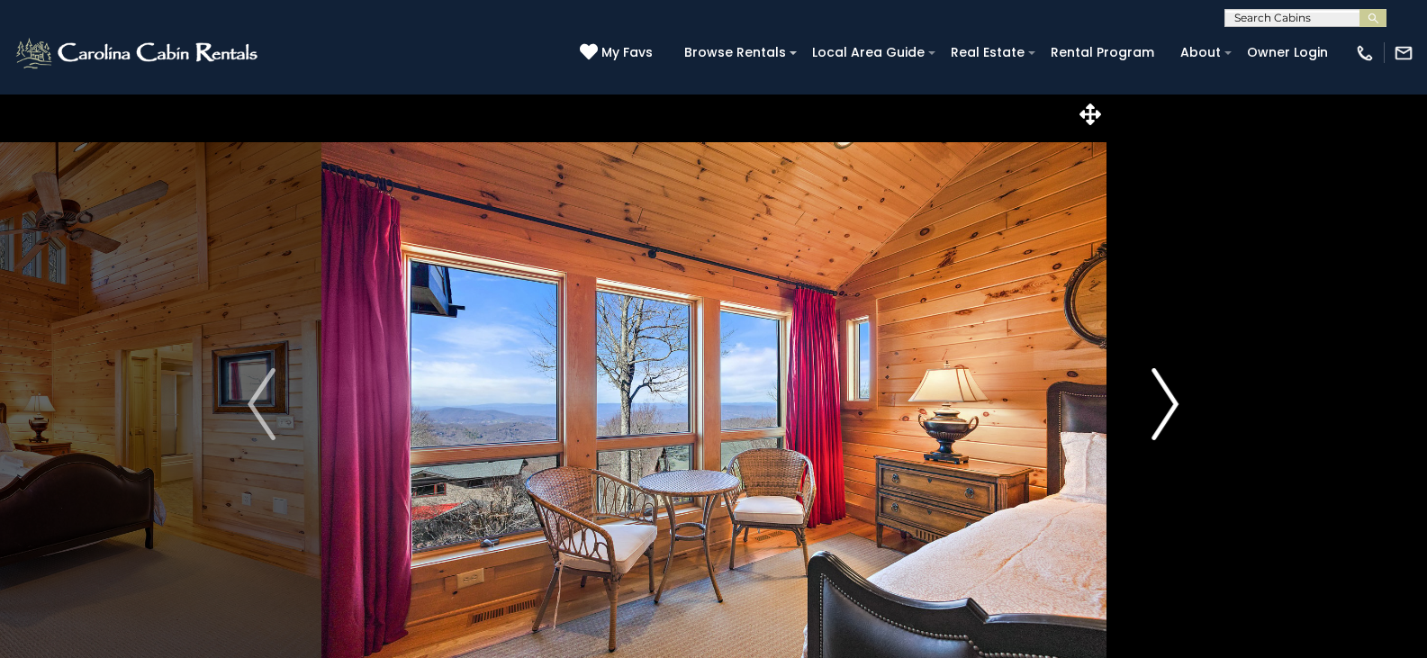
click at [1172, 401] on img "Next" at bounding box center [1164, 404] width 27 height 72
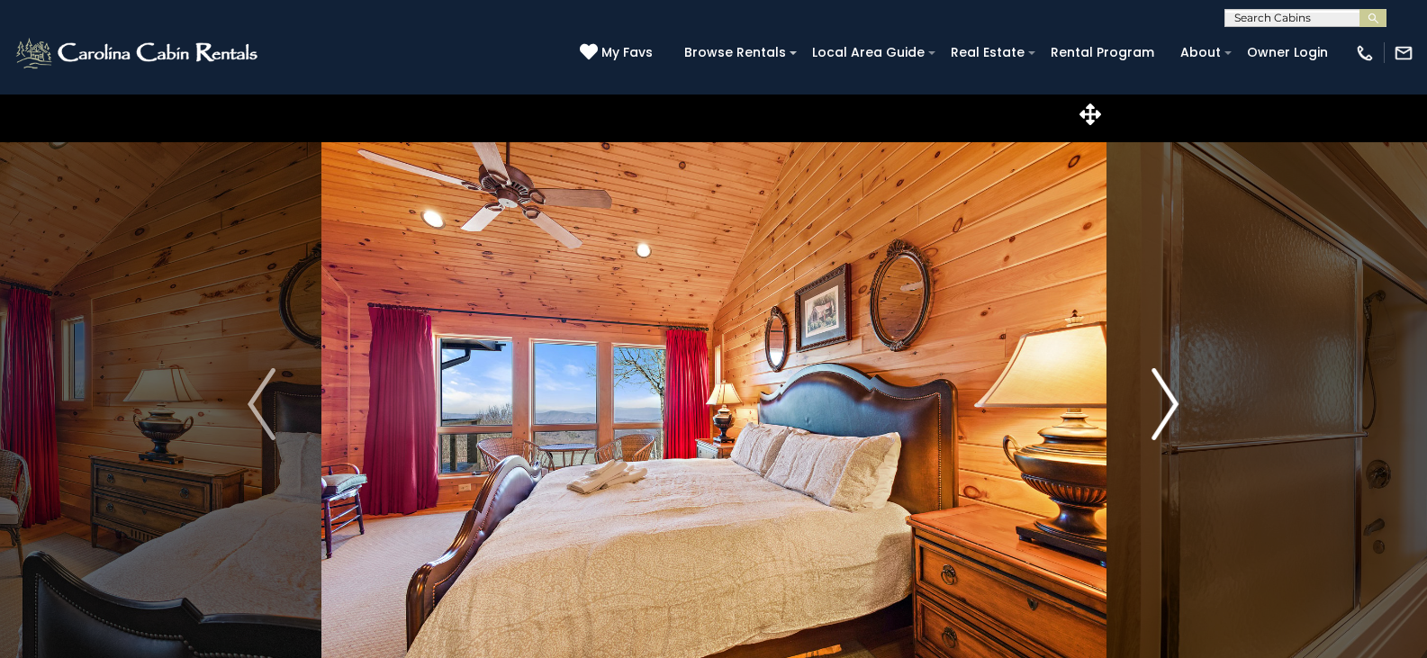
click at [1172, 401] on img "Next" at bounding box center [1164, 404] width 27 height 72
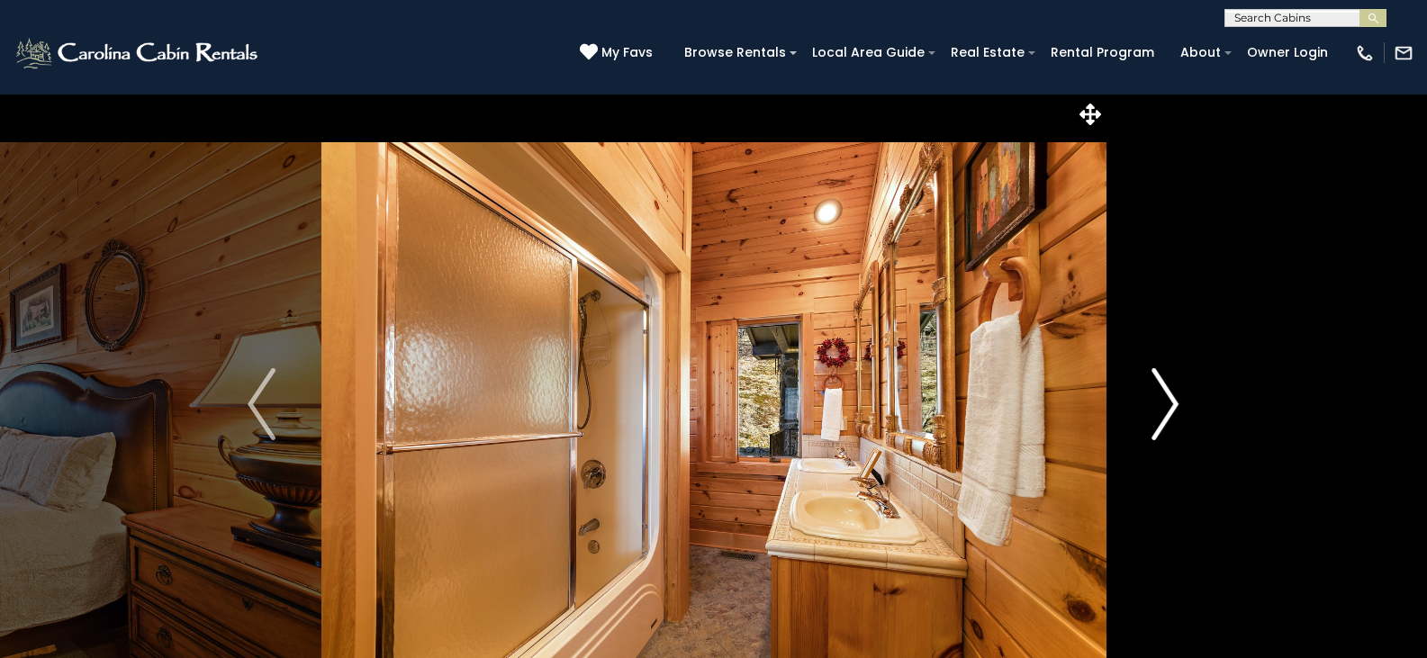
click at [1172, 401] on img "Next" at bounding box center [1164, 404] width 27 height 72
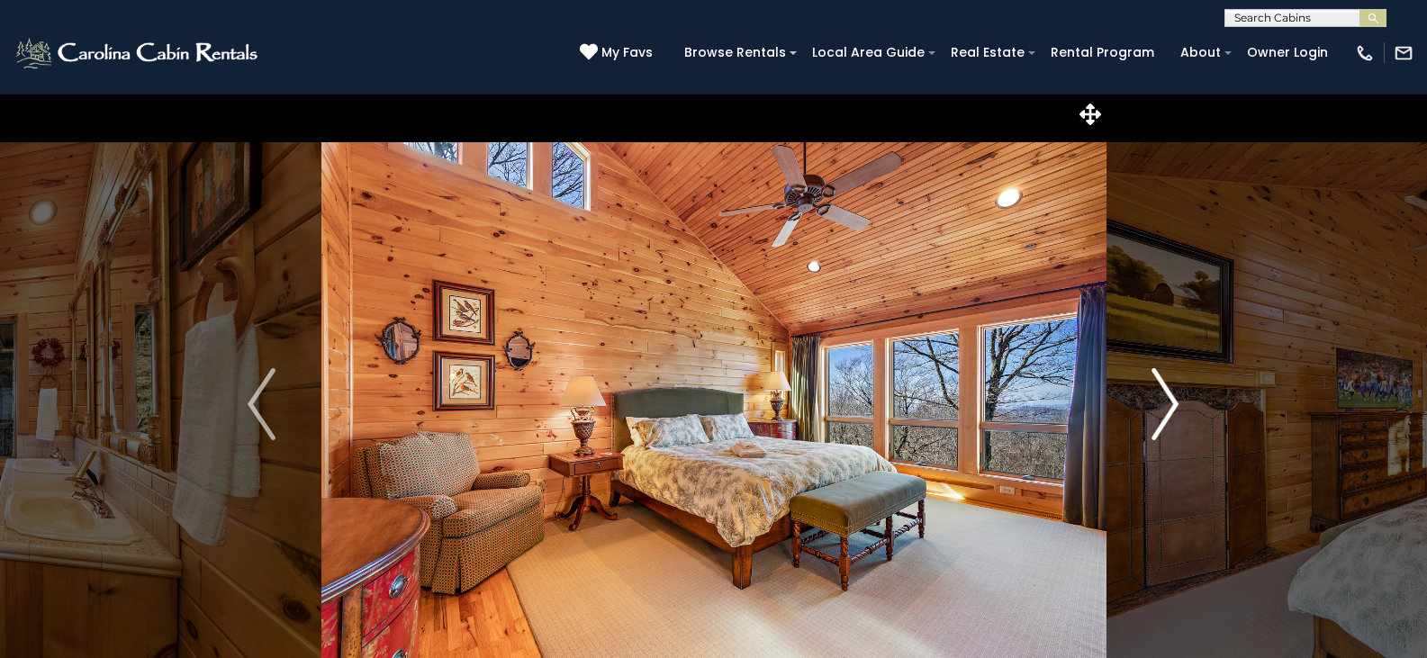
click at [1172, 401] on img "Next" at bounding box center [1164, 404] width 27 height 72
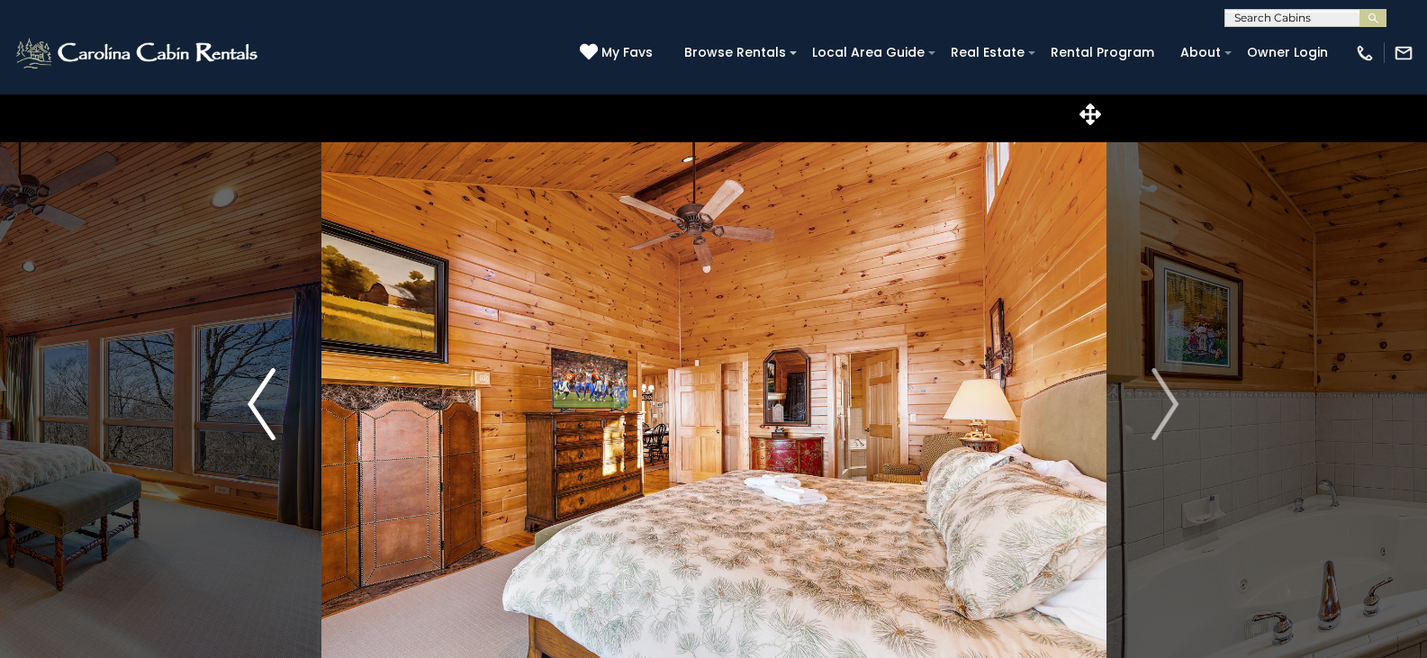
click at [253, 406] on img "Previous" at bounding box center [261, 404] width 27 height 72
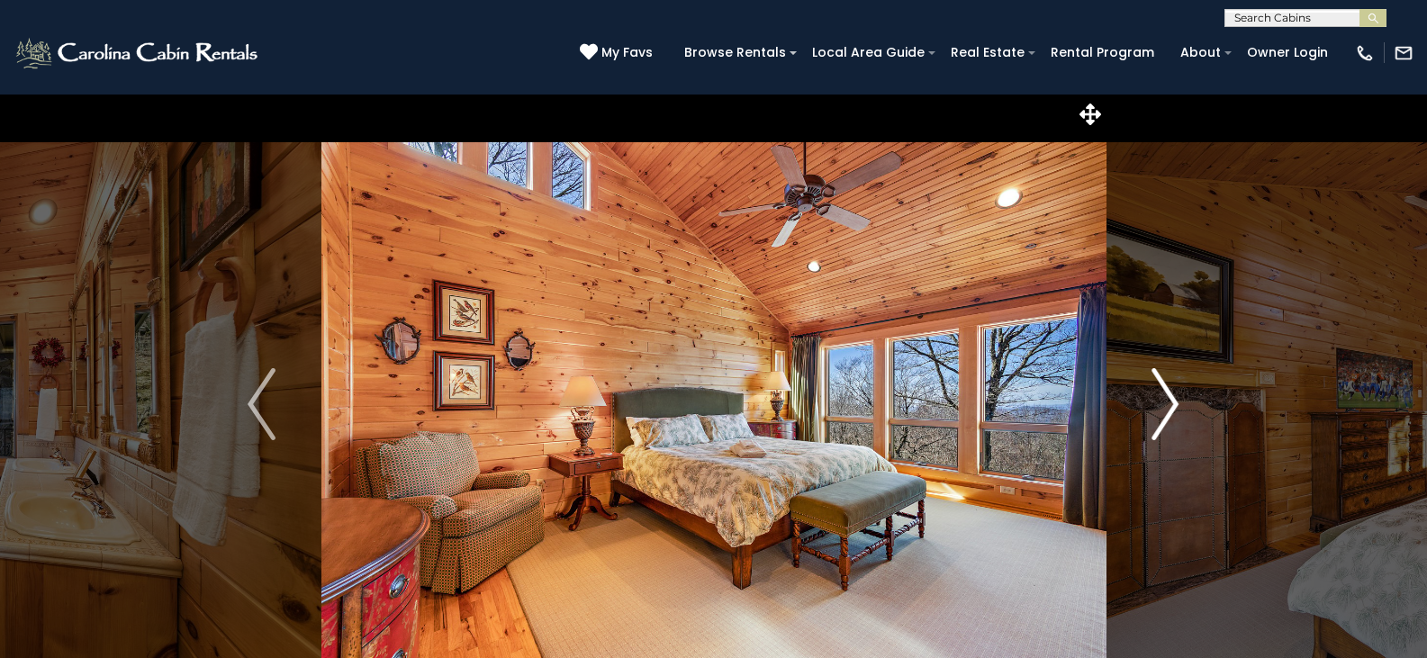
click at [1176, 412] on img "Next" at bounding box center [1164, 404] width 27 height 72
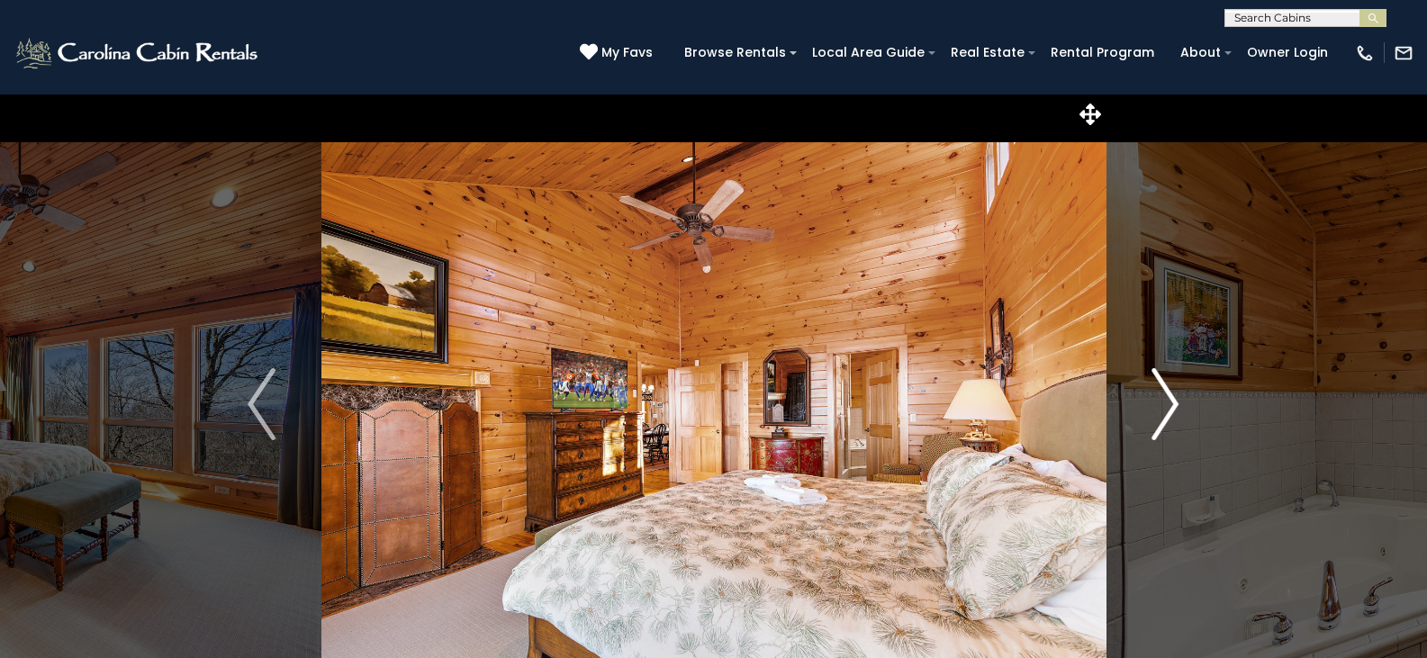
click at [1176, 412] on img "Next" at bounding box center [1164, 404] width 27 height 72
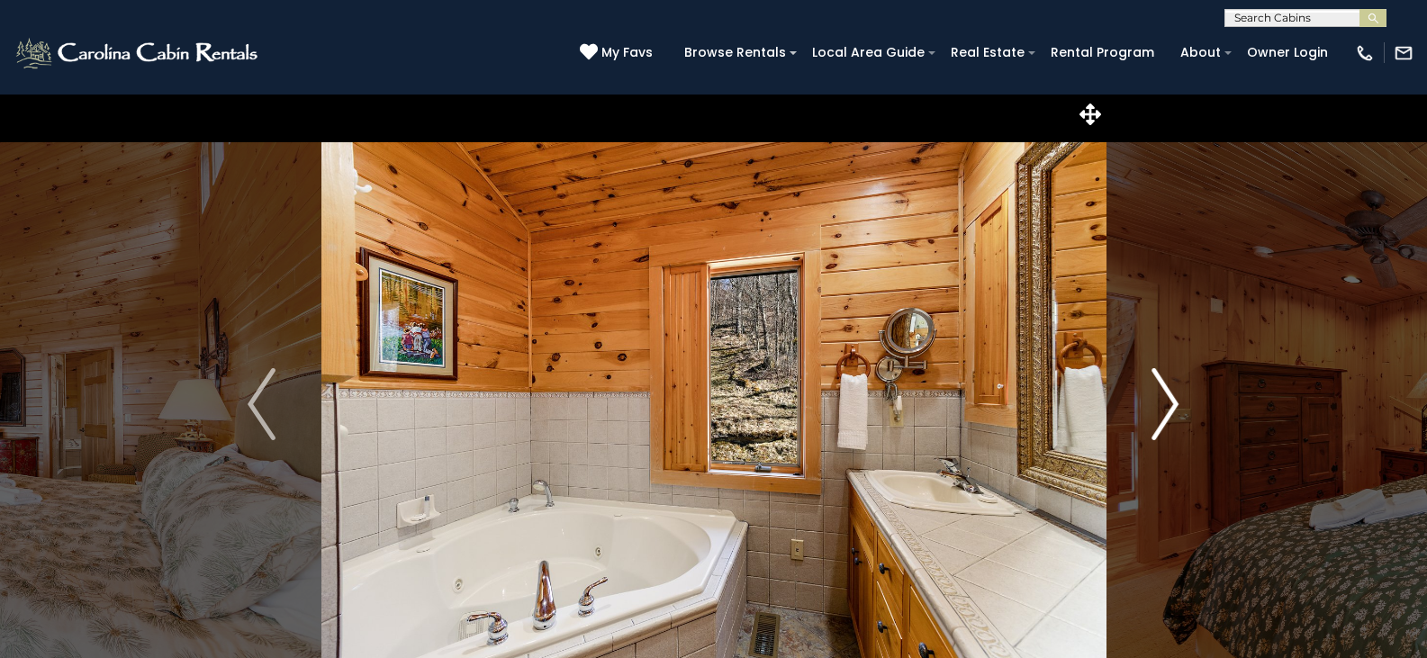
click at [1176, 412] on img "Next" at bounding box center [1164, 404] width 27 height 72
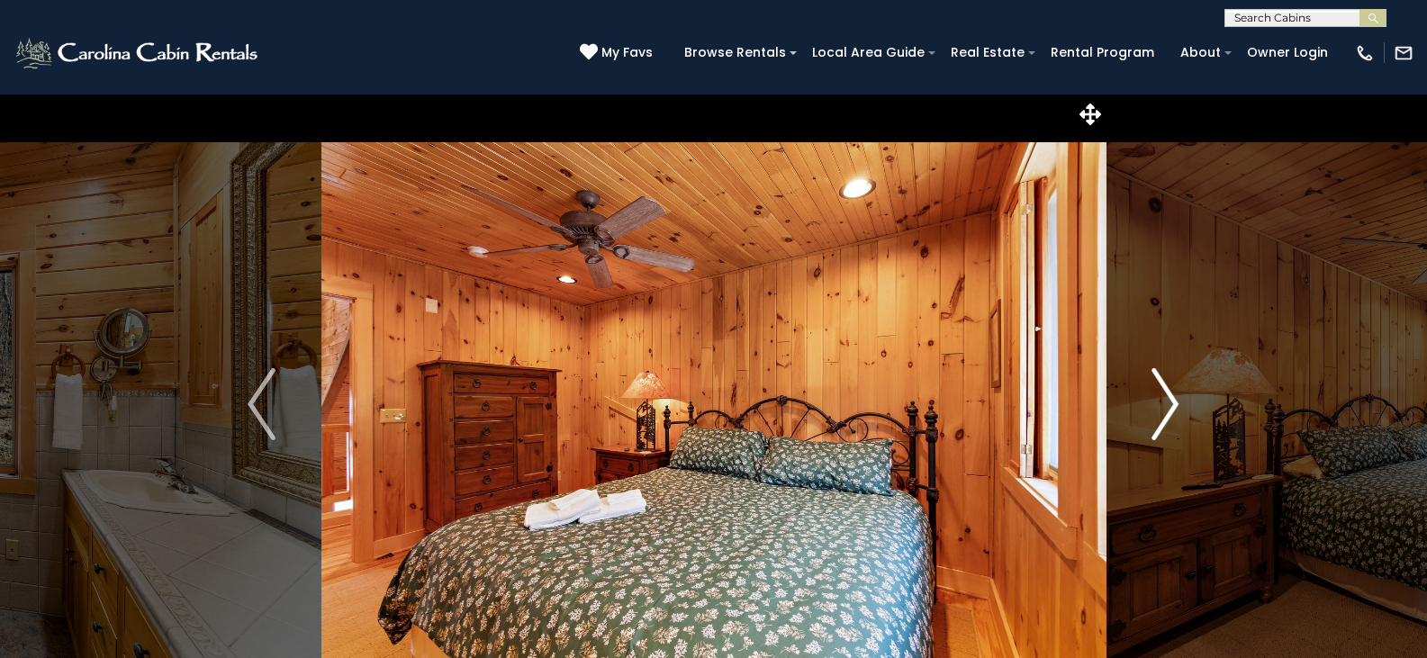
click at [1176, 412] on img "Next" at bounding box center [1164, 404] width 27 height 72
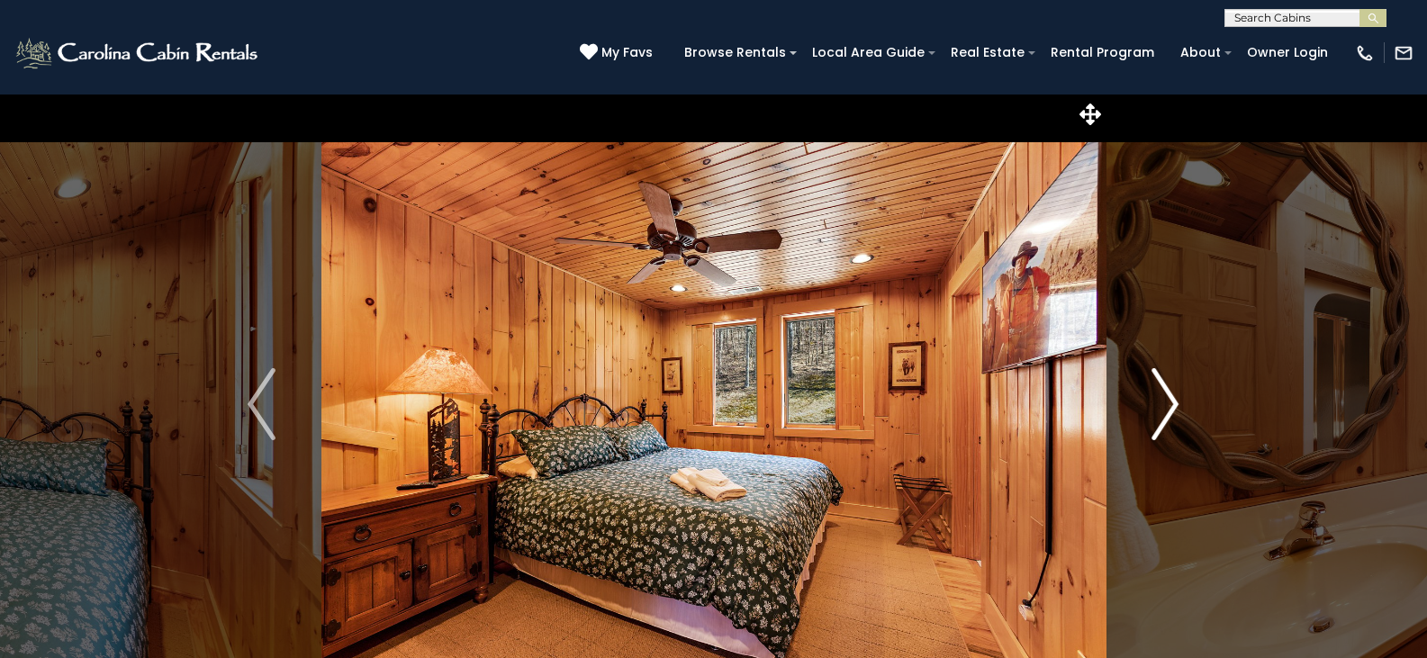
click at [1176, 412] on img "Next" at bounding box center [1164, 404] width 27 height 72
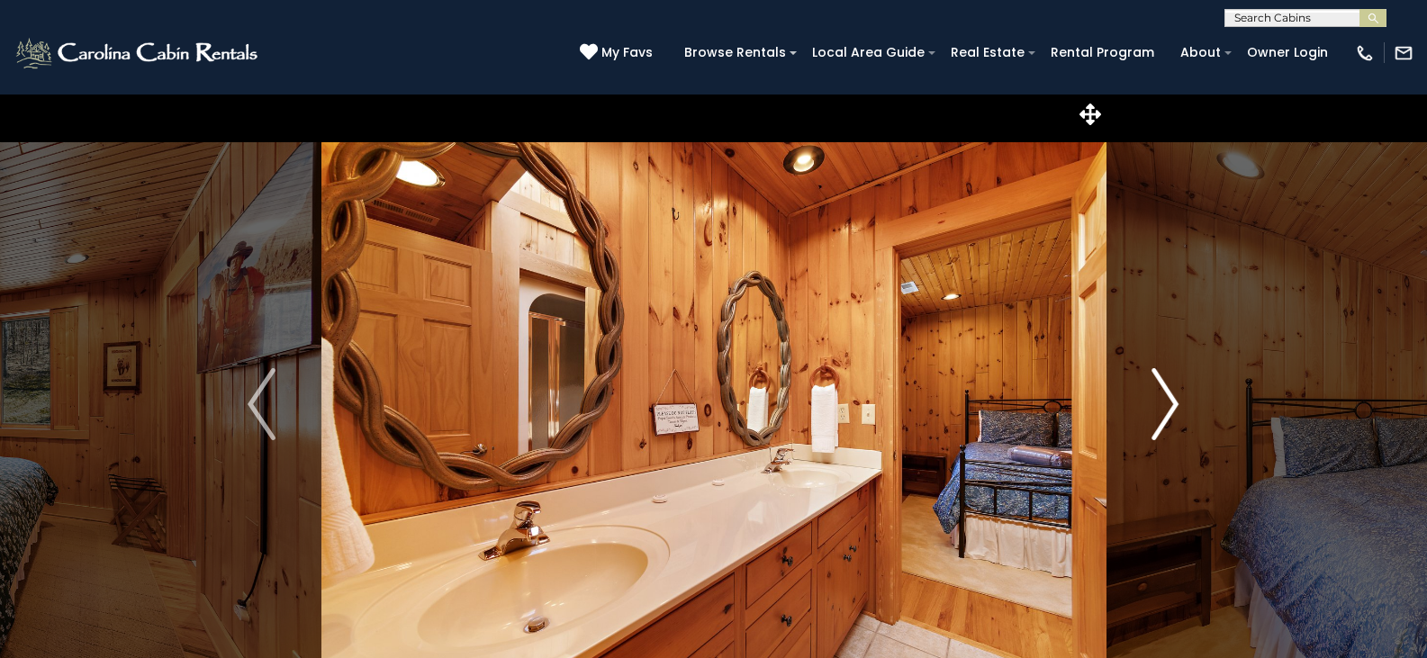
click at [1176, 412] on img "Next" at bounding box center [1164, 404] width 27 height 72
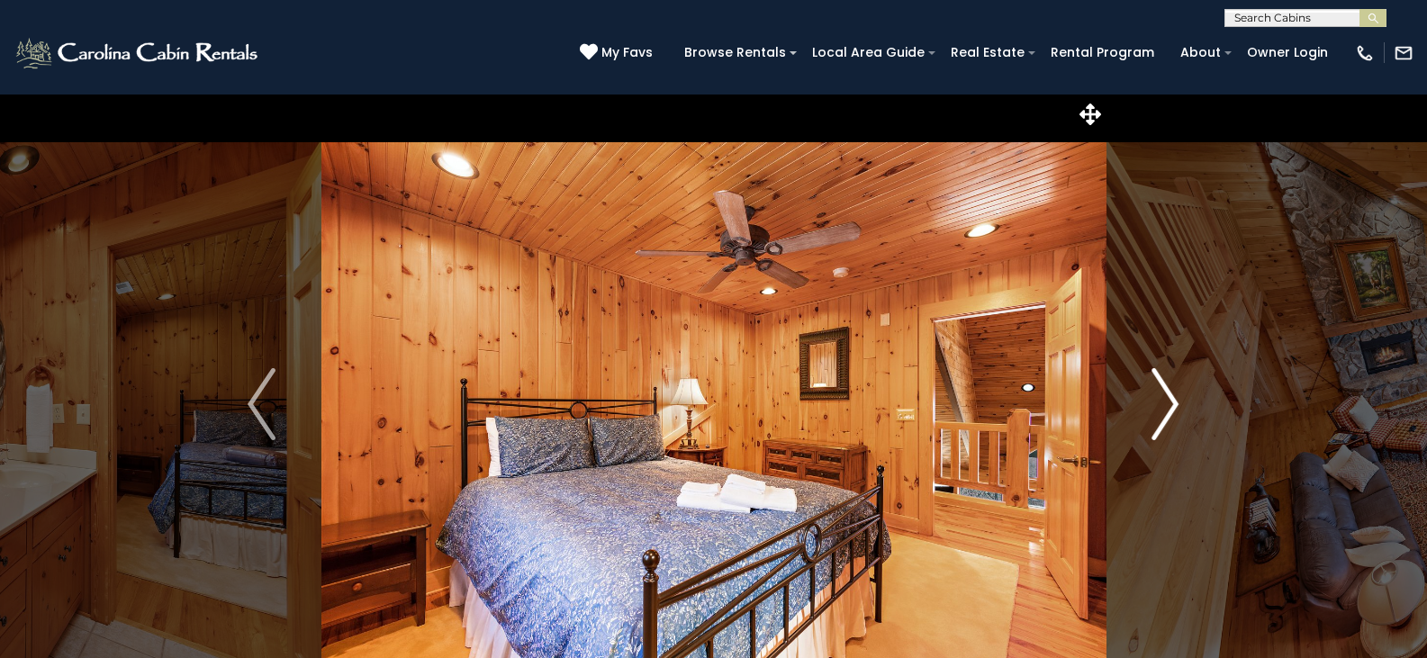
click at [1176, 412] on img "Next" at bounding box center [1164, 404] width 27 height 72
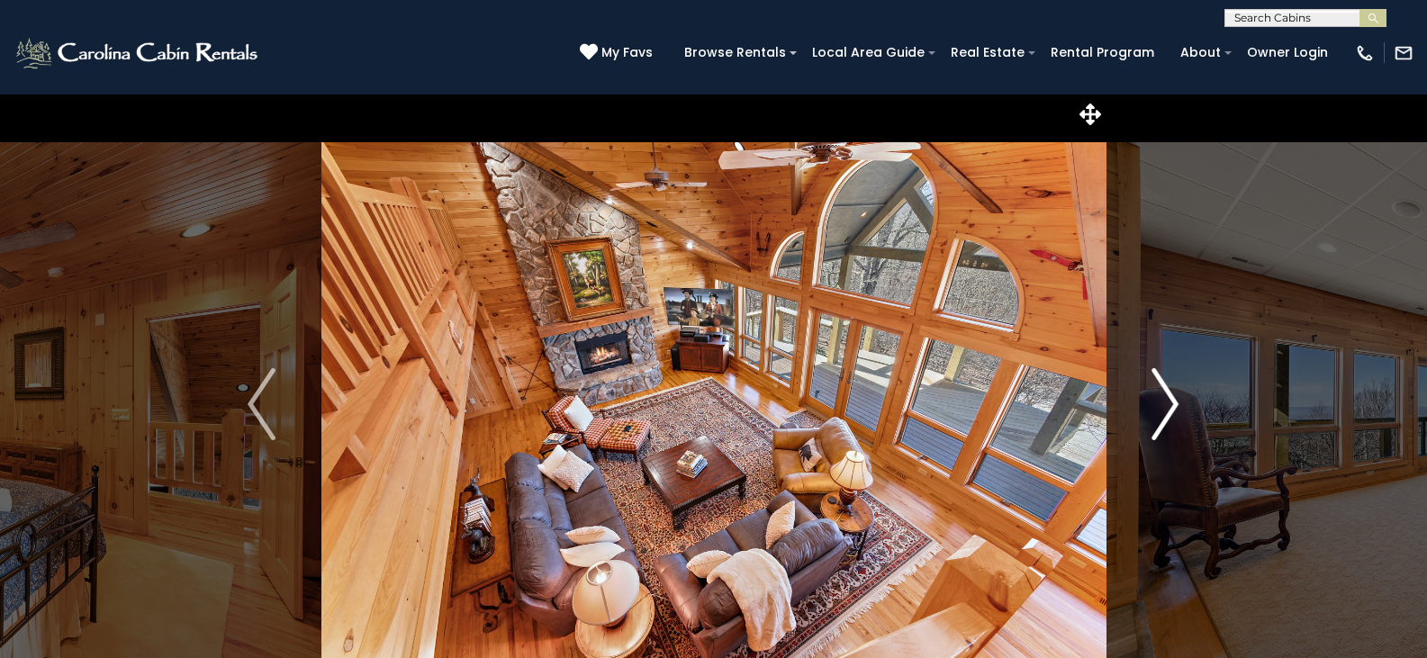
click at [1176, 412] on img "Next" at bounding box center [1164, 404] width 27 height 72
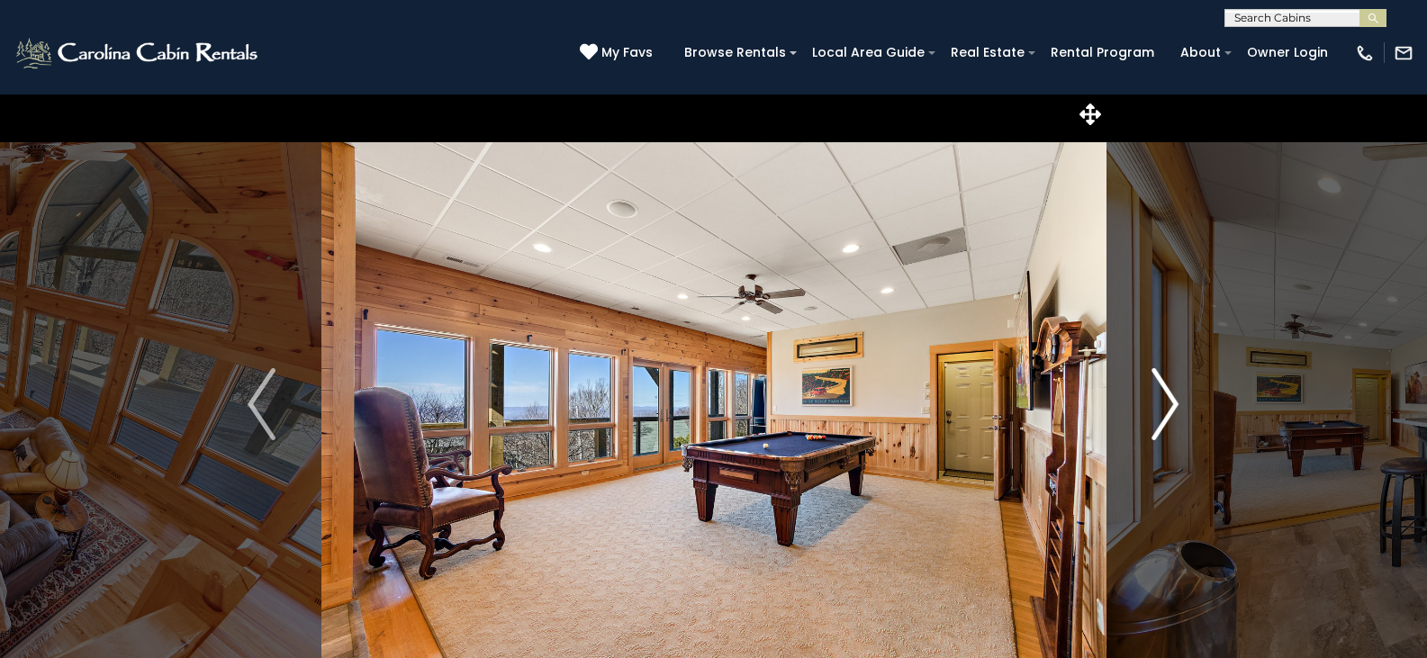
click at [1176, 412] on img "Next" at bounding box center [1164, 404] width 27 height 72
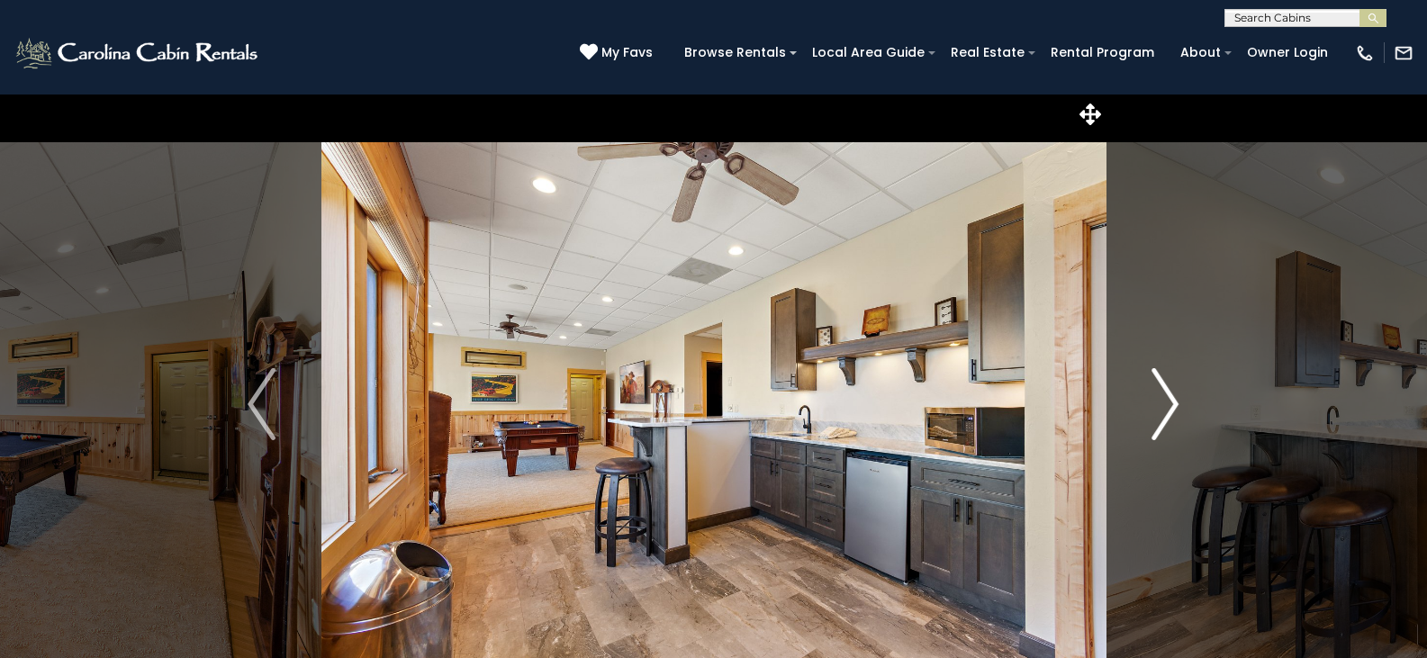
click at [1176, 412] on img "Next" at bounding box center [1164, 404] width 27 height 72
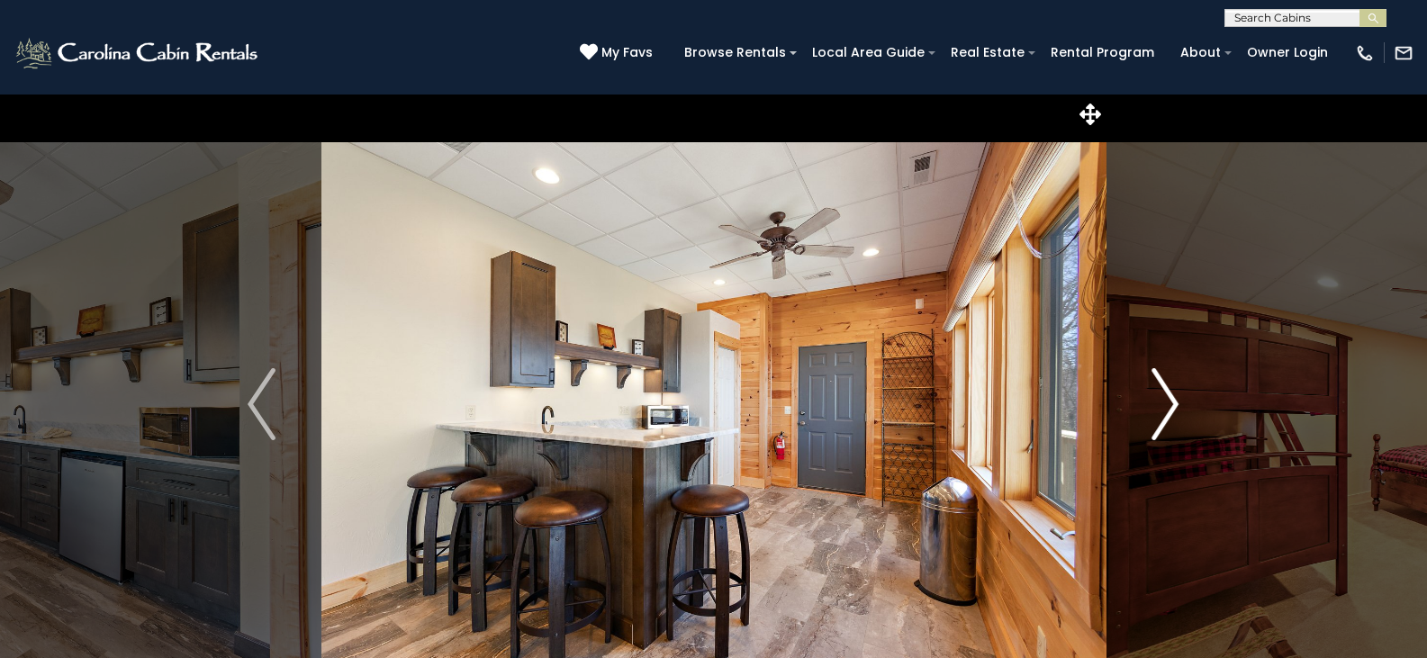
click at [1176, 412] on img "Next" at bounding box center [1164, 404] width 27 height 72
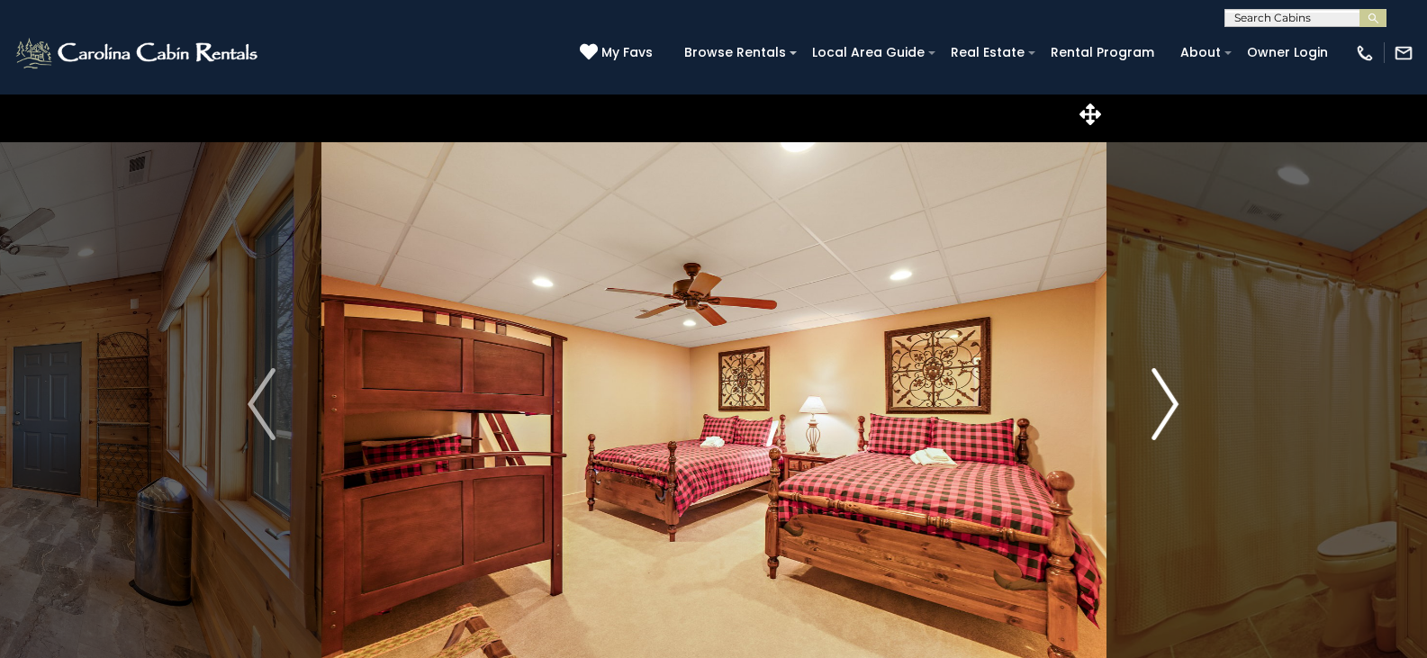
click at [1176, 412] on img "Next" at bounding box center [1164, 404] width 27 height 72
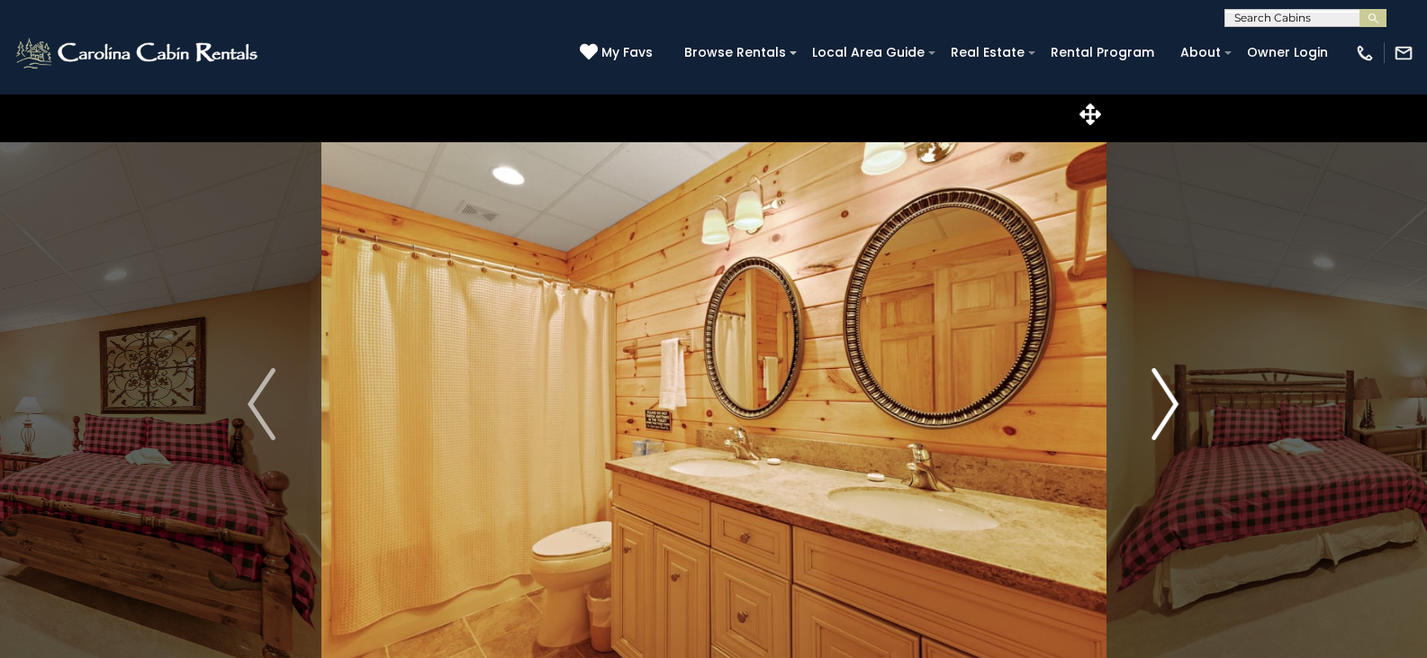
click at [1176, 412] on img "Next" at bounding box center [1164, 404] width 27 height 72
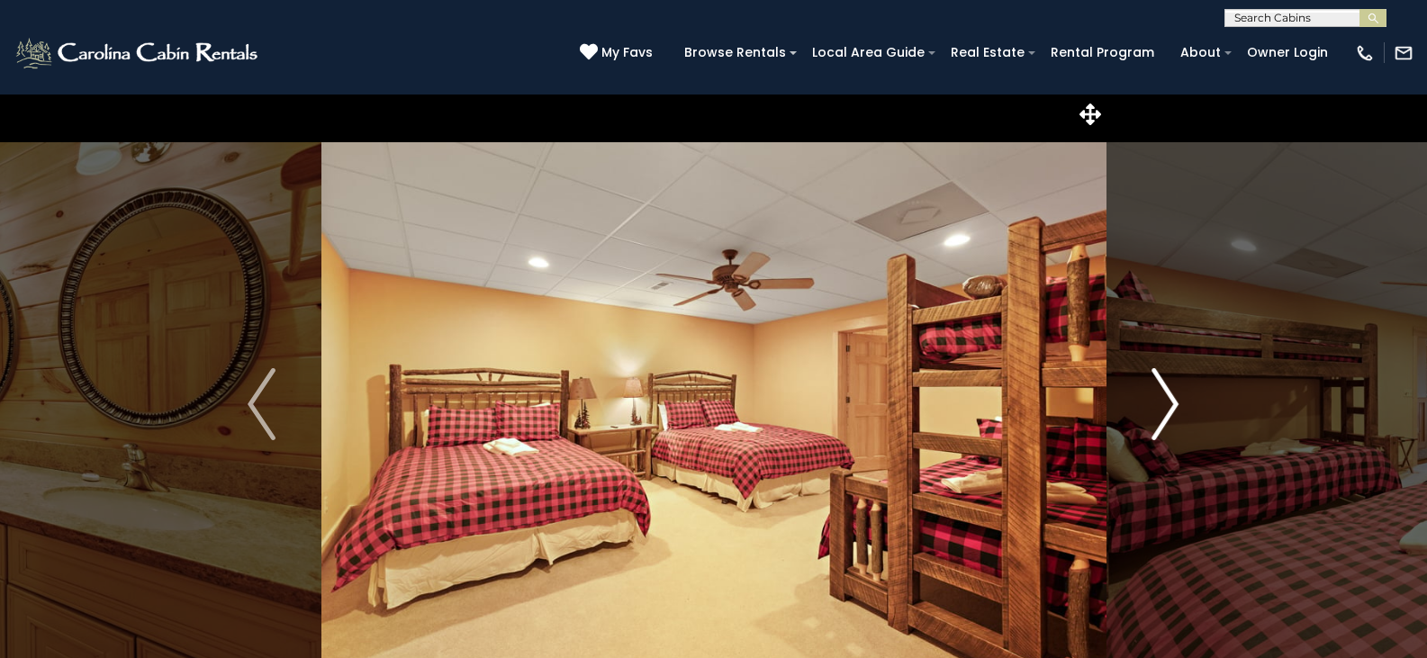
click at [1176, 412] on img "Next" at bounding box center [1164, 404] width 27 height 72
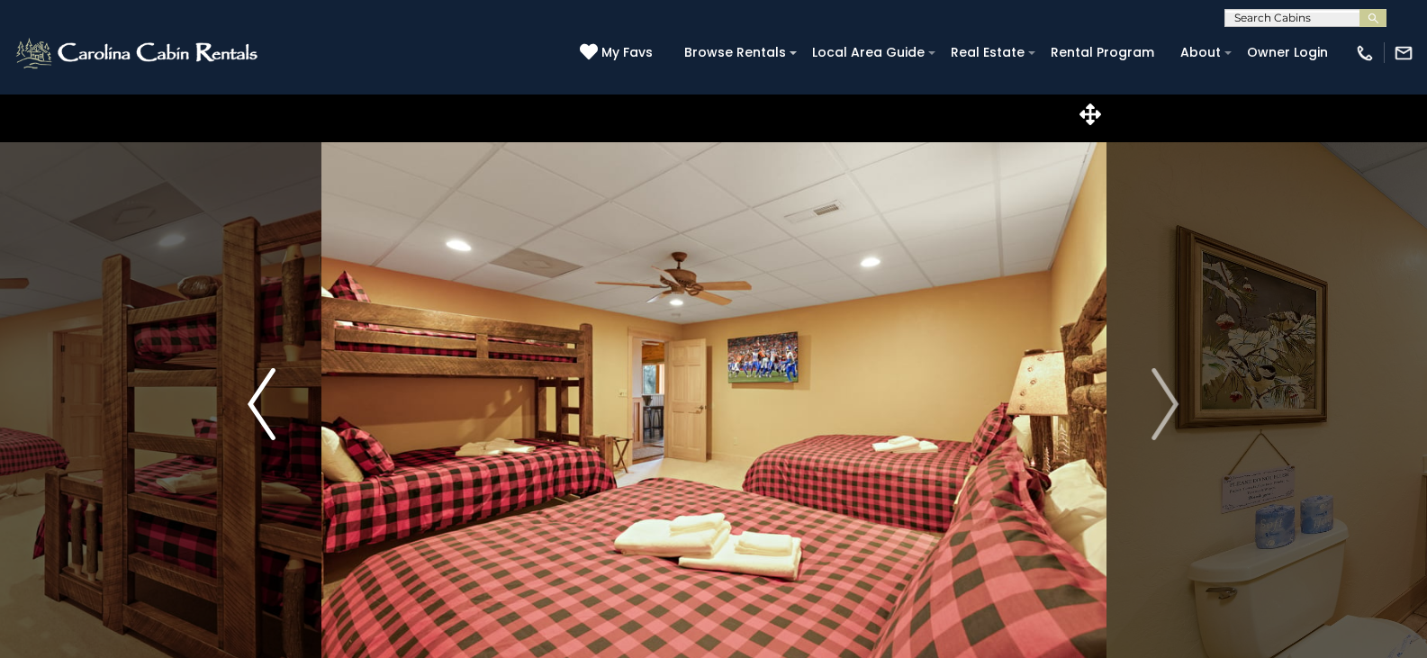
click at [260, 400] on img "Previous" at bounding box center [261, 404] width 27 height 72
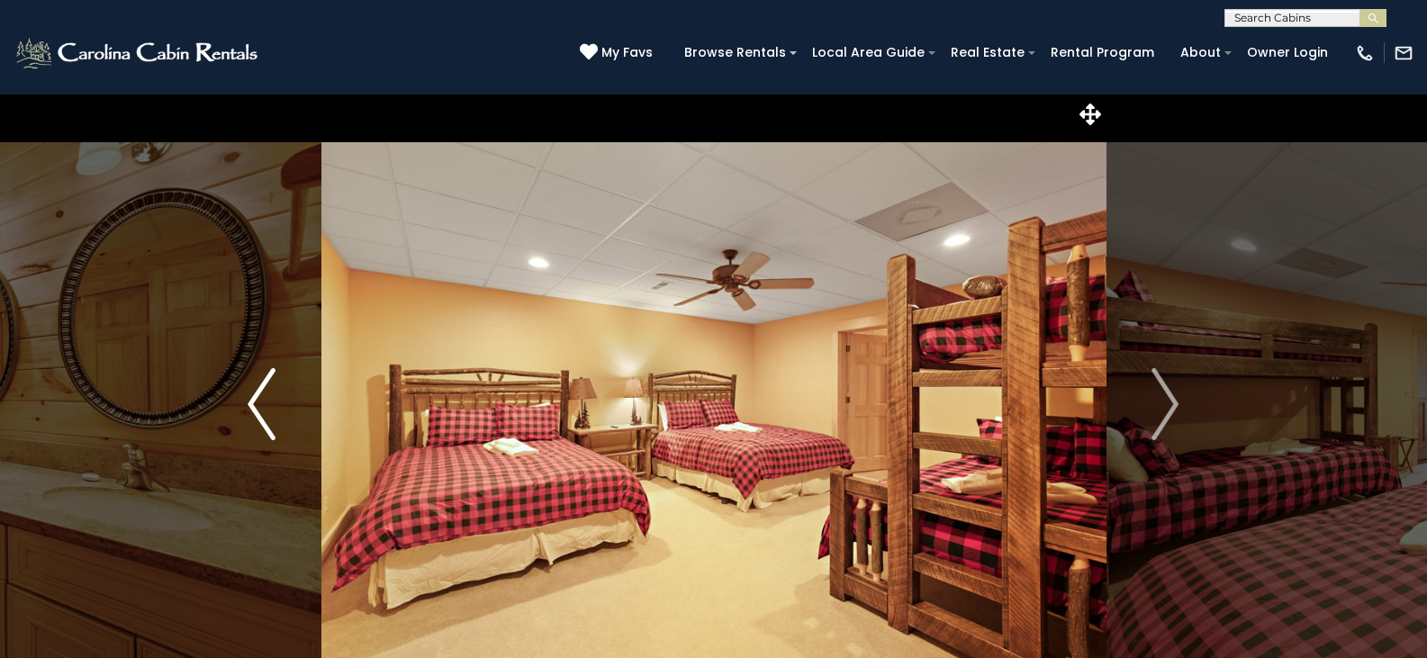
click at [260, 400] on img "Previous" at bounding box center [261, 404] width 27 height 72
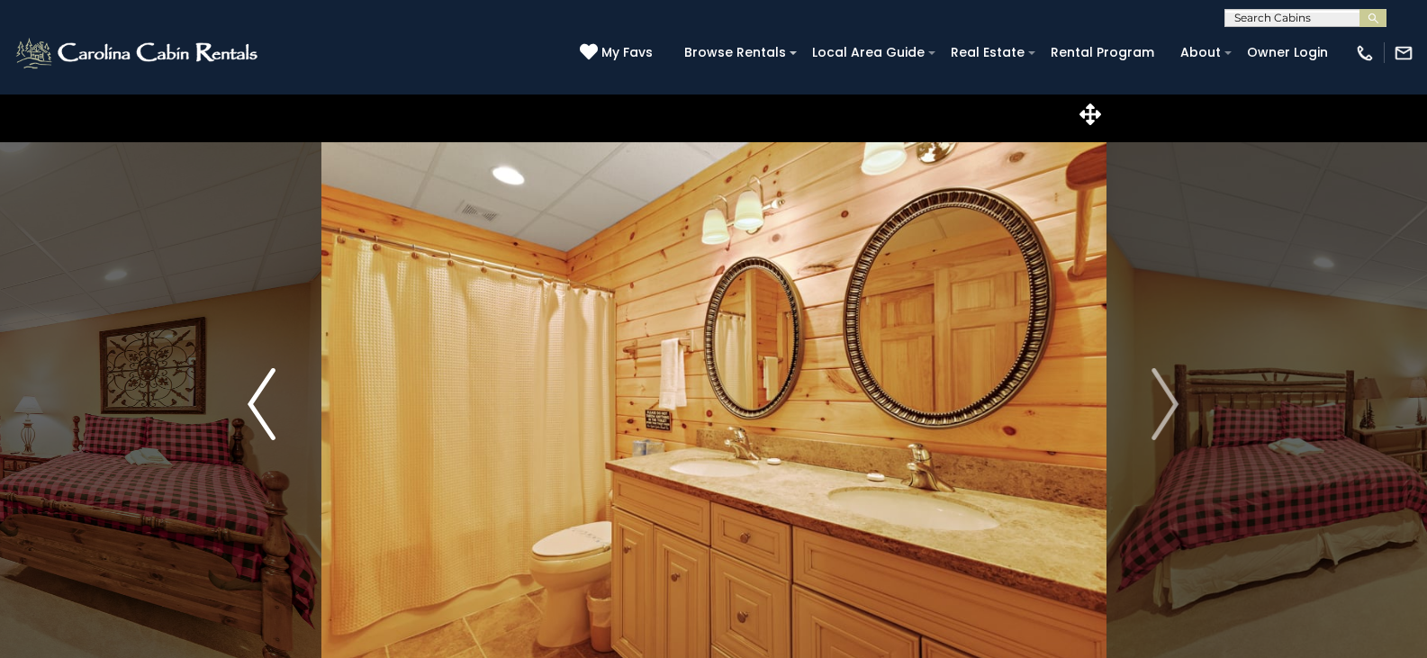
click at [260, 400] on img "Previous" at bounding box center [261, 404] width 27 height 72
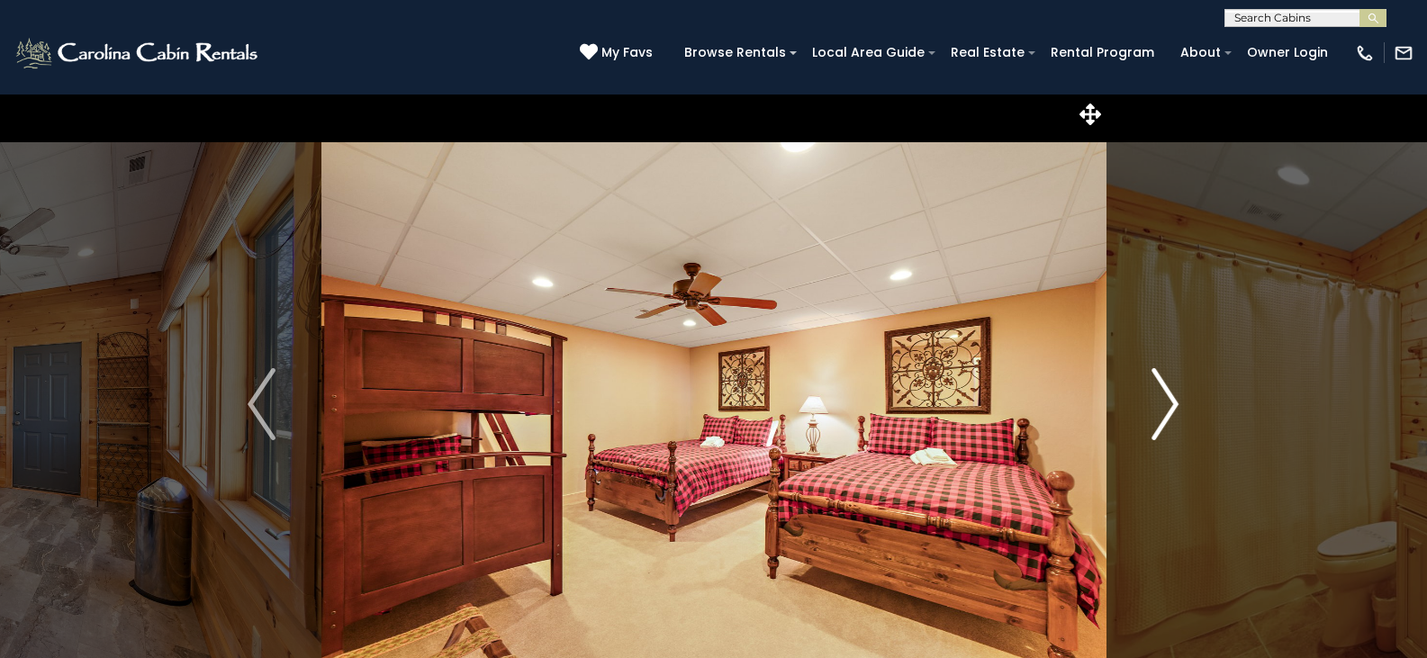
click at [1165, 408] on img "Next" at bounding box center [1164, 404] width 27 height 72
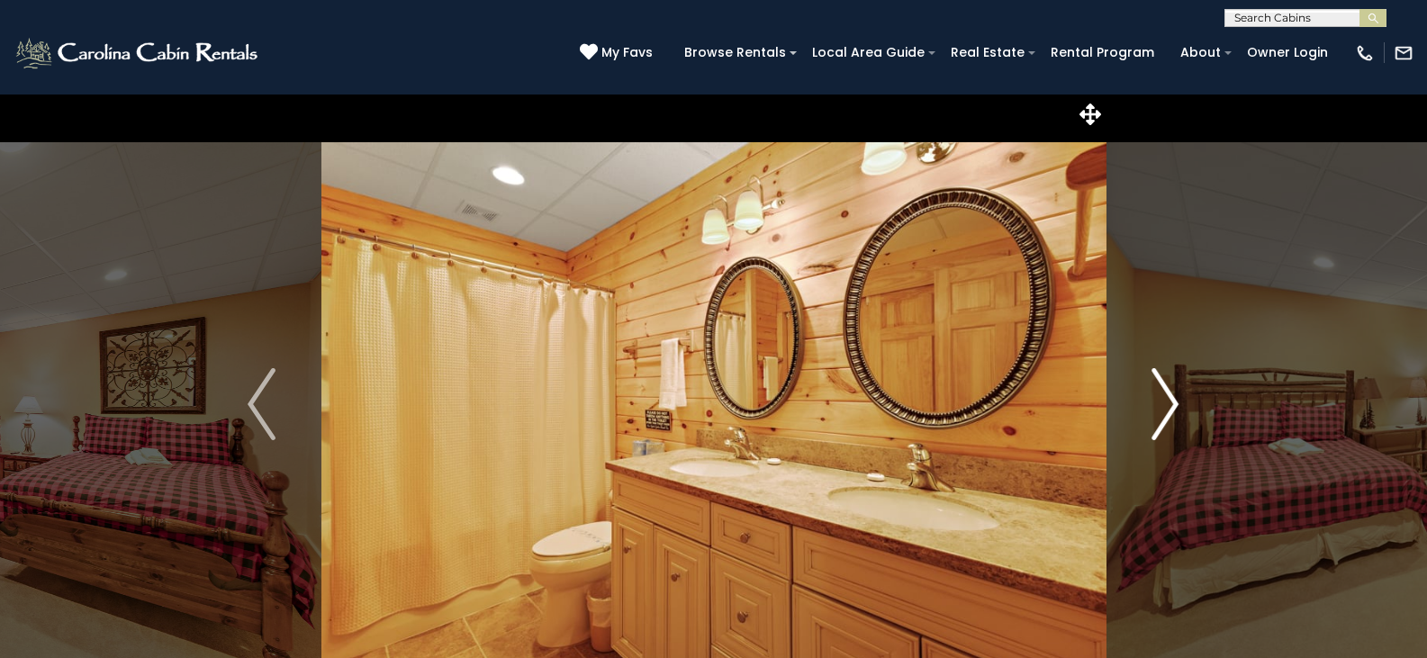
click at [1165, 408] on img "Next" at bounding box center [1164, 404] width 27 height 72
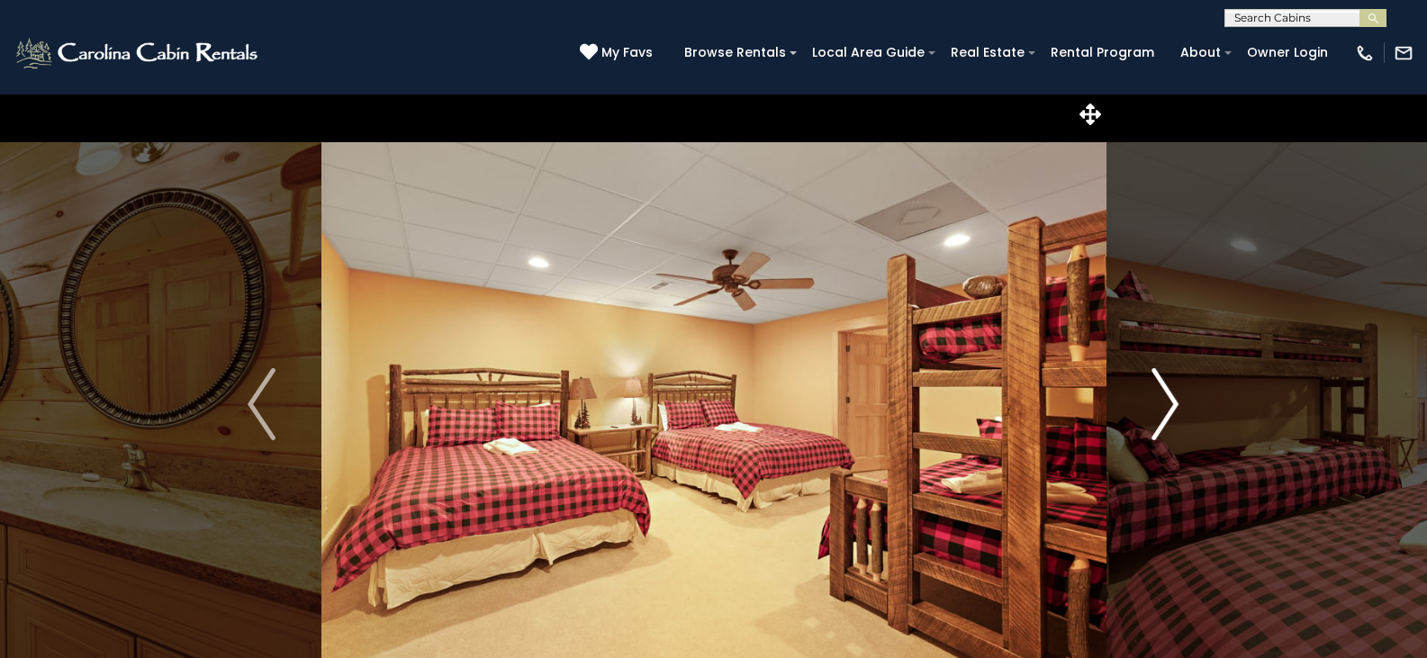
click at [1165, 408] on img "Next" at bounding box center [1164, 404] width 27 height 72
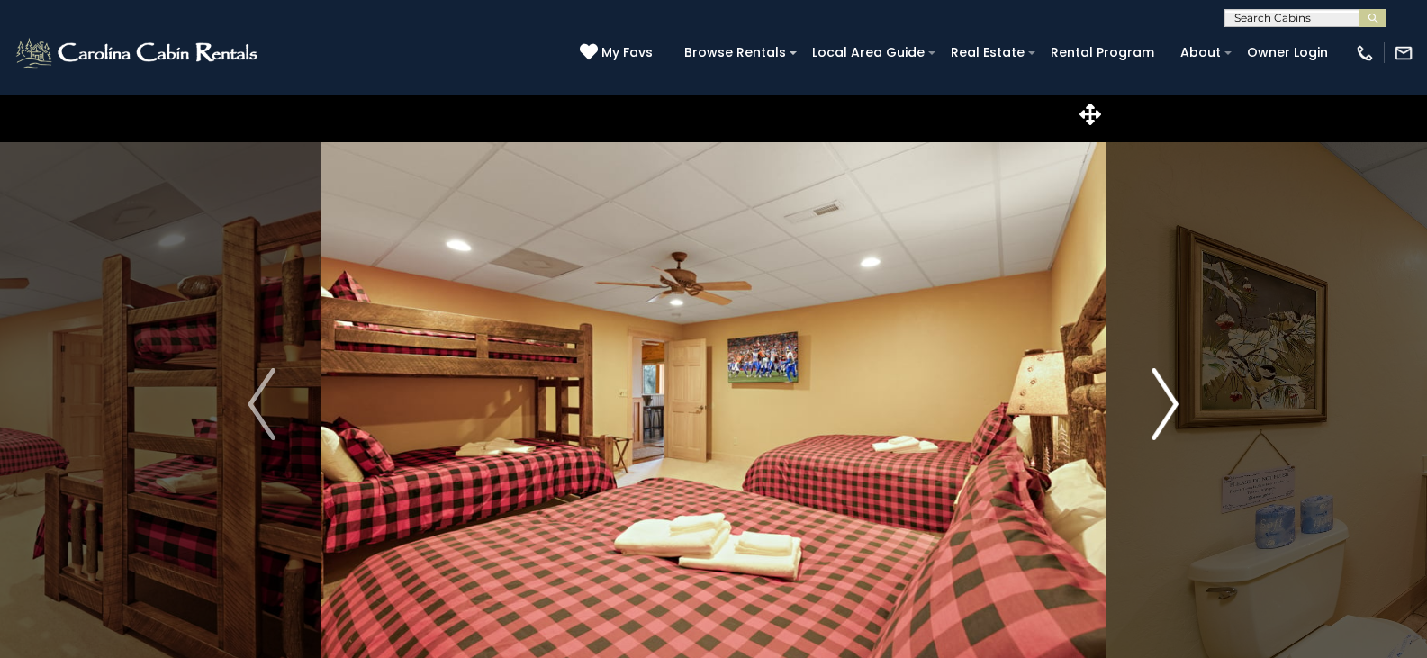
click at [1165, 408] on img "Next" at bounding box center [1164, 404] width 27 height 72
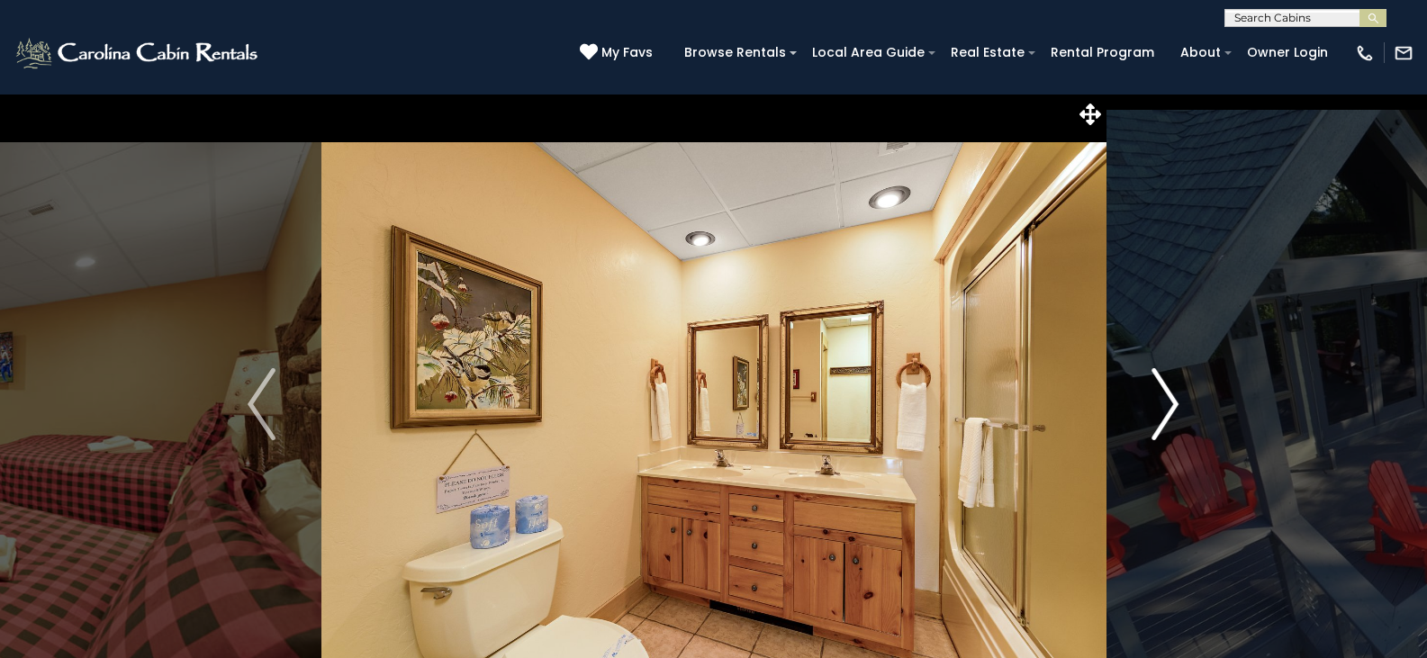
click at [1165, 408] on img "Next" at bounding box center [1164, 404] width 27 height 72
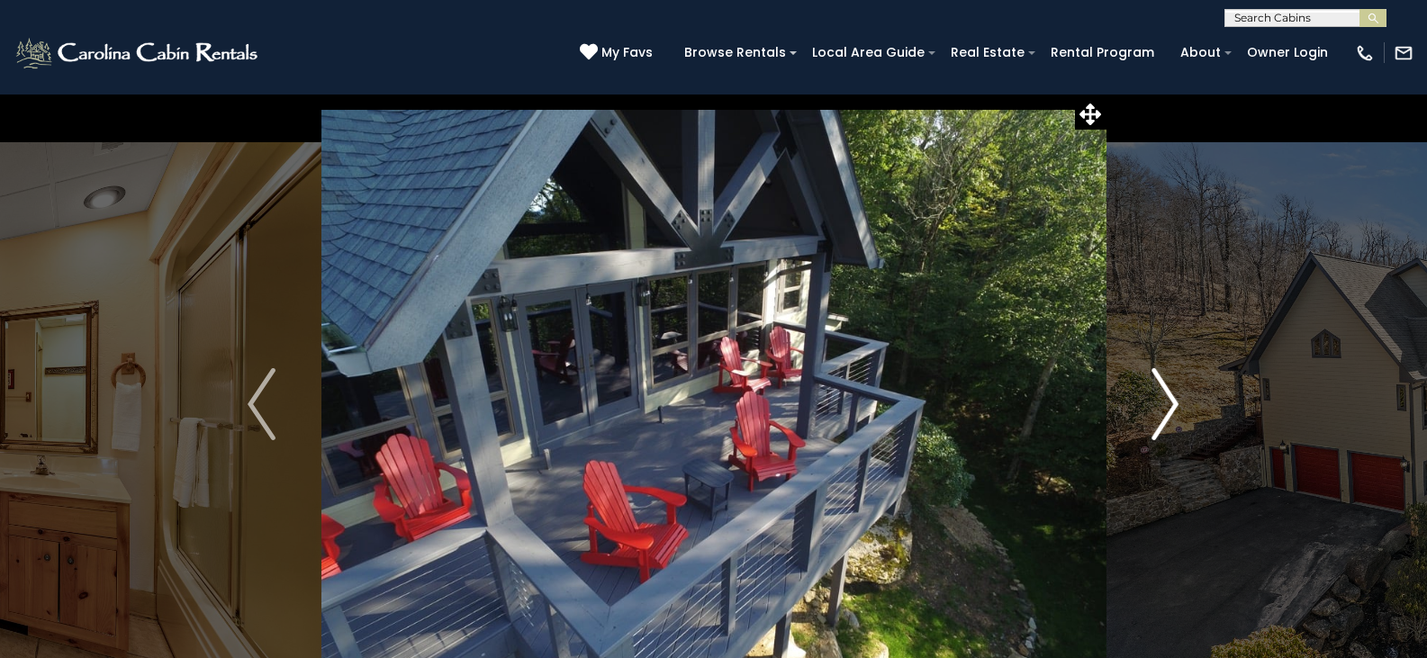
click at [1165, 408] on img "Next" at bounding box center [1164, 404] width 27 height 72
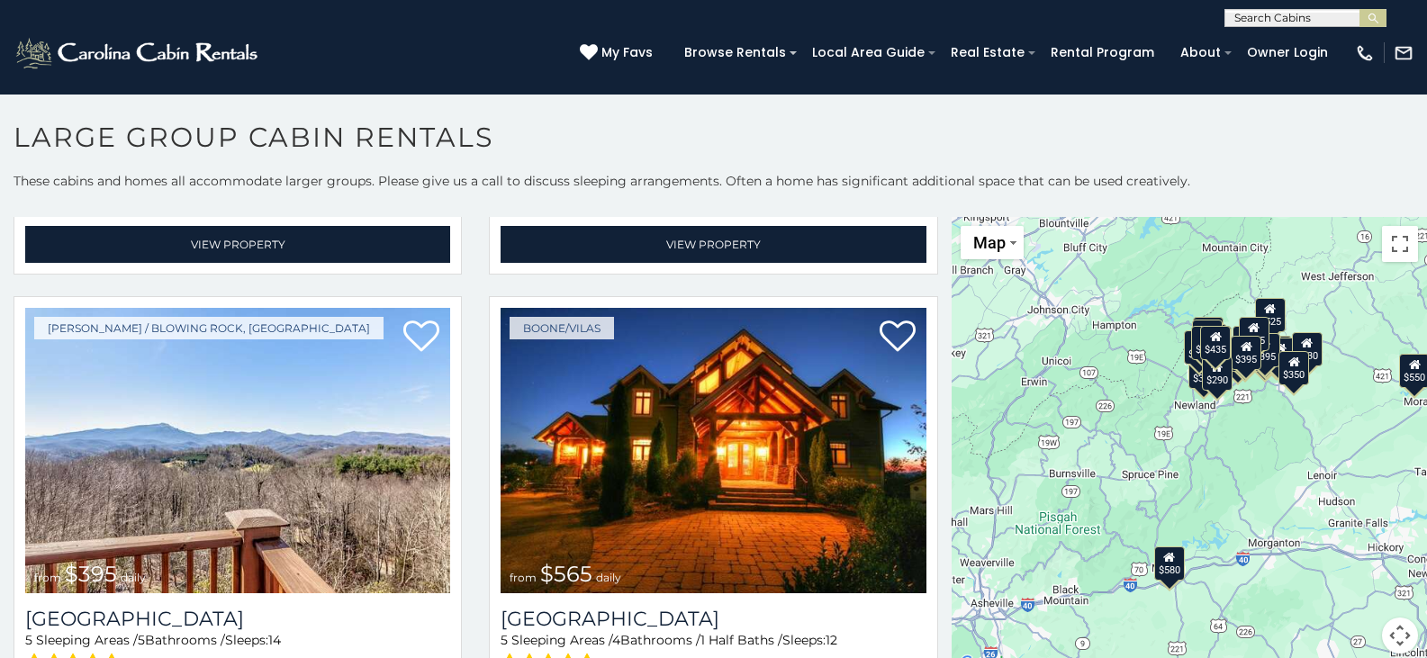
scroll to position [5437, 0]
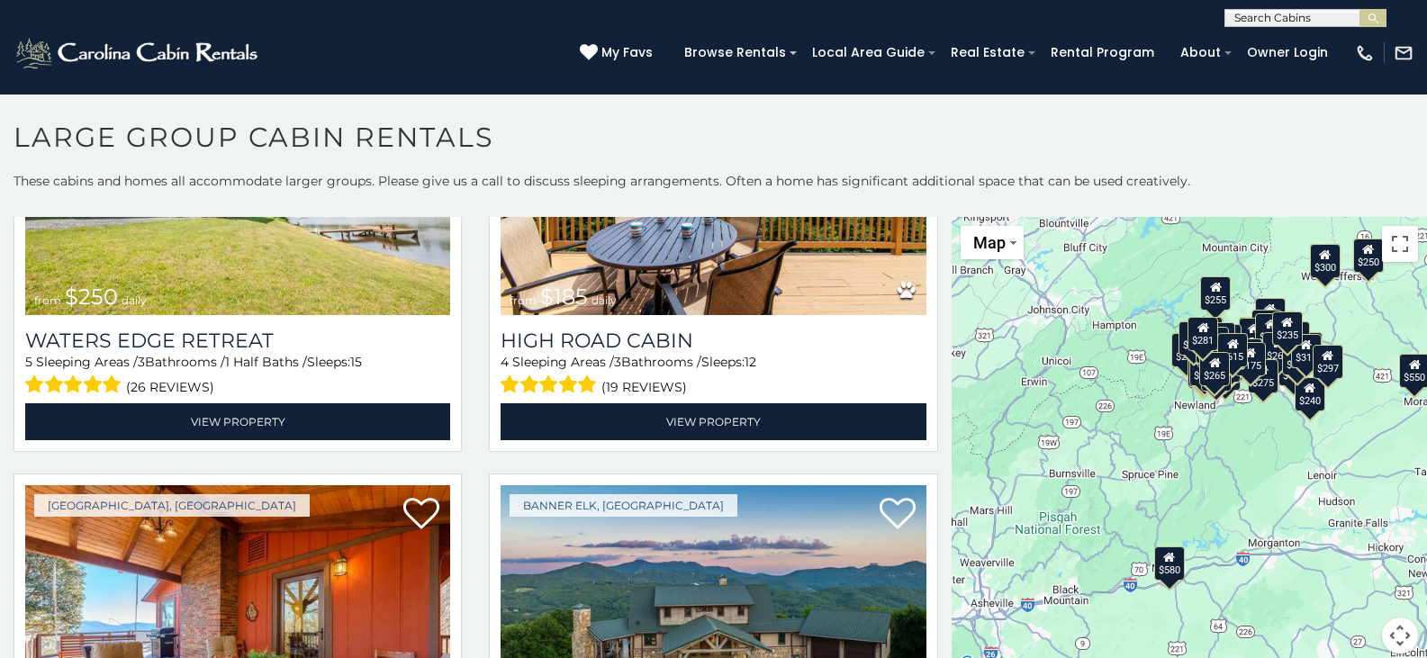
scroll to position [16209, 0]
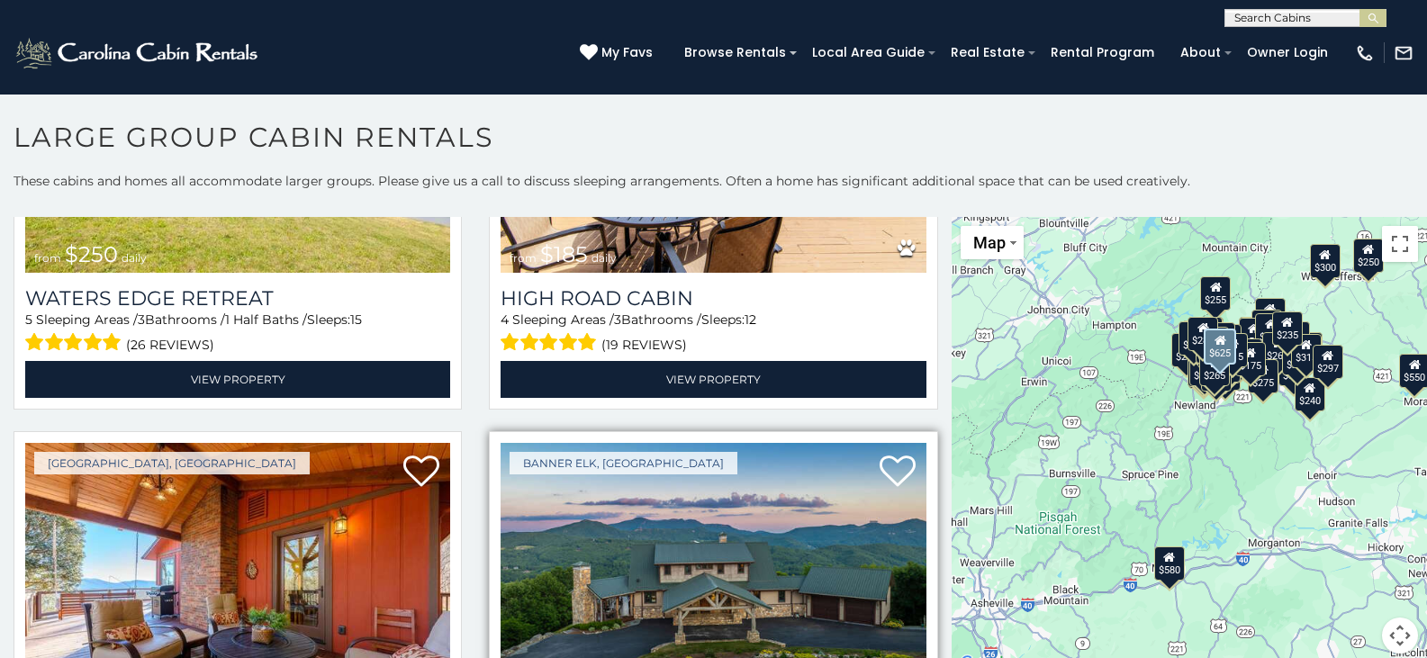
click at [775, 443] on img at bounding box center [712, 585] width 425 height 284
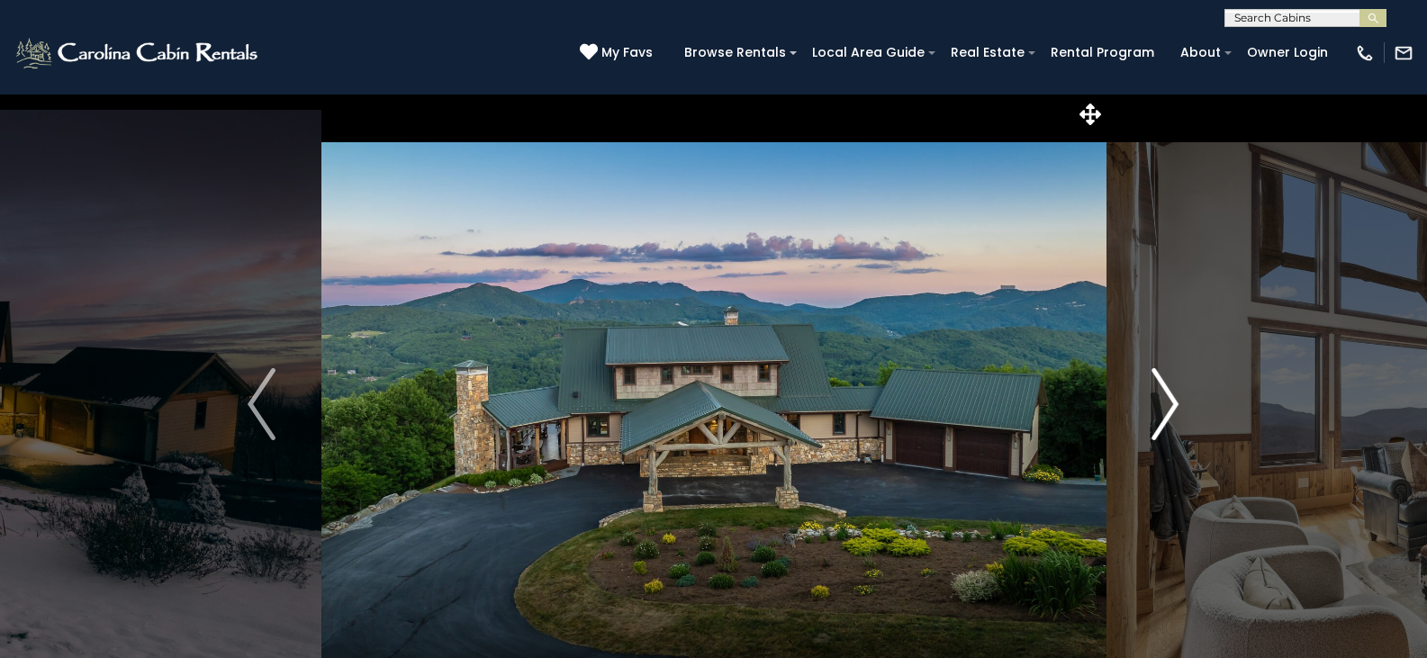
click at [1169, 403] on img "Next" at bounding box center [1164, 404] width 27 height 72
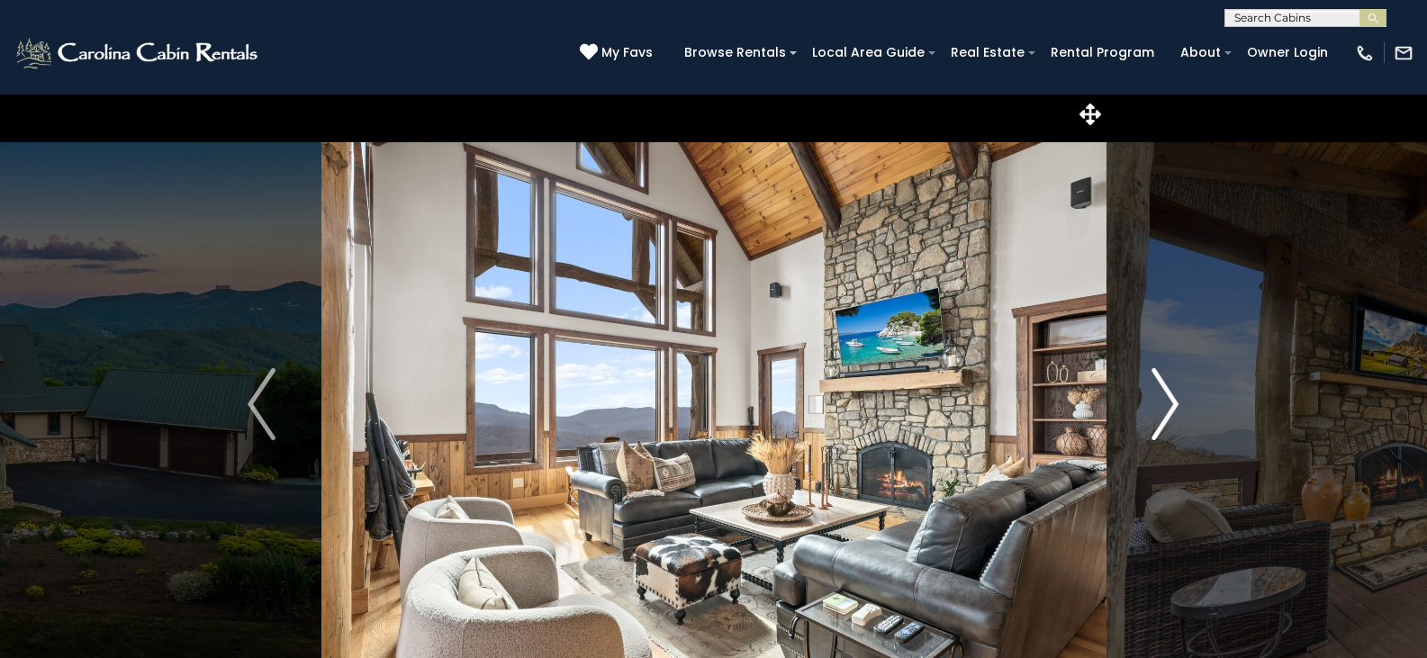
click at [1169, 403] on img "Next" at bounding box center [1164, 404] width 27 height 72
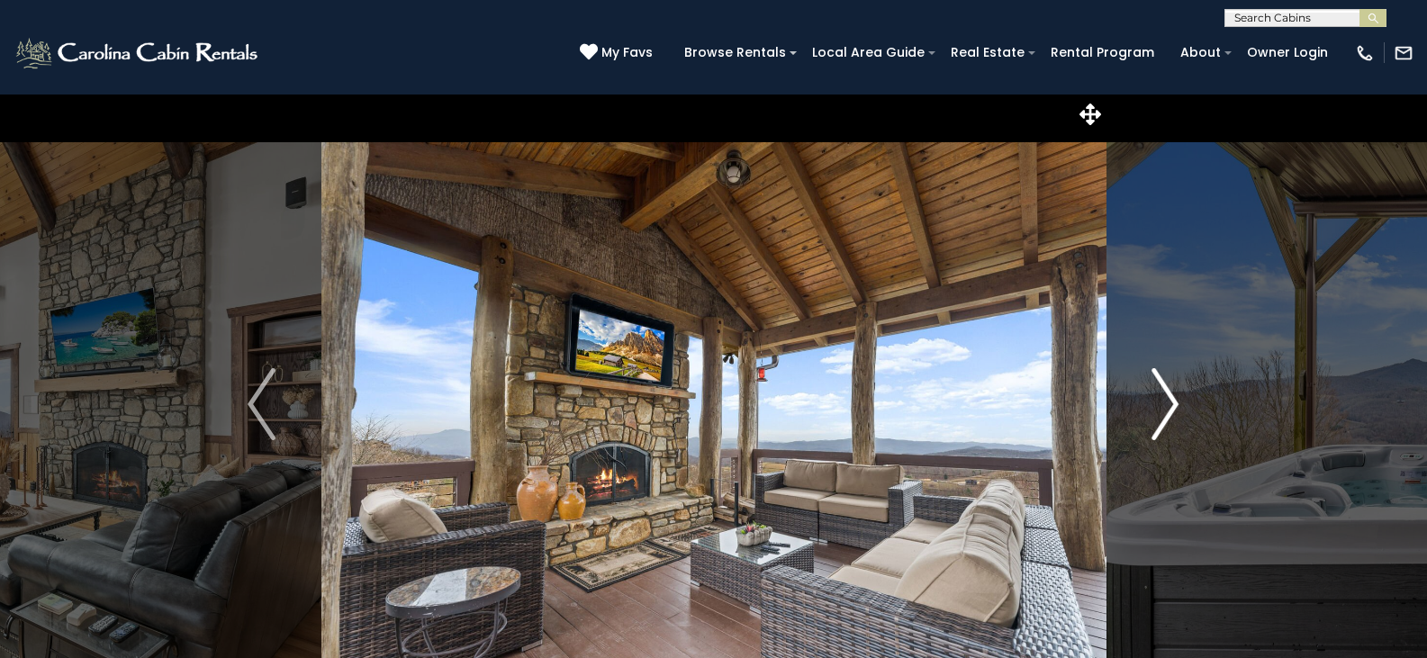
click at [1169, 403] on img "Next" at bounding box center [1164, 404] width 27 height 72
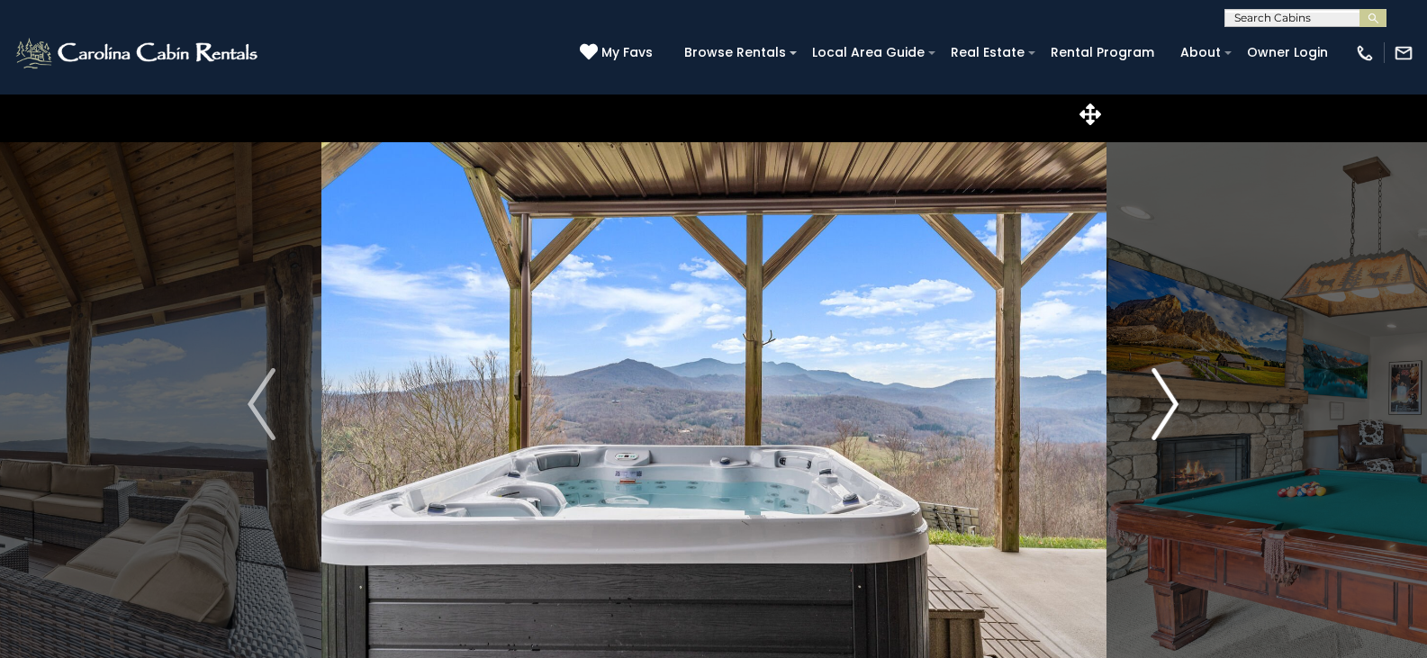
click at [1169, 403] on img "Next" at bounding box center [1164, 404] width 27 height 72
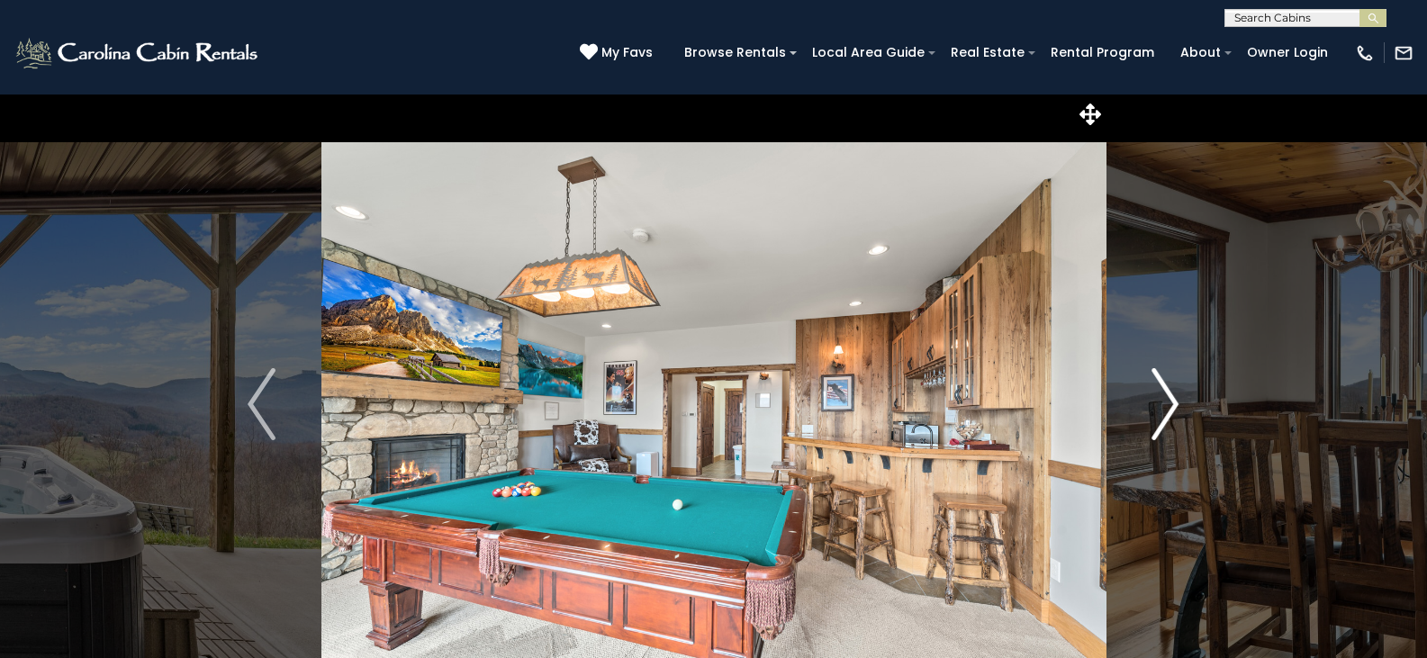
click at [1169, 403] on img "Next" at bounding box center [1164, 404] width 27 height 72
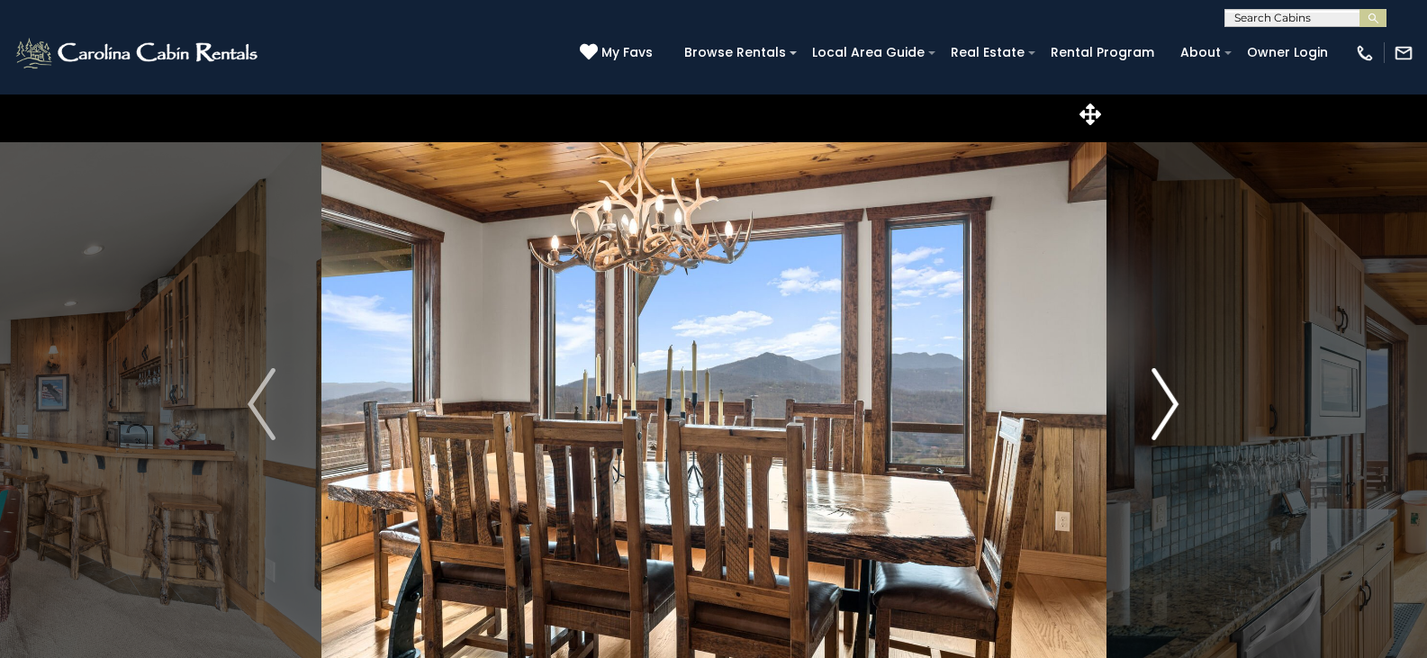
click at [1169, 403] on img "Next" at bounding box center [1164, 404] width 27 height 72
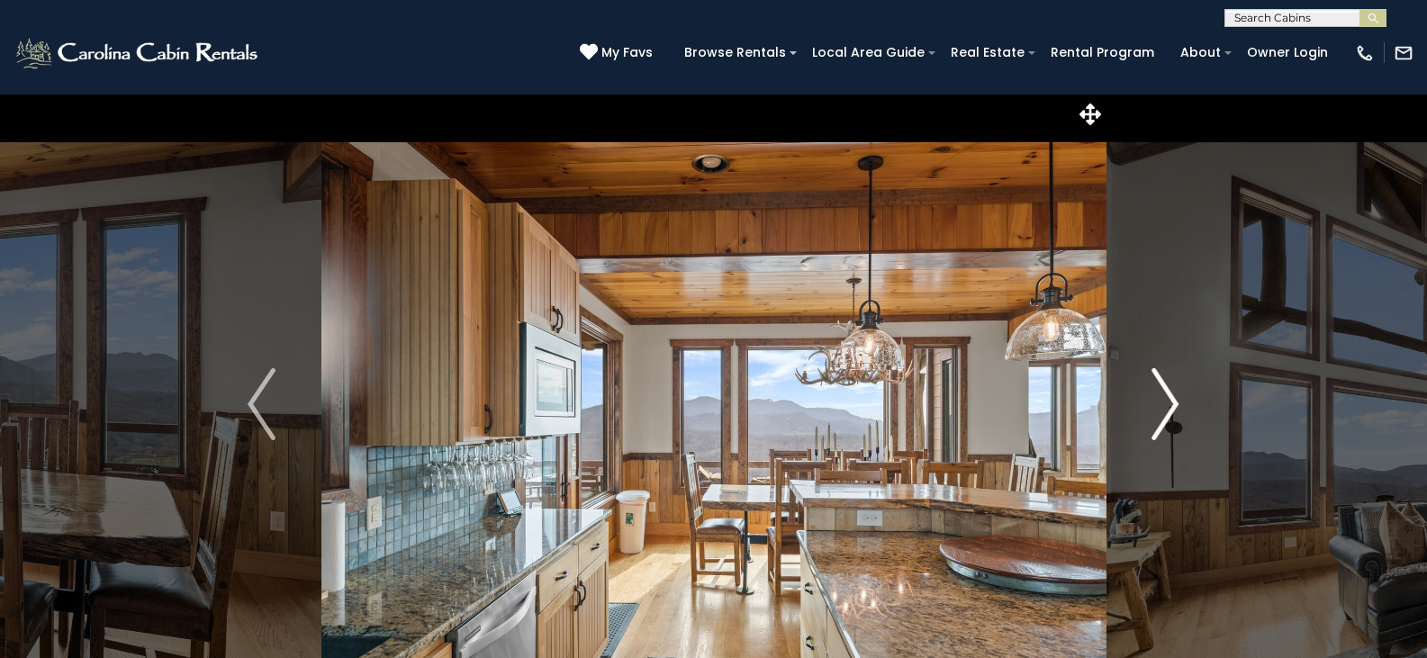
click at [1169, 403] on img "Next" at bounding box center [1164, 404] width 27 height 72
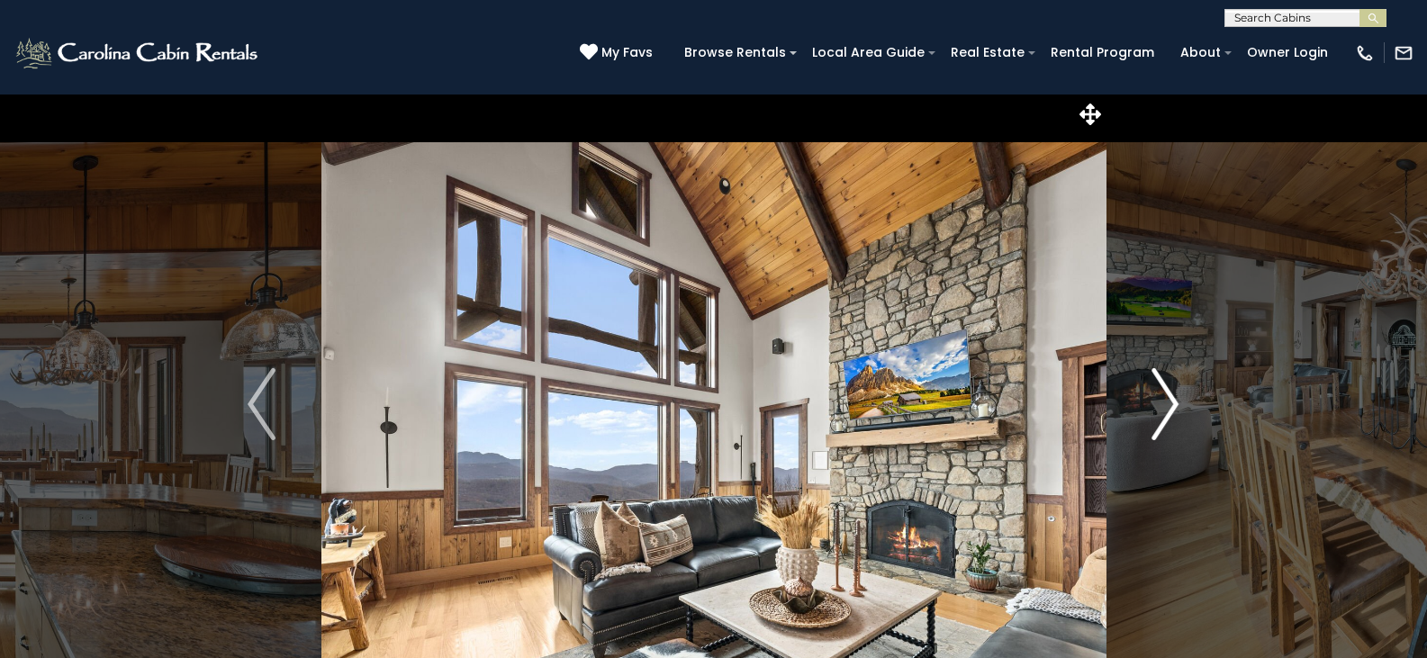
click at [1169, 403] on img "Next" at bounding box center [1164, 404] width 27 height 72
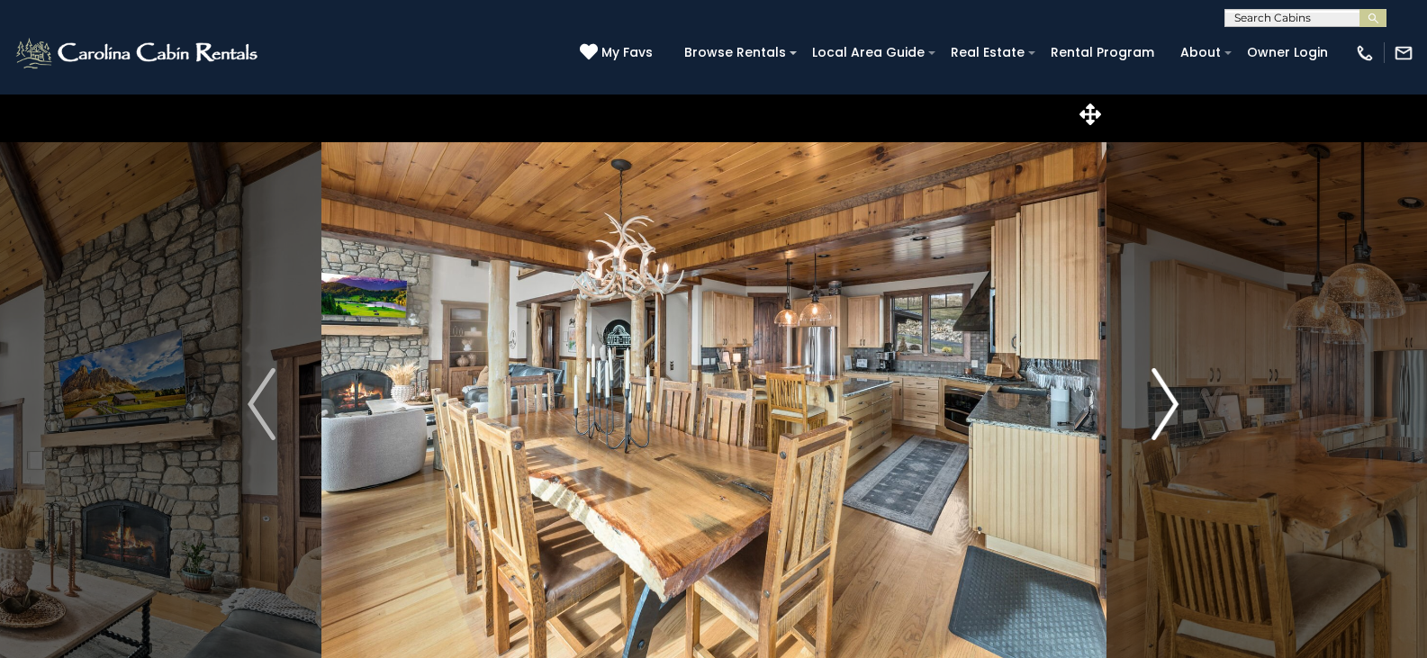
click at [1169, 403] on img "Next" at bounding box center [1164, 404] width 27 height 72
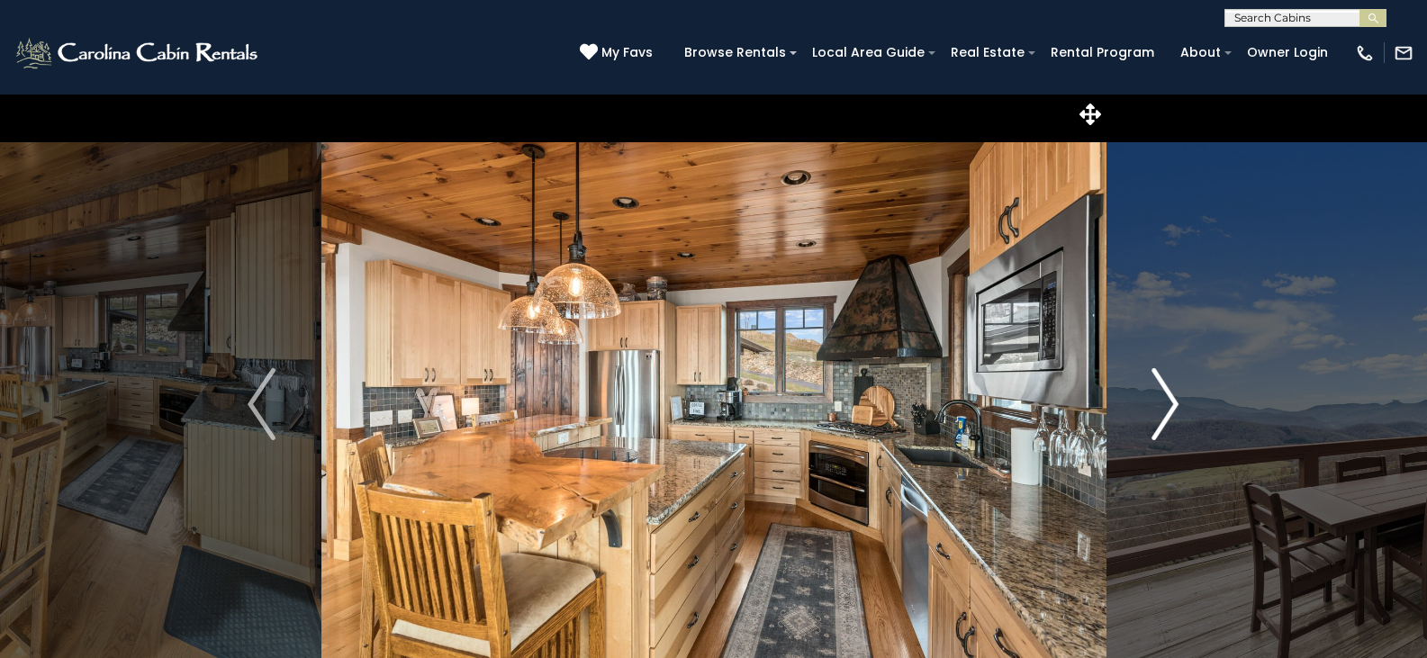
click at [1169, 403] on img "Next" at bounding box center [1164, 404] width 27 height 72
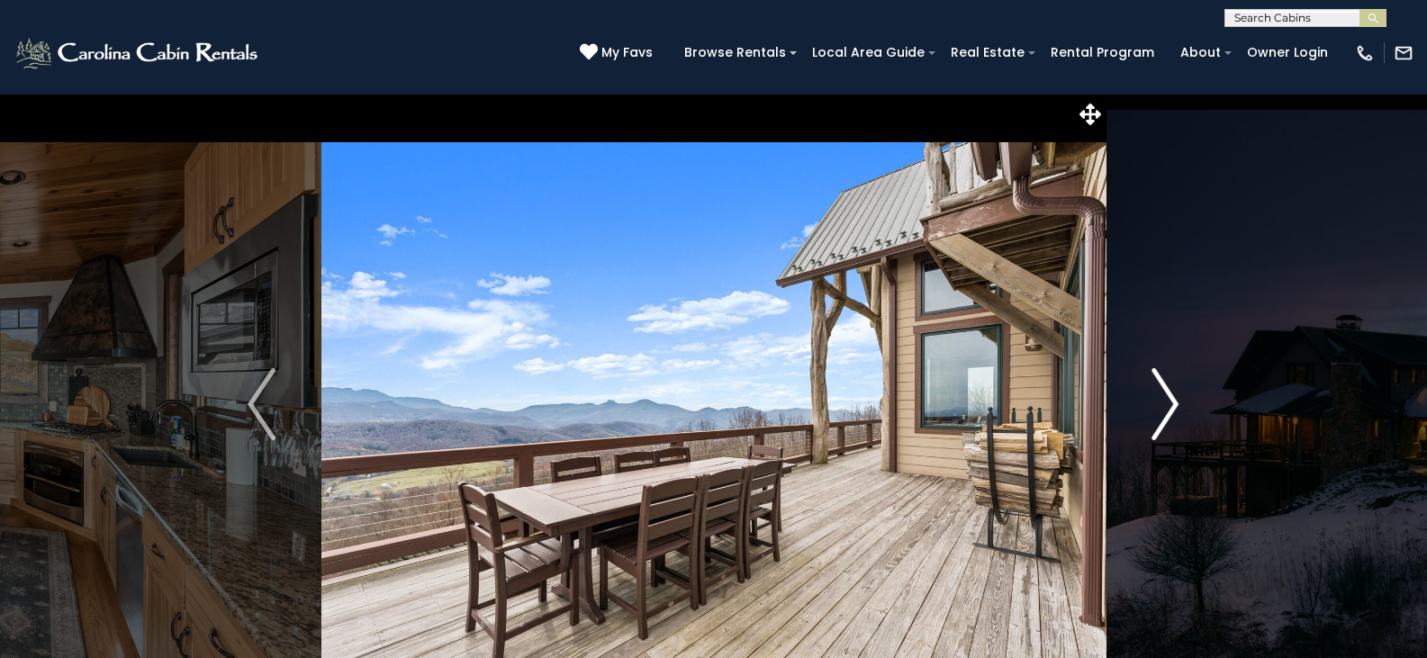
click at [1169, 403] on img "Next" at bounding box center [1164, 404] width 27 height 72
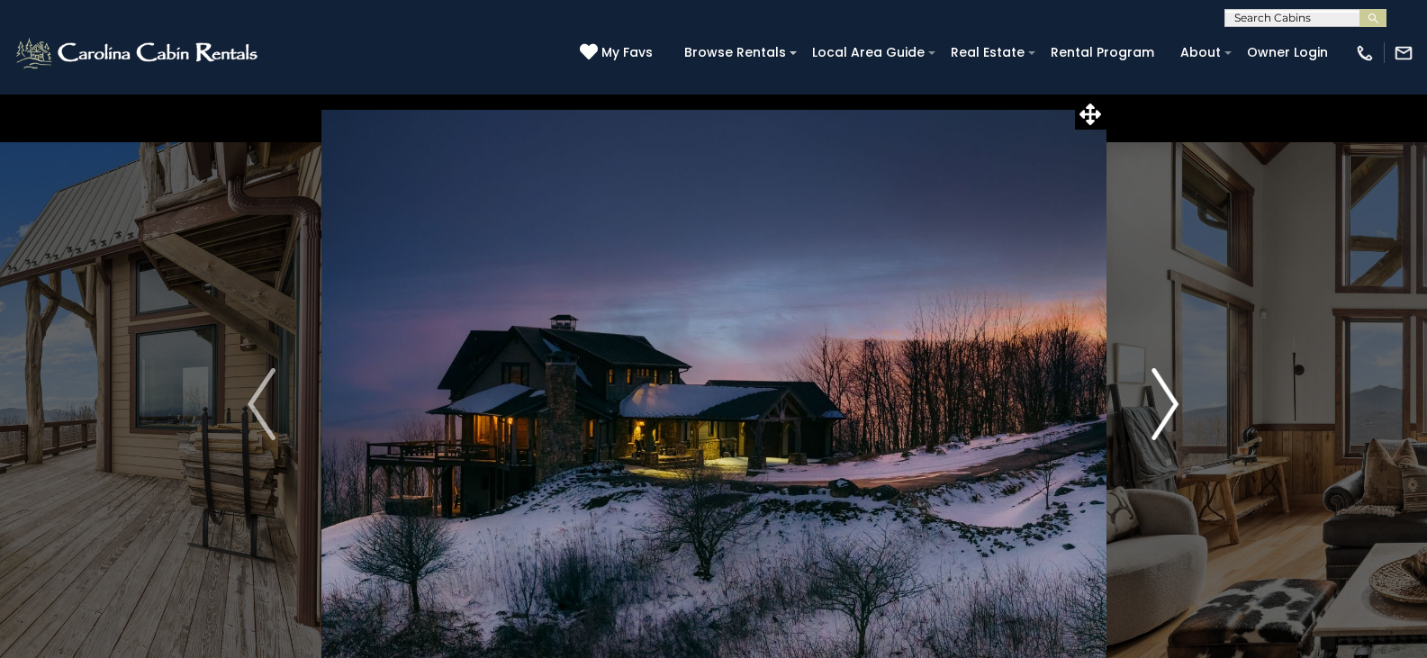
click at [1169, 403] on img "Next" at bounding box center [1164, 404] width 27 height 72
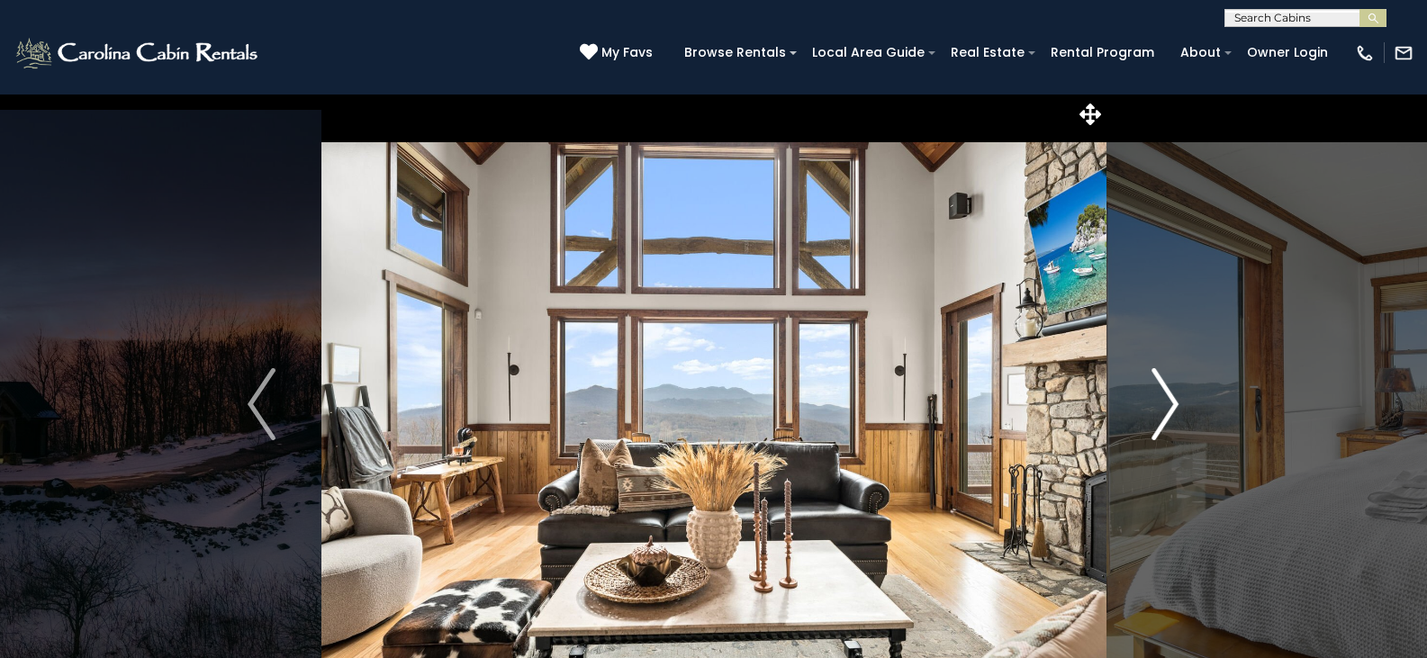
click at [1169, 403] on img "Next" at bounding box center [1164, 404] width 27 height 72
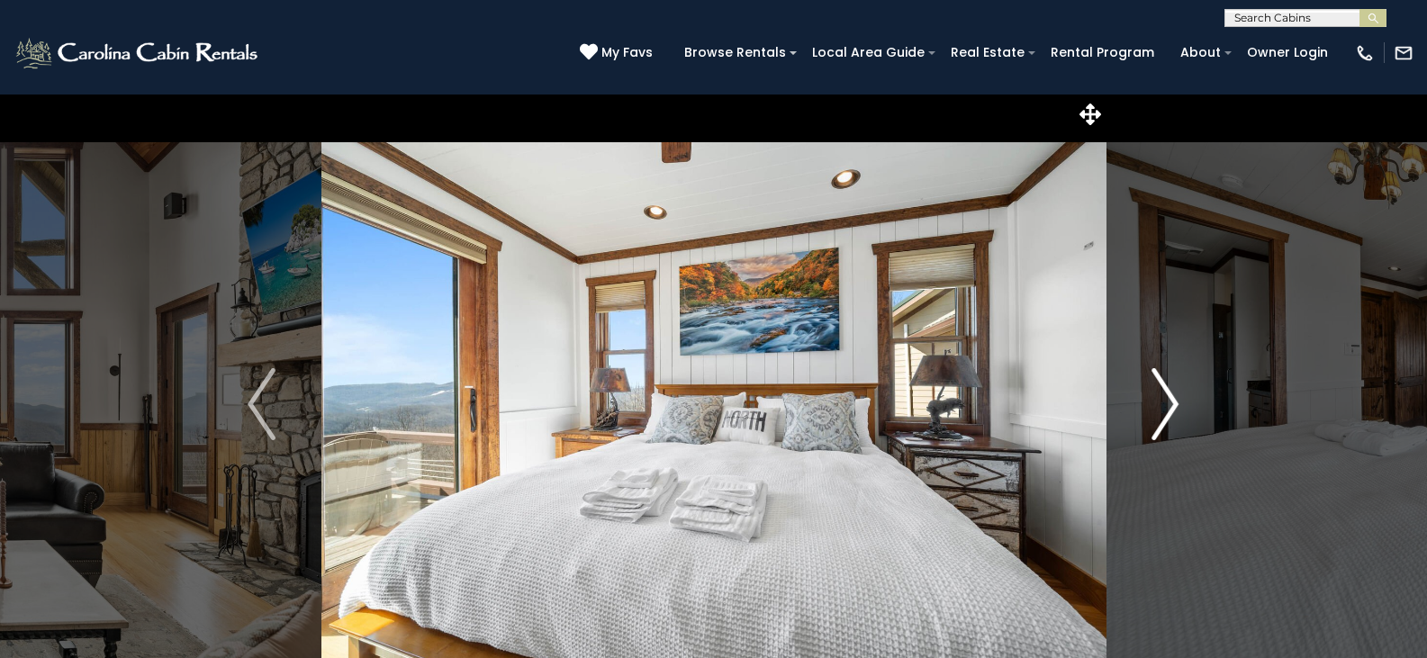
click at [1169, 403] on img "Next" at bounding box center [1164, 404] width 27 height 72
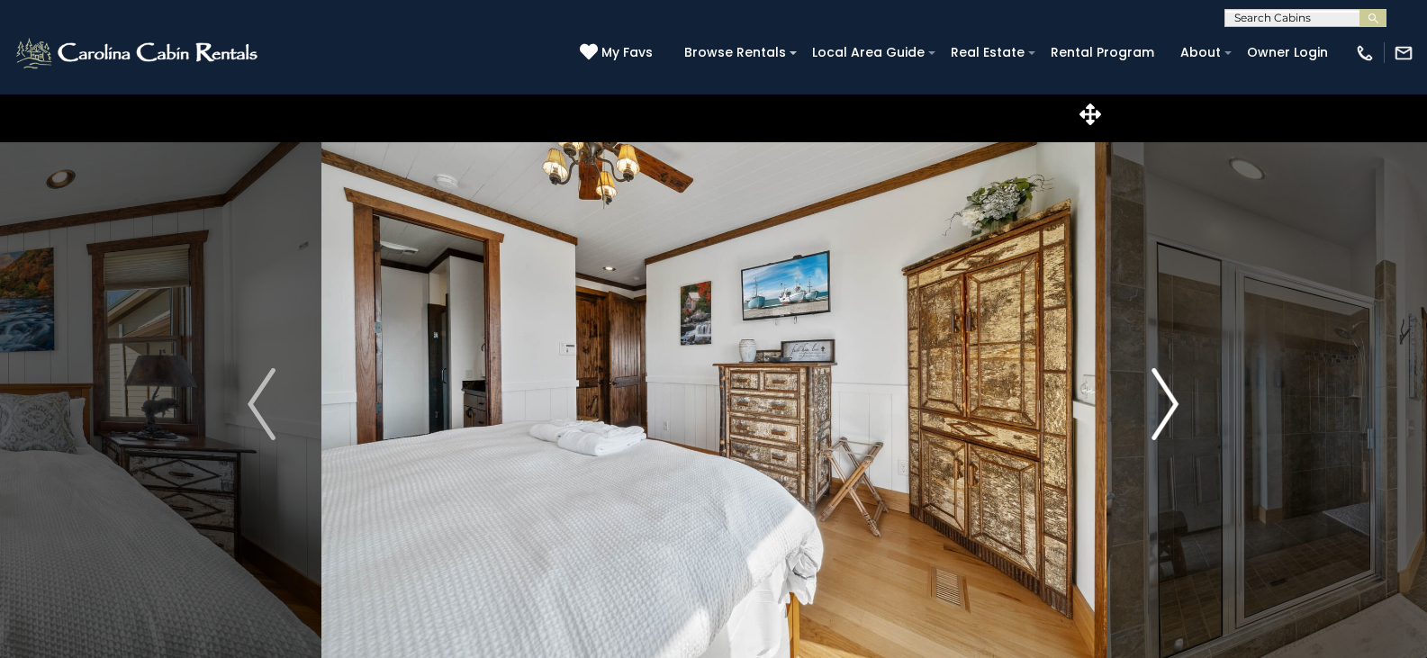
click at [1169, 403] on img "Next" at bounding box center [1164, 404] width 27 height 72
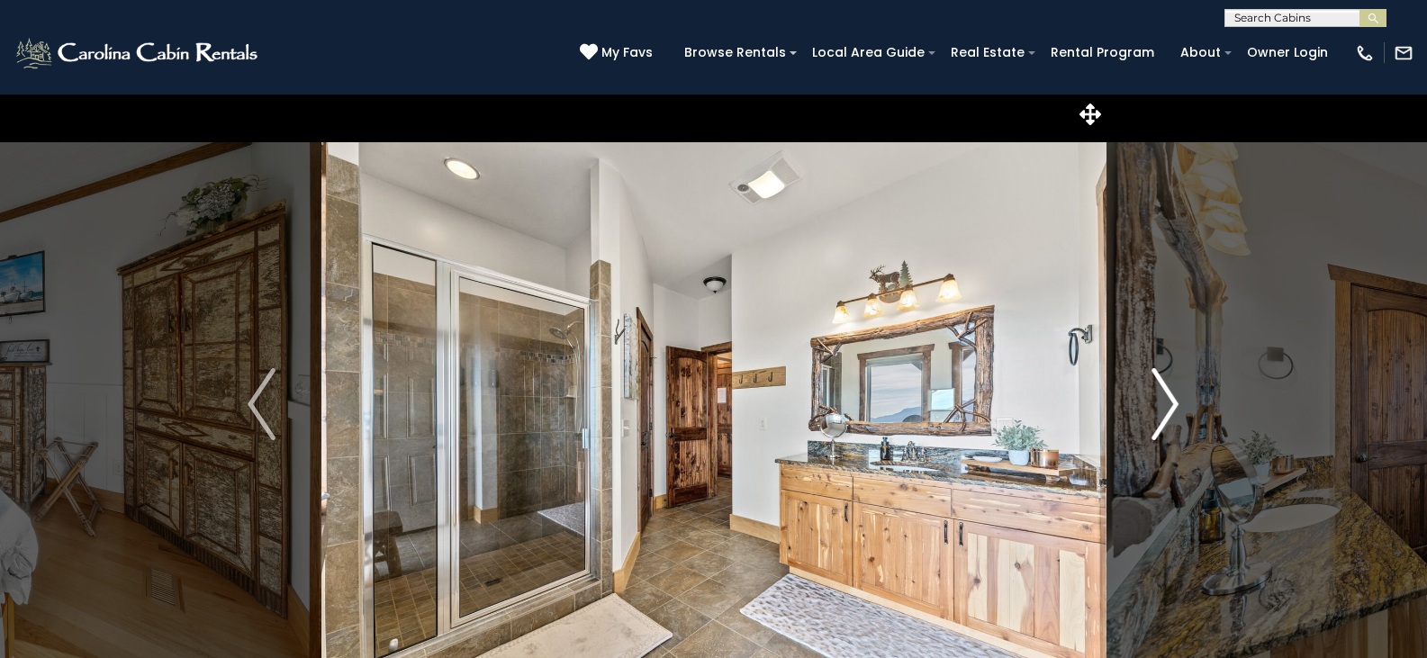
click at [1169, 403] on img "Next" at bounding box center [1164, 404] width 27 height 72
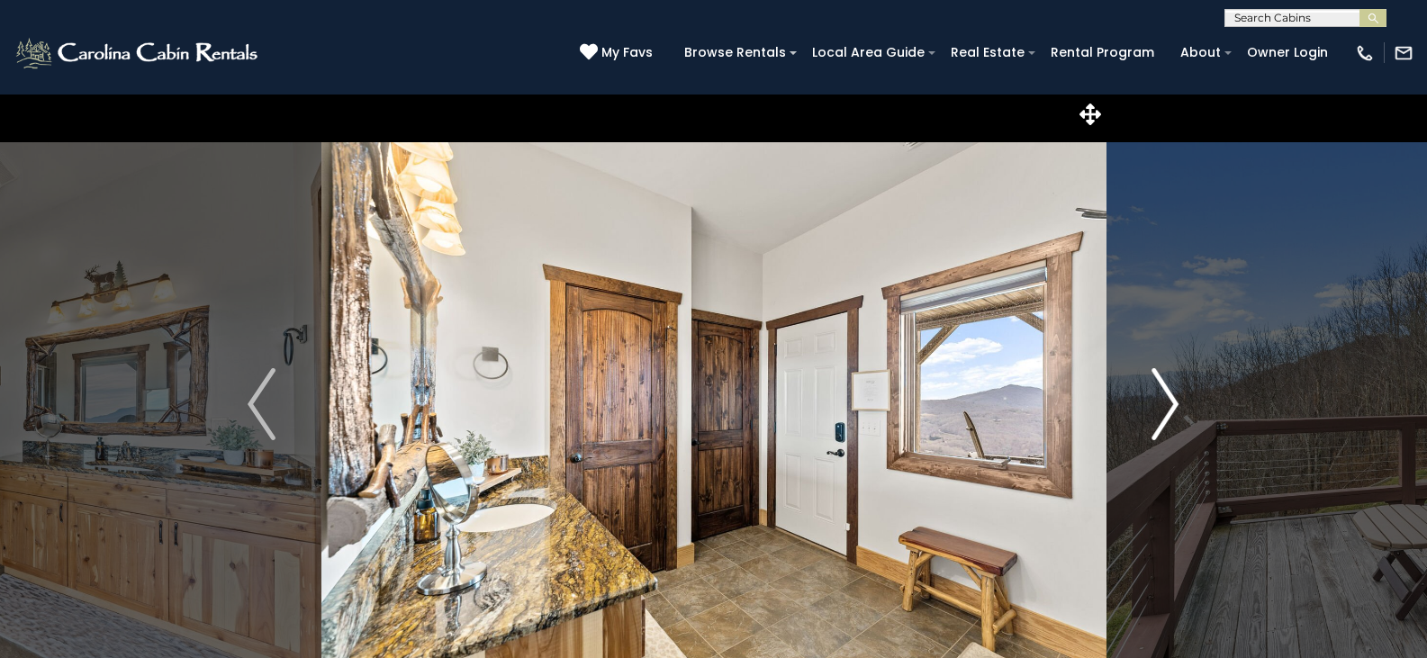
click at [1169, 403] on img "Next" at bounding box center [1164, 404] width 27 height 72
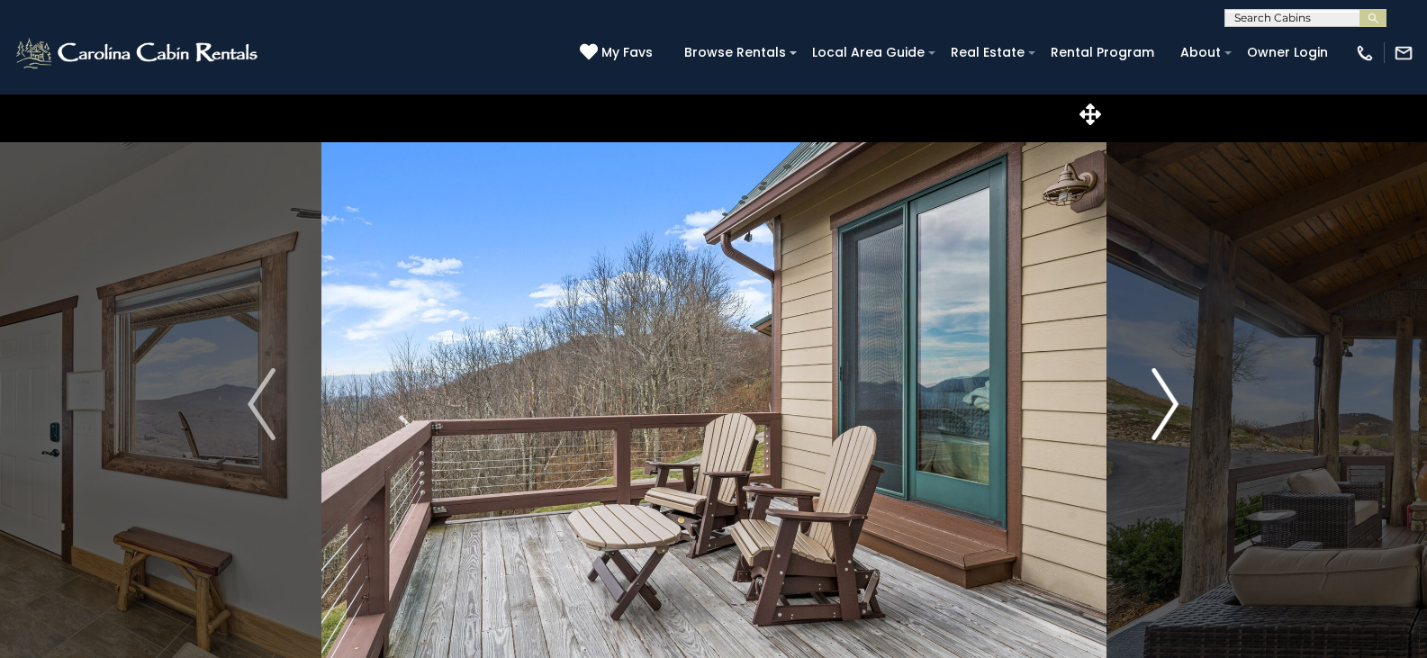
click at [1169, 403] on img "Next" at bounding box center [1164, 404] width 27 height 72
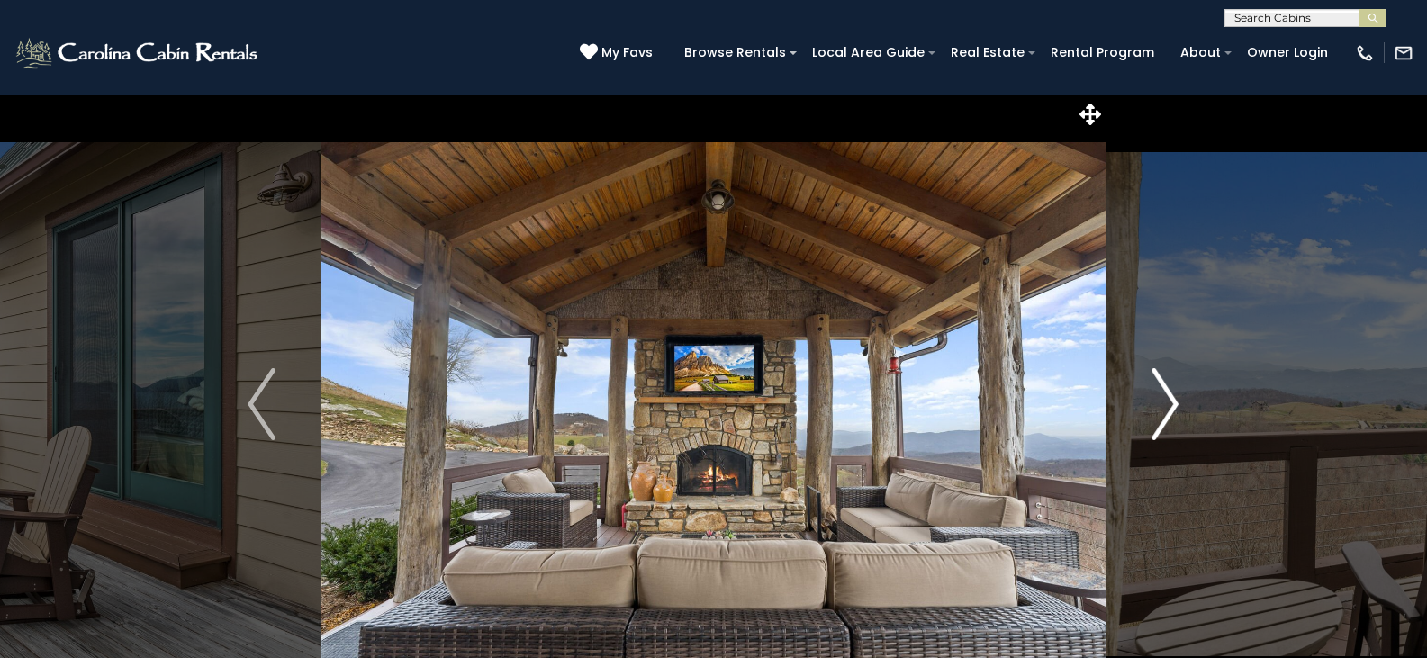
click at [1169, 403] on img "Next" at bounding box center [1164, 404] width 27 height 72
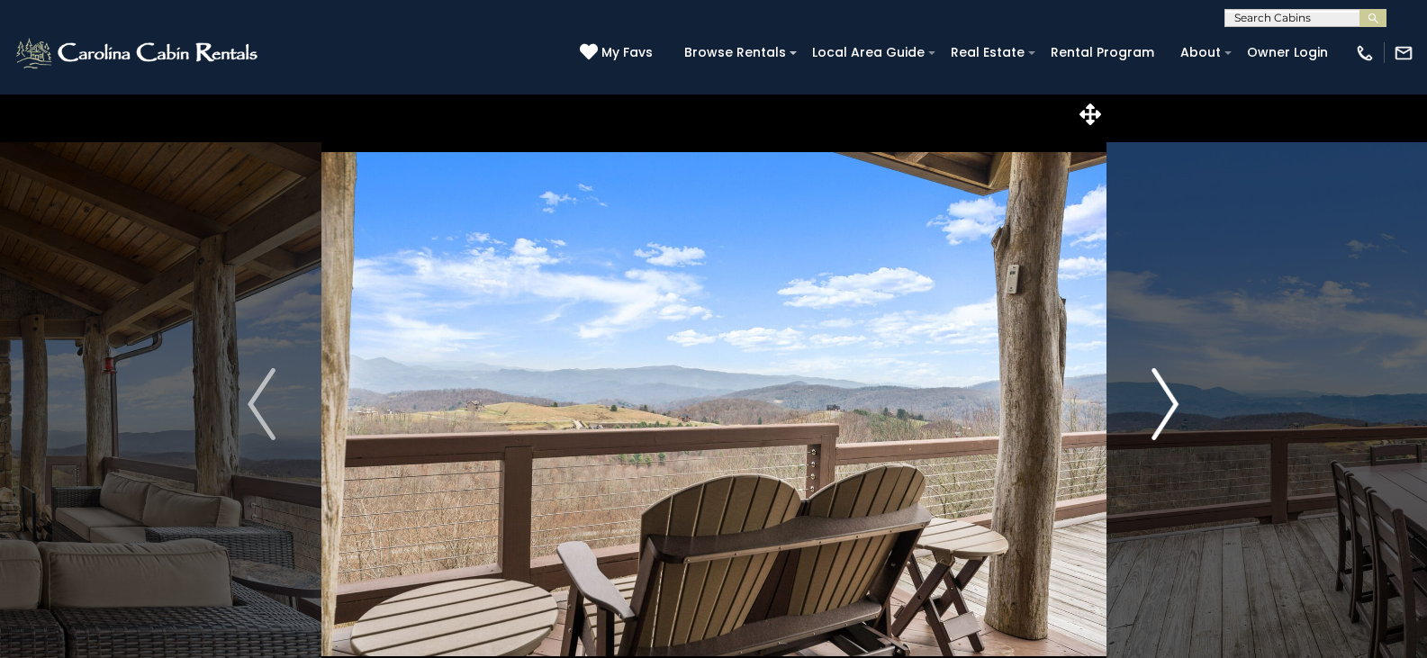
click at [1169, 403] on img "Next" at bounding box center [1164, 404] width 27 height 72
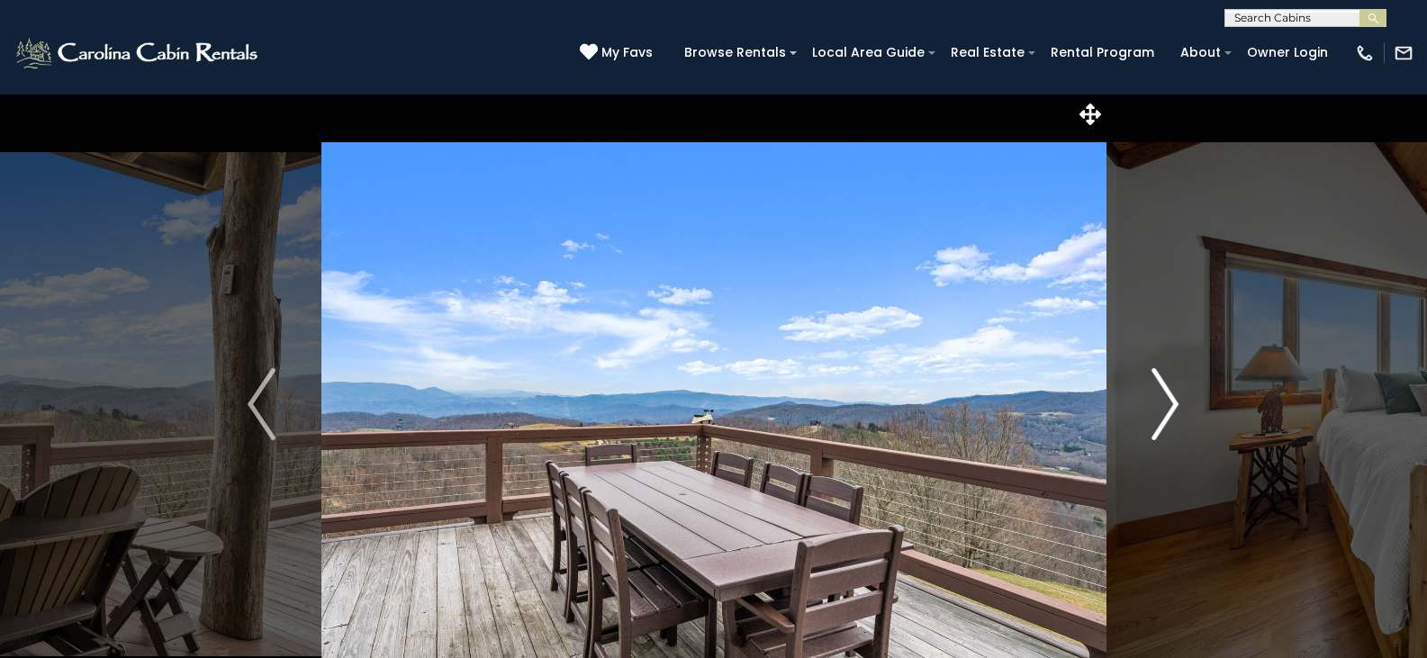
click at [1169, 403] on img "Next" at bounding box center [1164, 404] width 27 height 72
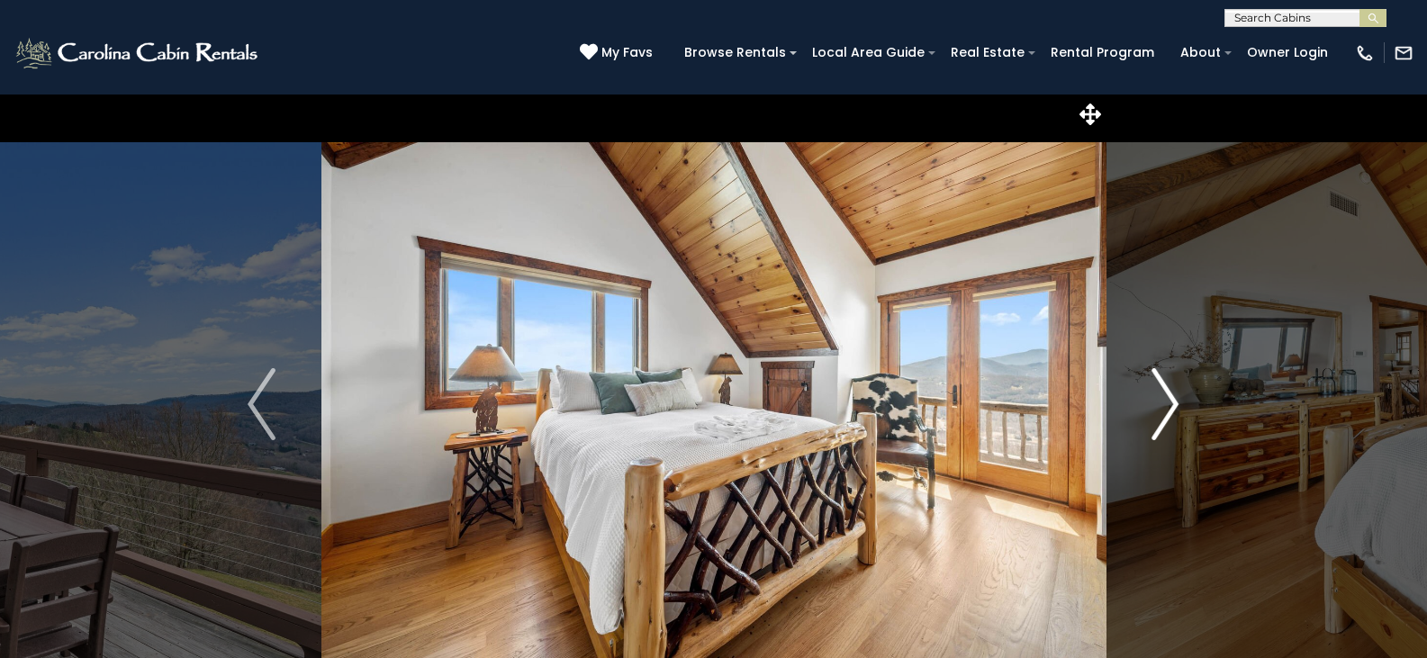
click at [1169, 403] on img "Next" at bounding box center [1164, 404] width 27 height 72
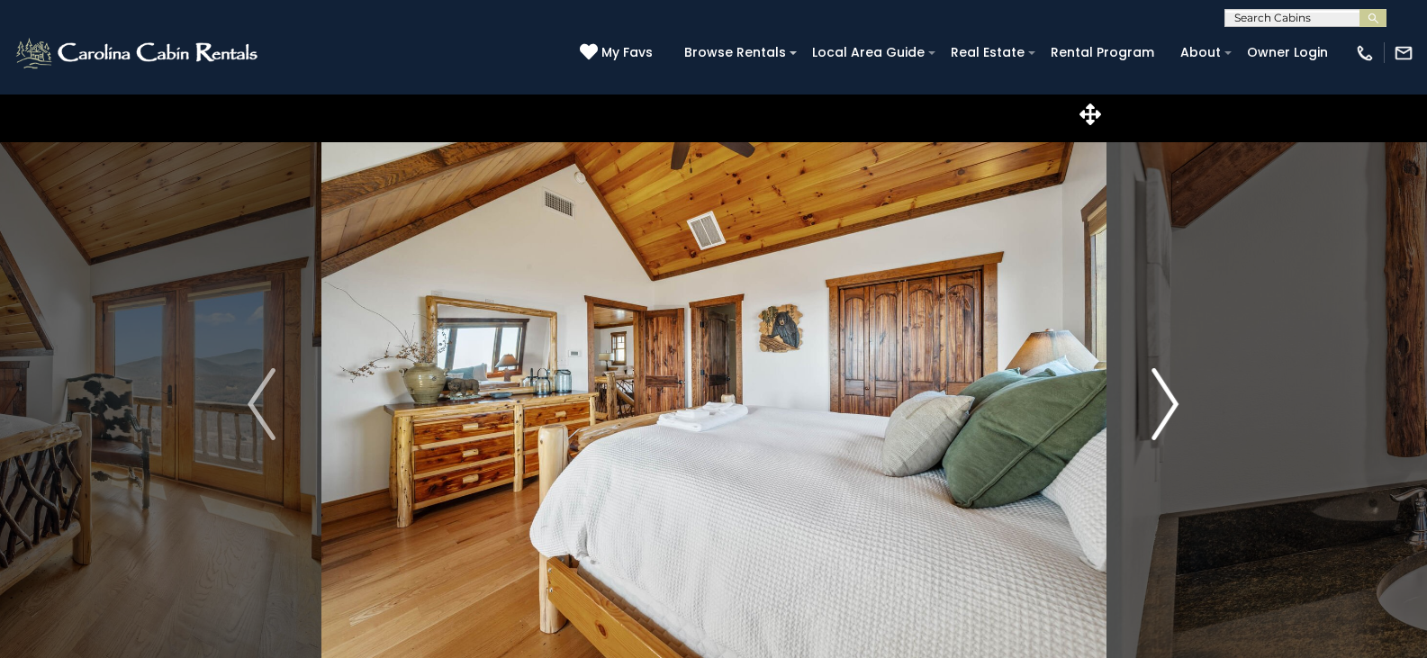
click at [1169, 403] on img "Next" at bounding box center [1164, 404] width 27 height 72
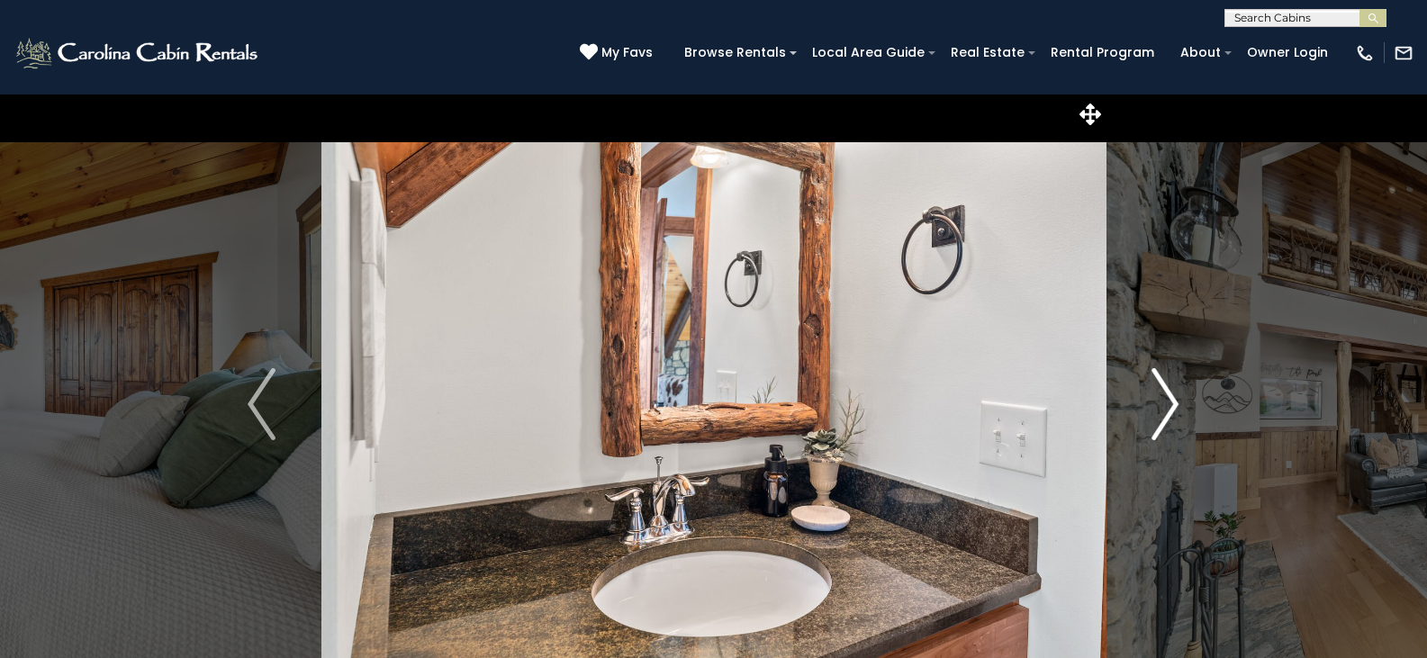
click at [1169, 403] on img "Next" at bounding box center [1164, 404] width 27 height 72
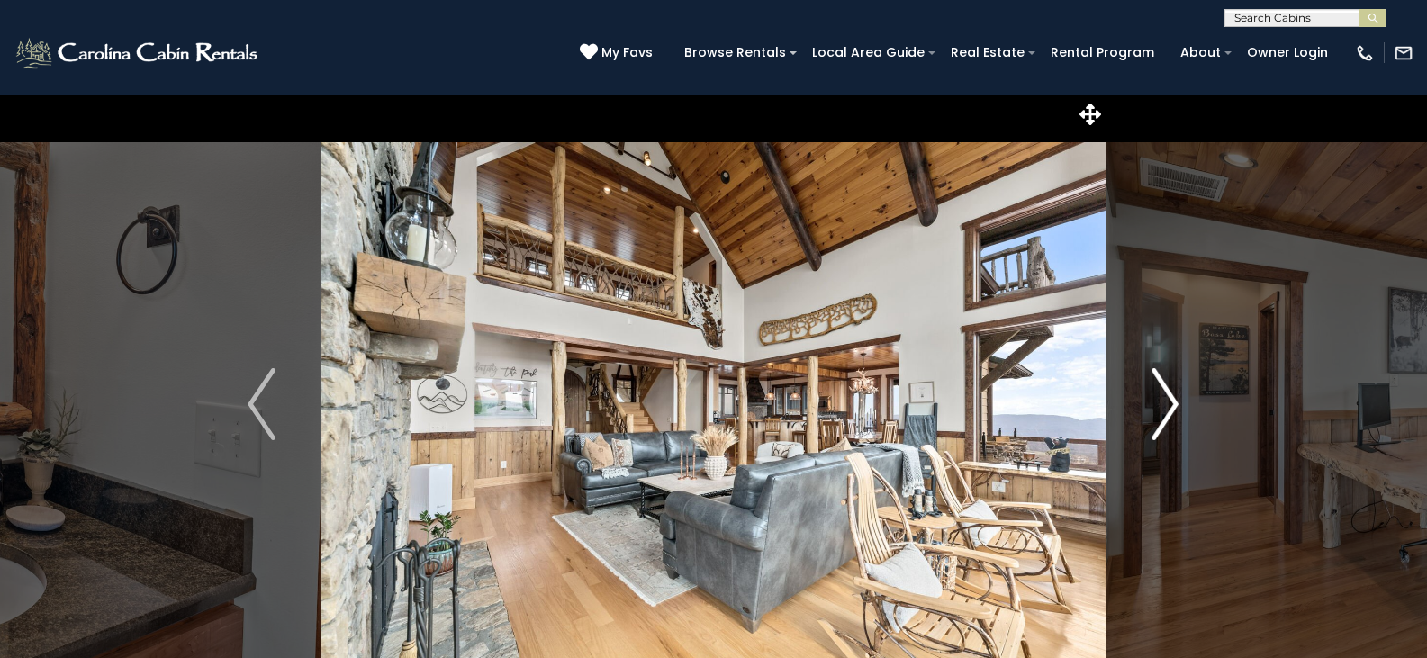
click at [1169, 403] on img "Next" at bounding box center [1164, 404] width 27 height 72
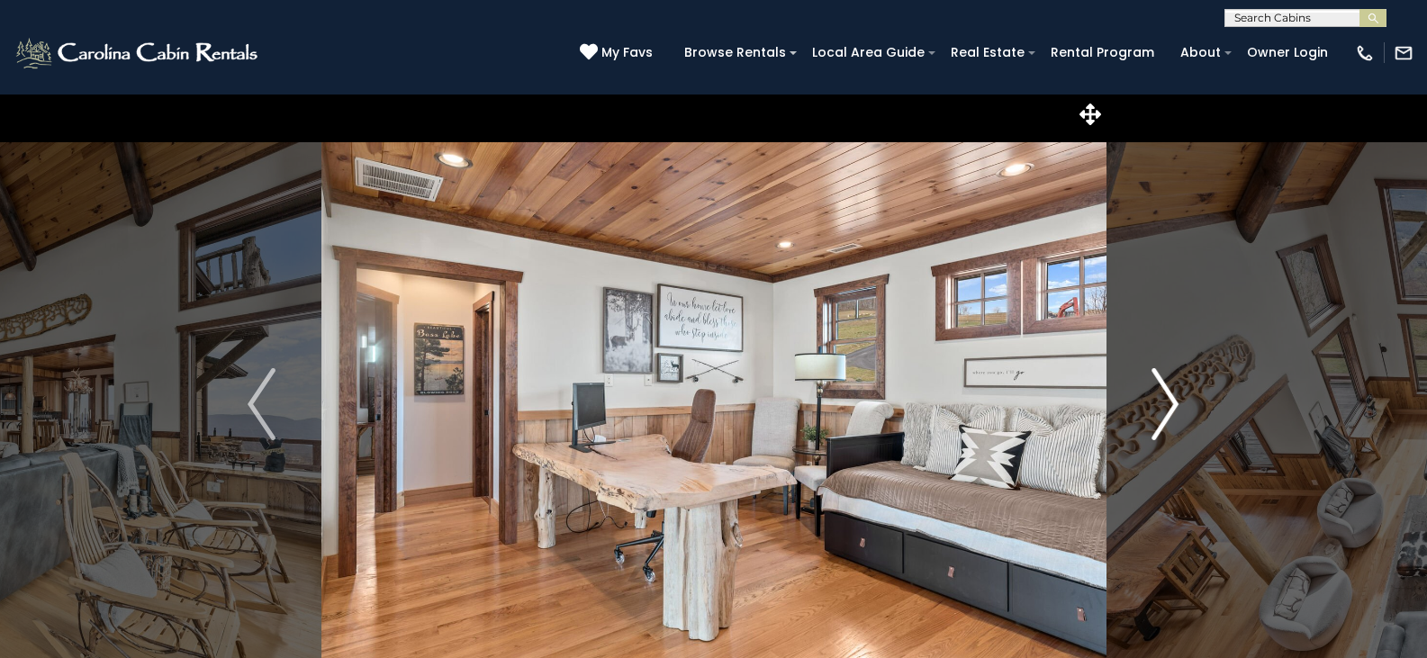
click at [1169, 403] on img "Next" at bounding box center [1164, 404] width 27 height 72
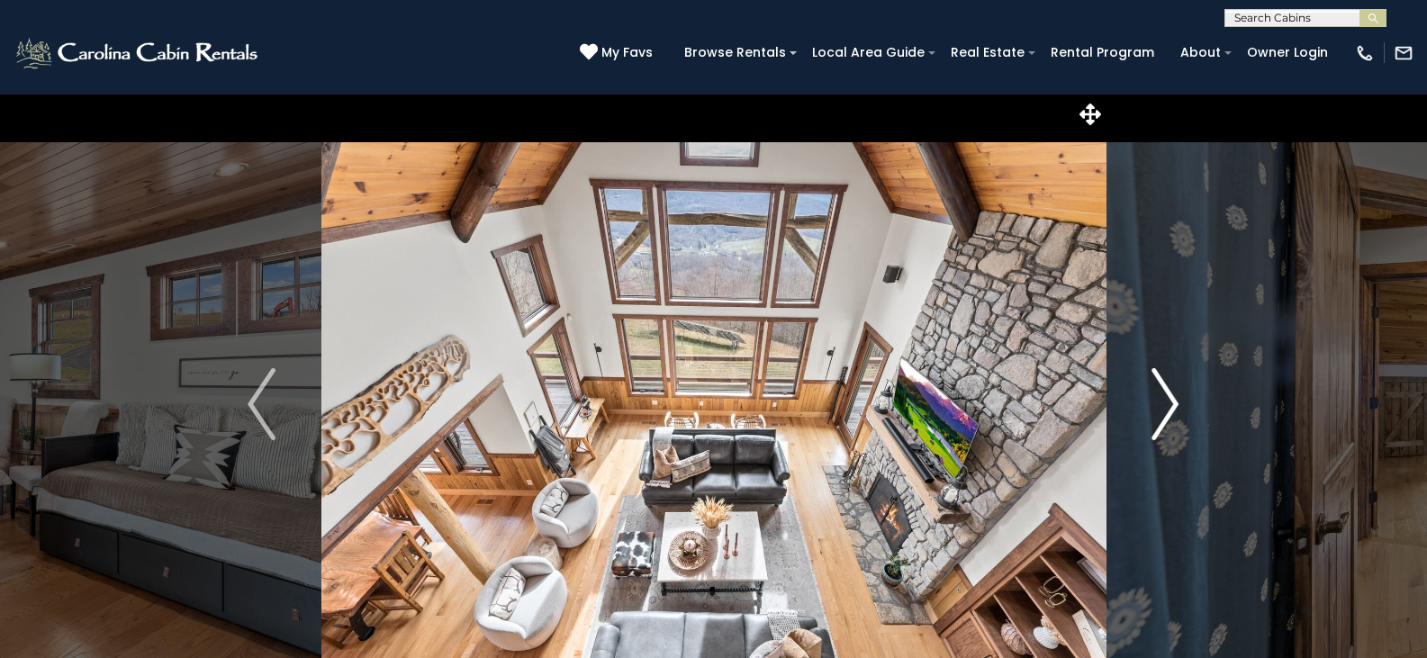
click at [1169, 403] on img "Next" at bounding box center [1164, 404] width 27 height 72
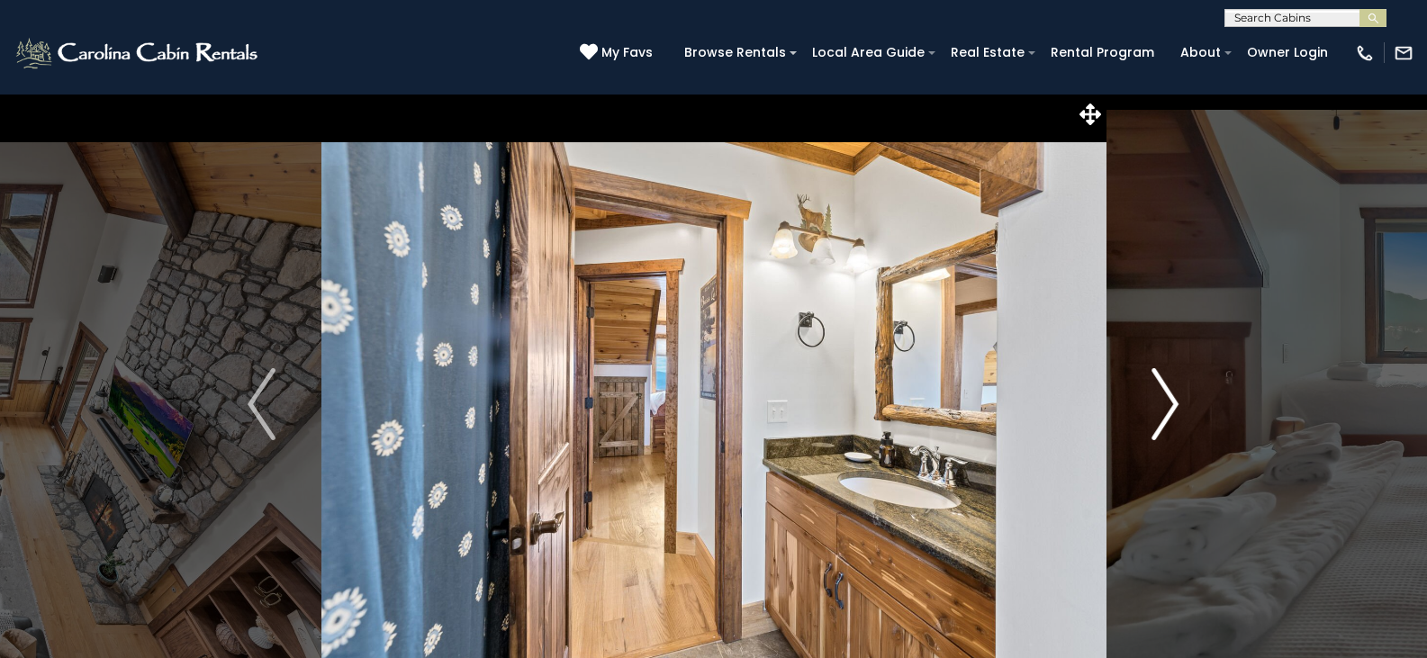
click at [1169, 403] on img "Next" at bounding box center [1164, 404] width 27 height 72
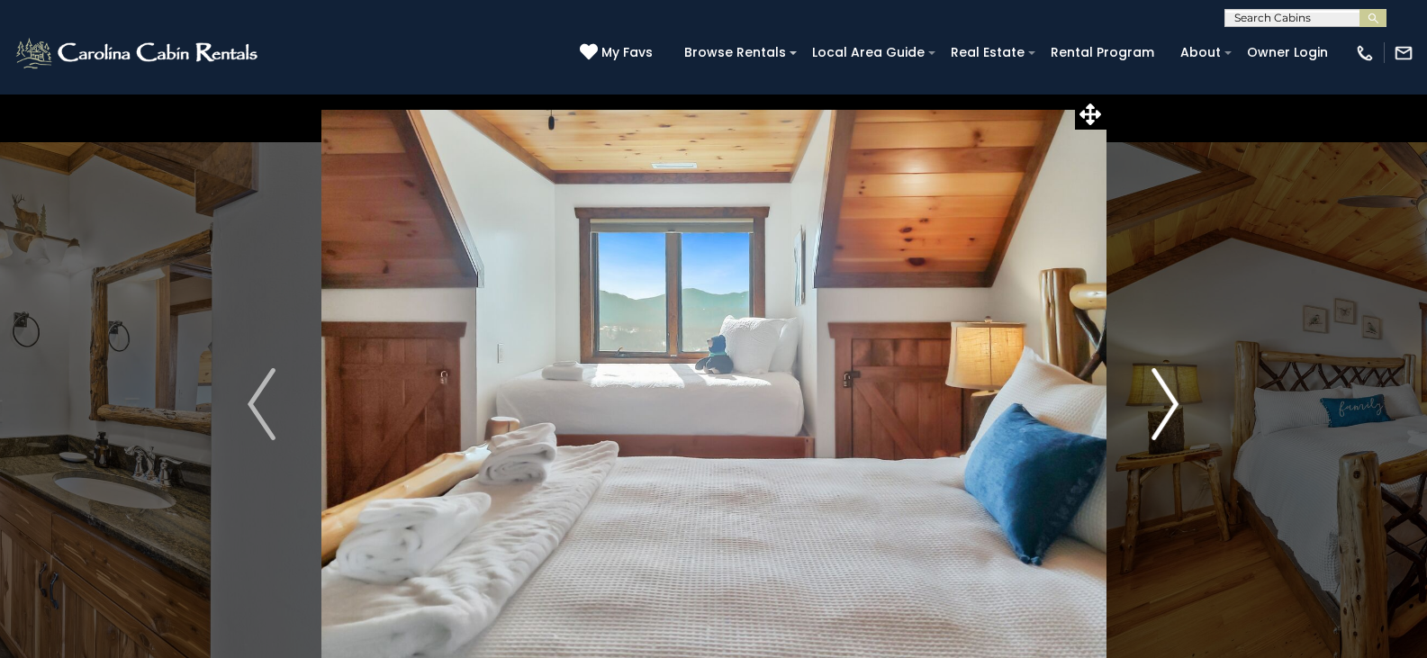
click at [1169, 403] on img "Next" at bounding box center [1164, 404] width 27 height 72
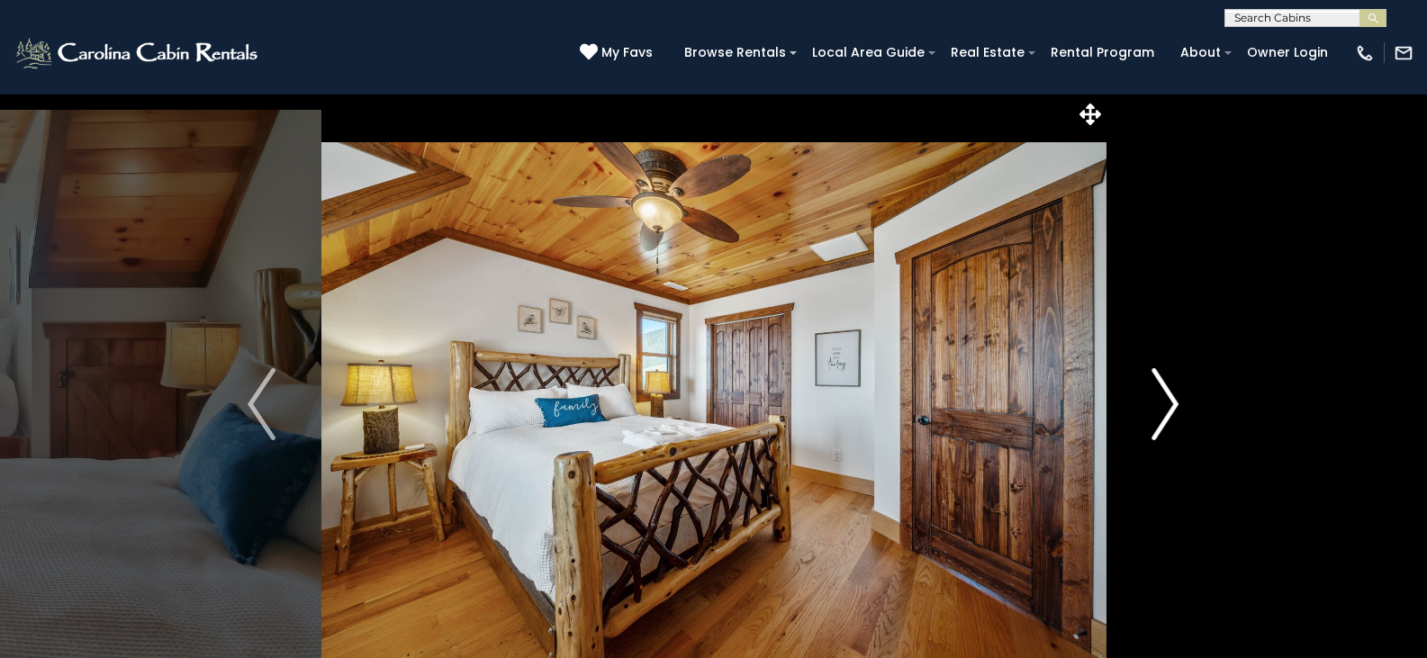
click at [1169, 403] on img "Next" at bounding box center [1164, 404] width 27 height 72
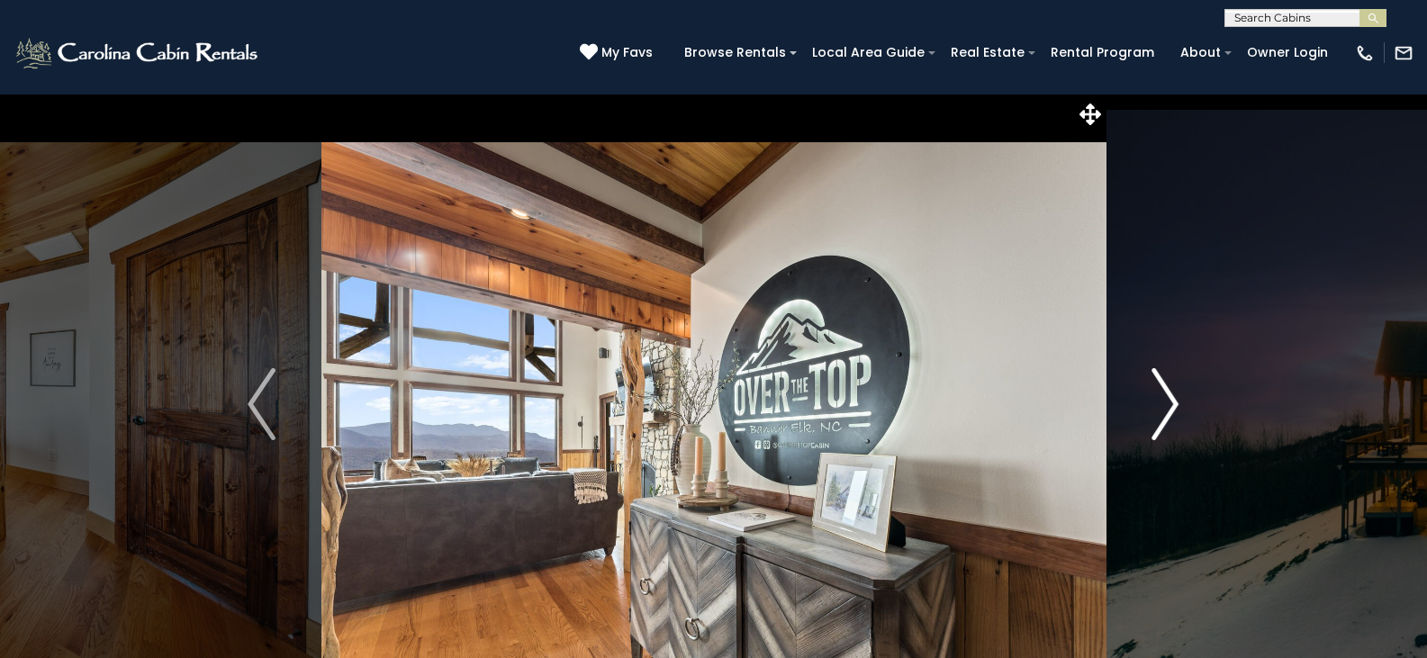
click at [1169, 403] on img "Next" at bounding box center [1164, 404] width 27 height 72
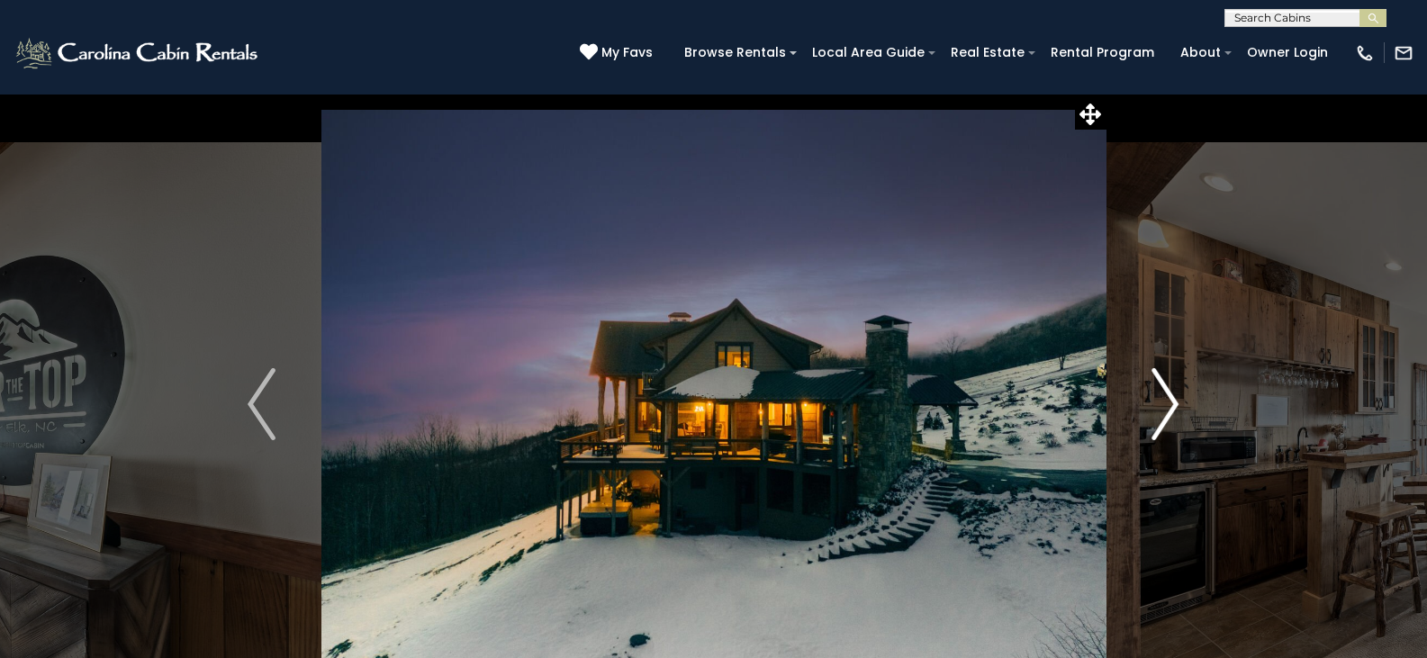
click at [1169, 403] on img "Next" at bounding box center [1164, 404] width 27 height 72
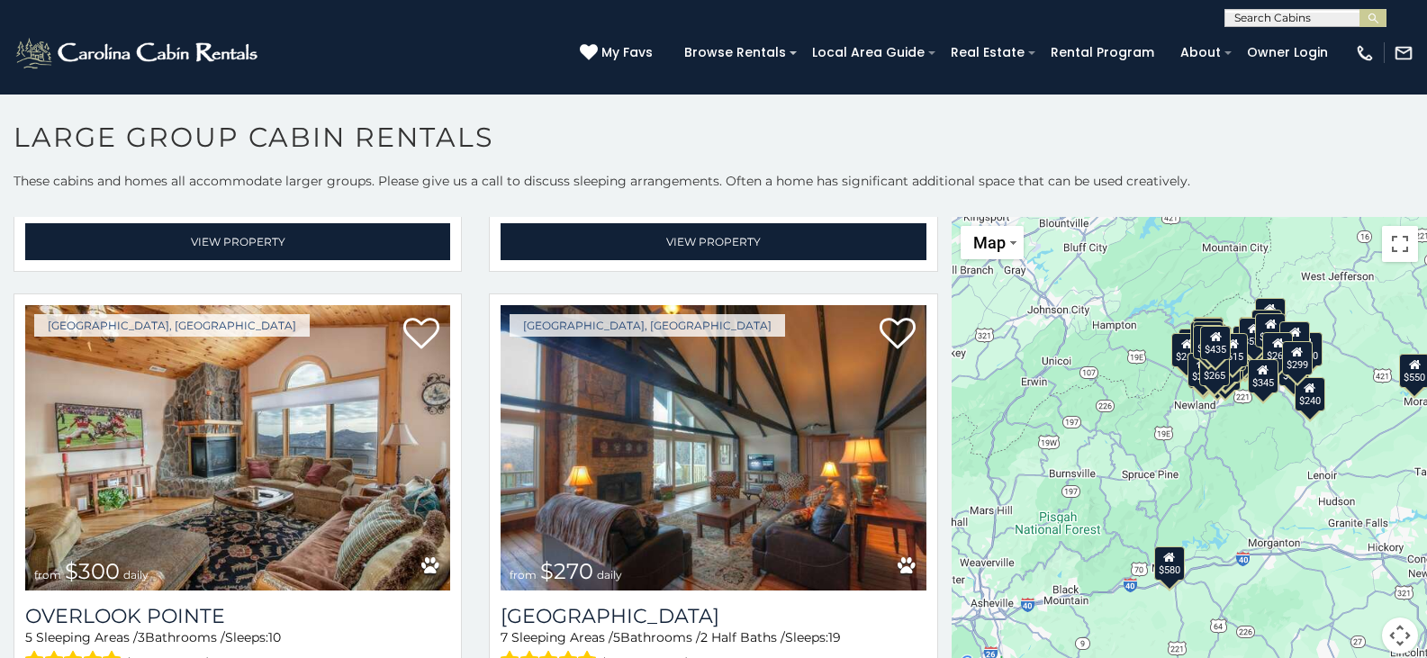
scroll to position [7672, 0]
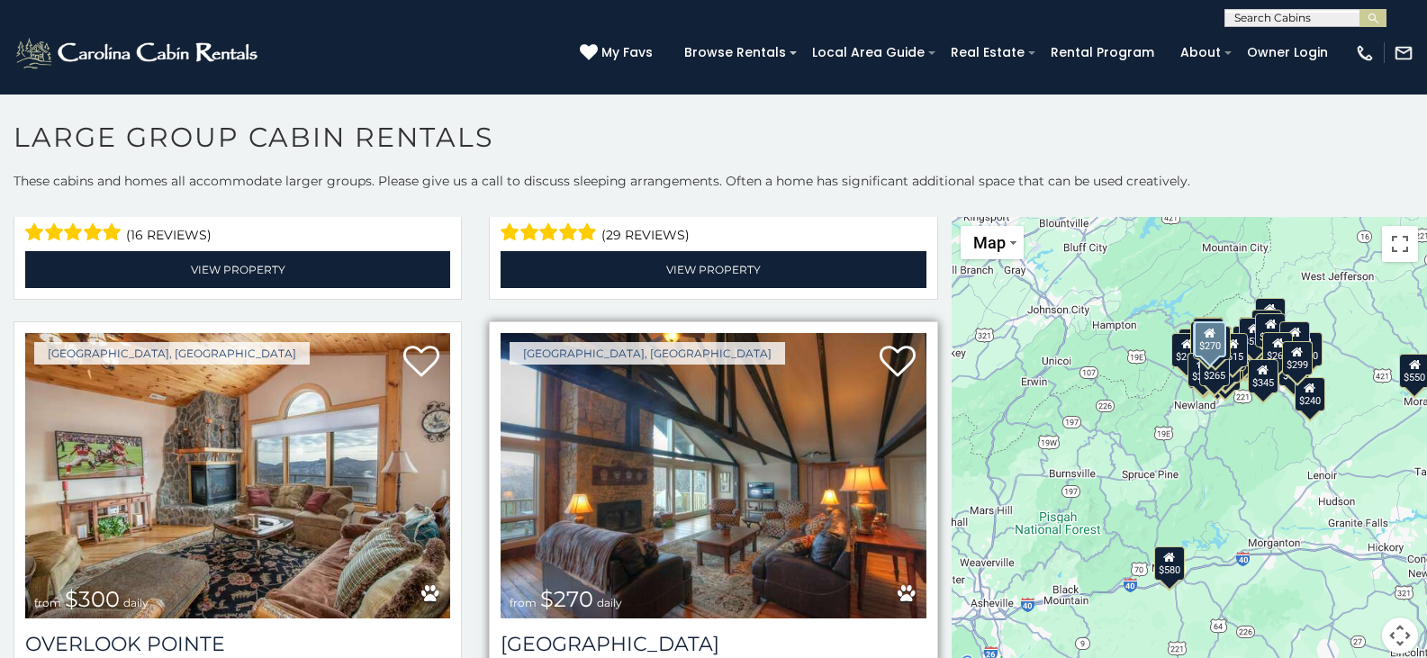
click at [716, 359] on img at bounding box center [712, 475] width 425 height 284
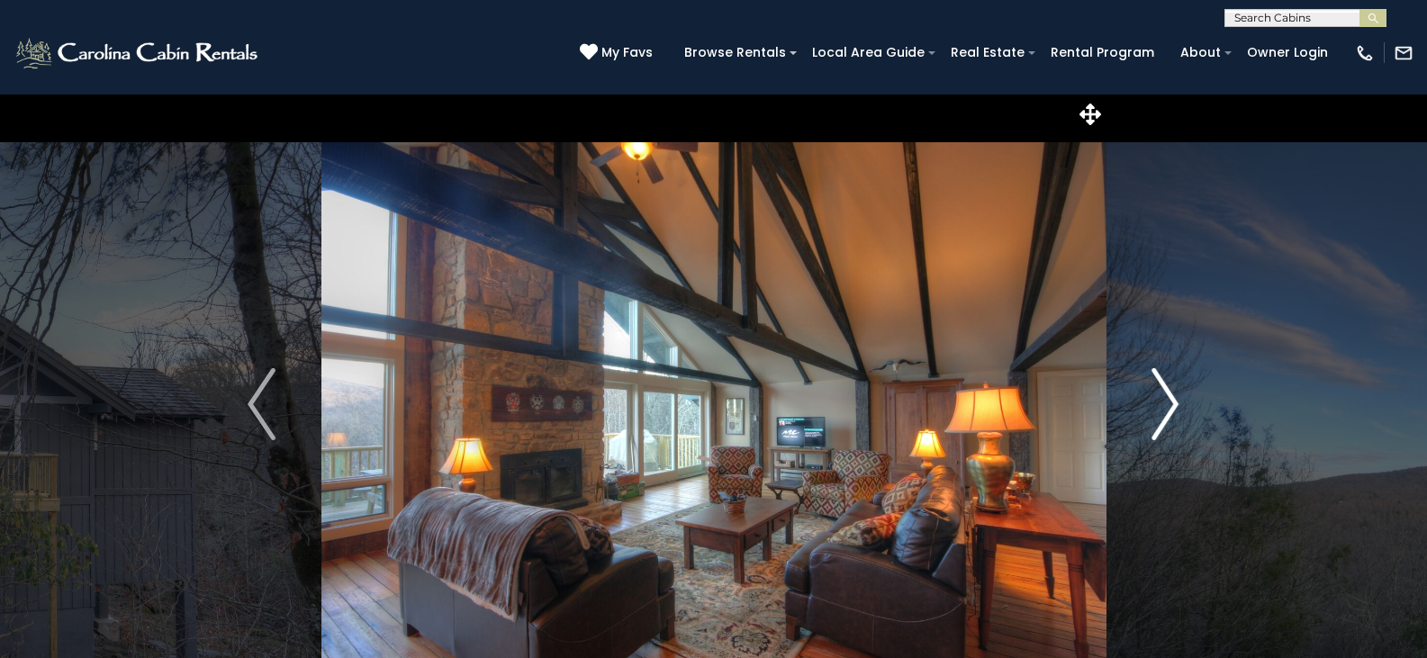
click at [1170, 397] on img "Next" at bounding box center [1164, 404] width 27 height 72
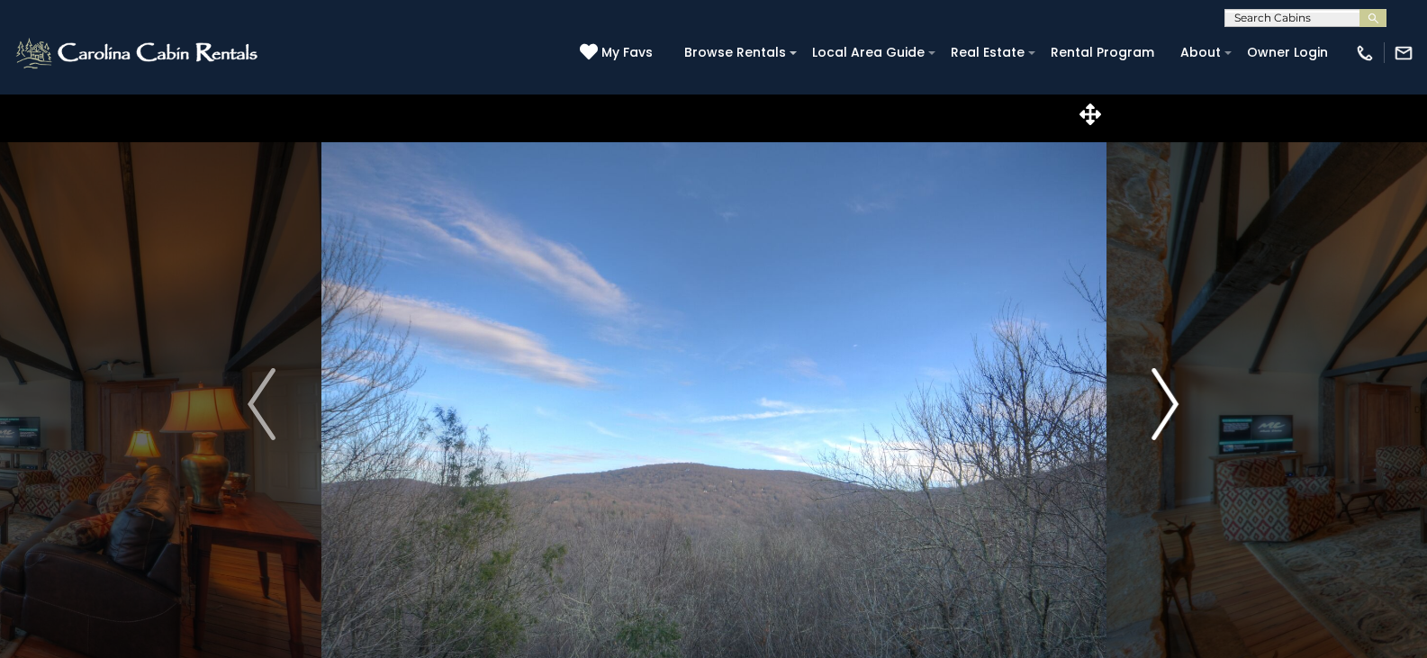
click at [1170, 397] on img "Next" at bounding box center [1164, 404] width 27 height 72
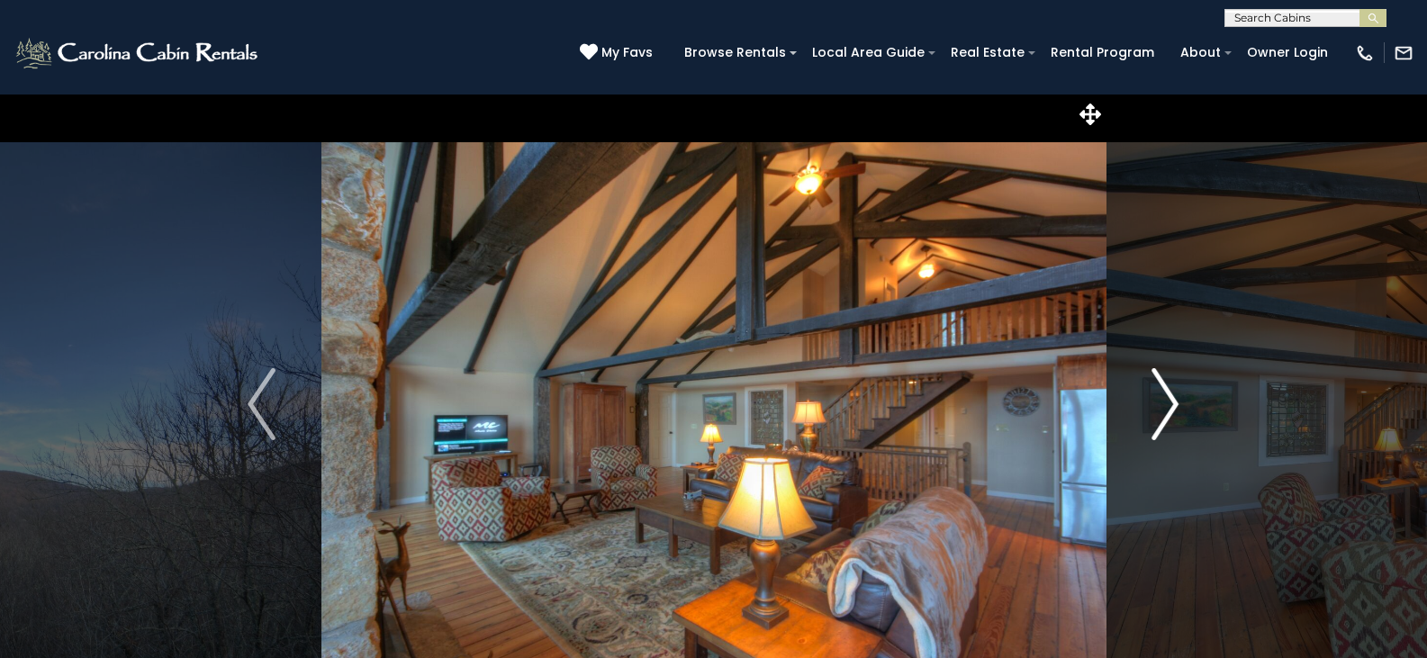
click at [1170, 397] on img "Next" at bounding box center [1164, 404] width 27 height 72
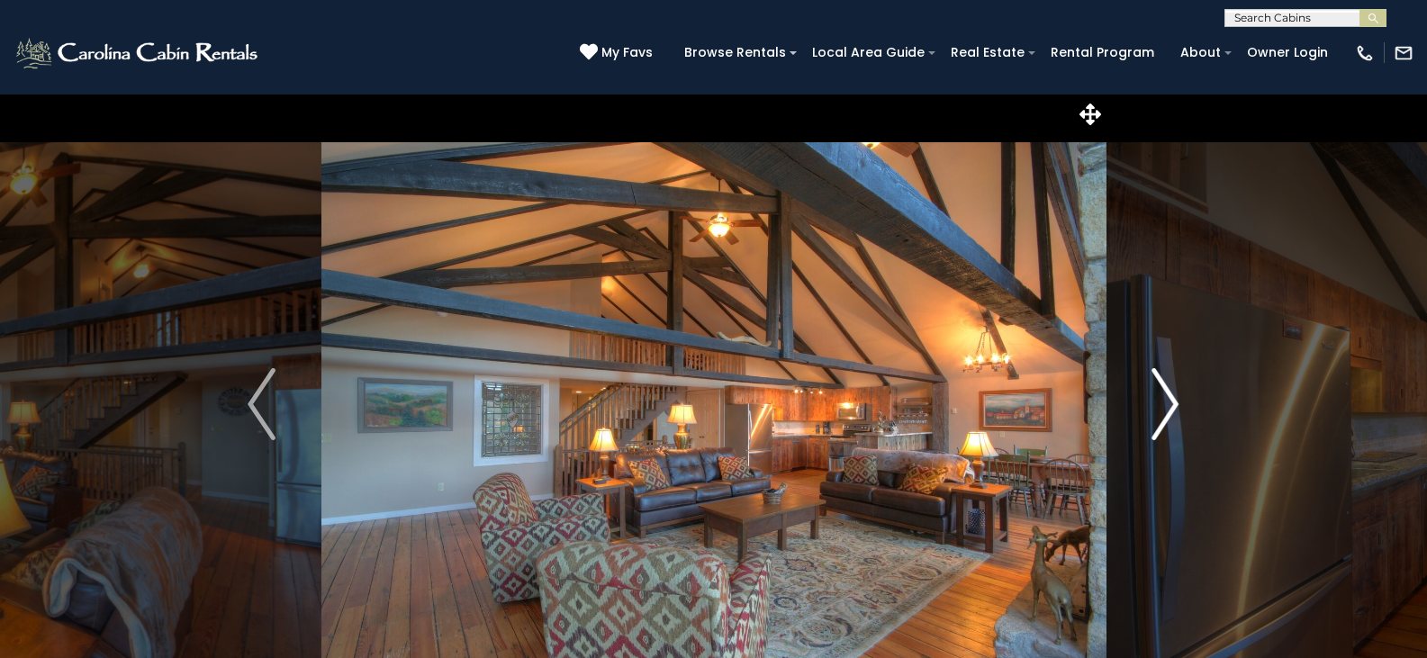
click at [1170, 397] on img "Next" at bounding box center [1164, 404] width 27 height 72
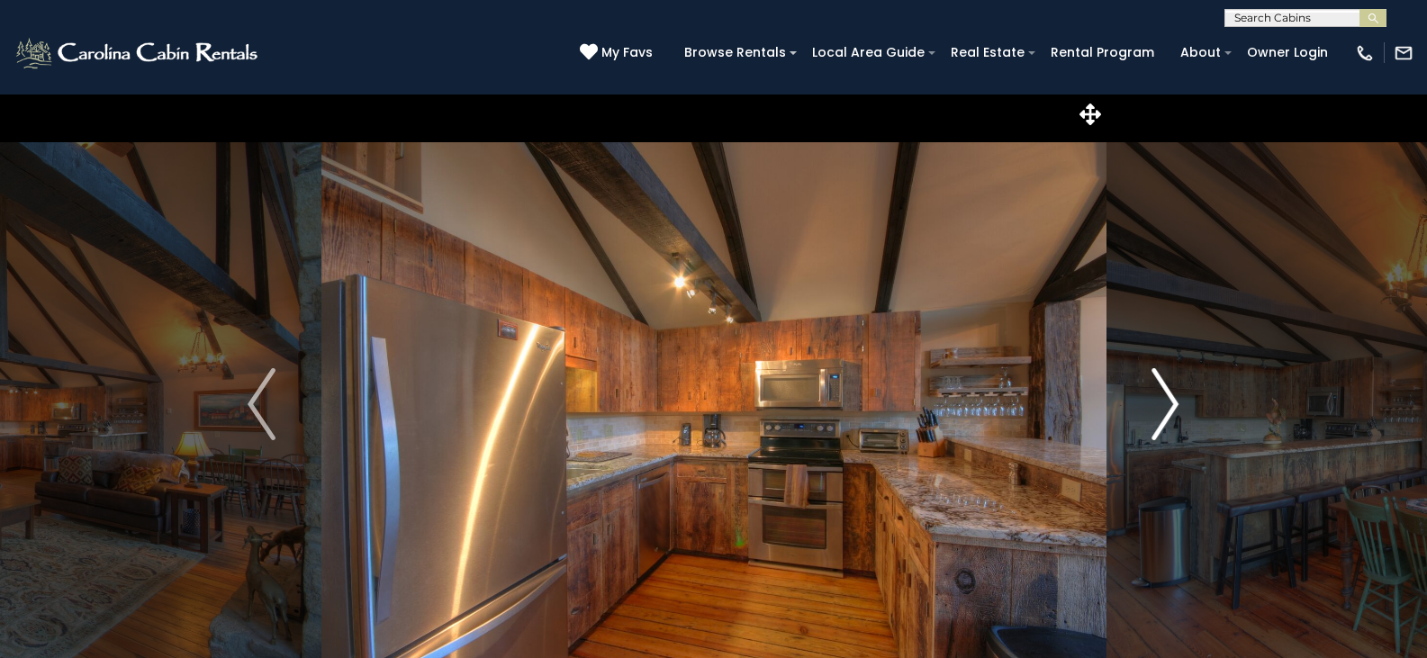
click at [1158, 400] on img "Next" at bounding box center [1164, 404] width 27 height 72
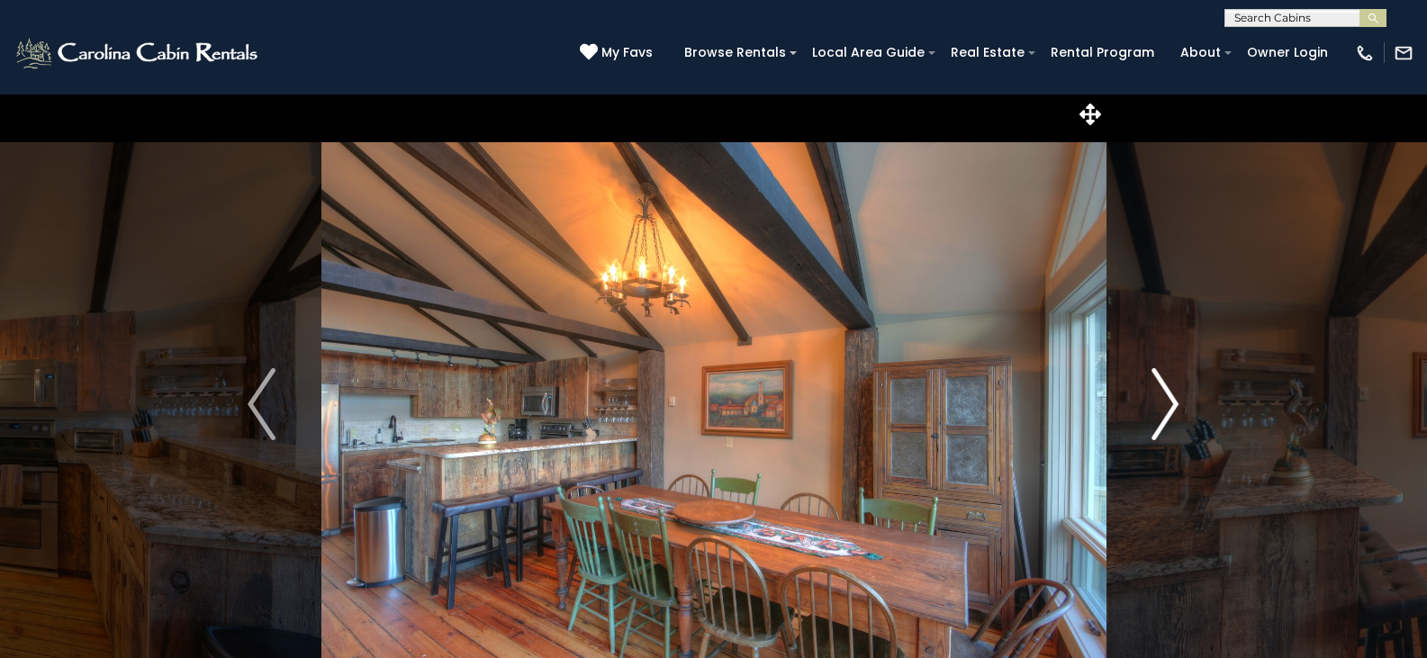
click at [1165, 399] on img "Next" at bounding box center [1164, 404] width 27 height 72
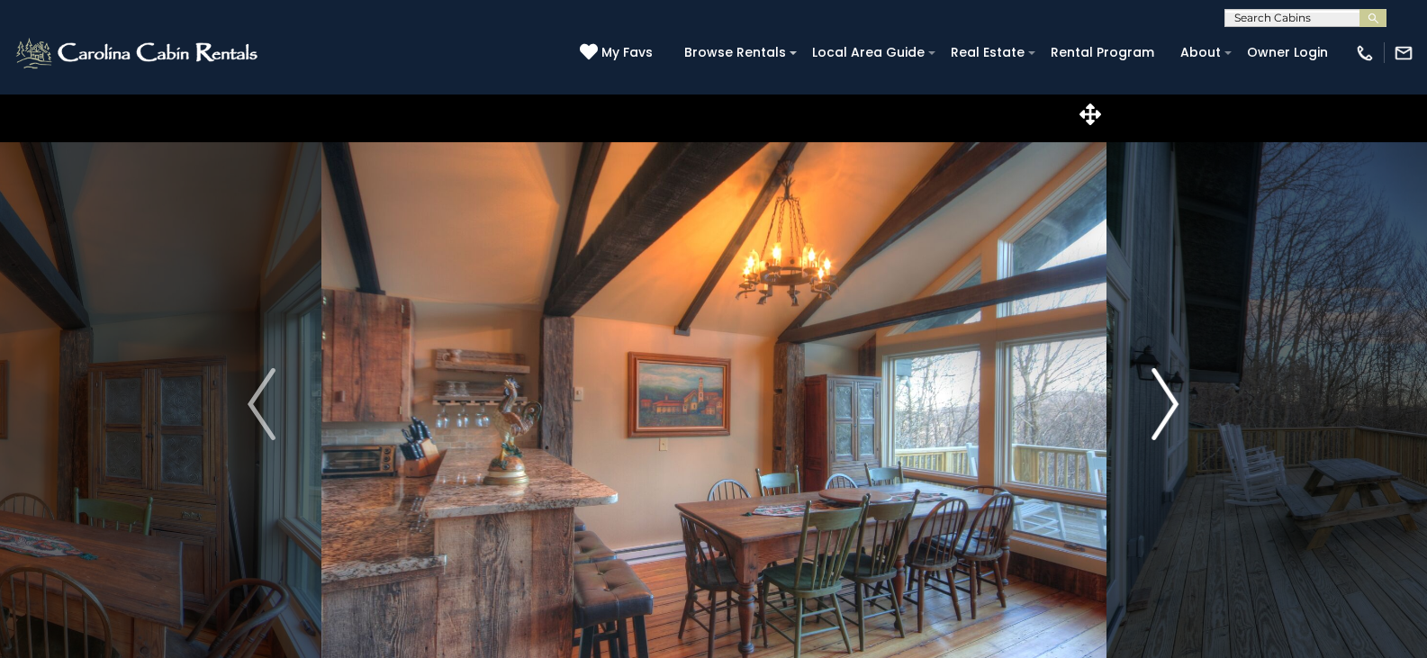
click at [1165, 399] on img "Next" at bounding box center [1164, 404] width 27 height 72
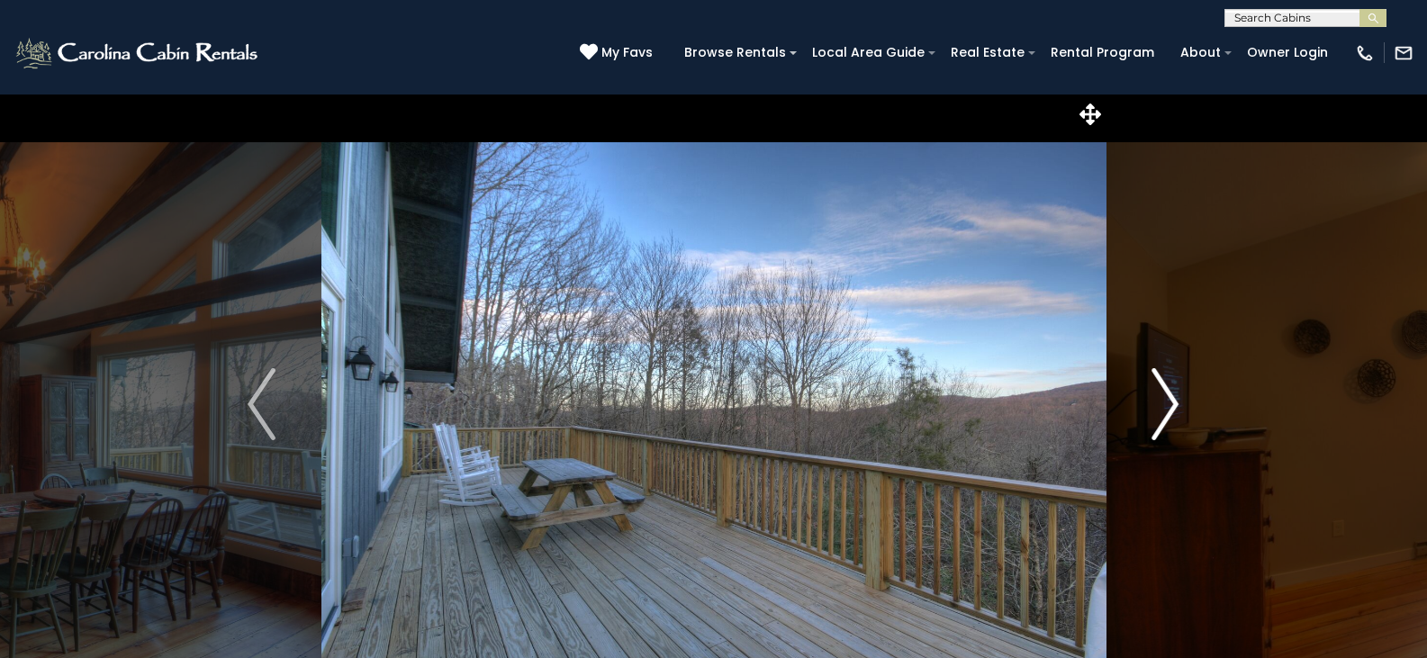
click at [1165, 399] on img "Next" at bounding box center [1164, 404] width 27 height 72
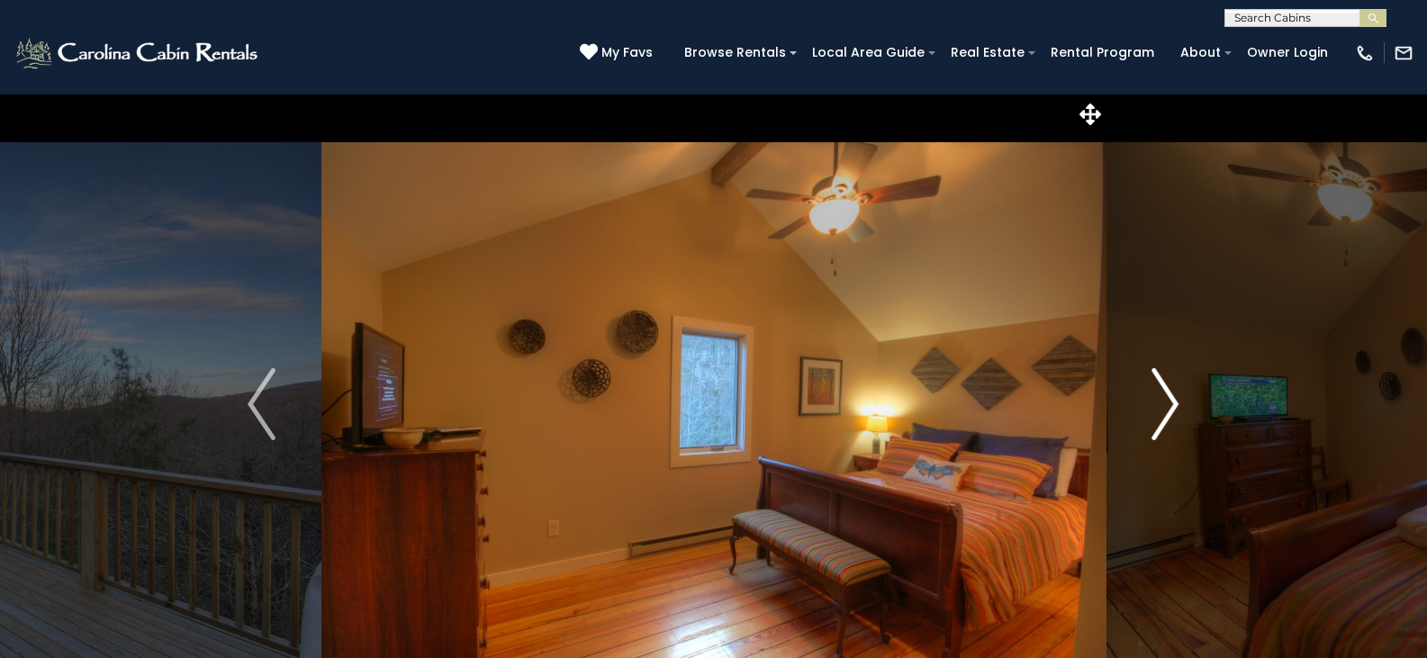
click at [1165, 399] on img "Next" at bounding box center [1164, 404] width 27 height 72
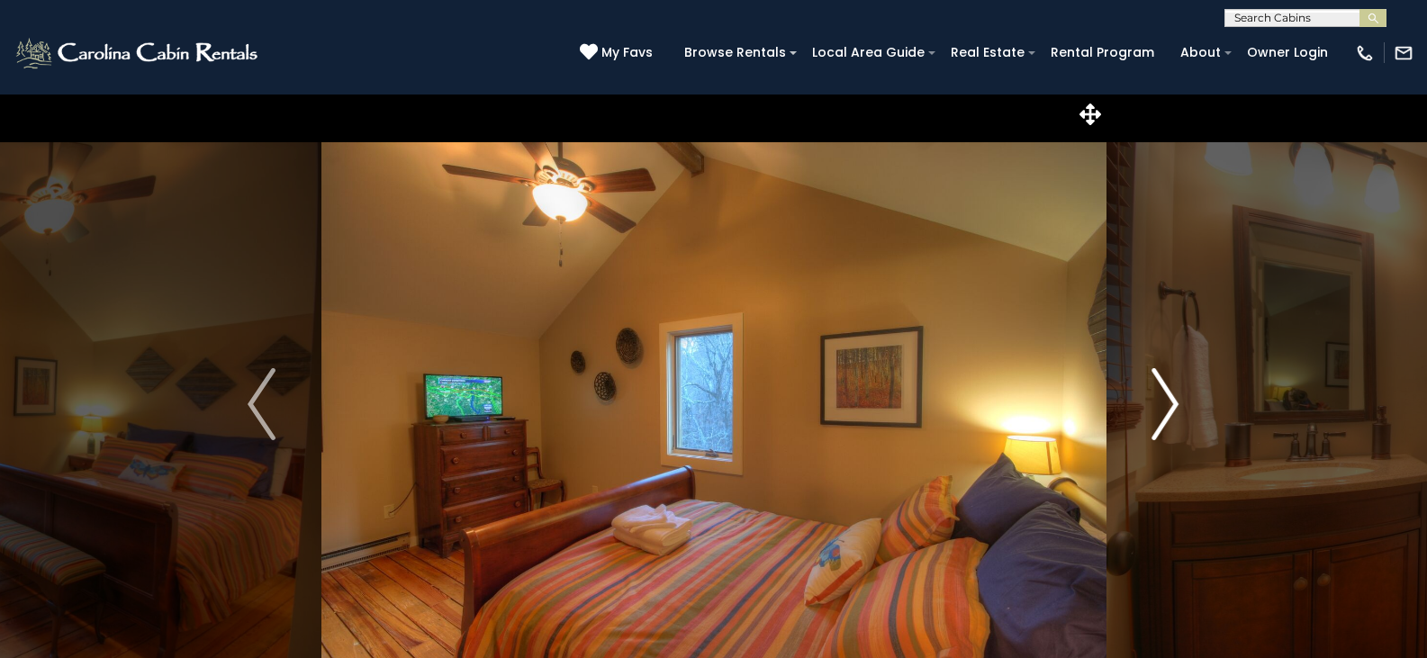
click at [1165, 399] on img "Next" at bounding box center [1164, 404] width 27 height 72
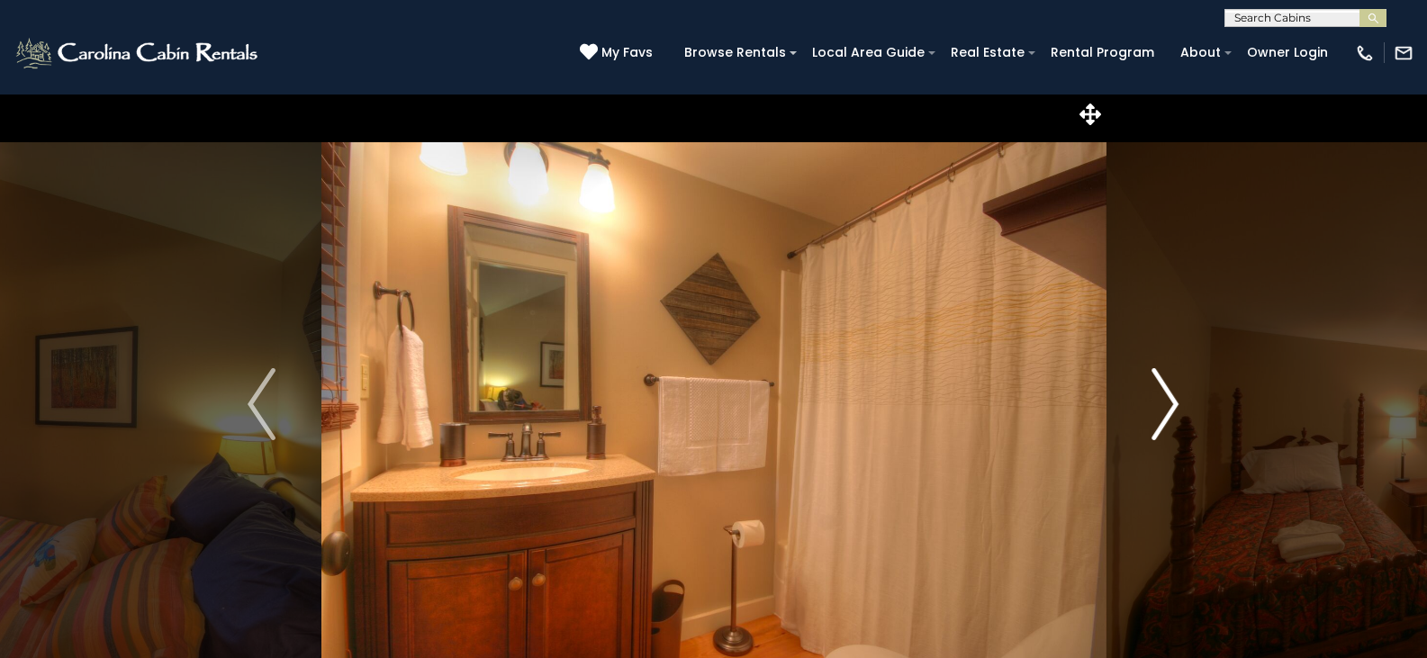
click at [1165, 399] on img "Next" at bounding box center [1164, 404] width 27 height 72
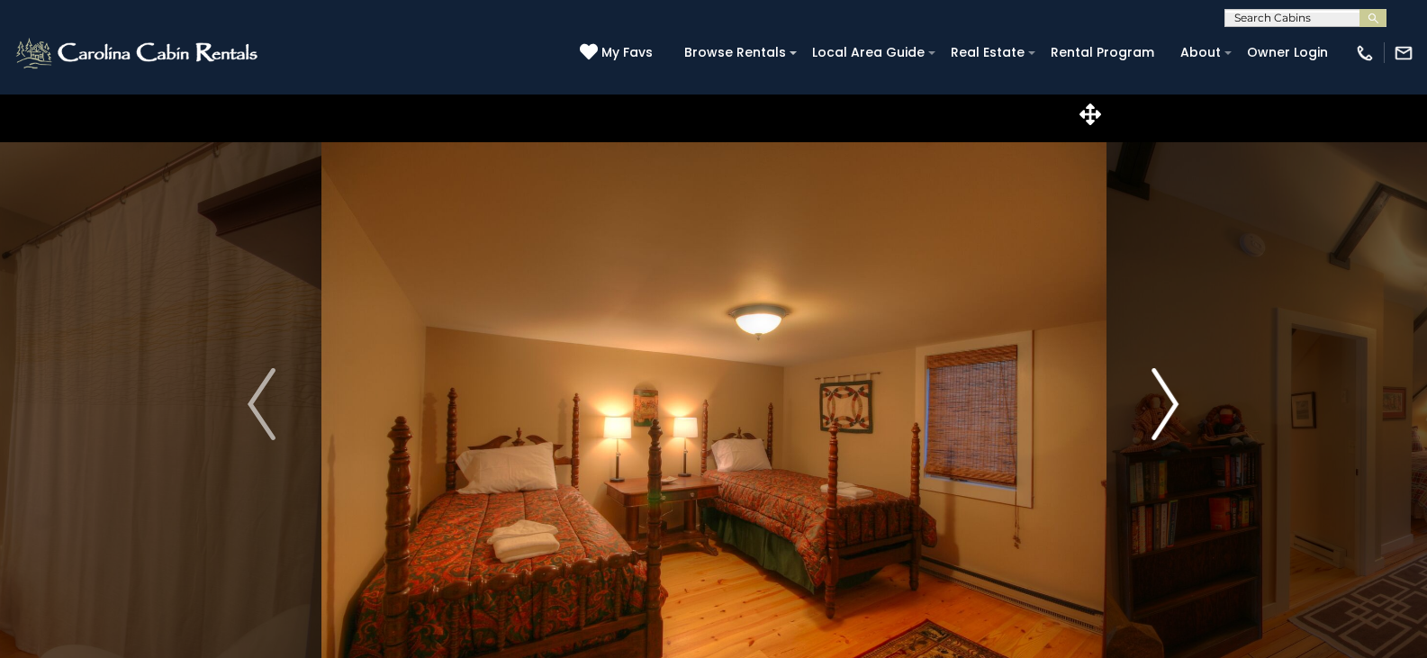
click at [1165, 399] on img "Next" at bounding box center [1164, 404] width 27 height 72
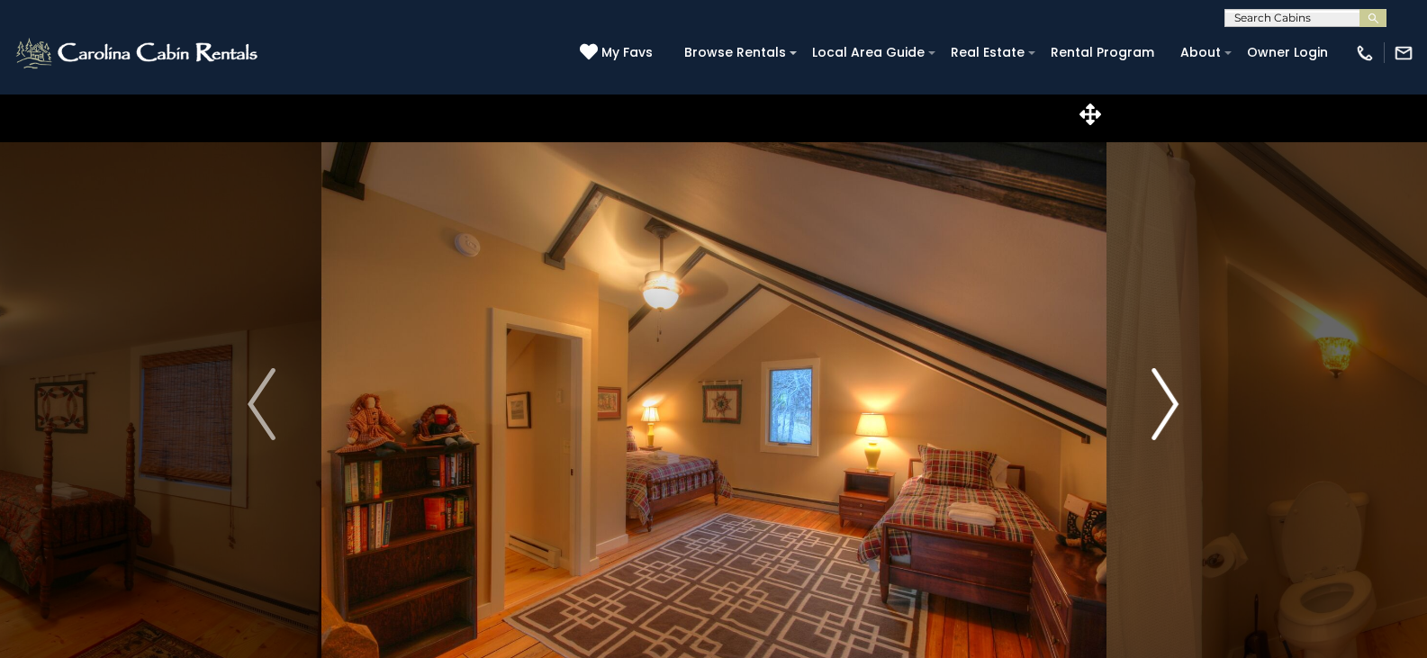
click at [1165, 399] on img "Next" at bounding box center [1164, 404] width 27 height 72
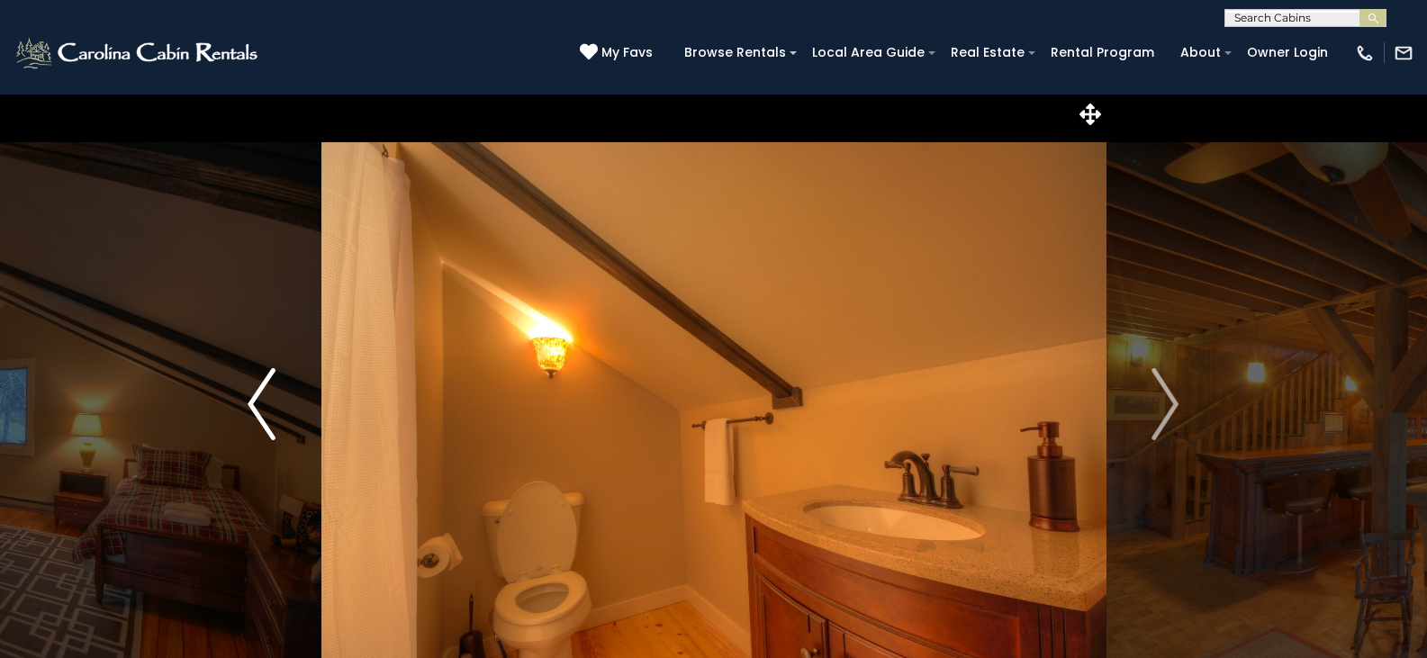
click at [263, 383] on img "Previous" at bounding box center [261, 404] width 27 height 72
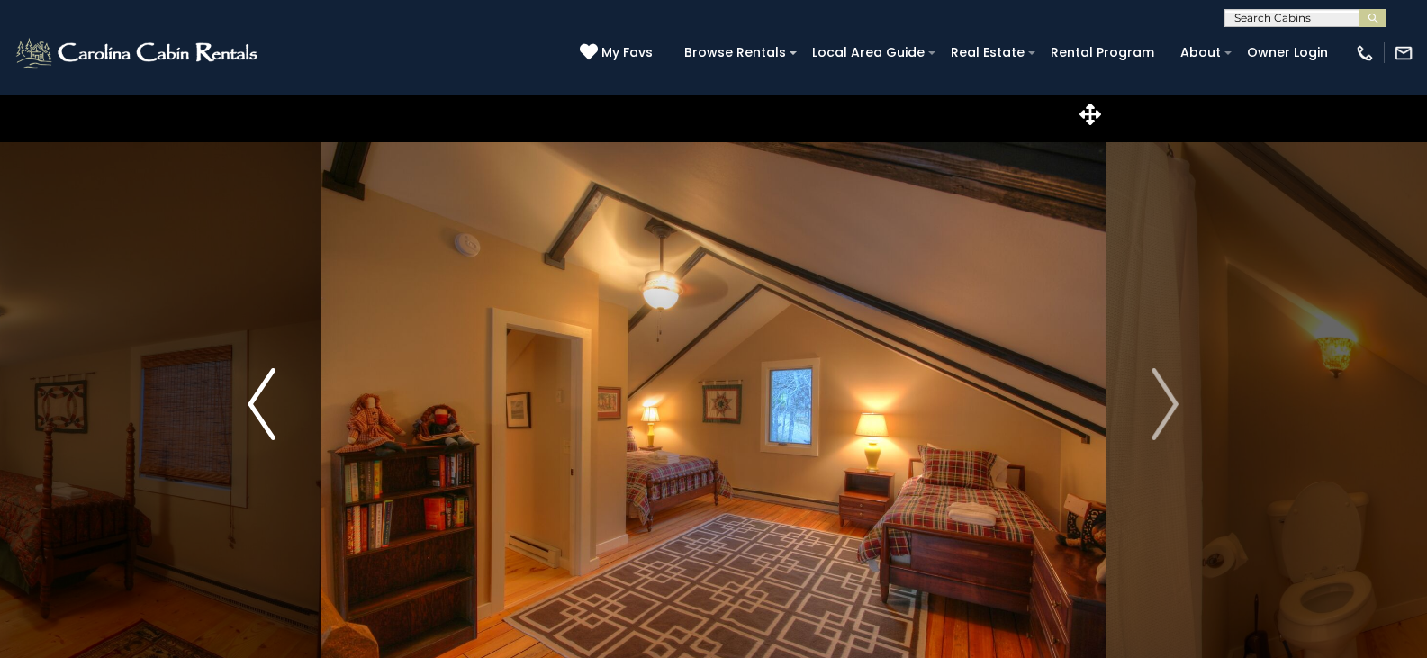
click at [263, 383] on img "Previous" at bounding box center [261, 404] width 27 height 72
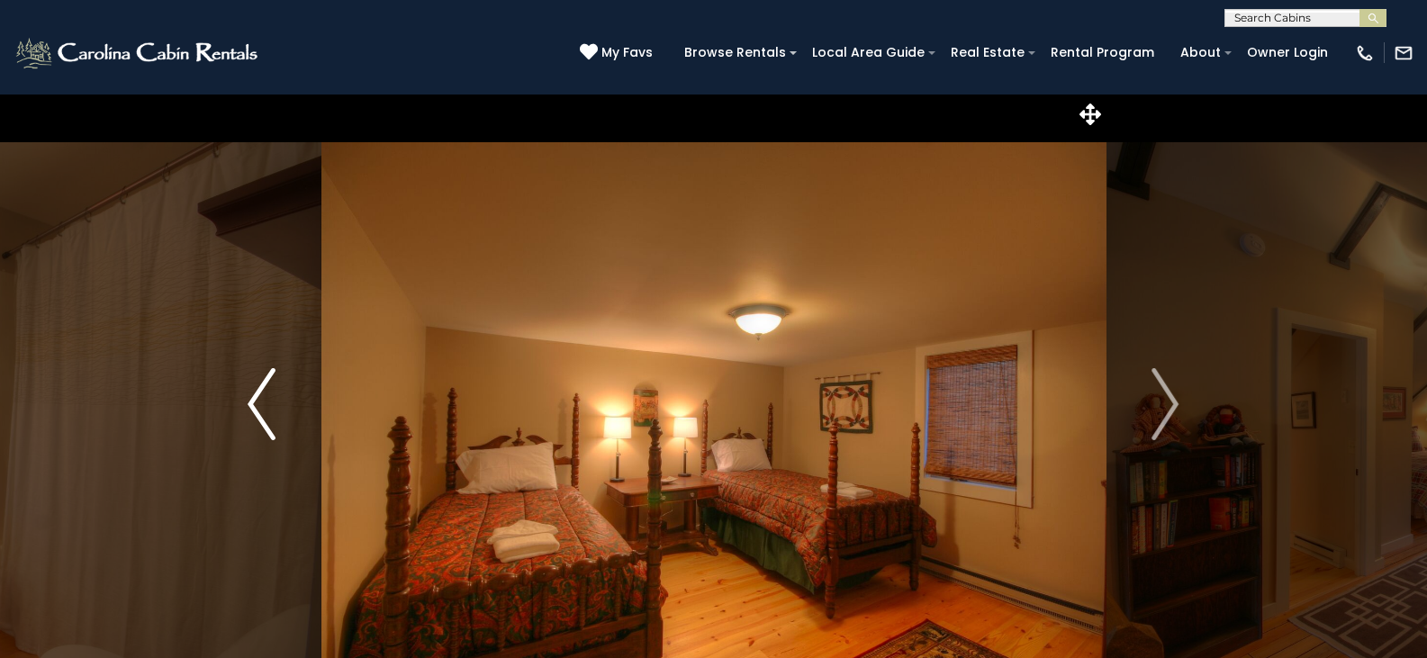
click at [250, 402] on img "Previous" at bounding box center [261, 404] width 27 height 72
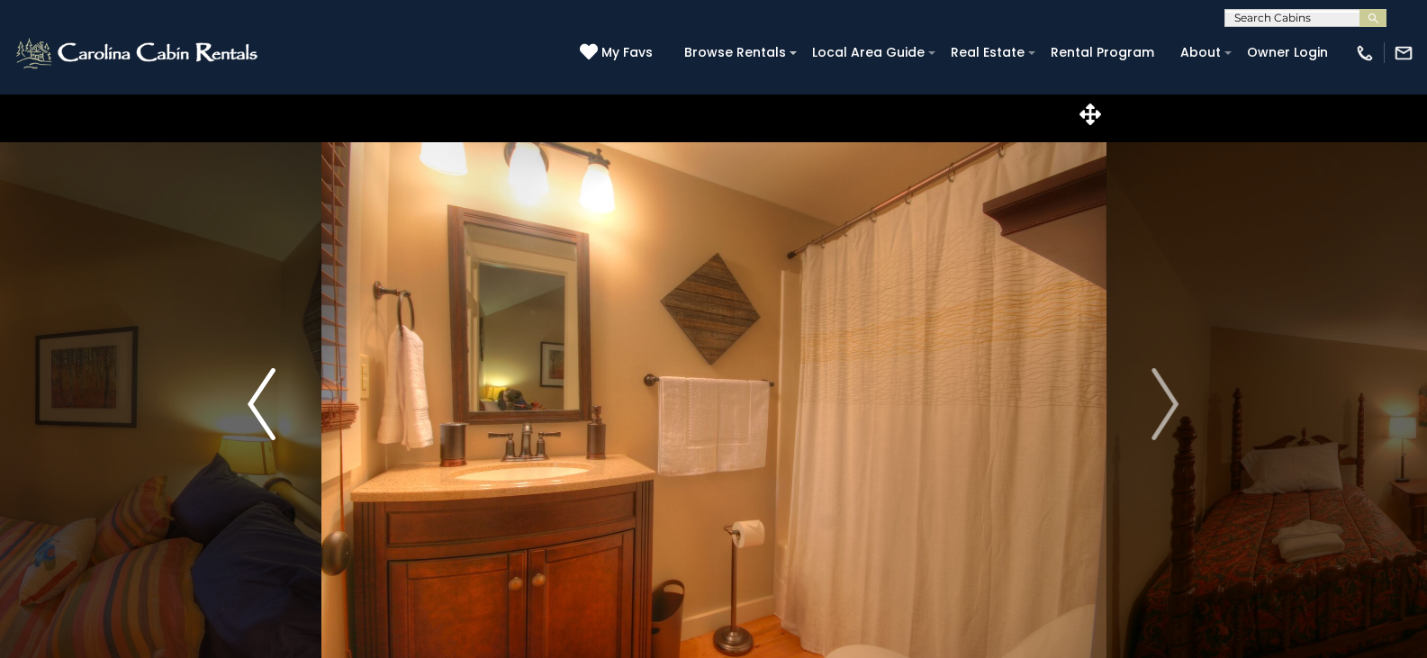
click at [250, 402] on img "Previous" at bounding box center [261, 404] width 27 height 72
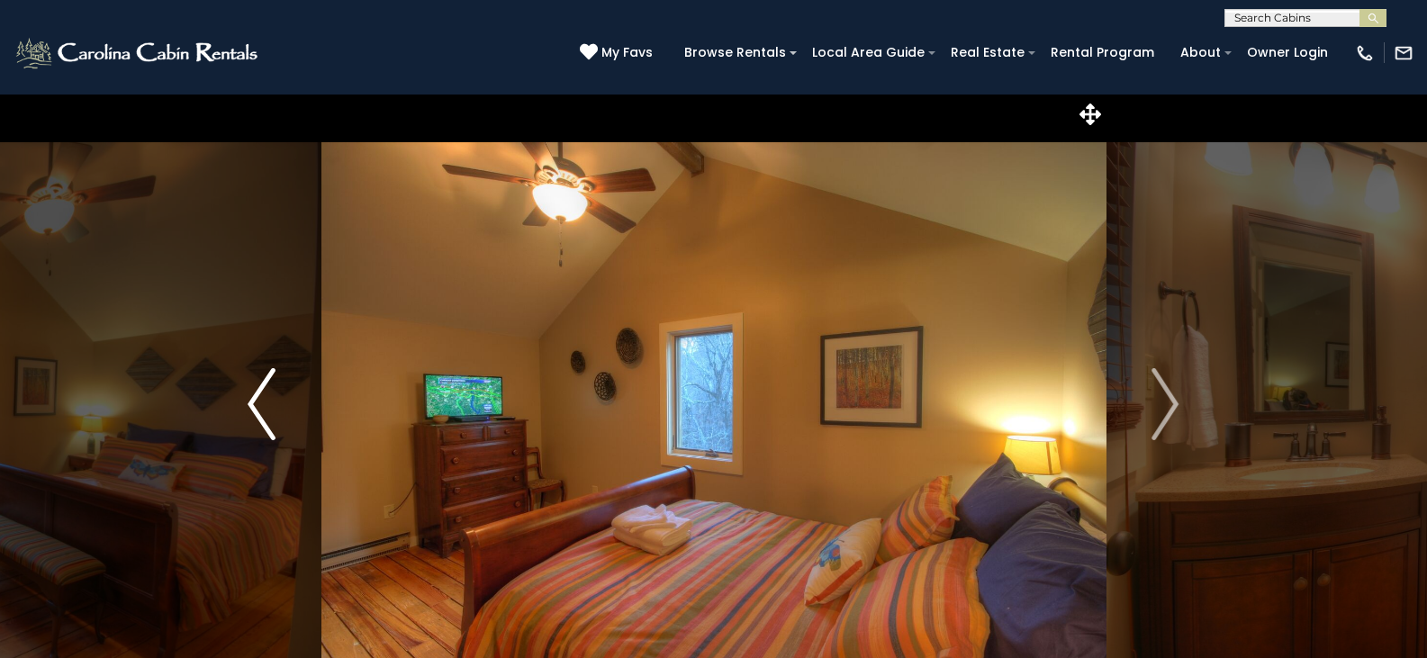
click at [250, 402] on img "Previous" at bounding box center [261, 404] width 27 height 72
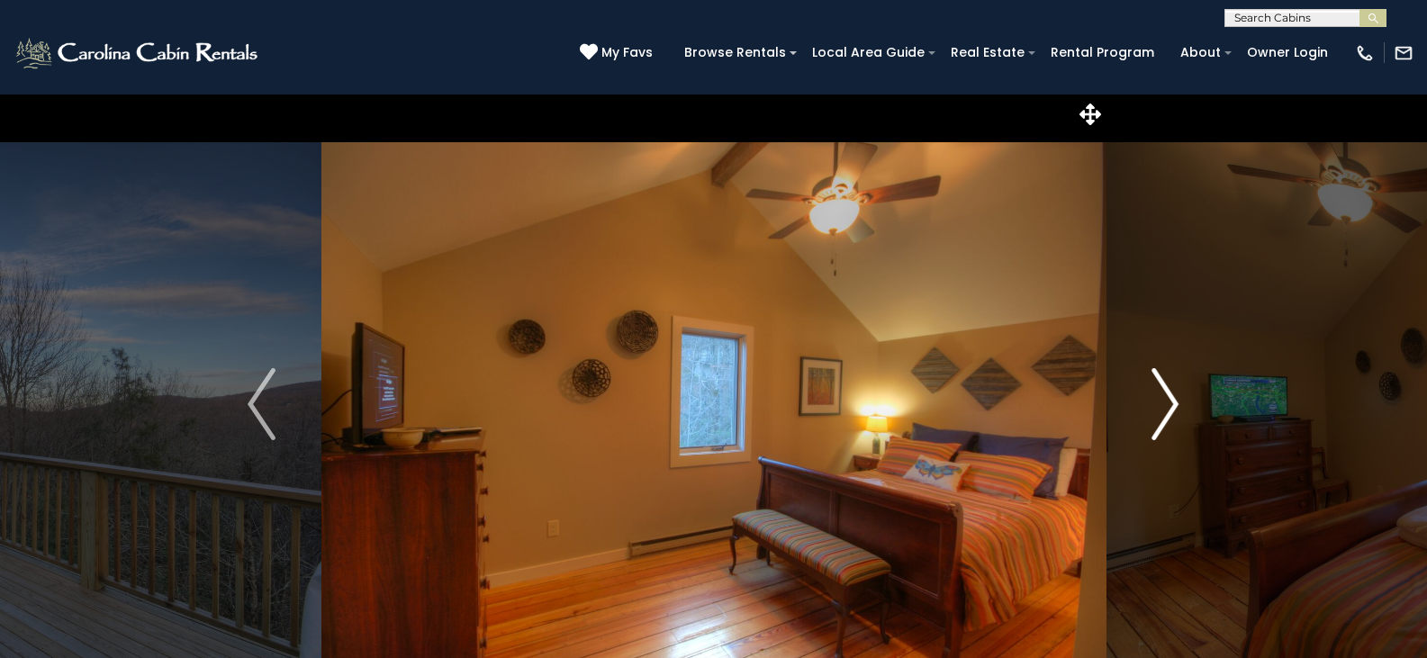
click at [1160, 408] on img "Next" at bounding box center [1164, 404] width 27 height 72
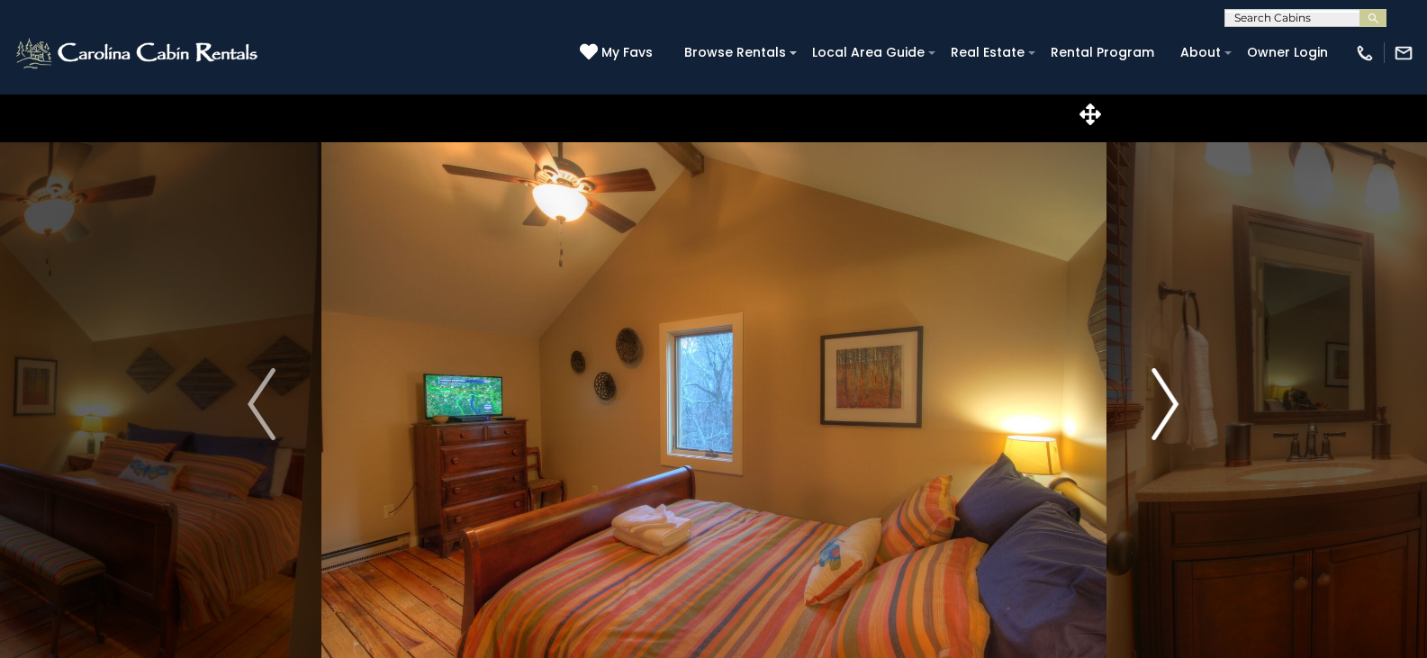
click at [1160, 408] on img "Next" at bounding box center [1164, 404] width 27 height 72
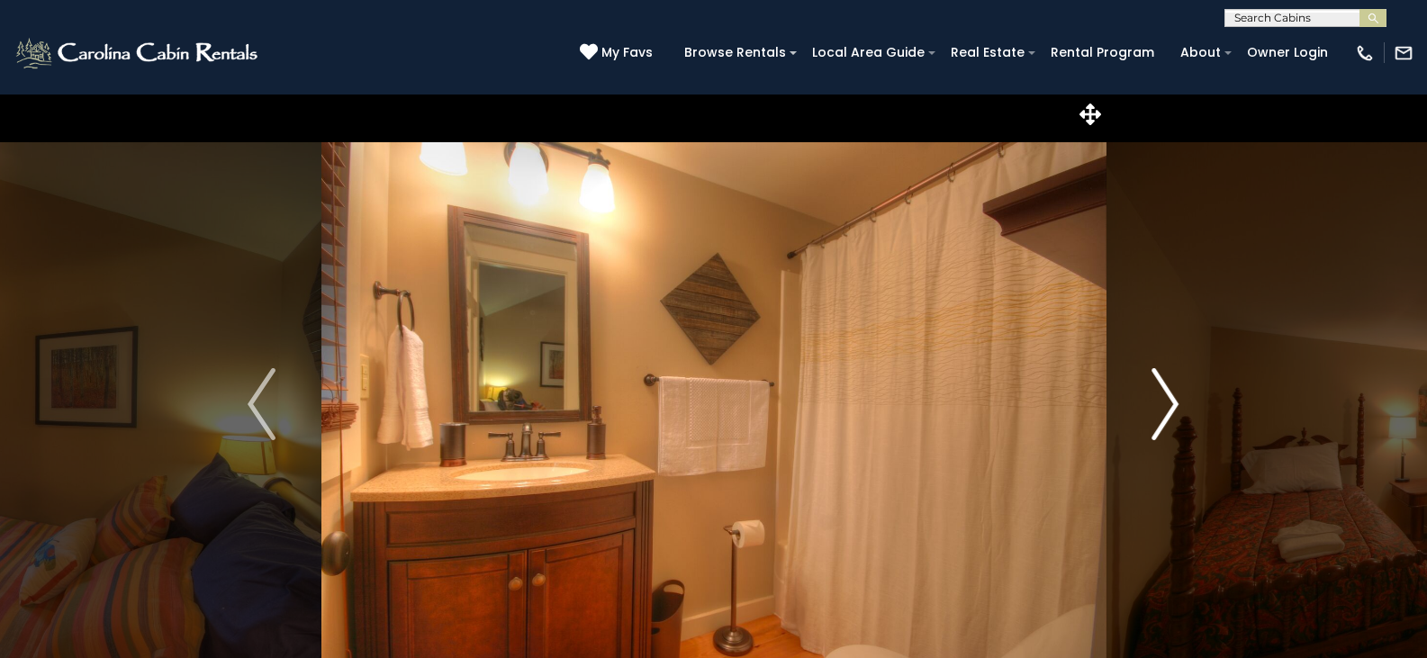
click at [1160, 408] on img "Next" at bounding box center [1164, 404] width 27 height 72
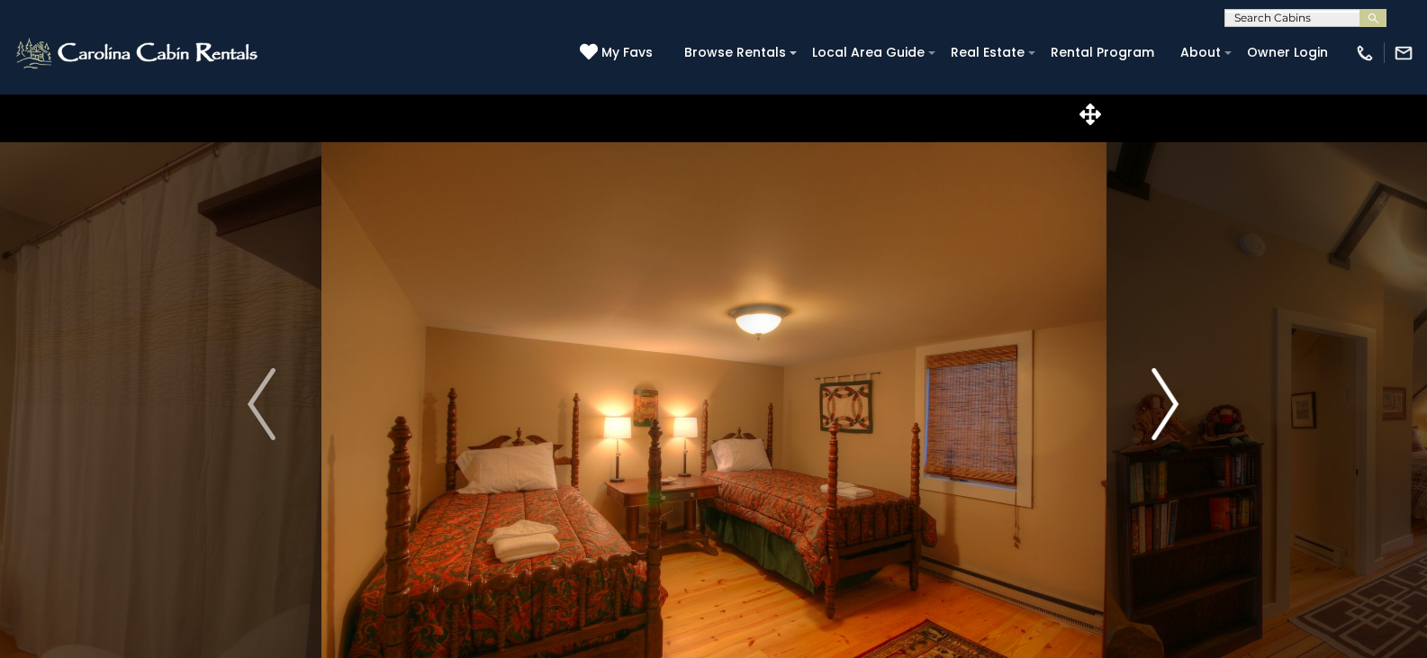
click at [1160, 408] on img "Next" at bounding box center [1164, 404] width 27 height 72
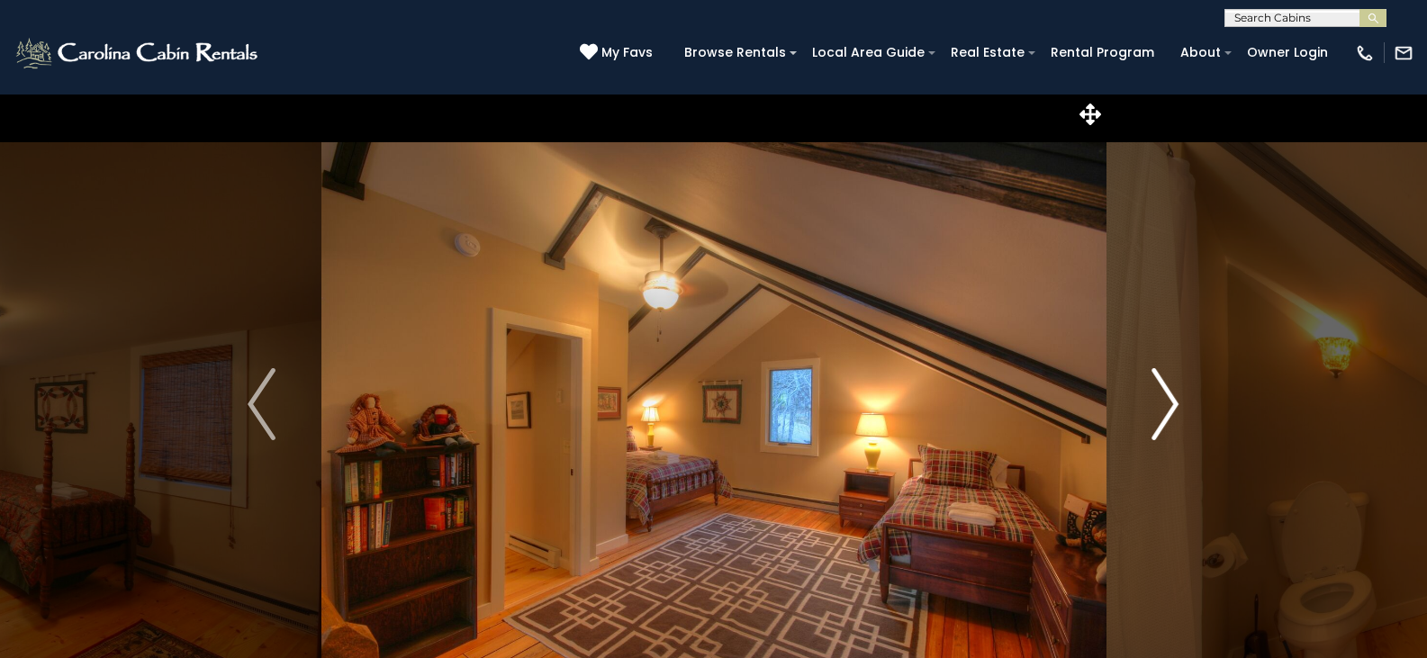
click at [1160, 408] on img "Next" at bounding box center [1164, 404] width 27 height 72
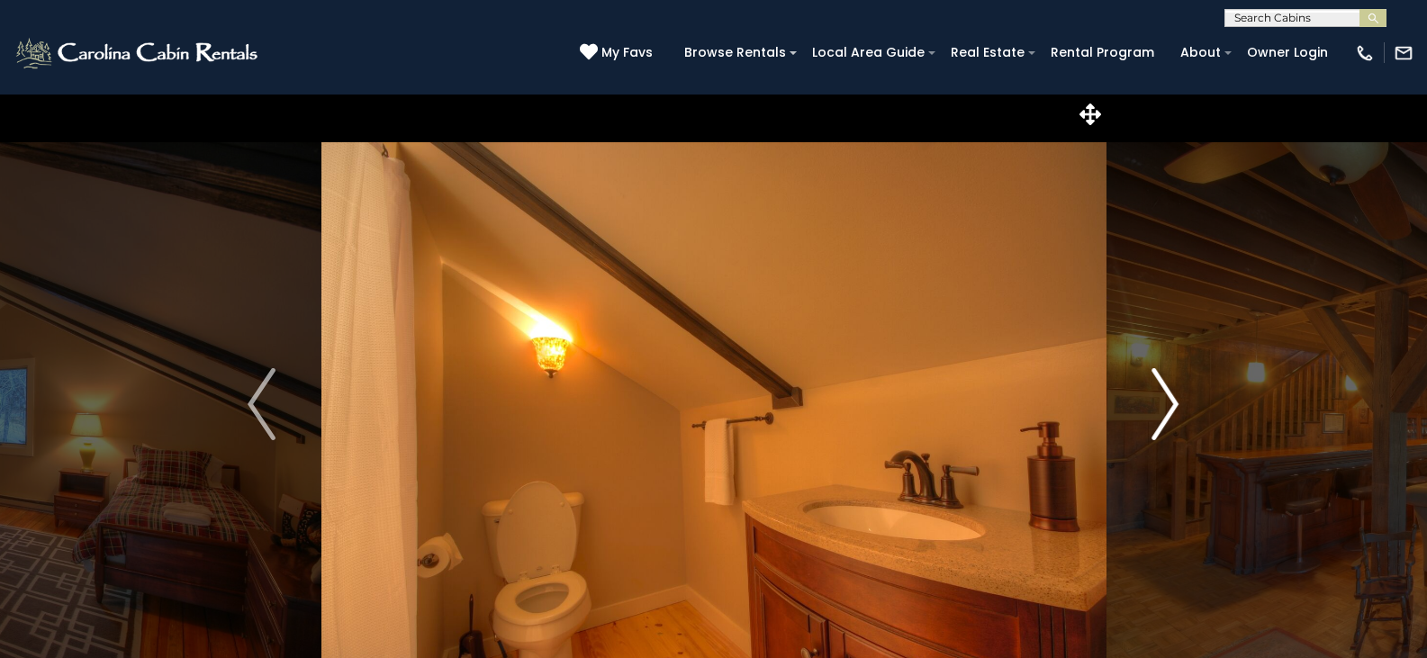
click at [1160, 408] on img "Next" at bounding box center [1164, 404] width 27 height 72
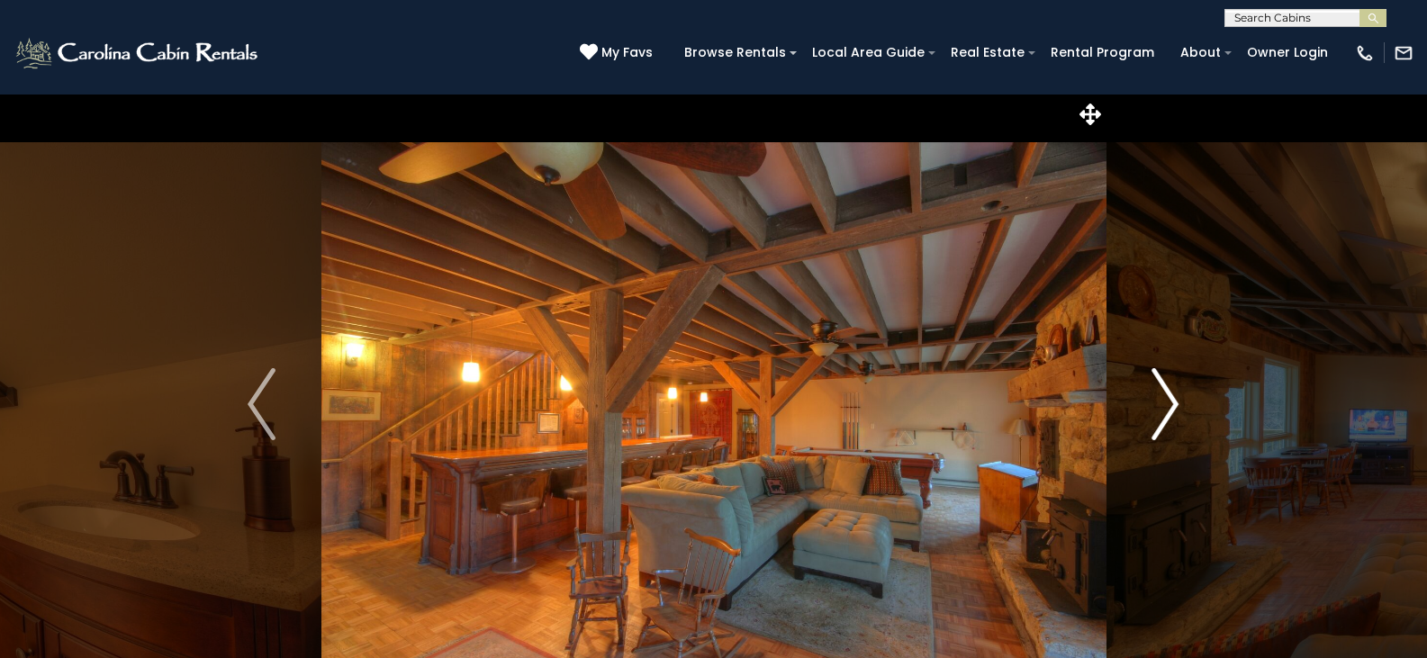
click at [1160, 408] on img "Next" at bounding box center [1164, 404] width 27 height 72
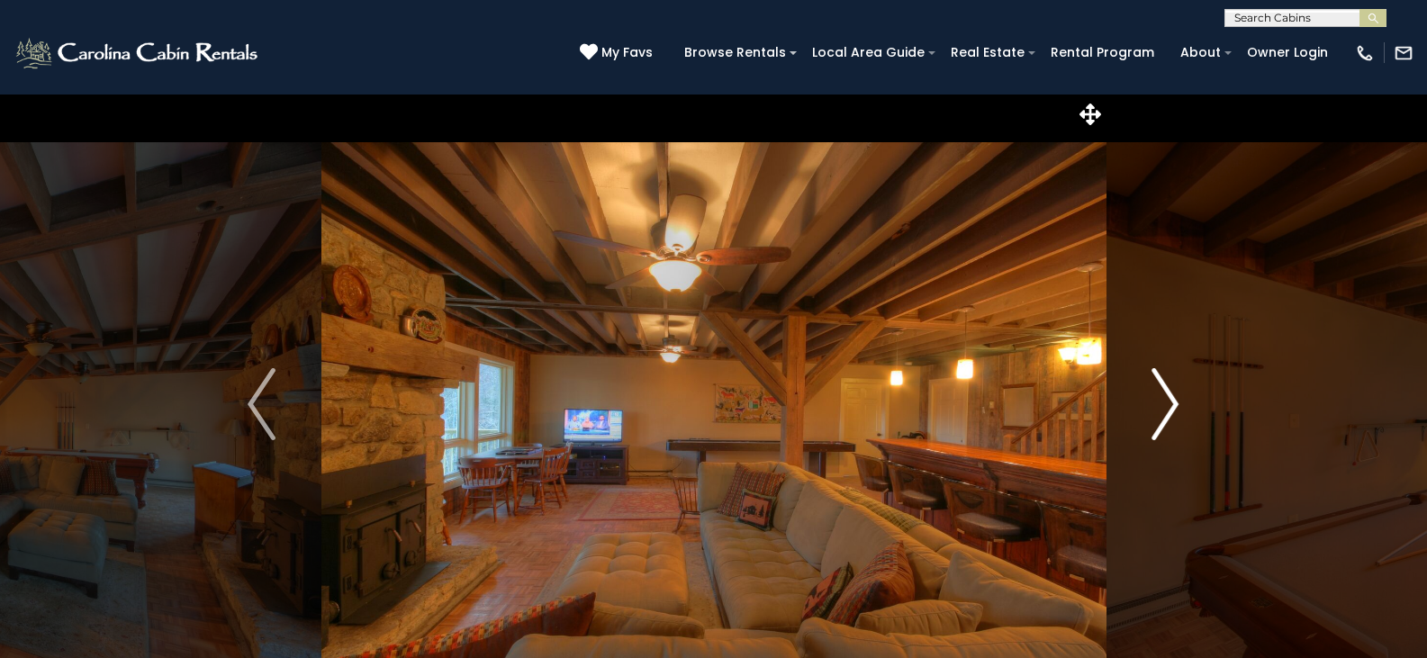
click at [1160, 408] on img "Next" at bounding box center [1164, 404] width 27 height 72
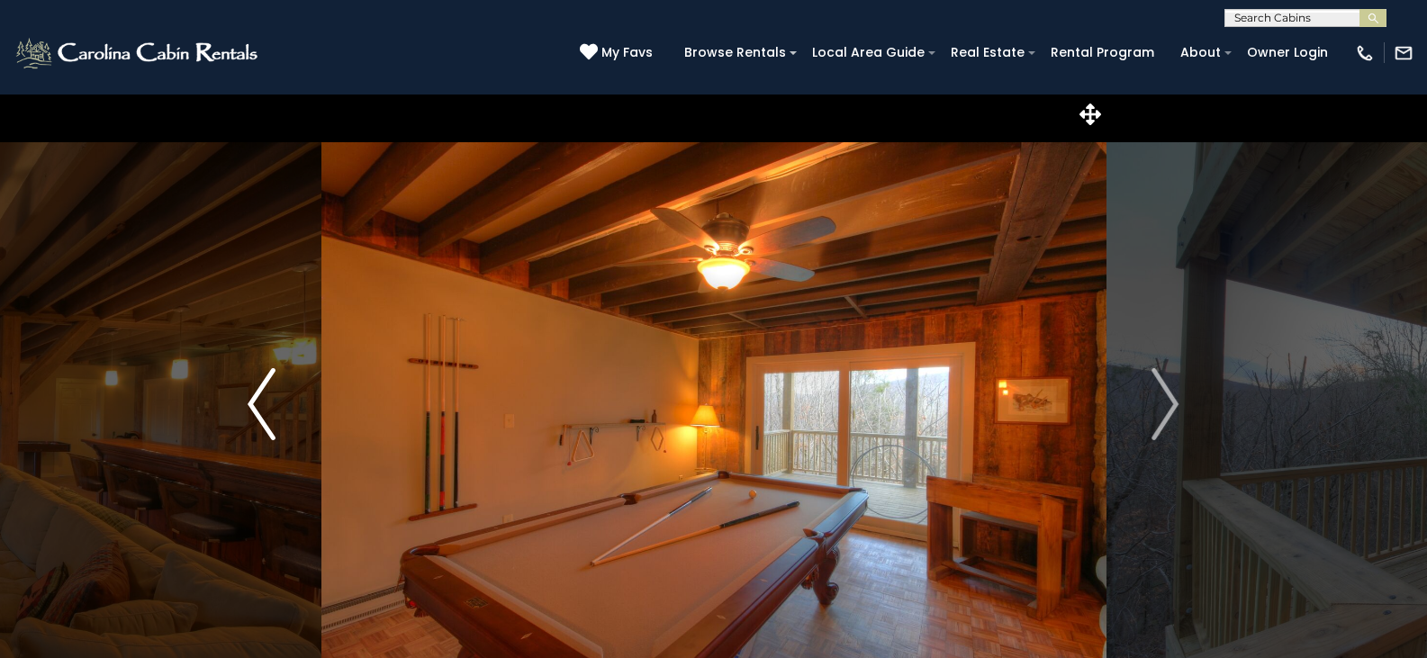
click at [266, 405] on img "Previous" at bounding box center [261, 404] width 27 height 72
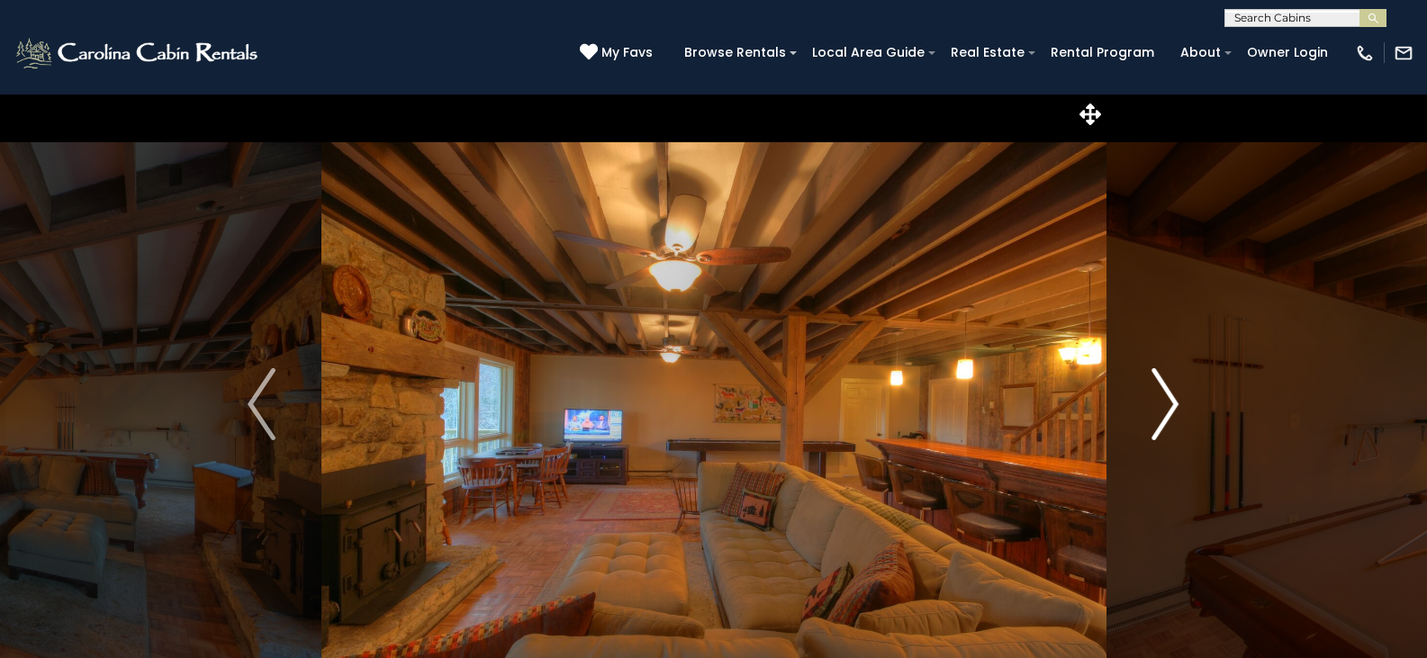
click at [1179, 387] on button "Next" at bounding box center [1164, 404] width 119 height 621
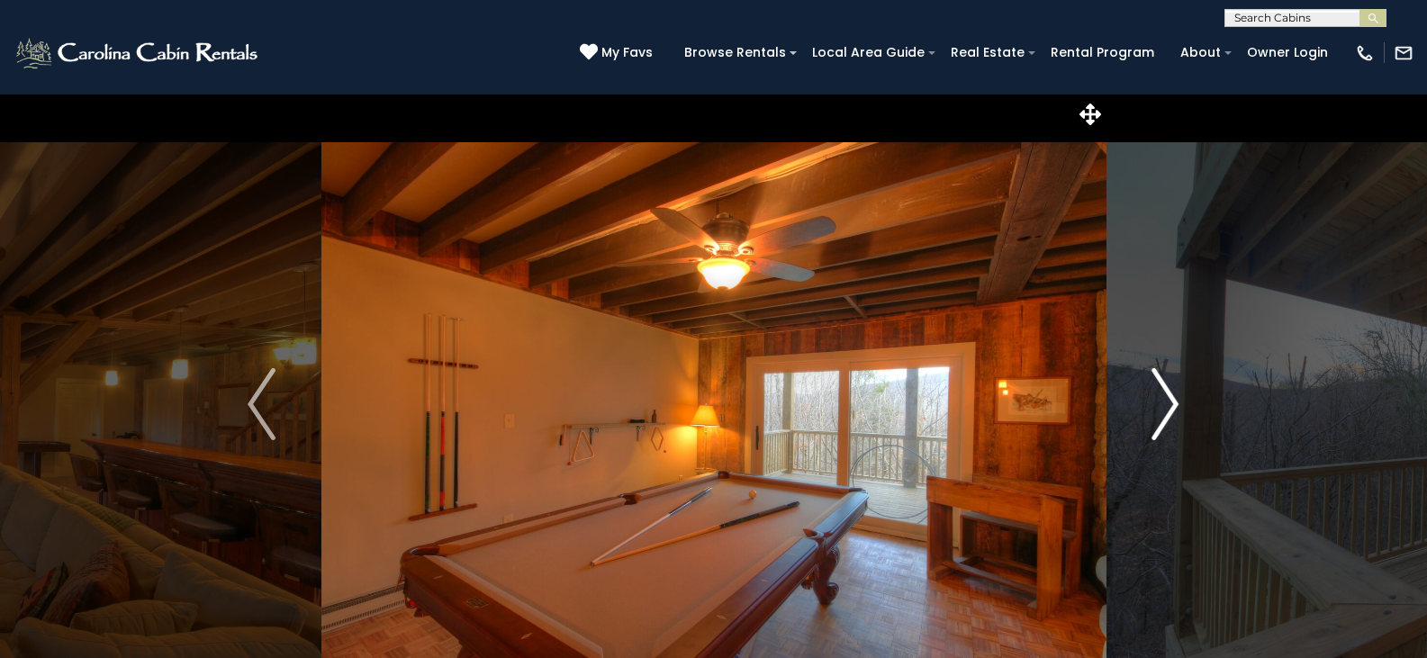
click at [1179, 387] on button "Next" at bounding box center [1164, 404] width 119 height 621
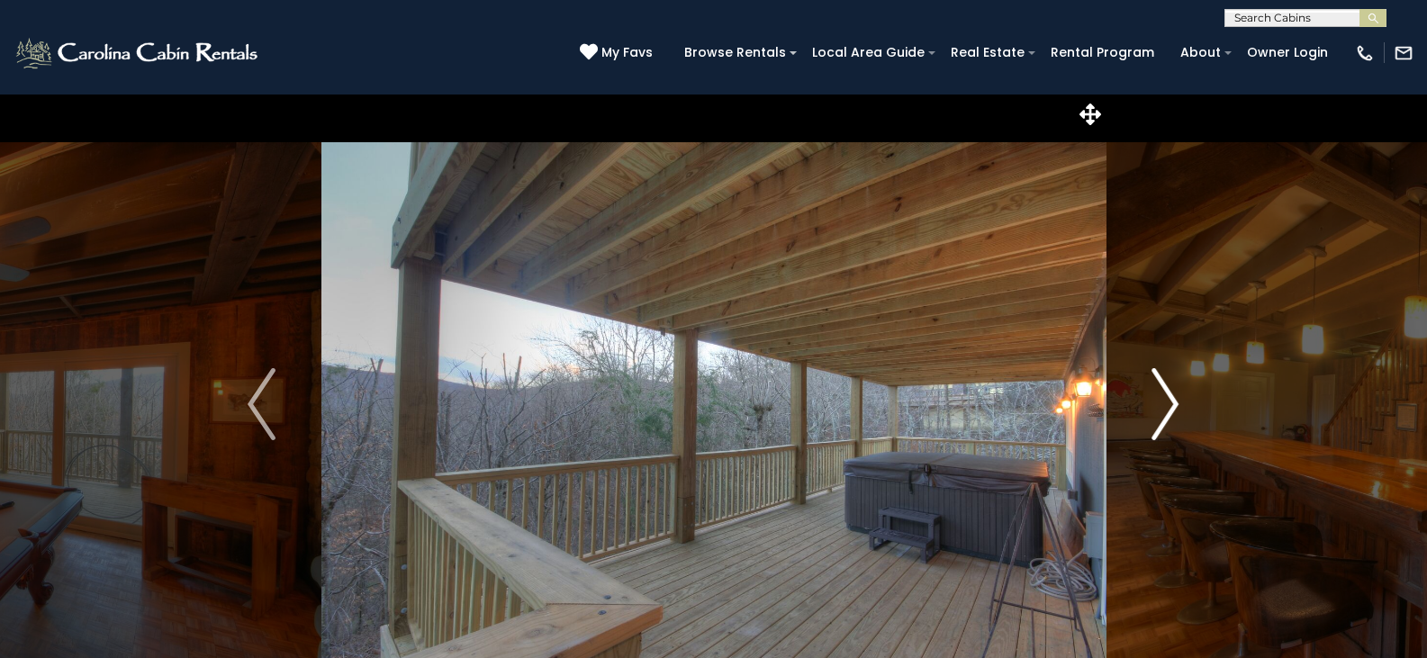
click at [1179, 387] on button "Next" at bounding box center [1164, 404] width 119 height 621
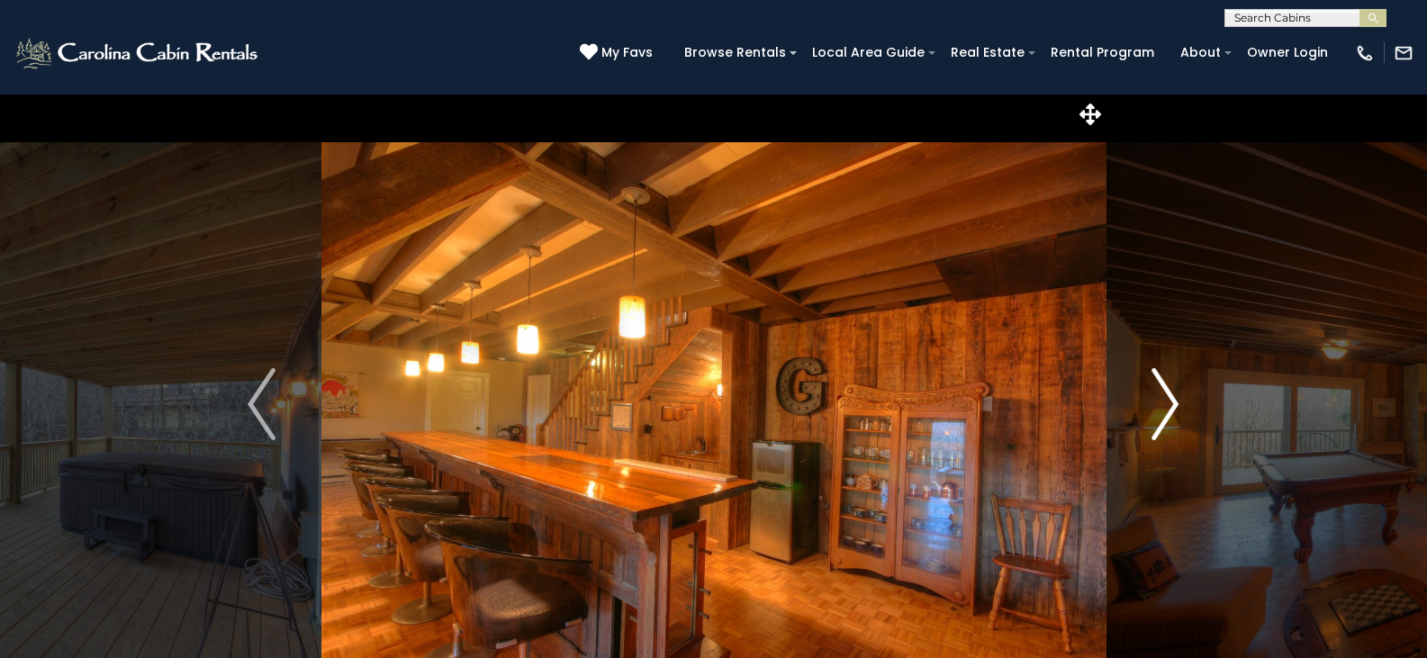
click at [1179, 387] on button "Next" at bounding box center [1164, 404] width 119 height 621
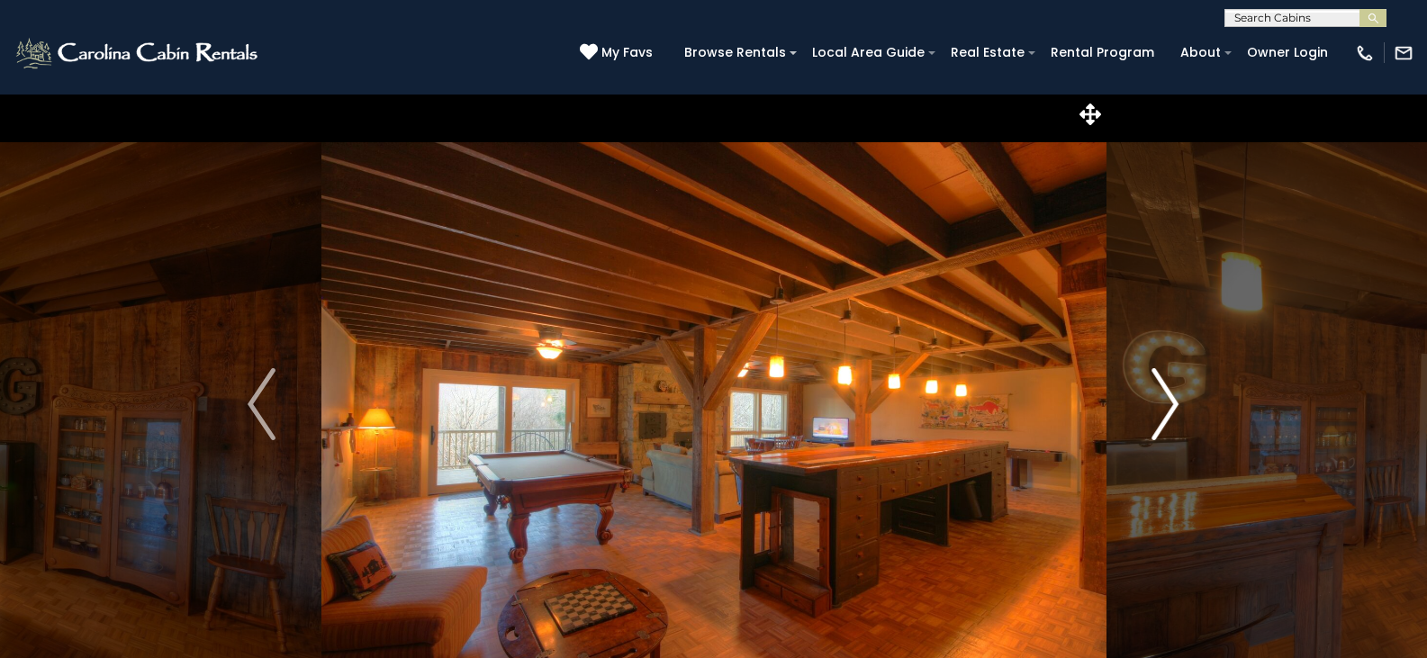
click at [1179, 387] on button "Next" at bounding box center [1164, 404] width 119 height 621
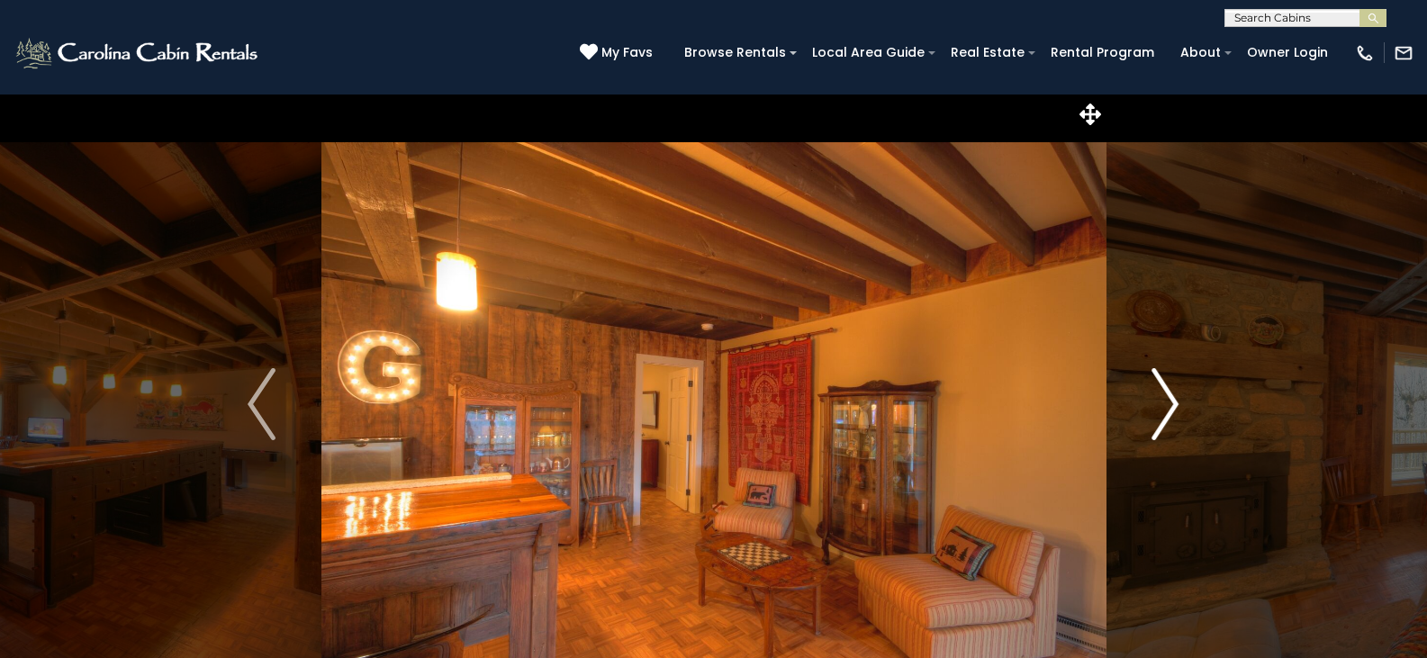
click at [1179, 387] on button "Next" at bounding box center [1164, 404] width 119 height 621
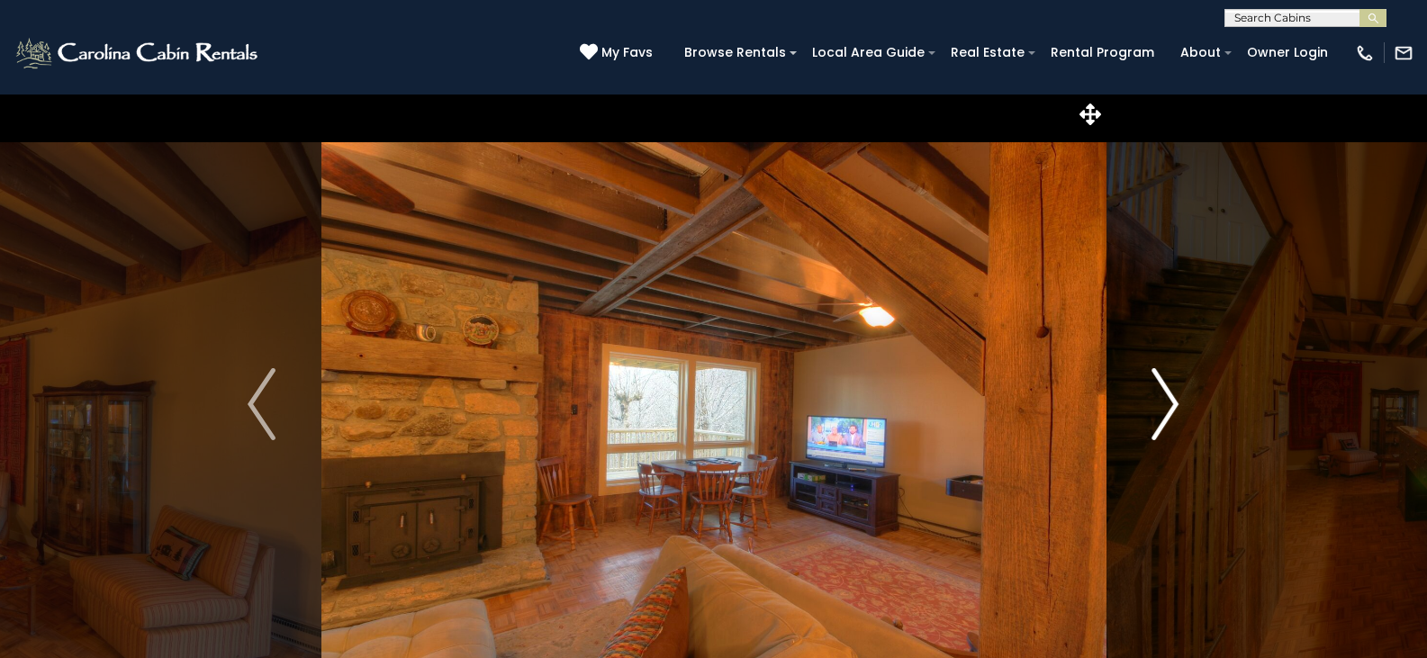
click at [1179, 387] on button "Next" at bounding box center [1164, 404] width 119 height 621
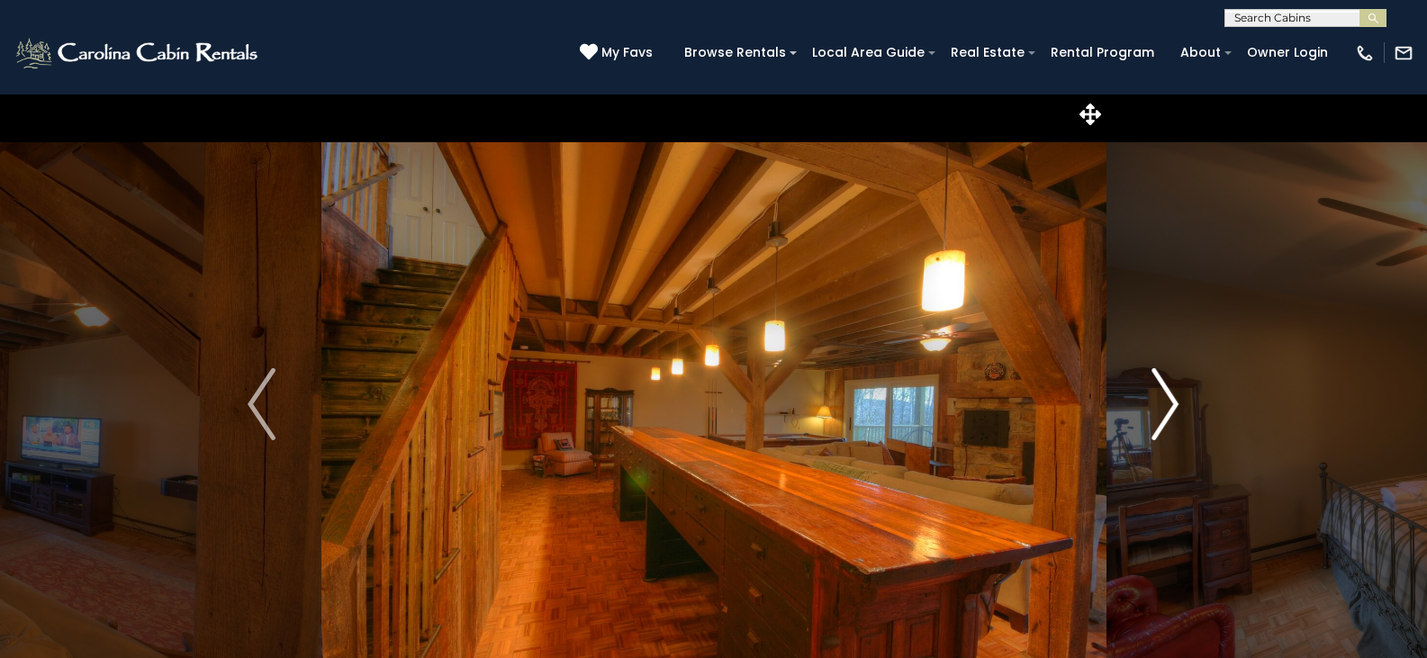
click at [1179, 387] on button "Next" at bounding box center [1164, 404] width 119 height 621
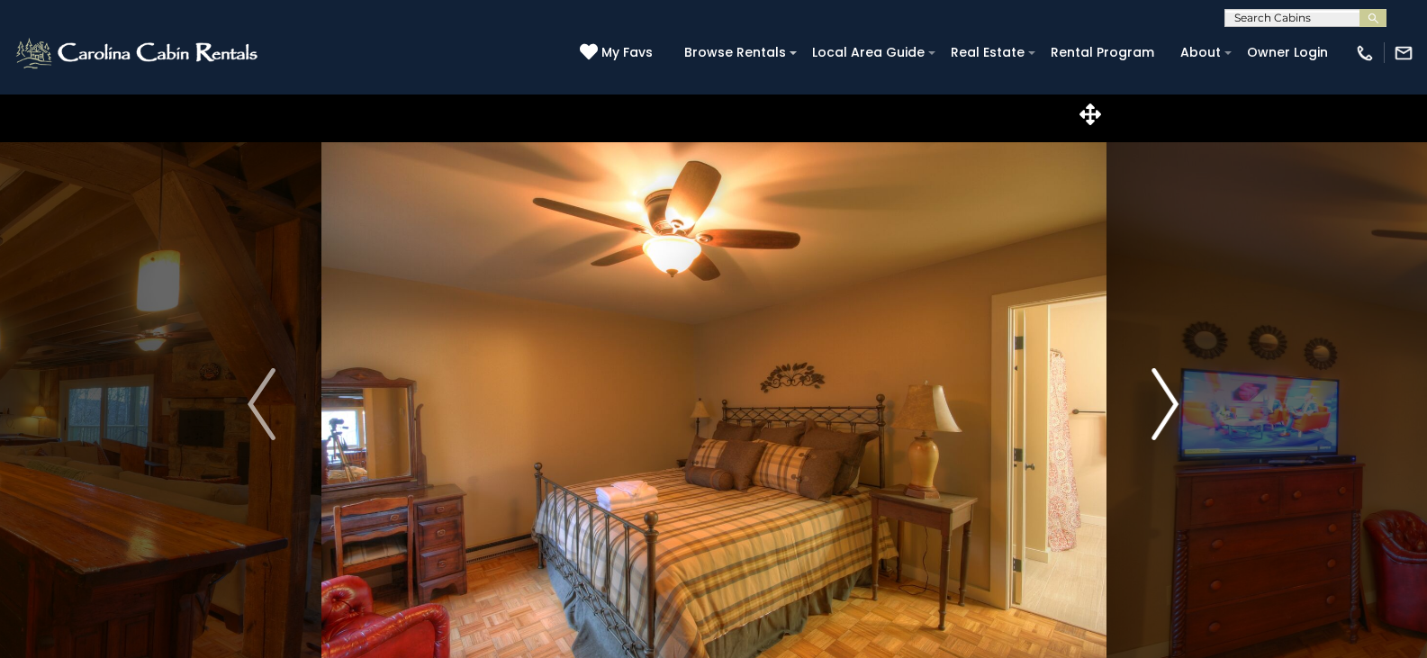
click at [1179, 387] on button "Next" at bounding box center [1164, 404] width 119 height 621
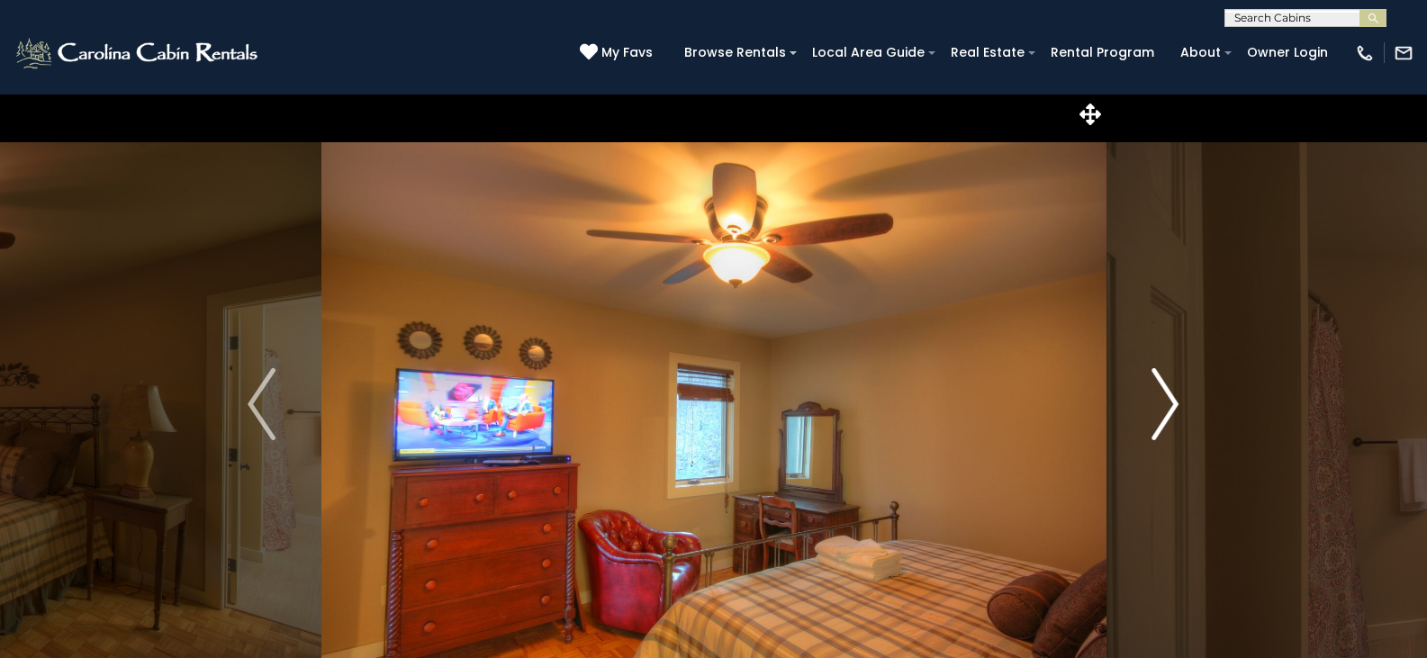
click at [1179, 387] on button "Next" at bounding box center [1164, 404] width 119 height 621
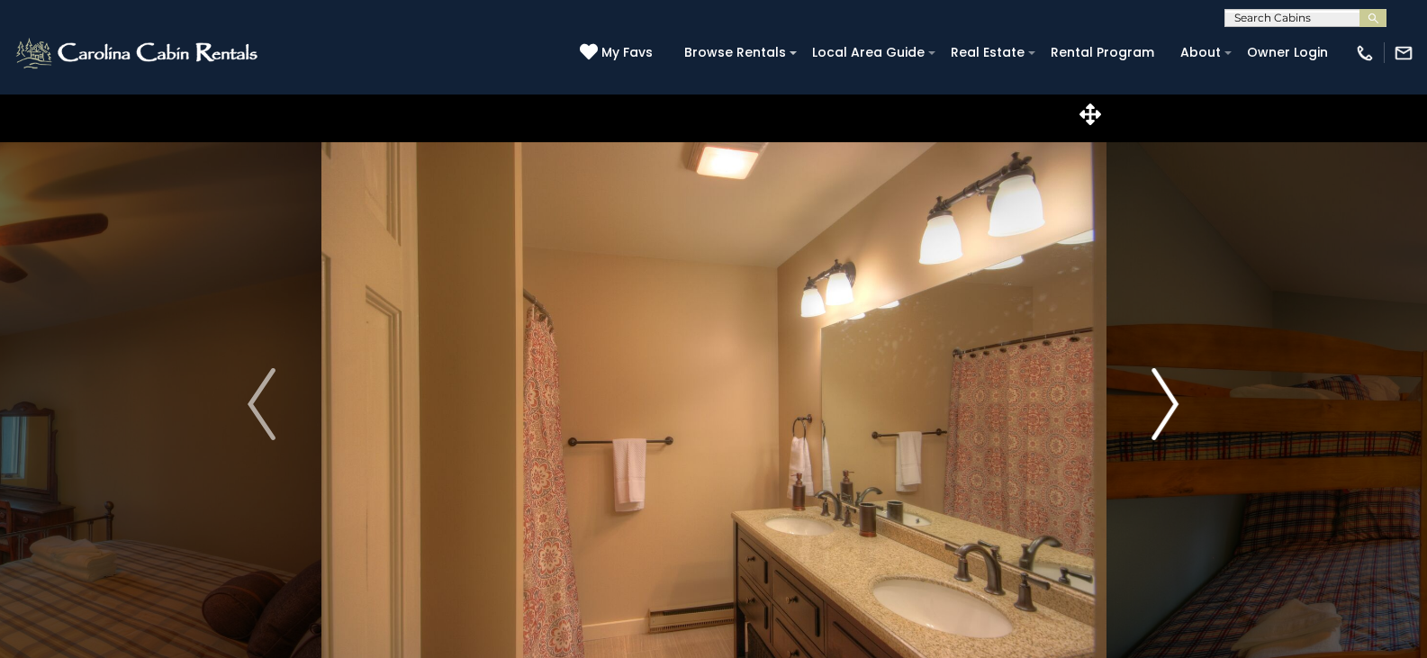
click at [1179, 387] on button "Next" at bounding box center [1164, 404] width 119 height 621
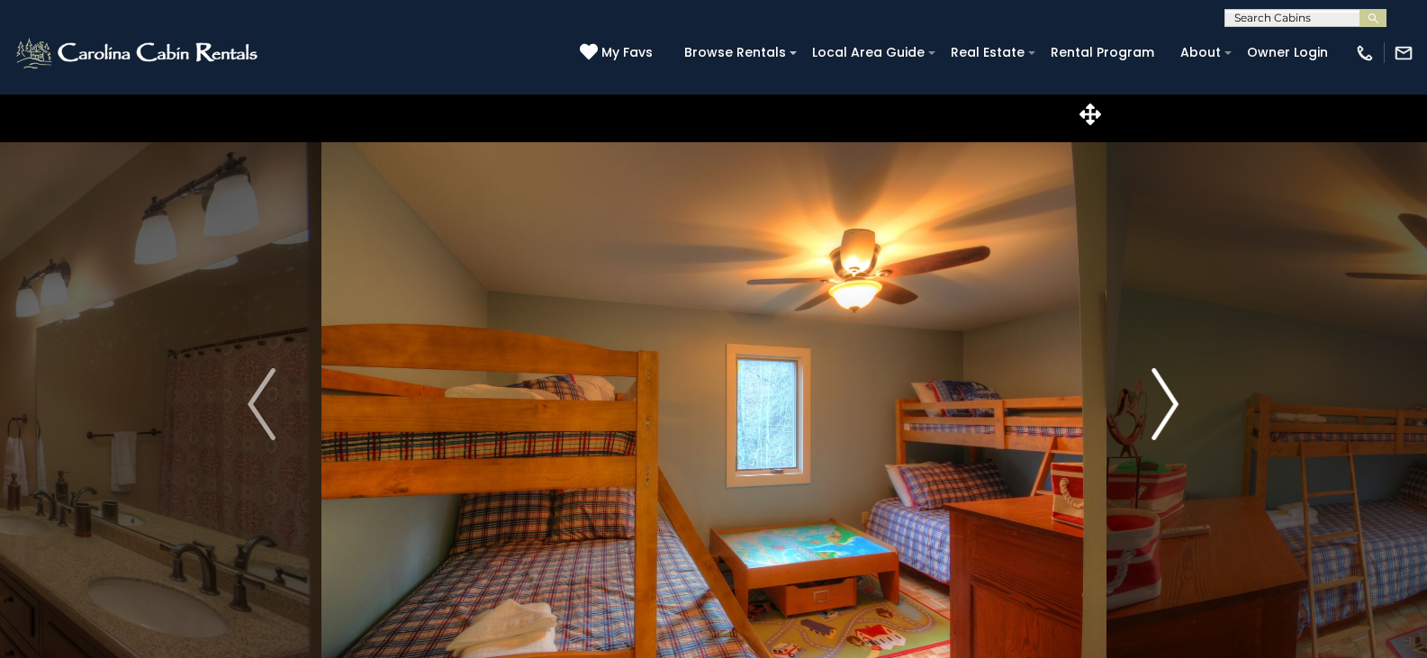
click at [1163, 389] on img "Next" at bounding box center [1164, 404] width 27 height 72
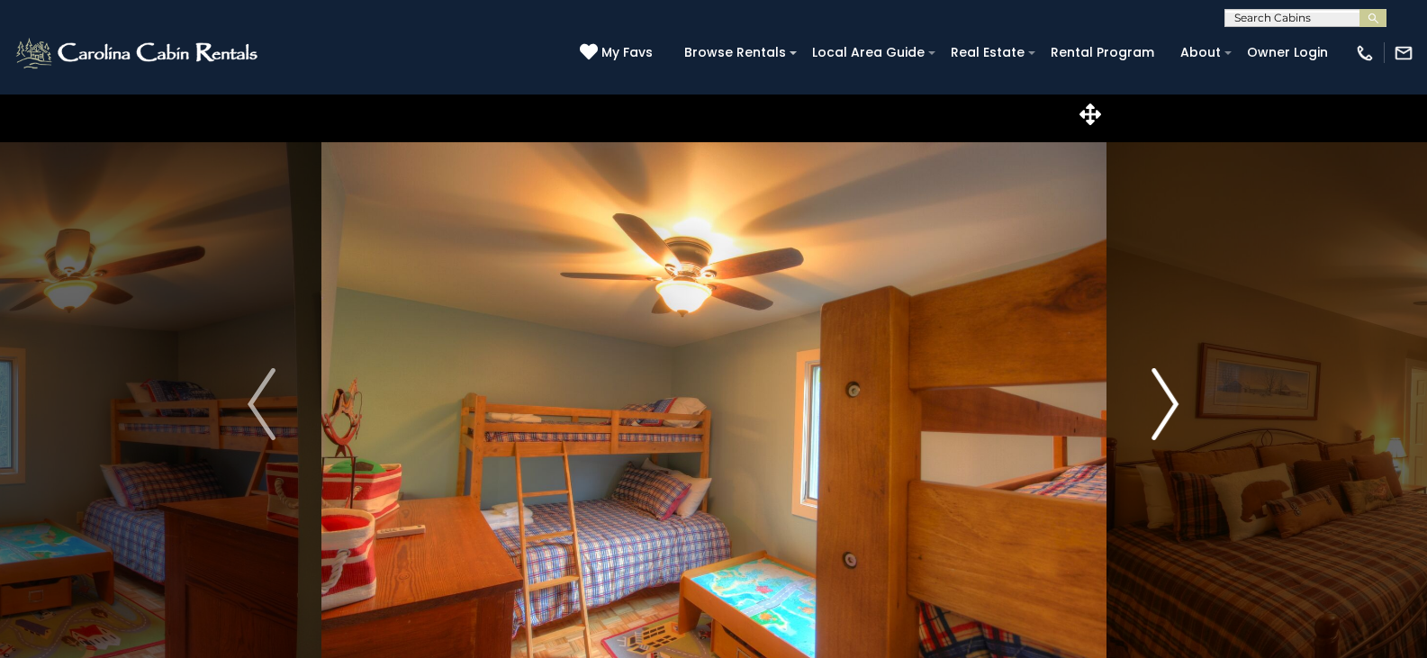
click at [1163, 389] on img "Next" at bounding box center [1164, 404] width 27 height 72
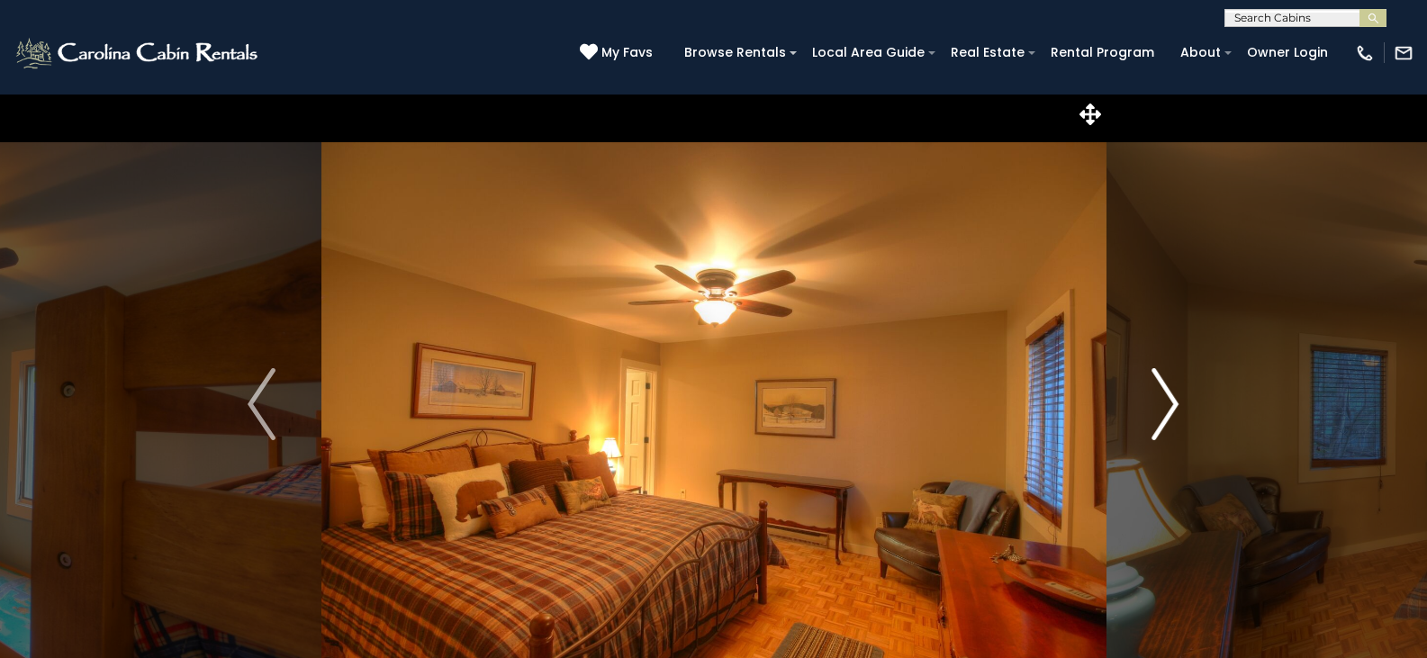
click at [1163, 389] on img "Next" at bounding box center [1164, 404] width 27 height 72
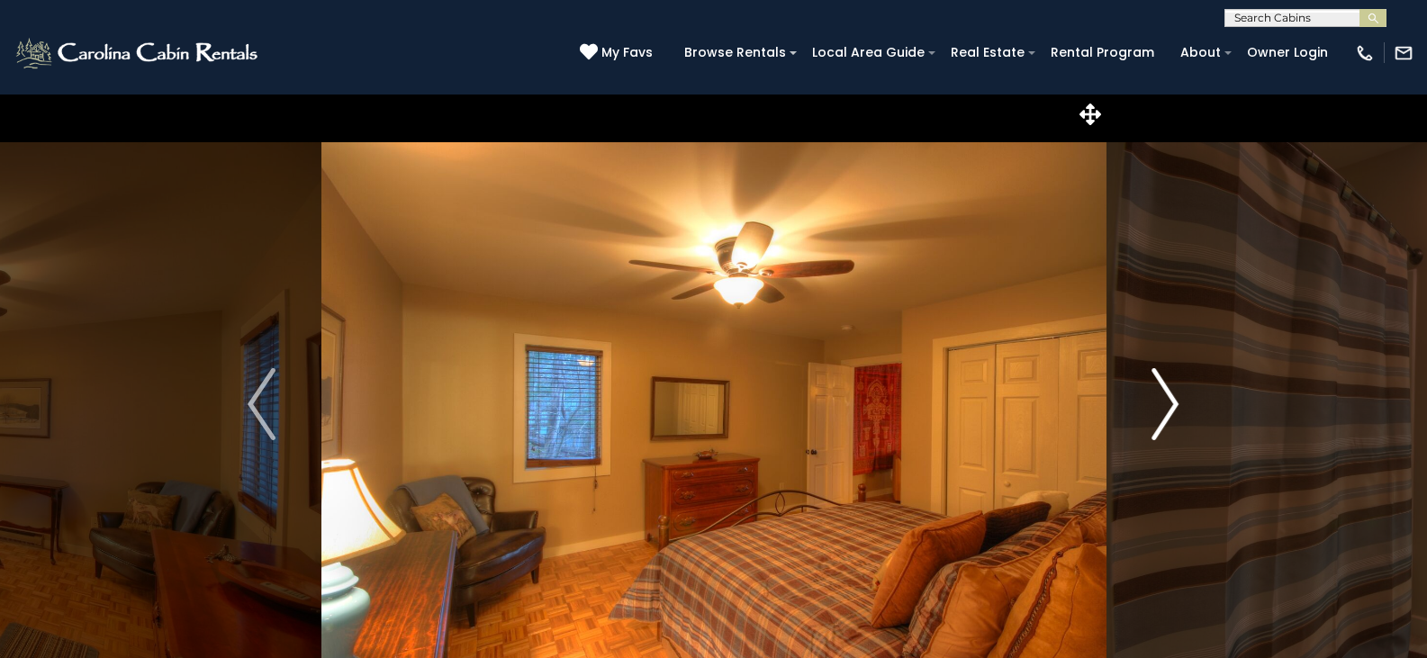
click at [1163, 389] on img "Next" at bounding box center [1164, 404] width 27 height 72
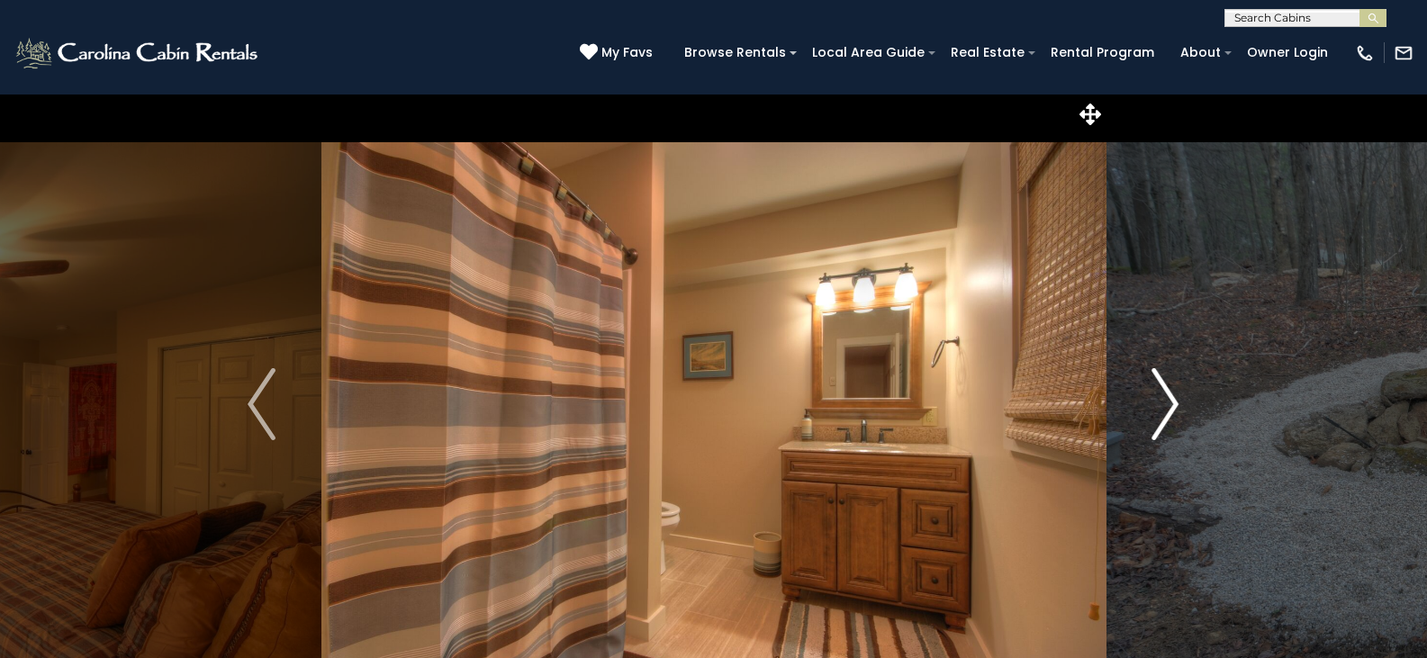
click at [1163, 389] on img "Next" at bounding box center [1164, 404] width 27 height 72
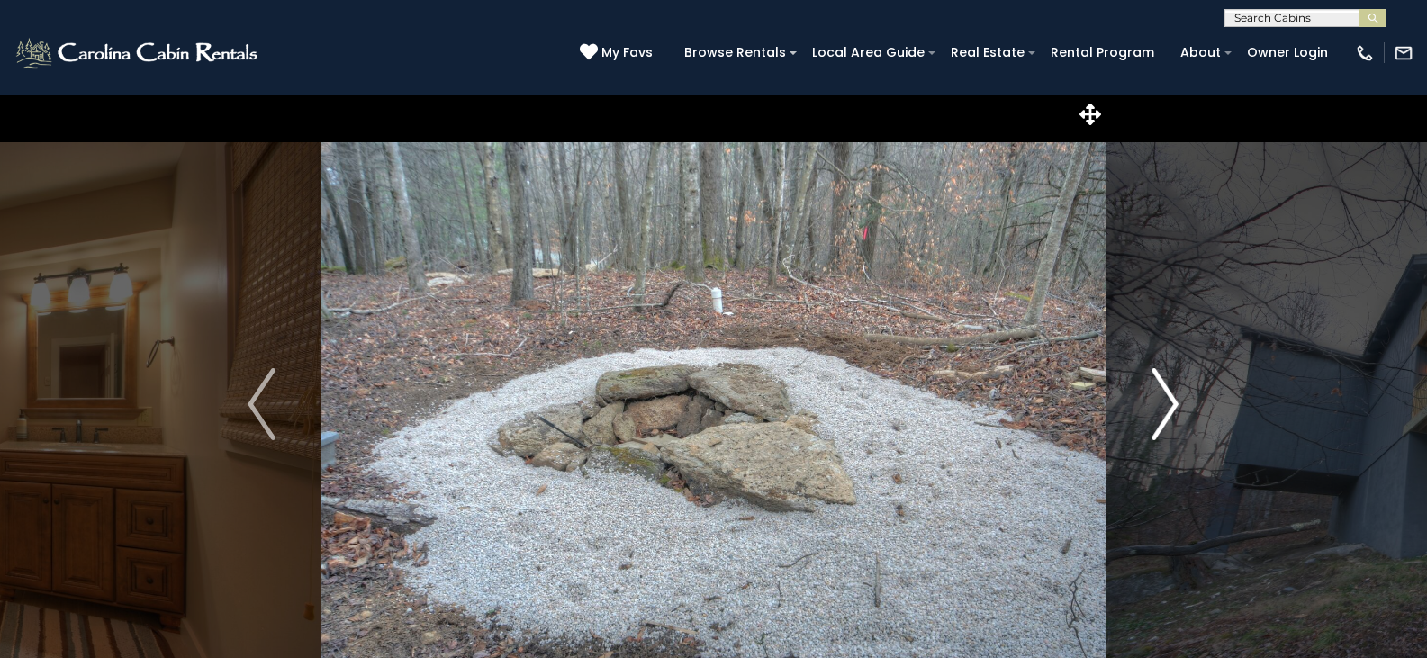
click at [1163, 389] on img "Next" at bounding box center [1164, 404] width 27 height 72
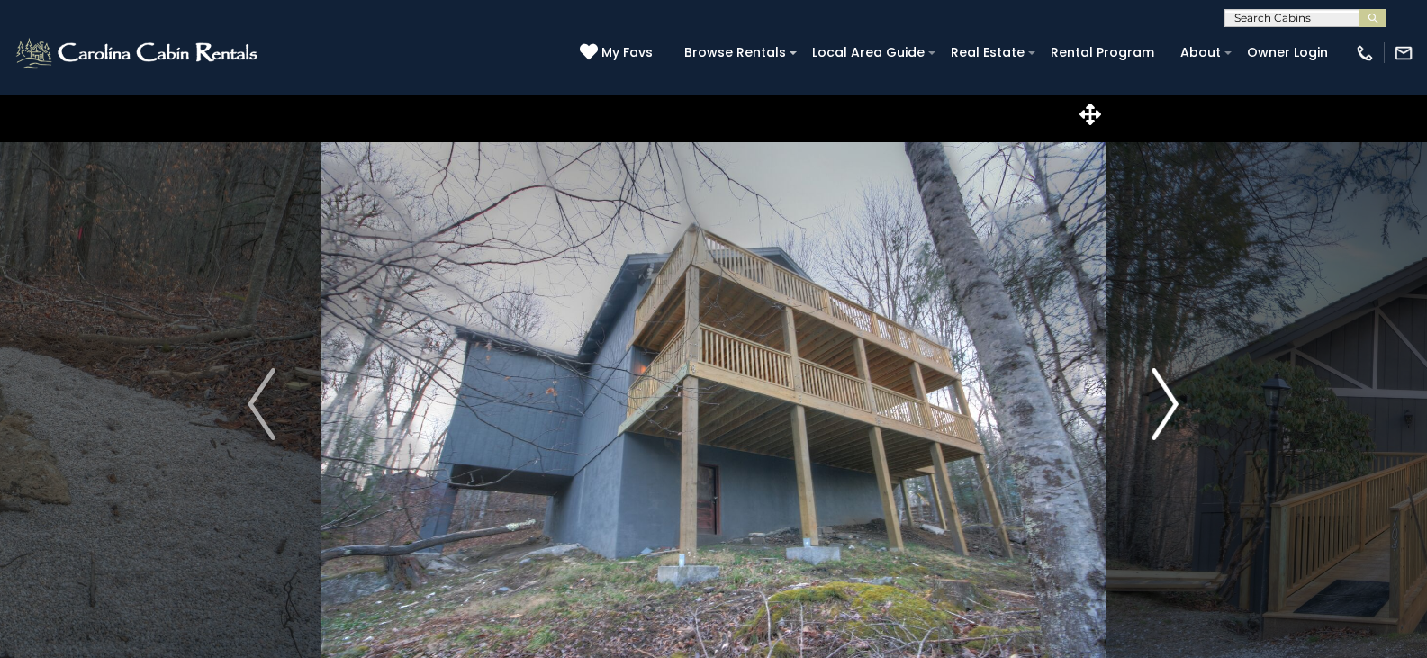
click at [1163, 389] on img "Next" at bounding box center [1164, 404] width 27 height 72
